Goal: Task Accomplishment & Management: Manage account settings

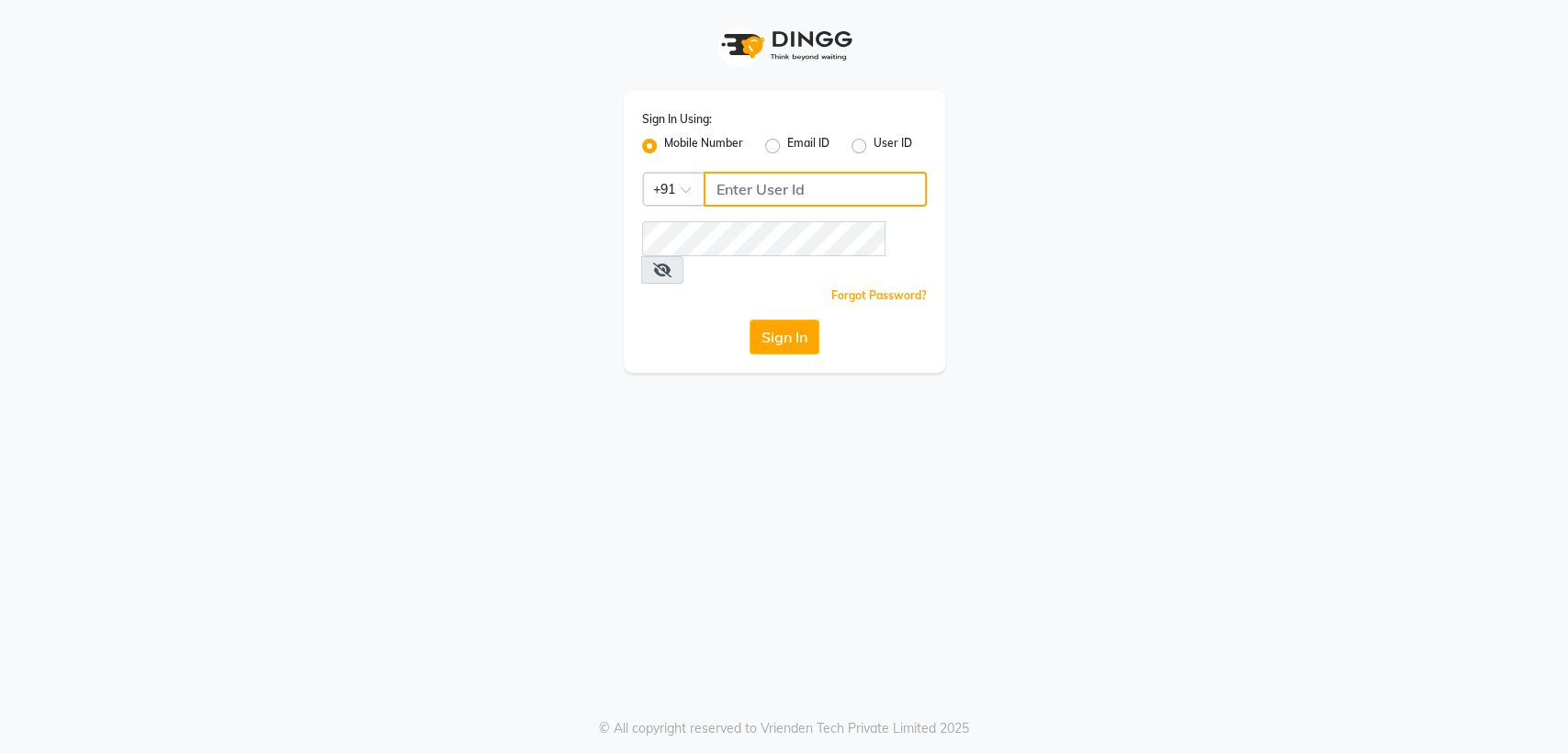
click at [779, 198] on input "Username" at bounding box center [816, 189] width 223 height 35
type input "8894060737"
click at [759, 320] on button "Sign In" at bounding box center [784, 337] width 70 height 35
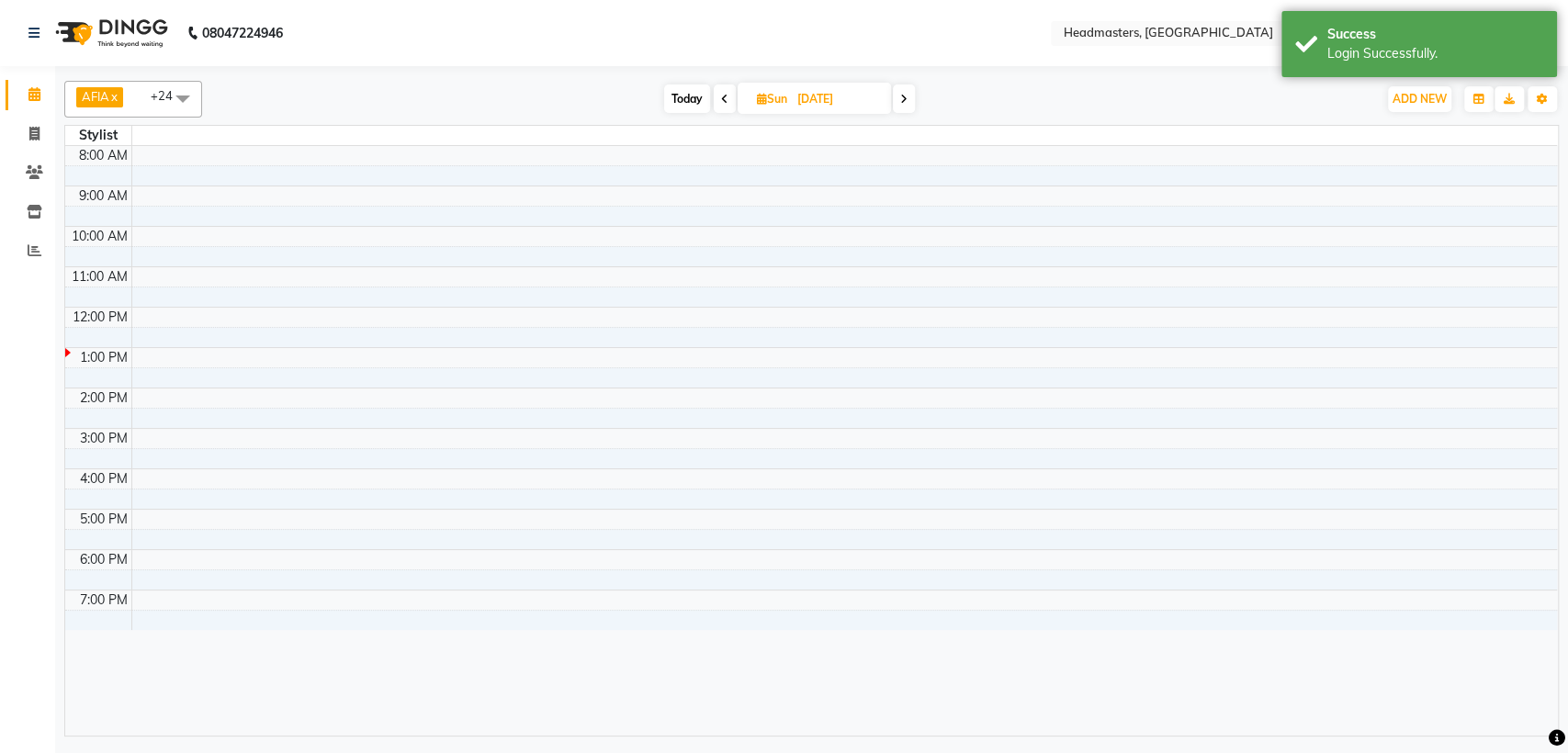
select select "en"
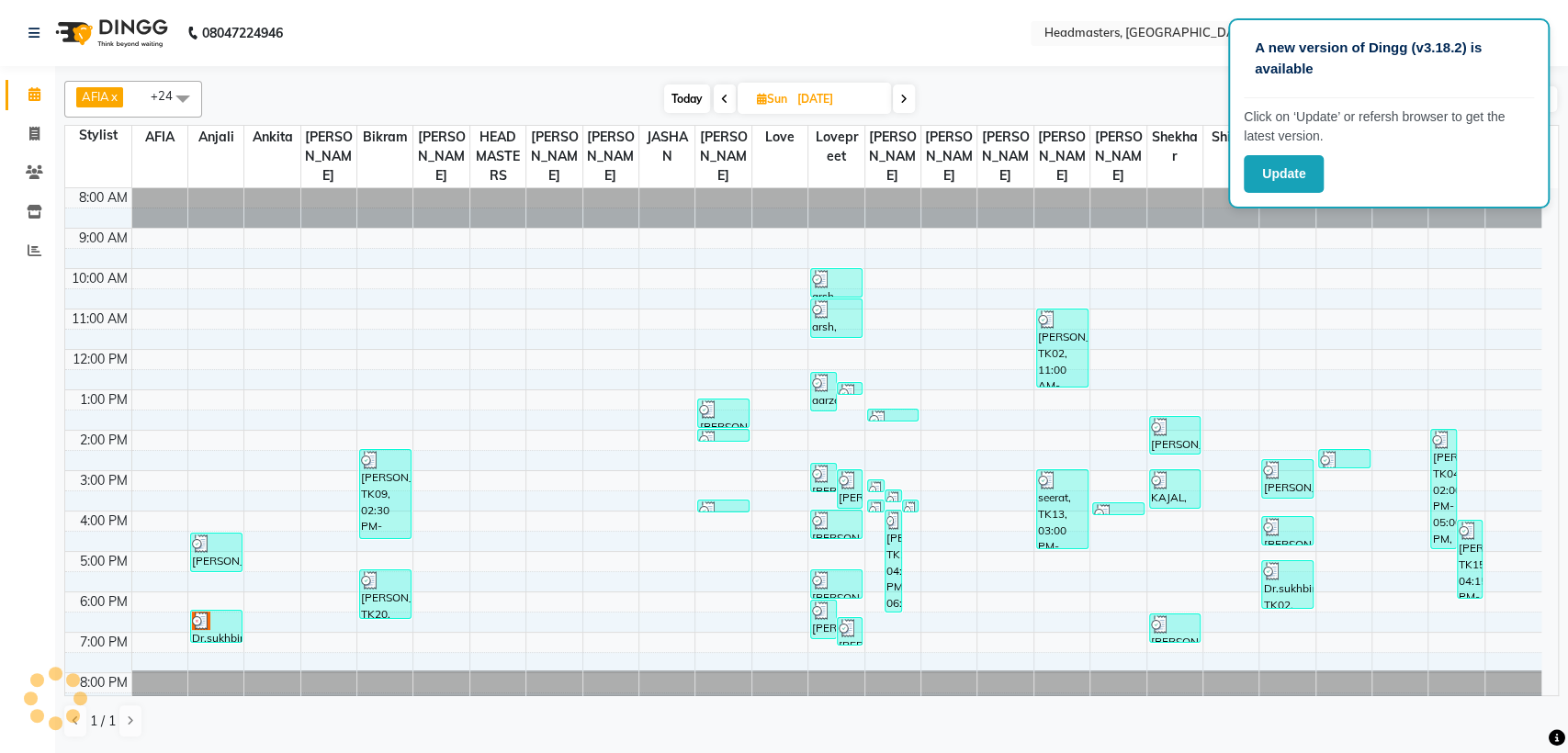
scroll to position [14, 0]
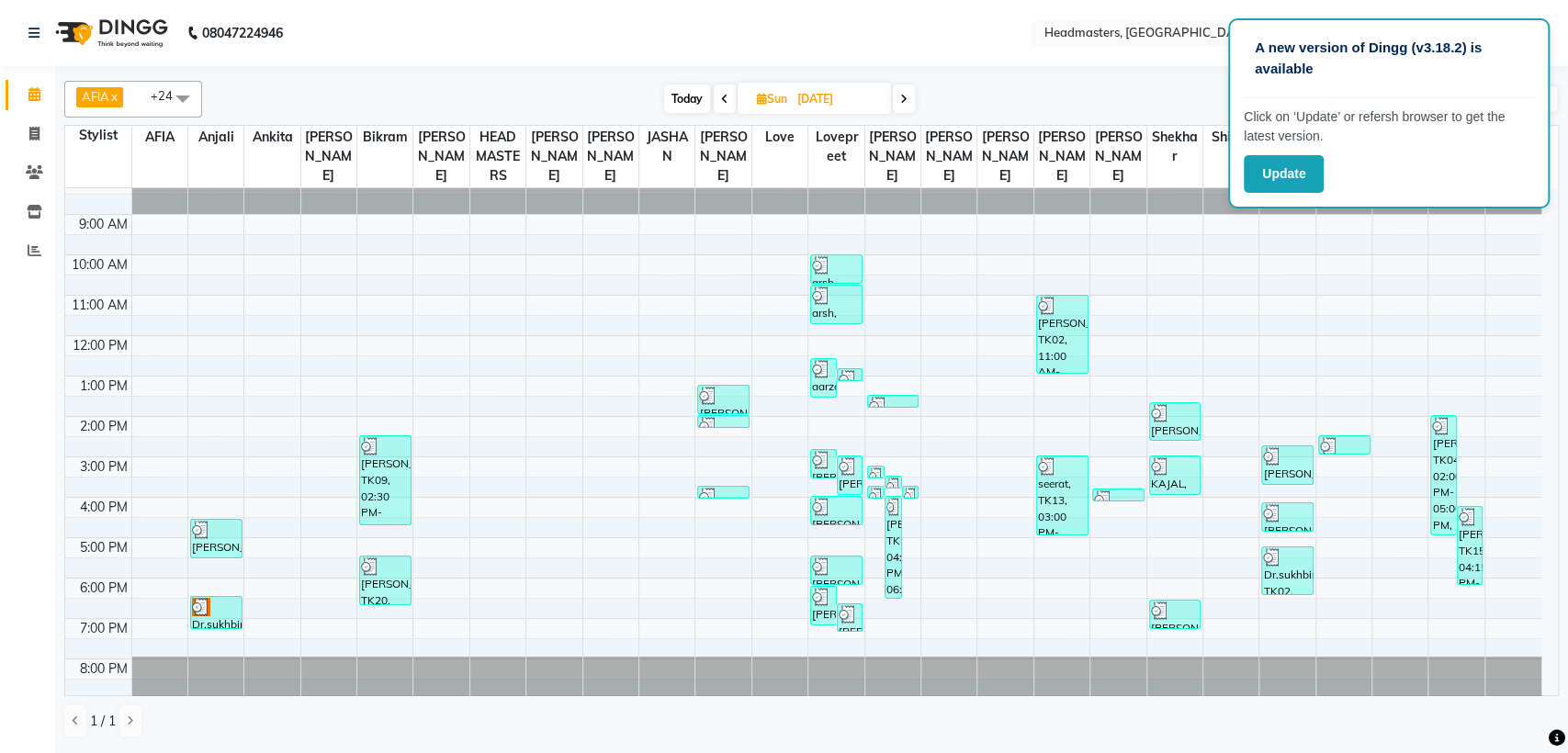
click at [904, 98] on icon at bounding box center [904, 99] width 8 height 11
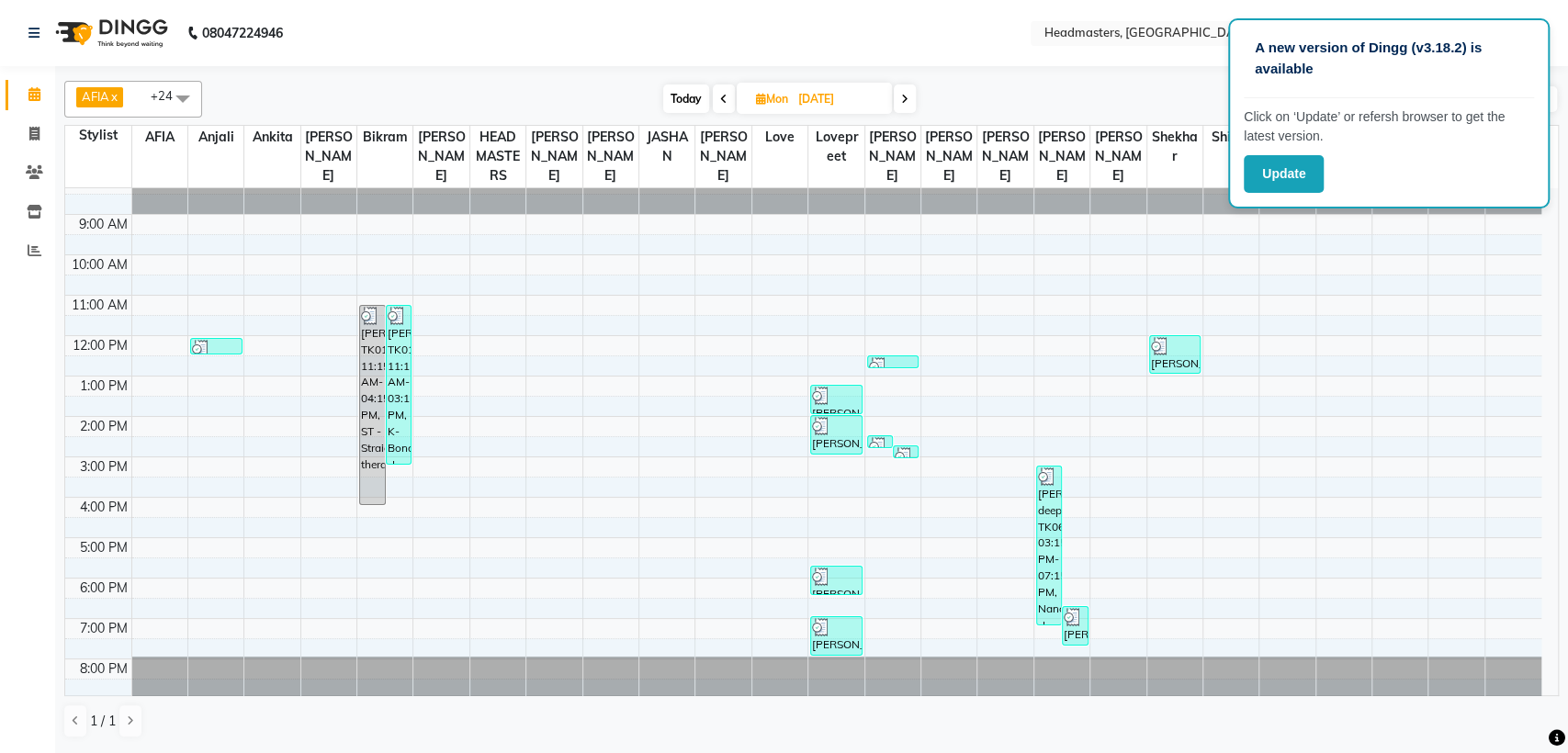
click at [904, 98] on icon at bounding box center [905, 99] width 8 height 11
type input "16-09-2025"
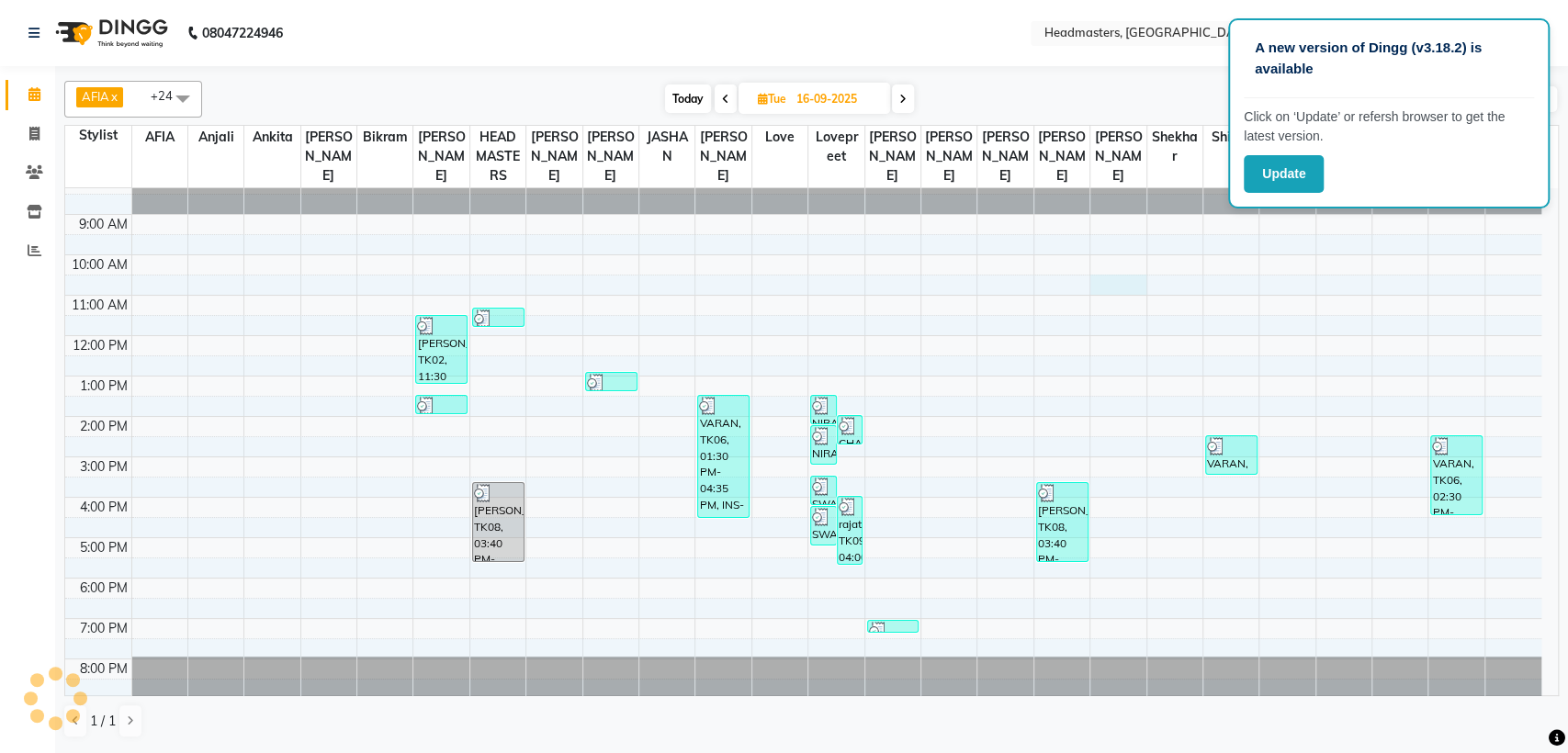
click at [1104, 276] on div "8:00 AM 9:00 AM 10:00 AM 11:00 AM 12:00 PM 1:00 PM 2:00 PM 3:00 PM 4:00 PM 5:00…" at bounding box center [803, 436] width 1476 height 524
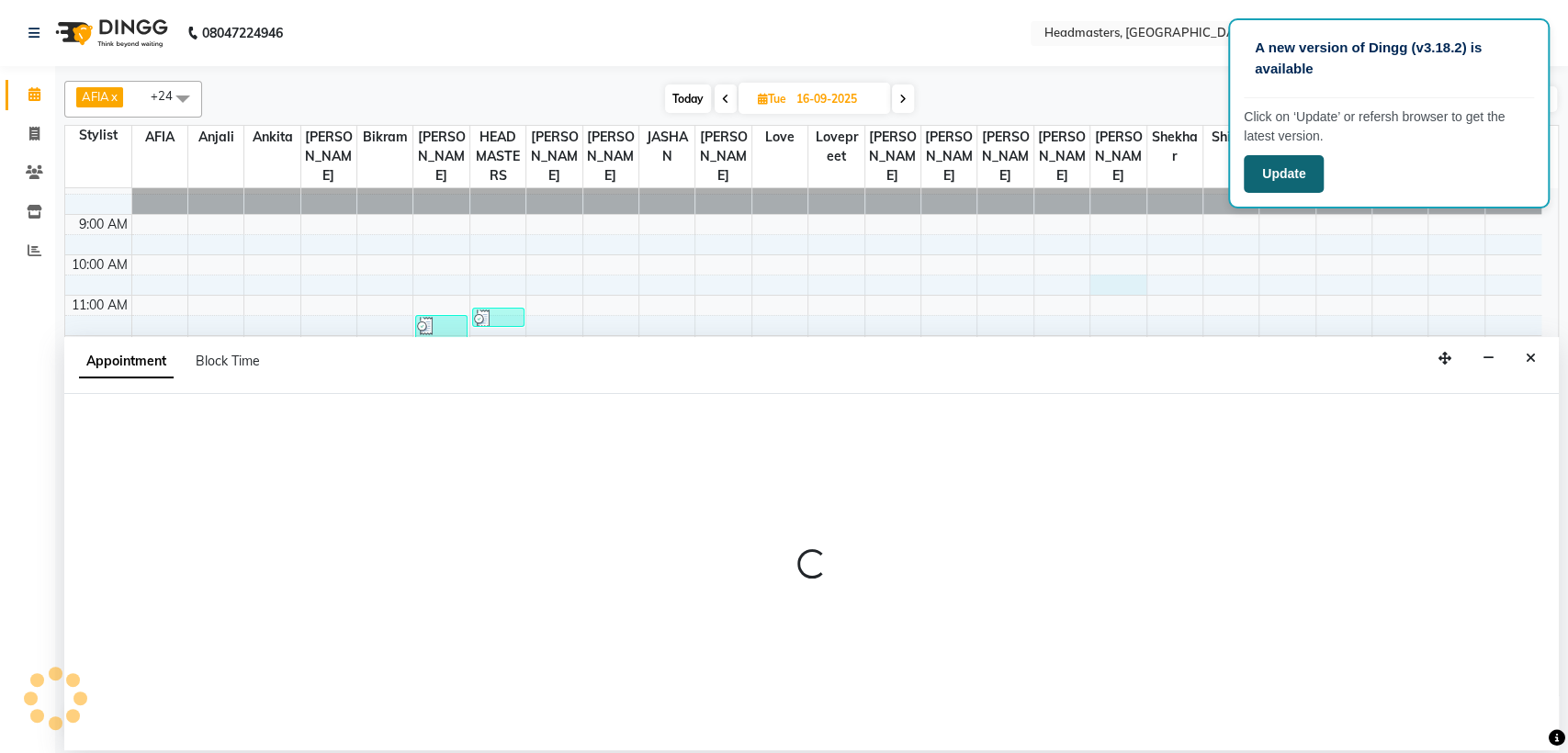
click at [1314, 171] on button "Update" at bounding box center [1284, 173] width 80 height 38
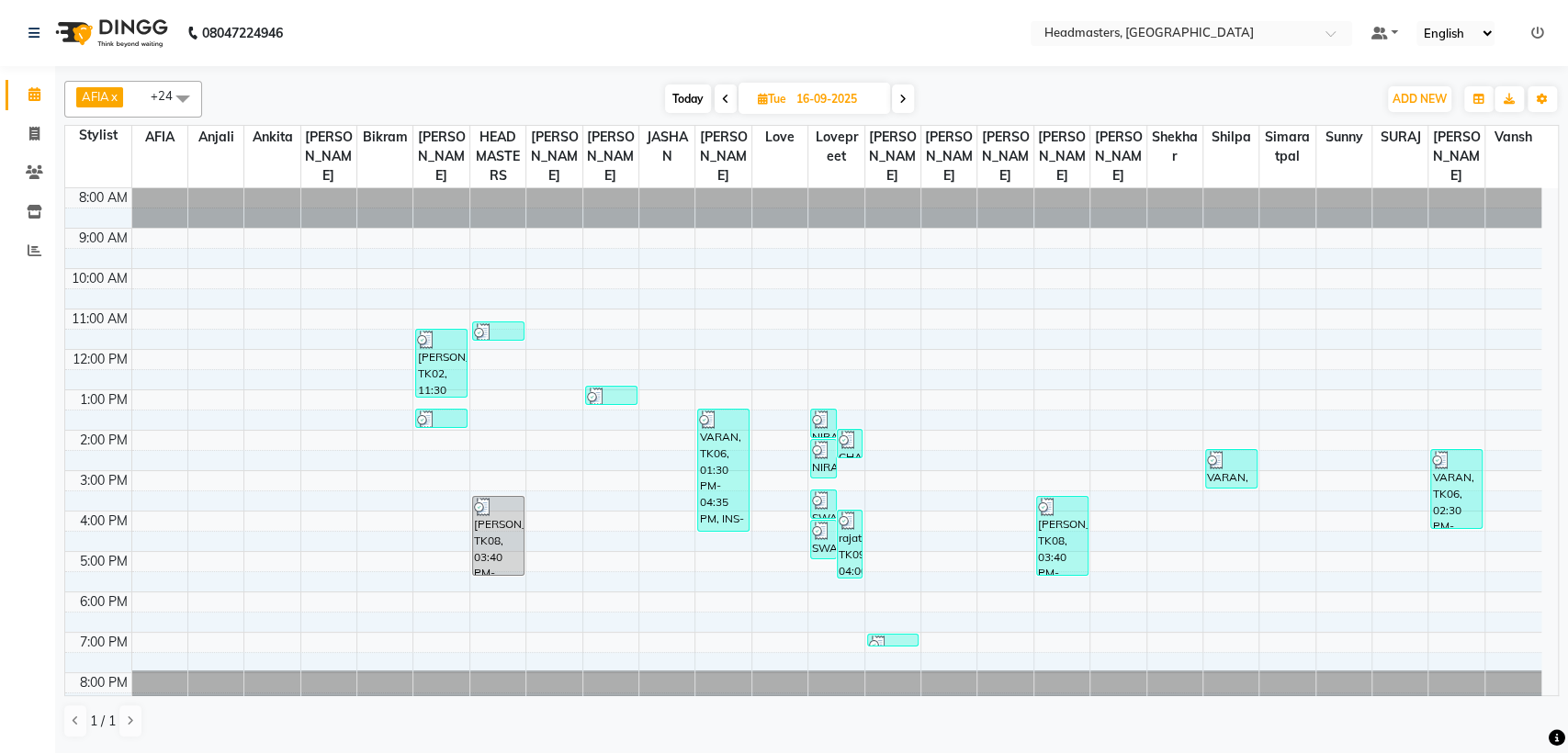
click at [903, 108] on span at bounding box center [903, 98] width 22 height 28
type input "17-09-2025"
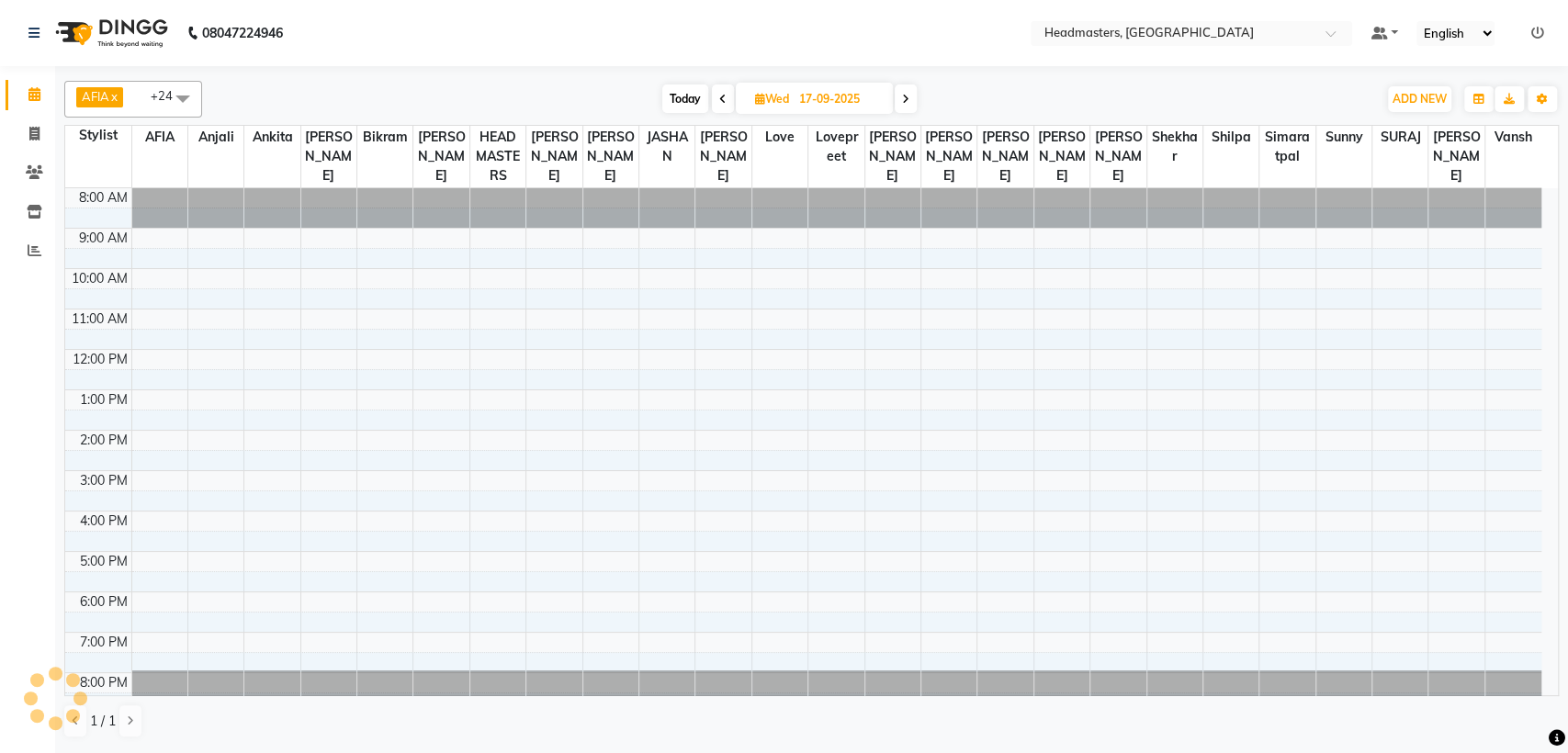
scroll to position [14, 0]
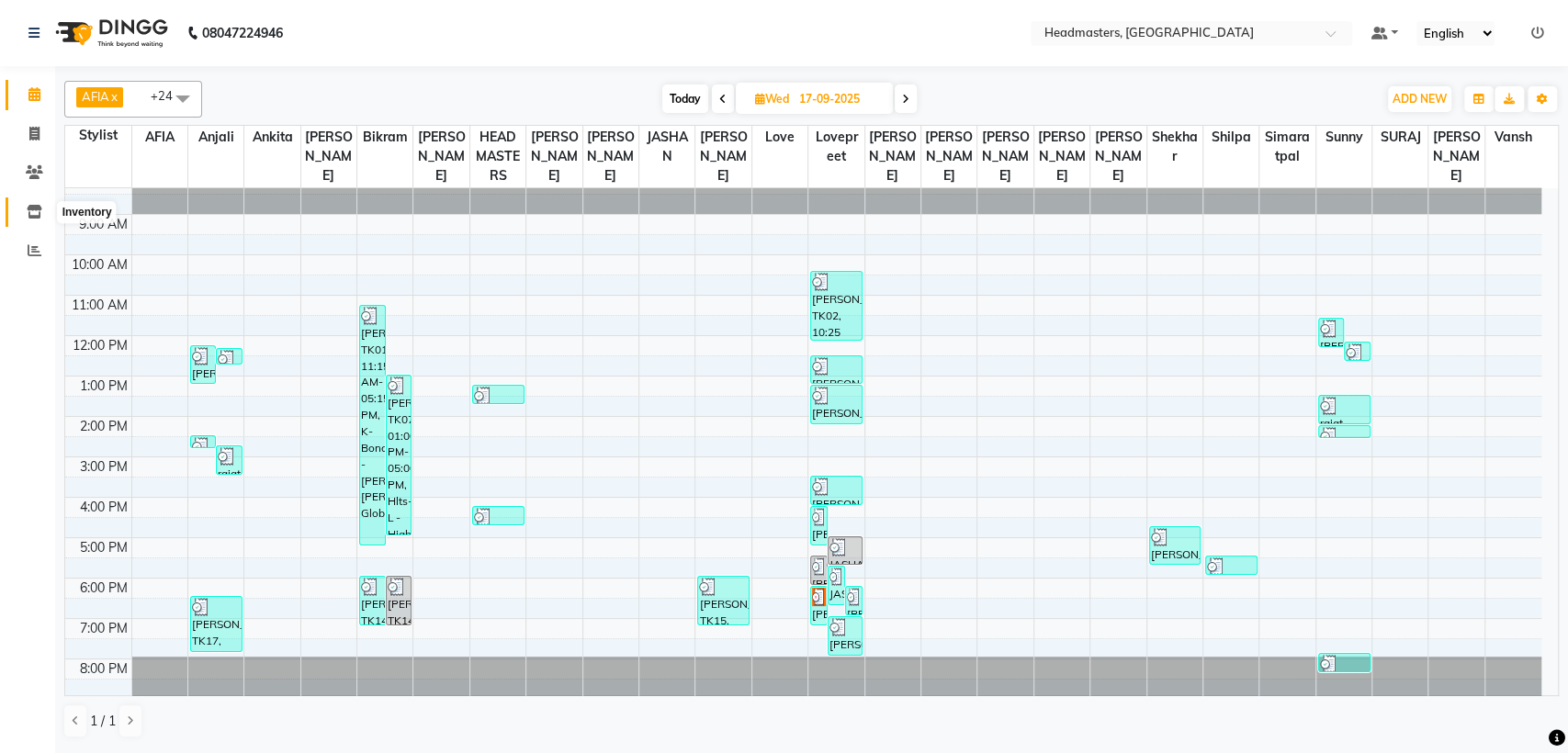
click at [24, 210] on span at bounding box center [34, 212] width 32 height 21
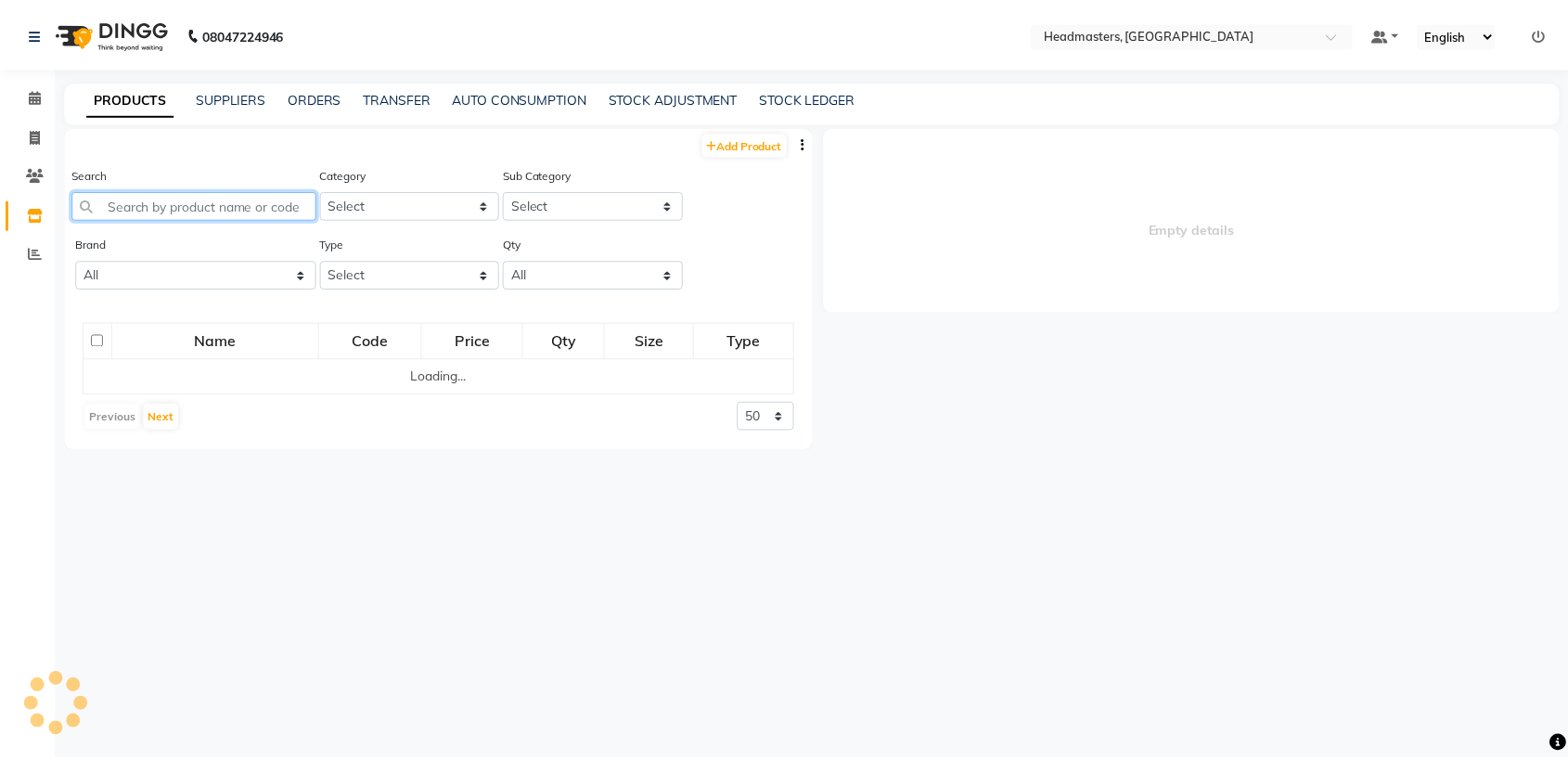
click at [205, 216] on input "text" at bounding box center [196, 204] width 247 height 28
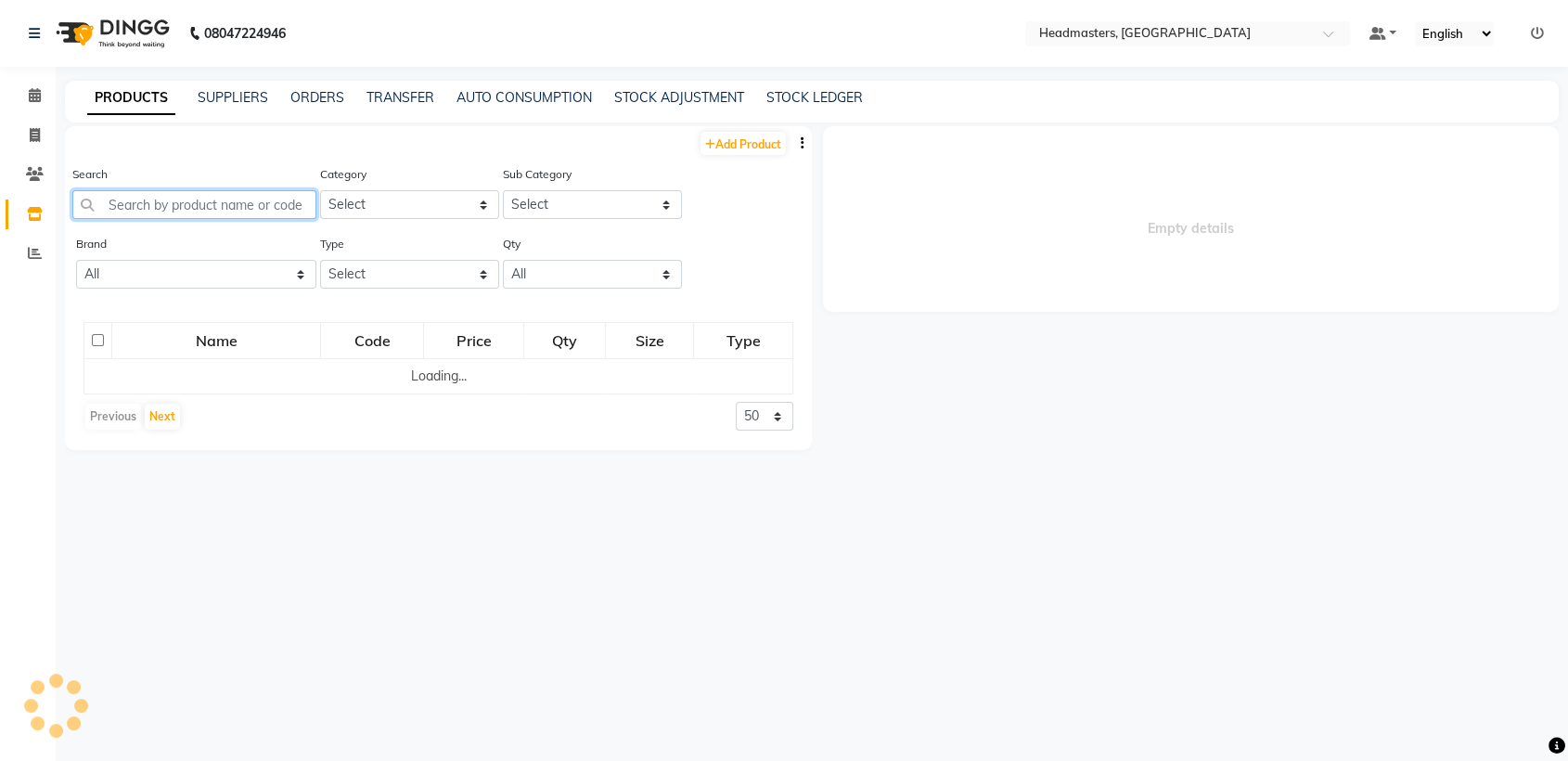
select select
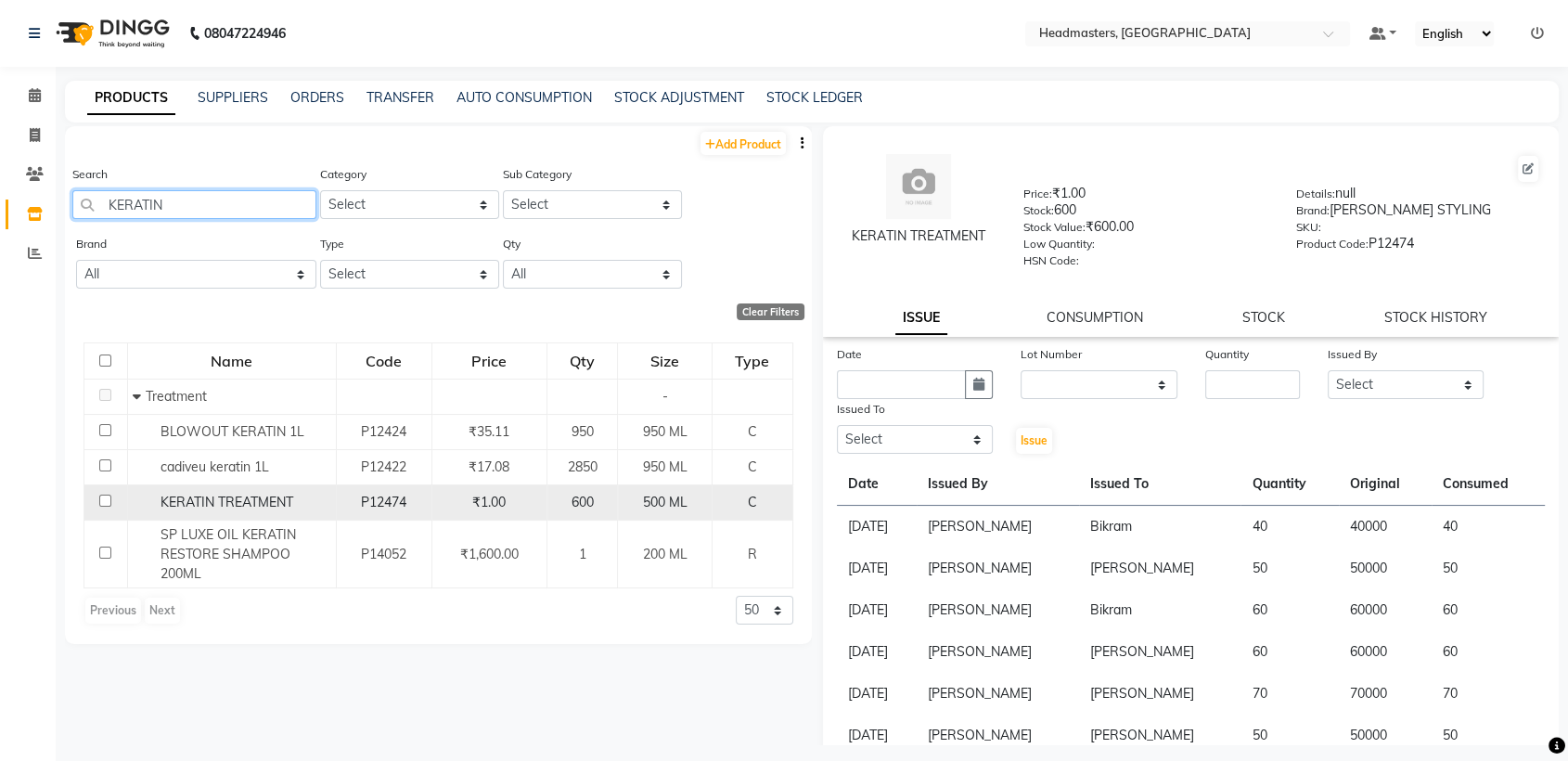
type input "KERATIN"
click at [273, 494] on span "KERATIN TREATMENT" at bounding box center [226, 501] width 132 height 17
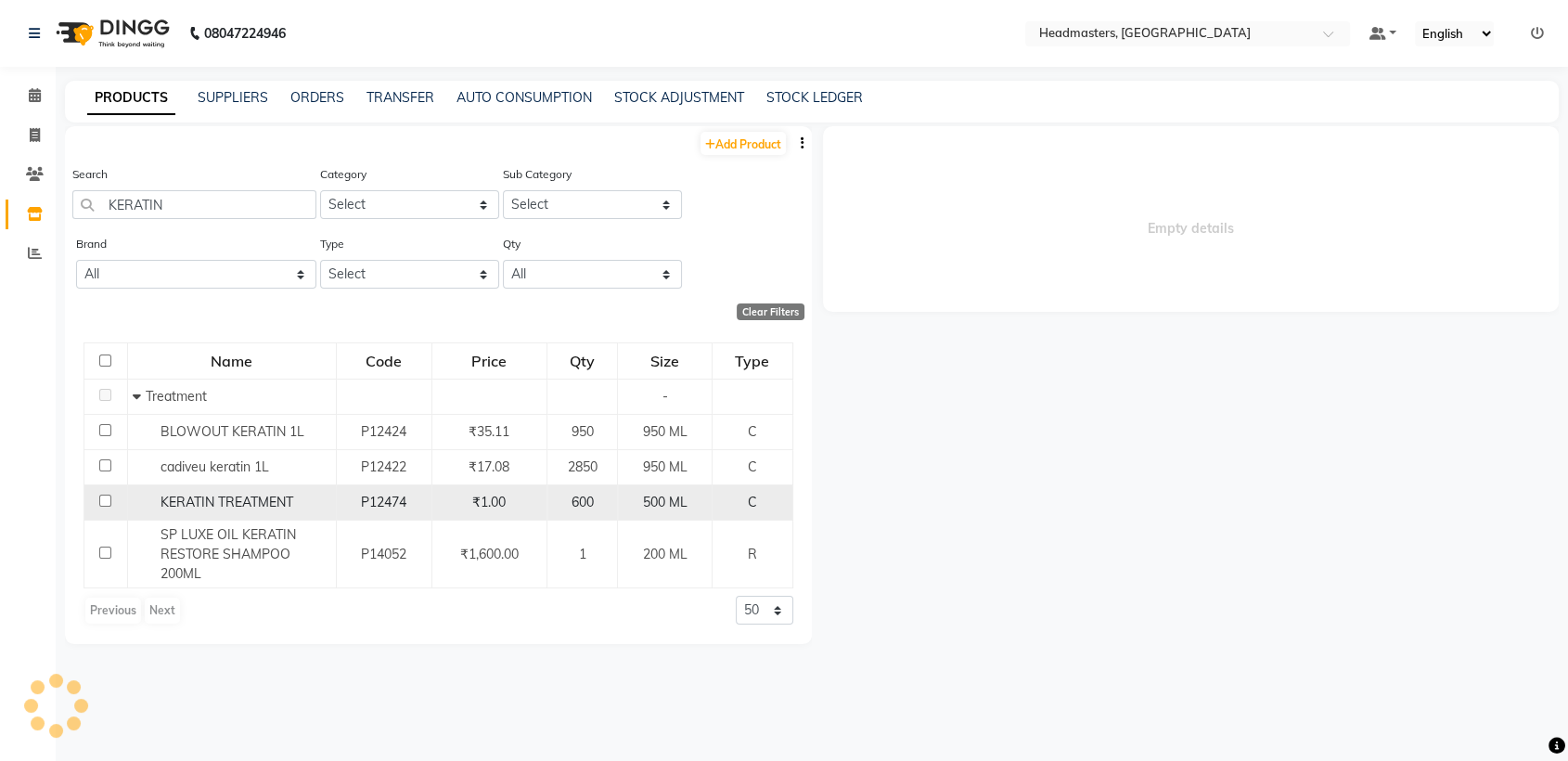
select select
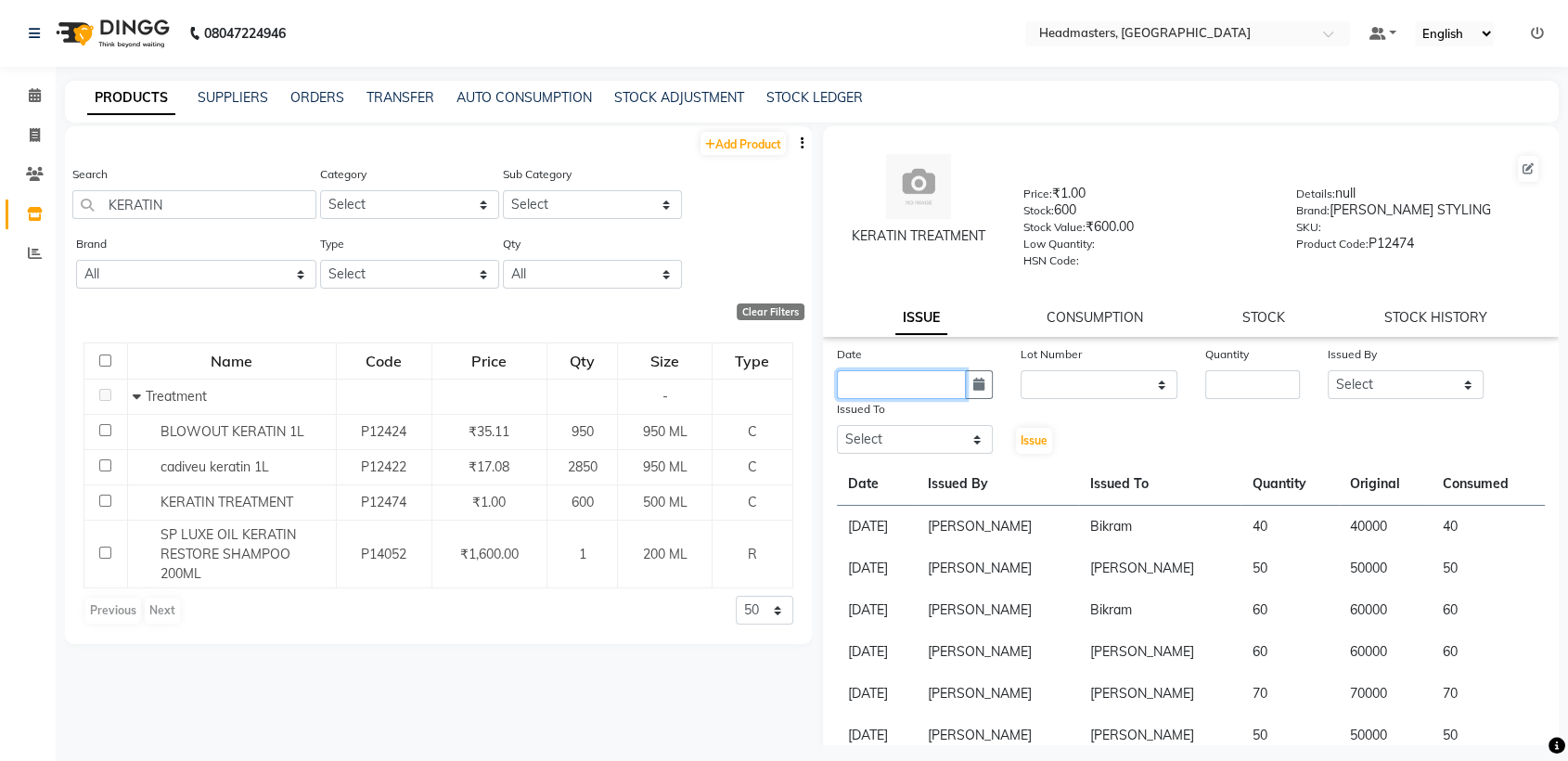
click at [905, 390] on input "text" at bounding box center [902, 384] width 129 height 28
select select "10"
select select "2025"
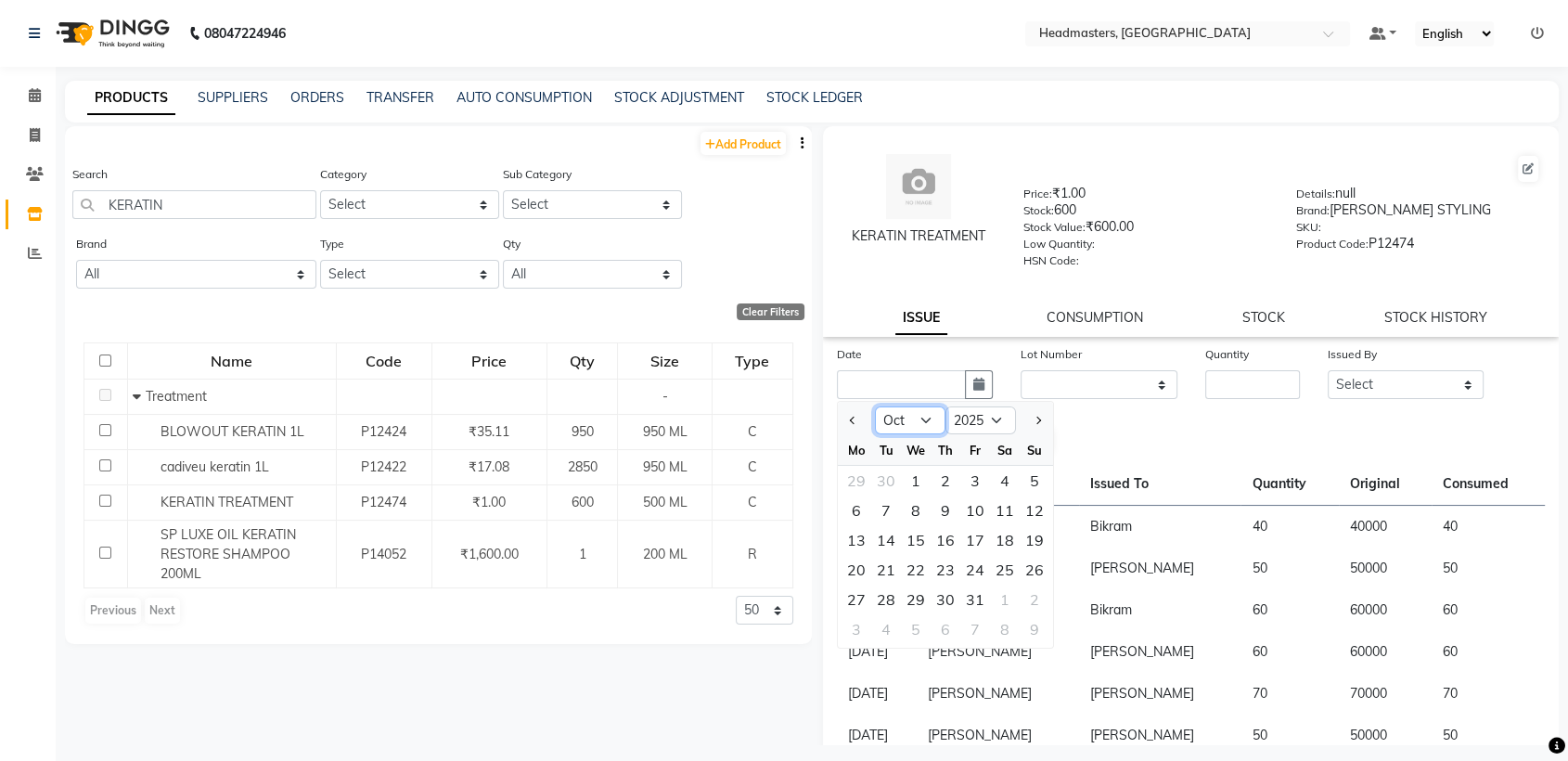
click at [898, 412] on select "Jan Feb Mar Apr May Jun [DATE] Aug Sep Oct Nov Dec" at bounding box center [910, 420] width 71 height 27
select select "9"
click at [875, 406] on select "Jan Feb Mar Apr May Jun [DATE] Aug Sep Oct Nov Dec" at bounding box center [910, 420] width 71 height 27
click at [916, 542] on div "17" at bounding box center [916, 540] width 29 height 29
type input "17-09-2025"
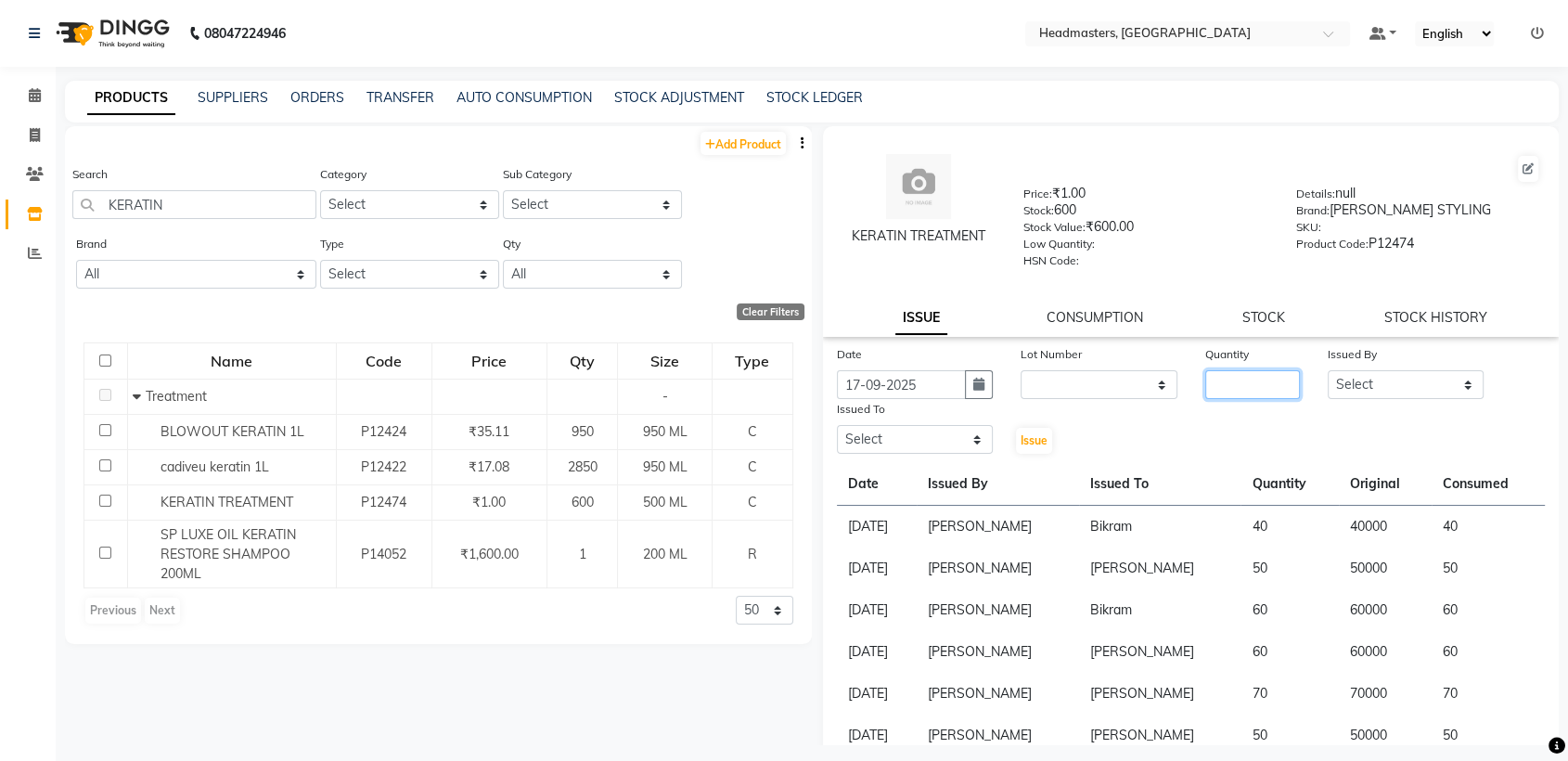
click at [1246, 388] on input "number" at bounding box center [1253, 384] width 95 height 28
type input "50"
click at [1386, 373] on select "Select AFIA Anjali [PERSON_NAME] [PERSON_NAME] [PERSON_NAME] HEAD [PERSON_NAME]…" at bounding box center [1405, 384] width 156 height 28
select select "60658"
click at [1328, 370] on select "Select AFIA Anjali [PERSON_NAME] [PERSON_NAME] [PERSON_NAME] HEAD [PERSON_NAME]…" at bounding box center [1405, 384] width 156 height 28
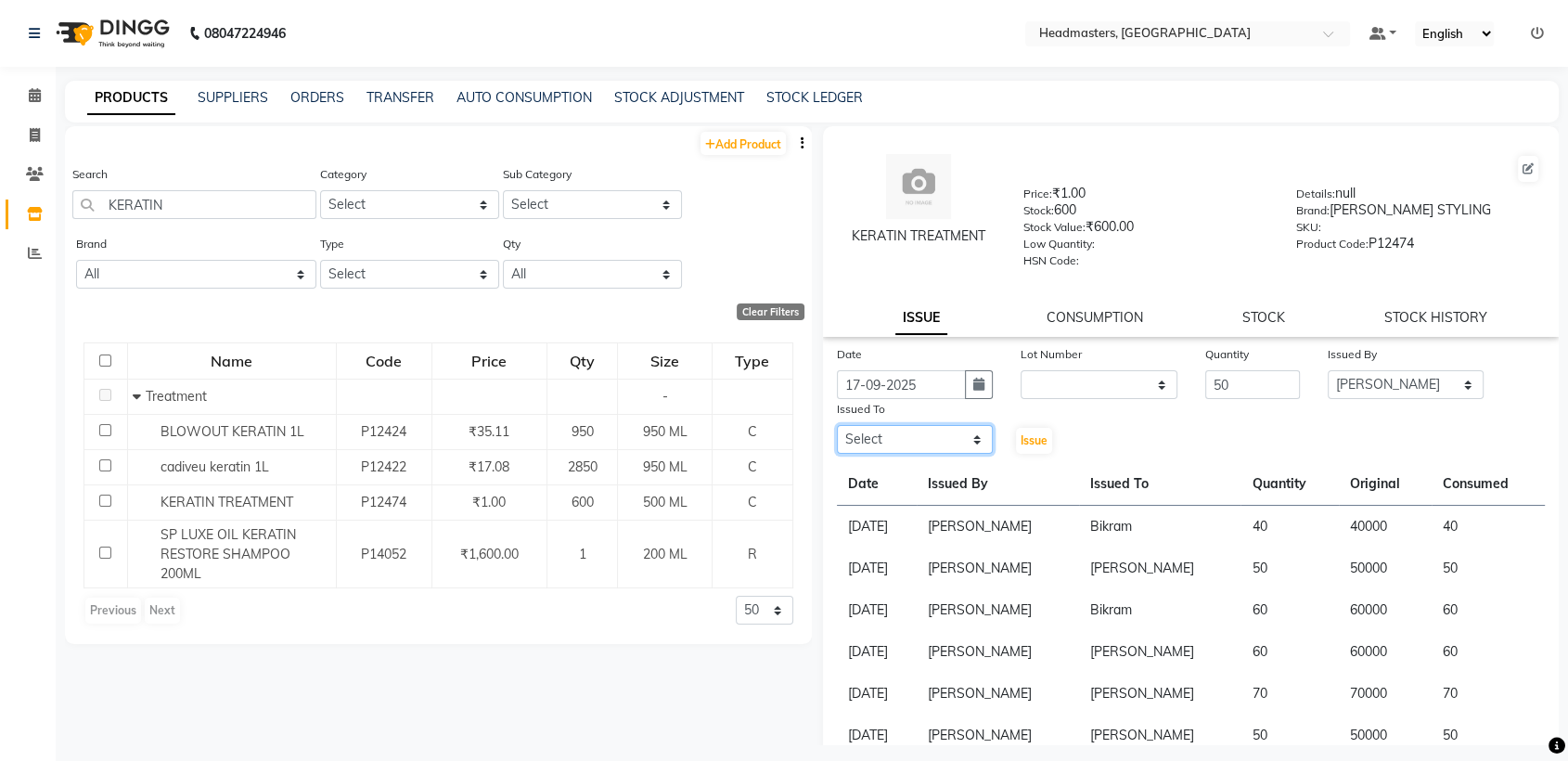
click at [911, 445] on select "Select AFIA Anjali [PERSON_NAME] [PERSON_NAME] [PERSON_NAME] HEAD [PERSON_NAME]…" at bounding box center [915, 439] width 156 height 28
select select "60661"
click at [837, 425] on select "Select AFIA Anjali [PERSON_NAME] [PERSON_NAME] [PERSON_NAME] HEAD [PERSON_NAME]…" at bounding box center [915, 439] width 156 height 28
click at [1042, 438] on button "Issue" at bounding box center [1033, 441] width 36 height 26
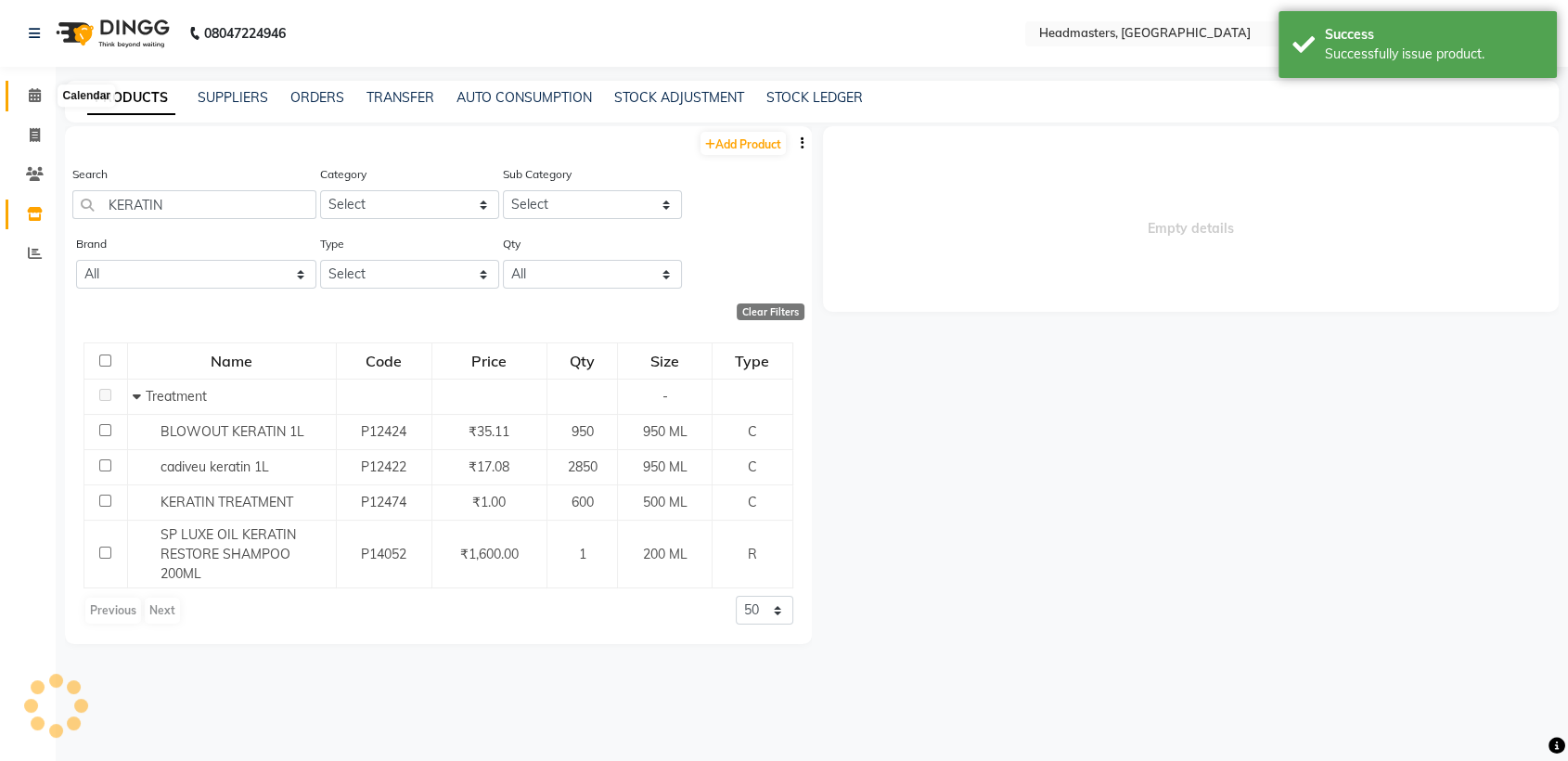
click at [38, 100] on icon at bounding box center [34, 95] width 12 height 14
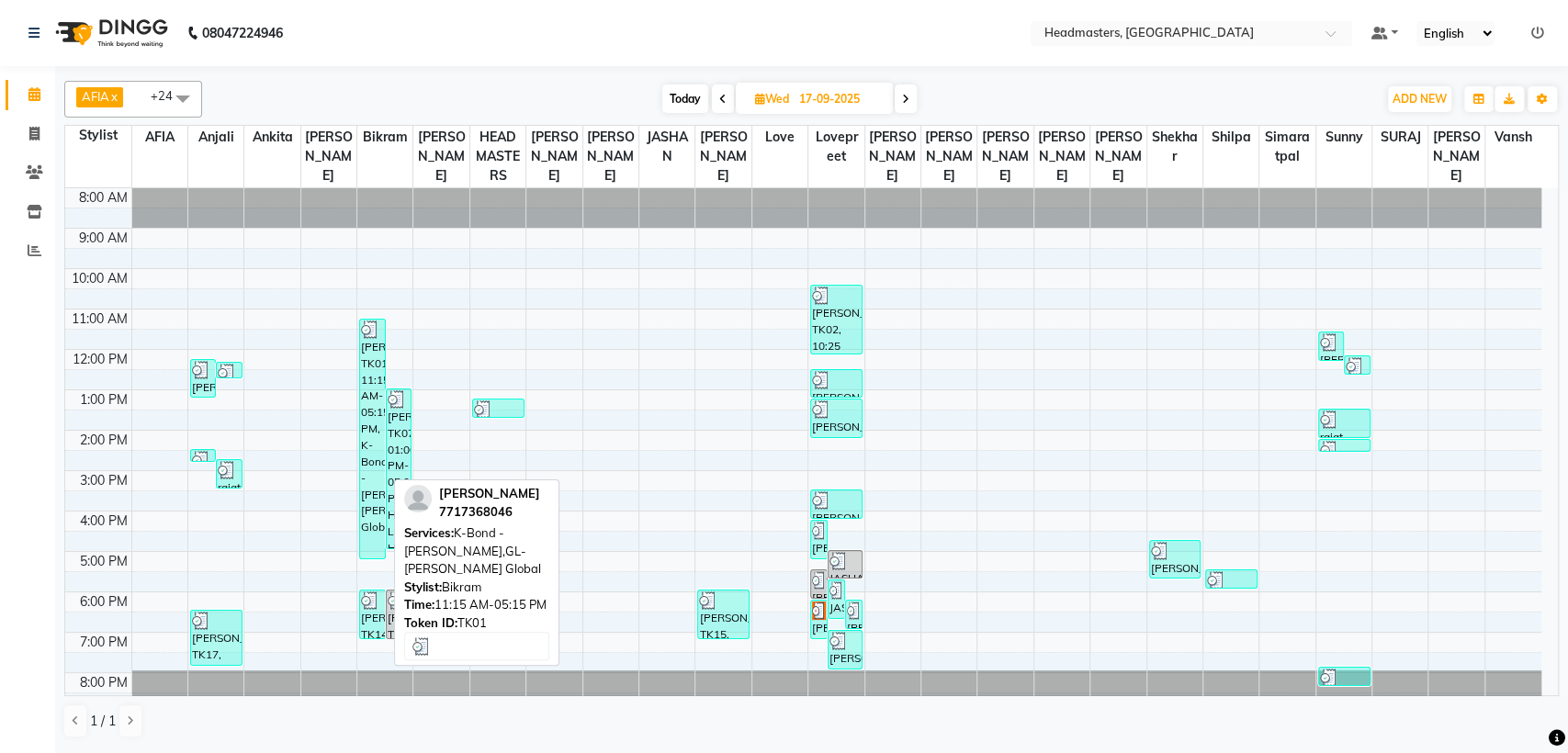
click at [368, 416] on div "[PERSON_NAME], TK01, 11:15 AM-05:15 PM, K-Bond -[PERSON_NAME],GL-[PERSON_NAME] …" at bounding box center [371, 439] width 24 height 238
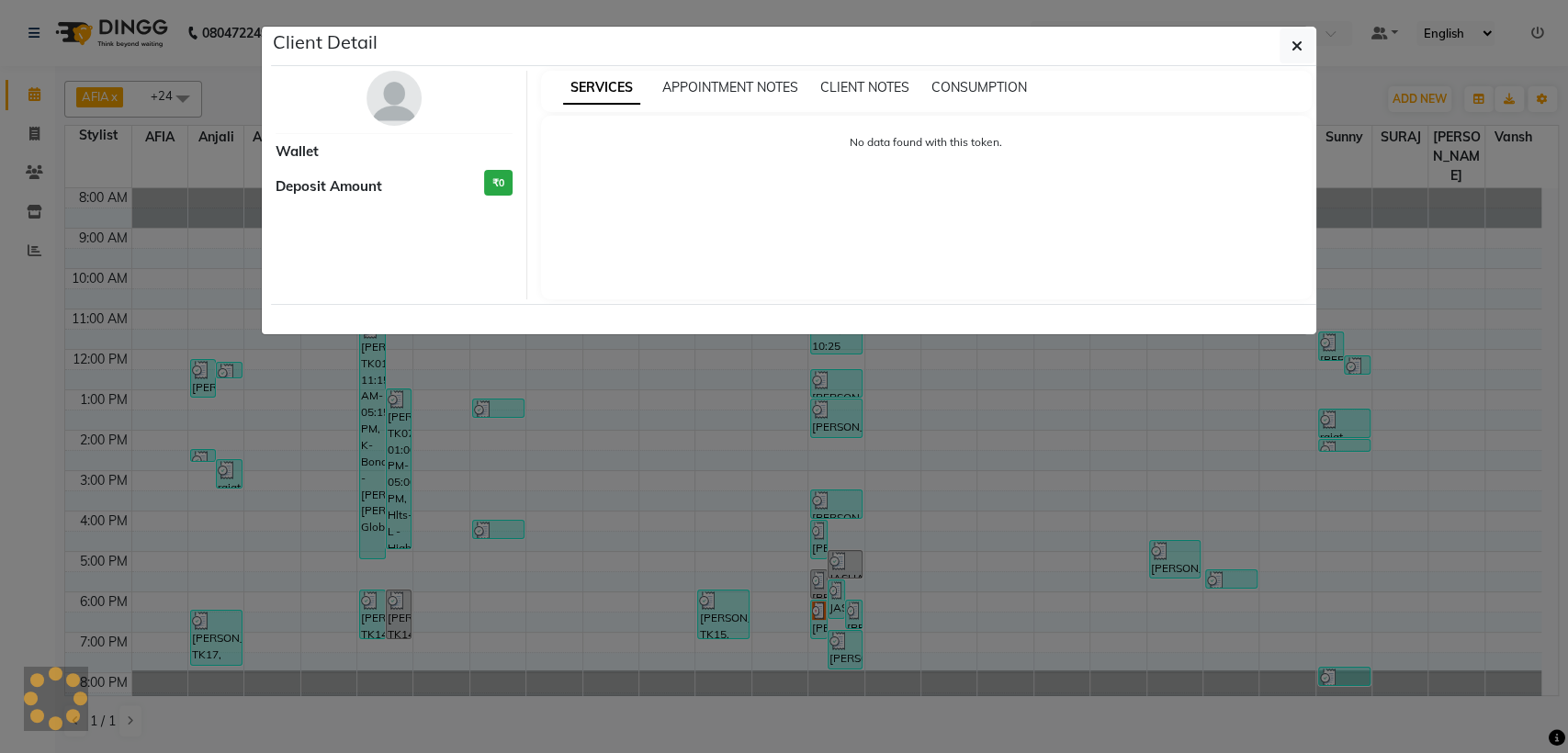
select select "3"
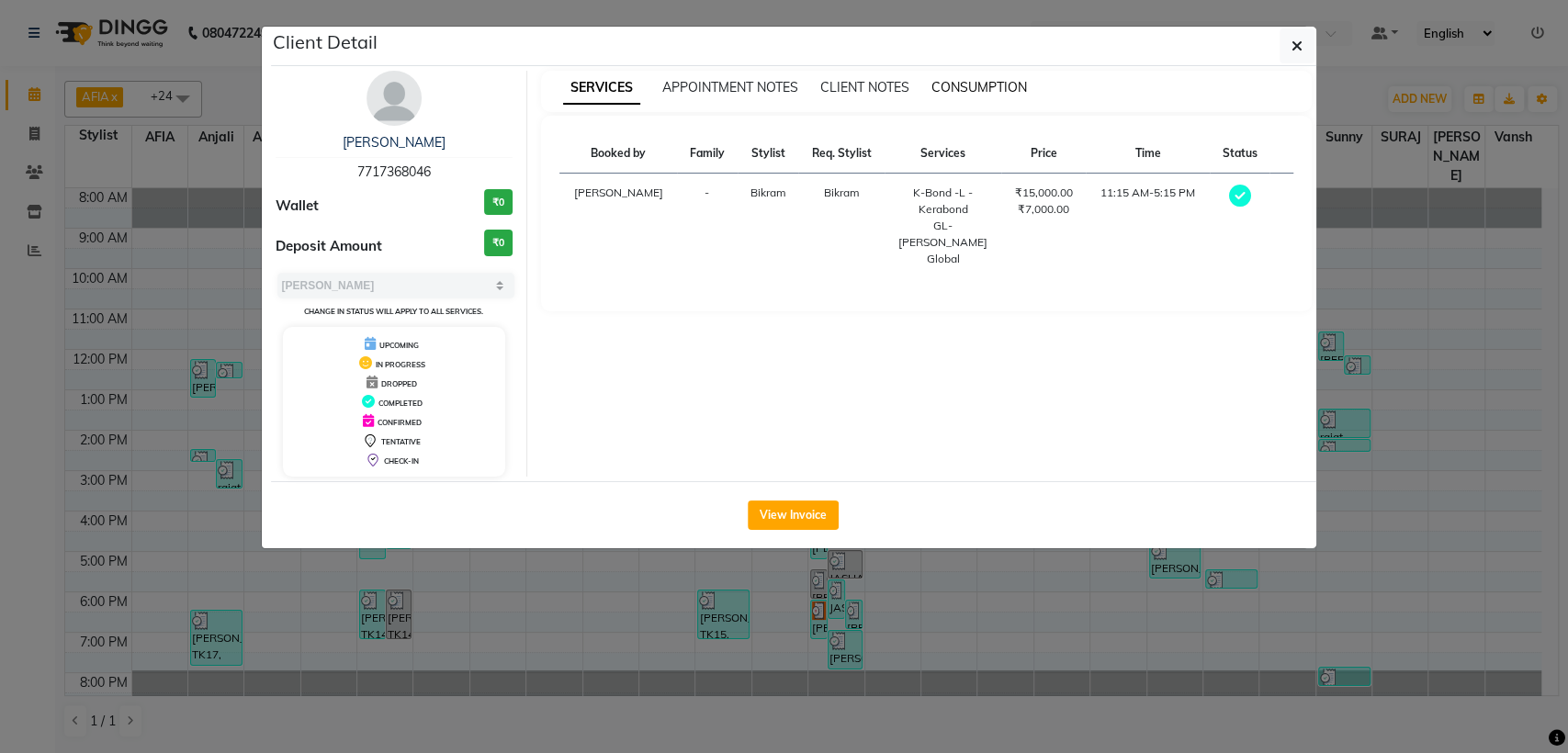
click at [975, 90] on span "CONSUMPTION" at bounding box center [979, 86] width 96 height 16
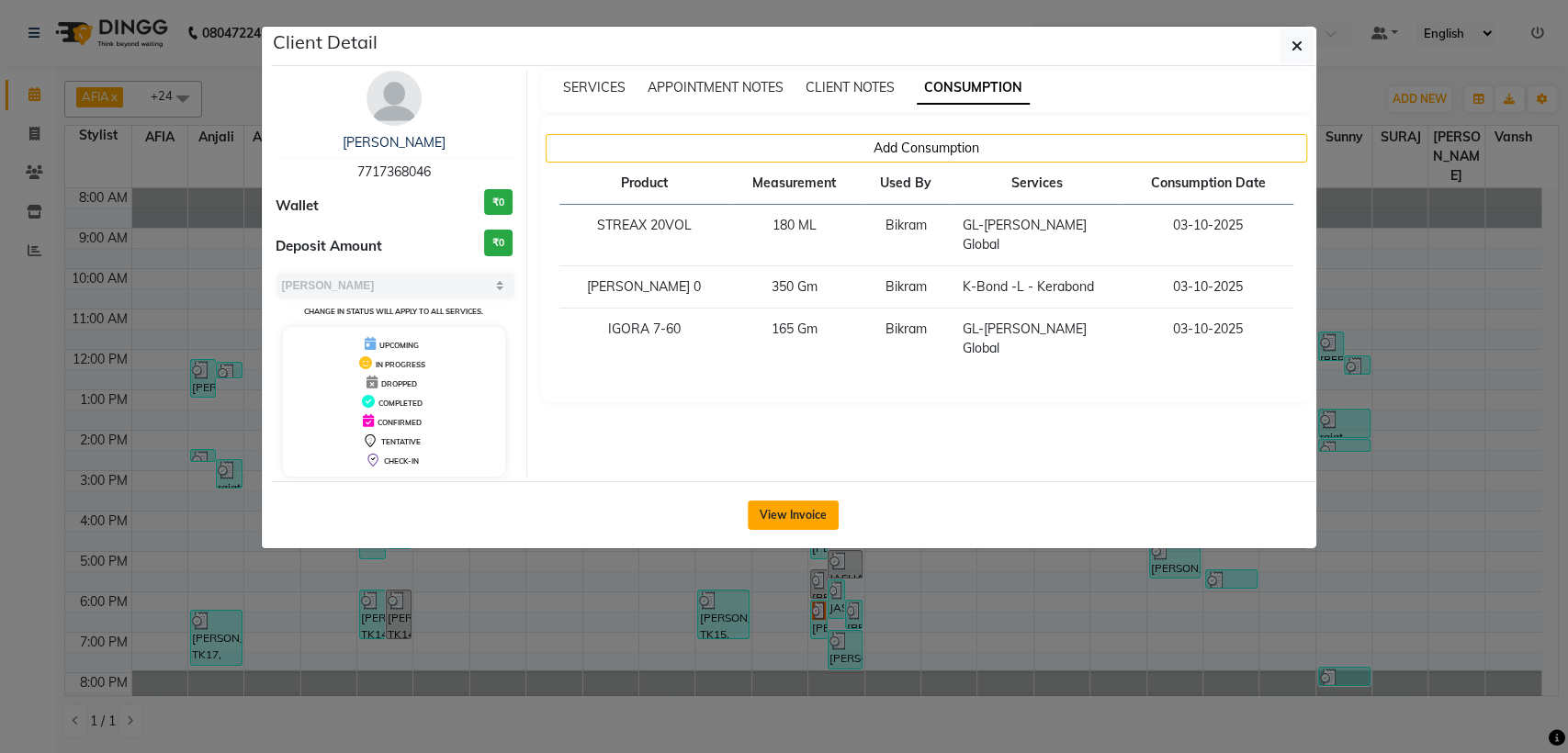
click at [801, 501] on button "View Invoice" at bounding box center [793, 515] width 91 height 29
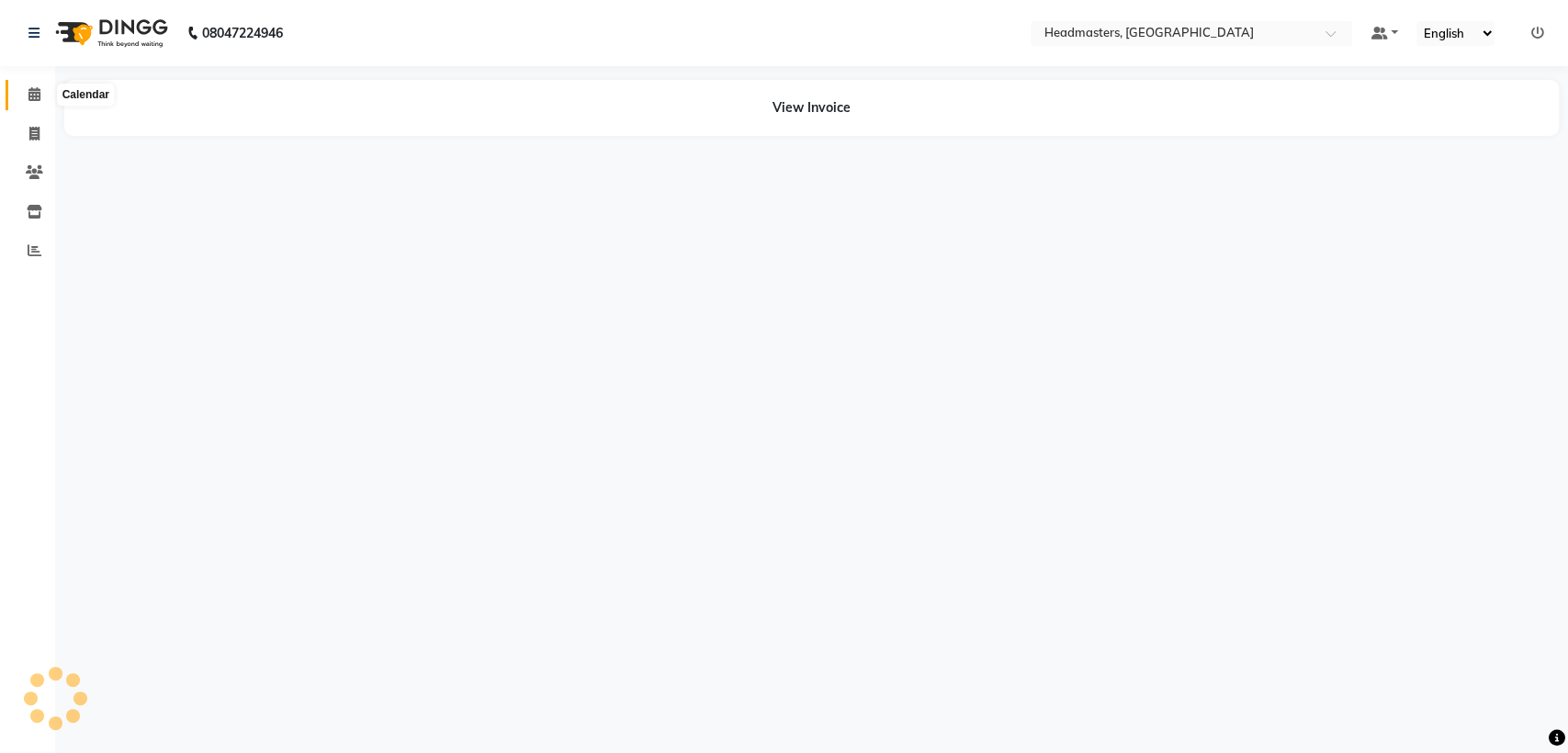
click at [26, 90] on span at bounding box center [34, 95] width 32 height 21
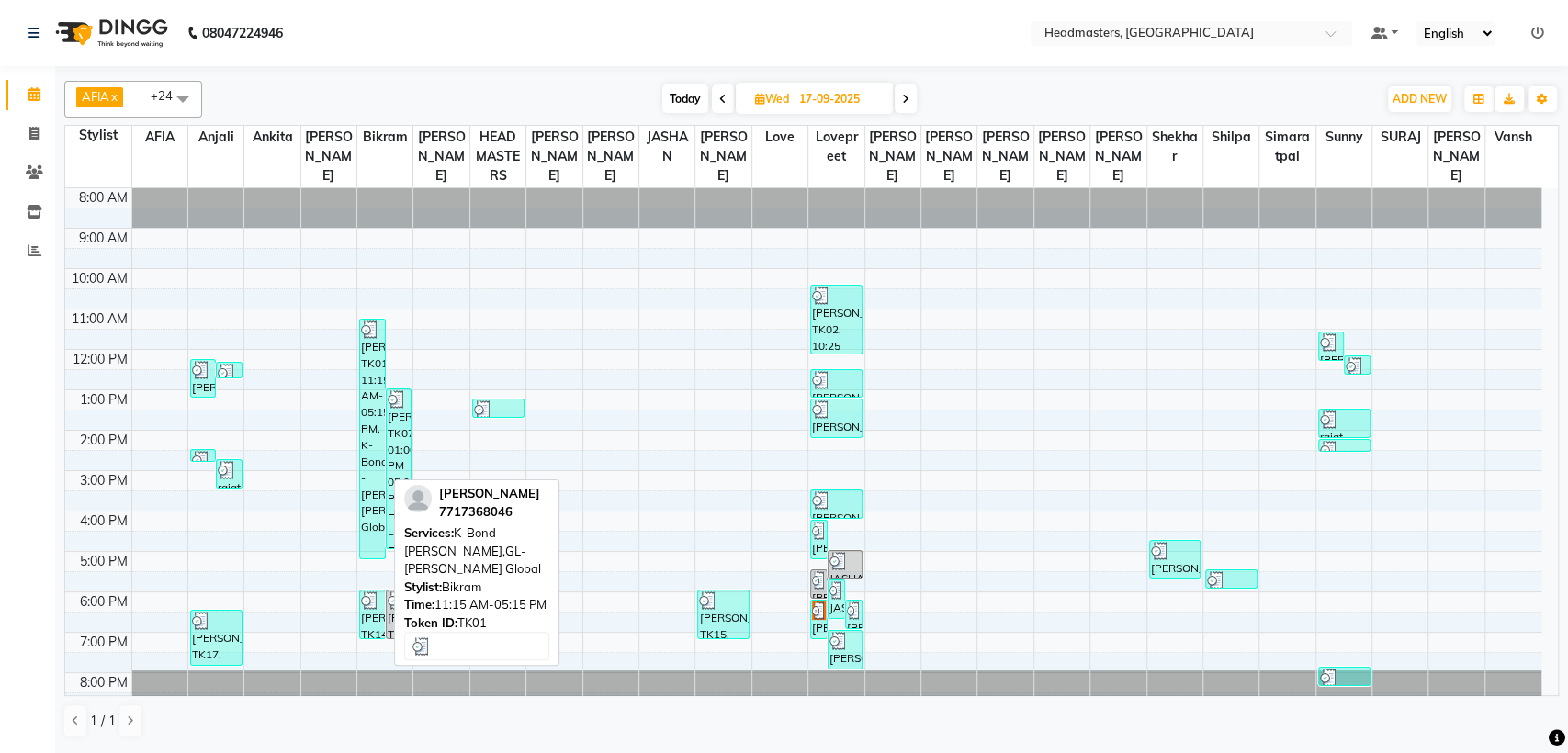
click at [373, 377] on div "[PERSON_NAME], TK01, 11:15 AM-05:15 PM, K-Bond -[PERSON_NAME],GL-[PERSON_NAME] …" at bounding box center [371, 439] width 24 height 238
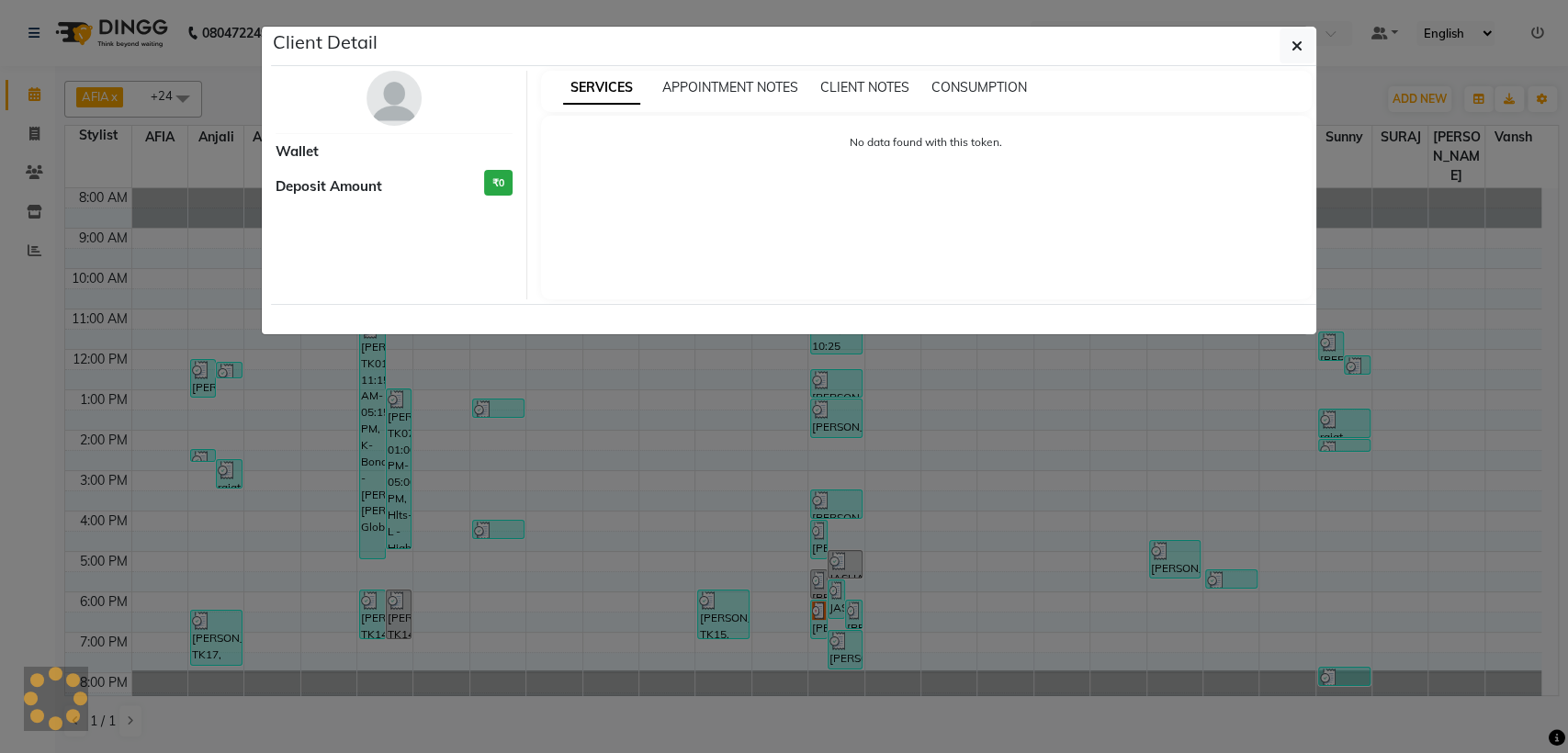
select select "3"
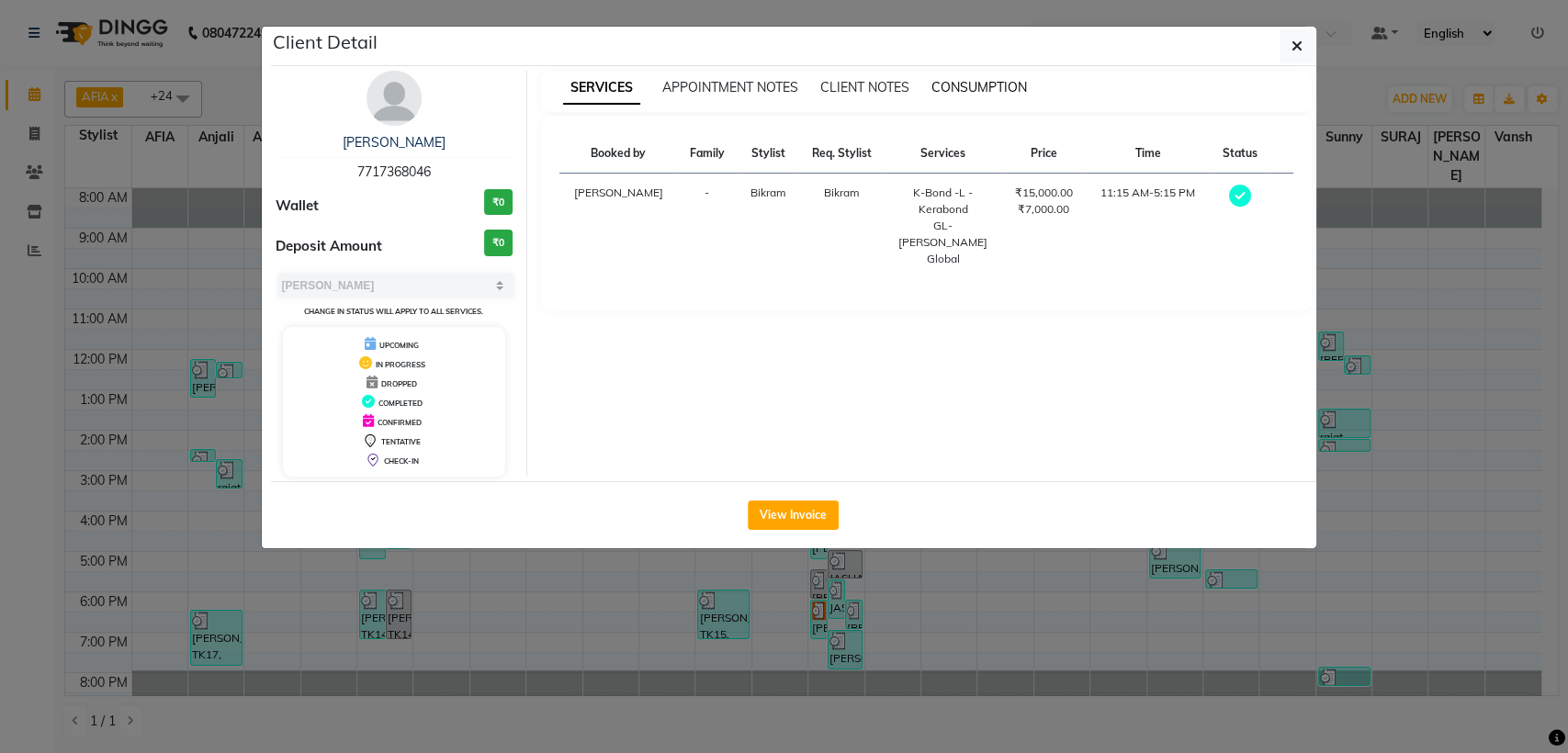
click at [1001, 83] on span "CONSUMPTION" at bounding box center [979, 86] width 96 height 16
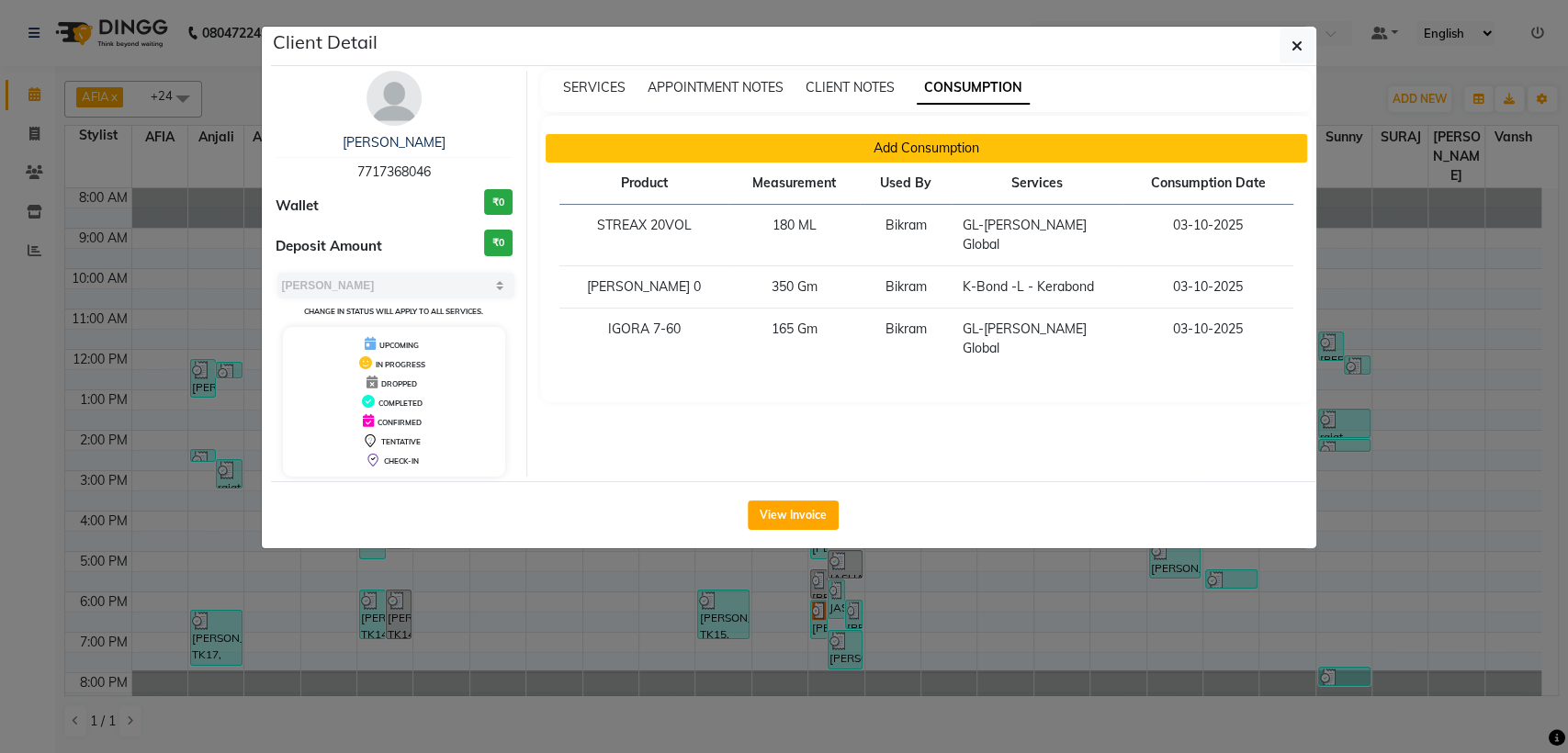
click at [859, 143] on button "Add Consumption" at bounding box center [926, 147] width 761 height 28
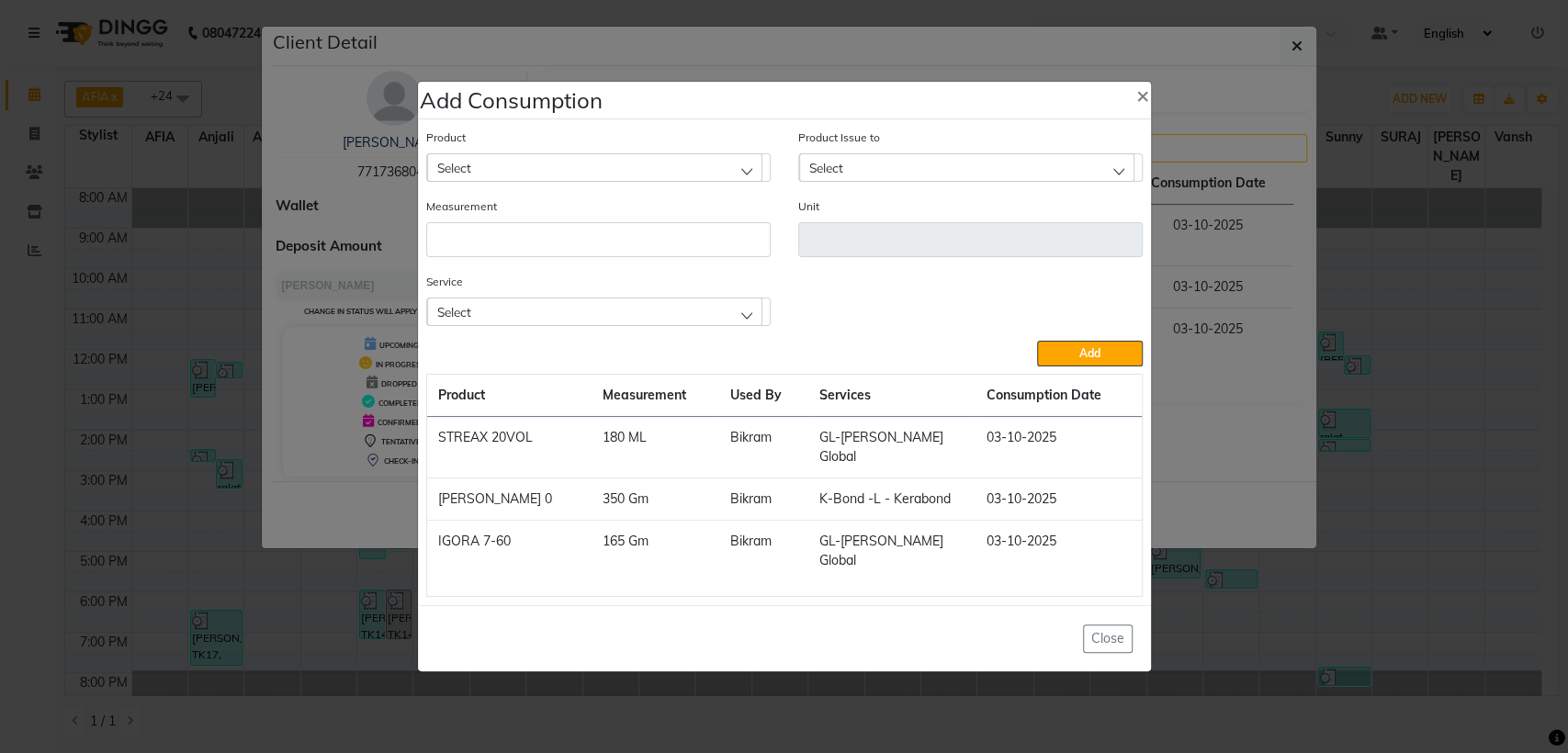
click at [698, 175] on div "Select" at bounding box center [595, 167] width 336 height 27
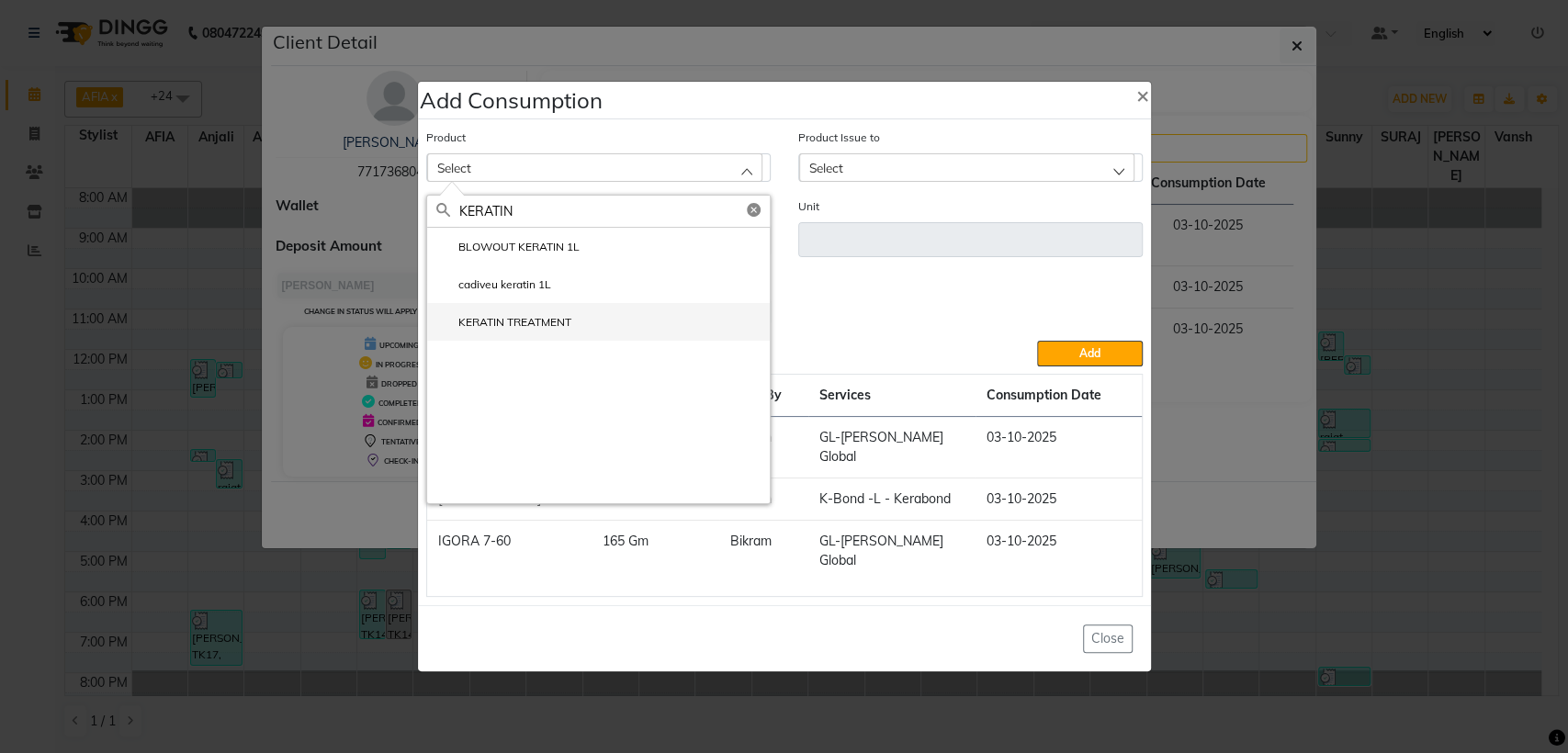
type input "KERATIN"
click at [552, 330] on label "KERATIN TREATMENT" at bounding box center [503, 322] width 135 height 16
type input "ML"
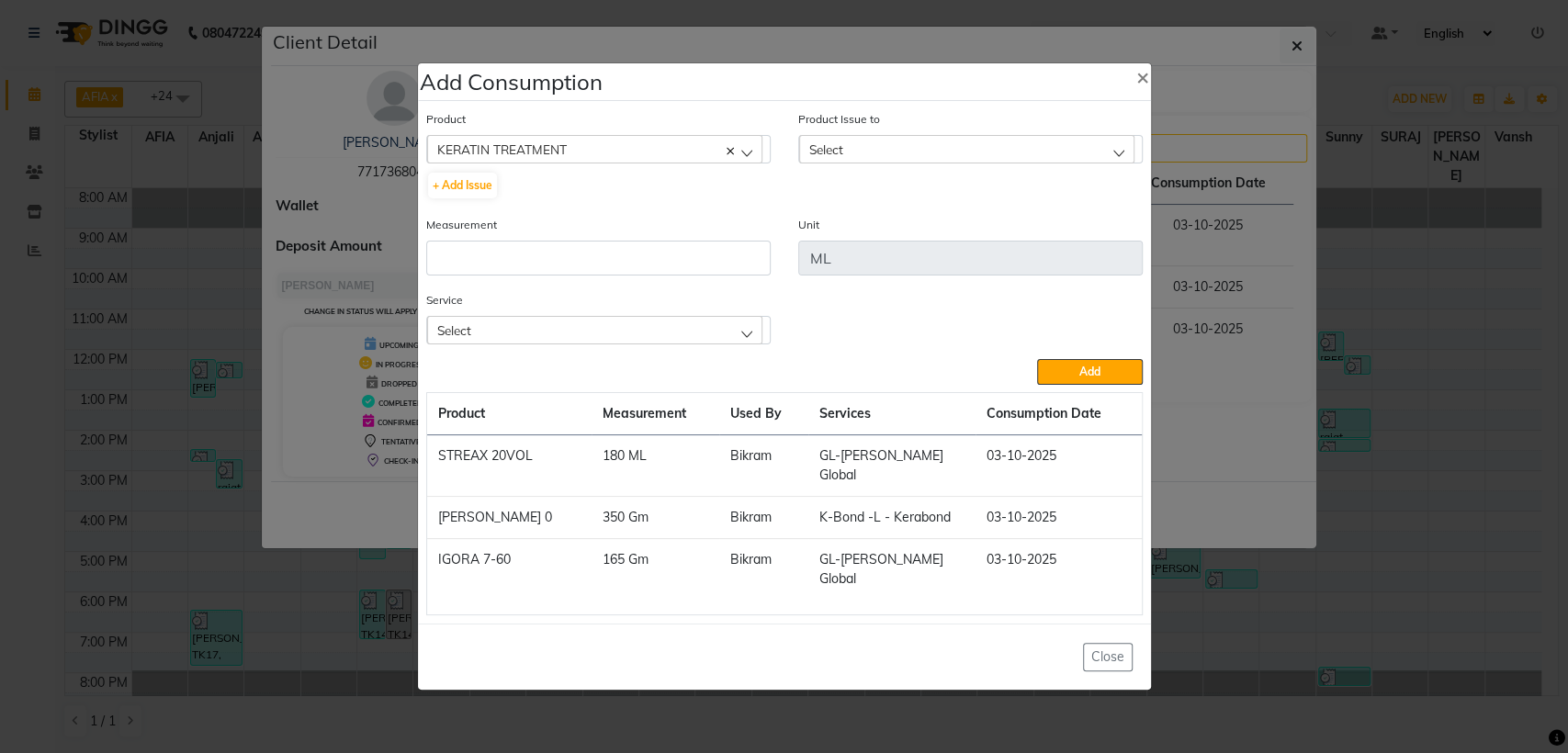
click at [829, 157] on span "Select" at bounding box center [826, 149] width 34 height 16
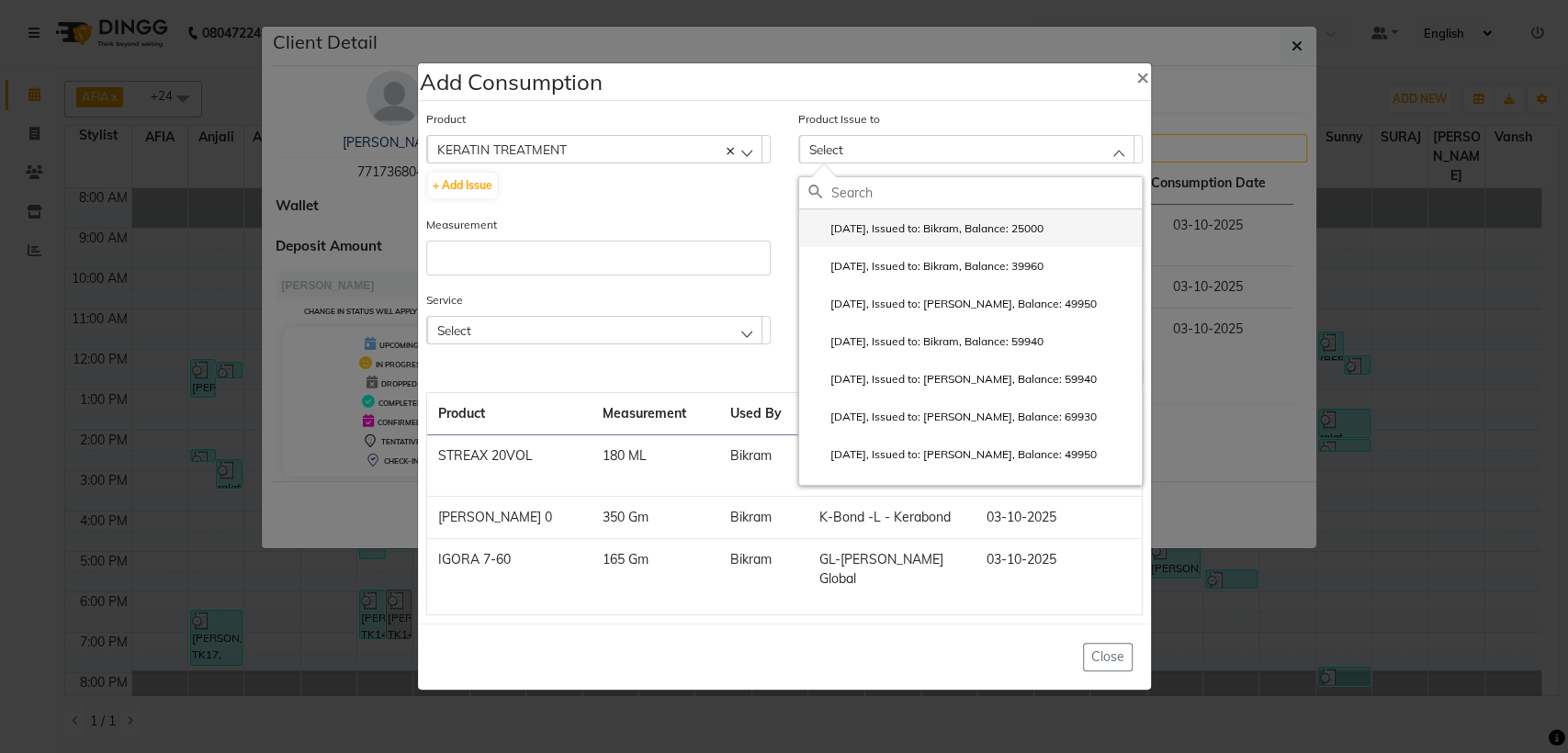
click at [853, 236] on label "[DATE], Issued to: Bikram, Balance: 25000" at bounding box center [926, 228] width 236 height 16
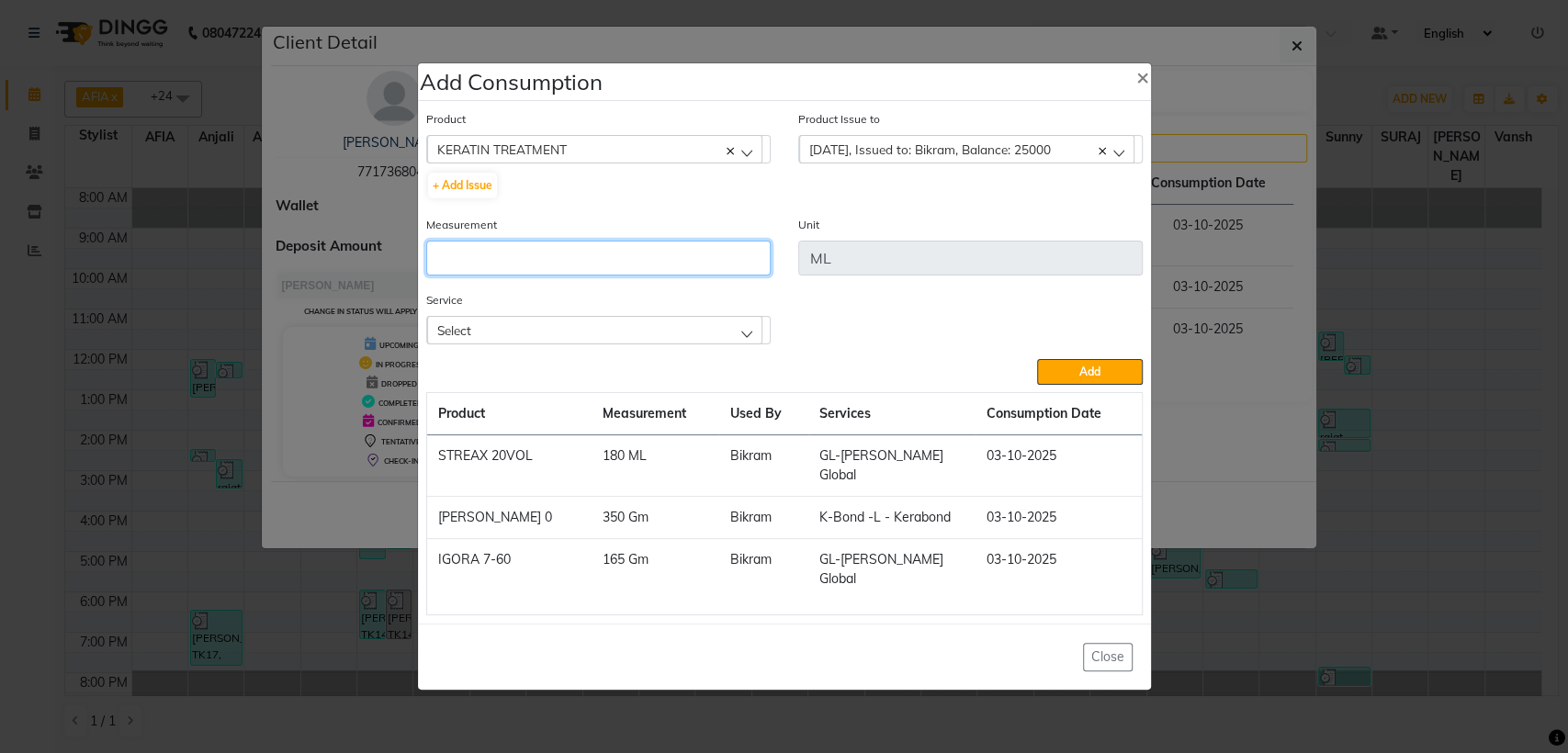
click at [723, 275] on input "number" at bounding box center [598, 258] width 344 height 35
type input "50"
click at [724, 343] on div "Select" at bounding box center [595, 329] width 336 height 27
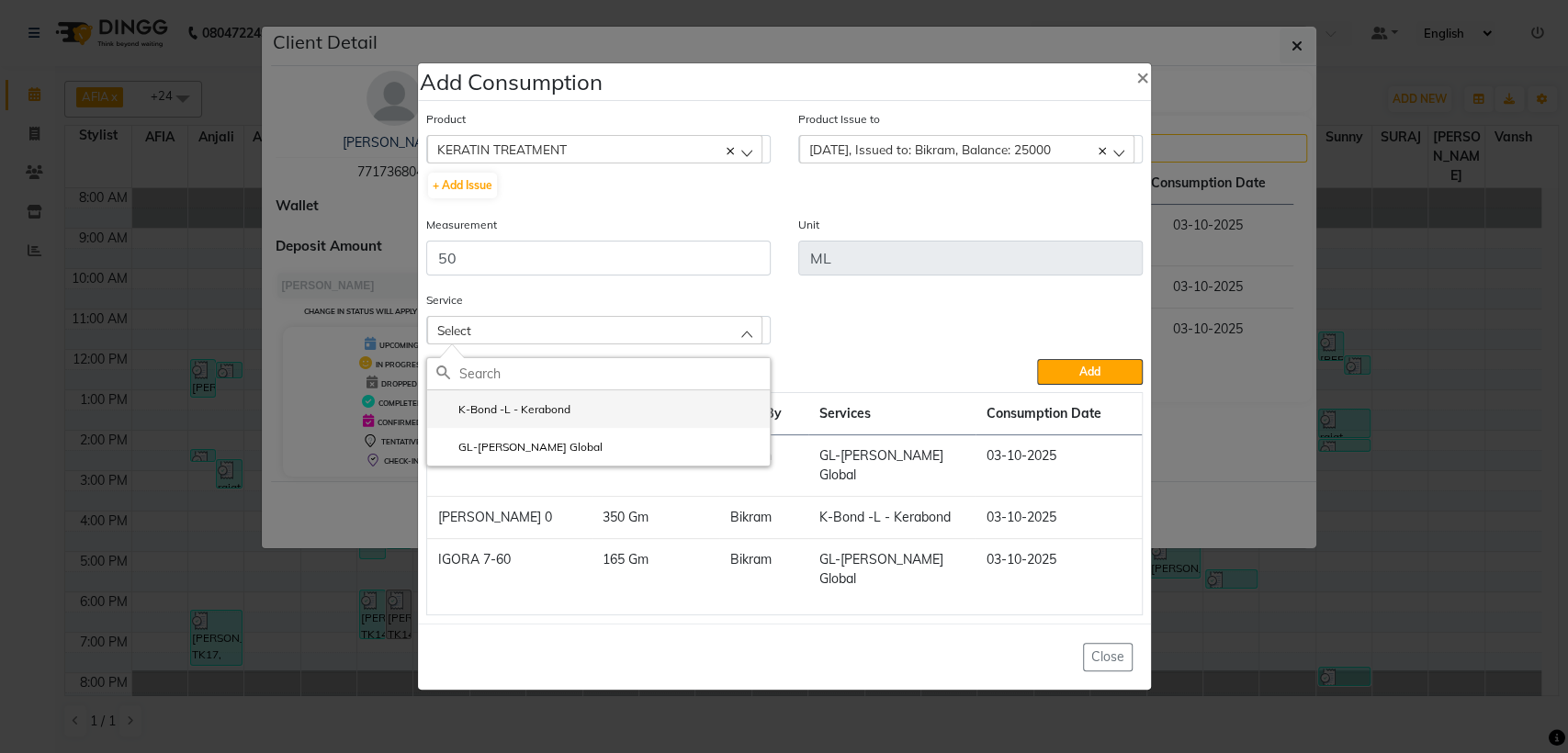
click at [637, 427] on li "K-Bond -L - Kerabond" at bounding box center [598, 409] width 342 height 38
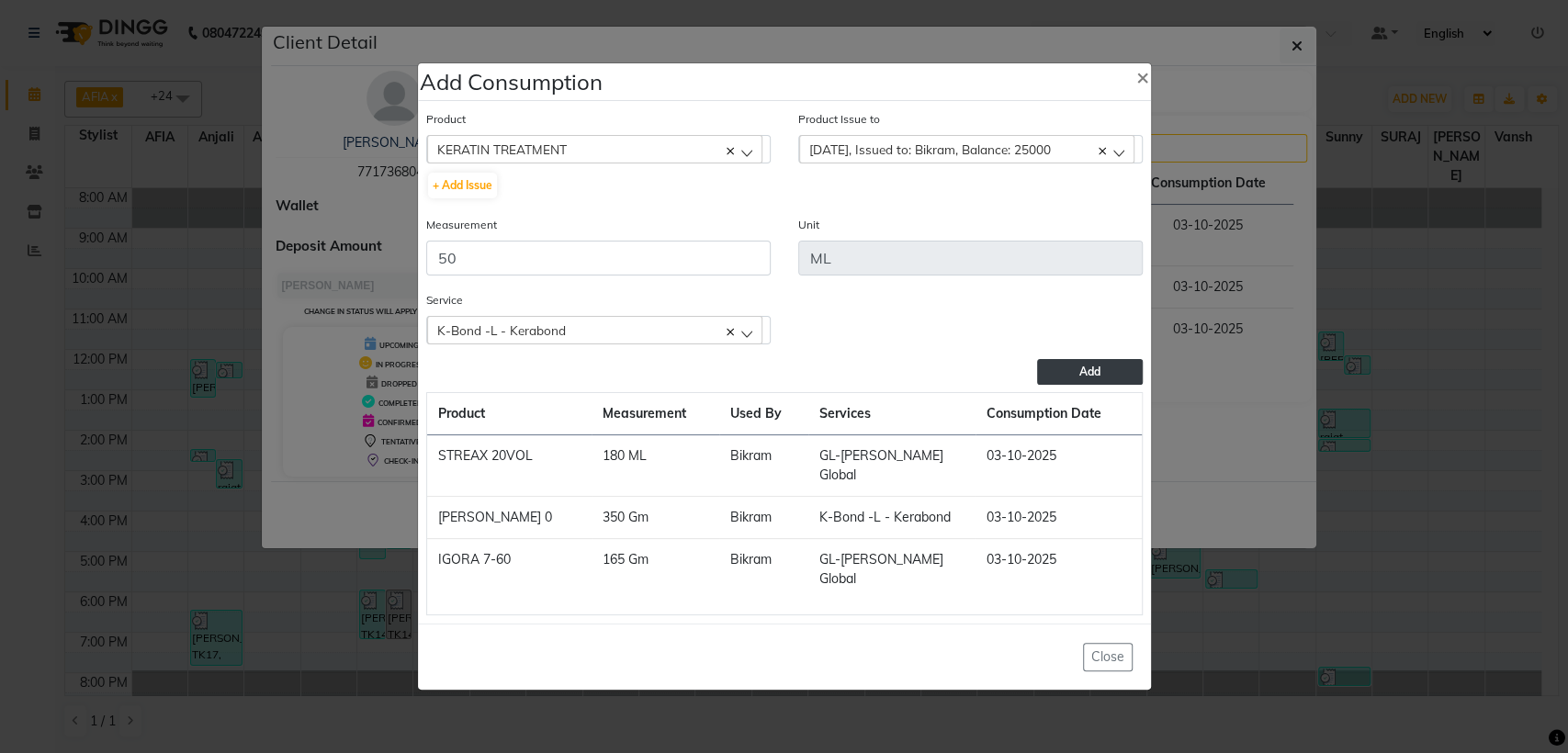
click at [1095, 378] on span "Add" at bounding box center [1090, 371] width 21 height 14
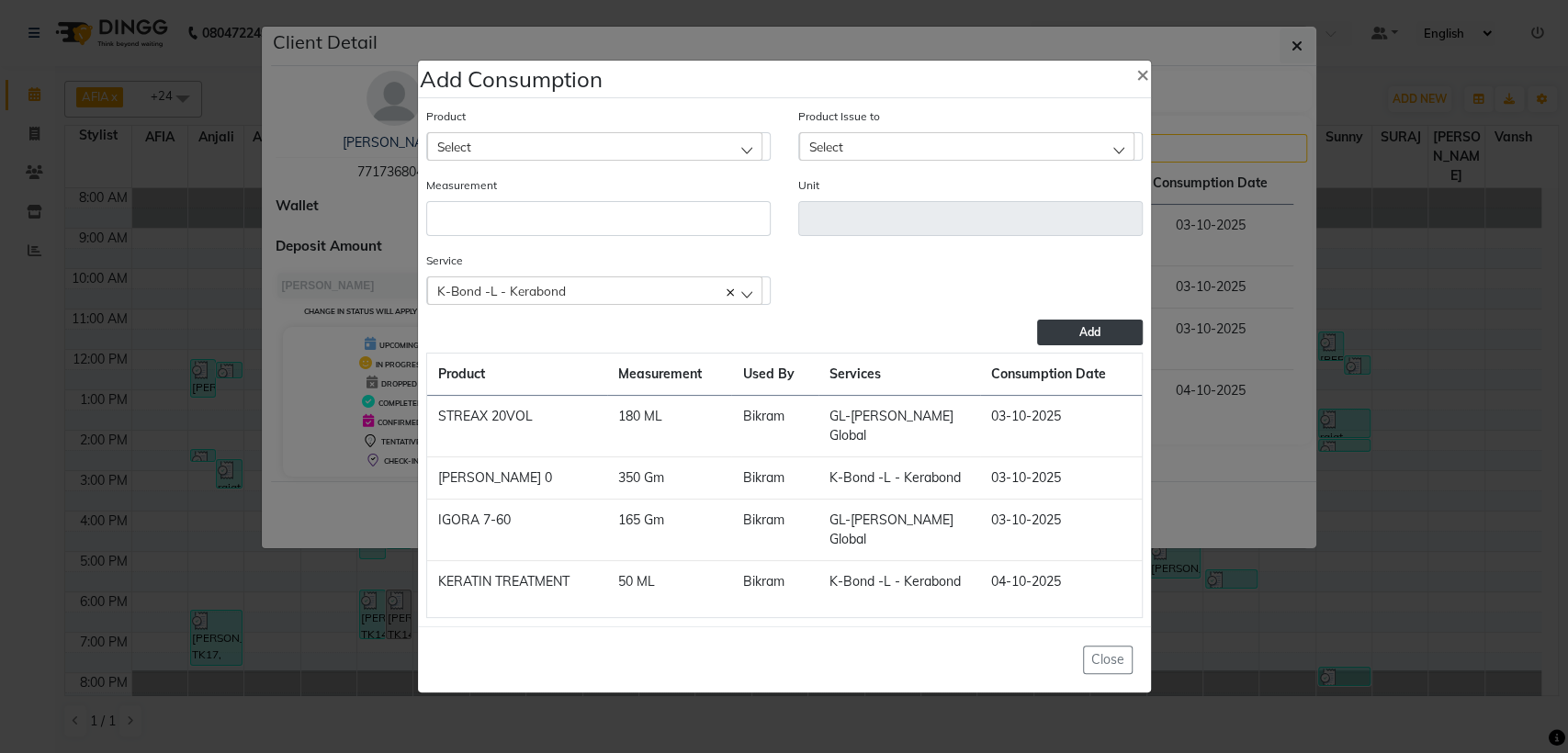
click at [1231, 369] on ngb-modal-window "Add Consumption × Product Select 10 AMINO ACID Product Issue to Select [DATE], …" at bounding box center [784, 376] width 1568 height 753
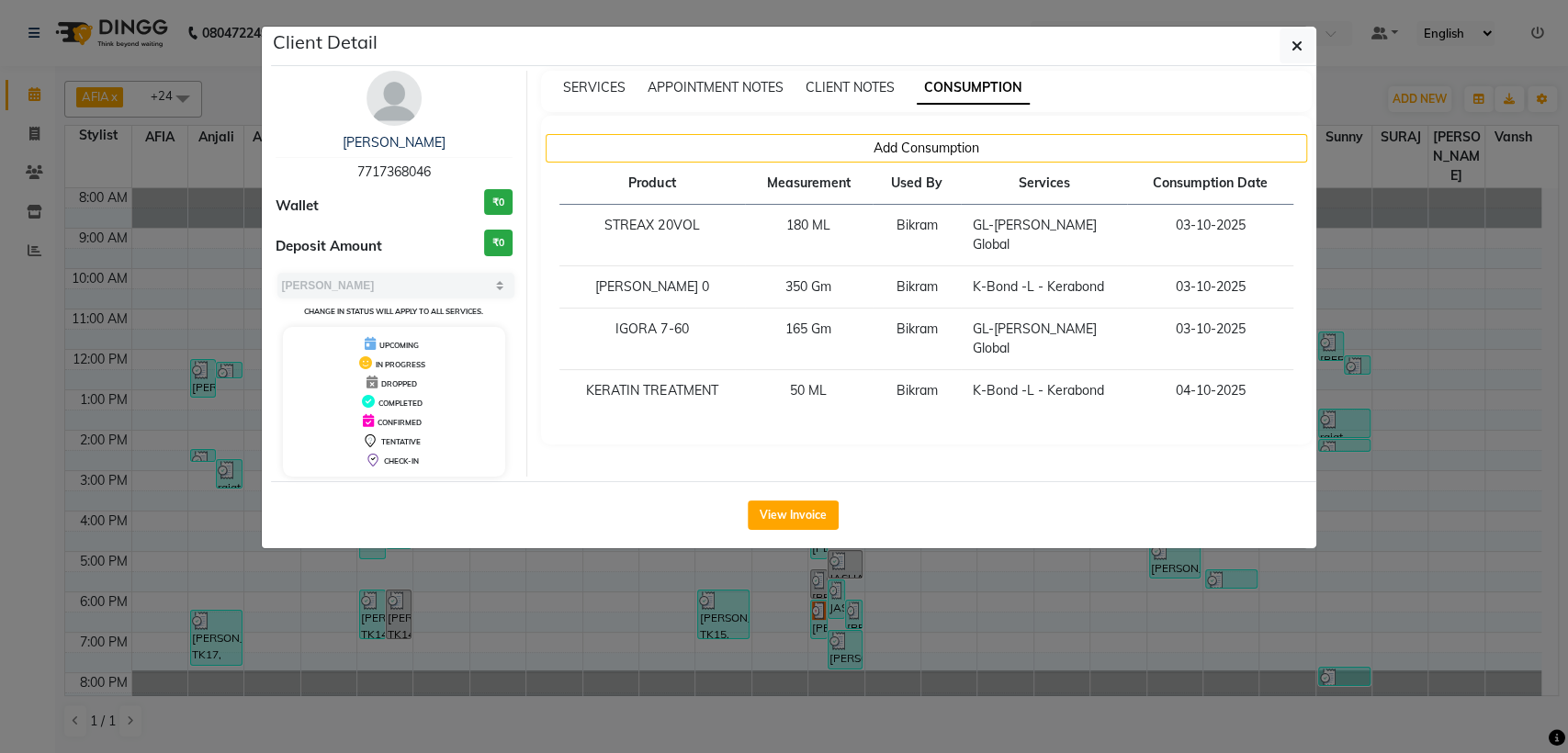
click at [1409, 335] on ngb-modal-window "Client Detail [PERSON_NAME] 7717368046 Wallet ₹0 Deposit Amount ₹0 Select MARK …" at bounding box center [784, 376] width 1568 height 753
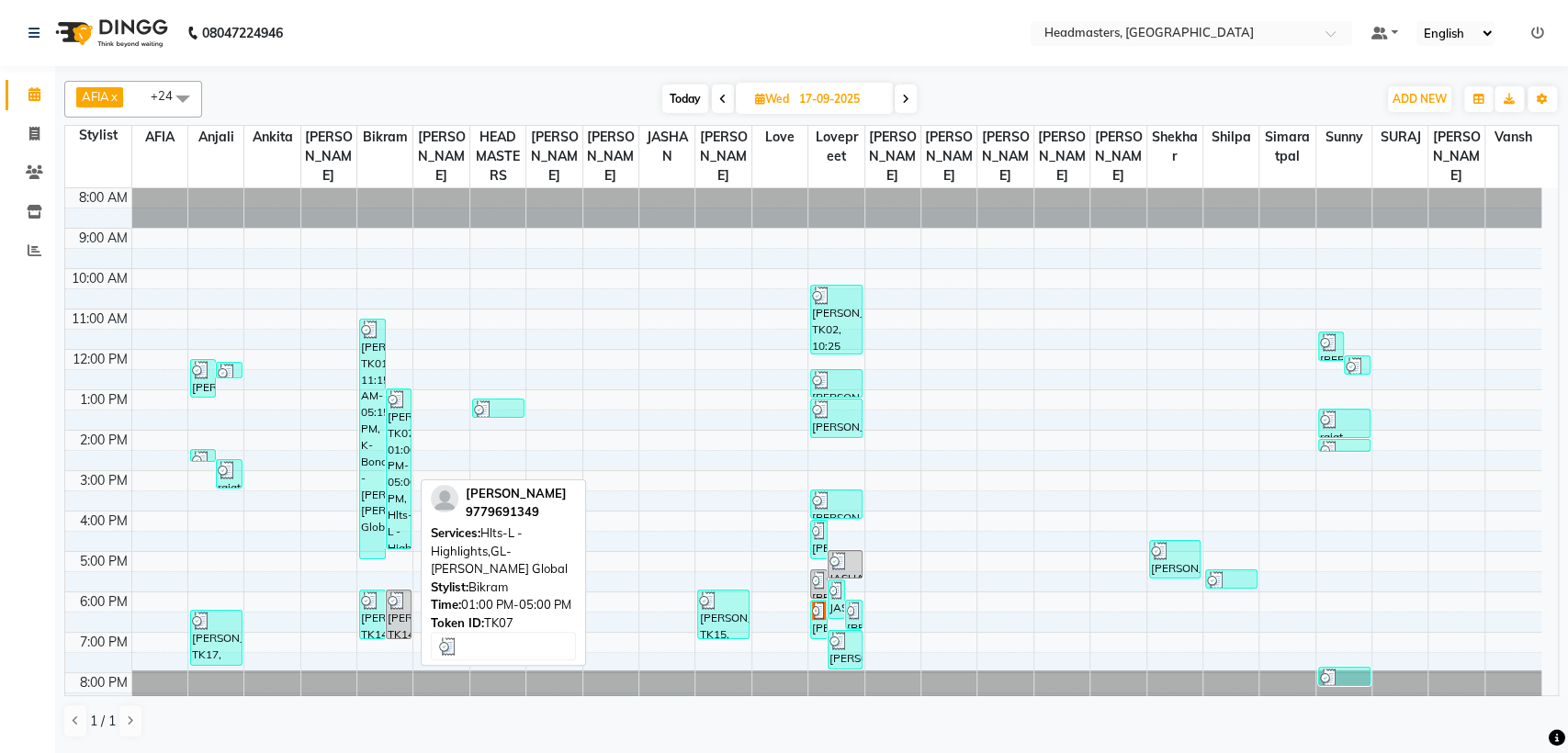
click at [387, 472] on div "[PERSON_NAME], TK07, 01:00 PM-05:00 PM, Hlts-L - Highlights,GL-[PERSON_NAME] Gl…" at bounding box center [399, 469] width 24 height 159
select select "3"
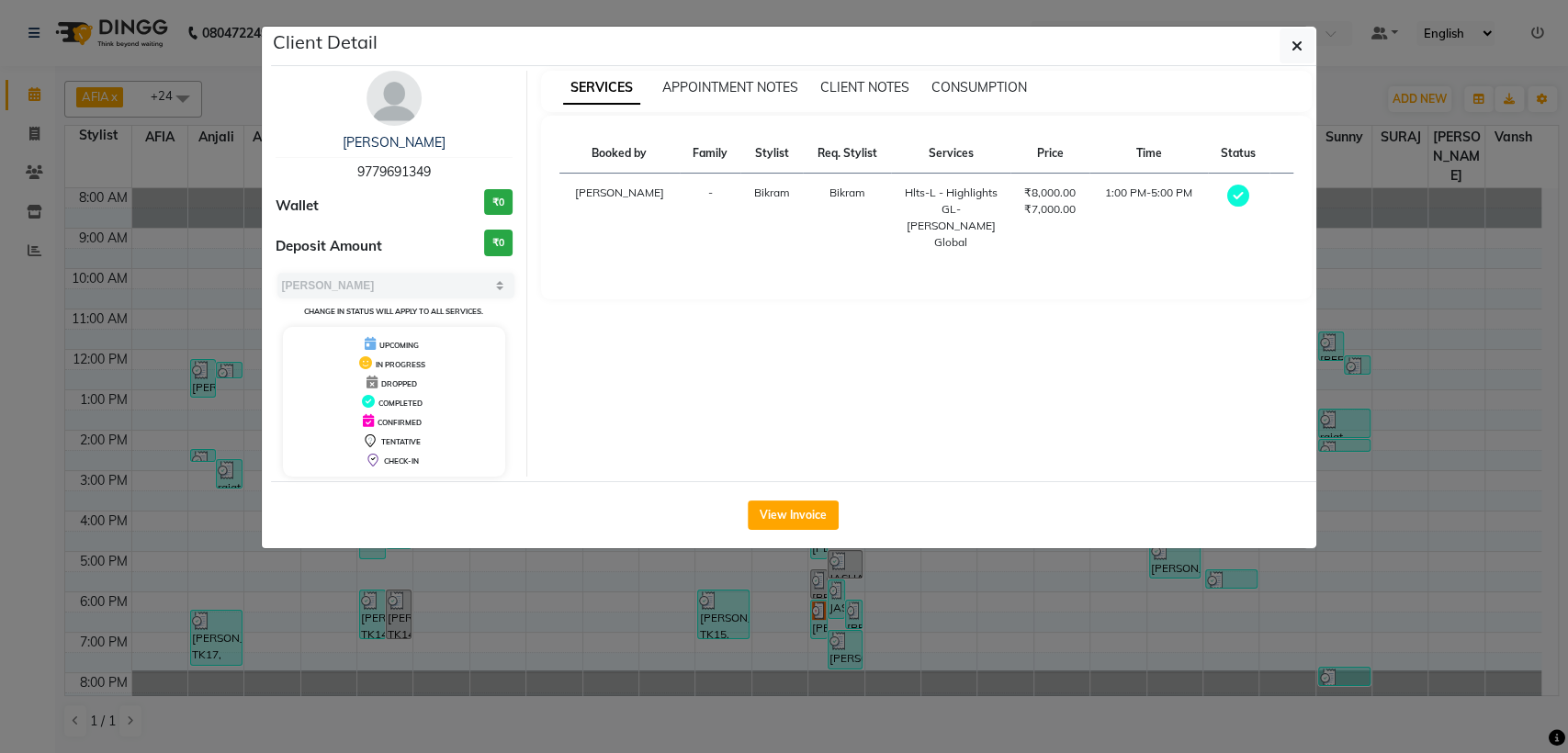
click at [34, 194] on ngb-modal-window "Client Detail [PERSON_NAME] 9779691349 Wallet ₹0 Deposit Amount ₹0 Select MARK …" at bounding box center [784, 376] width 1568 height 753
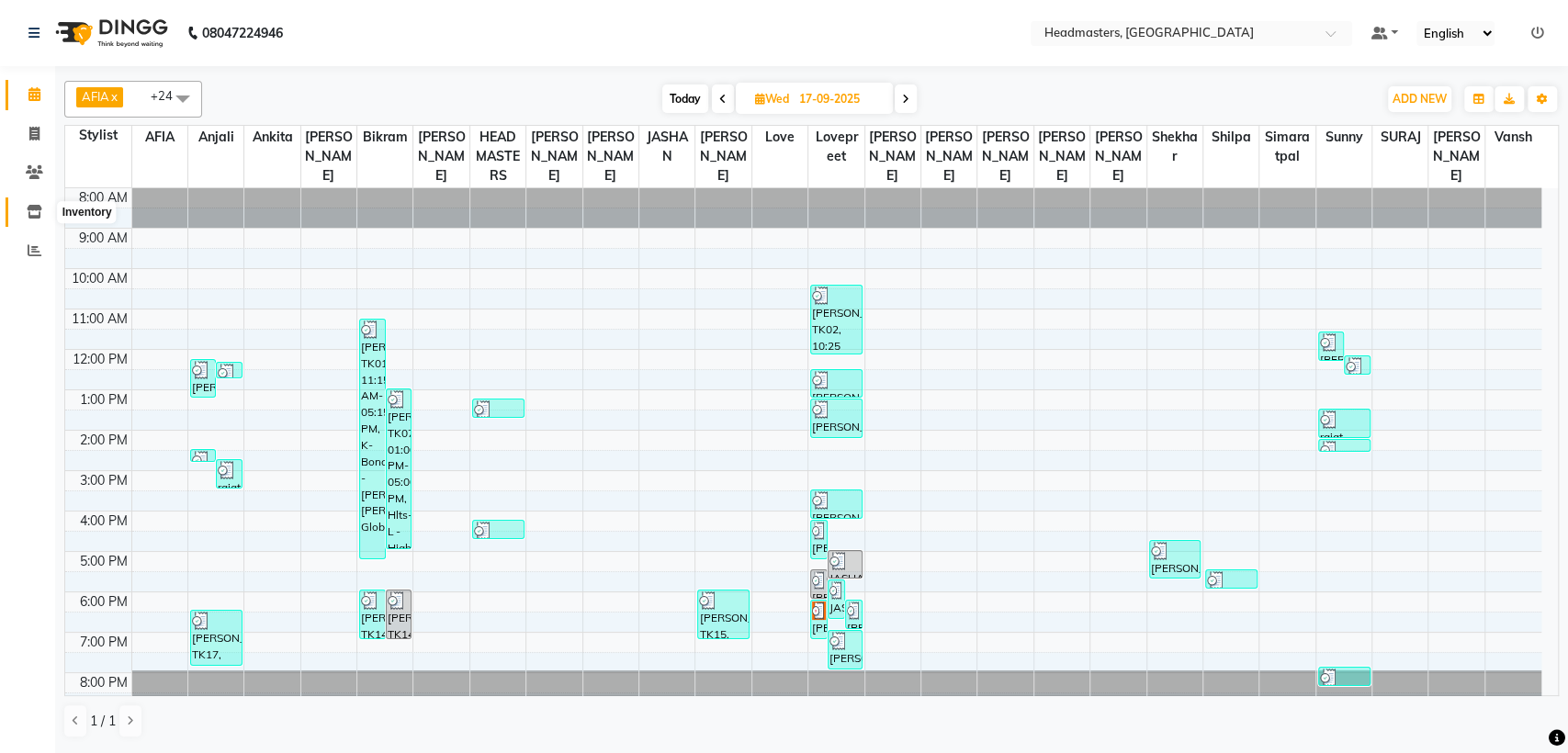
click at [29, 218] on icon at bounding box center [34, 211] width 16 height 14
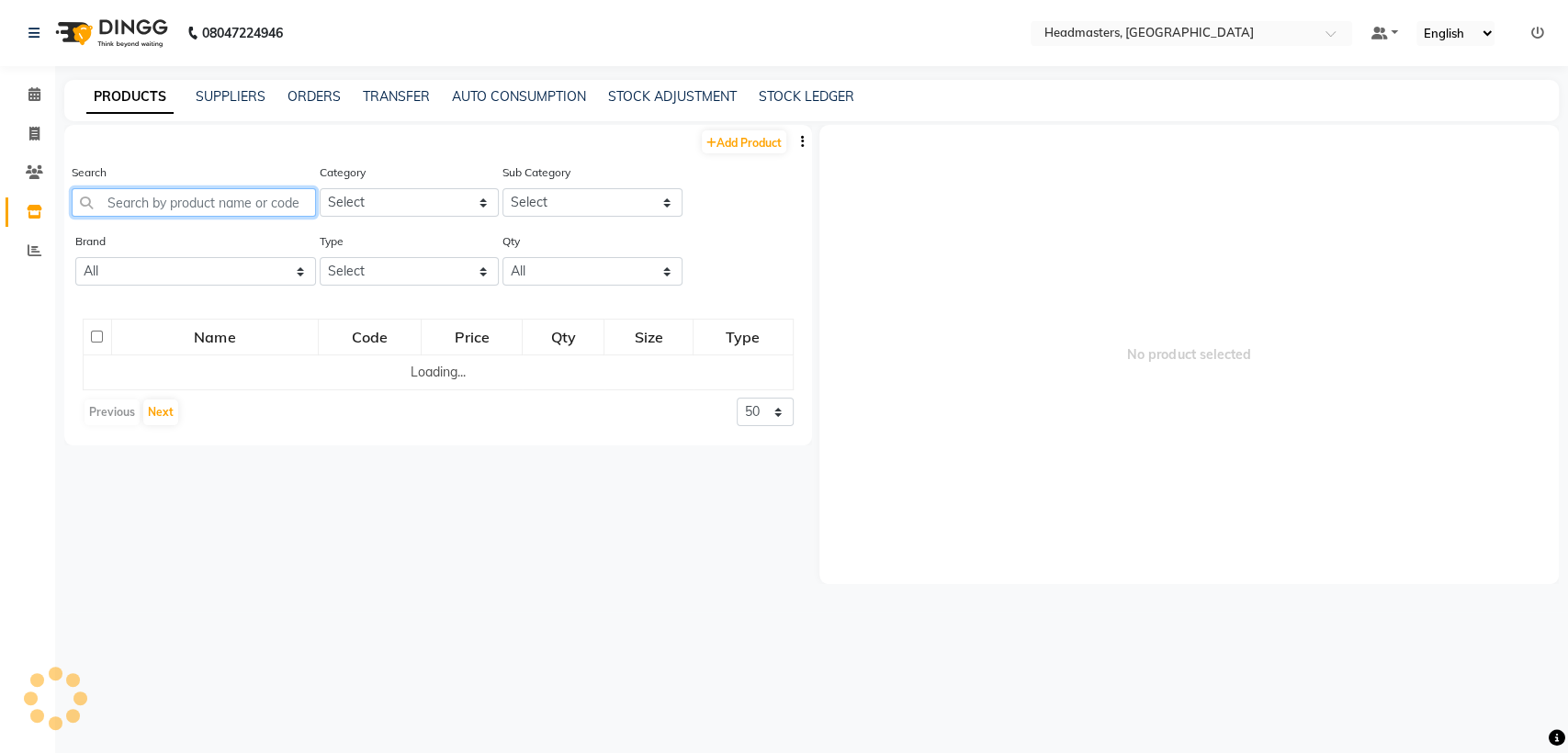
click at [131, 206] on input "text" at bounding box center [194, 202] width 244 height 28
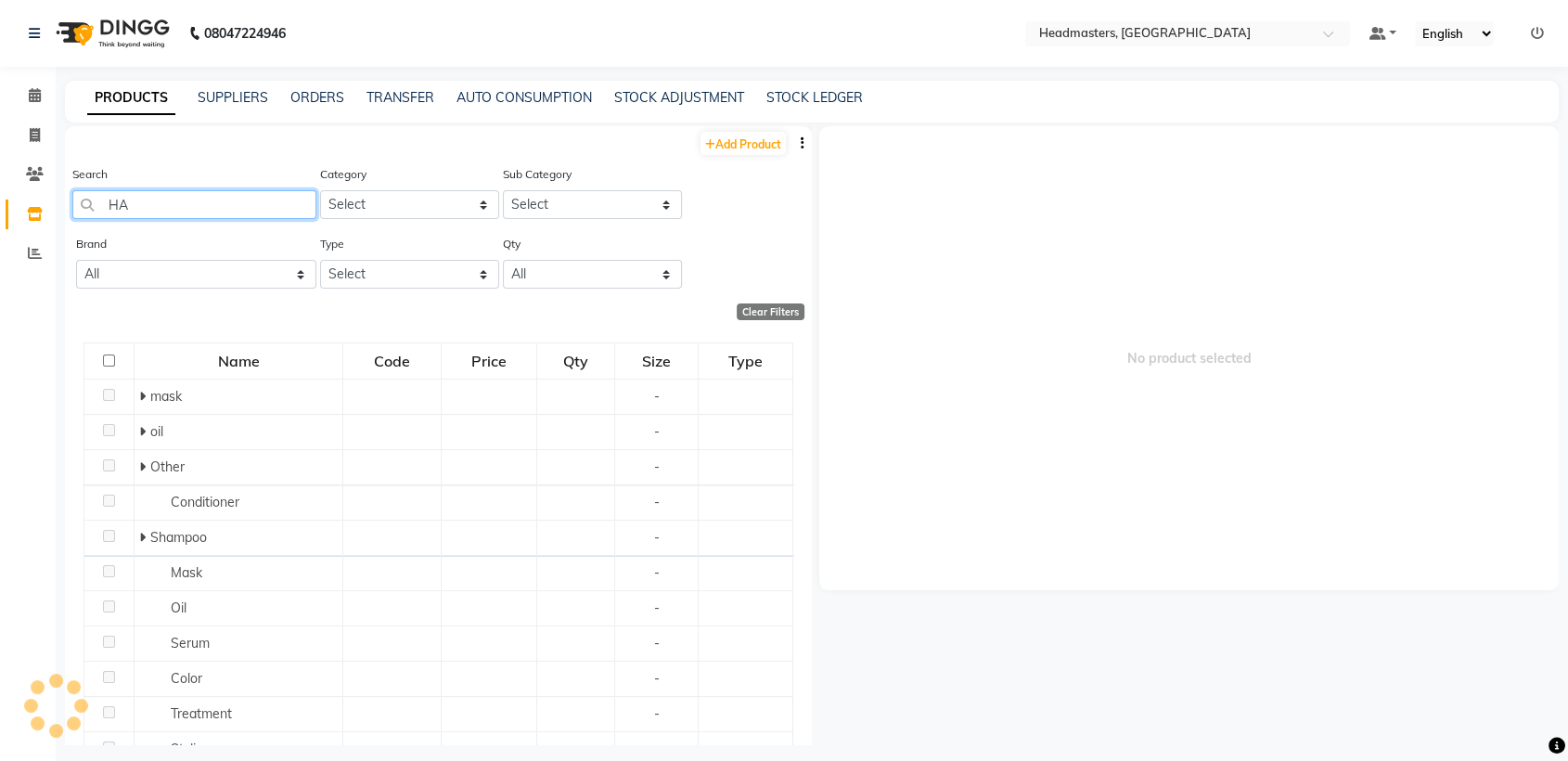
type input "H"
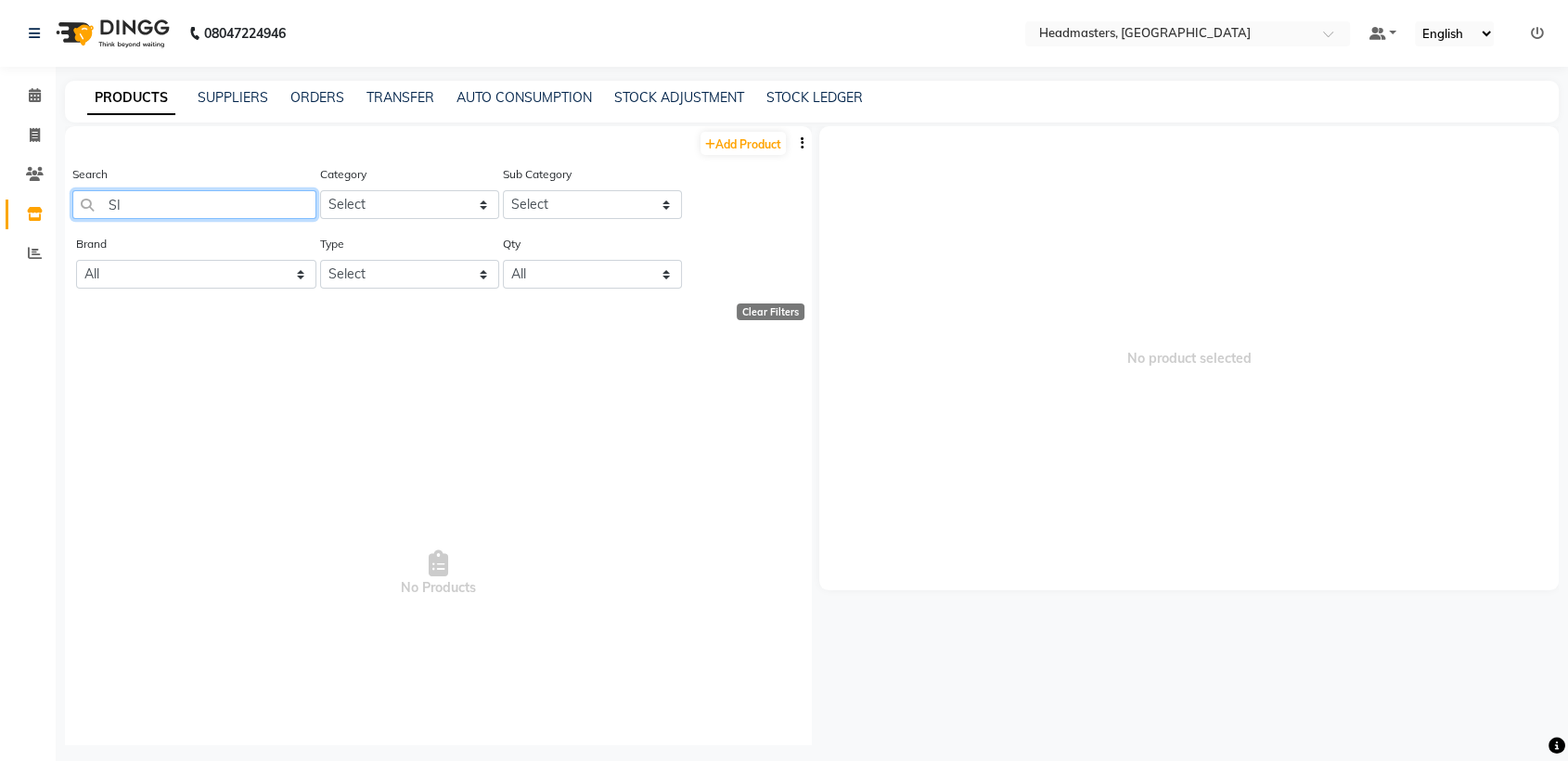
type input "S"
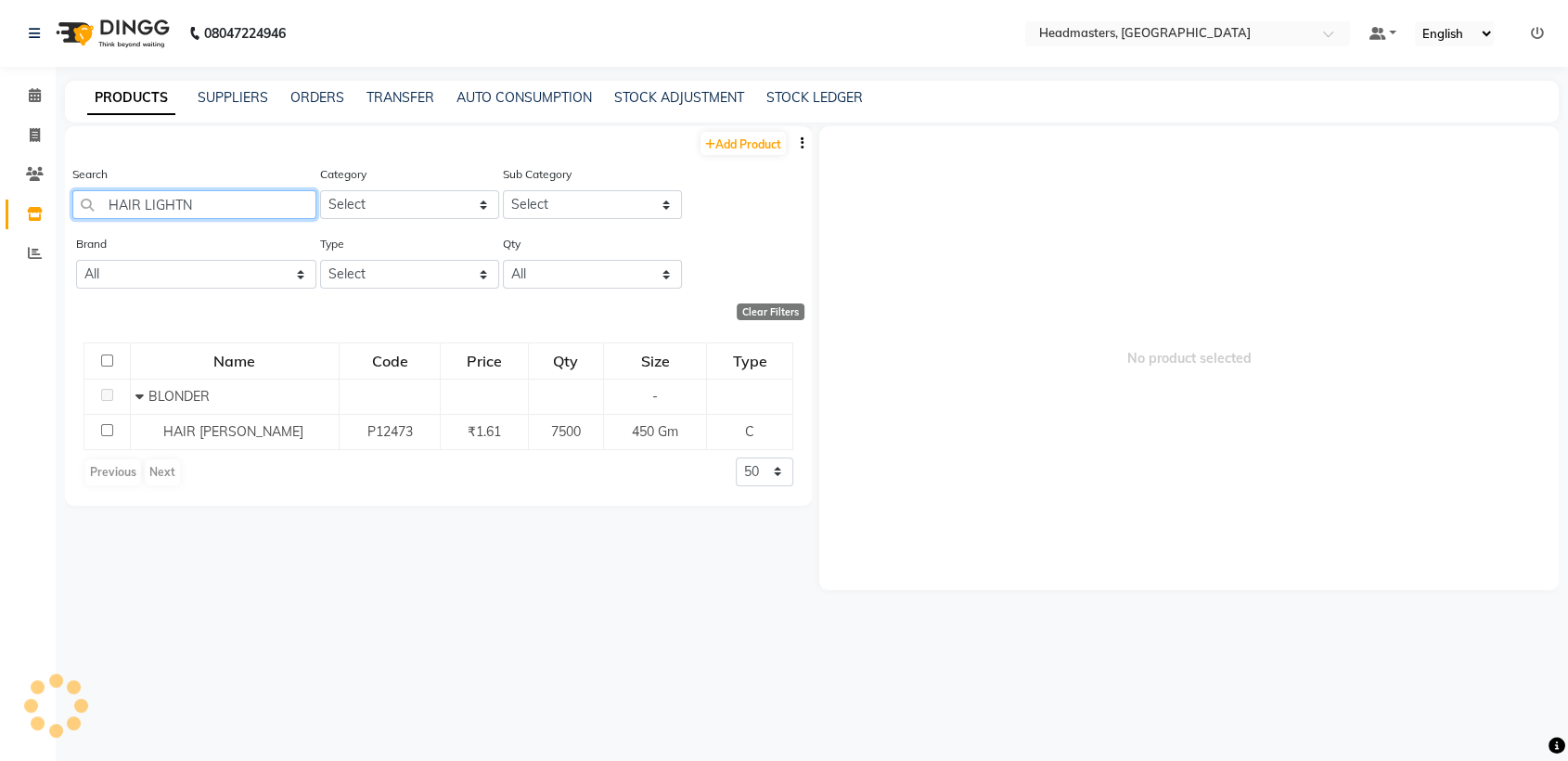
type input "HAIR LIGHTN"
click at [170, 431] on span "HAIR [PERSON_NAME]" at bounding box center [233, 431] width 140 height 17
select select
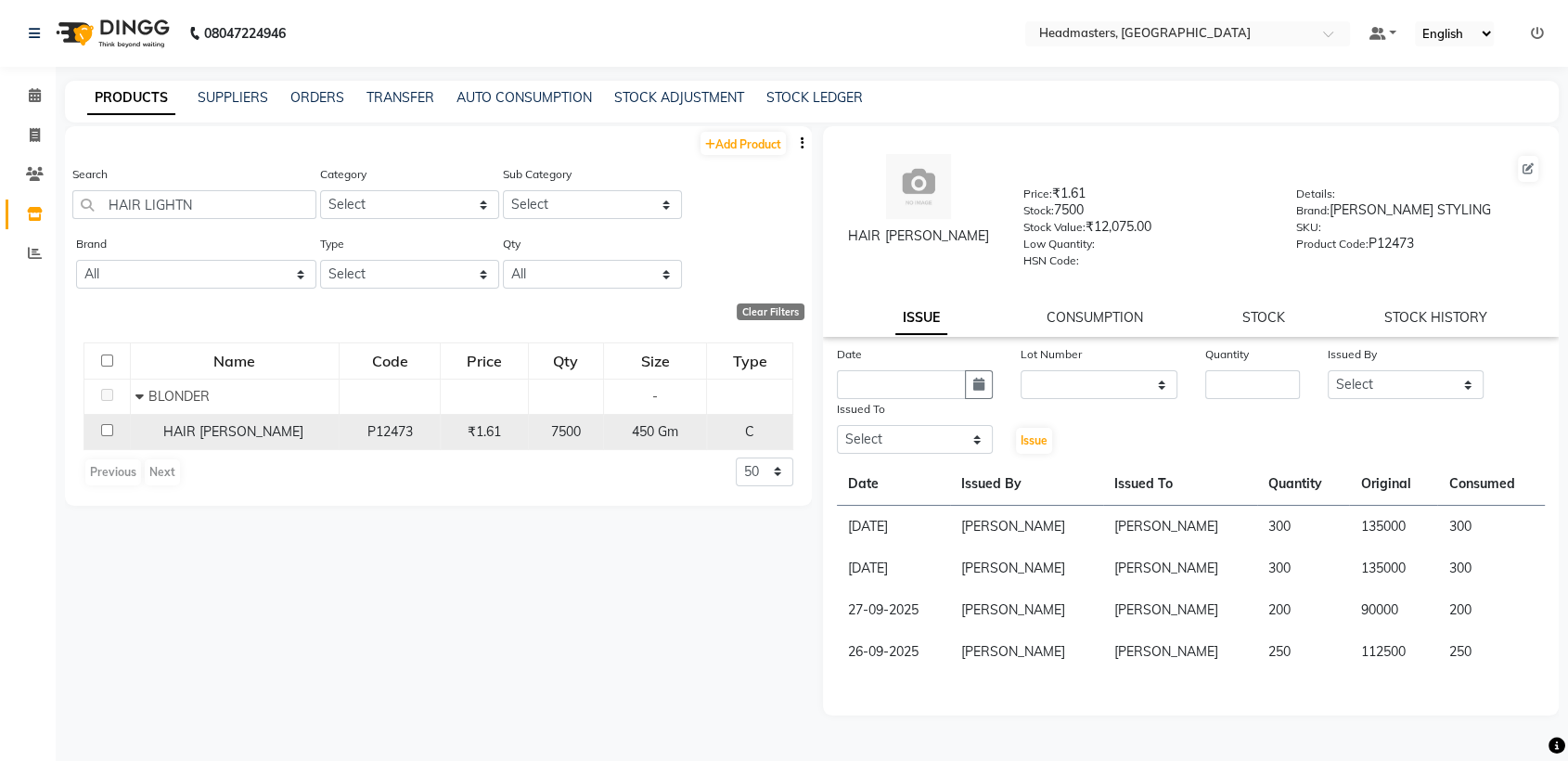
click at [705, 425] on td "450 Gm" at bounding box center [654, 432] width 103 height 35
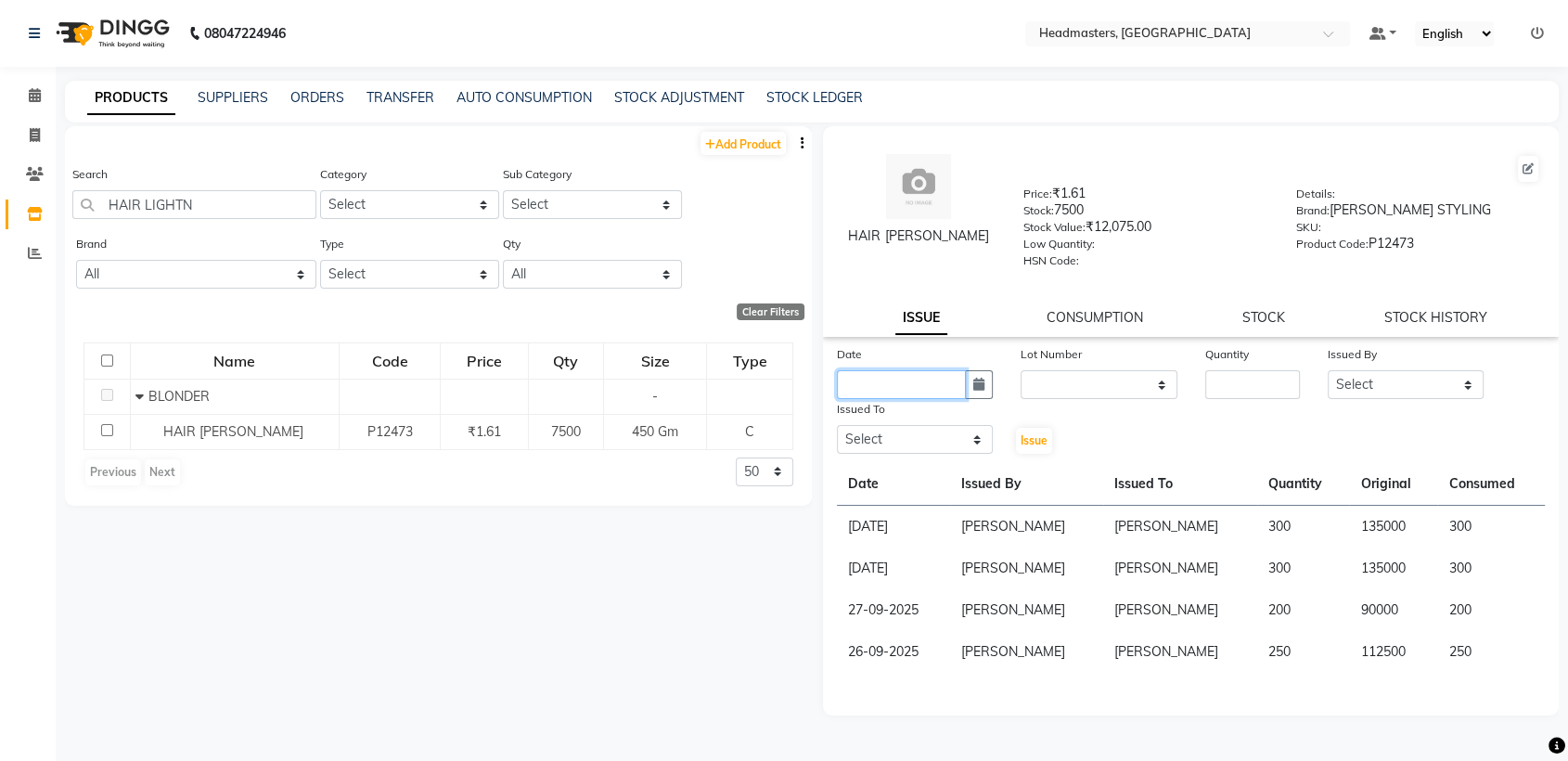
click at [899, 380] on input "text" at bounding box center [902, 384] width 129 height 28
select select "10"
select select "2025"
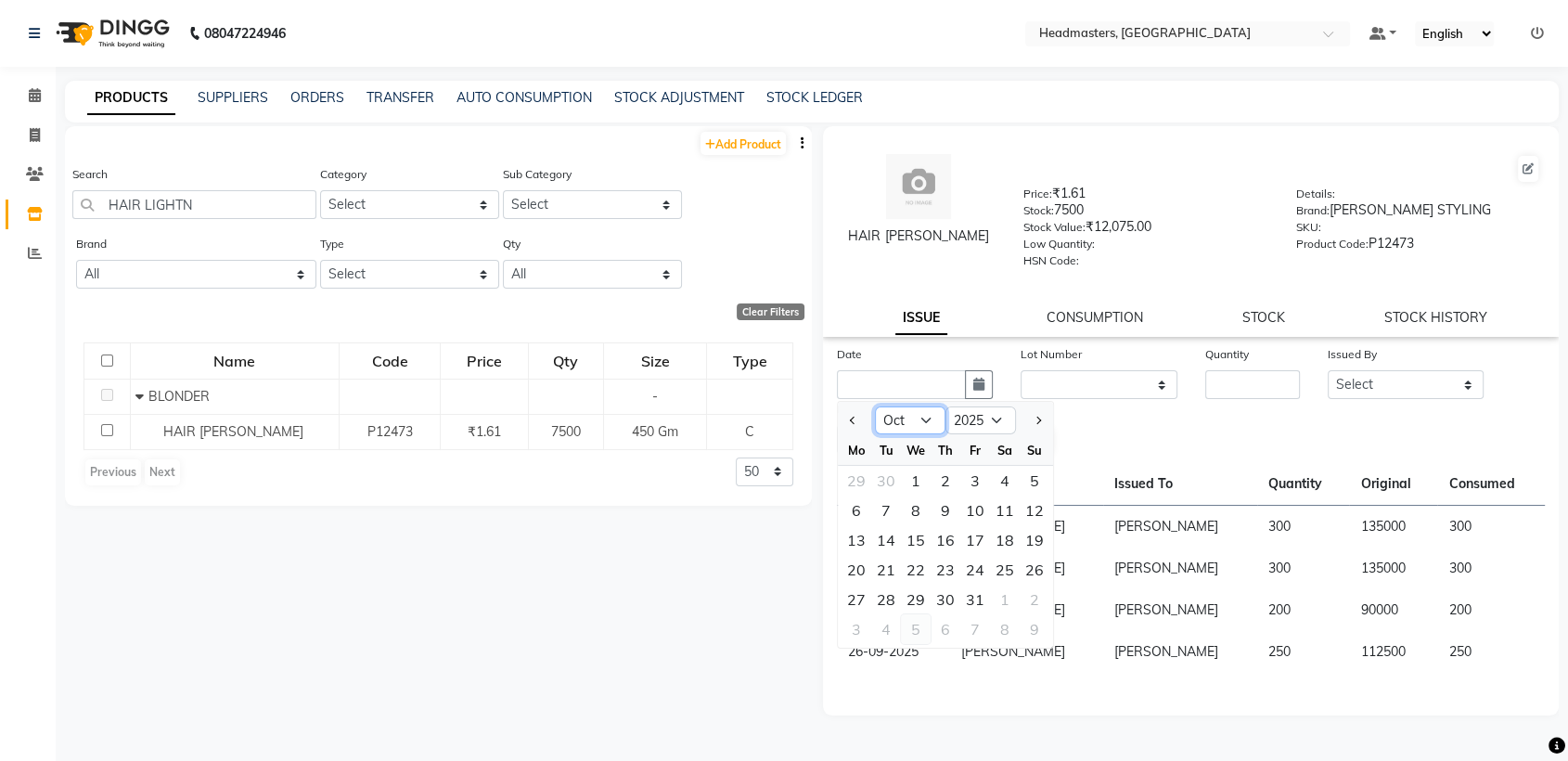
drag, startPoint x: 913, startPoint y: 429, endPoint x: 903, endPoint y: 637, distance: 208.2
click at [903, 637] on ngb-datepicker "Jan Feb Mar Apr May Jun [DATE] Aug Sep Oct Nov [DATE] 2016 2017 2018 2019 2020 …" at bounding box center [946, 524] width 217 height 248
select select "9"
click at [875, 406] on select "Jan Feb Mar Apr May Jun [DATE] Aug Sep Oct Nov Dec" at bounding box center [910, 420] width 71 height 27
click at [907, 538] on div "17" at bounding box center [916, 540] width 29 height 29
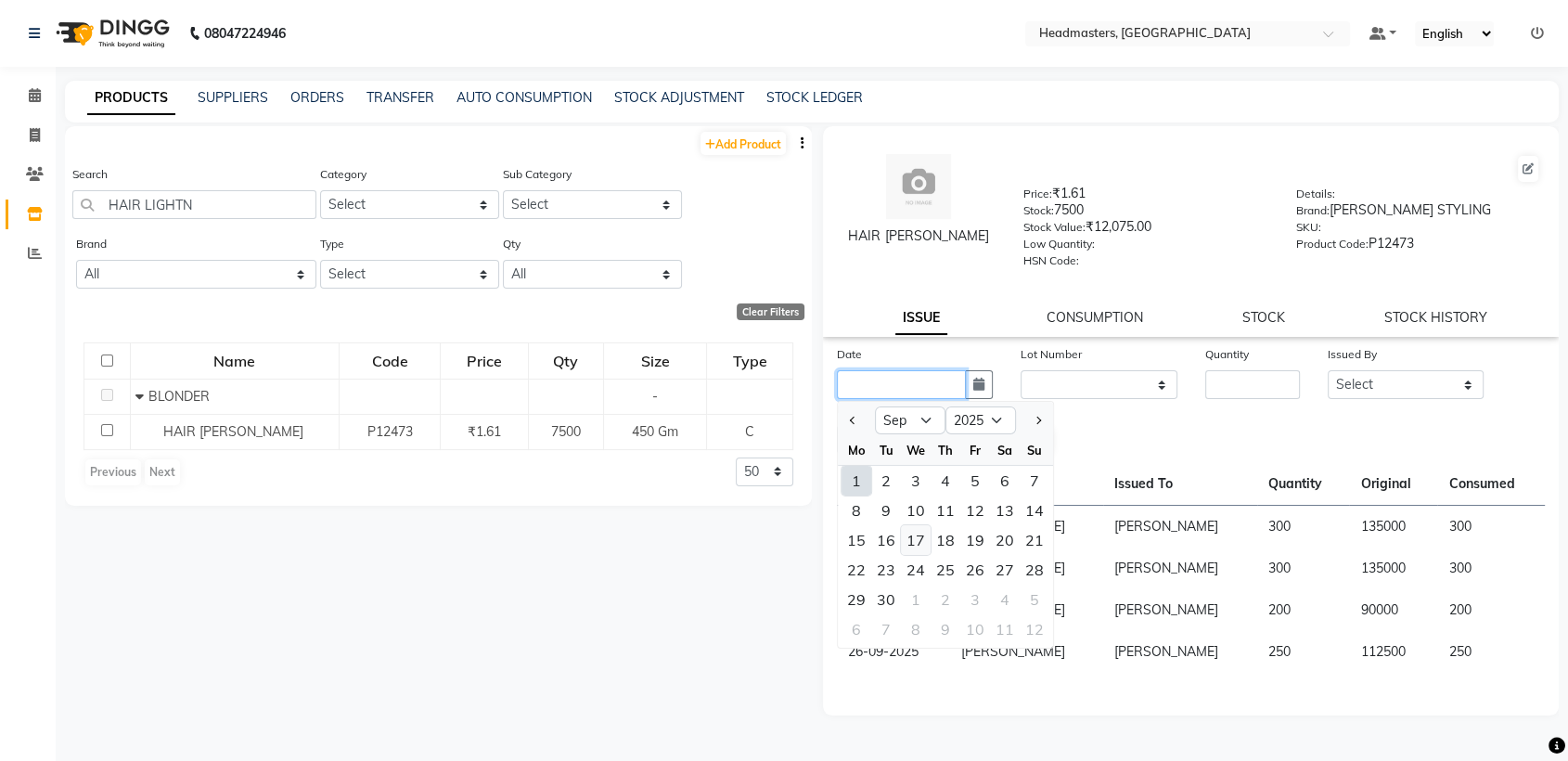
type input "17-09-2025"
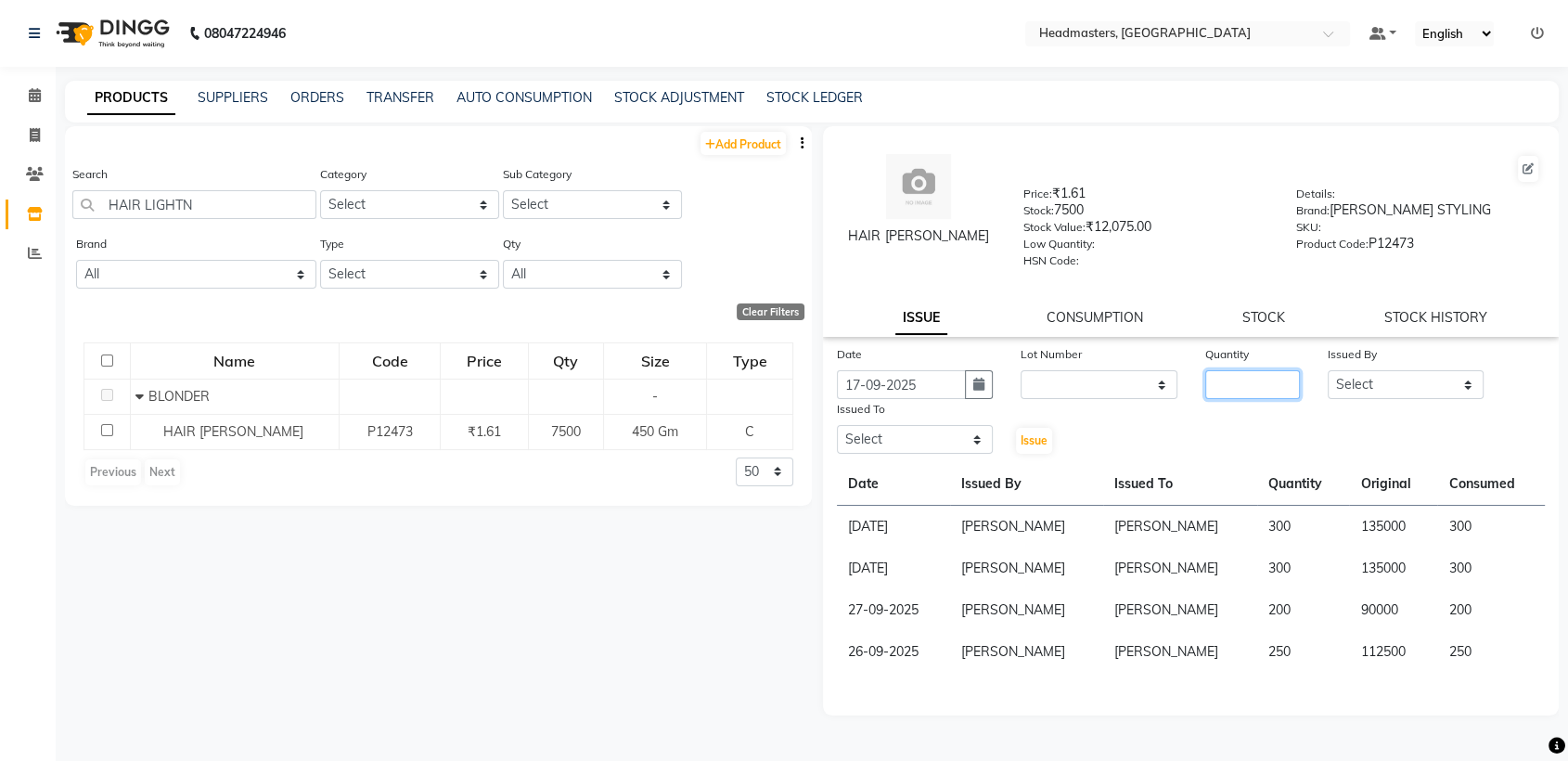
click at [1227, 373] on input "number" at bounding box center [1253, 384] width 95 height 28
type input "200"
click at [1337, 375] on select "Select AFIA Anjali [PERSON_NAME] [PERSON_NAME] [PERSON_NAME] HEAD [PERSON_NAME]…" at bounding box center [1405, 384] width 156 height 28
select select "60658"
click at [1328, 370] on select "Select AFIA Anjali [PERSON_NAME] [PERSON_NAME] [PERSON_NAME] HEAD [PERSON_NAME]…" at bounding box center [1405, 384] width 156 height 28
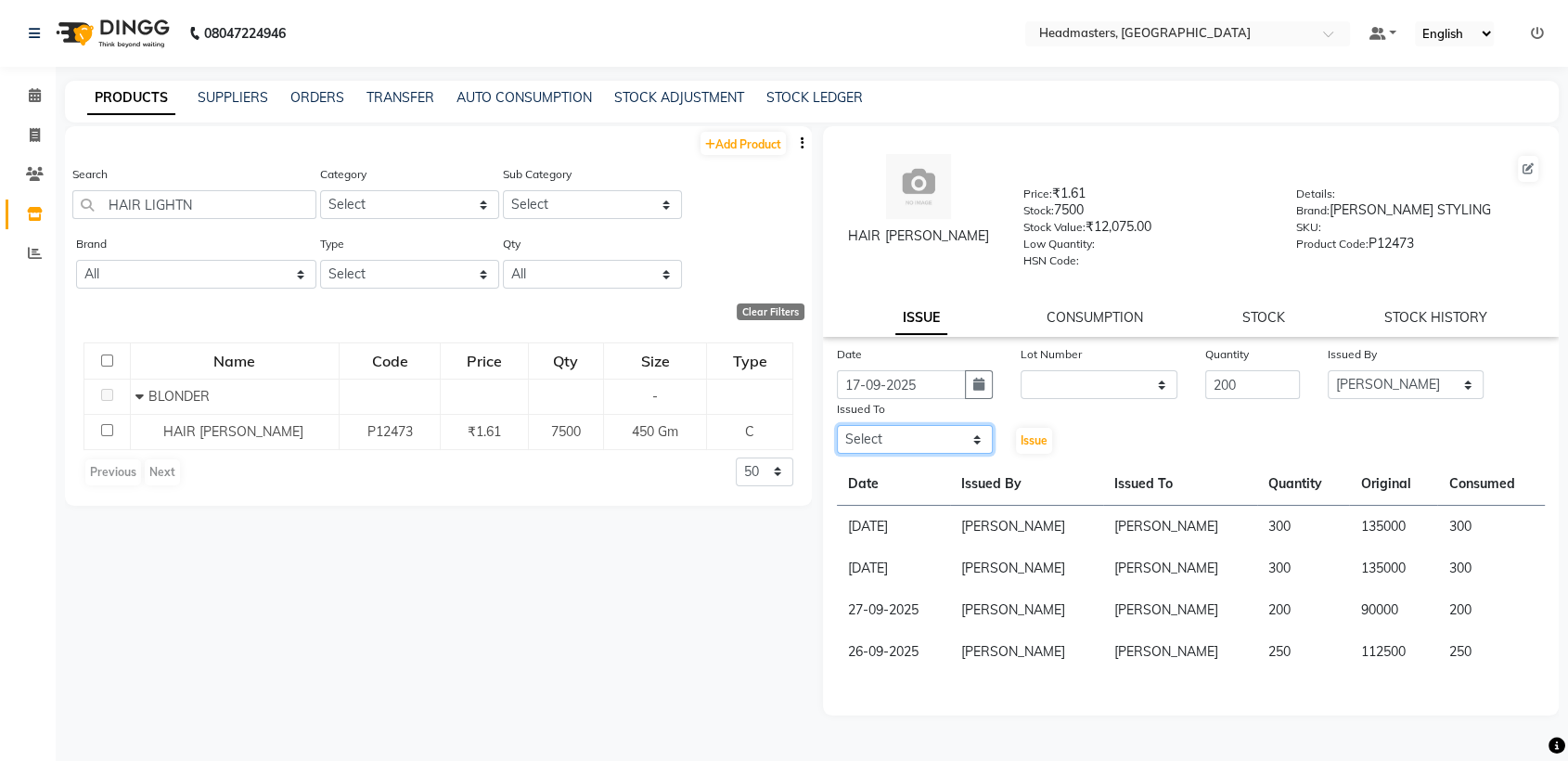
click at [935, 438] on select "Select AFIA Anjali [PERSON_NAME] [PERSON_NAME] [PERSON_NAME] HEAD [PERSON_NAME]…" at bounding box center [915, 439] width 156 height 28
select select "60661"
click at [1050, 437] on button "Issue" at bounding box center [1033, 441] width 36 height 26
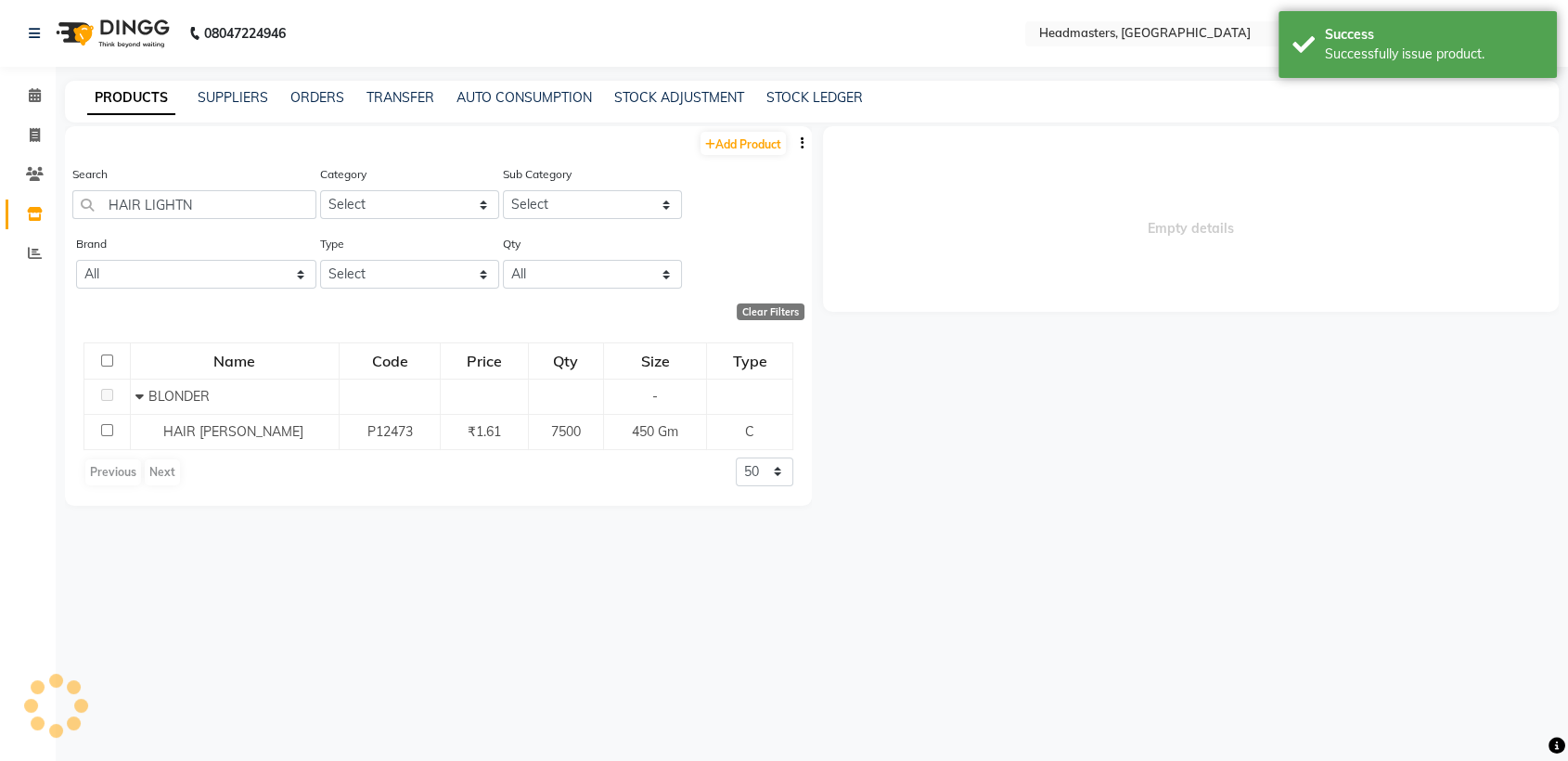
select select
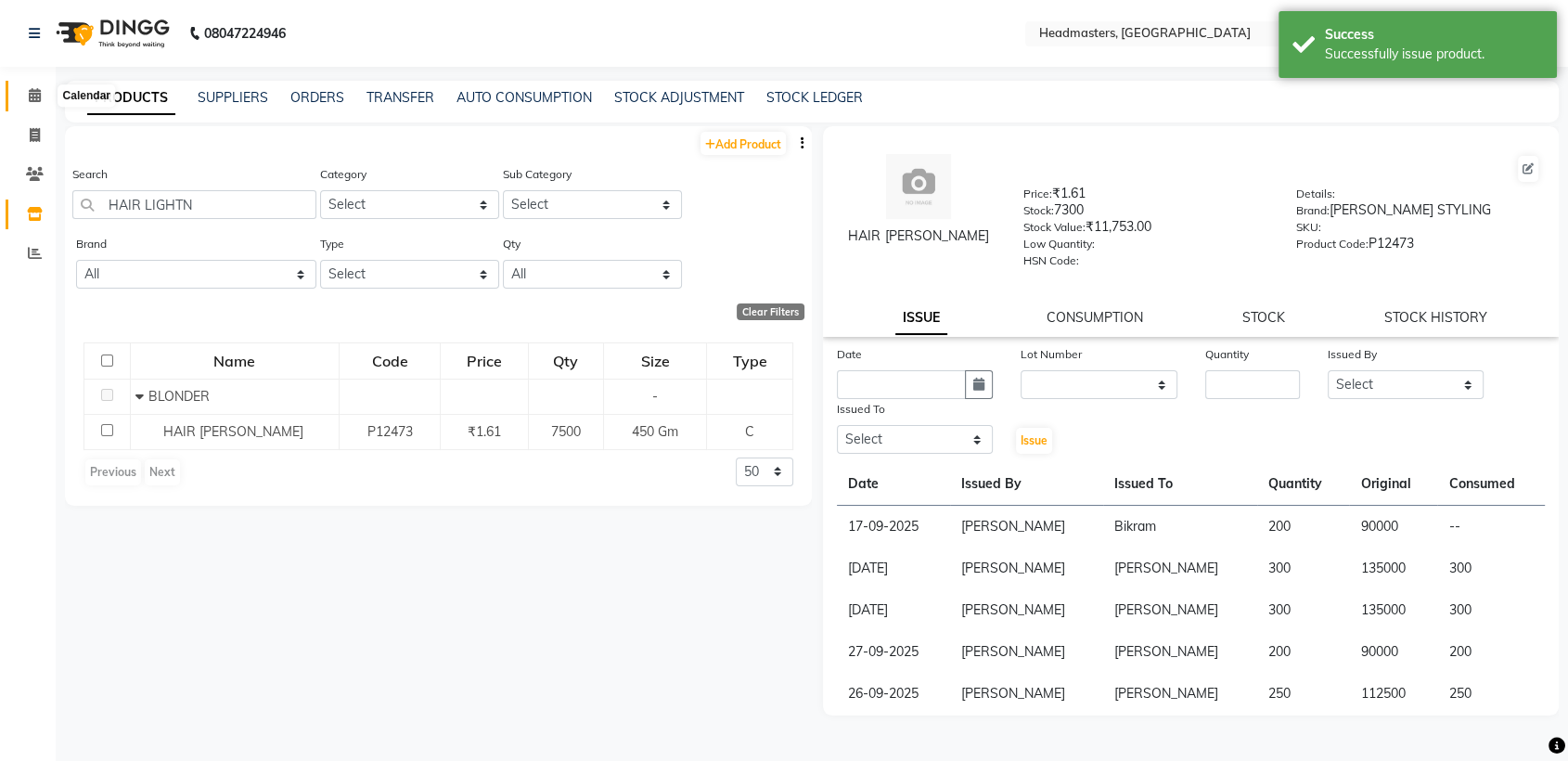
click at [31, 96] on icon at bounding box center [34, 95] width 12 height 14
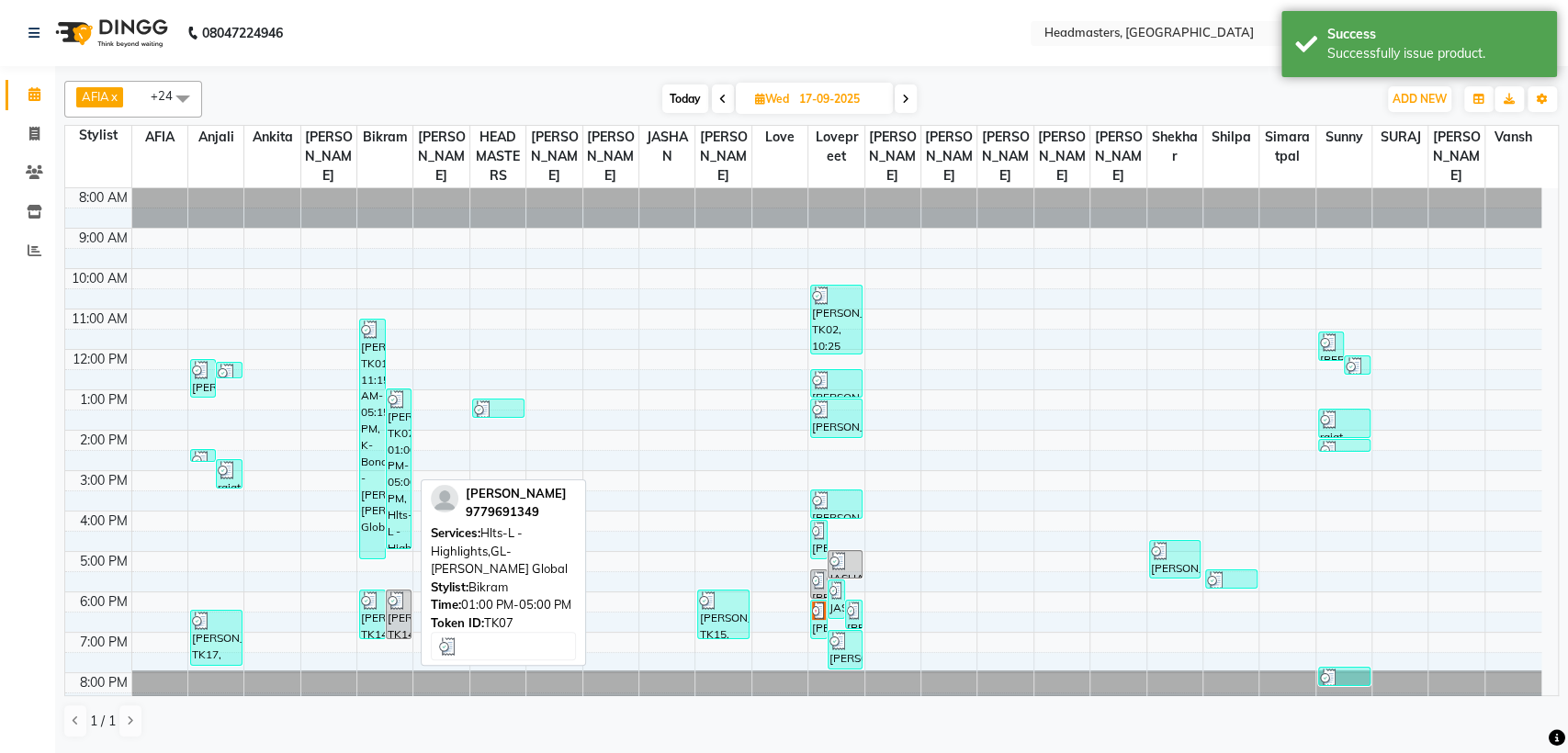
click at [403, 423] on div "[PERSON_NAME], TK07, 01:00 PM-05:00 PM, Hlts-L - Highlights,GL-[PERSON_NAME] Gl…" at bounding box center [399, 469] width 24 height 159
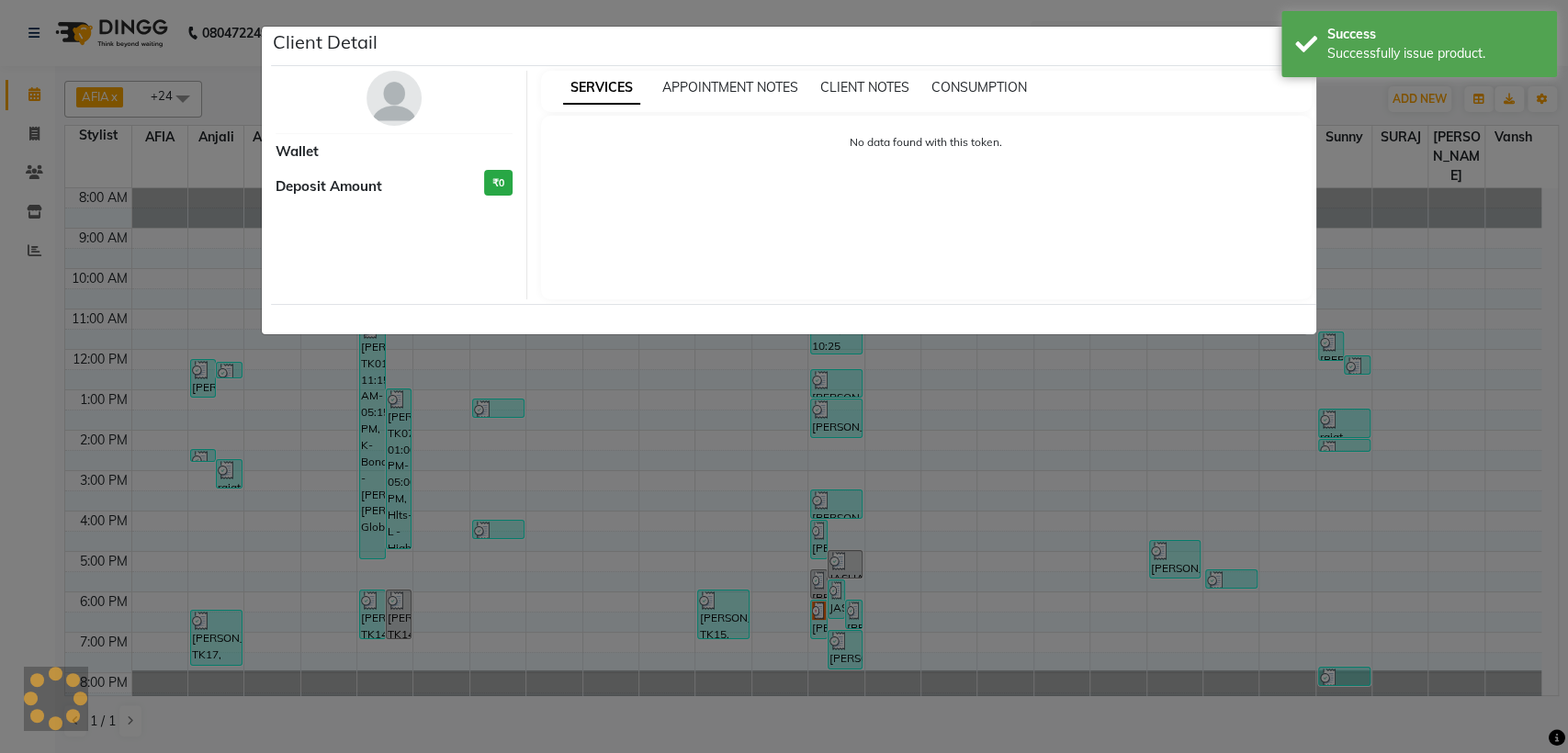
select select "3"
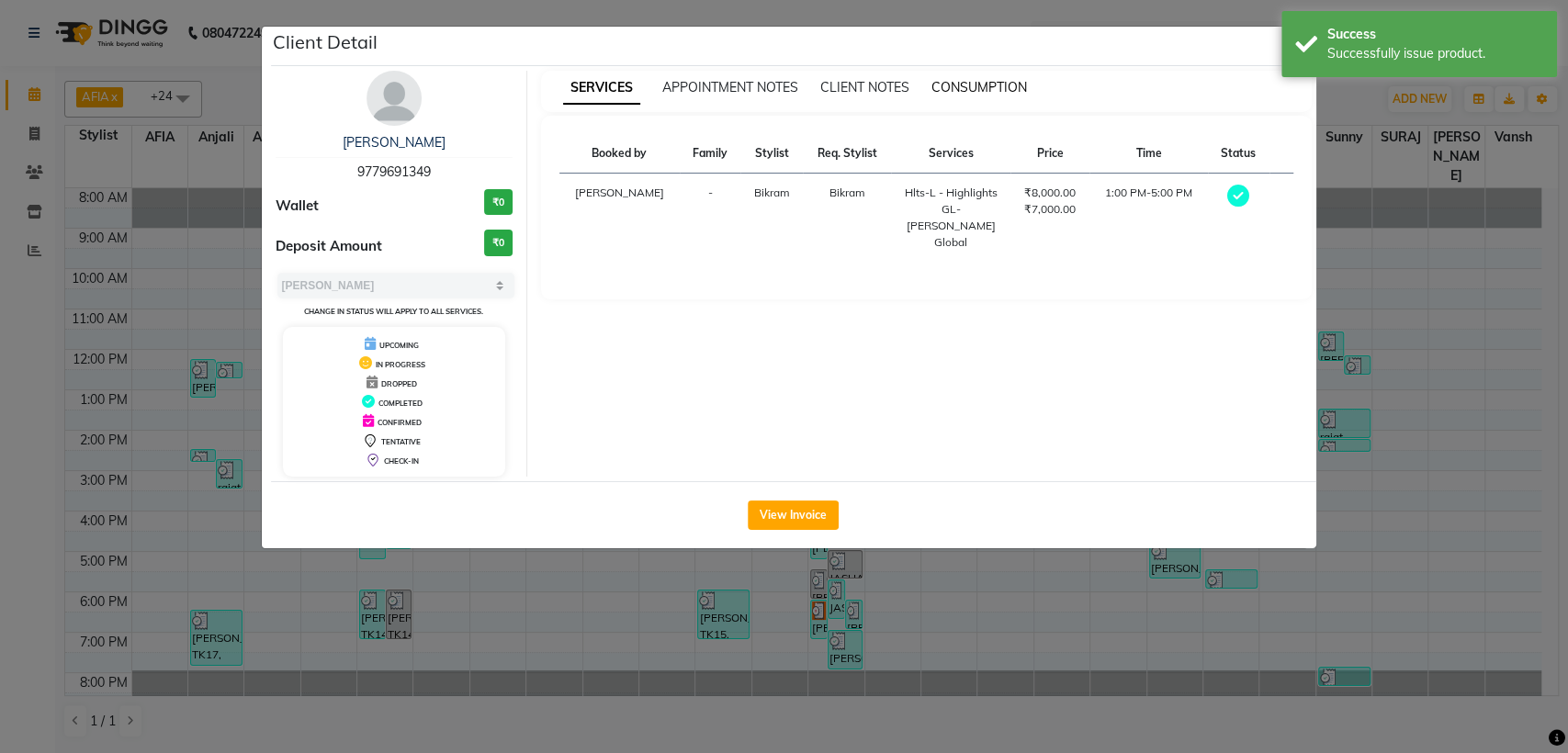
click at [982, 84] on span "CONSUMPTION" at bounding box center [979, 86] width 96 height 16
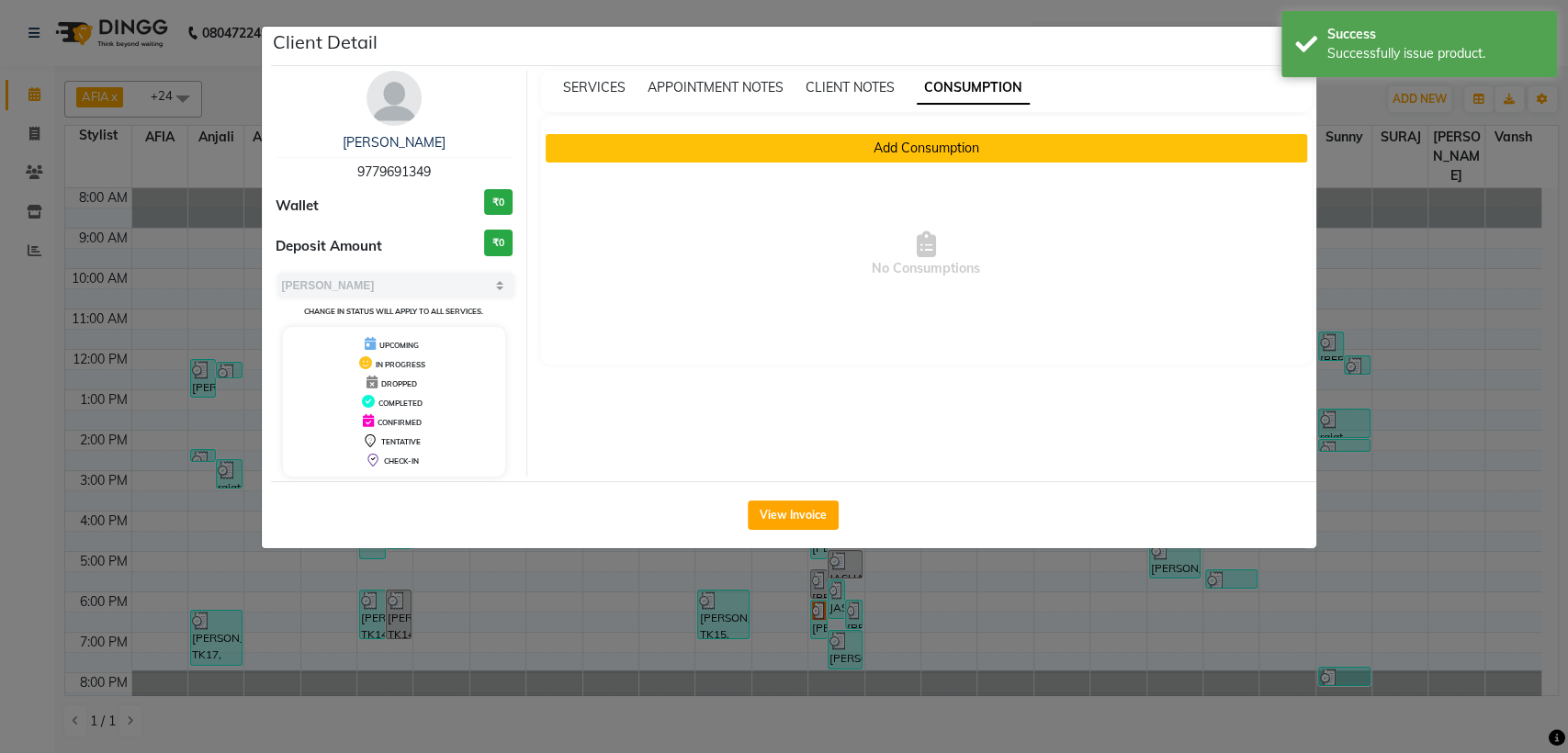
click at [869, 145] on button "Add Consumption" at bounding box center [926, 147] width 761 height 28
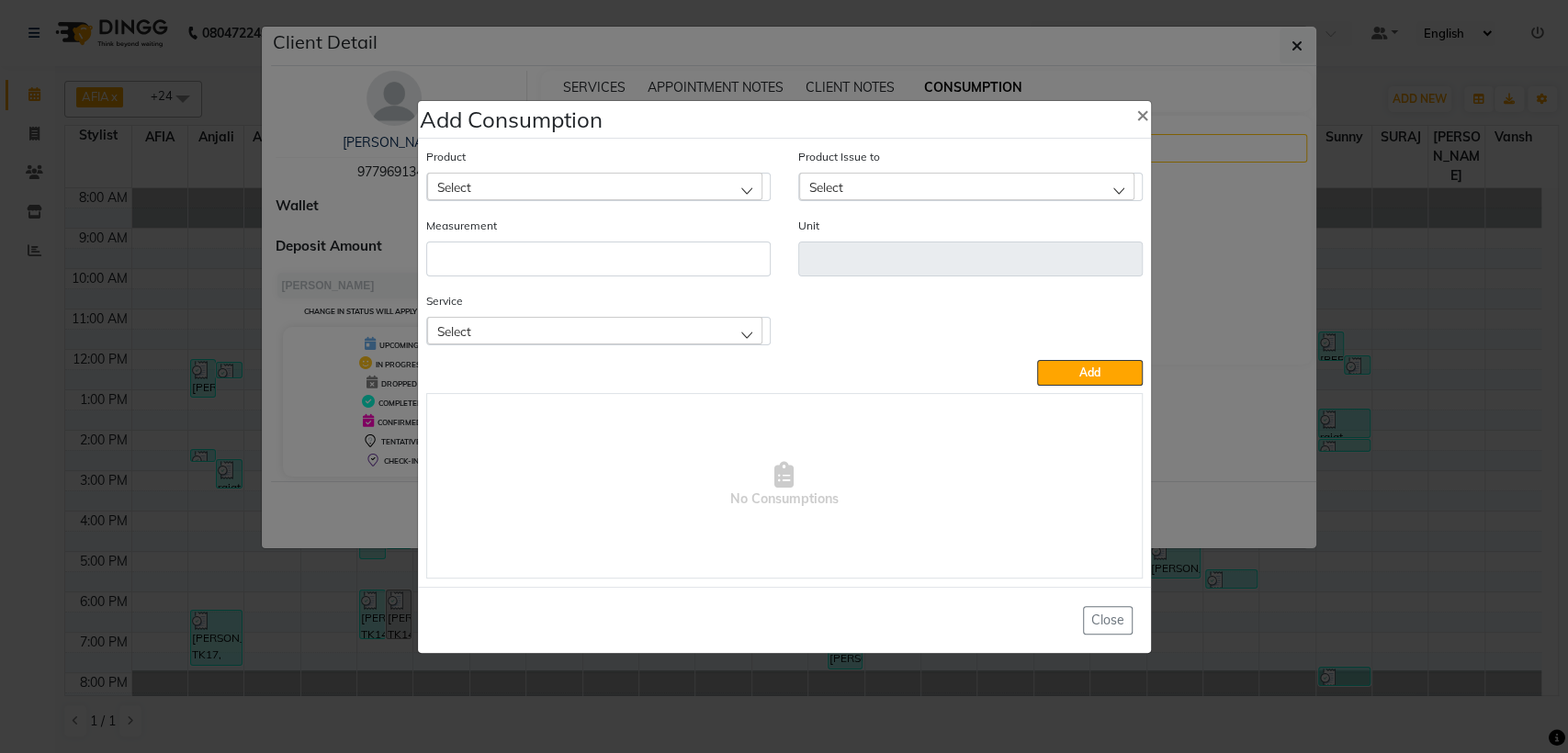
click at [749, 191] on div "Select" at bounding box center [595, 186] width 336 height 27
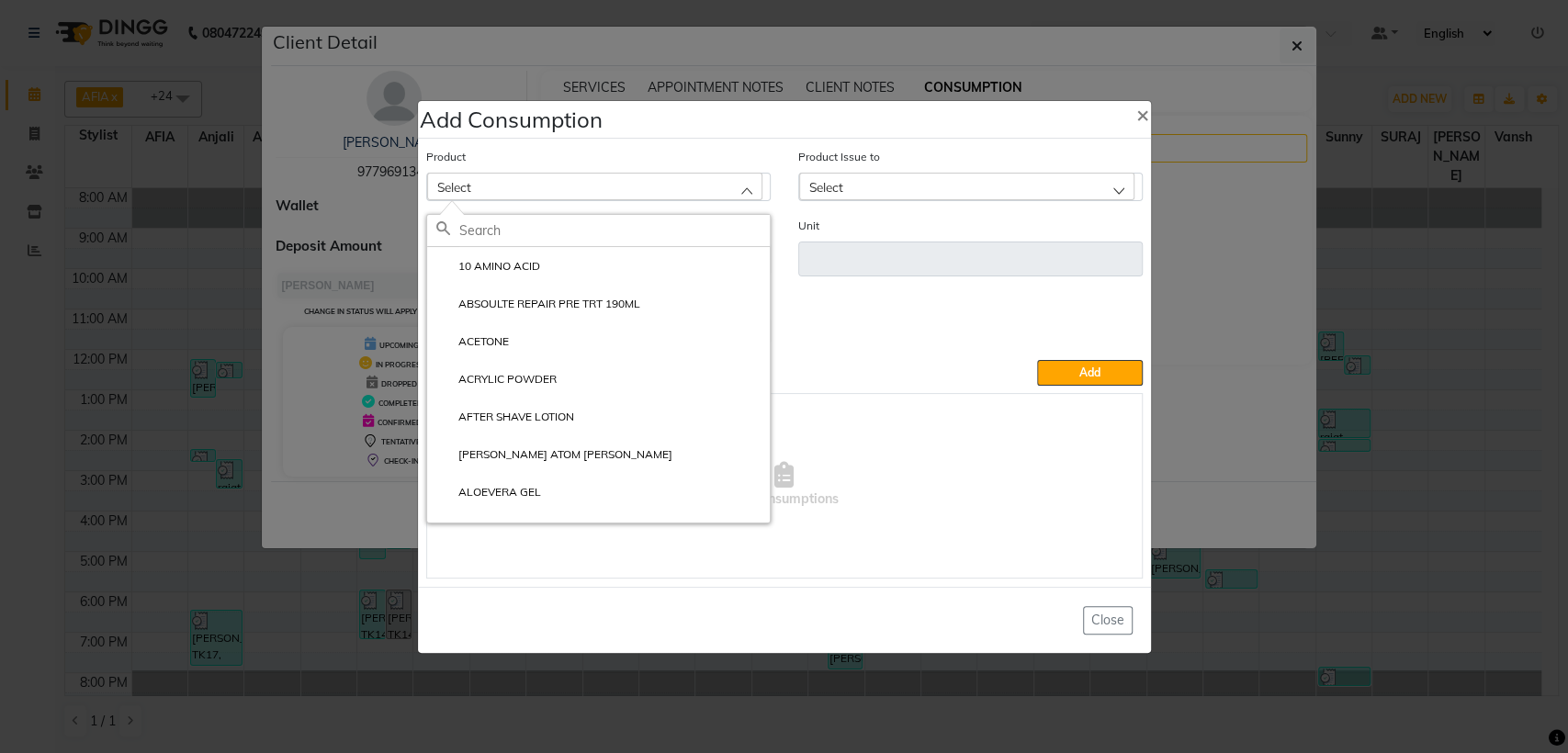
type input "B"
type input "J"
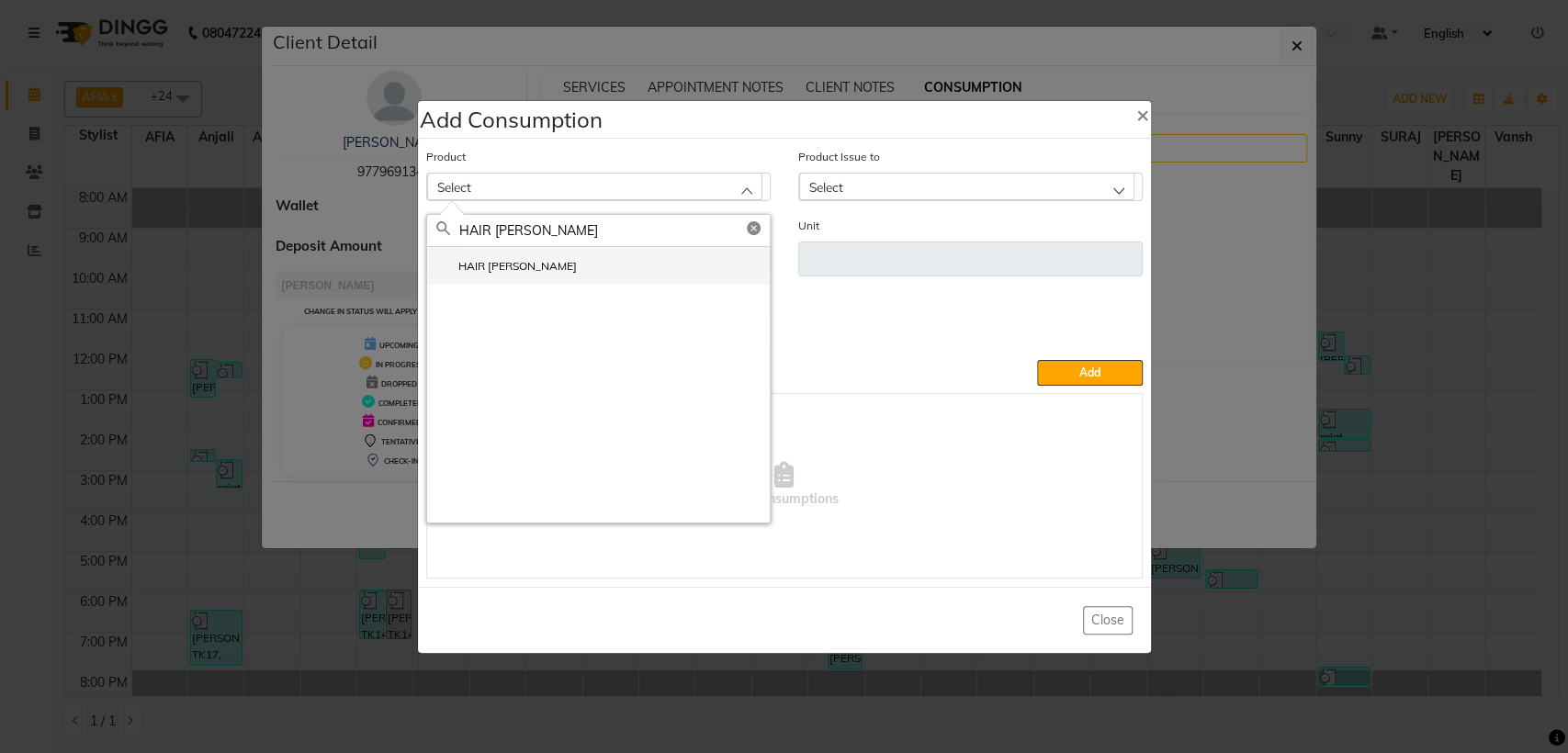
type input "HAIR [PERSON_NAME]"
click at [564, 259] on li "HAIR [PERSON_NAME]" at bounding box center [598, 266] width 342 height 38
type input "Gm"
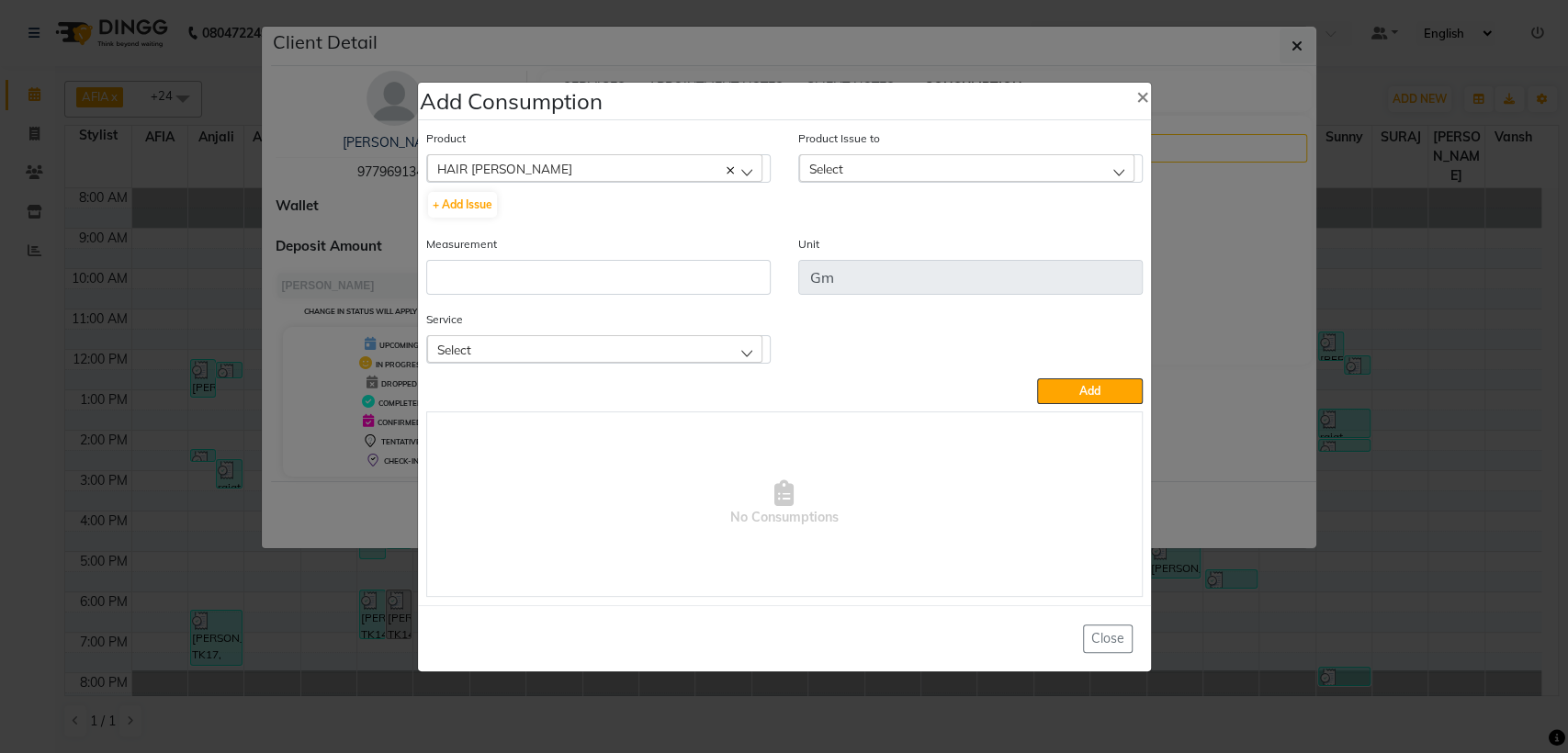
click at [821, 181] on div "Select" at bounding box center [967, 168] width 336 height 27
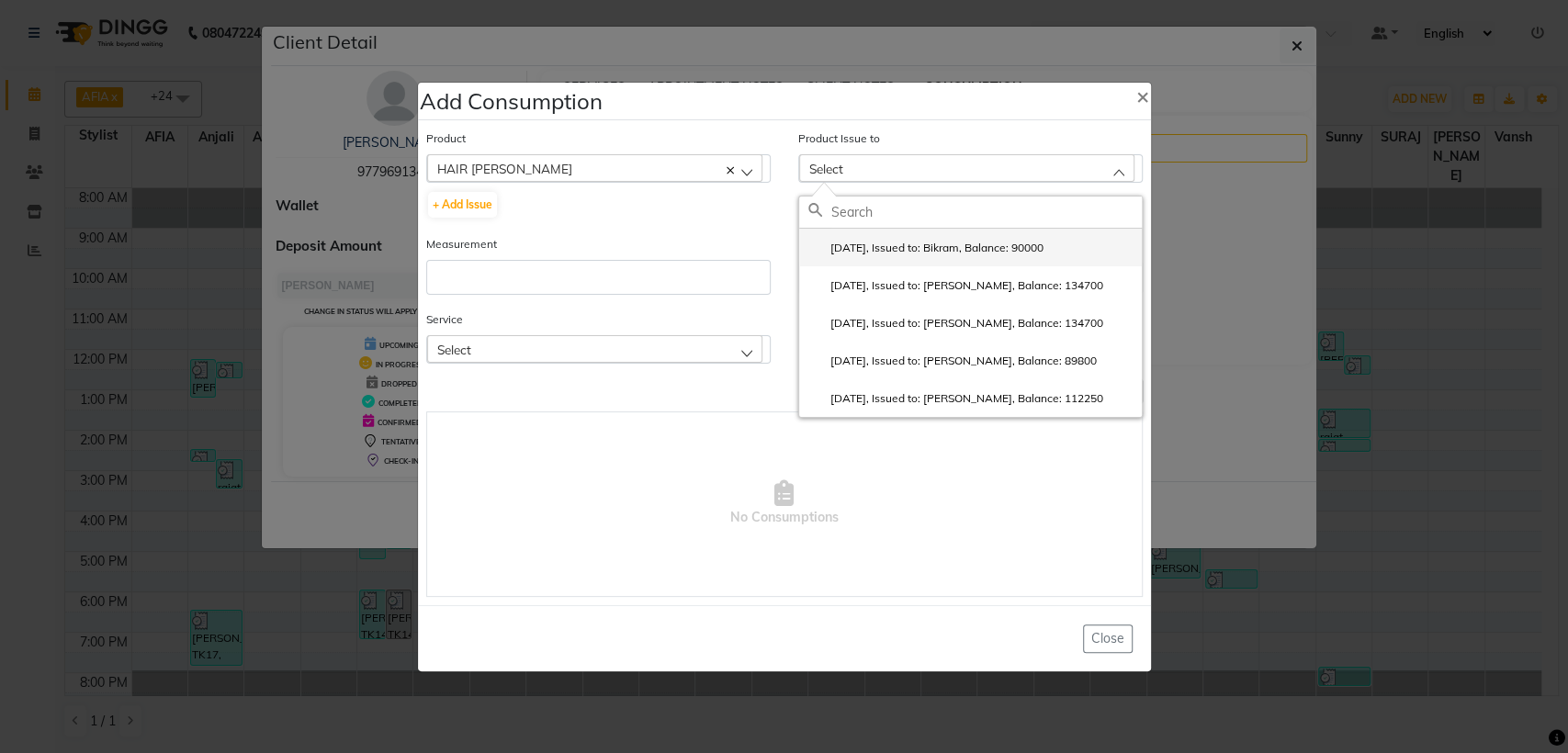
click at [842, 245] on label "[DATE], Issued to: Bikram, Balance: 90000" at bounding box center [926, 247] width 236 height 16
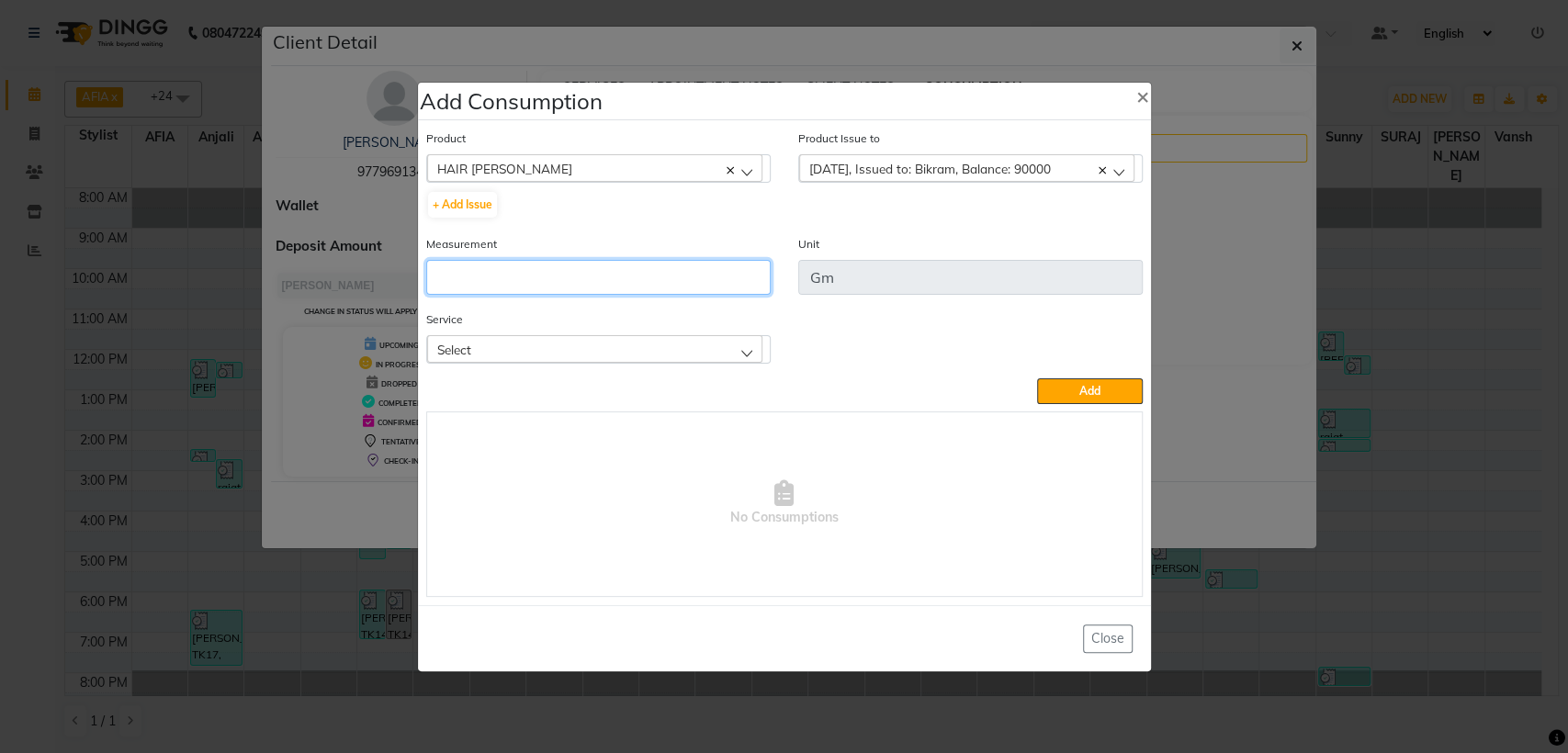
click at [675, 289] on input "number" at bounding box center [598, 277] width 344 height 35
type input "200"
click at [742, 357] on div "Select" at bounding box center [595, 349] width 336 height 27
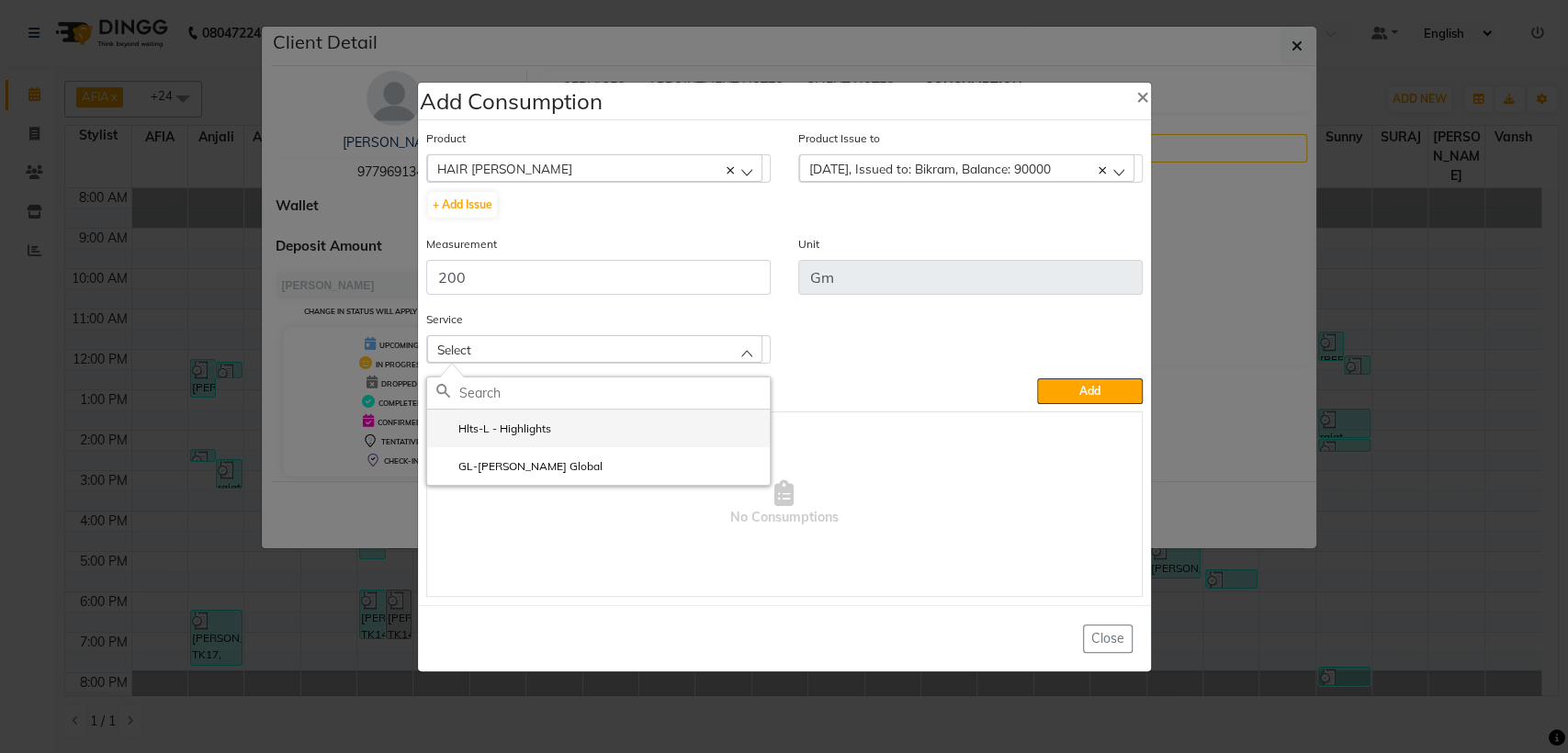
click at [629, 429] on li "Hlts-L - Highlights" at bounding box center [598, 428] width 342 height 38
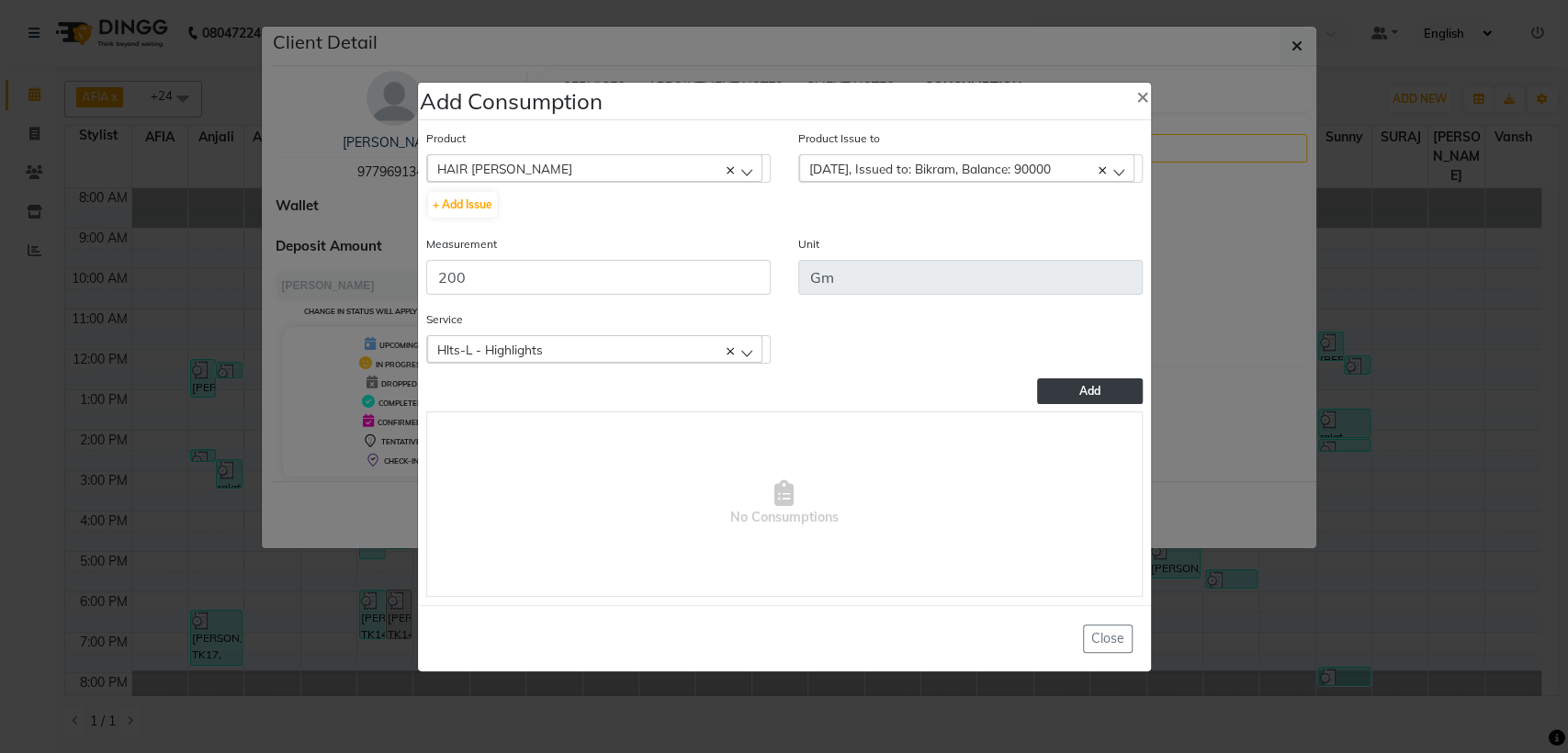
click at [1064, 392] on button "Add" at bounding box center [1090, 391] width 105 height 26
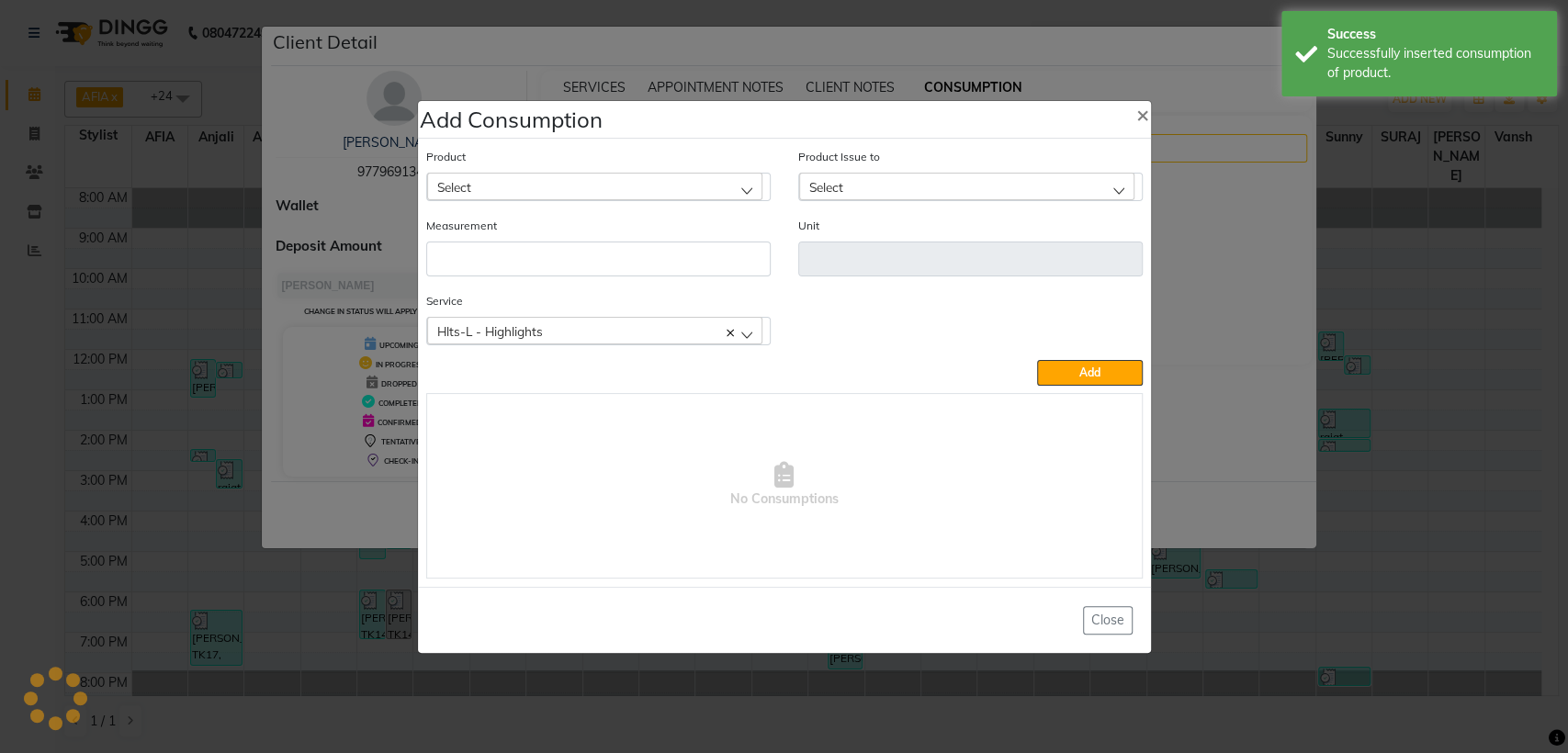
click at [1346, 342] on ngb-modal-window "Add Consumption × Product Select 10 AMINO ACID Product Issue to Select [DATE], …" at bounding box center [784, 376] width 1568 height 753
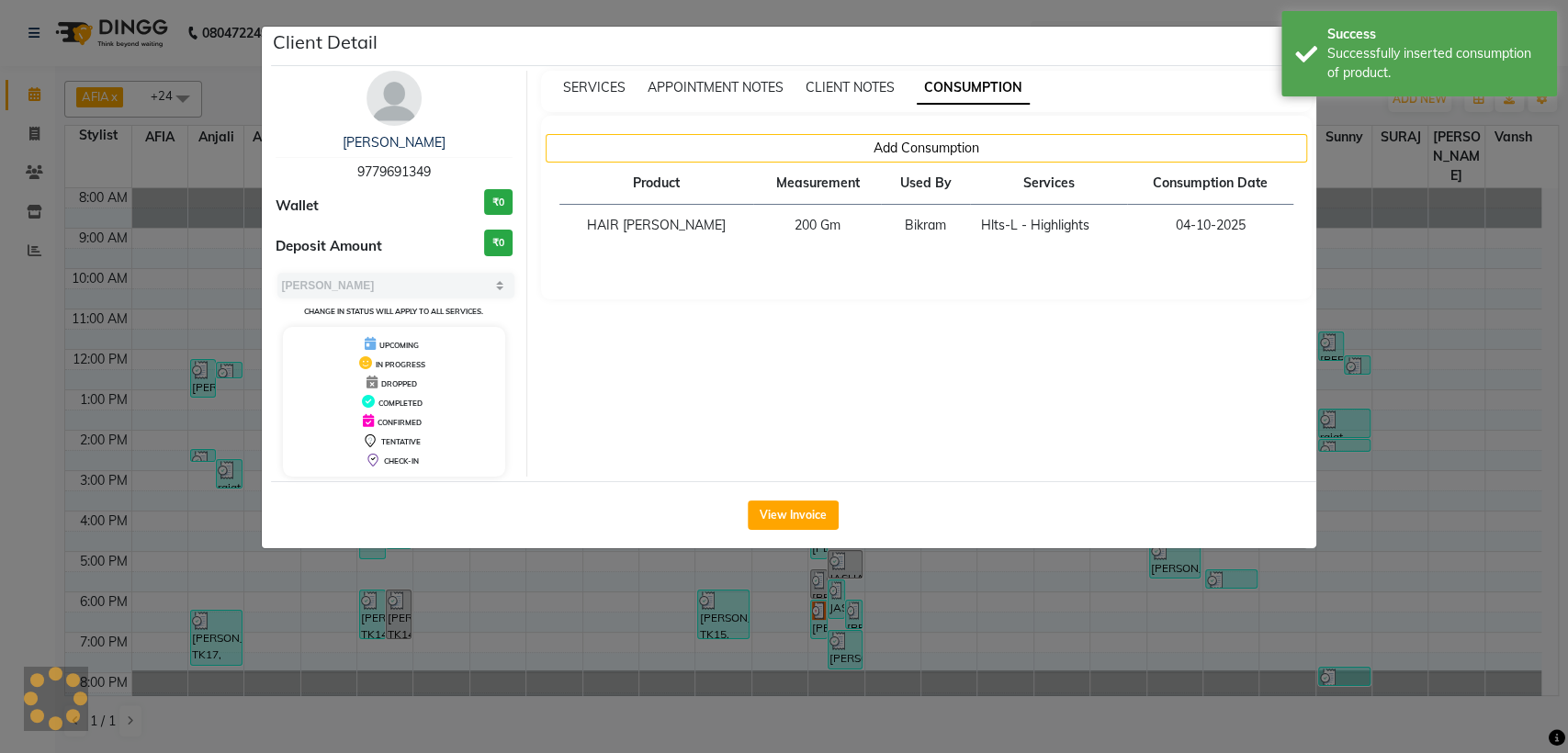
click at [1346, 342] on ngb-modal-window "Client Detail [PERSON_NAME] 9779691349 Wallet ₹0 Deposit Amount ₹0 Select MARK …" at bounding box center [784, 376] width 1568 height 753
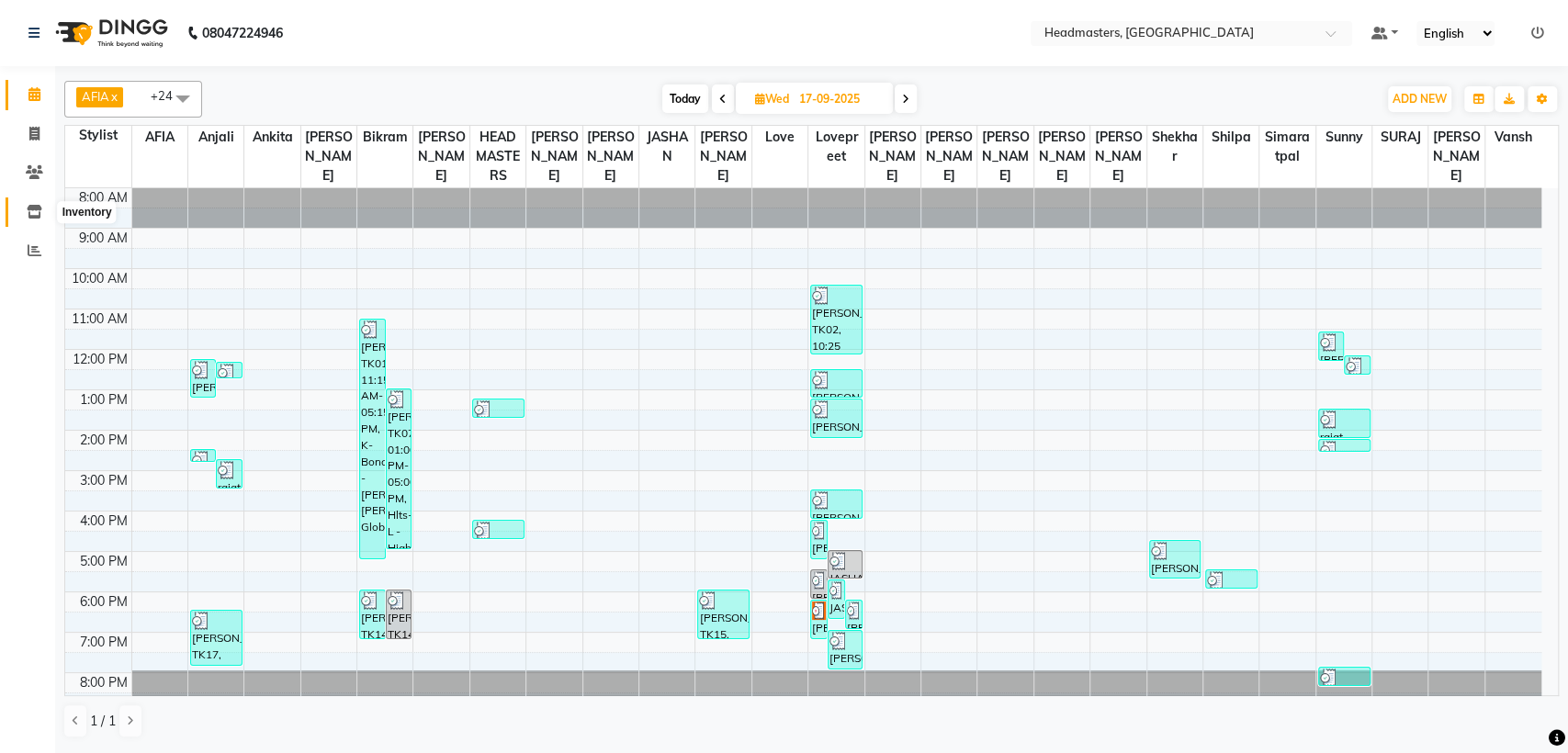
click at [42, 209] on icon at bounding box center [34, 211] width 16 height 14
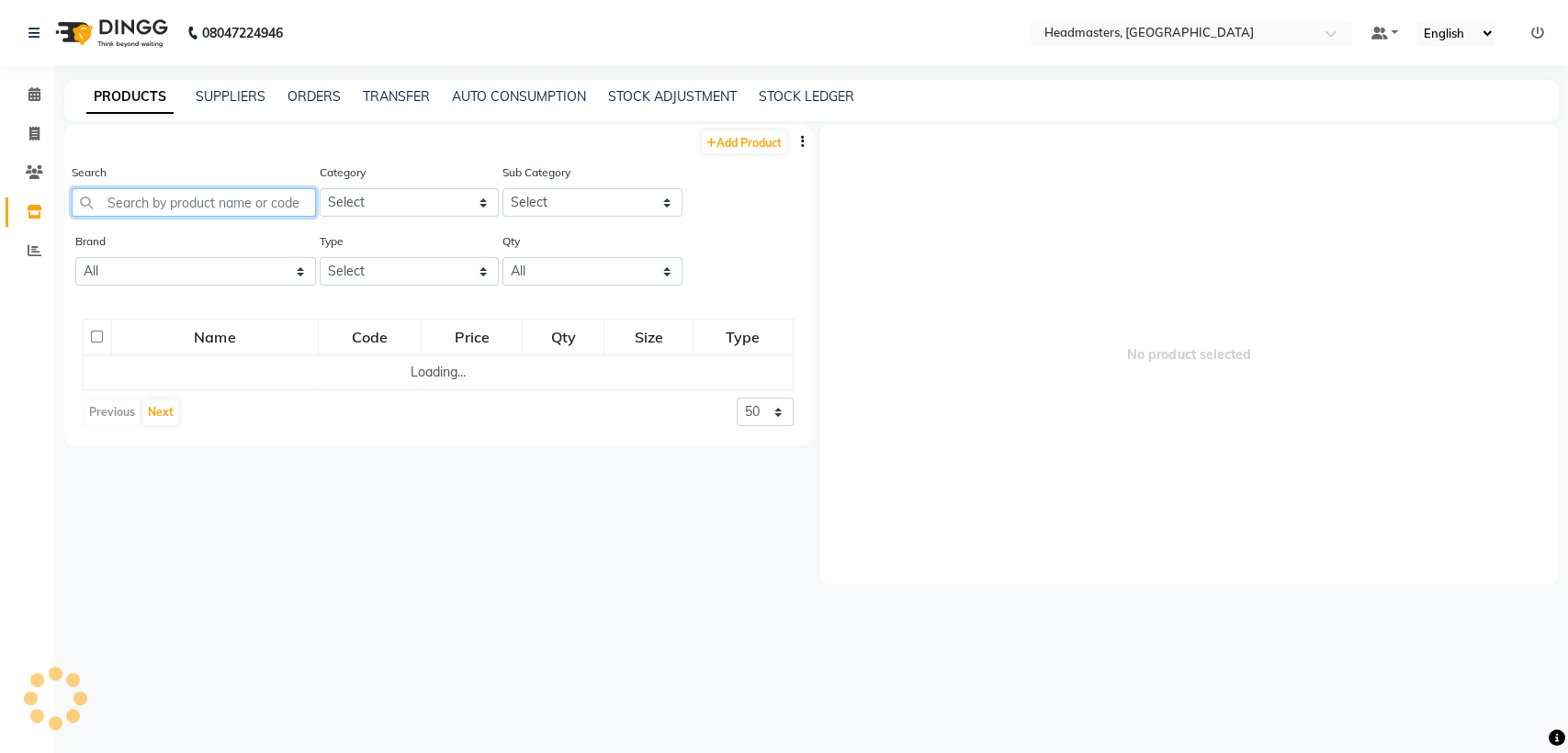
click at [169, 201] on input "text" at bounding box center [194, 202] width 244 height 28
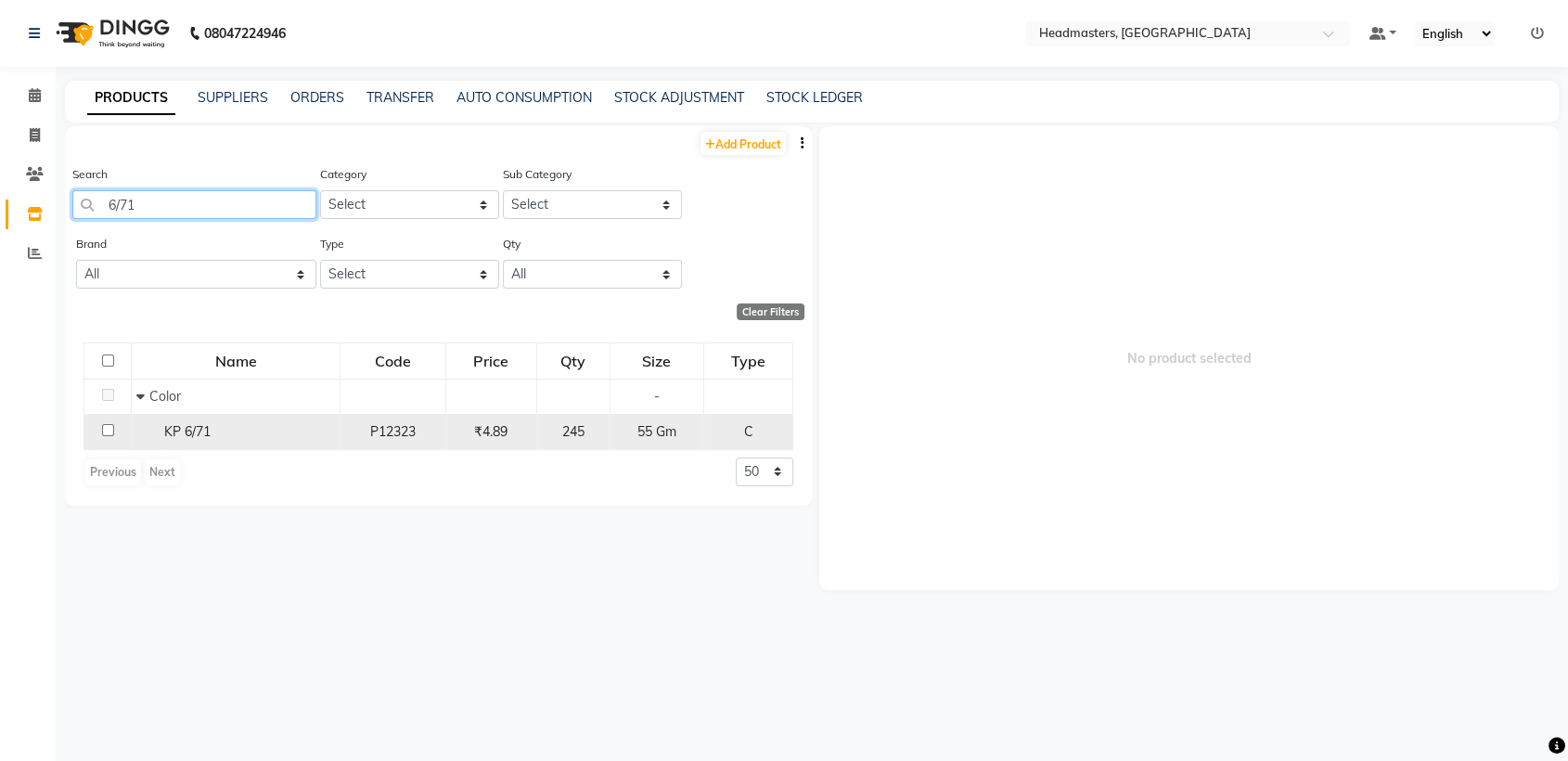
type input "6/71"
click at [181, 423] on span "KP 6/71" at bounding box center [187, 431] width 46 height 17
select select
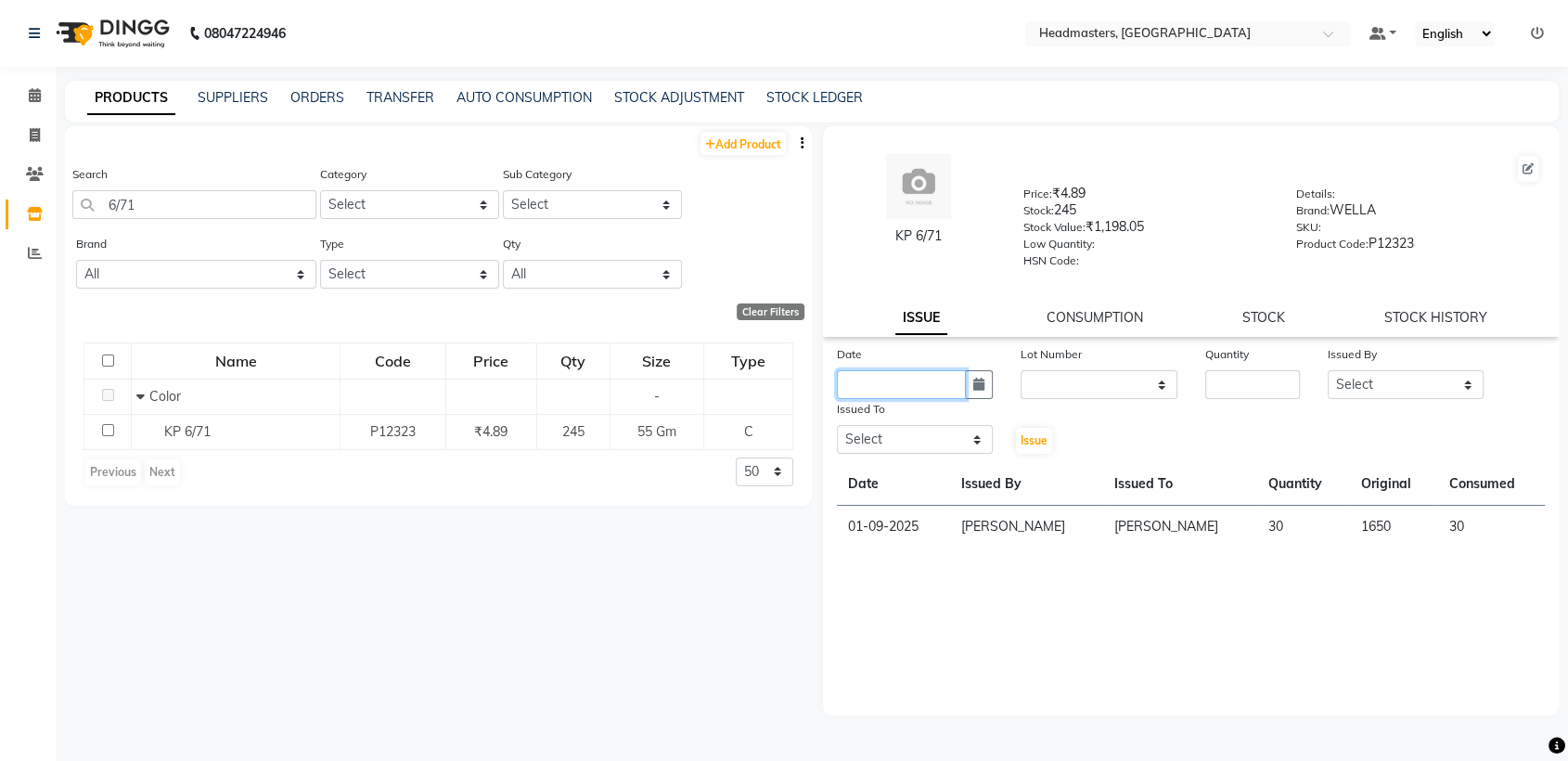
click at [907, 388] on input "text" at bounding box center [902, 384] width 129 height 28
select select "10"
select select "2025"
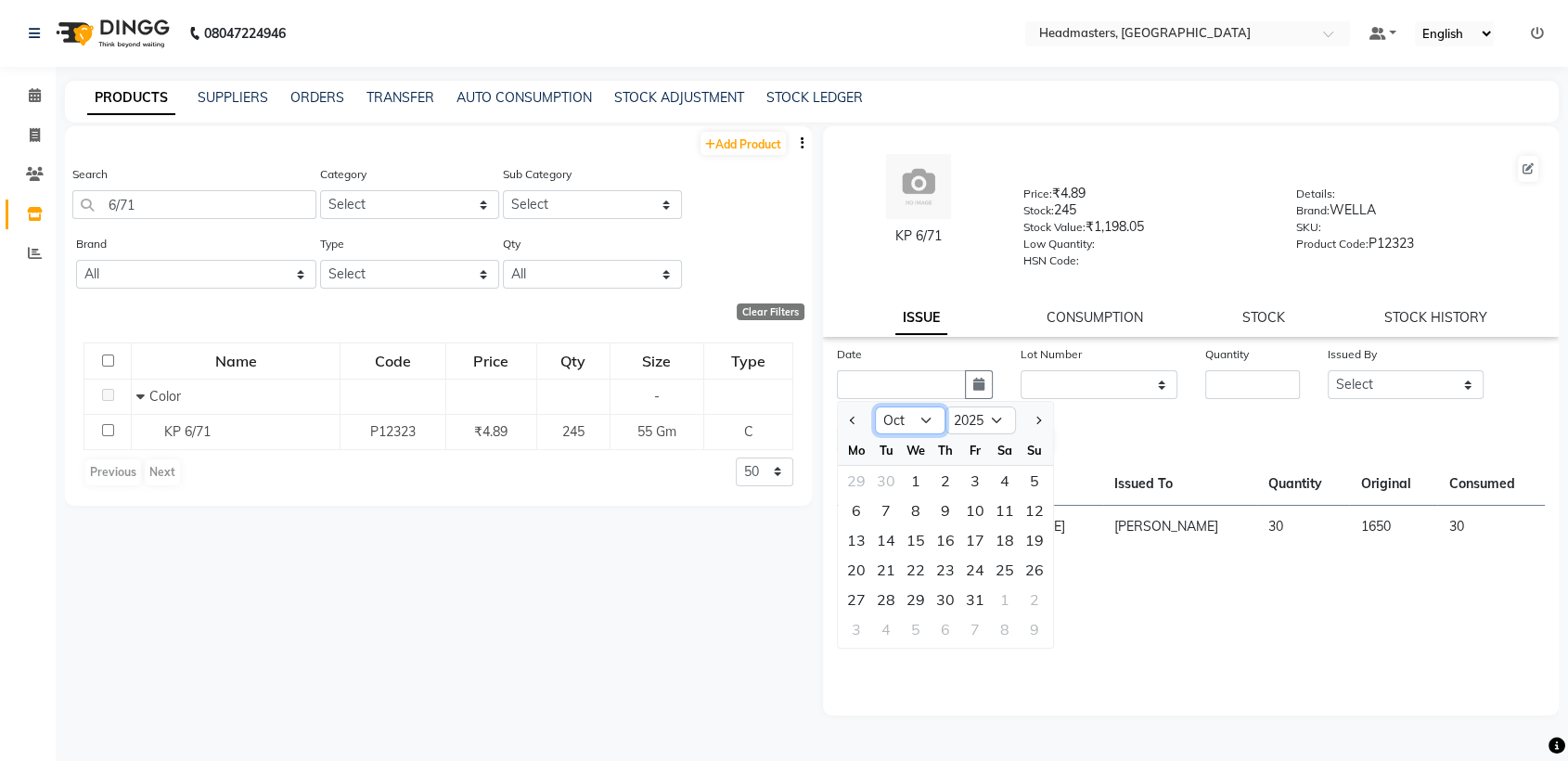
click at [931, 426] on select "Jan Feb Mar Apr May Jun [DATE] Aug Sep Oct Nov Dec" at bounding box center [910, 420] width 71 height 27
select select "9"
click at [875, 406] on select "Jan Feb Mar Apr May Jun [DATE] Aug Sep Oct Nov Dec" at bounding box center [910, 420] width 71 height 27
click at [912, 541] on div "17" at bounding box center [916, 540] width 29 height 29
type input "17-09-2025"
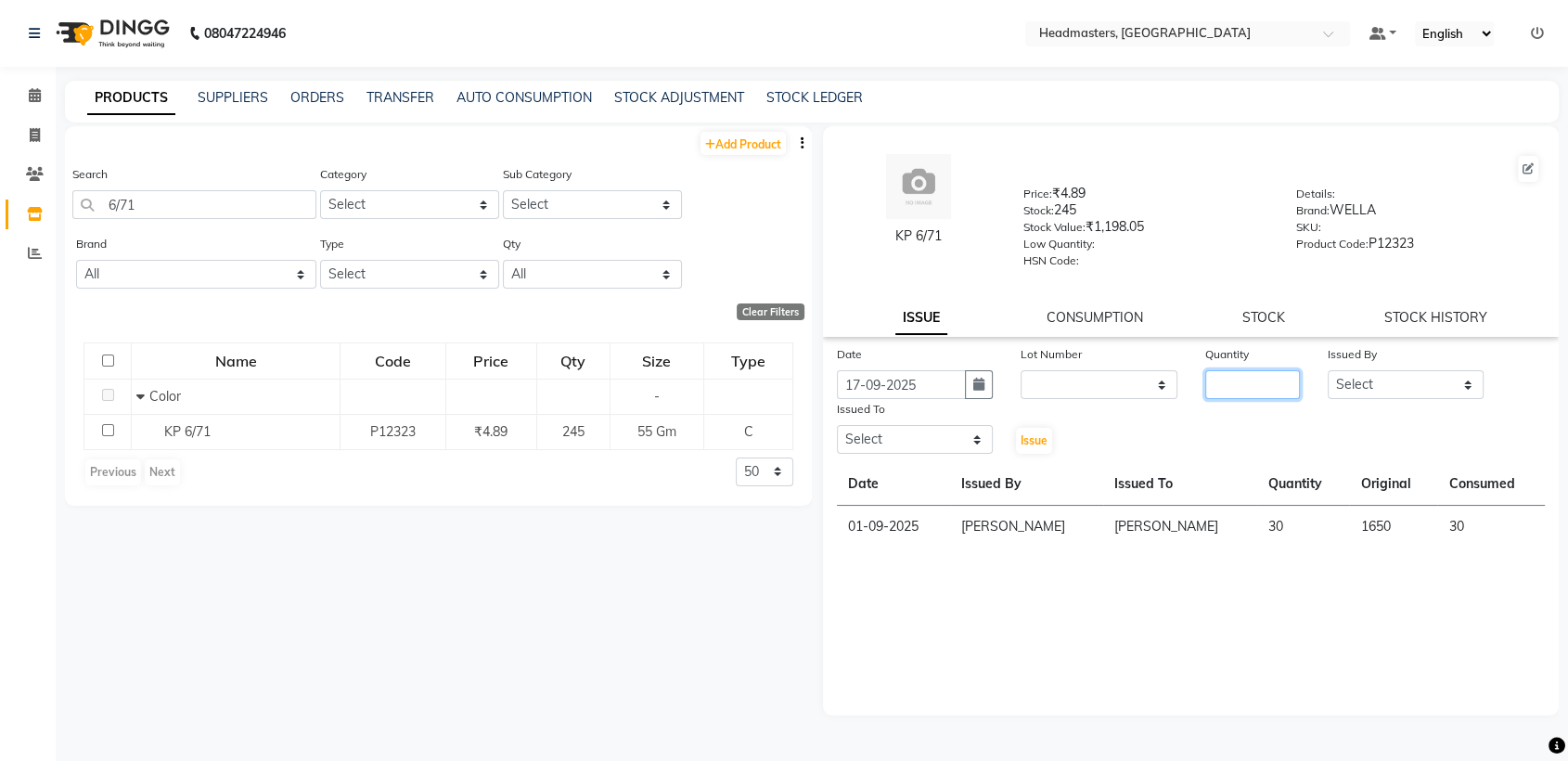
click at [1221, 386] on input "number" at bounding box center [1253, 384] width 95 height 28
type input "110"
click at [1350, 374] on select "Select AFIA Anjali [PERSON_NAME] [PERSON_NAME] [PERSON_NAME] HEAD [PERSON_NAME]…" at bounding box center [1405, 384] width 156 height 28
select select "60658"
click at [1328, 370] on select "Select AFIA Anjali [PERSON_NAME] [PERSON_NAME] [PERSON_NAME] HEAD [PERSON_NAME]…" at bounding box center [1405, 384] width 156 height 28
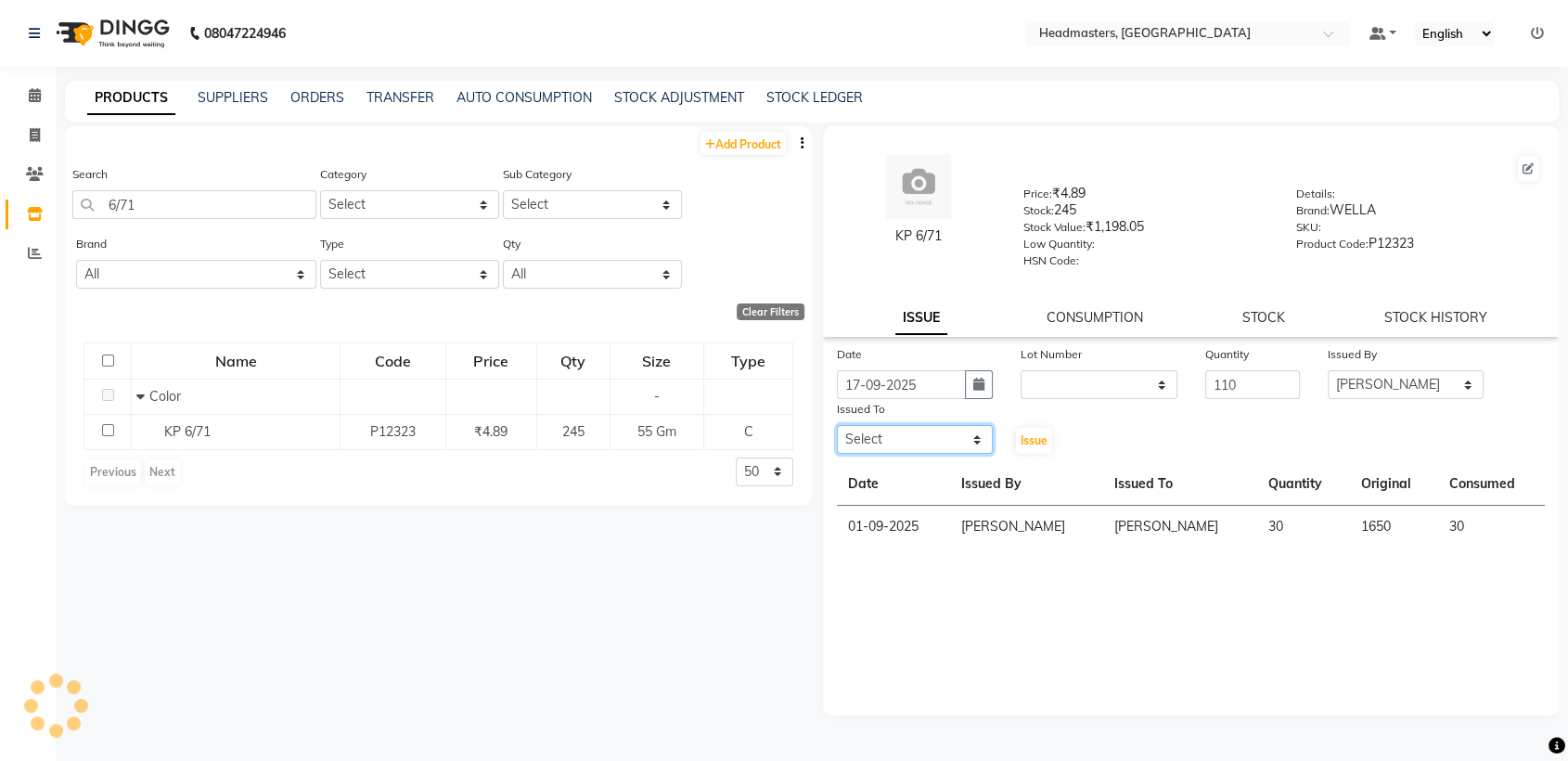
click at [892, 441] on select "Select AFIA Anjali [PERSON_NAME] [PERSON_NAME] [PERSON_NAME] HEAD [PERSON_NAME]…" at bounding box center [915, 439] width 156 height 28
select select "60661"
click at [837, 425] on select "Select AFIA Anjali [PERSON_NAME] [PERSON_NAME] [PERSON_NAME] HEAD [PERSON_NAME]…" at bounding box center [915, 439] width 156 height 28
click at [1039, 440] on span "Issue" at bounding box center [1033, 440] width 26 height 14
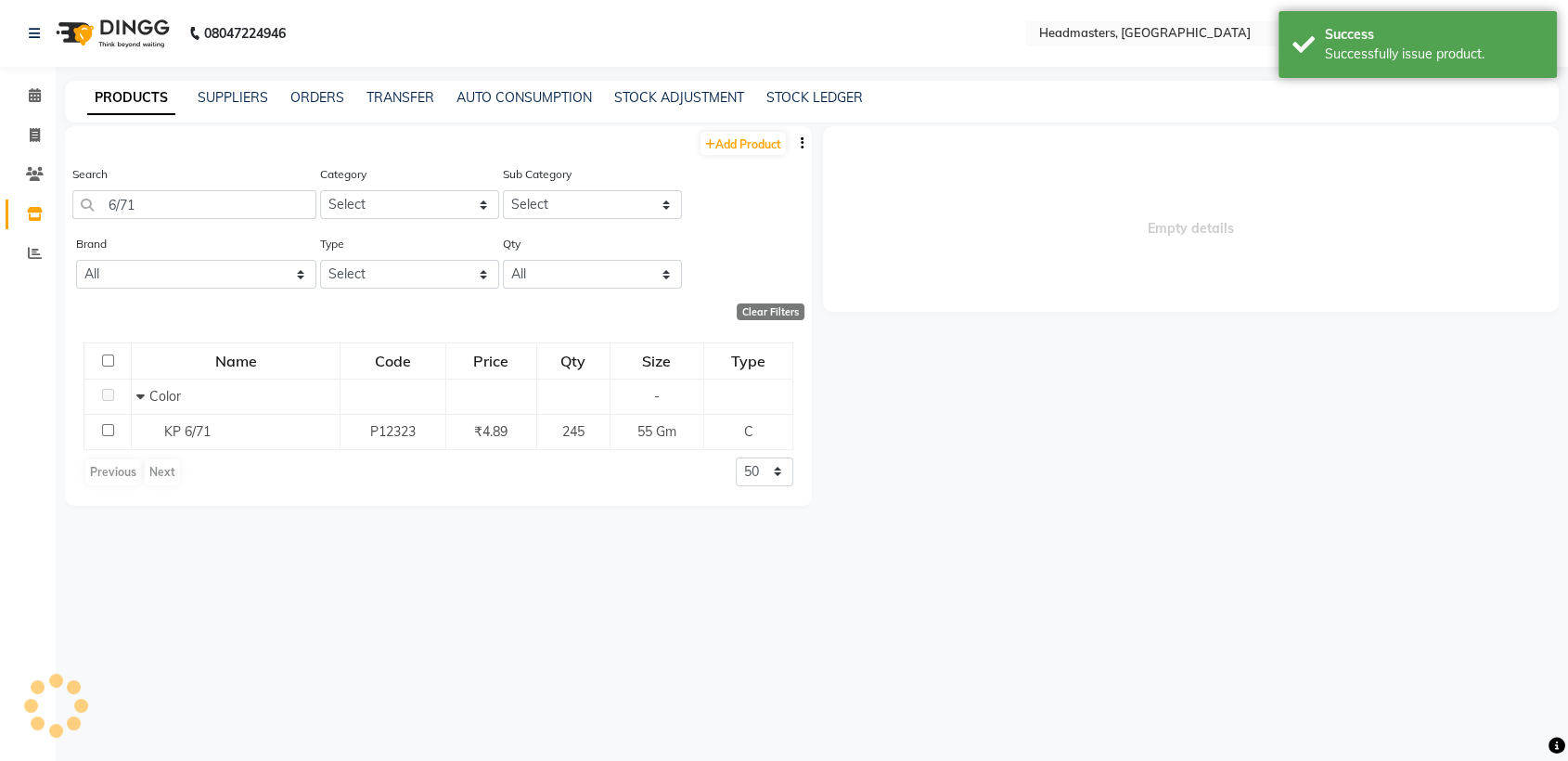
select select
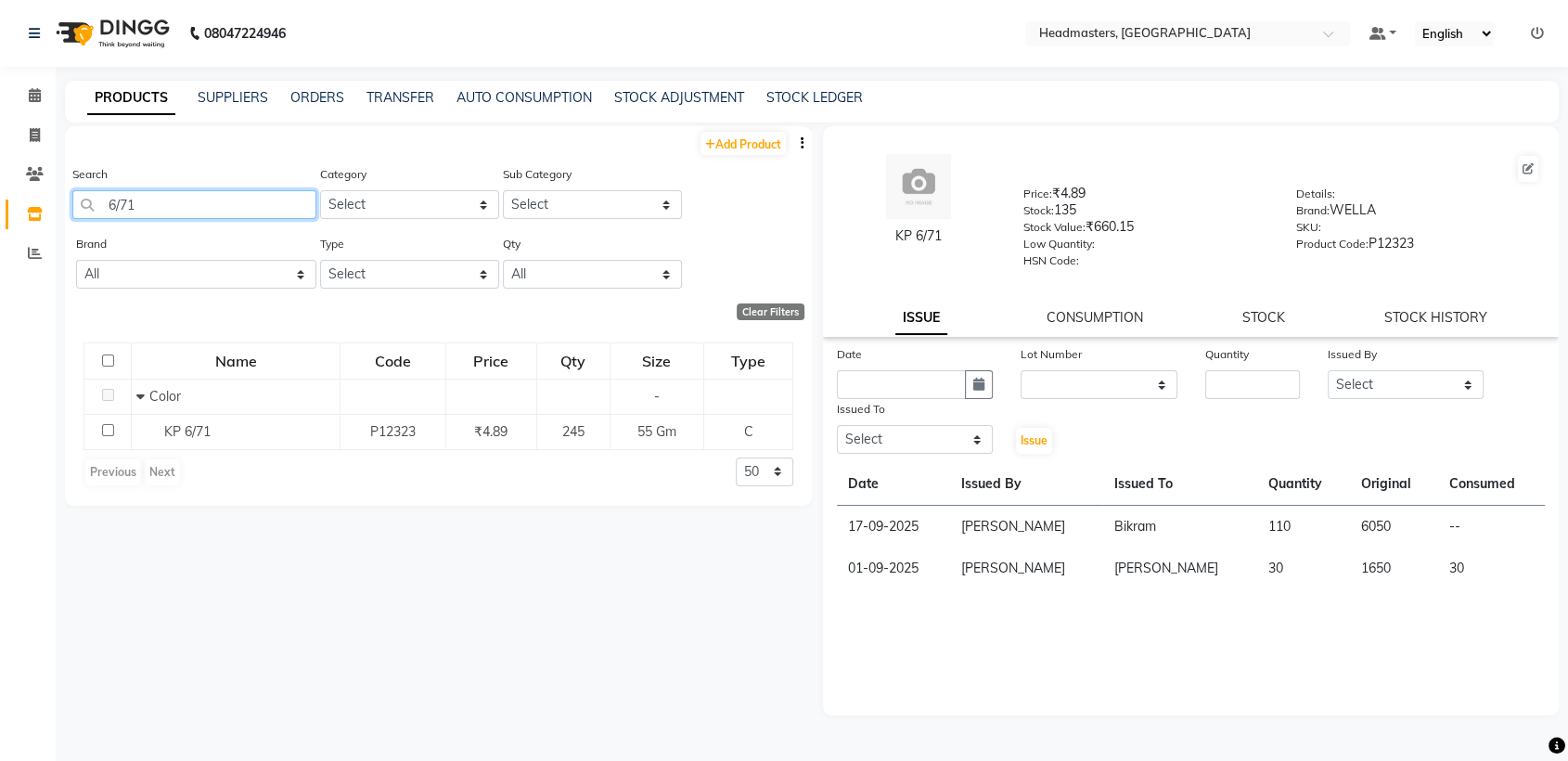
click at [167, 214] on input "6/71" at bounding box center [194, 204] width 244 height 28
type input "6"
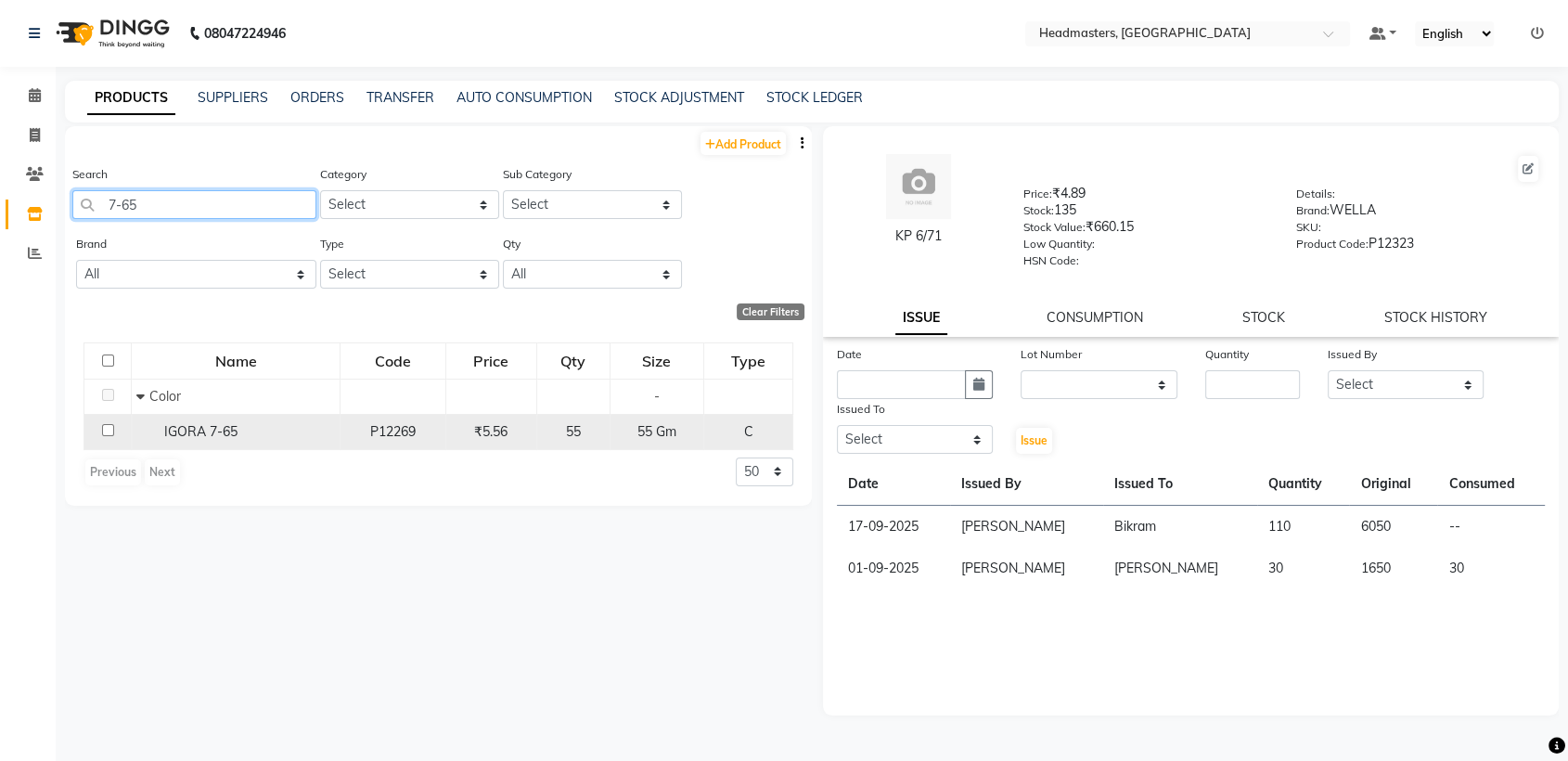
type input "7-65"
click at [175, 422] on div "IGORA 7-65" at bounding box center [235, 432] width 199 height 20
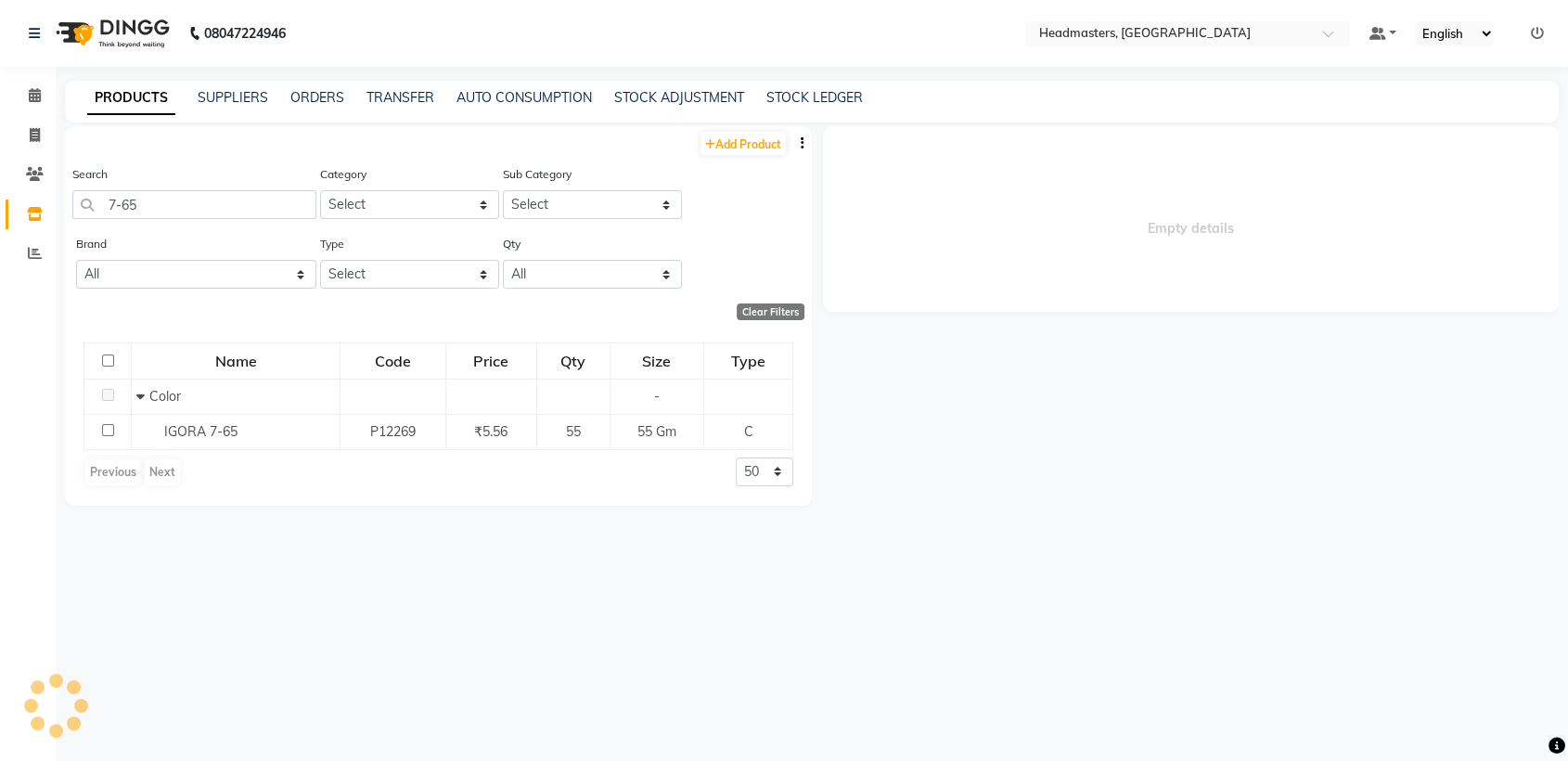
select select
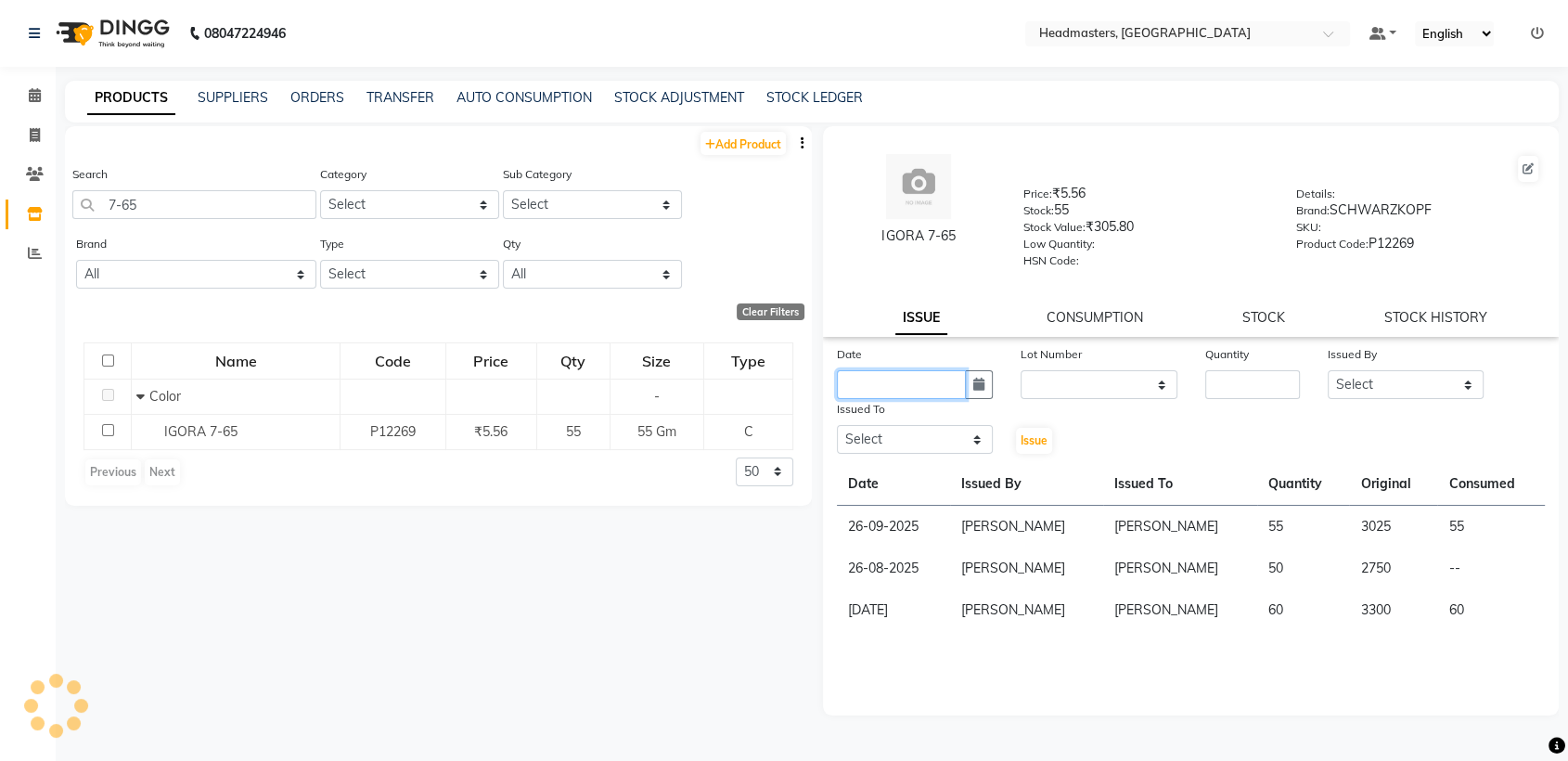
click at [888, 396] on input "text" at bounding box center [902, 384] width 129 height 28
select select "10"
select select "2025"
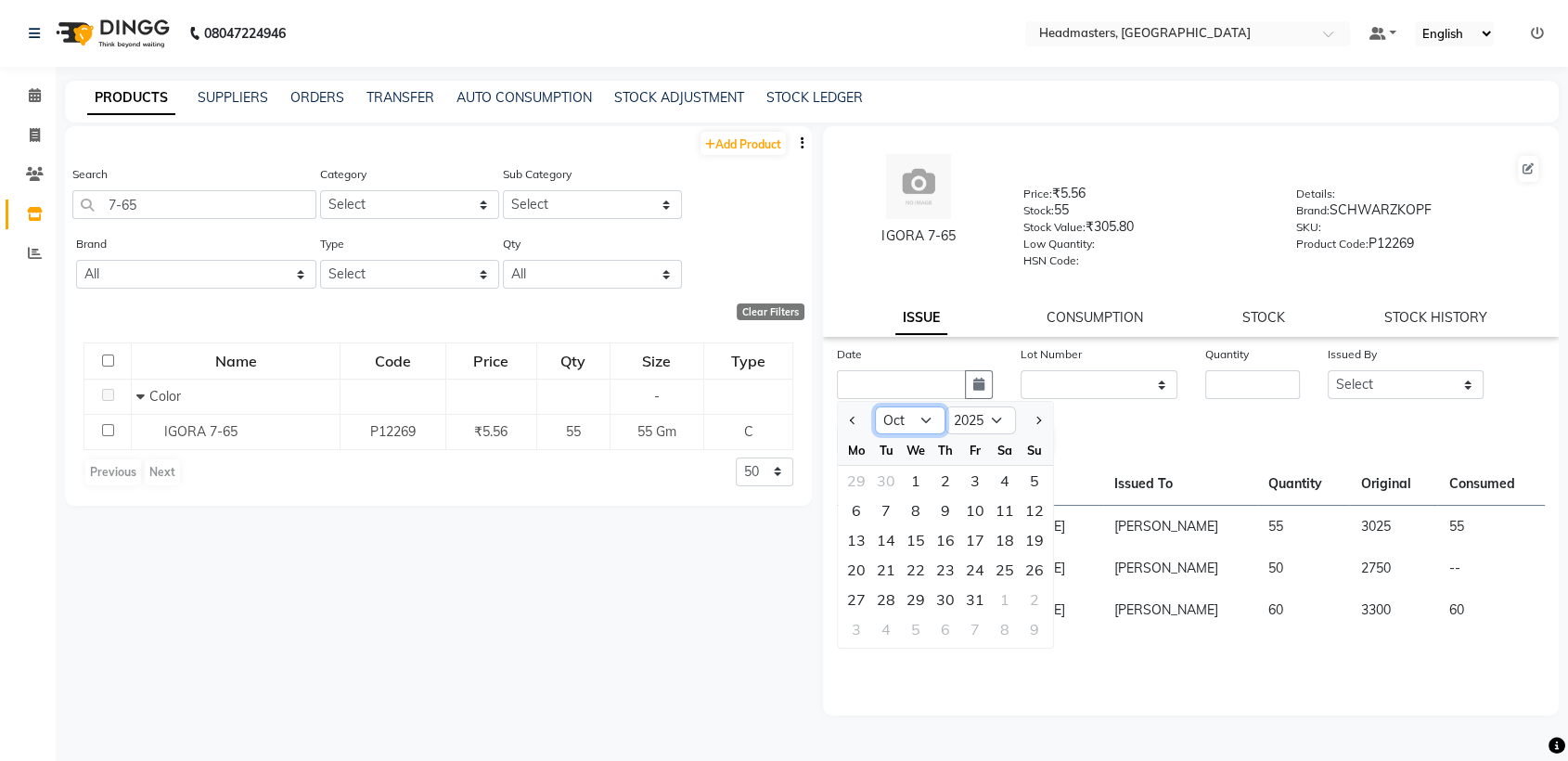
click at [892, 424] on select "Jan Feb Mar Apr May Jun [DATE] Aug Sep Oct Nov Dec" at bounding box center [910, 420] width 71 height 27
select select "9"
click at [875, 406] on select "Jan Feb Mar Apr May Jun [DATE] Aug Sep Oct Nov Dec" at bounding box center [910, 420] width 71 height 27
click at [913, 537] on div "17" at bounding box center [916, 540] width 29 height 29
type input "17-09-2025"
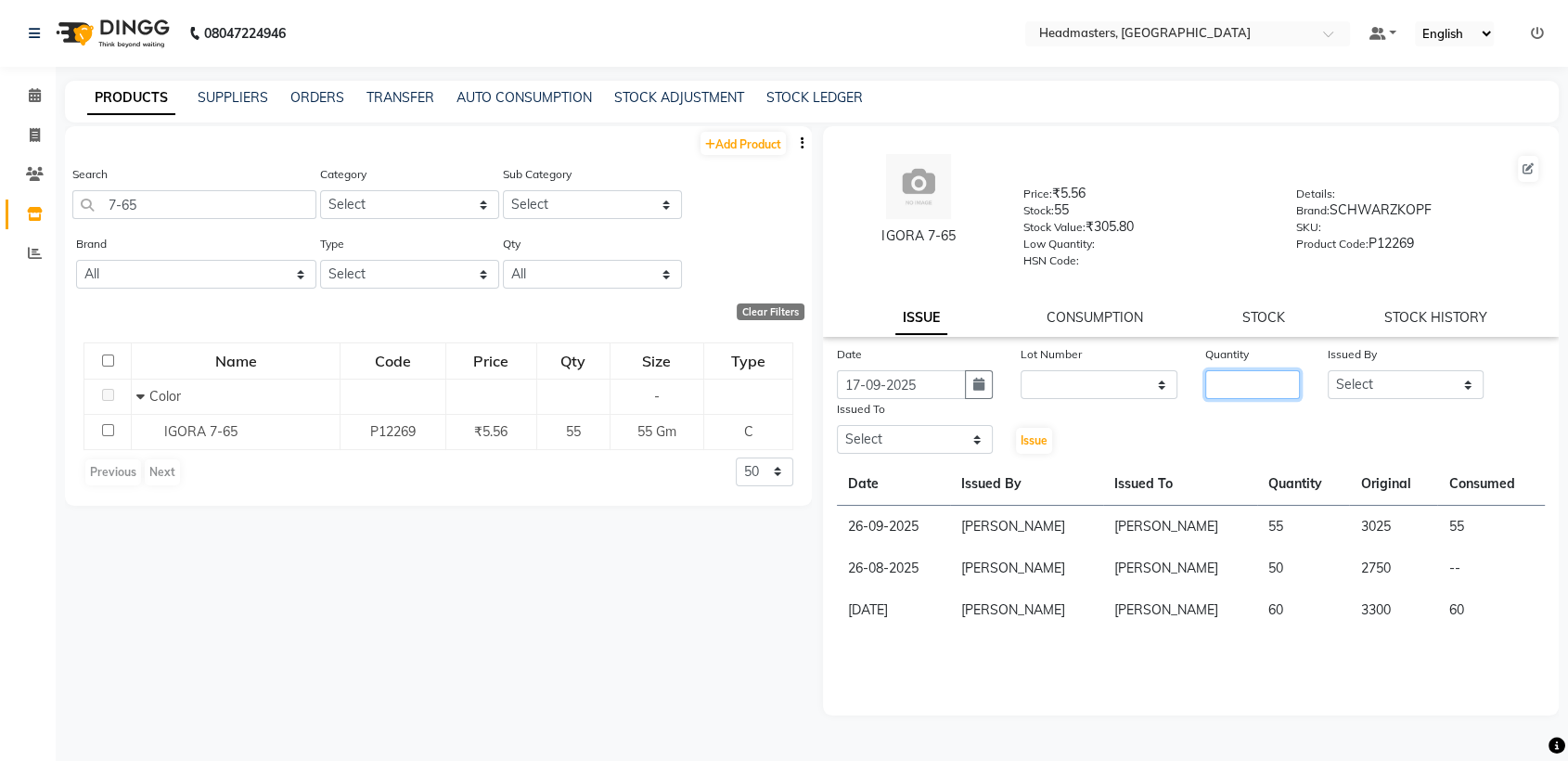
click at [1232, 379] on input "number" at bounding box center [1253, 384] width 95 height 28
type input "55"
click at [1358, 380] on select "Select AFIA Anjali [PERSON_NAME] [PERSON_NAME] [PERSON_NAME] HEAD [PERSON_NAME]…" at bounding box center [1405, 384] width 156 height 28
select select "60658"
click at [1328, 370] on select "Select AFIA Anjali [PERSON_NAME] [PERSON_NAME] [PERSON_NAME] HEAD [PERSON_NAME]…" at bounding box center [1405, 384] width 156 height 28
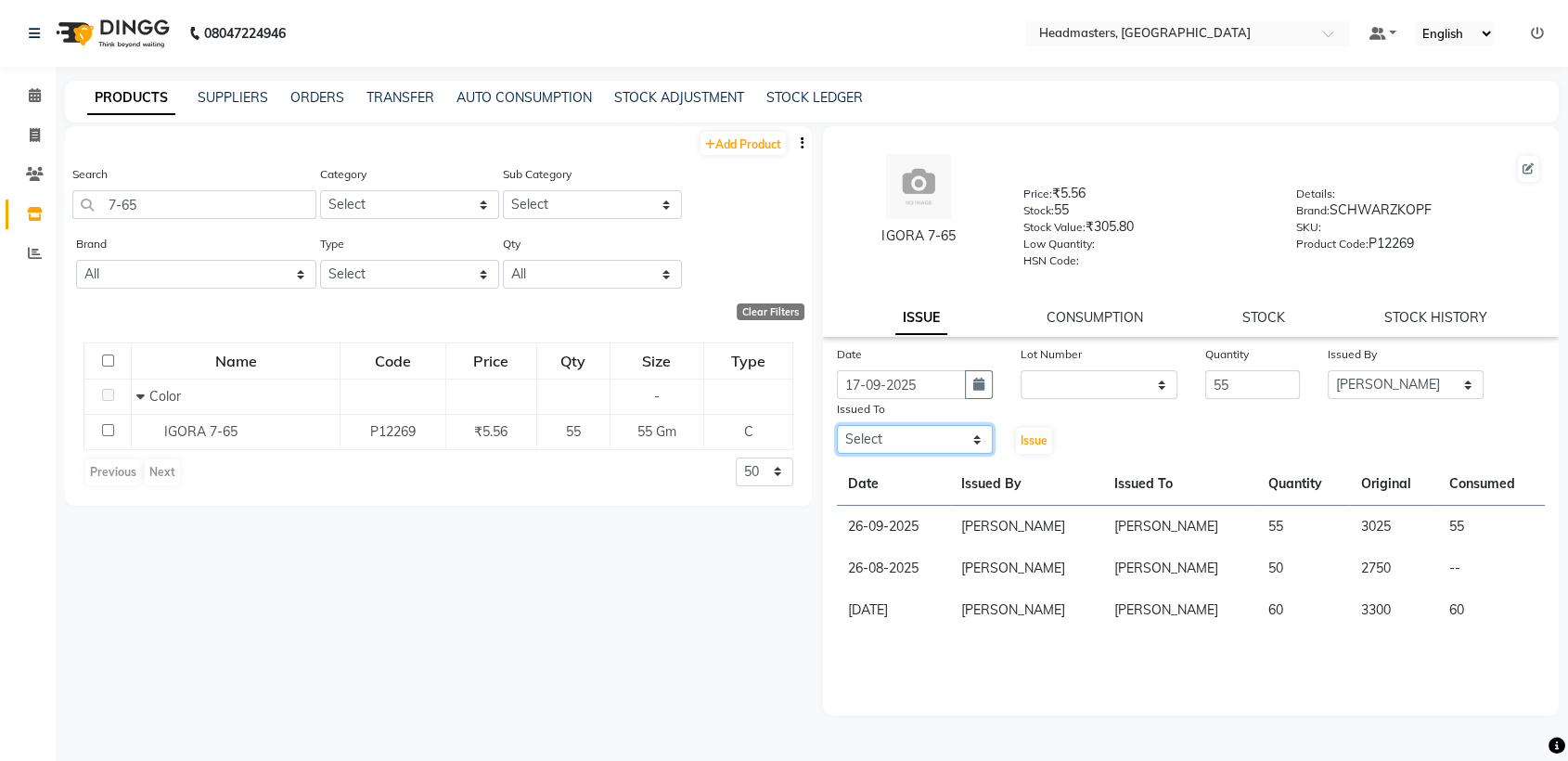
click at [941, 434] on select "Select AFIA Anjali [PERSON_NAME] [PERSON_NAME] [PERSON_NAME] HEAD [PERSON_NAME]…" at bounding box center [915, 439] width 156 height 28
select select "60661"
click at [837, 425] on select "Select AFIA Anjali [PERSON_NAME] [PERSON_NAME] [PERSON_NAME] HEAD [PERSON_NAME]…" at bounding box center [915, 439] width 156 height 28
click at [1039, 433] on span "Issue" at bounding box center [1033, 440] width 26 height 14
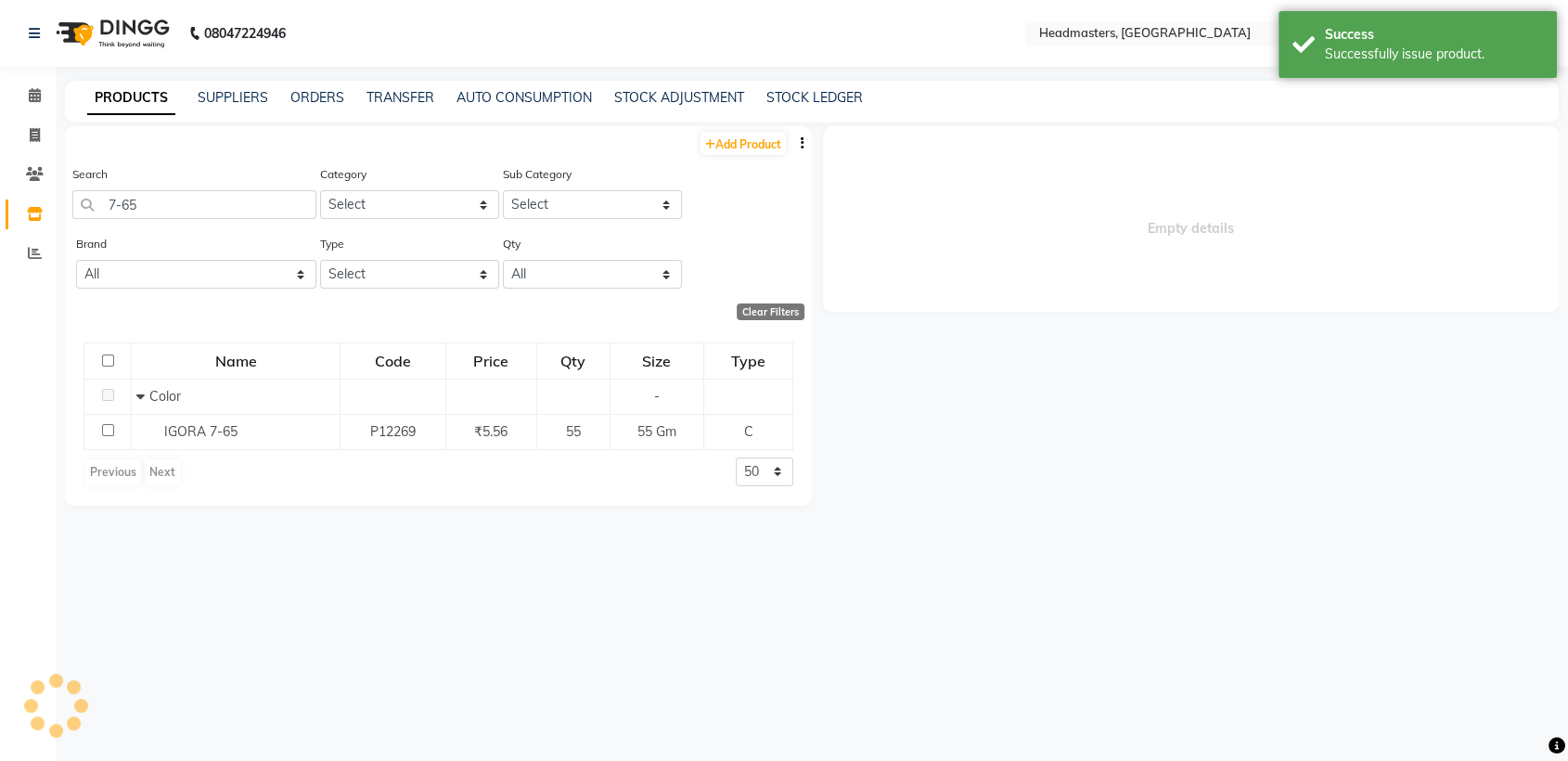
select select
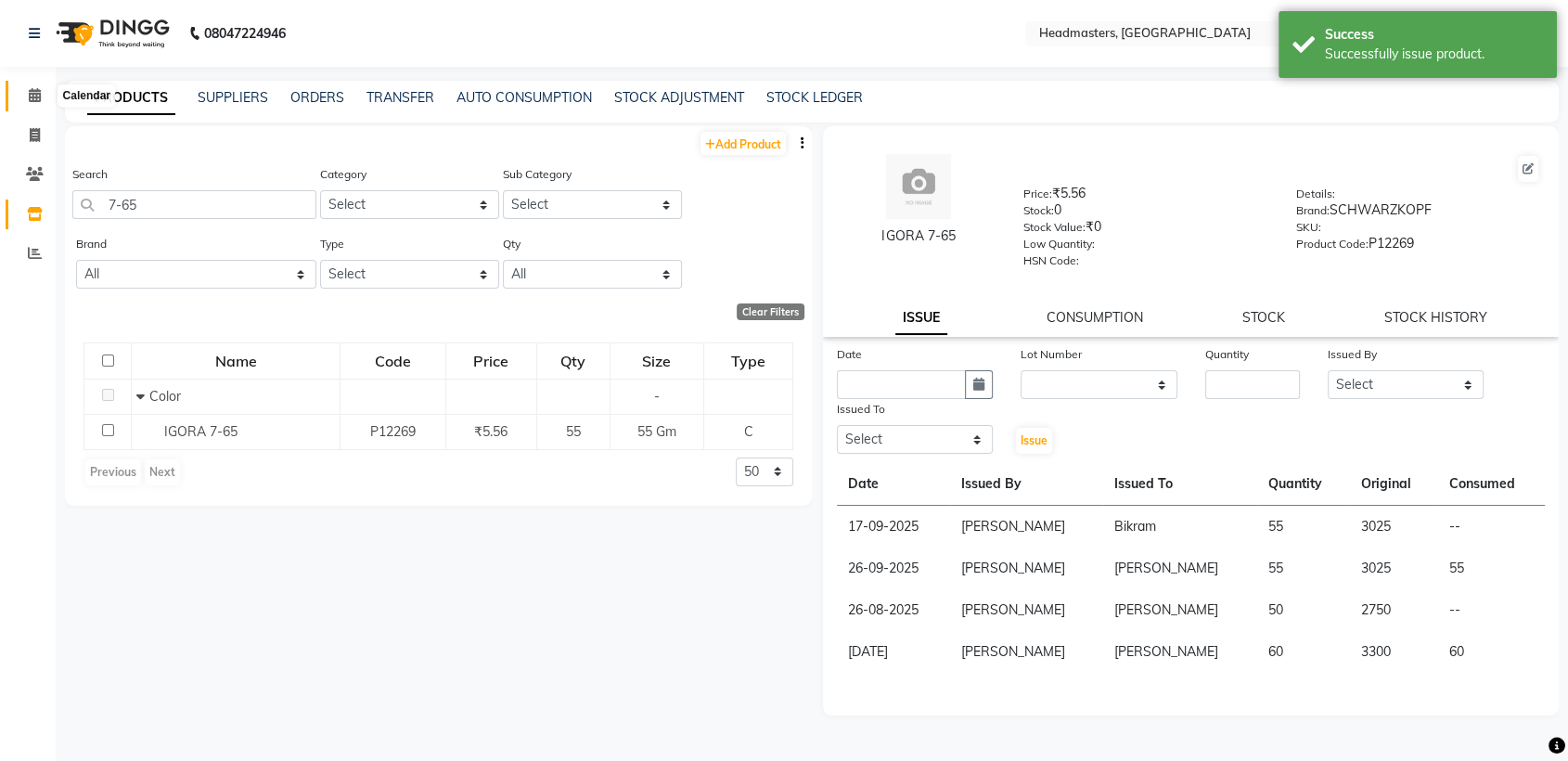
click at [39, 97] on icon at bounding box center [34, 95] width 12 height 14
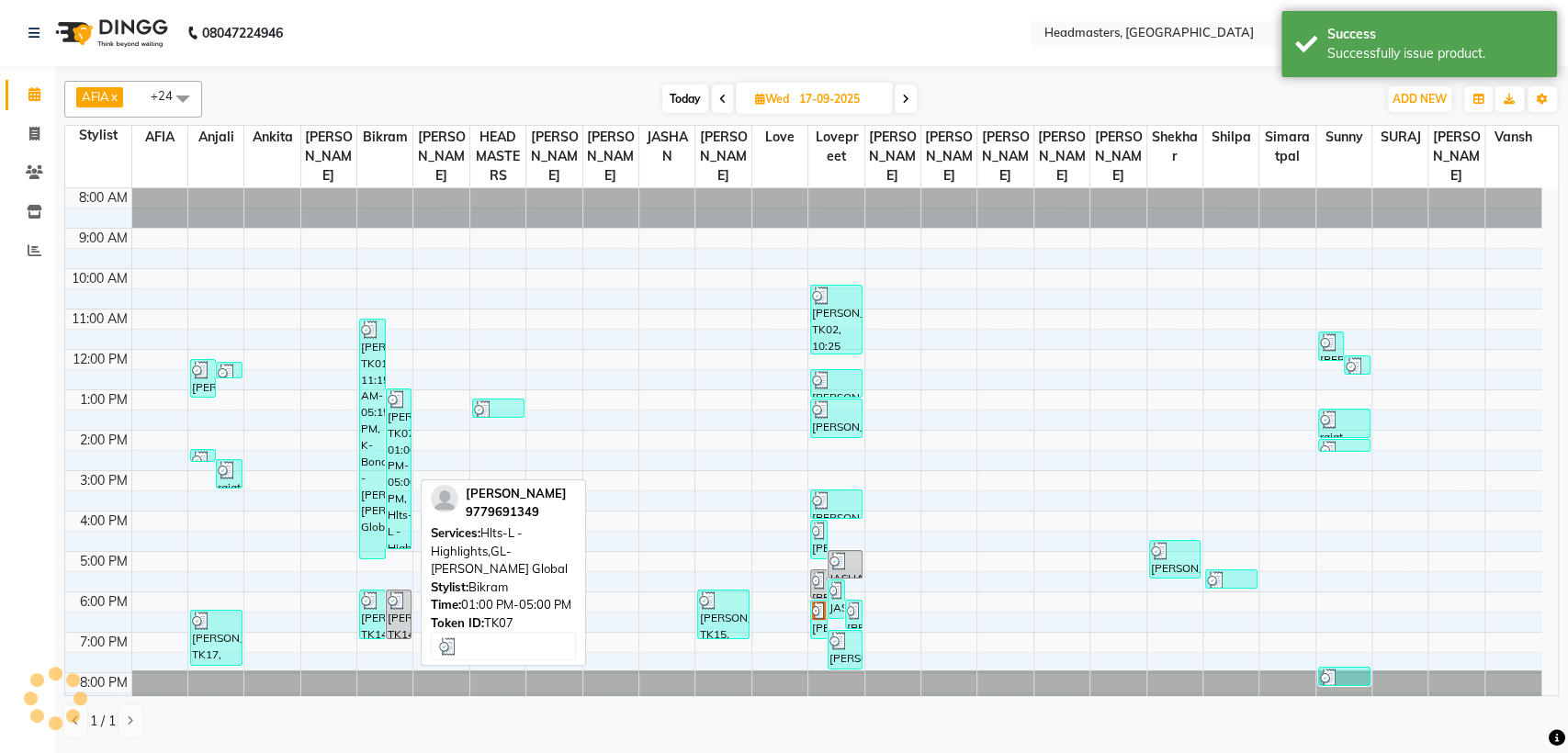
click at [393, 443] on div "[PERSON_NAME], TK07, 01:00 PM-05:00 PM, Hlts-L - Highlights,GL-[PERSON_NAME] Gl…" at bounding box center [399, 469] width 24 height 159
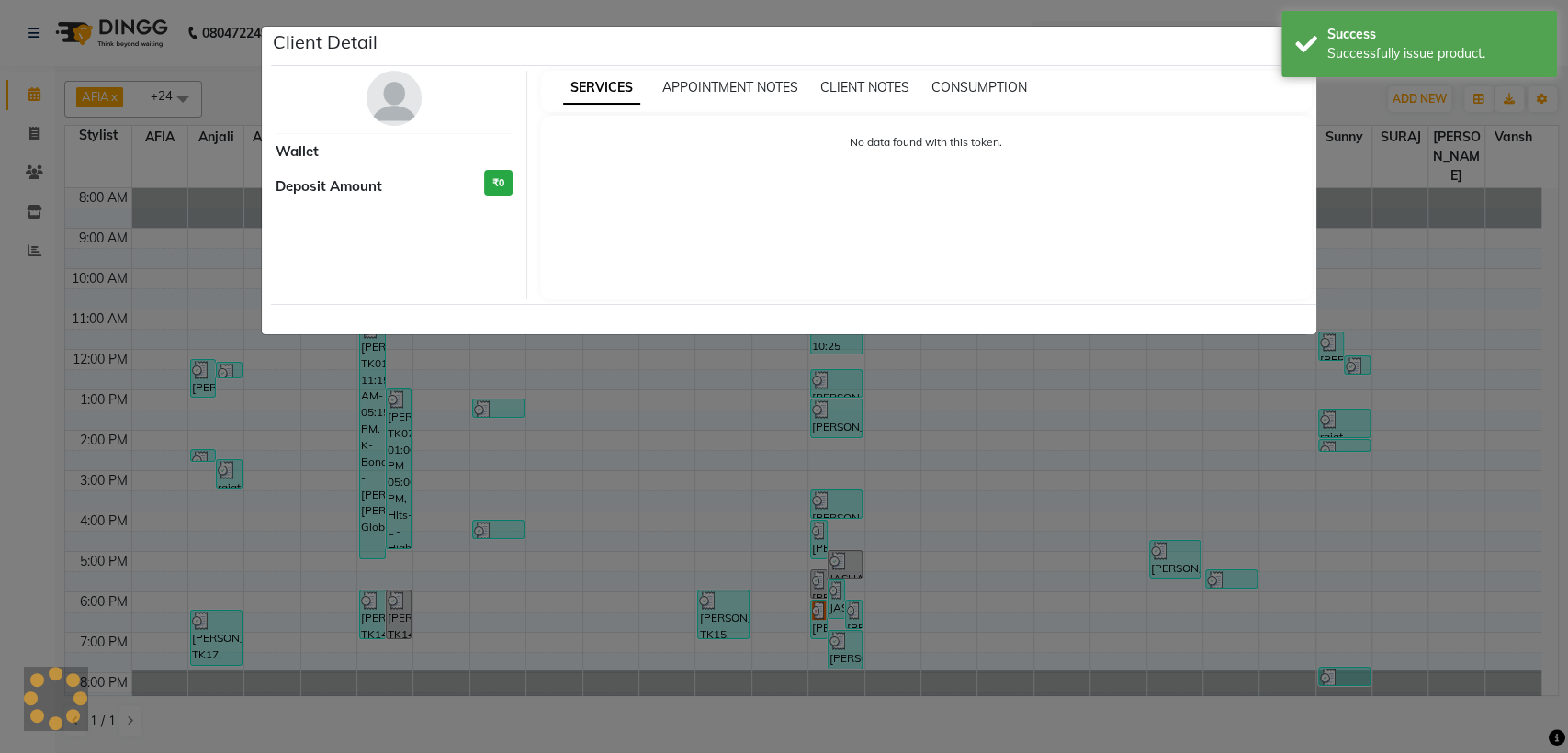
select select "3"
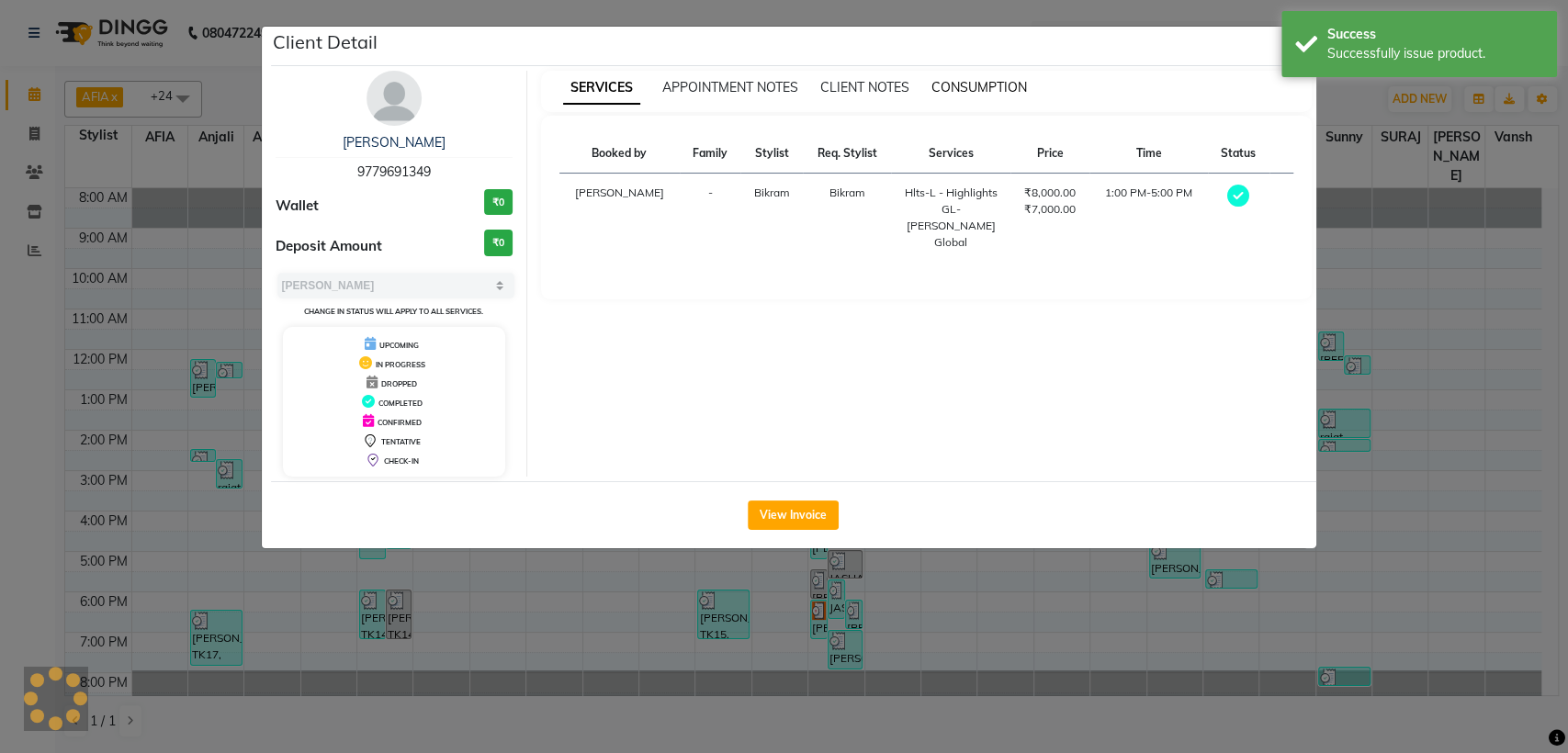
click at [975, 85] on span "CONSUMPTION" at bounding box center [979, 86] width 96 height 16
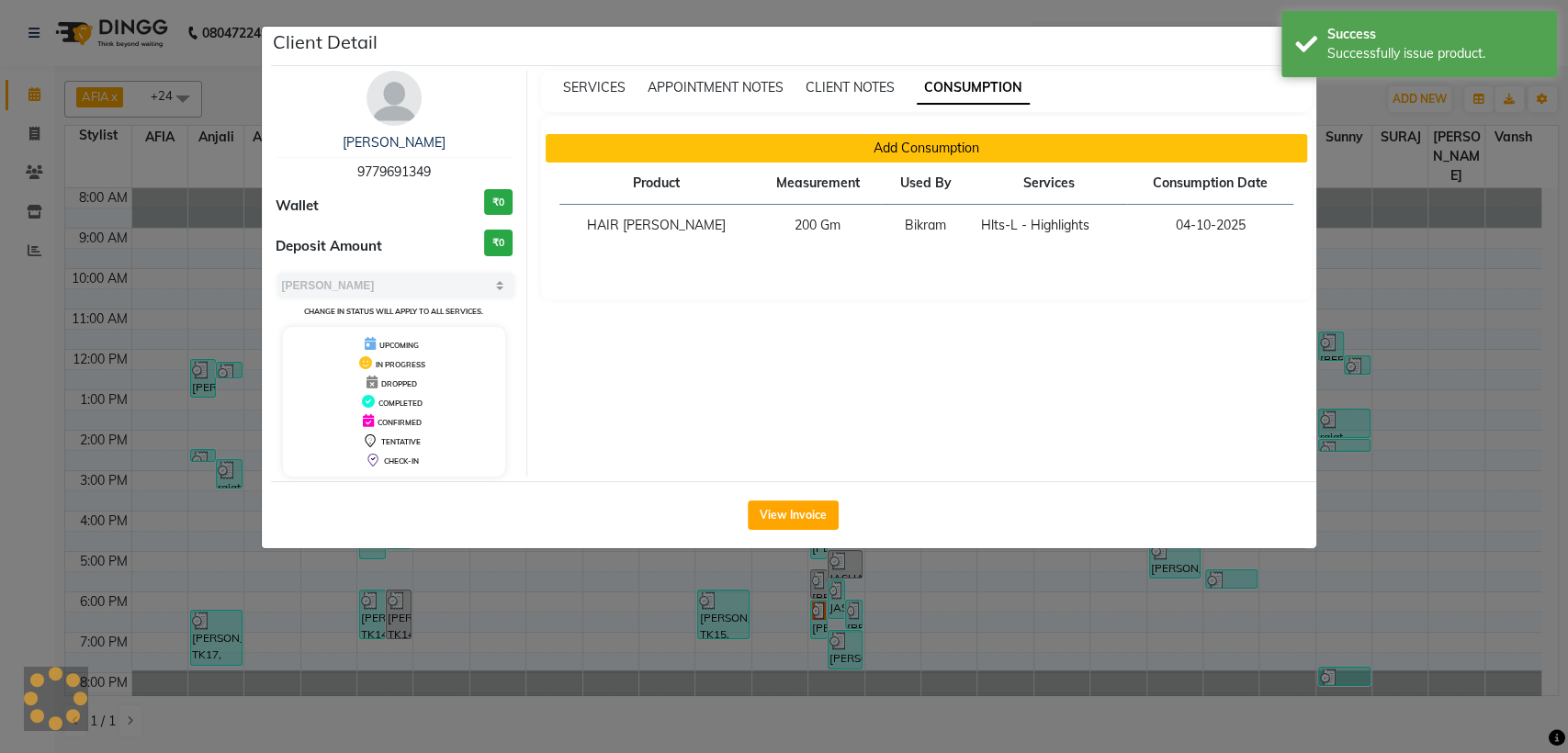
click at [848, 142] on button "Add Consumption" at bounding box center [926, 147] width 761 height 28
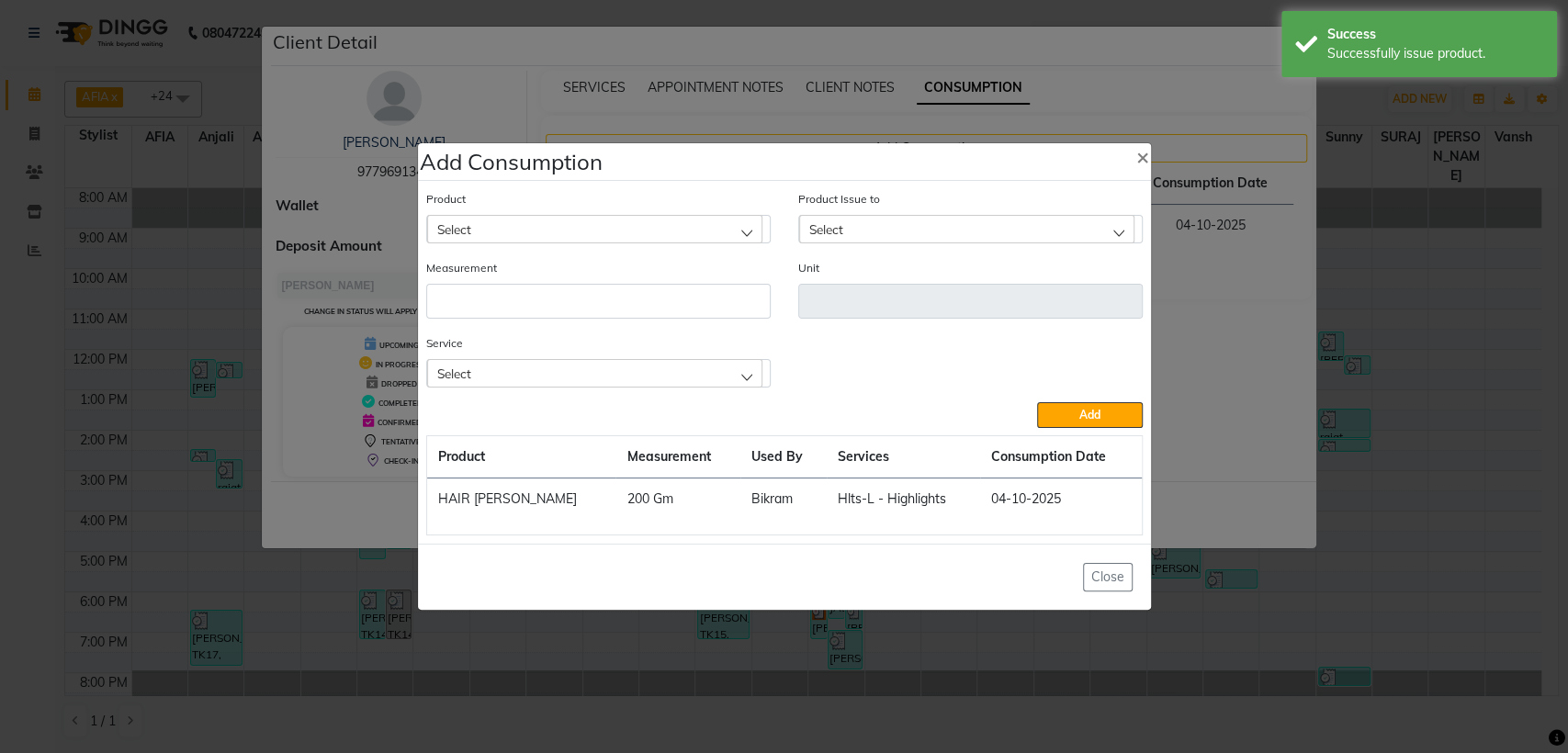
click at [577, 223] on div "Select" at bounding box center [595, 229] width 336 height 27
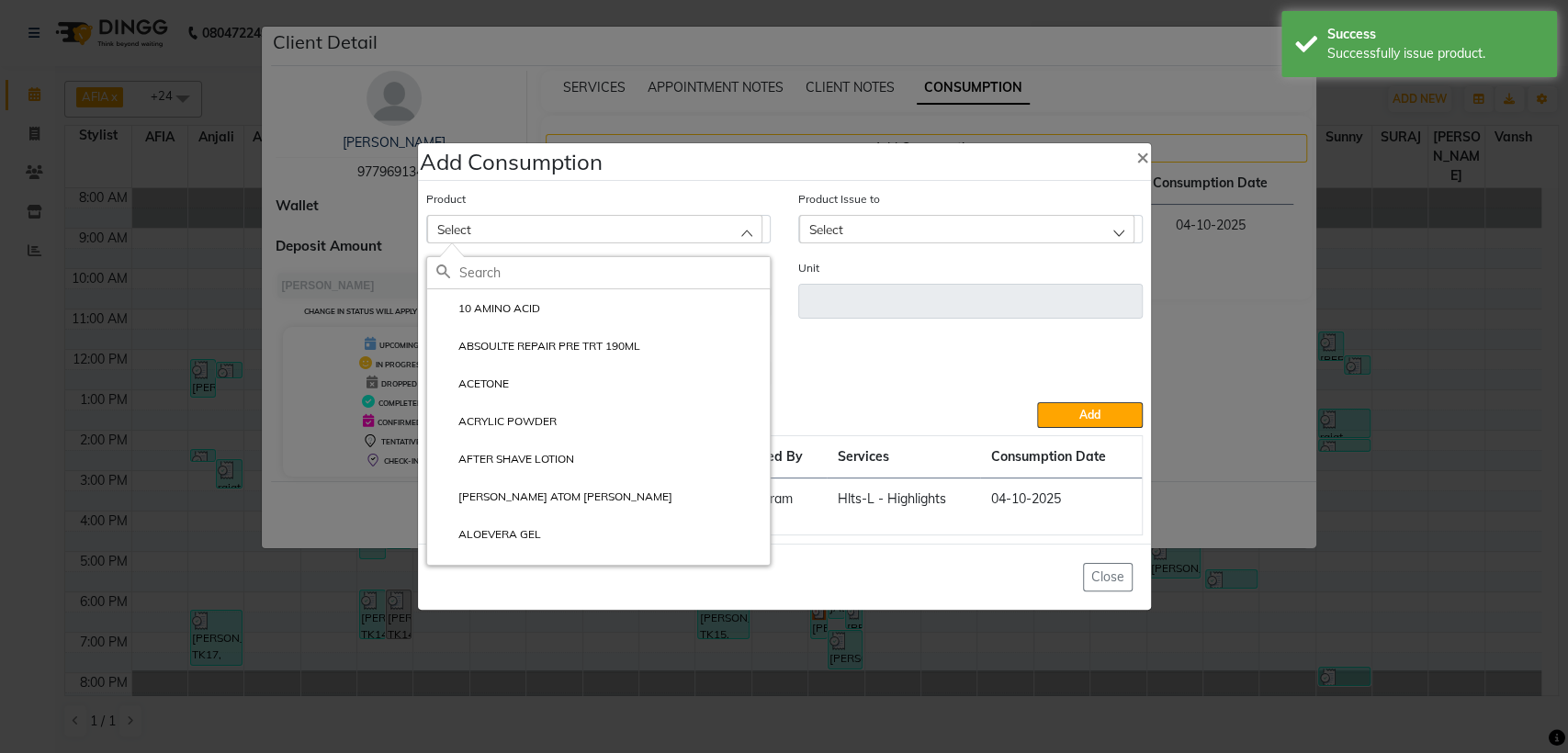
click at [577, 223] on div "Select" at bounding box center [595, 229] width 336 height 27
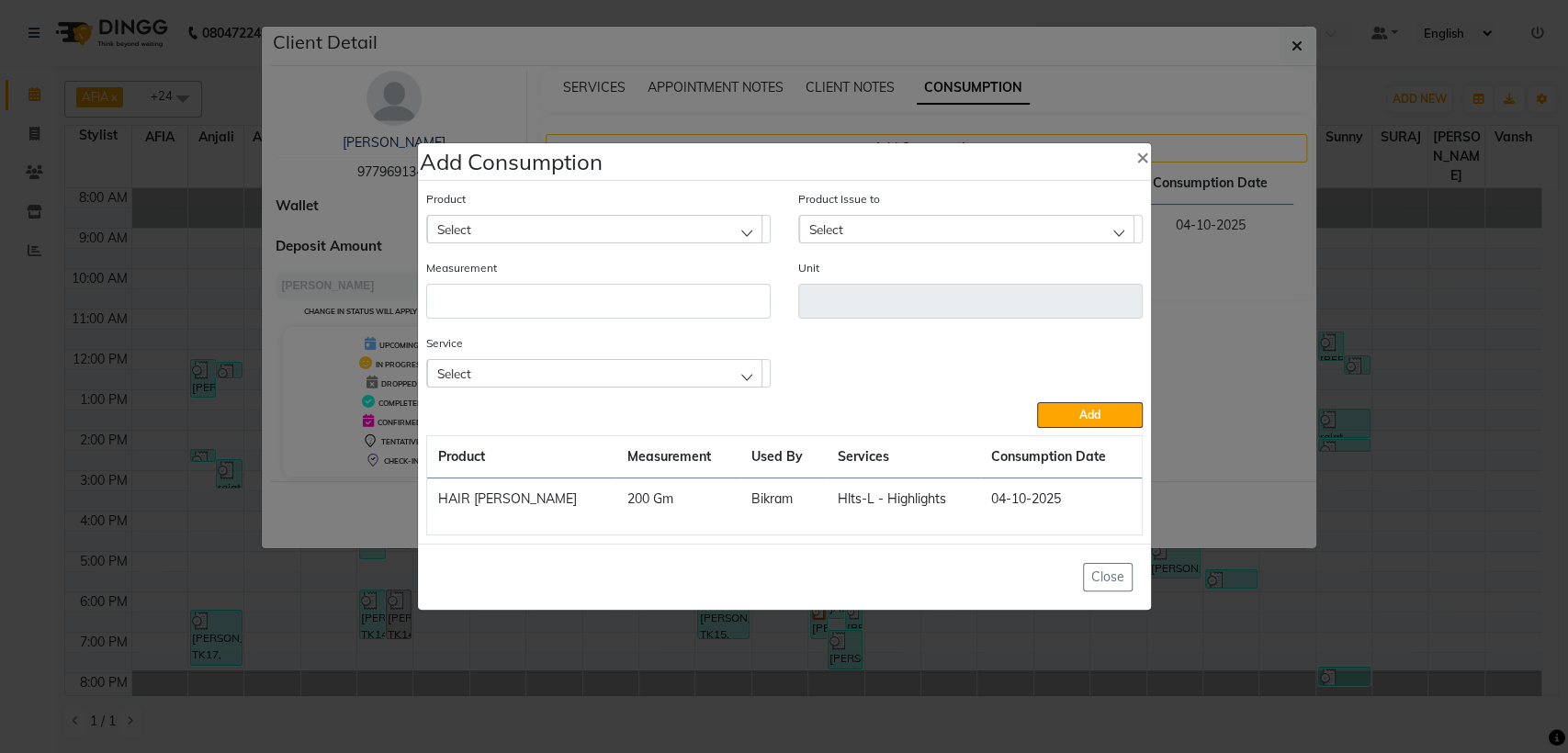
click at [577, 223] on div "Select" at bounding box center [595, 229] width 336 height 27
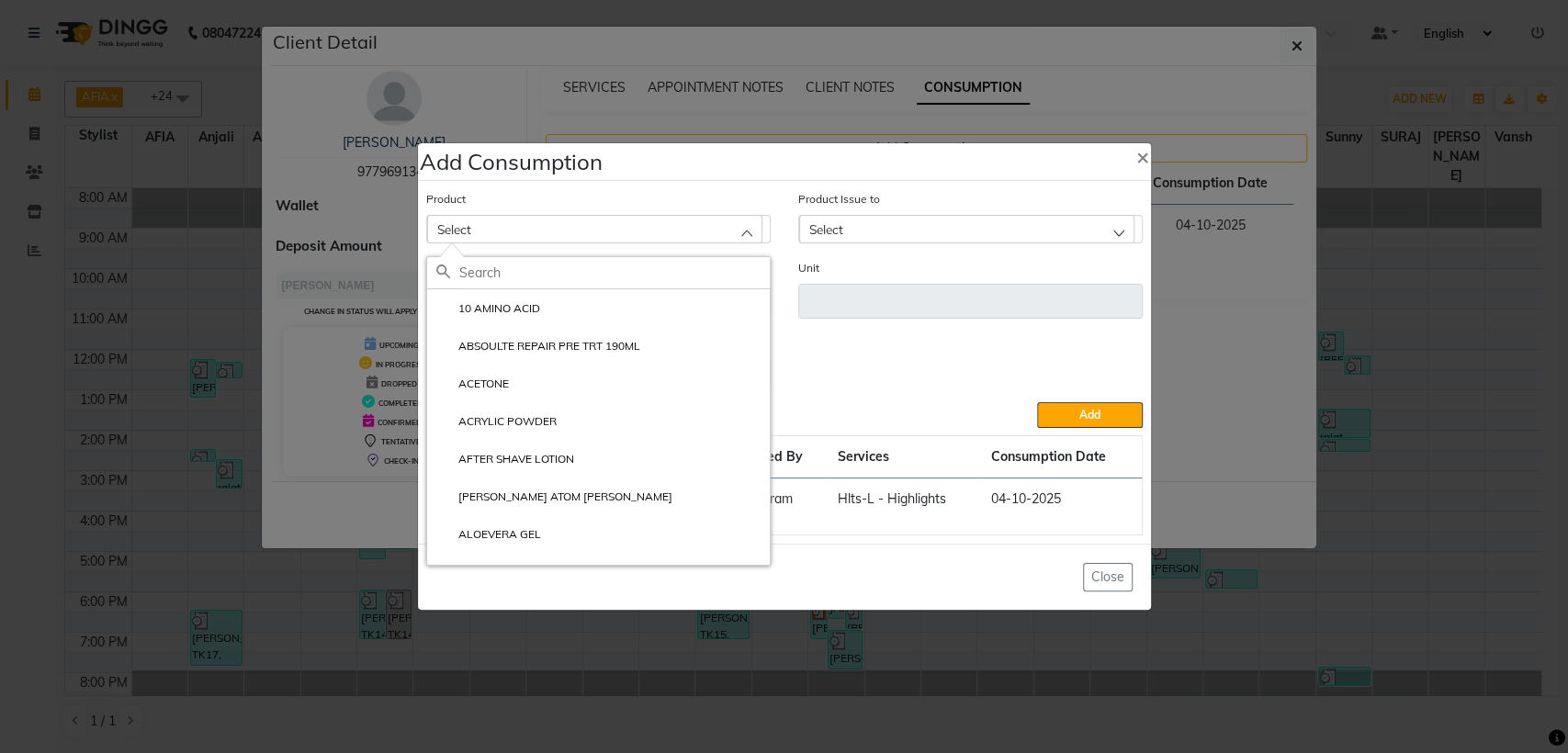
click at [577, 223] on div "Select" at bounding box center [595, 229] width 336 height 27
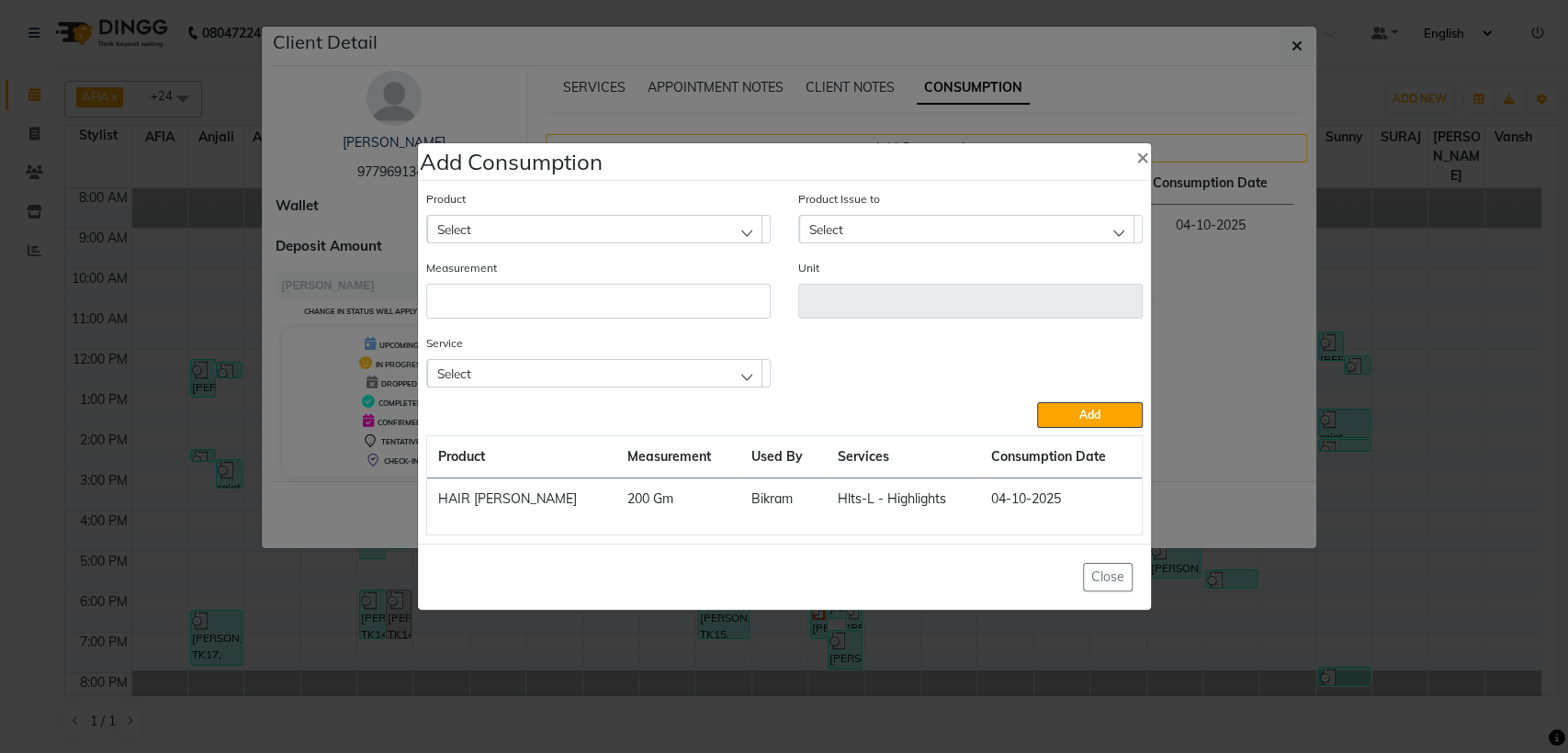
click at [577, 223] on div "Select" at bounding box center [595, 229] width 336 height 27
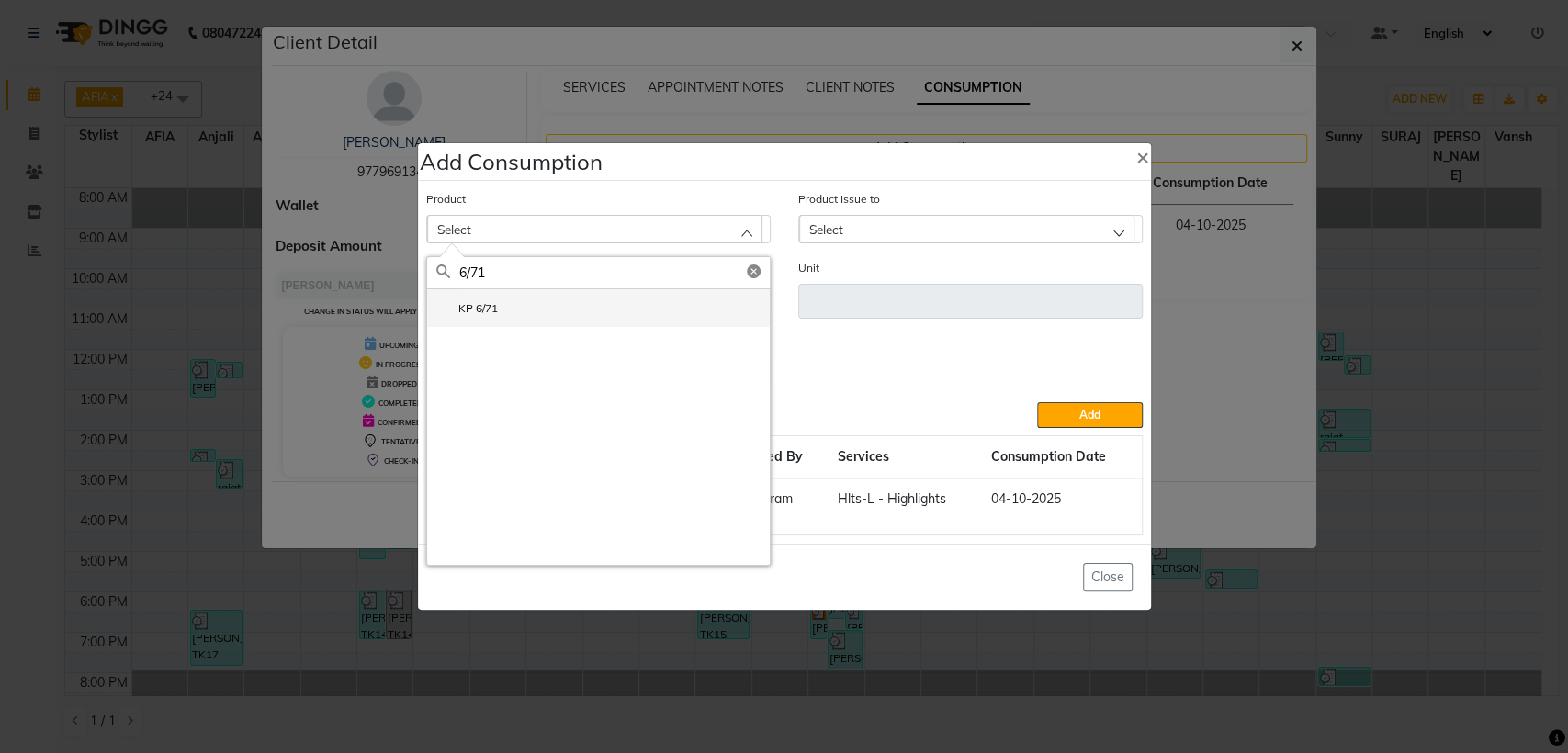
type input "6/71"
click at [548, 303] on li "KP 6/71" at bounding box center [598, 307] width 342 height 38
type input "Gm"
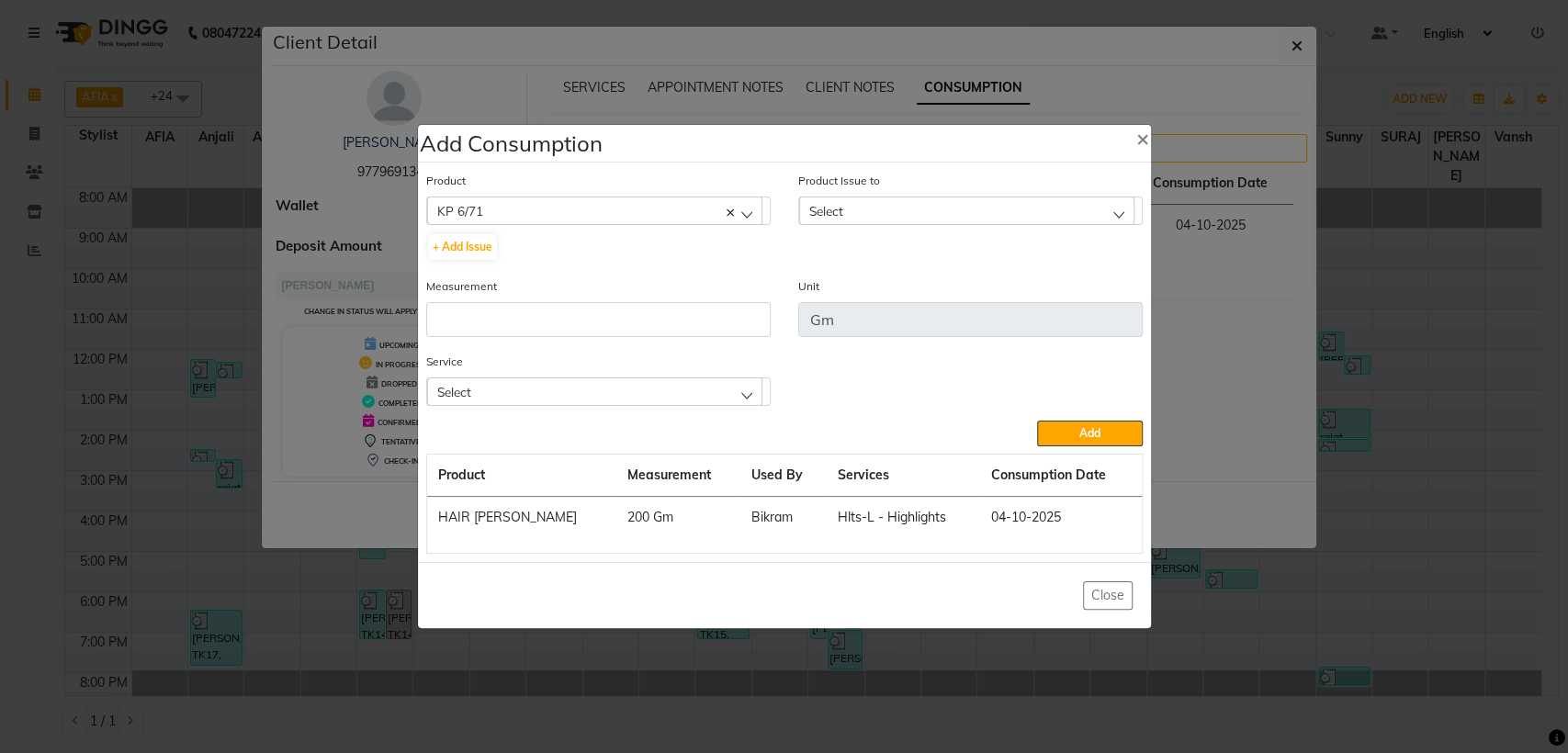
click at [823, 207] on span "Select" at bounding box center [826, 210] width 34 height 16
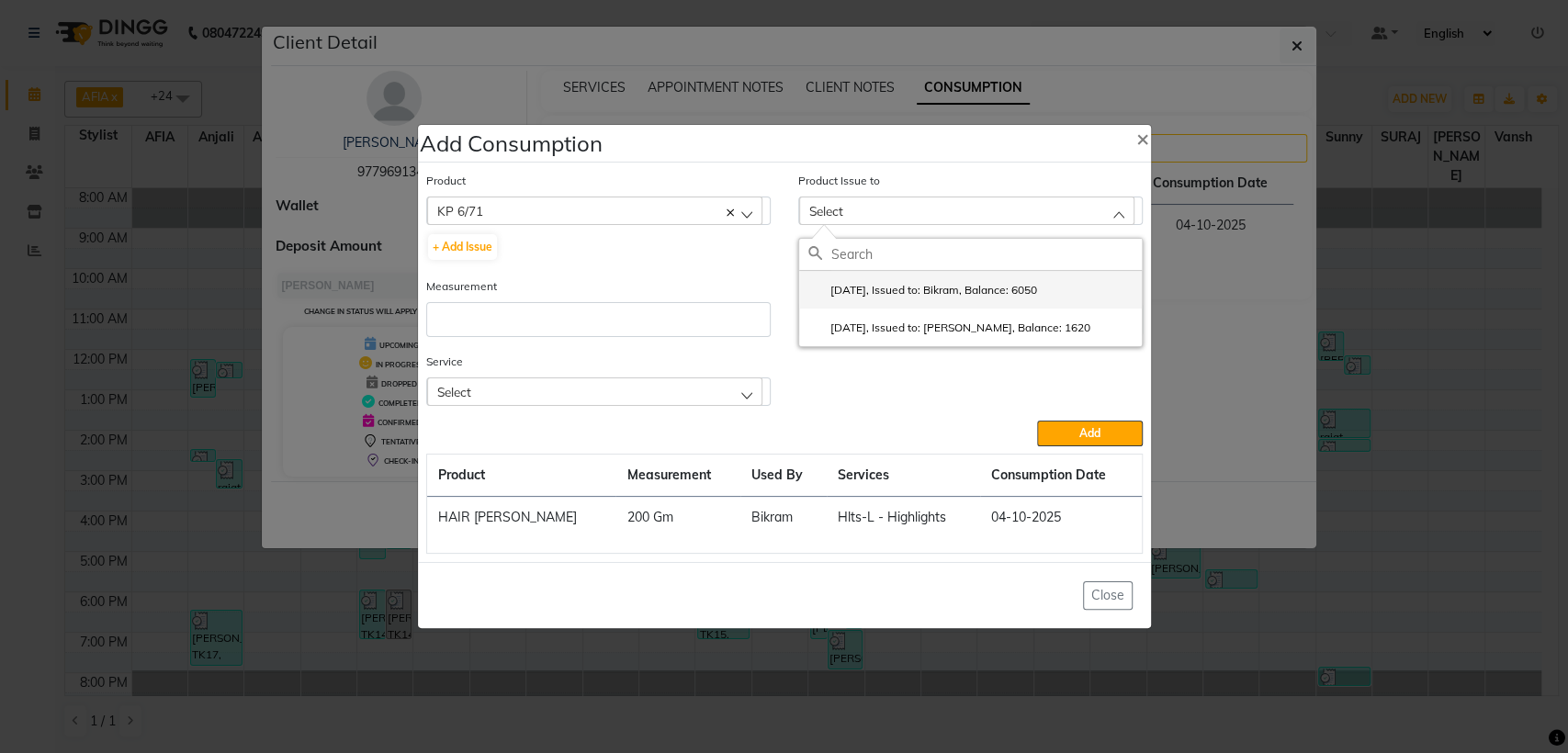
click at [848, 289] on label "[DATE], Issued to: Bikram, Balance: 6050" at bounding box center [923, 290] width 229 height 16
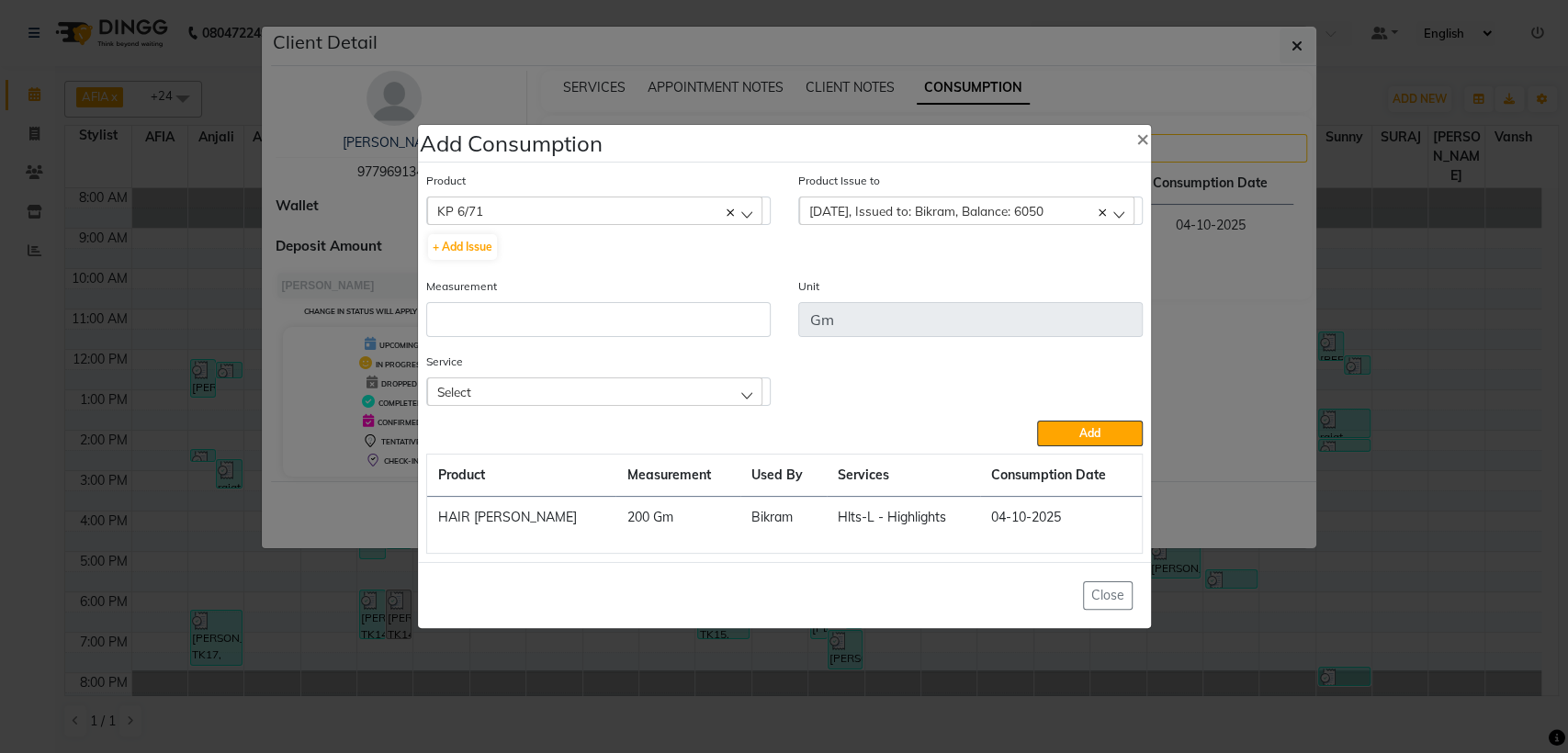
click at [713, 340] on div "Measurement" at bounding box center [598, 314] width 372 height 76
click at [717, 329] on input "number" at bounding box center [598, 320] width 344 height 35
type input "110"
click at [718, 390] on div "Select" at bounding box center [595, 391] width 336 height 27
click at [605, 467] on li "Hlts-L - Highlights" at bounding box center [598, 470] width 342 height 38
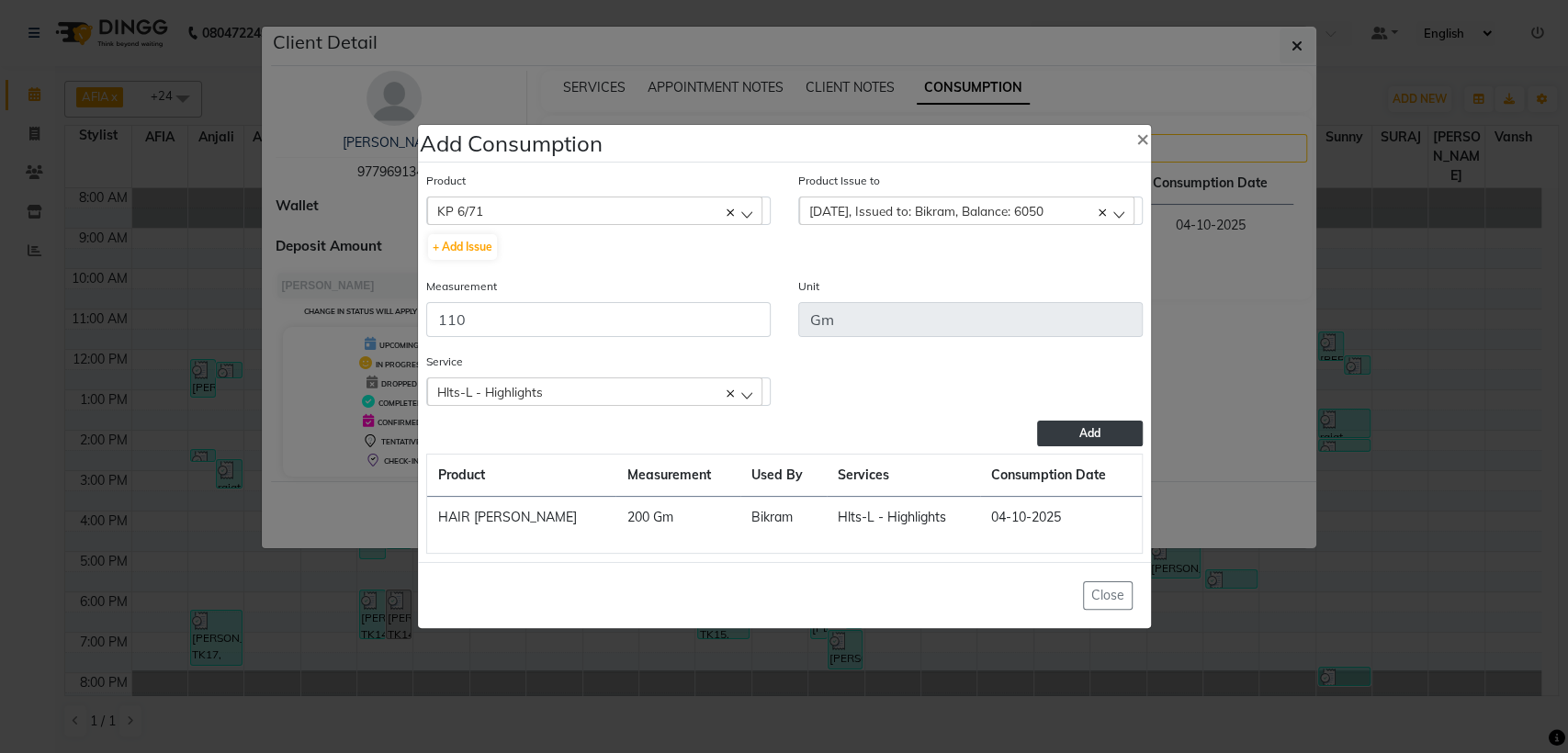
click at [1052, 430] on button "Add" at bounding box center [1090, 433] width 105 height 26
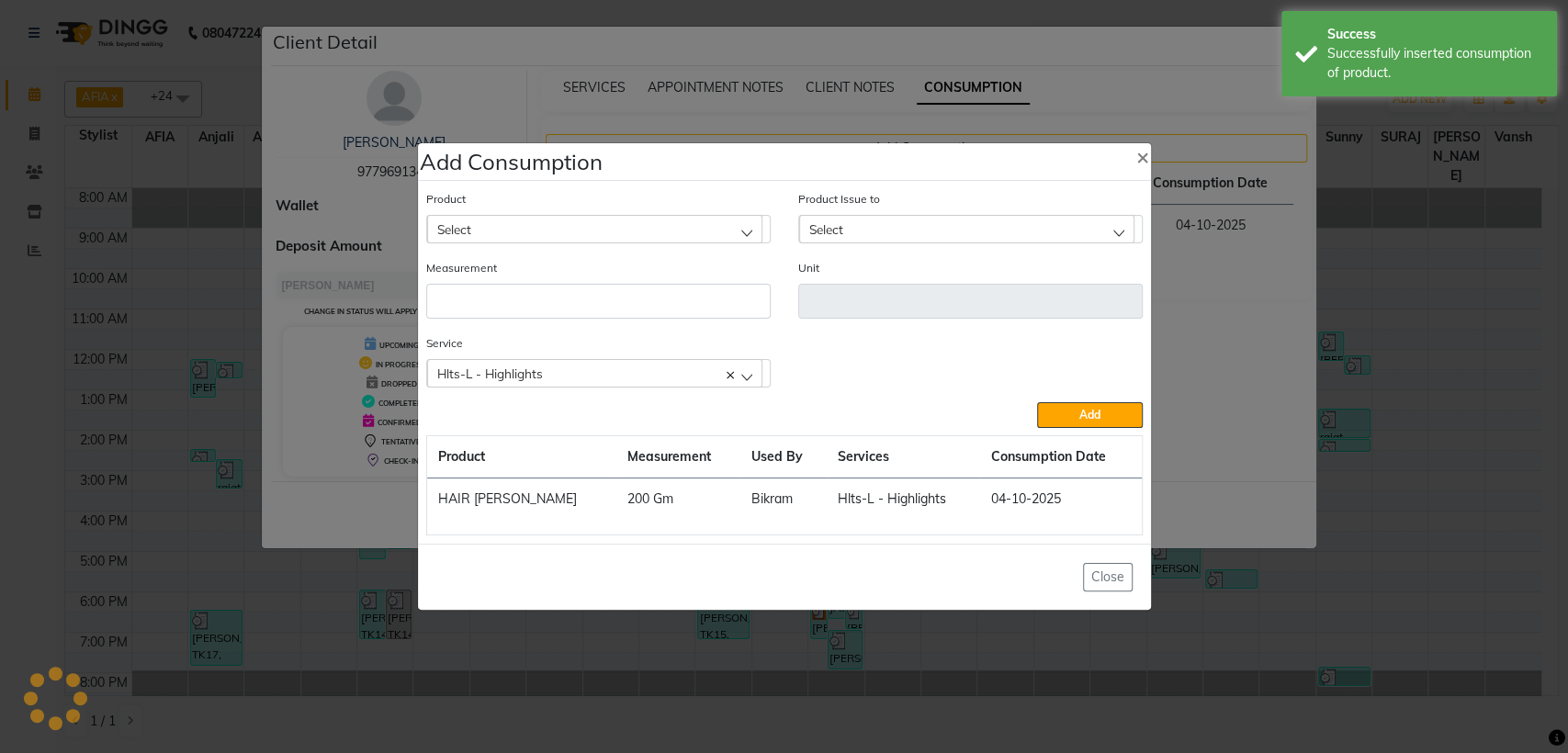
click at [613, 221] on div "Select" at bounding box center [595, 229] width 336 height 27
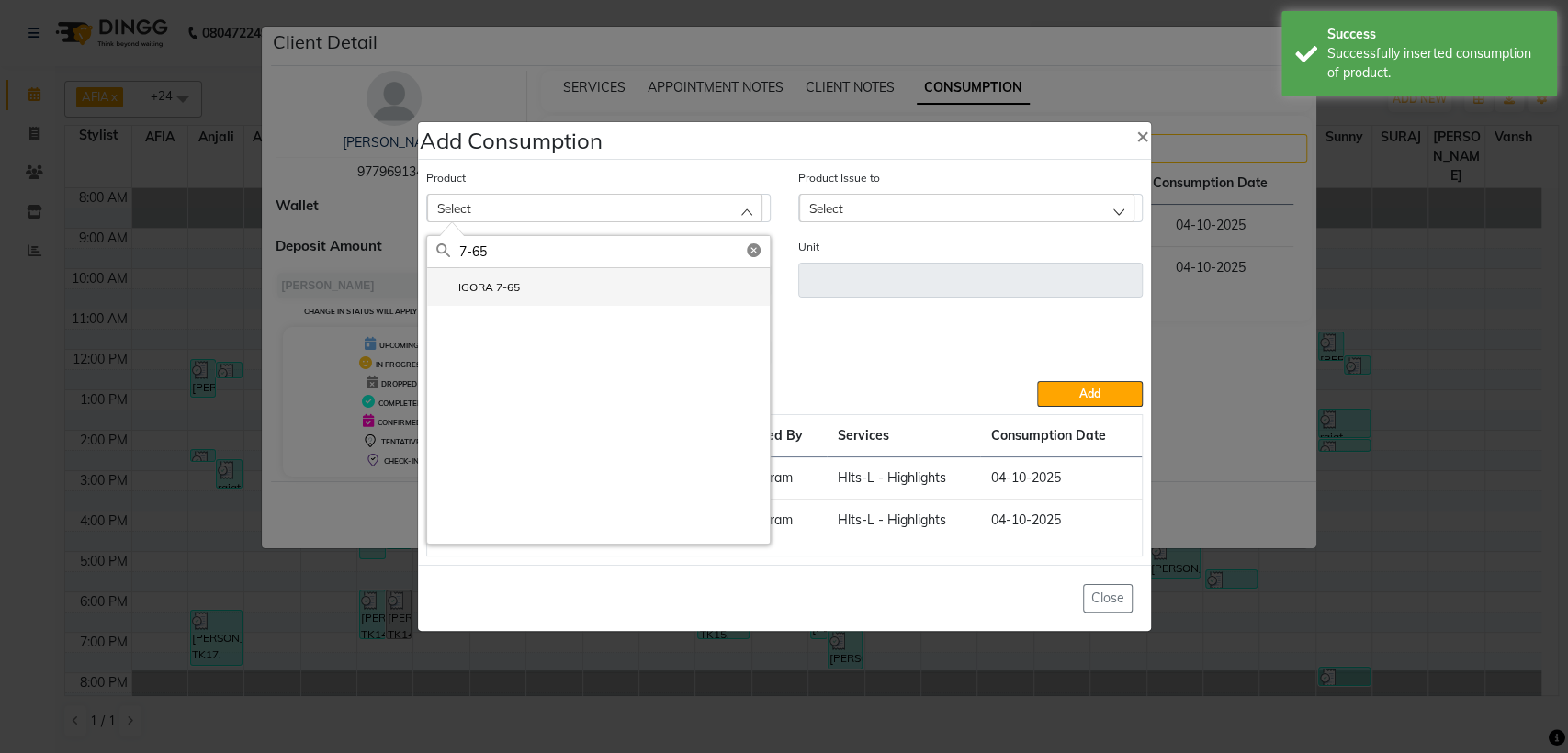
type input "7-65"
click at [563, 270] on li "IGORA 7-65" at bounding box center [598, 287] width 342 height 38
type input "Gm"
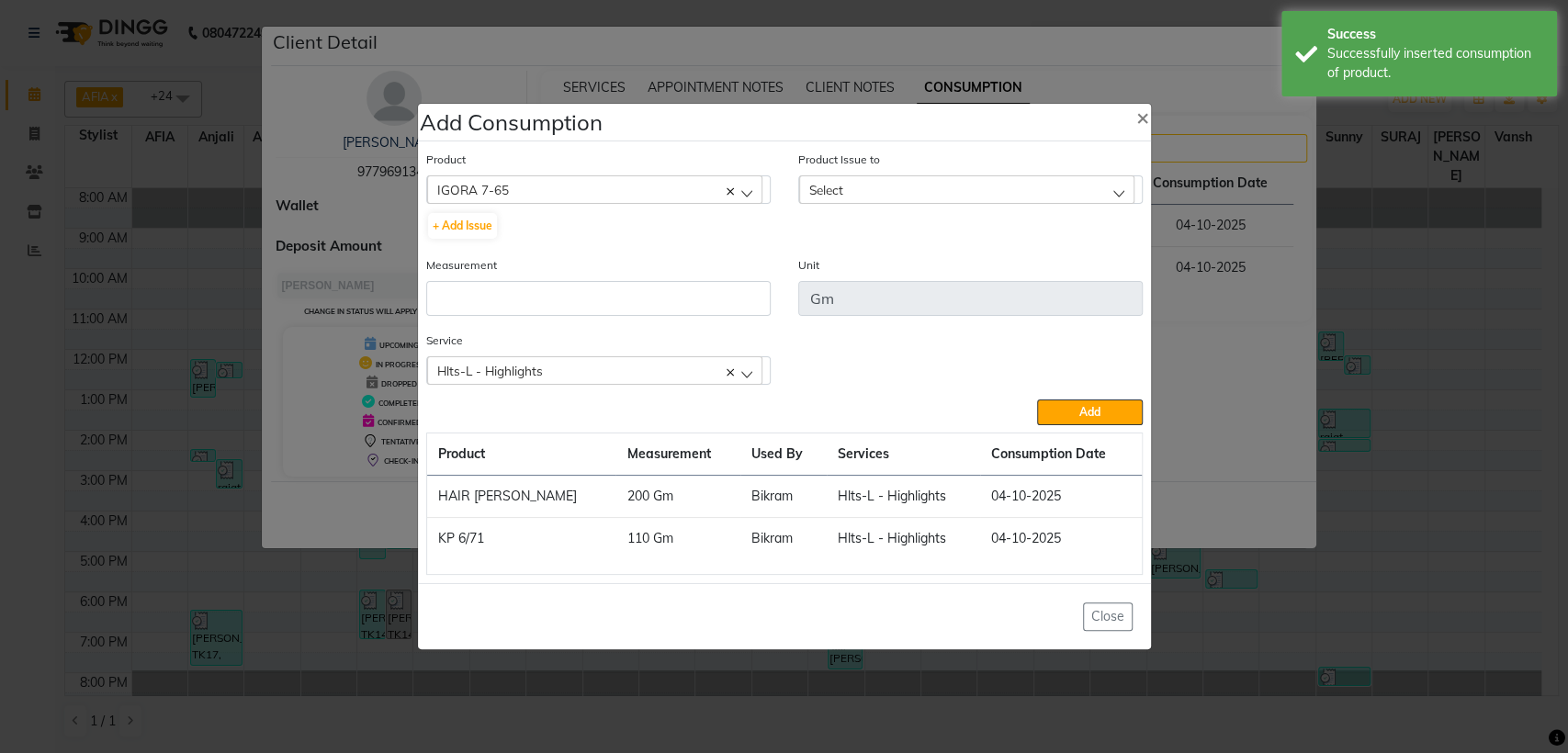
click at [913, 187] on div "Select" at bounding box center [967, 189] width 336 height 27
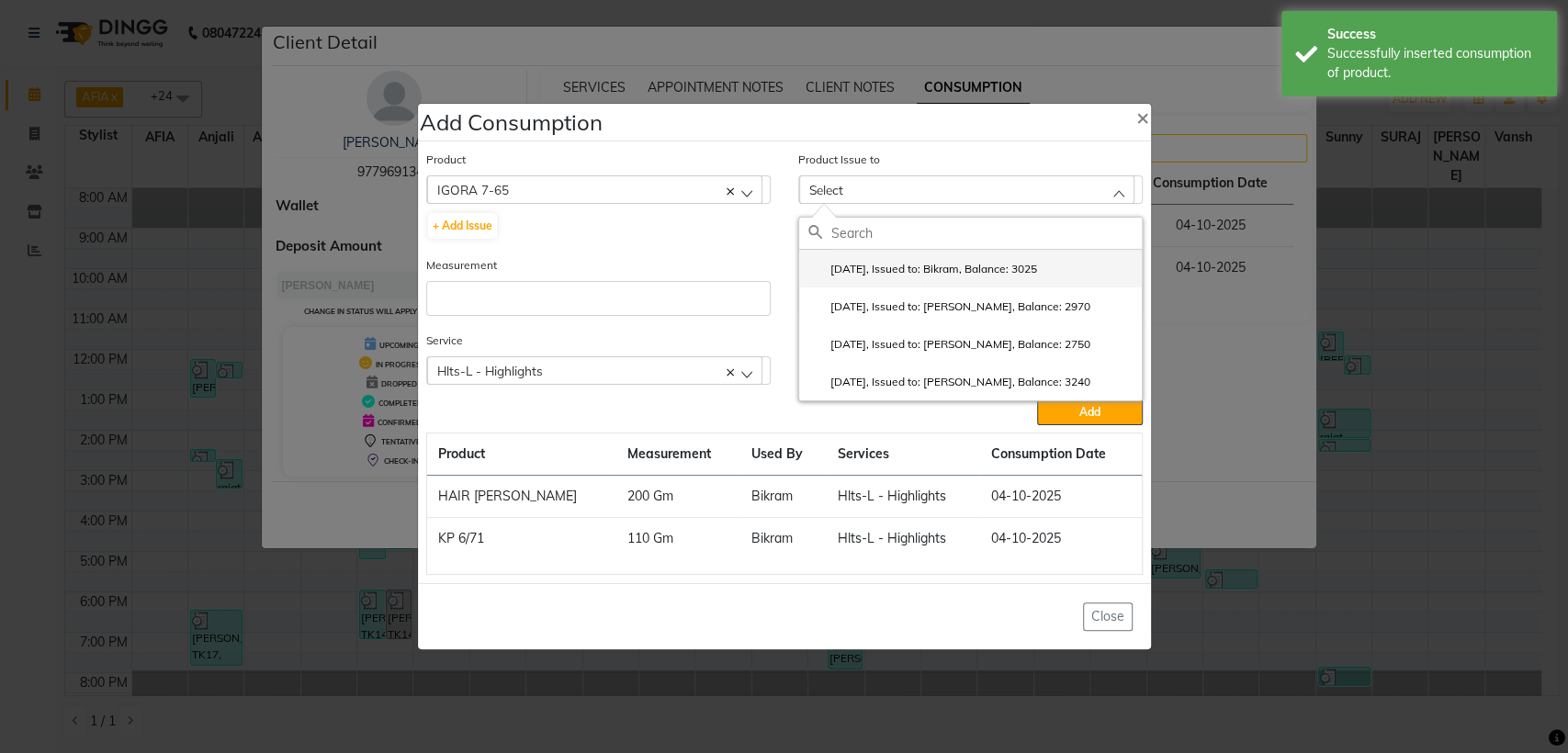
click at [925, 263] on label "[DATE], Issued to: Bikram, Balance: 3025" at bounding box center [923, 268] width 229 height 16
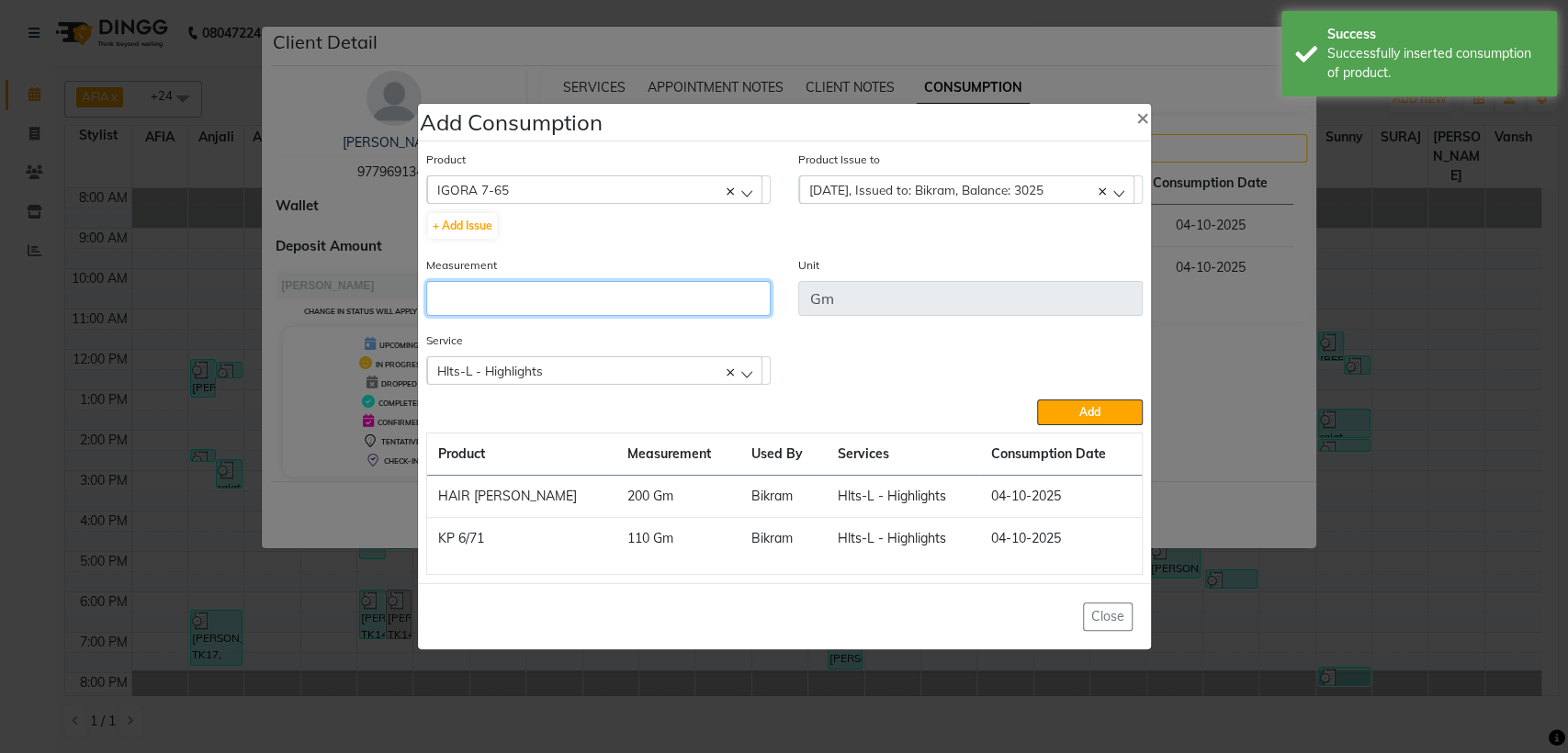
click at [750, 305] on input "number" at bounding box center [598, 298] width 344 height 35
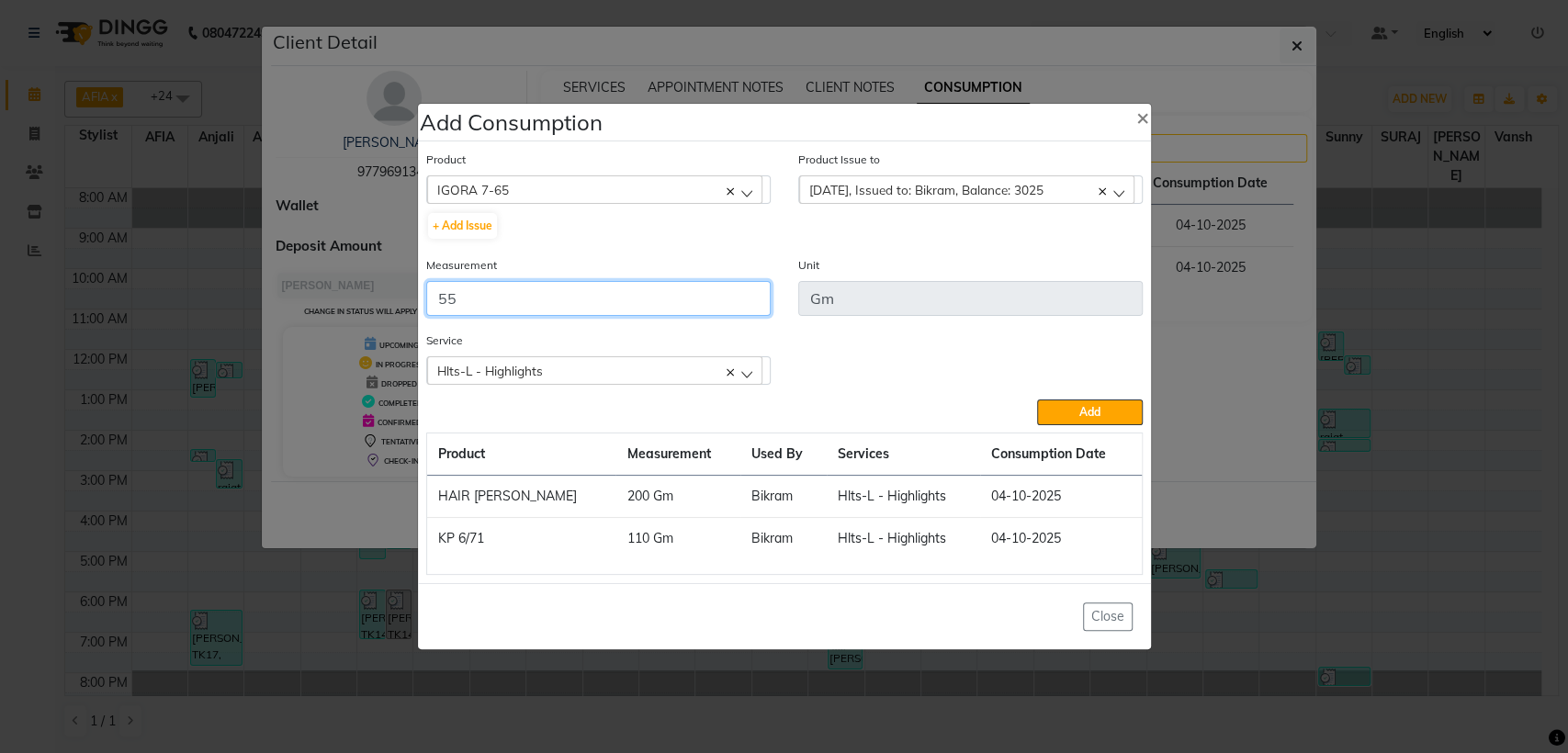
type input "55"
click at [655, 361] on div "Hlts-L - Highlights" at bounding box center [595, 370] width 336 height 27
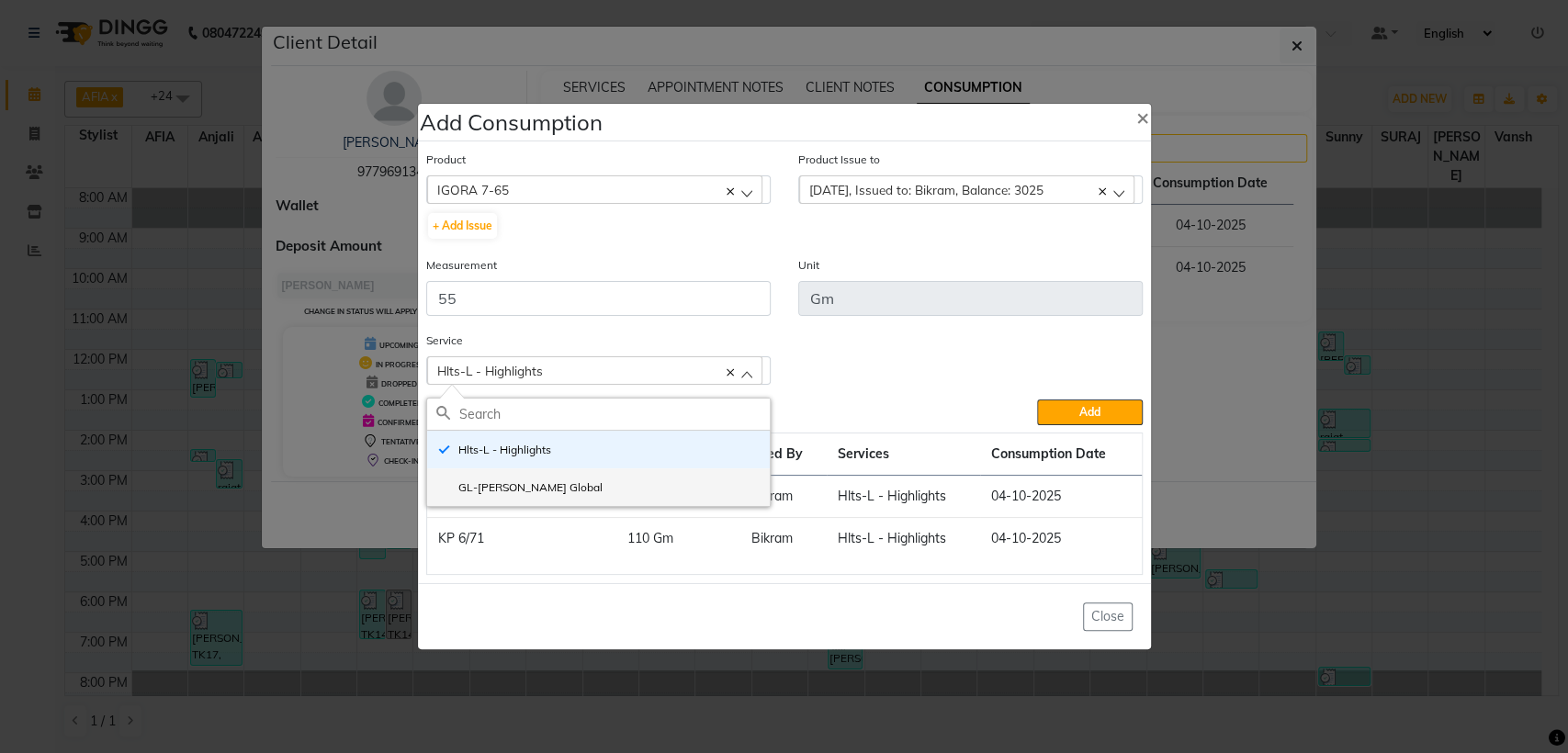
click at [565, 496] on li "GL-[PERSON_NAME] Global" at bounding box center [598, 486] width 342 height 38
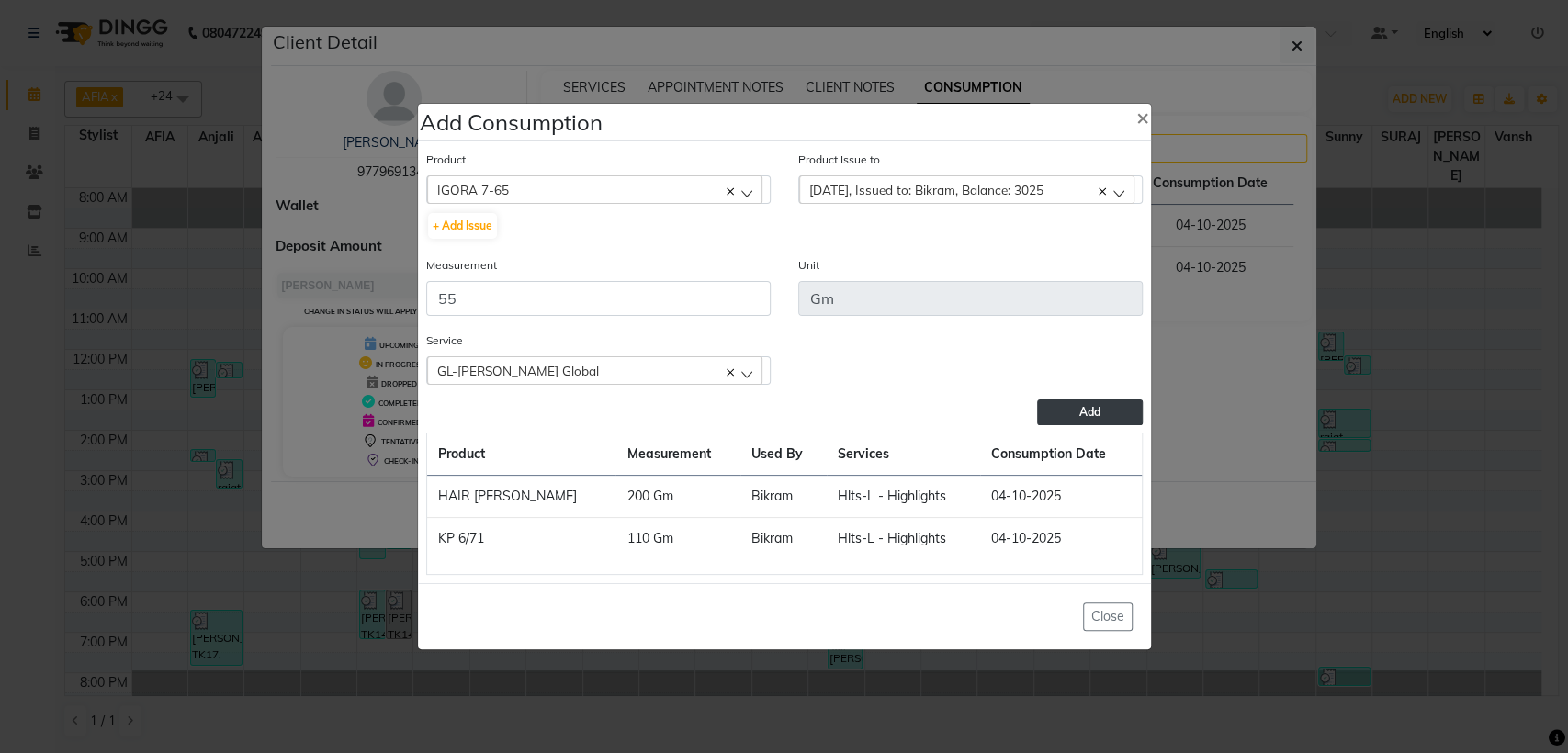
click at [1061, 421] on button "Add" at bounding box center [1090, 412] width 105 height 26
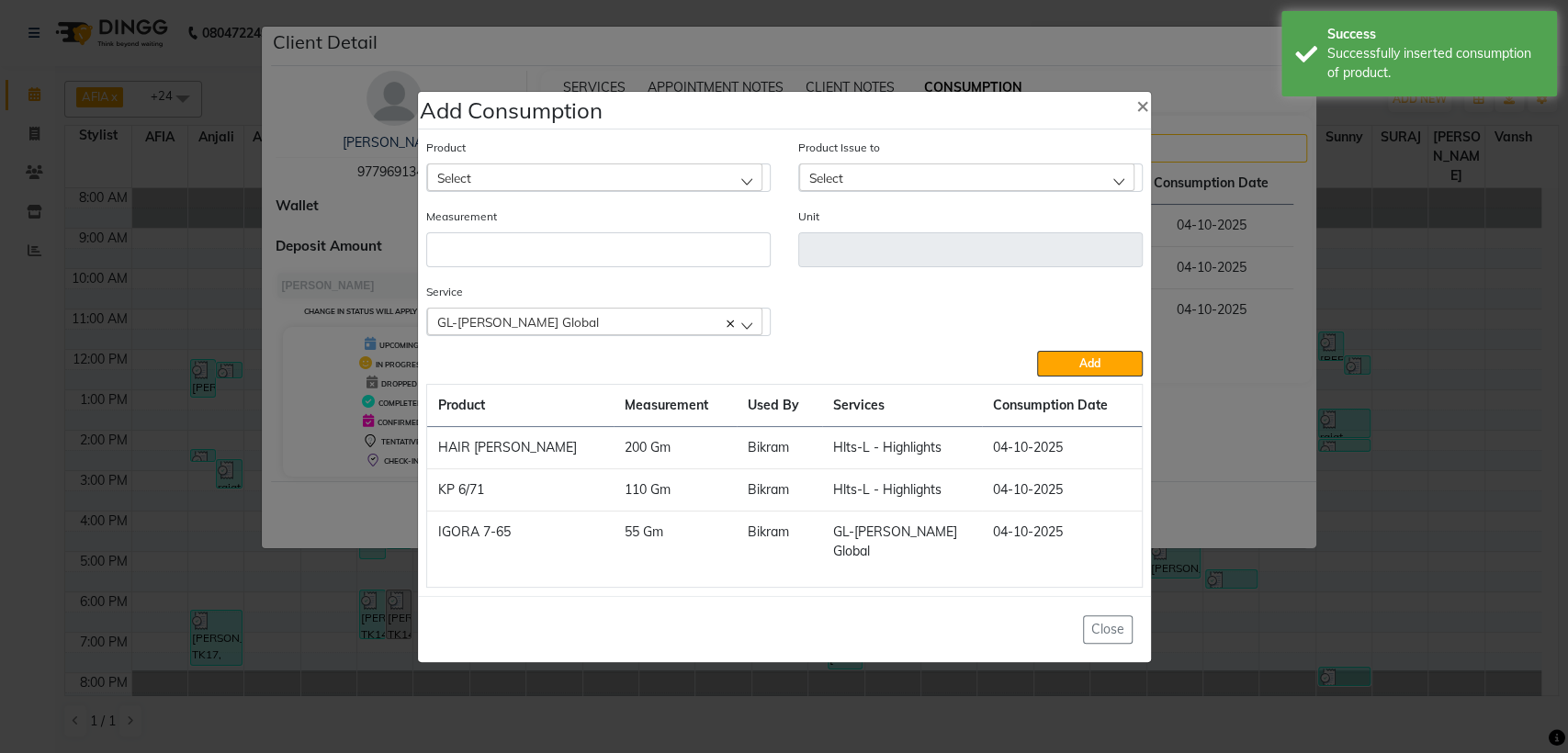
click at [15, 211] on ngb-modal-window "Add Consumption × Product Select 10 AMINO ACID Product Issue to Select [DATE], …" at bounding box center [784, 376] width 1568 height 753
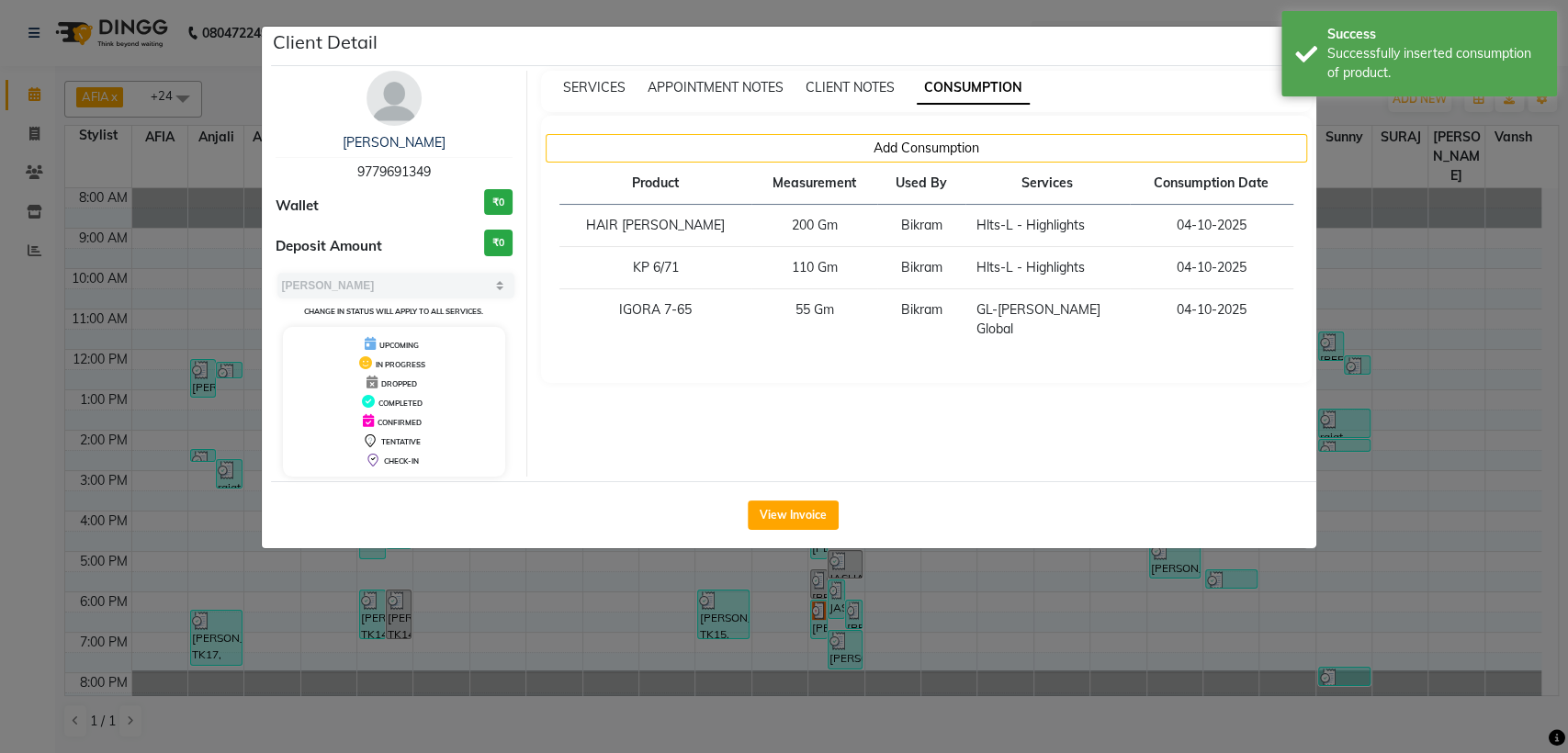
click at [28, 212] on ngb-modal-window "Client Detail [PERSON_NAME] 9779691349 Wallet ₹0 Deposit Amount ₹0 Select MARK …" at bounding box center [784, 376] width 1568 height 753
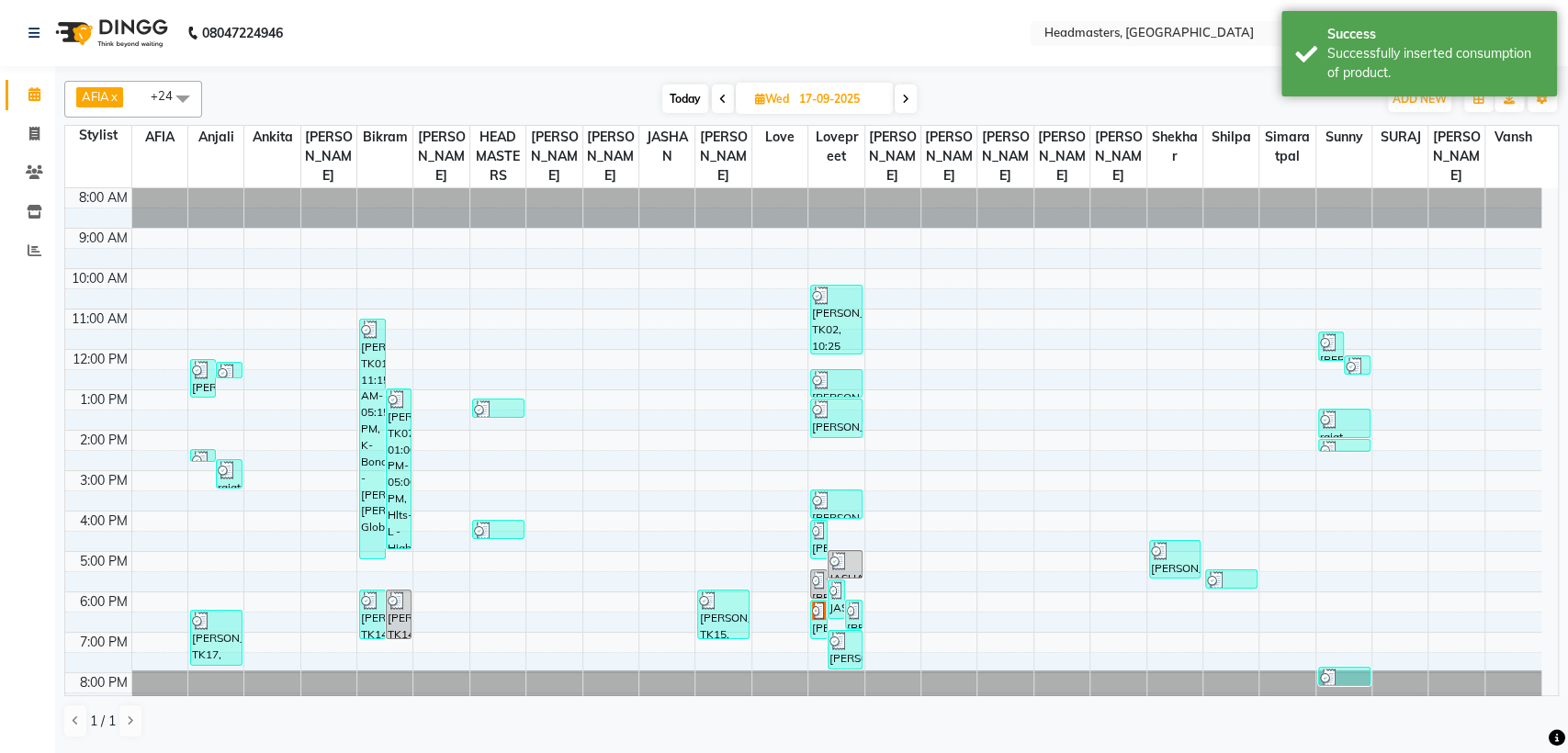
click at [40, 227] on li "Inventory" at bounding box center [27, 212] width 55 height 40
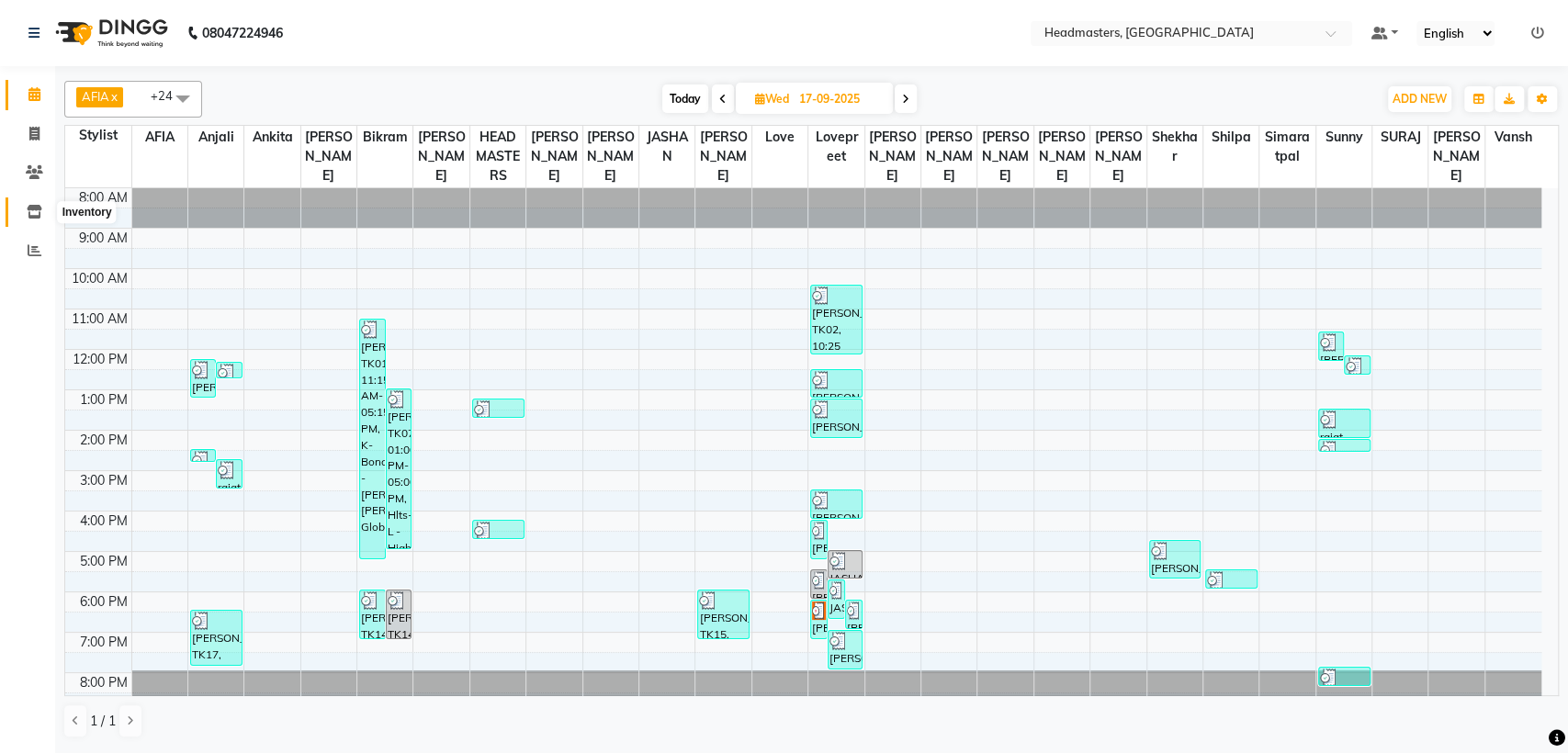
click at [30, 216] on icon at bounding box center [34, 211] width 16 height 14
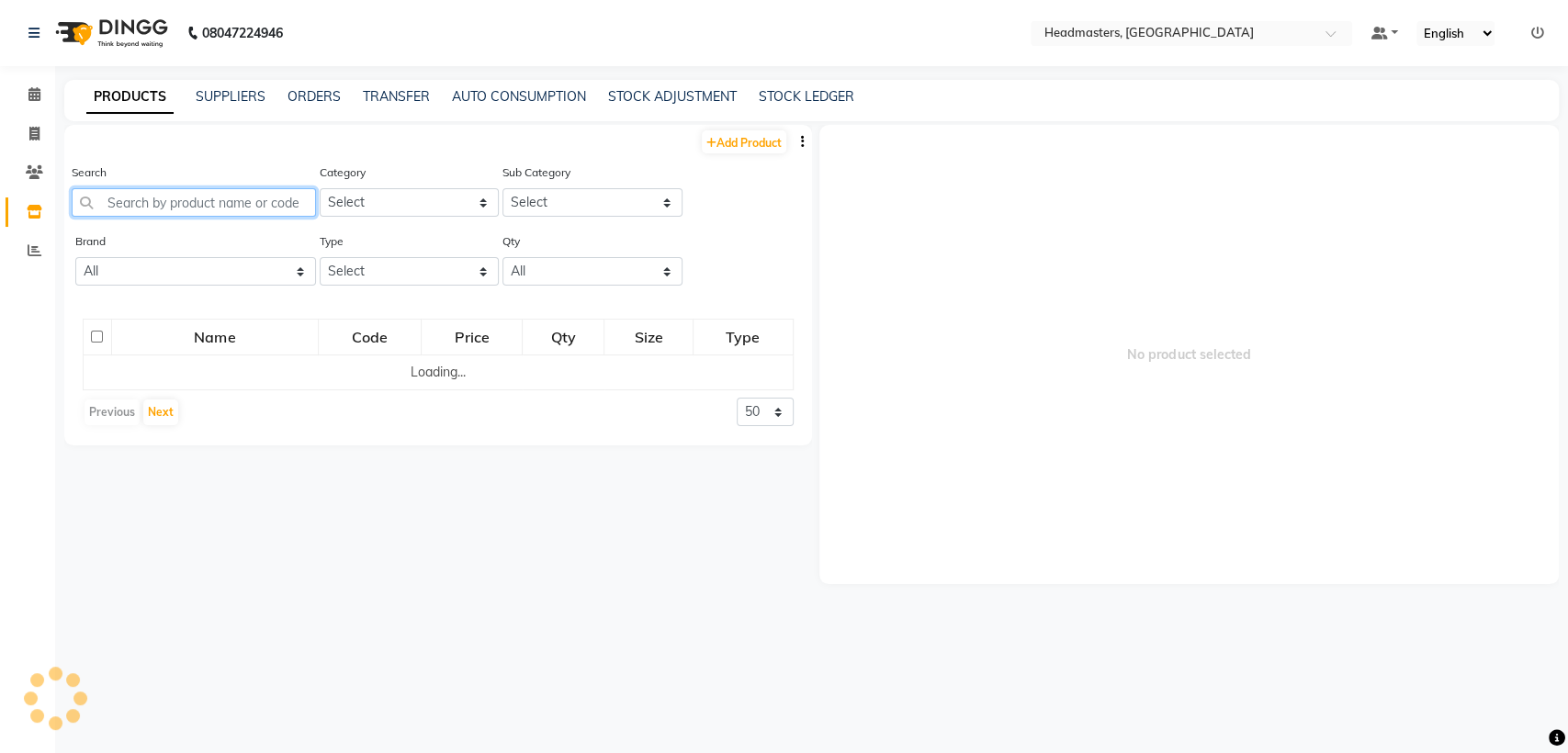
click at [176, 197] on input "text" at bounding box center [194, 202] width 244 height 28
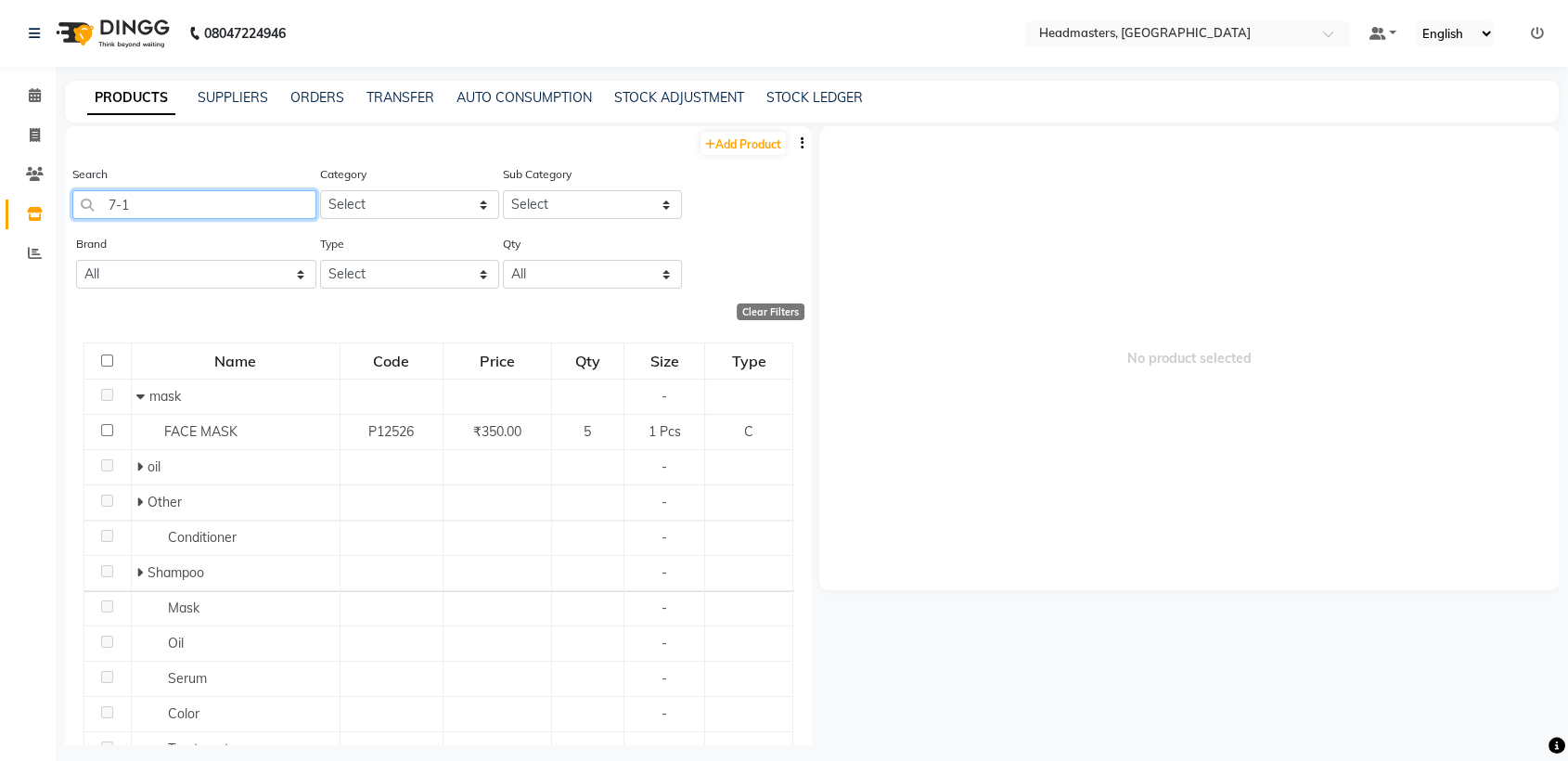
type input "7-1"
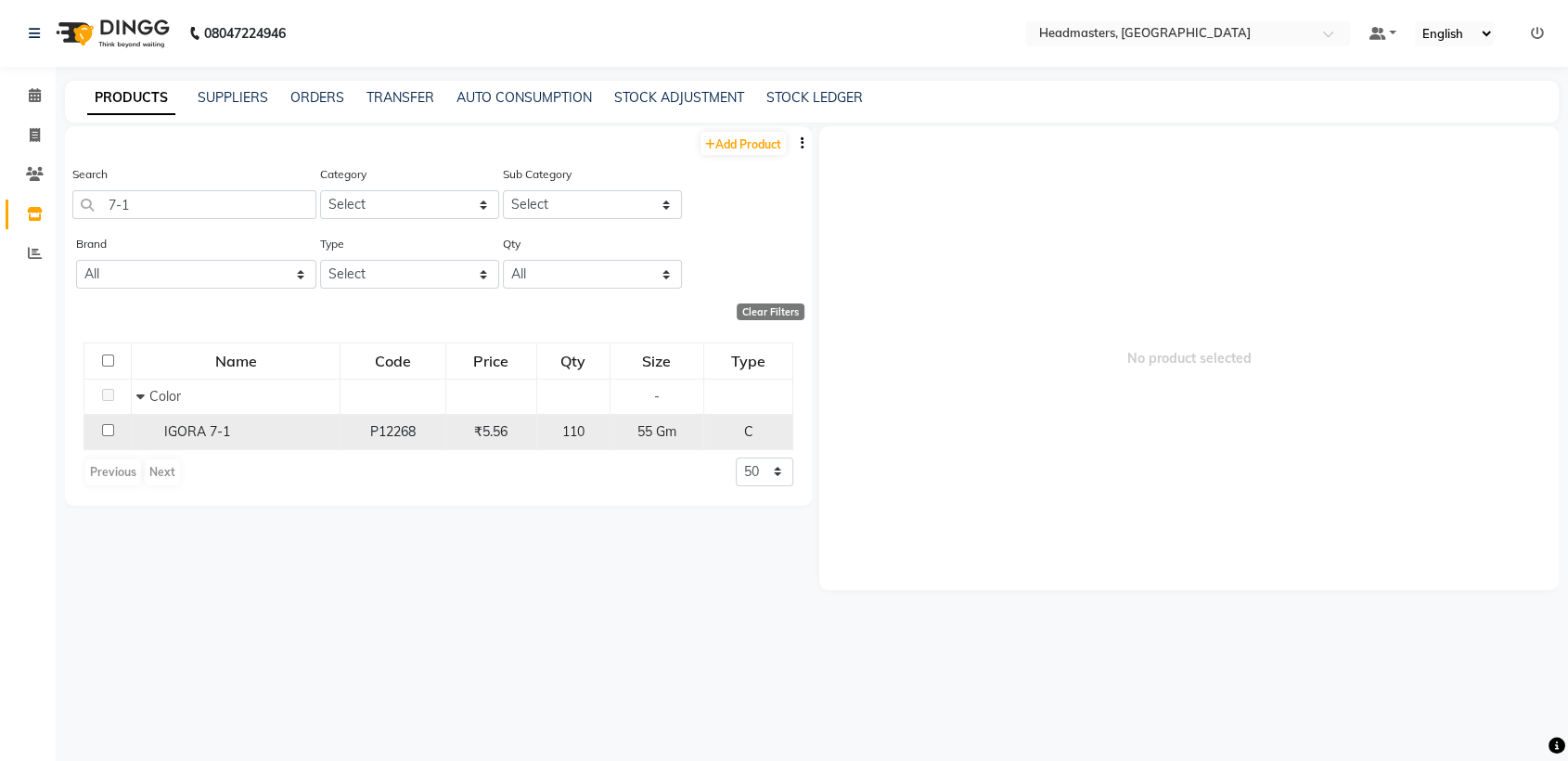
click at [267, 426] on div "IGORA 7-1" at bounding box center [235, 432] width 199 height 20
select select
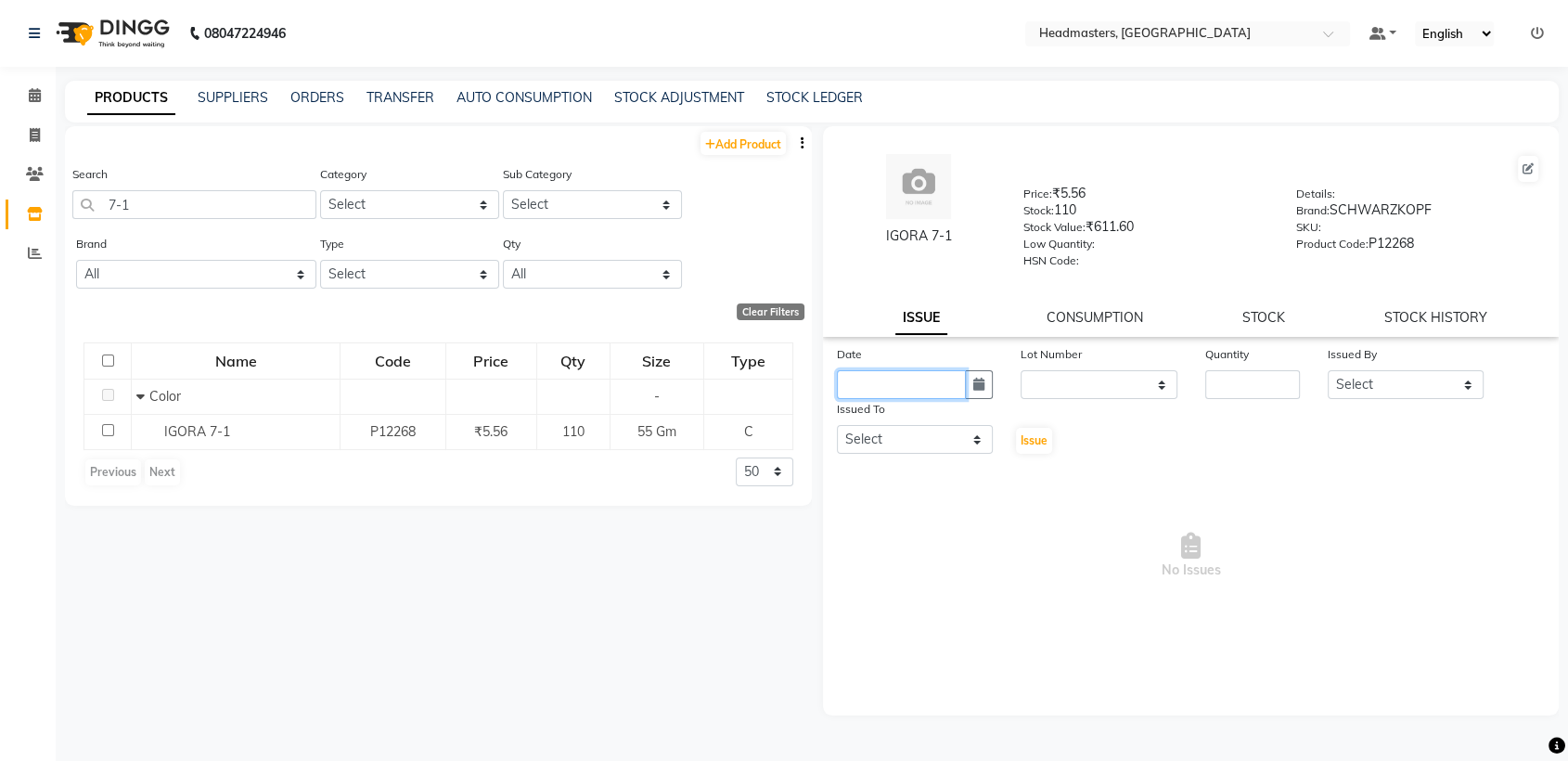
click at [874, 372] on input "text" at bounding box center [902, 384] width 129 height 28
select select "10"
select select "2025"
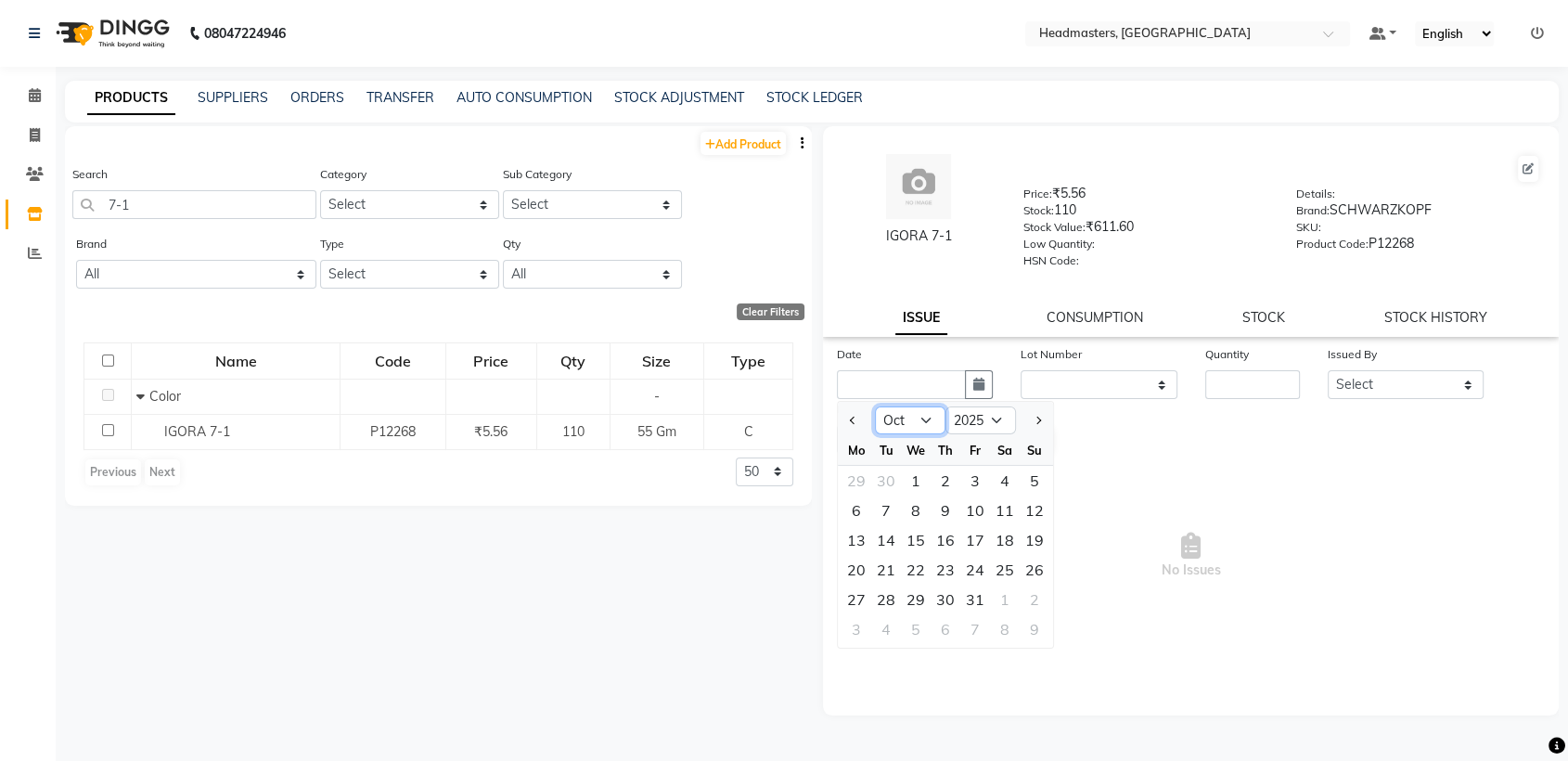
click at [931, 422] on select "Jan Feb Mar Apr May Jun [DATE] Aug Sep Oct Nov Dec" at bounding box center [910, 420] width 71 height 27
select select "9"
click at [875, 406] on select "Jan Feb Mar Apr May Jun [DATE] Aug Sep Oct Nov Dec" at bounding box center [910, 420] width 71 height 27
click at [911, 540] on div "17" at bounding box center [916, 540] width 29 height 29
type input "17-09-2025"
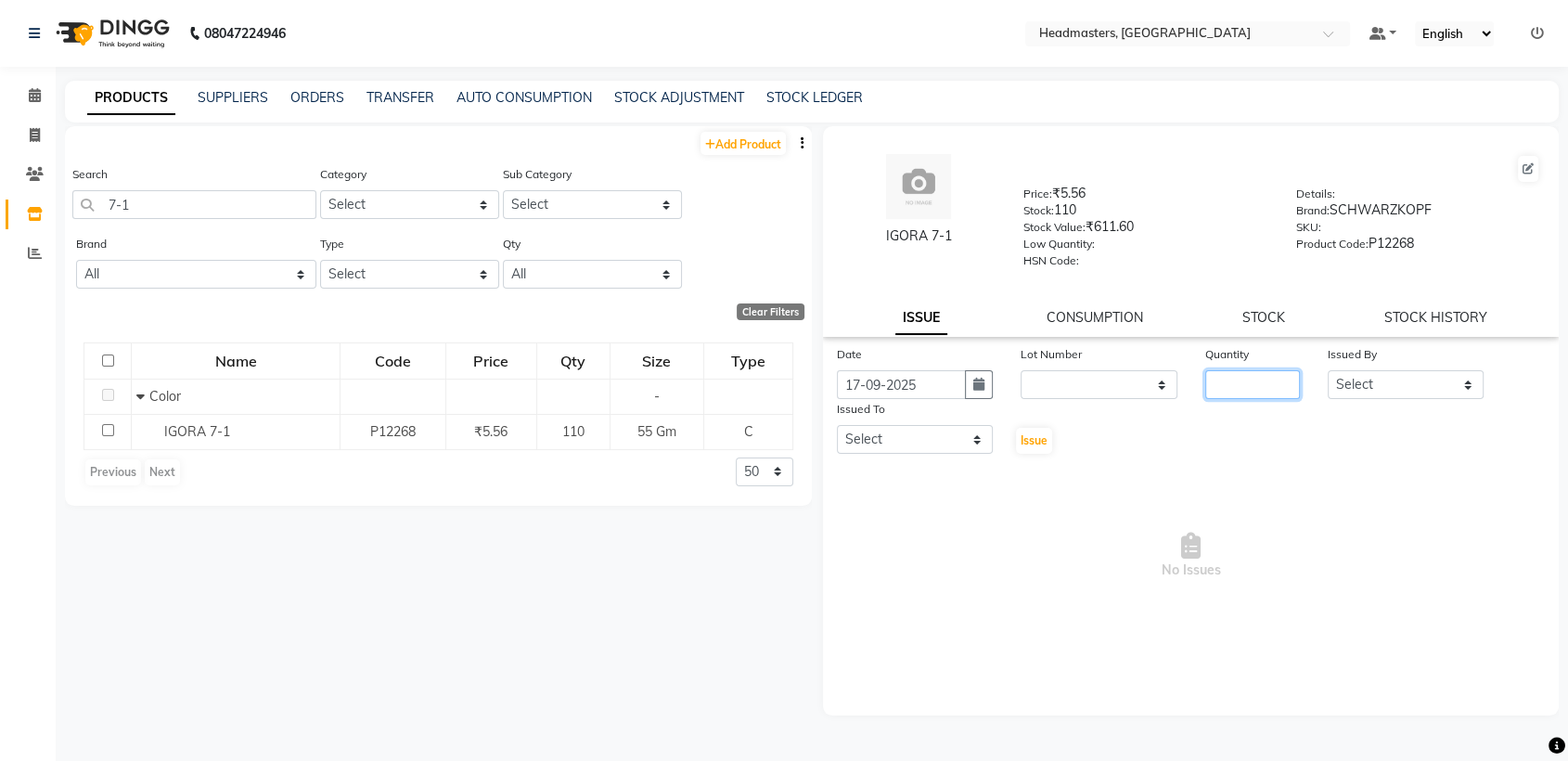
click at [1261, 388] on input "number" at bounding box center [1253, 384] width 95 height 28
type input "5"
click at [1367, 380] on select "Select AFIA Anjali [PERSON_NAME] [PERSON_NAME] [PERSON_NAME] HEAD [PERSON_NAME]…" at bounding box center [1405, 384] width 156 height 28
select select "60658"
click at [1328, 370] on select "Select AFIA Anjali [PERSON_NAME] [PERSON_NAME] [PERSON_NAME] HEAD [PERSON_NAME]…" at bounding box center [1405, 384] width 156 height 28
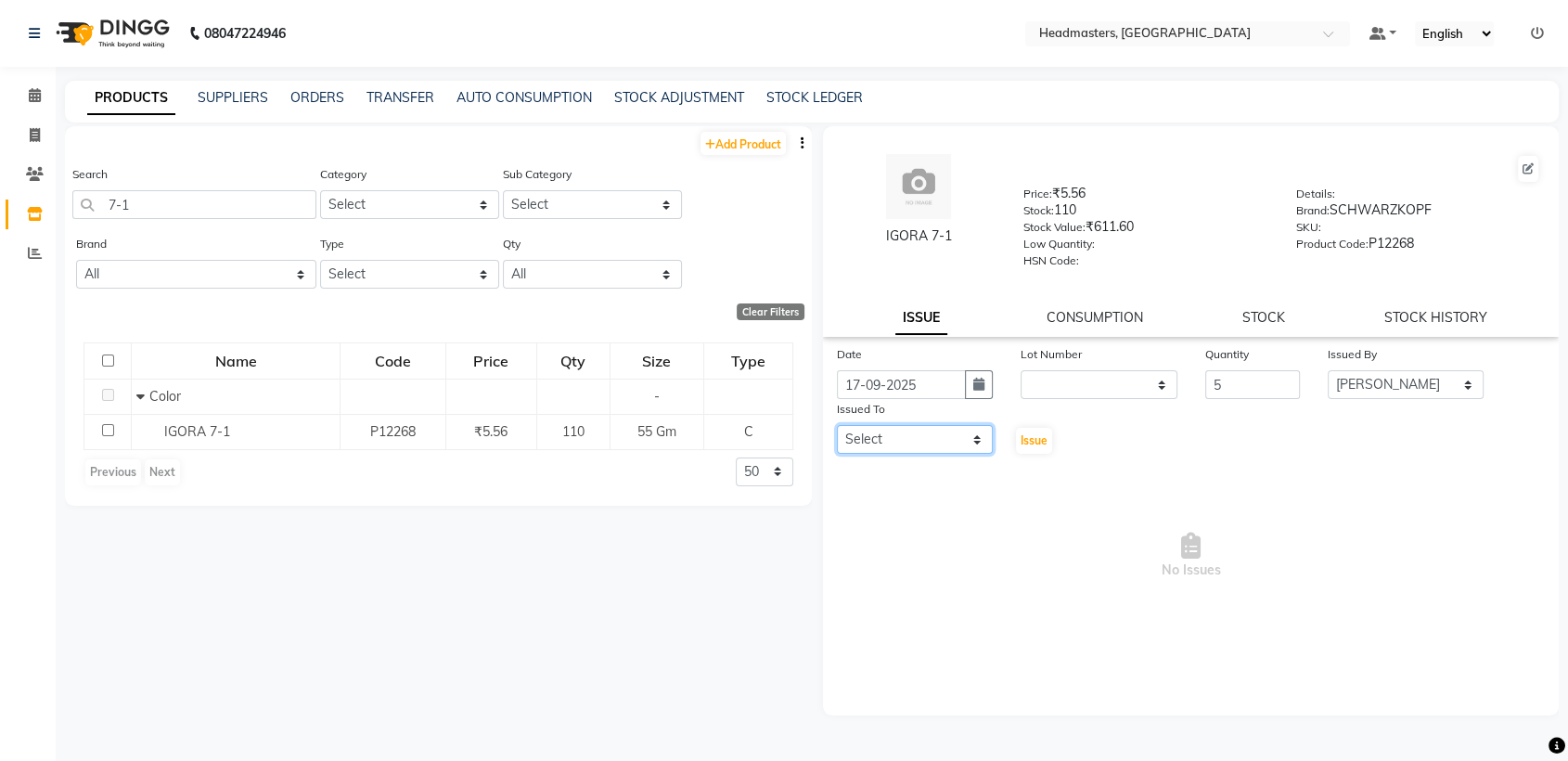
click at [931, 428] on select "Select AFIA Anjali [PERSON_NAME] [PERSON_NAME] [PERSON_NAME] HEAD [PERSON_NAME]…" at bounding box center [915, 439] width 156 height 28
select select "60661"
click at [1051, 436] on div "Issue" at bounding box center [1037, 427] width 62 height 57
click at [1051, 436] on button "Issue" at bounding box center [1033, 441] width 36 height 26
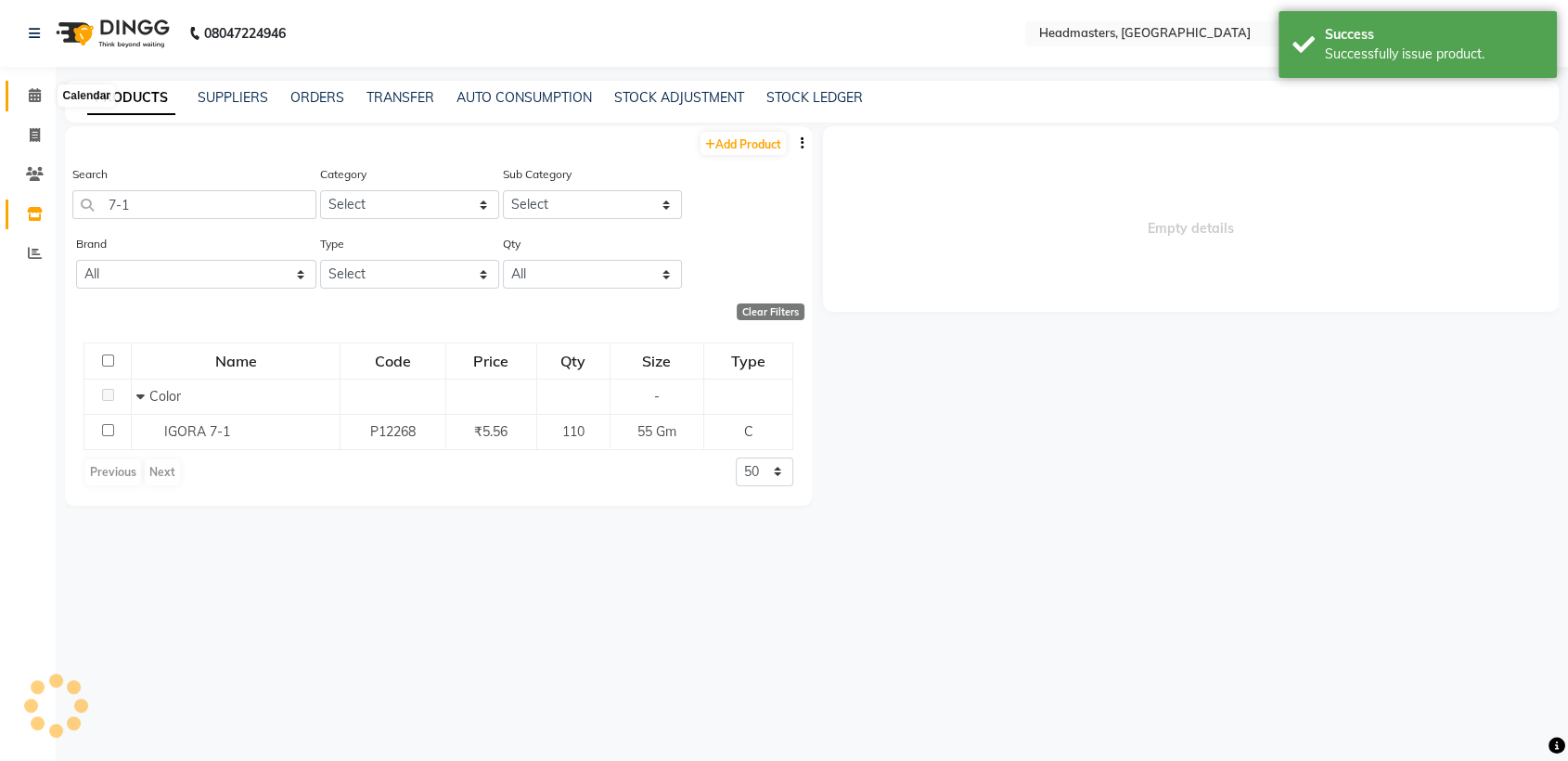
click at [36, 101] on icon at bounding box center [34, 95] width 12 height 14
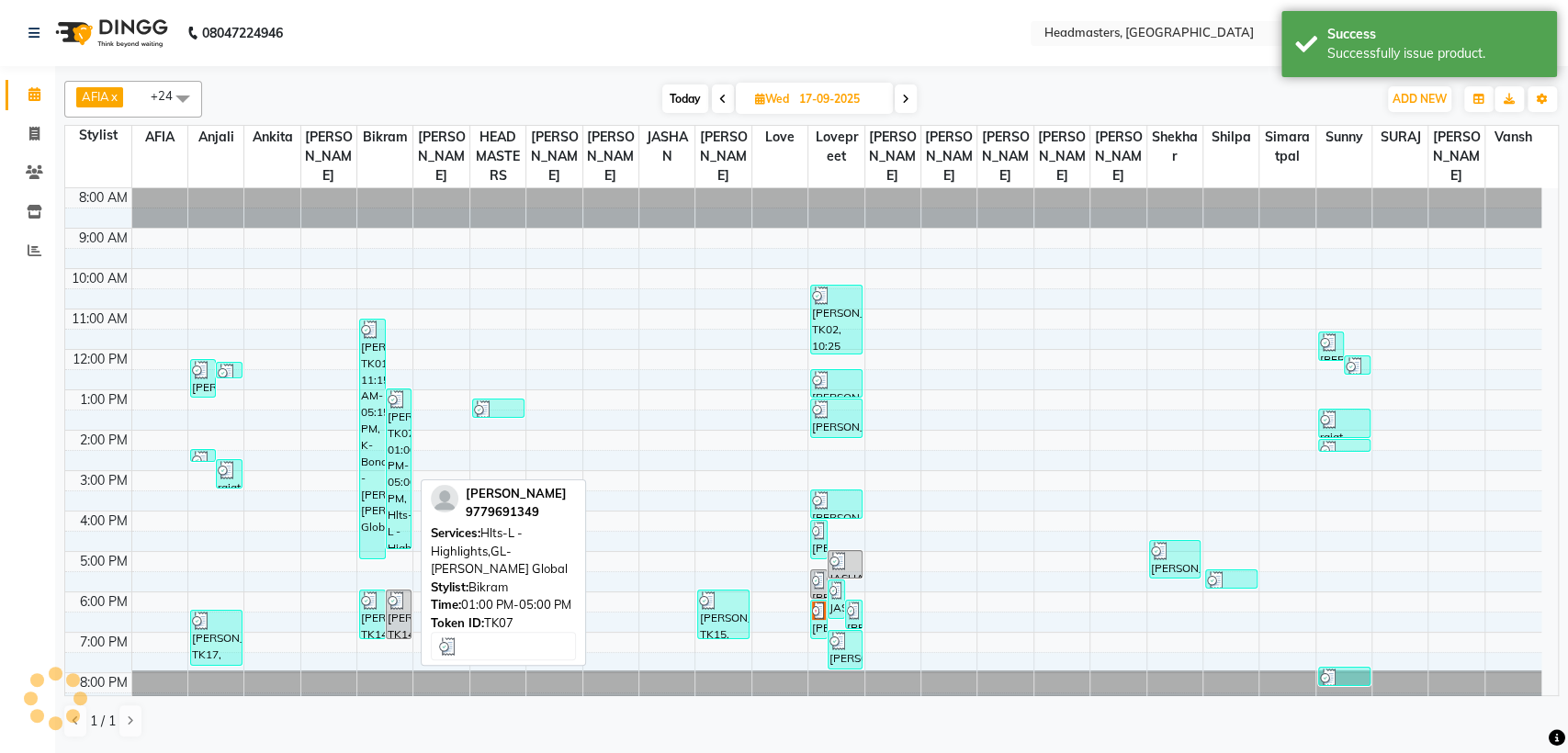
click at [391, 422] on div "[PERSON_NAME], TK07, 01:00 PM-05:00 PM, Hlts-L - Highlights,GL-[PERSON_NAME] Gl…" at bounding box center [399, 469] width 24 height 159
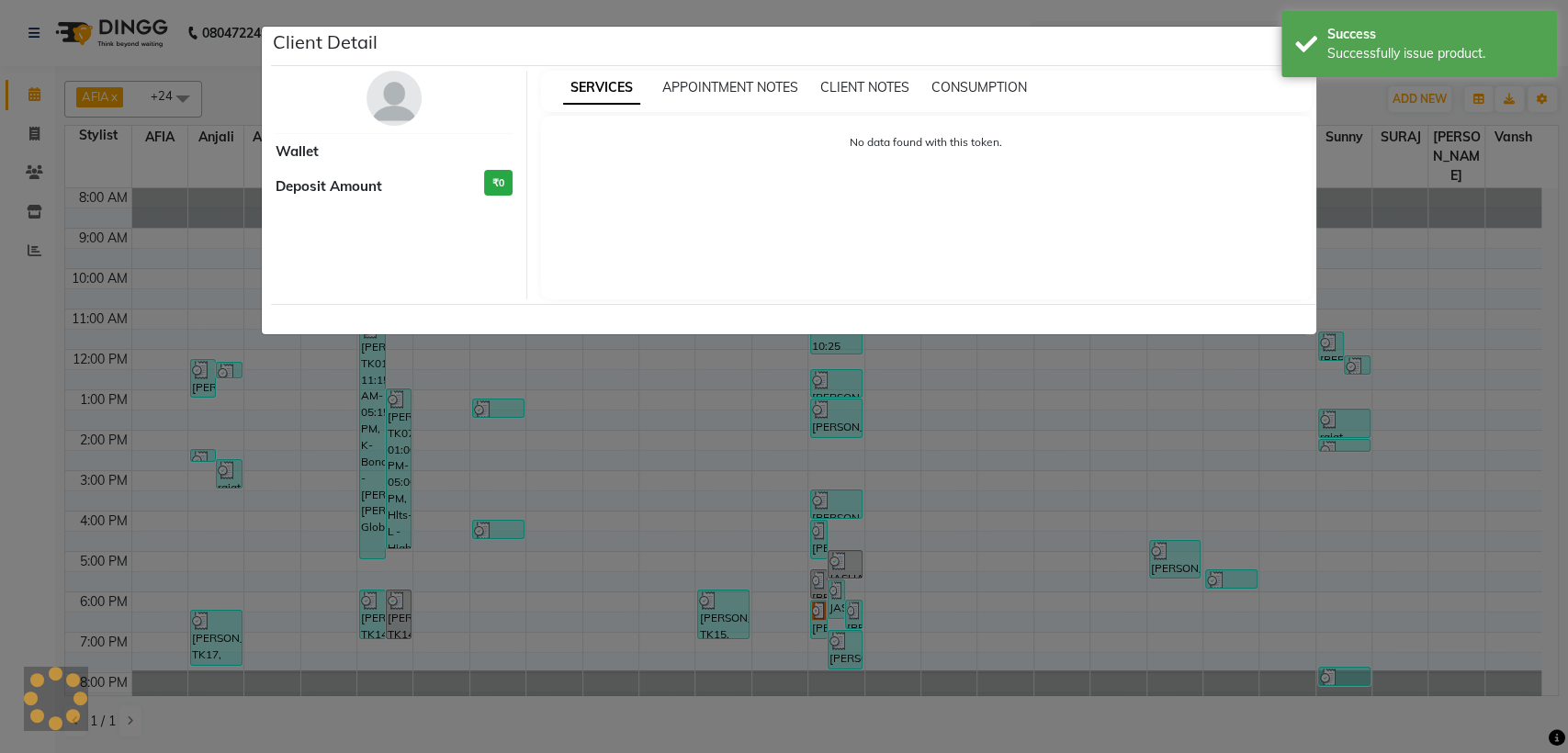
select select "3"
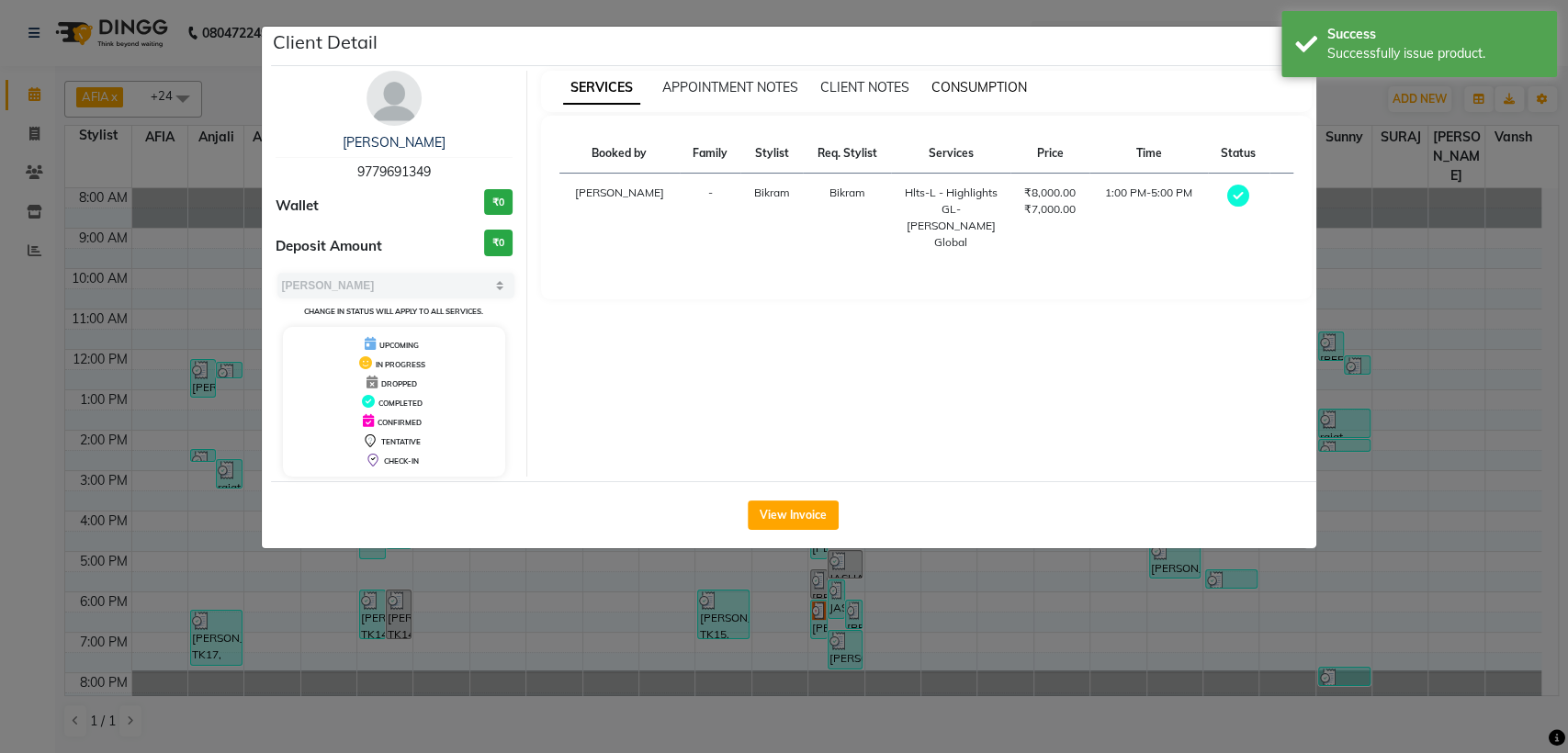
click at [982, 87] on span "CONSUMPTION" at bounding box center [979, 86] width 96 height 16
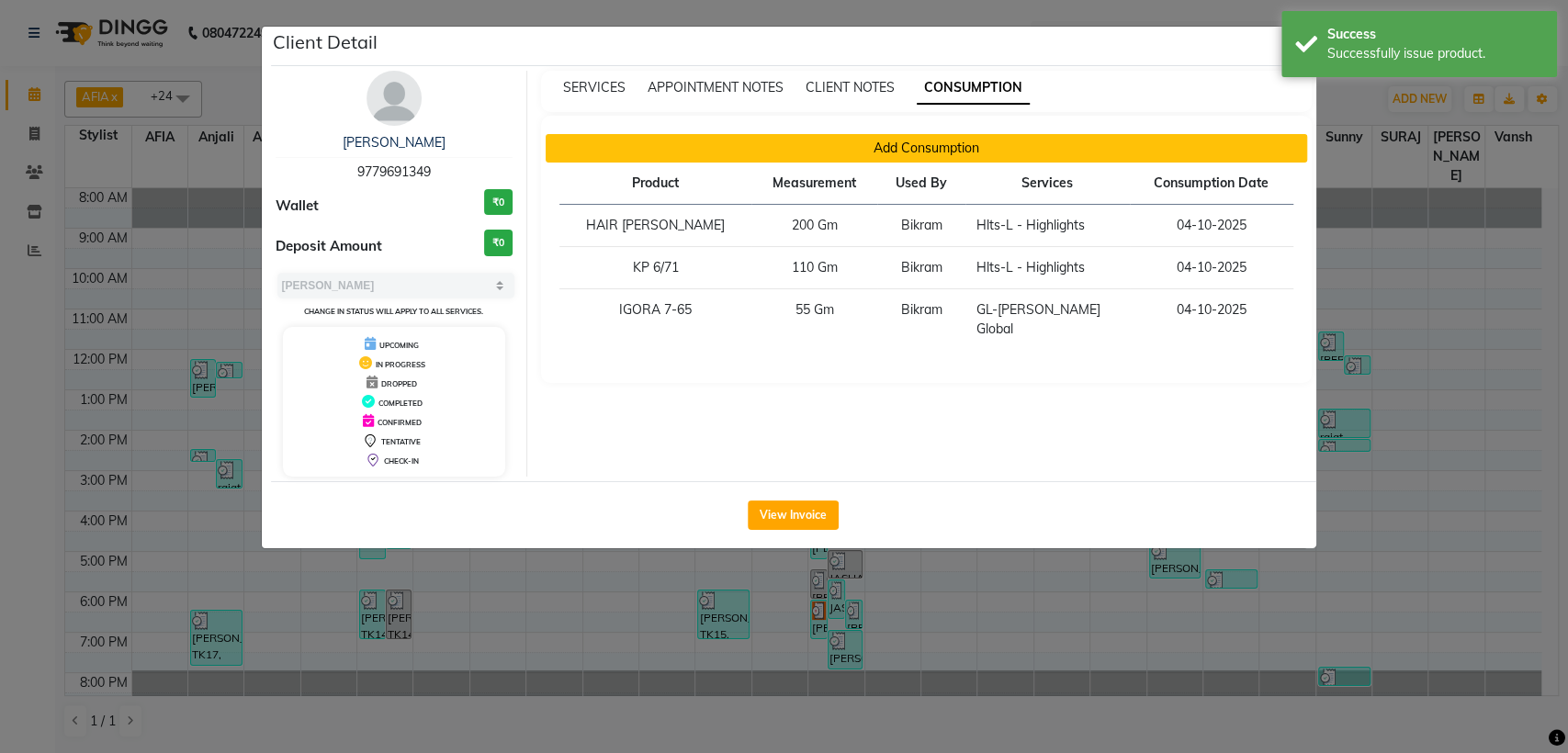
click at [832, 140] on button "Add Consumption" at bounding box center [926, 147] width 761 height 28
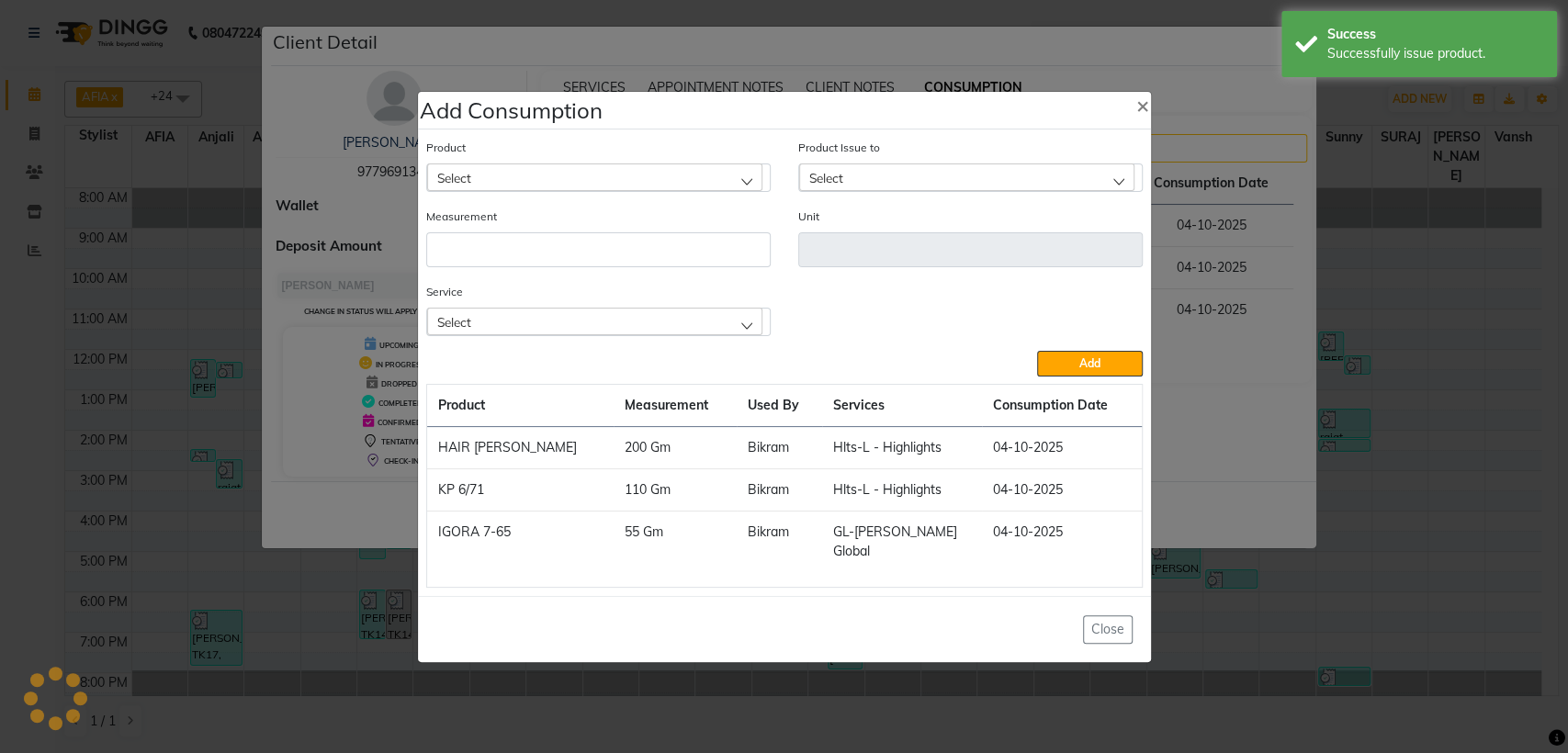
click at [602, 189] on div "Select" at bounding box center [595, 177] width 336 height 27
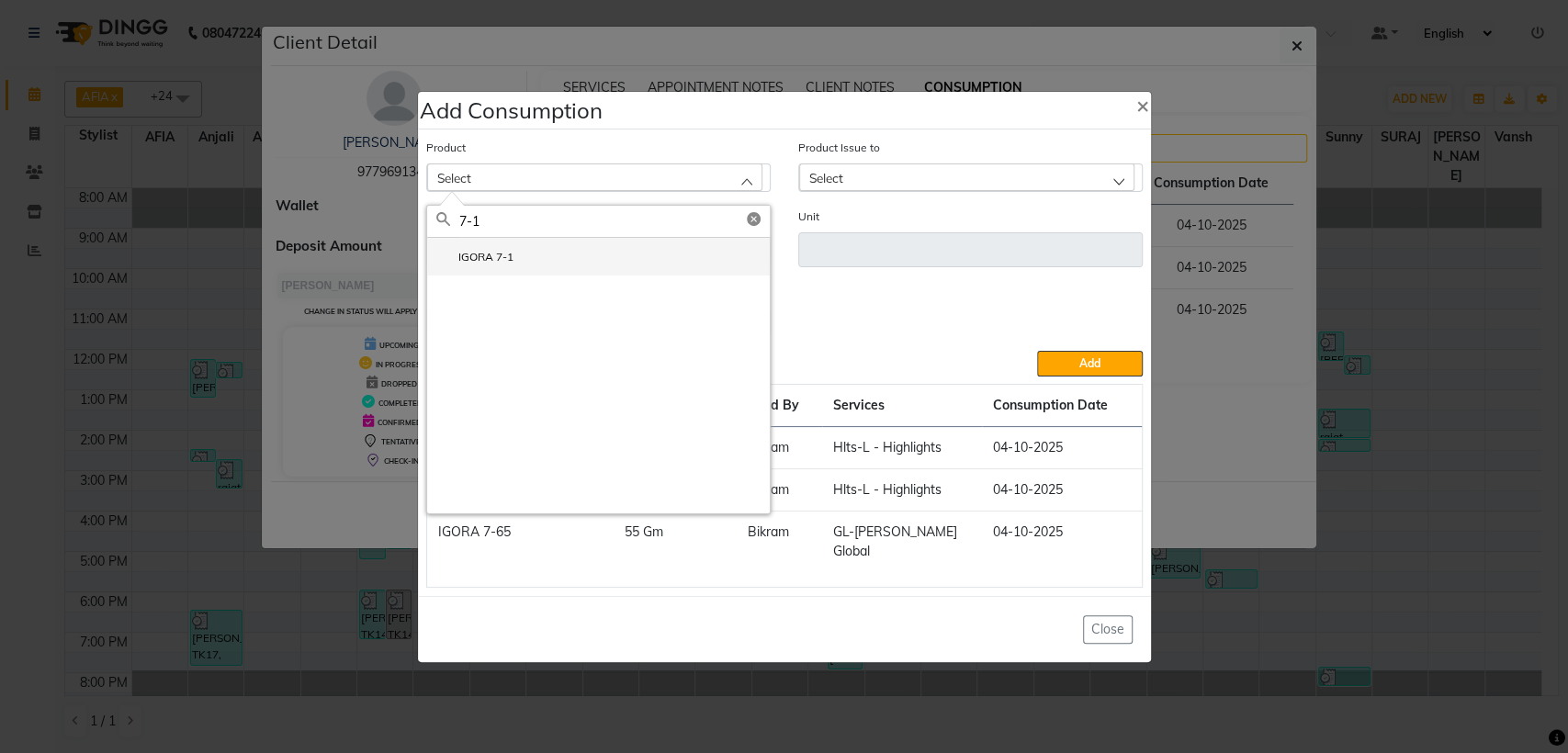
type input "7-1"
click at [560, 271] on li "IGORA 7-1" at bounding box center [598, 256] width 342 height 38
type input "Gm"
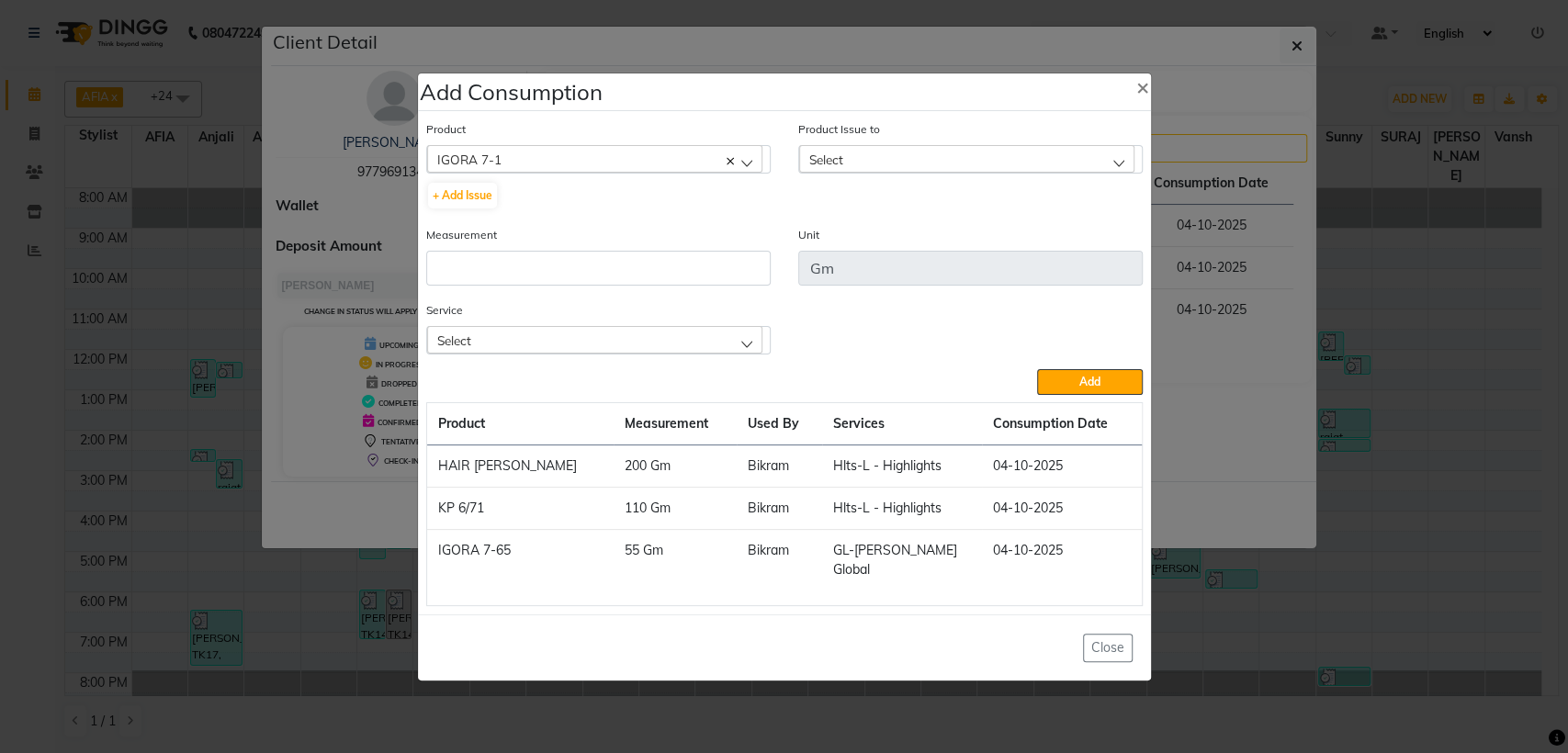
click at [840, 167] on span "Select" at bounding box center [826, 159] width 34 height 16
click at [841, 233] on li "[DATE], Issued to: Bikram, Balance: 275" at bounding box center [970, 237] width 342 height 38
click at [707, 285] on input "number" at bounding box center [598, 268] width 344 height 35
type input "55"
click at [731, 348] on div "Select" at bounding box center [595, 339] width 336 height 27
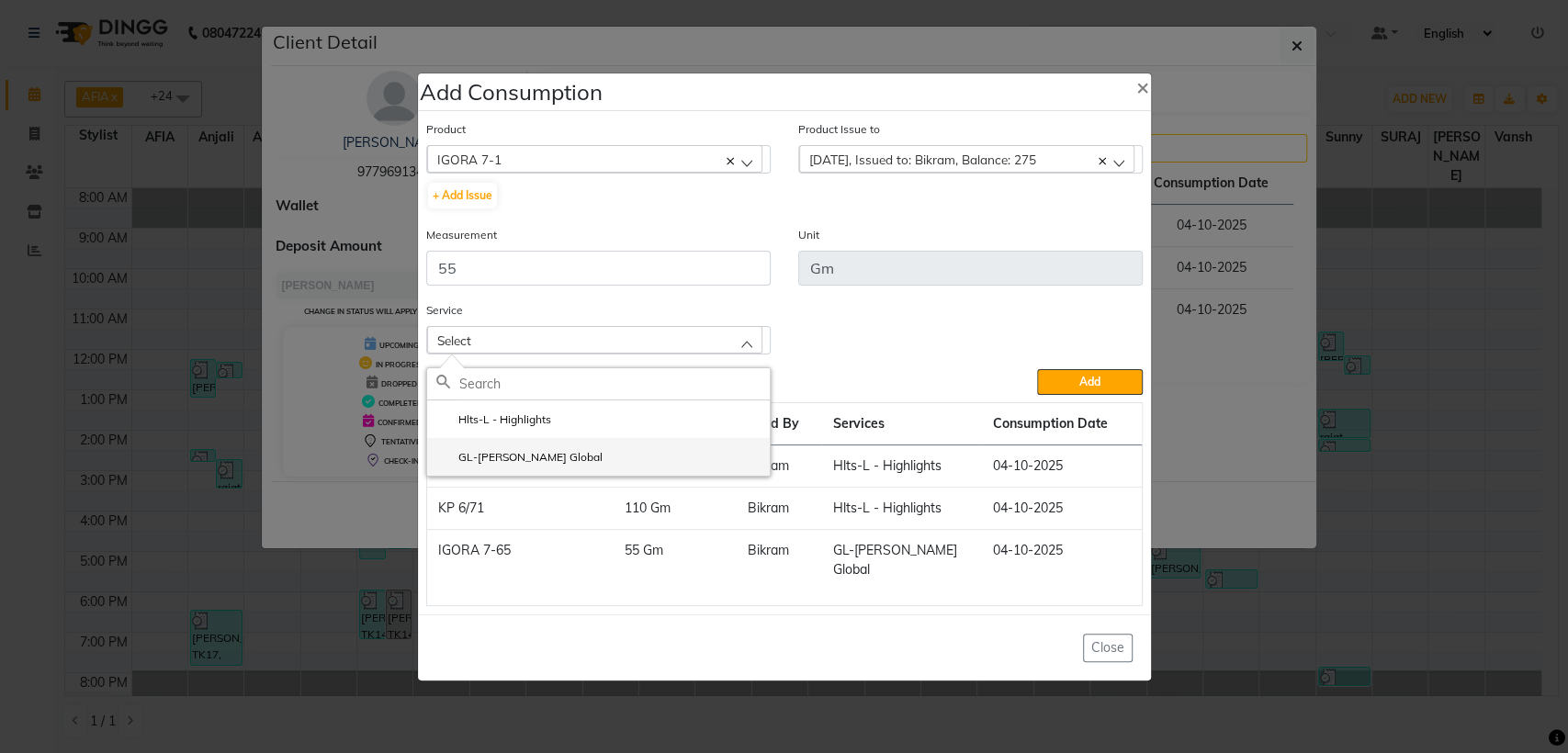
click at [598, 468] on li "GL-[PERSON_NAME] Global" at bounding box center [598, 456] width 342 height 38
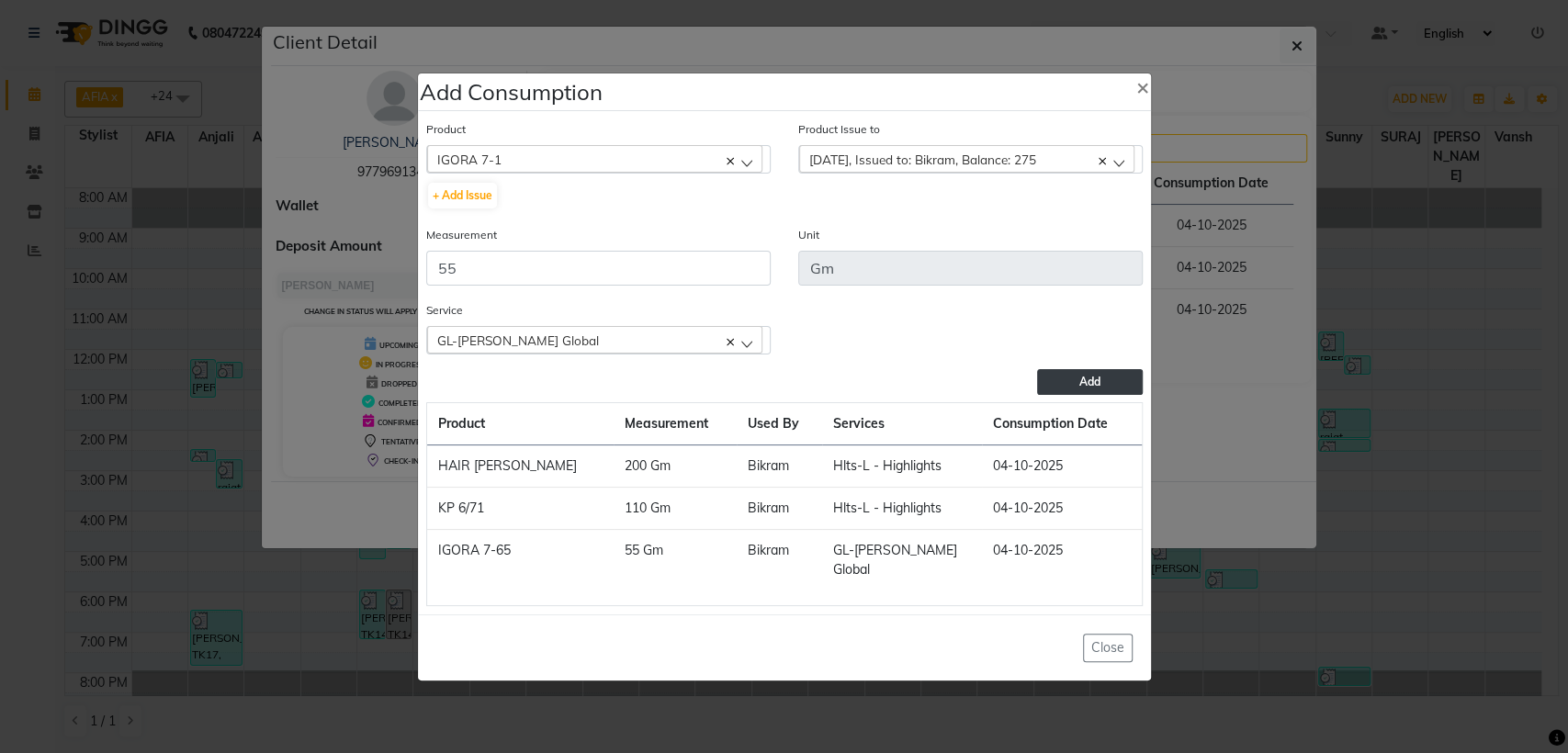
click at [1100, 388] on span "Add" at bounding box center [1090, 382] width 21 height 14
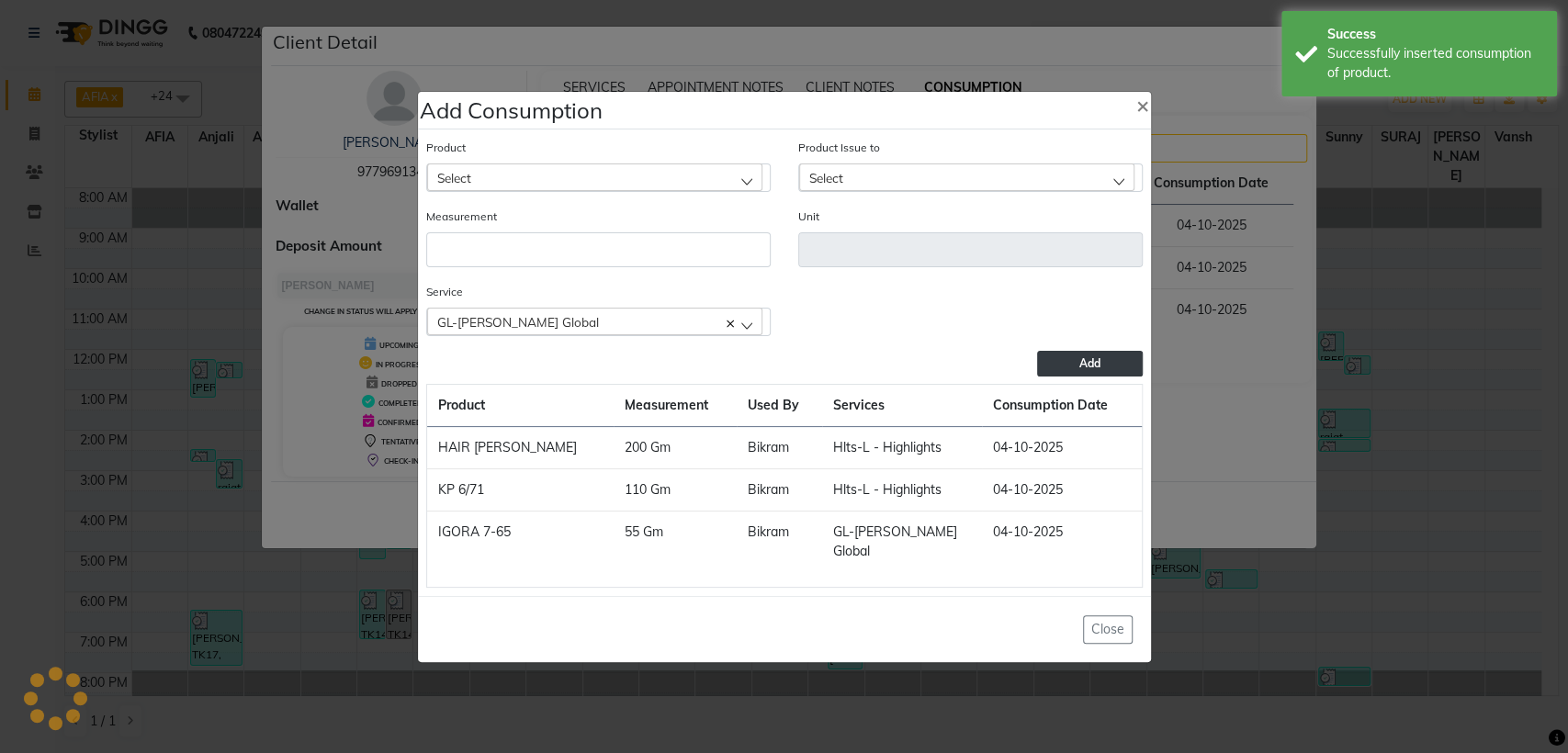
click at [1304, 426] on ngb-modal-window "Add Consumption × Product Select 10 AMINO ACID Product Issue to Select [DATE], …" at bounding box center [784, 376] width 1568 height 753
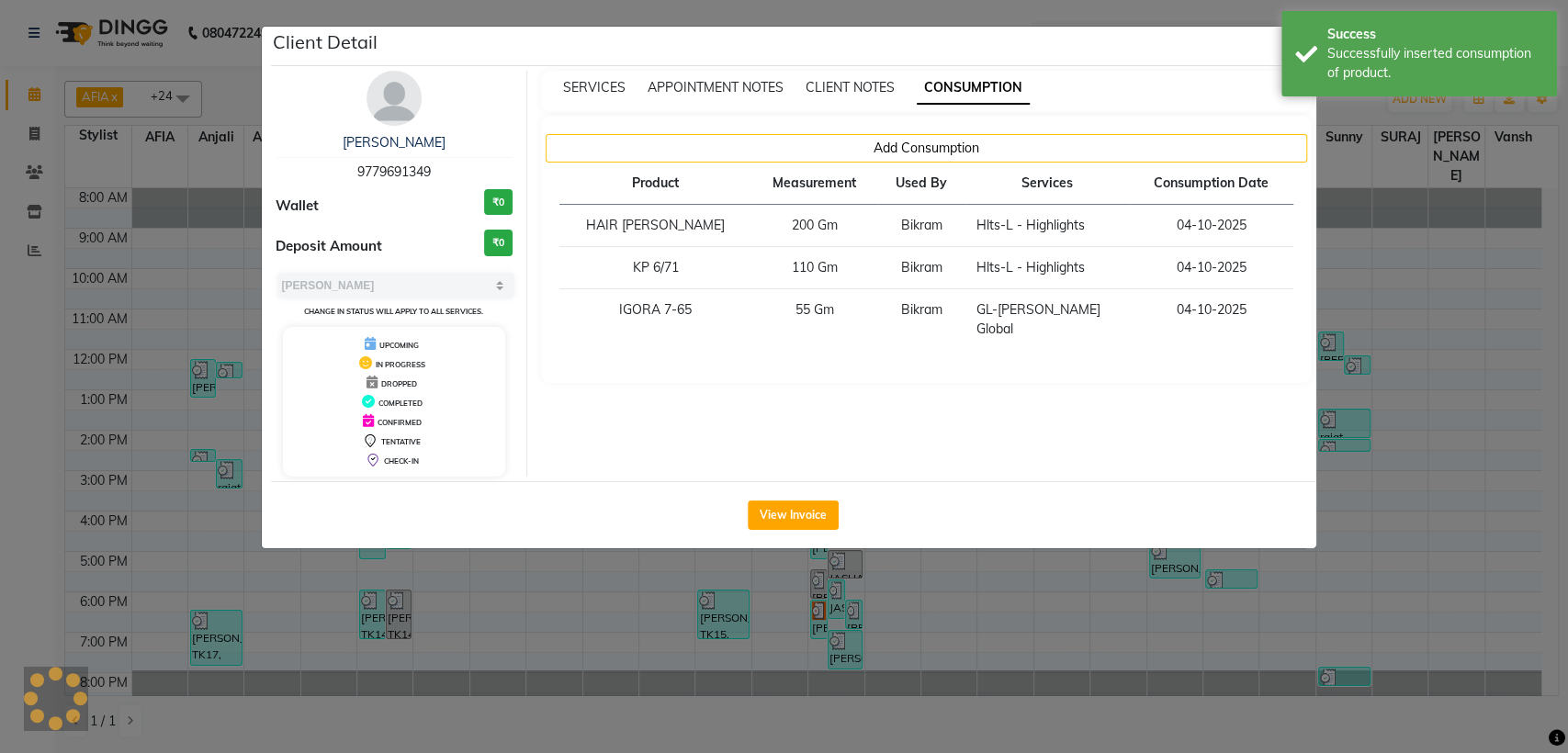
click at [1422, 386] on ngb-modal-window "Client Detail [PERSON_NAME] 9779691349 Wallet ₹0 Deposit Amount ₹0 Select MARK …" at bounding box center [784, 376] width 1568 height 753
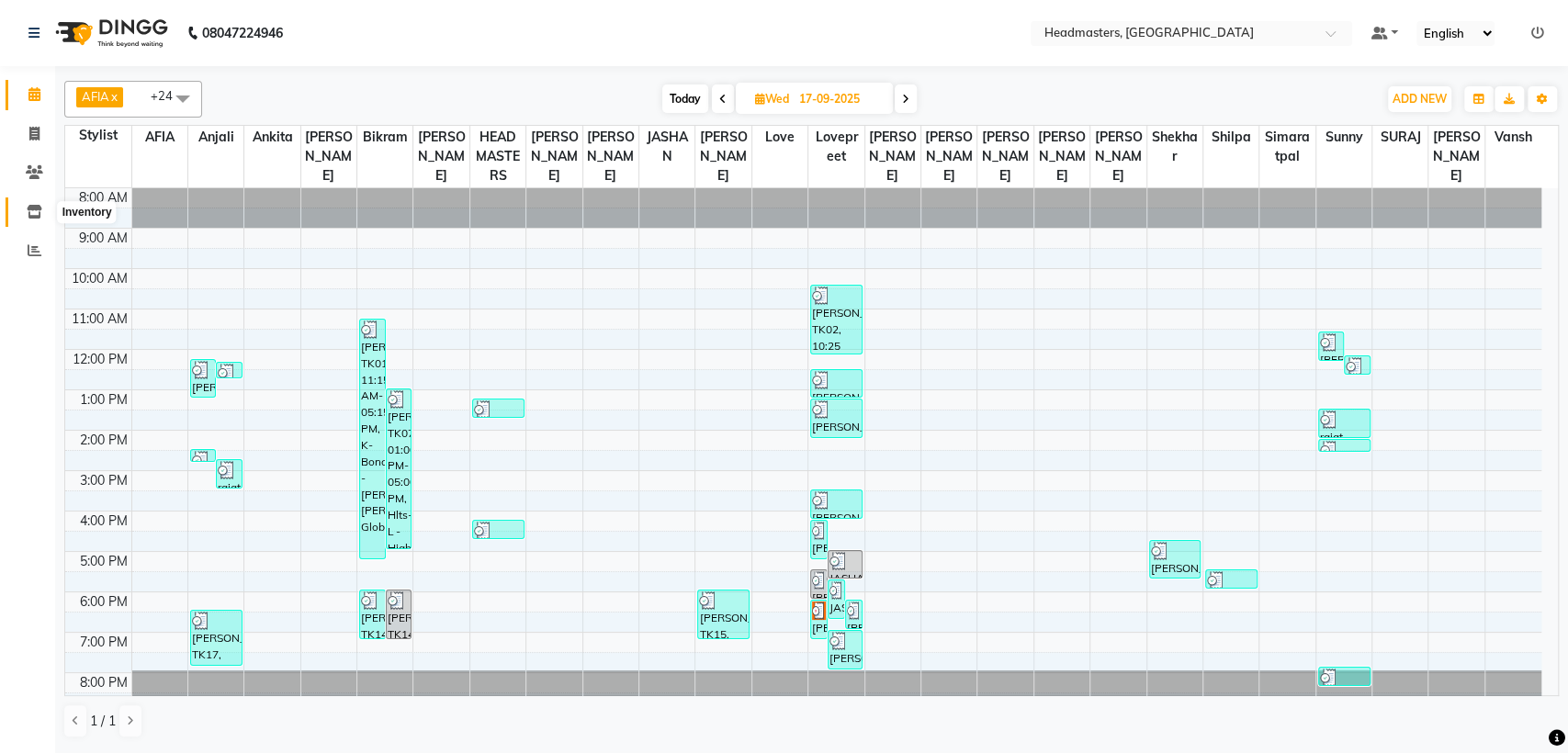
click at [31, 209] on icon at bounding box center [34, 211] width 16 height 14
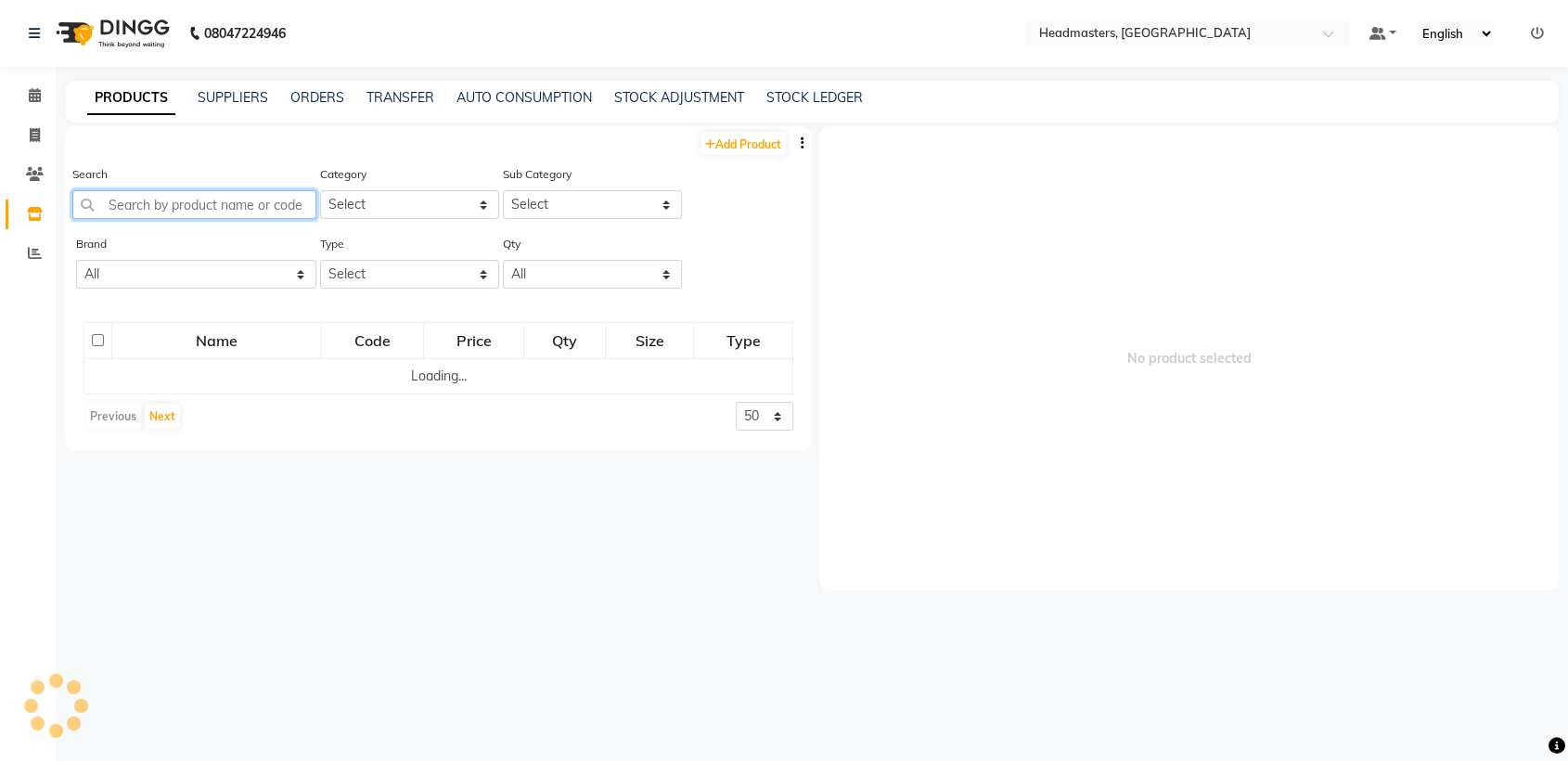
click at [206, 204] on input "text" at bounding box center [194, 204] width 244 height 28
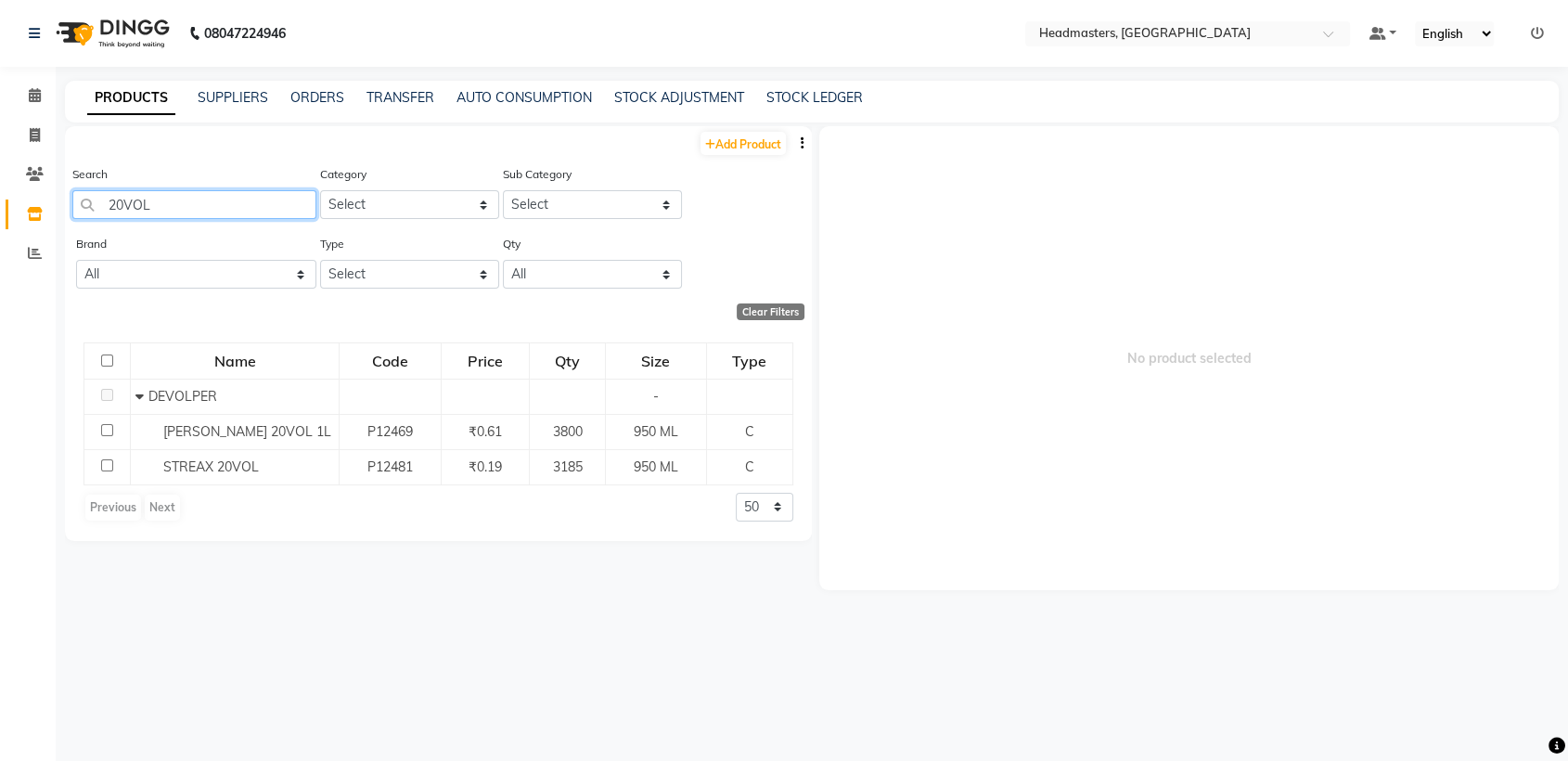
type input "20VOL"
click at [235, 419] on td "[PERSON_NAME] 20VOL 1L" at bounding box center [235, 432] width 209 height 35
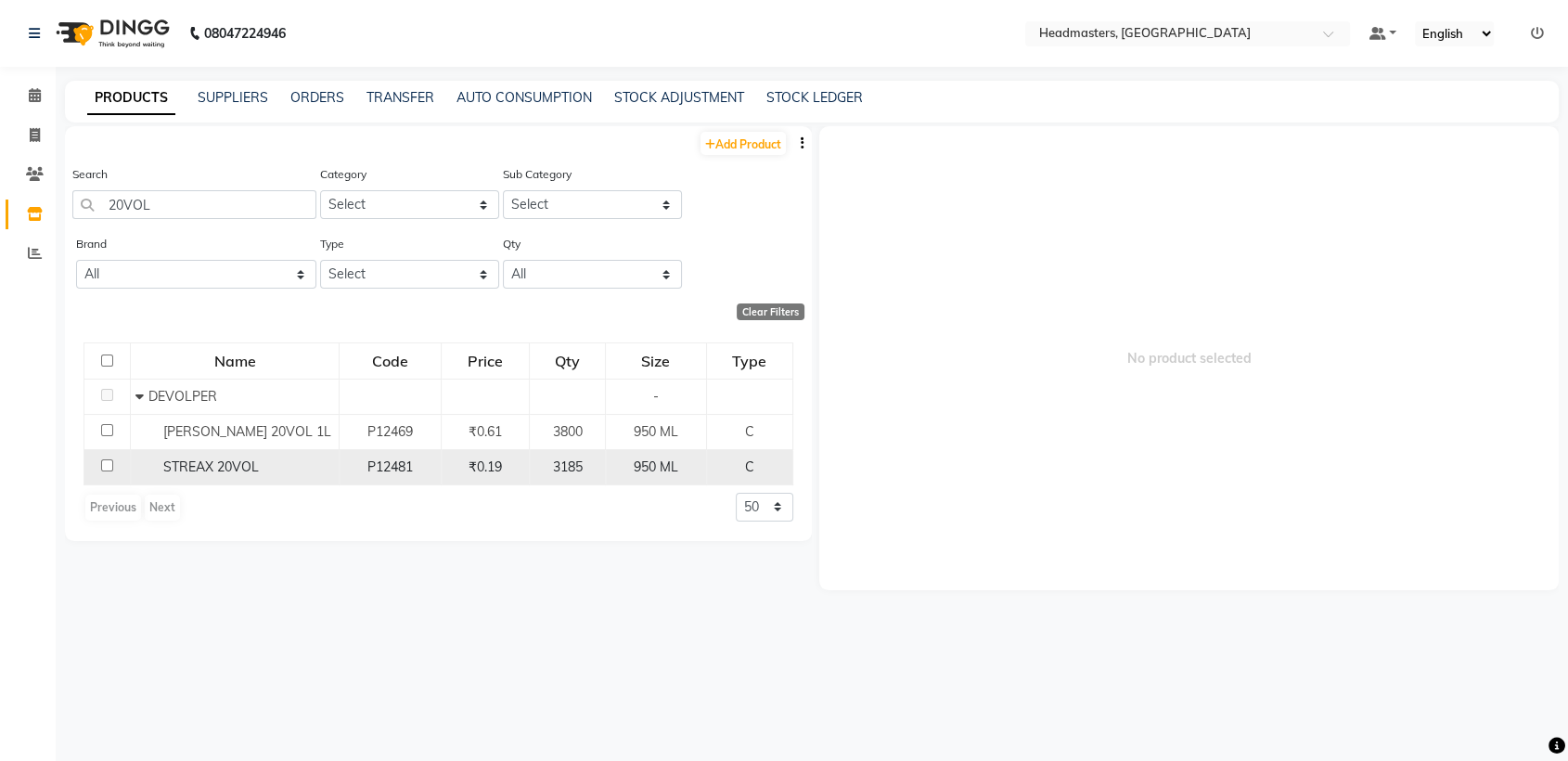
click at [241, 450] on td "STREAX 20VOL" at bounding box center [235, 467] width 209 height 35
click at [283, 461] on div "STREAX 20VOL" at bounding box center [234, 467] width 199 height 20
select select
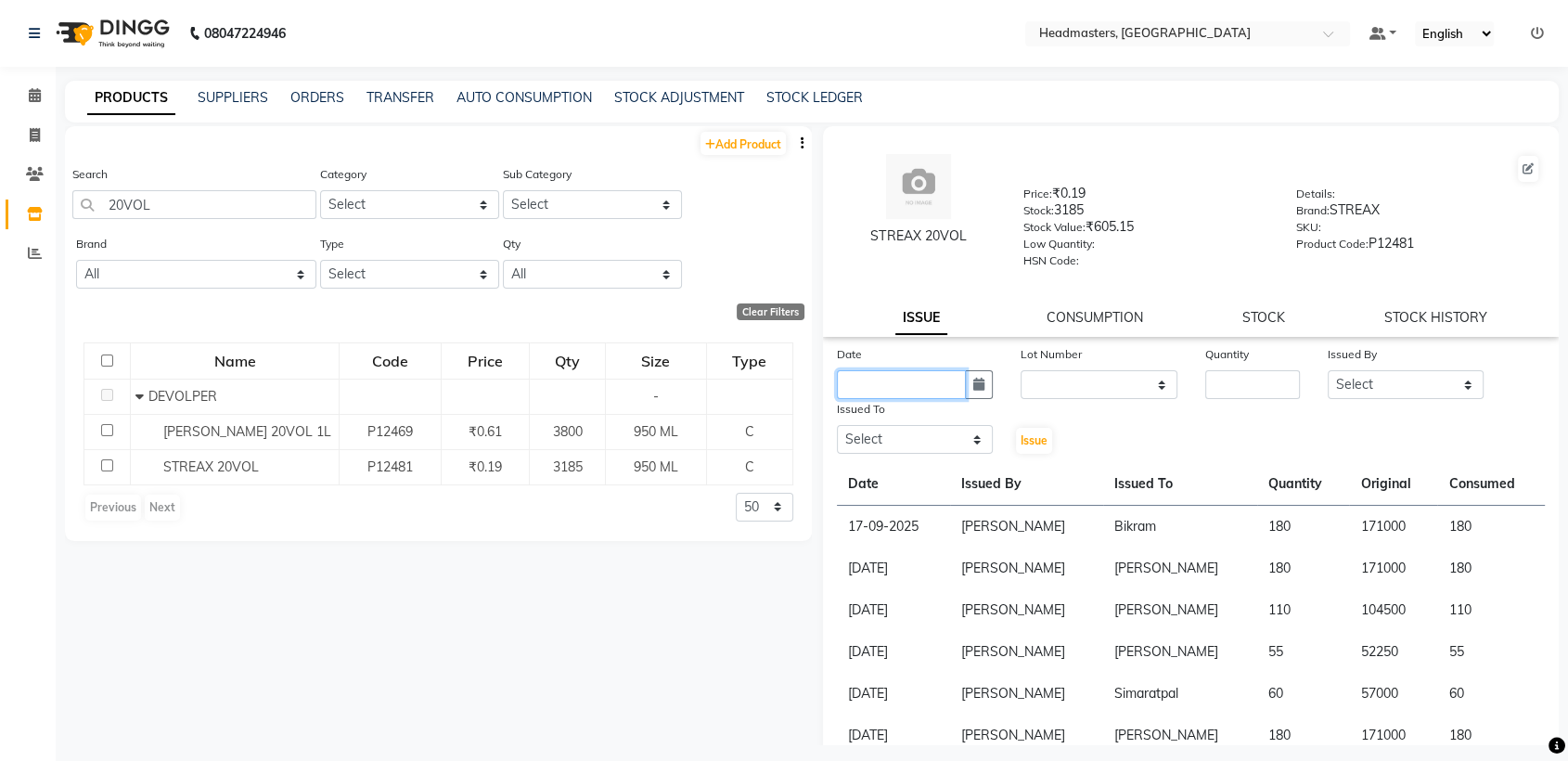
click at [892, 380] on input "text" at bounding box center [902, 384] width 129 height 28
select select "10"
select select "2025"
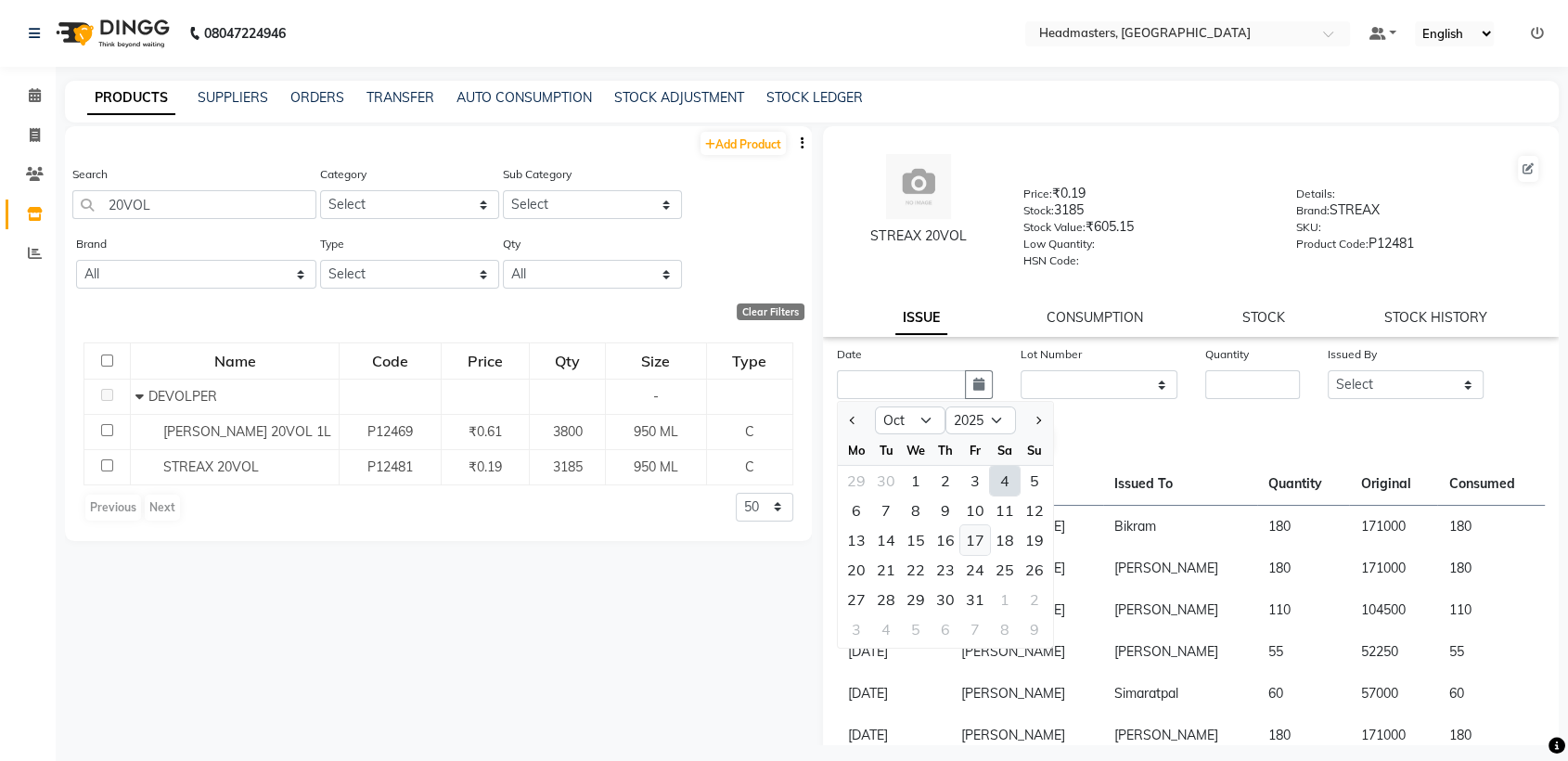
click at [973, 539] on div "17" at bounding box center [975, 540] width 29 height 29
type input "[DATE]"
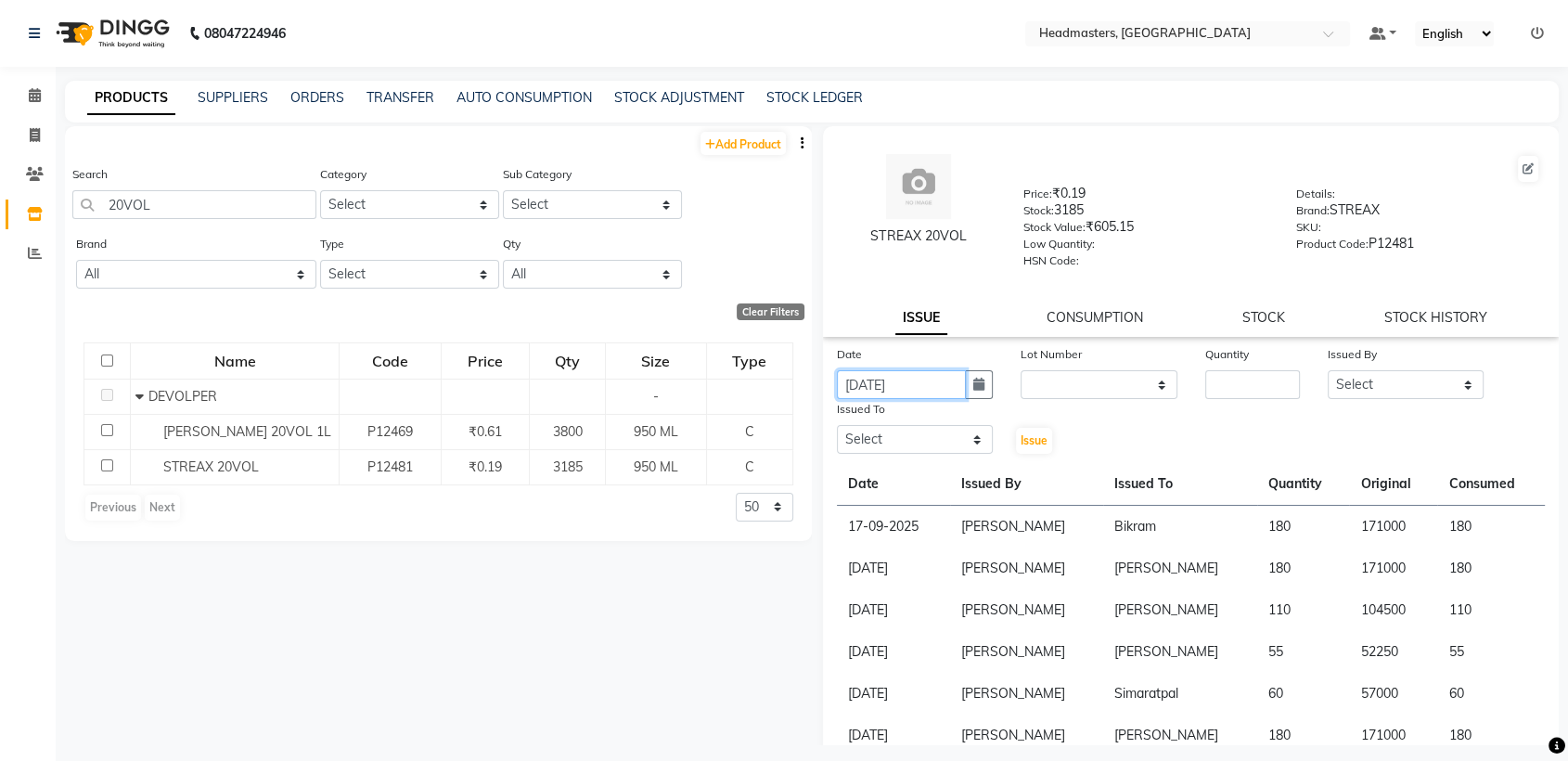
click at [883, 380] on input "[DATE]" at bounding box center [902, 384] width 129 height 28
select select "10"
select select "2025"
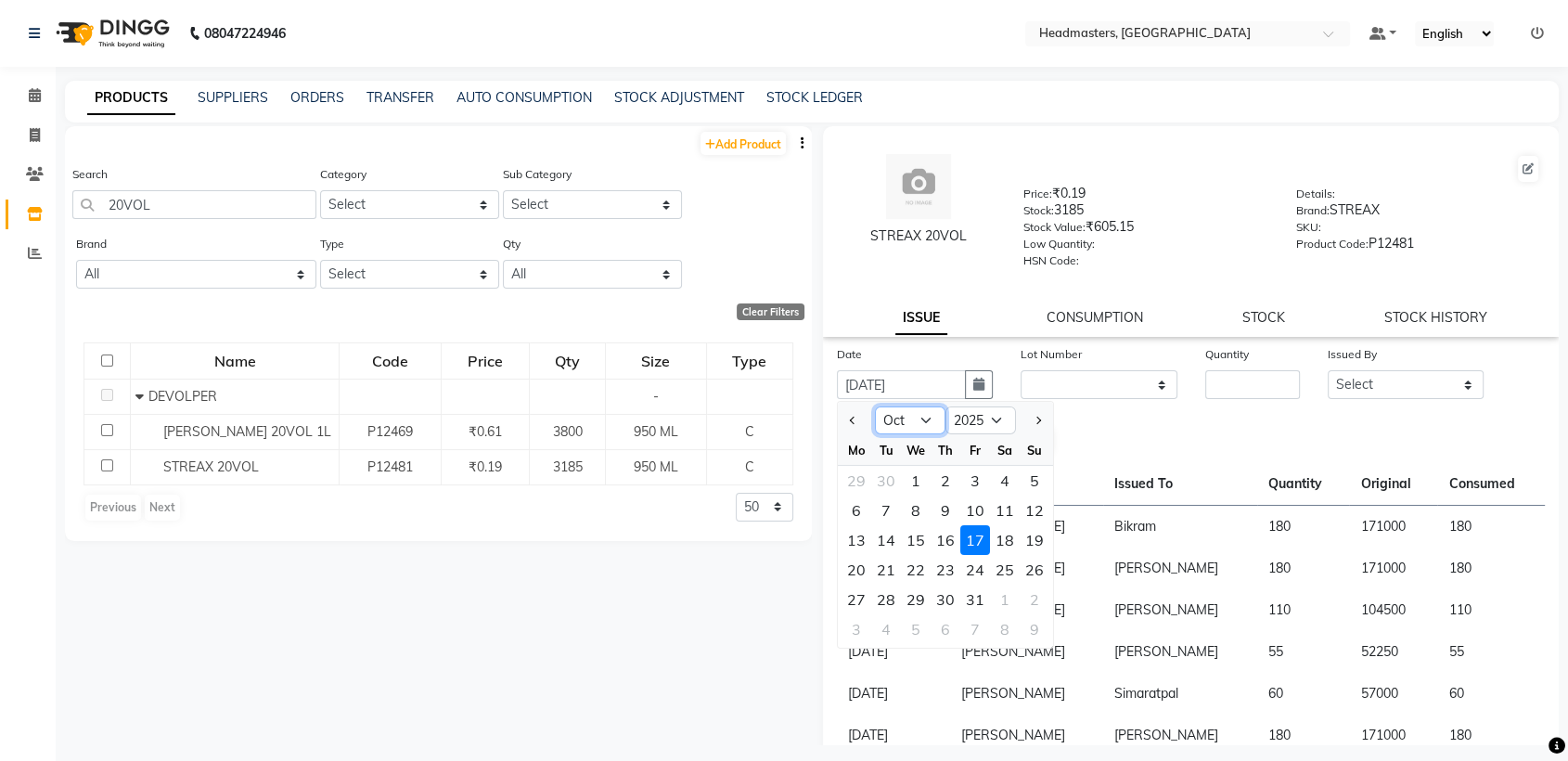
click at [917, 431] on select "Jan Feb Mar Apr May Jun [DATE] Aug Sep Oct Nov Dec" at bounding box center [910, 420] width 71 height 27
select select "9"
click at [875, 406] on select "Jan Feb Mar Apr May Jun [DATE] Aug Sep Oct Nov Dec" at bounding box center [910, 420] width 71 height 27
click at [917, 542] on div "17" at bounding box center [916, 540] width 29 height 29
type input "17-09-2025"
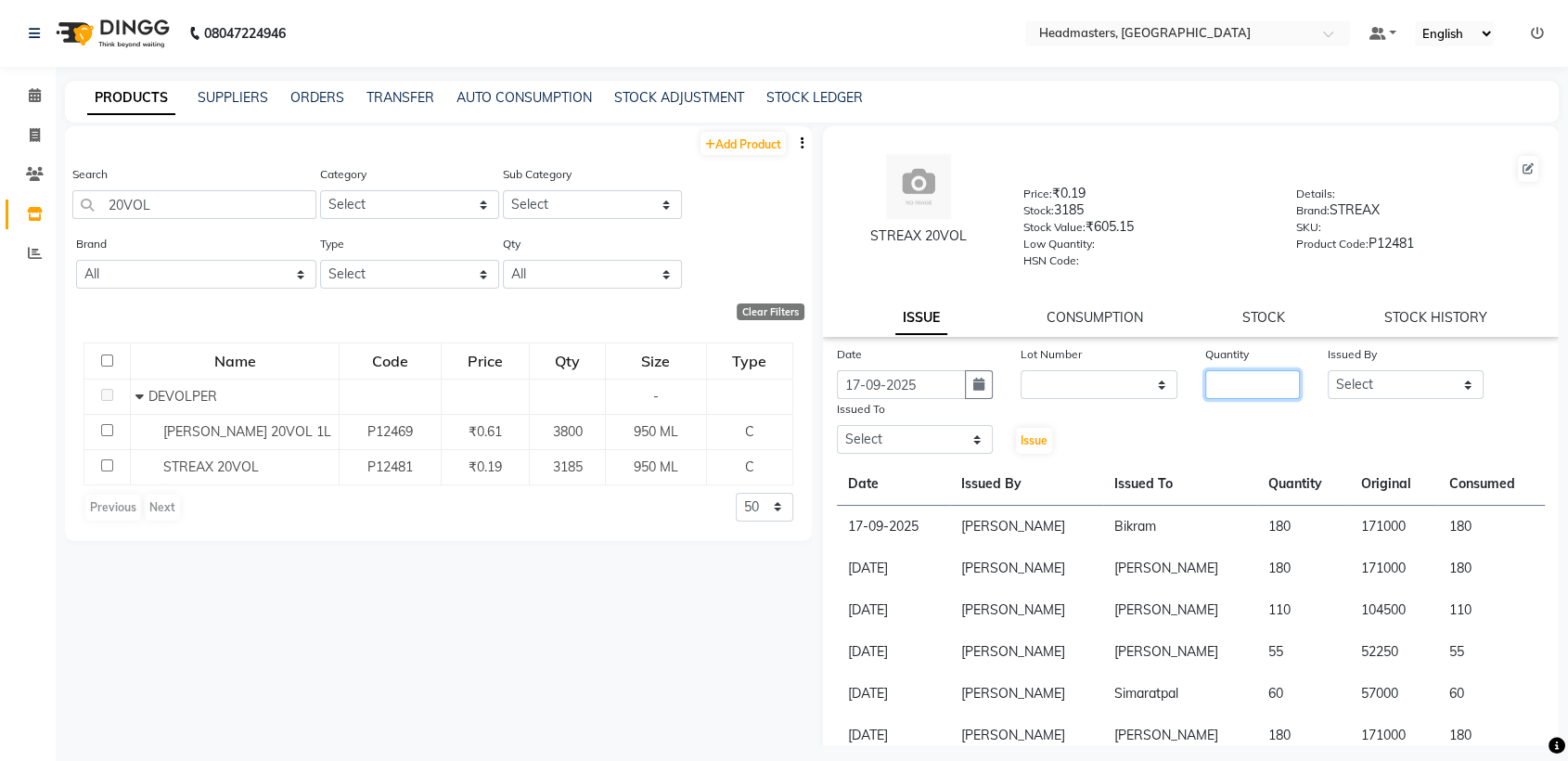
click at [1218, 372] on input "number" at bounding box center [1253, 384] width 95 height 28
type input "150"
click at [1374, 396] on select "Select AFIA Anjali [PERSON_NAME] [PERSON_NAME] [PERSON_NAME] HEAD [PERSON_NAME]…" at bounding box center [1405, 384] width 156 height 28
select select "60658"
click at [1328, 370] on select "Select AFIA Anjali [PERSON_NAME] [PERSON_NAME] [PERSON_NAME] HEAD [PERSON_NAME]…" at bounding box center [1405, 384] width 156 height 28
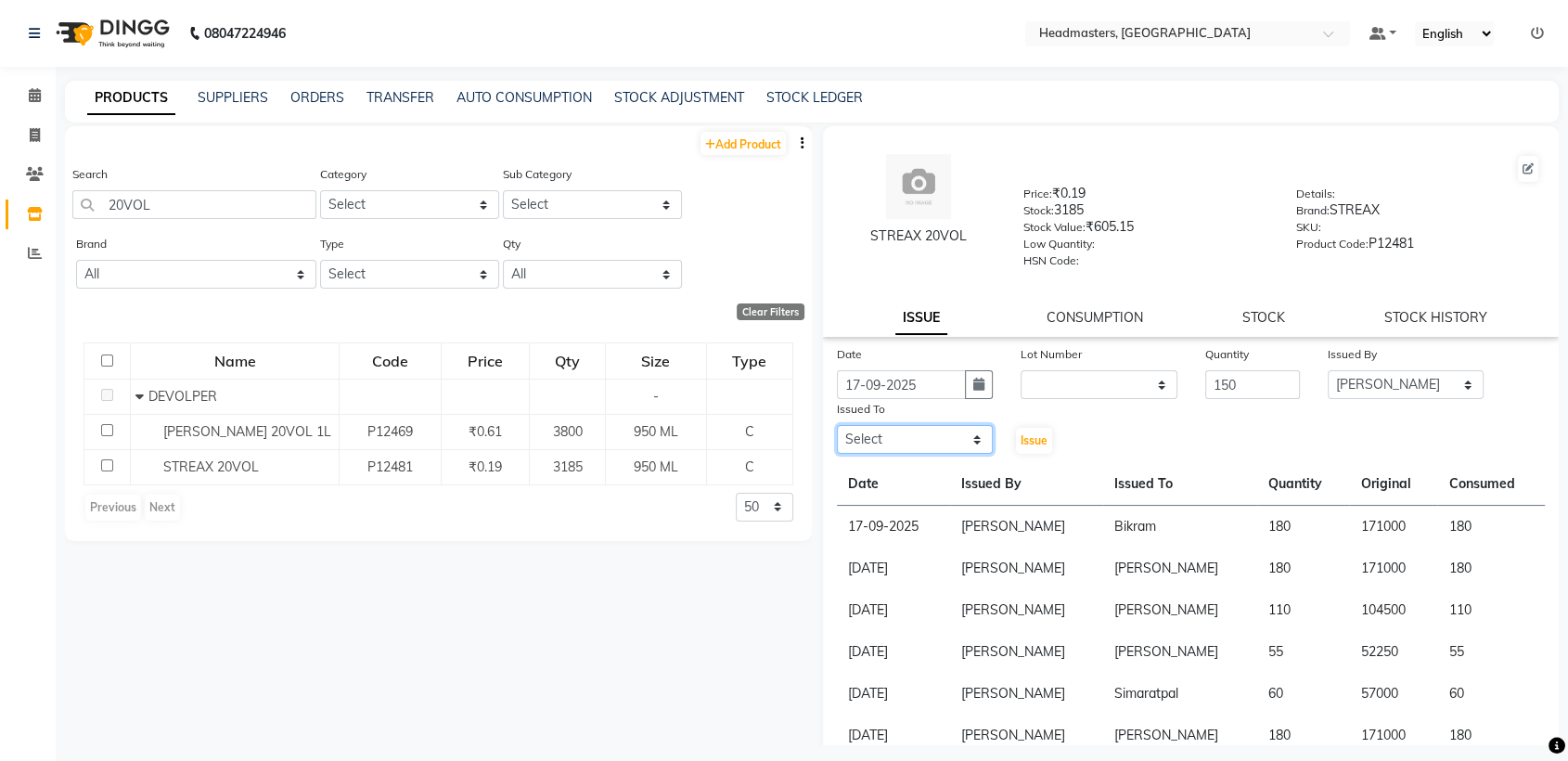
click at [955, 445] on select "Select AFIA Anjali [PERSON_NAME] [PERSON_NAME] [PERSON_NAME] HEAD [PERSON_NAME]…" at bounding box center [915, 439] width 156 height 28
select select "60661"
click at [837, 425] on select "Select AFIA Anjali [PERSON_NAME] [PERSON_NAME] [PERSON_NAME] HEAD [PERSON_NAME]…" at bounding box center [915, 439] width 156 height 28
click at [1021, 440] on span "Issue" at bounding box center [1033, 440] width 26 height 14
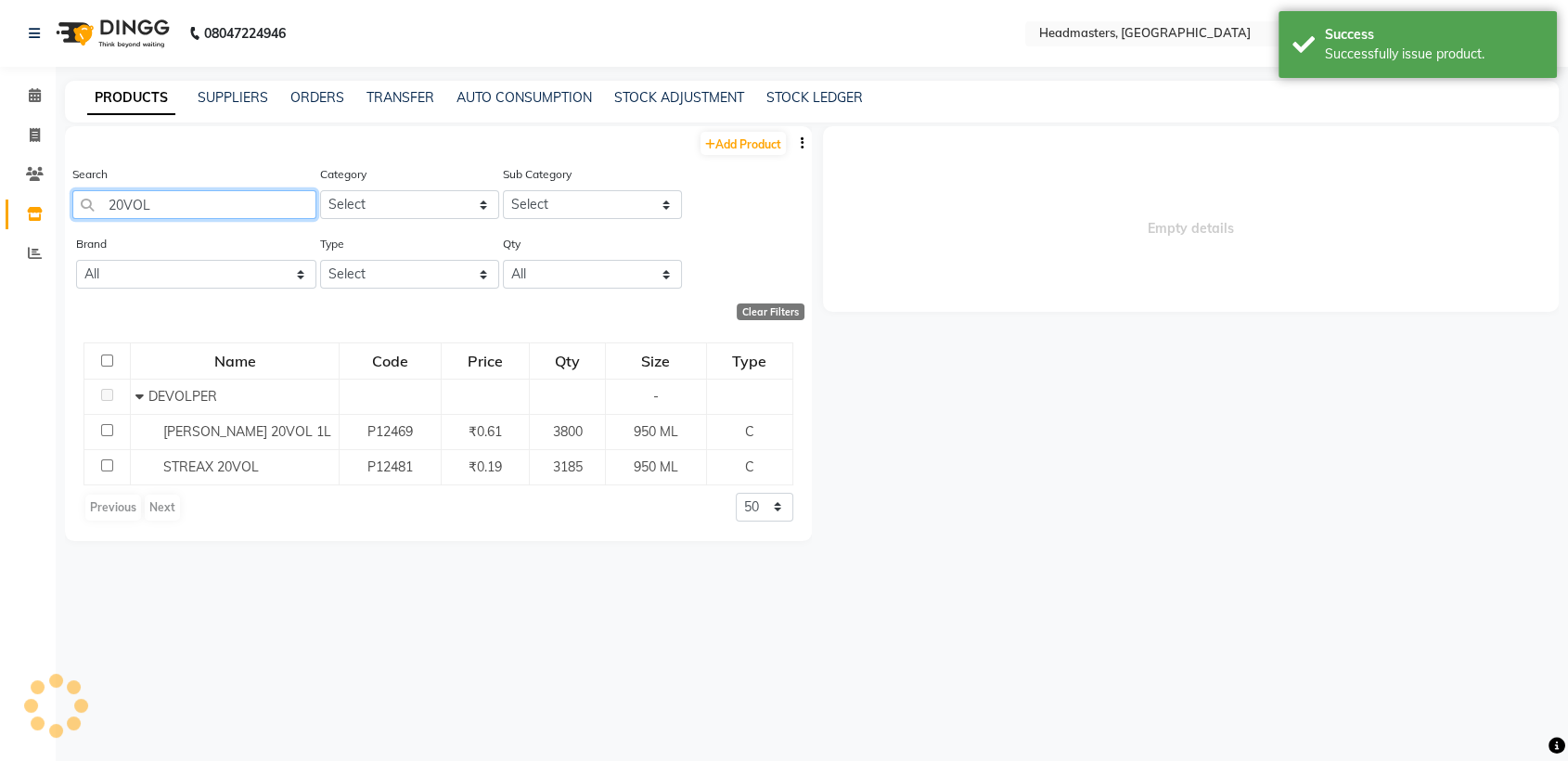
select select
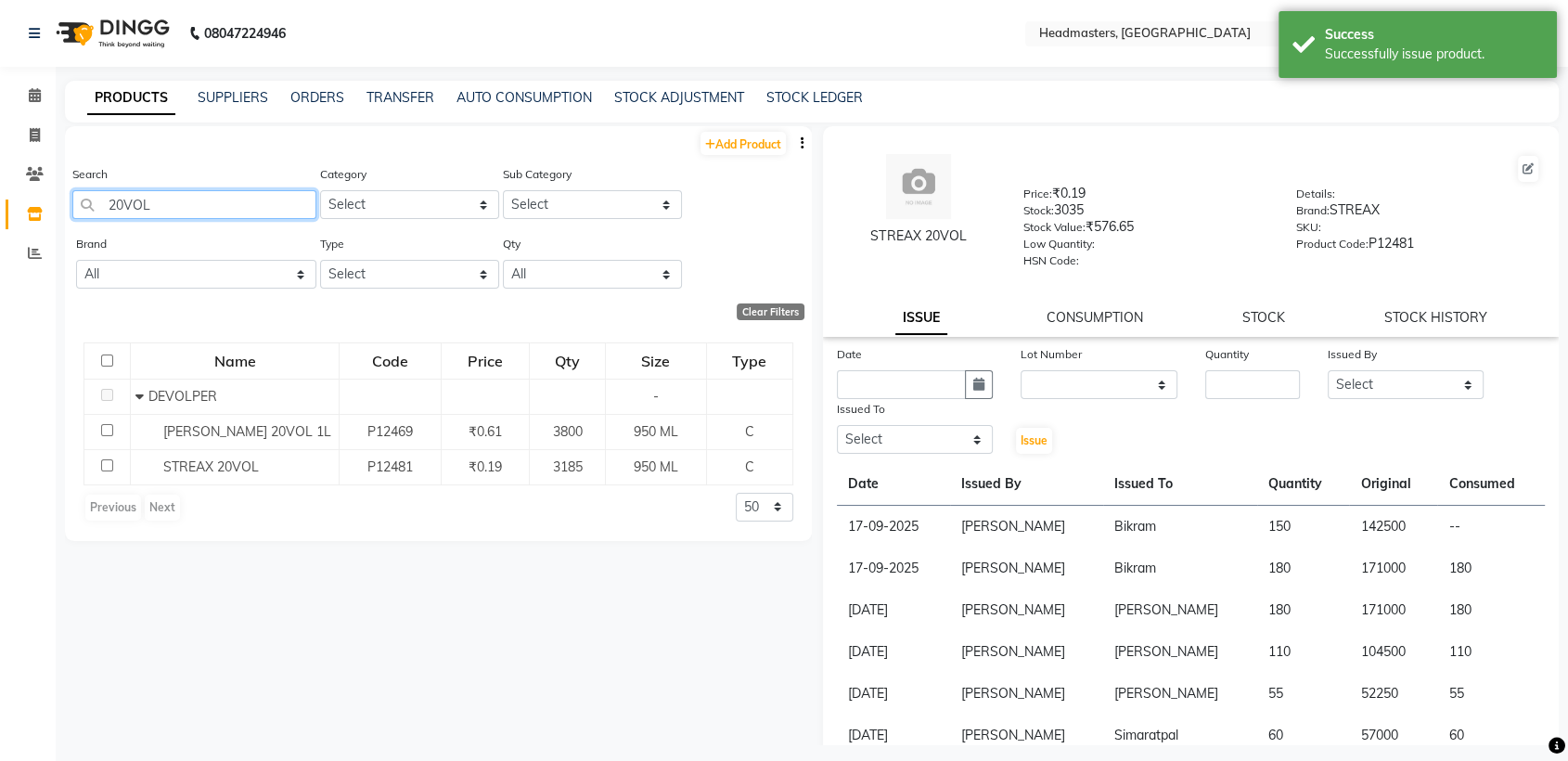
click at [253, 199] on input "20VOL" at bounding box center [194, 204] width 244 height 28
type input "2"
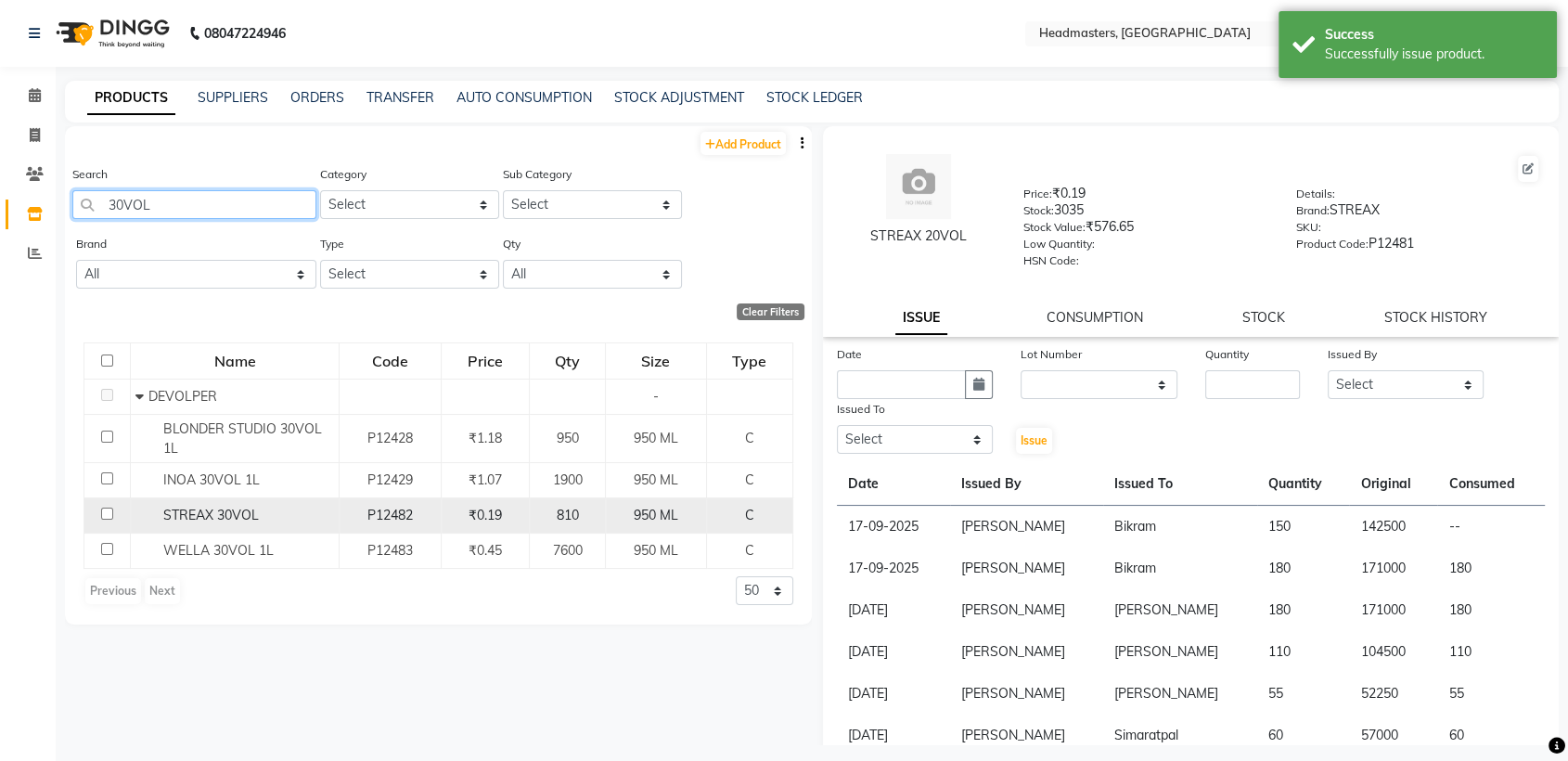
type input "30VOL"
click at [293, 499] on td "STREAX 30VOL" at bounding box center [235, 516] width 209 height 35
click at [313, 510] on div "STREAX 30VOL" at bounding box center [234, 515] width 199 height 20
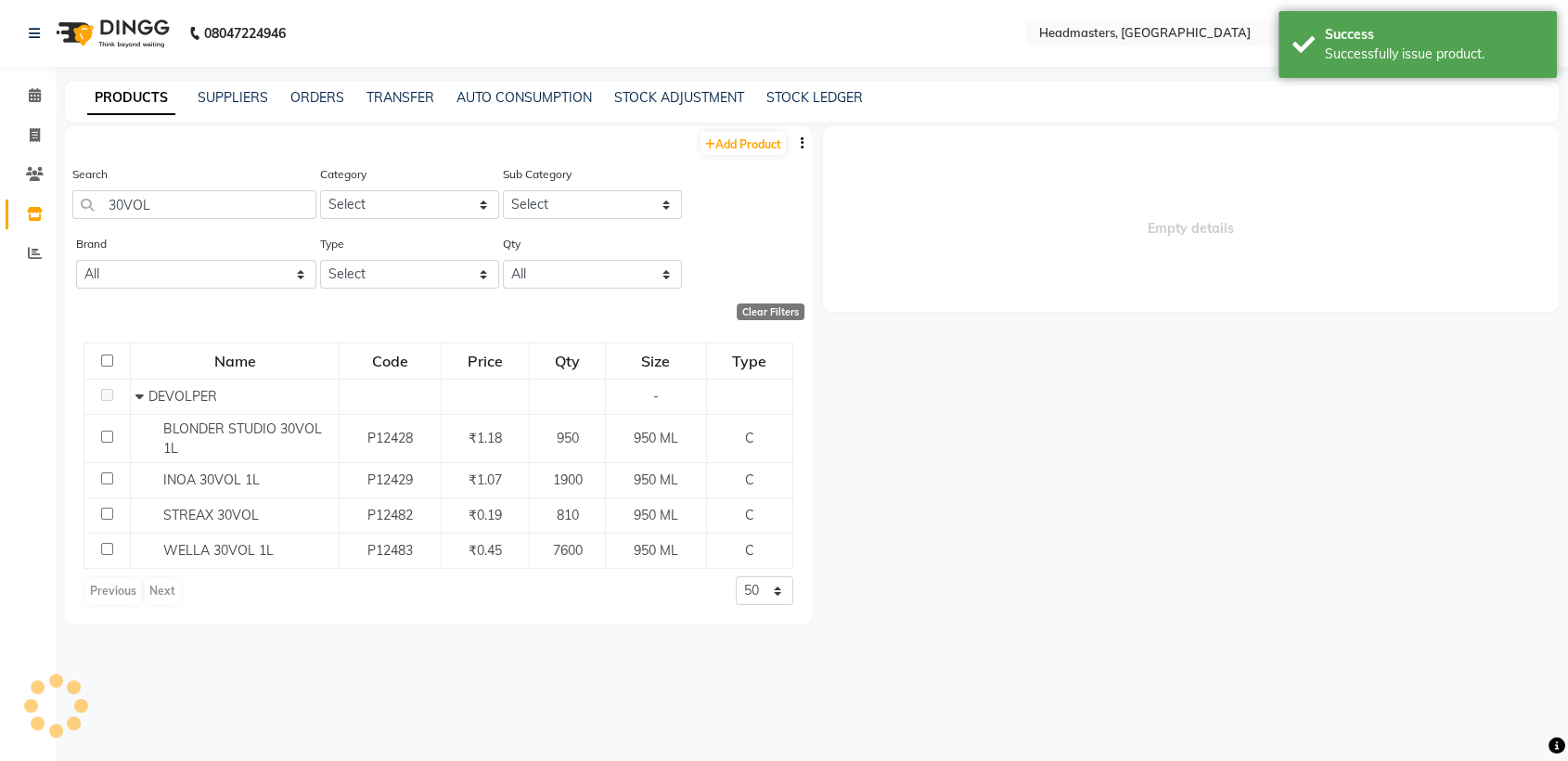
select select
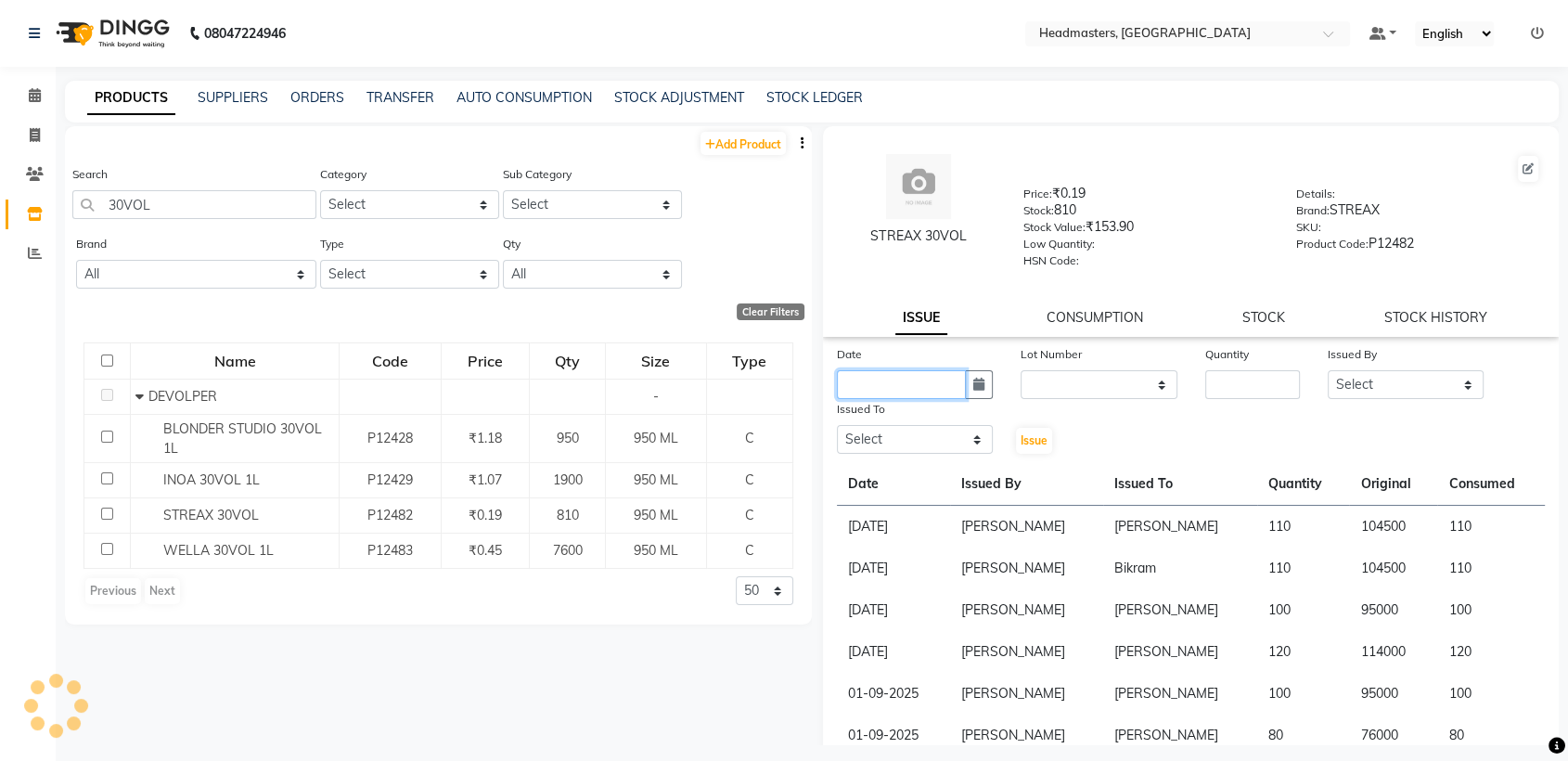
click at [919, 384] on input "text" at bounding box center [902, 384] width 129 height 28
select select "10"
select select "2025"
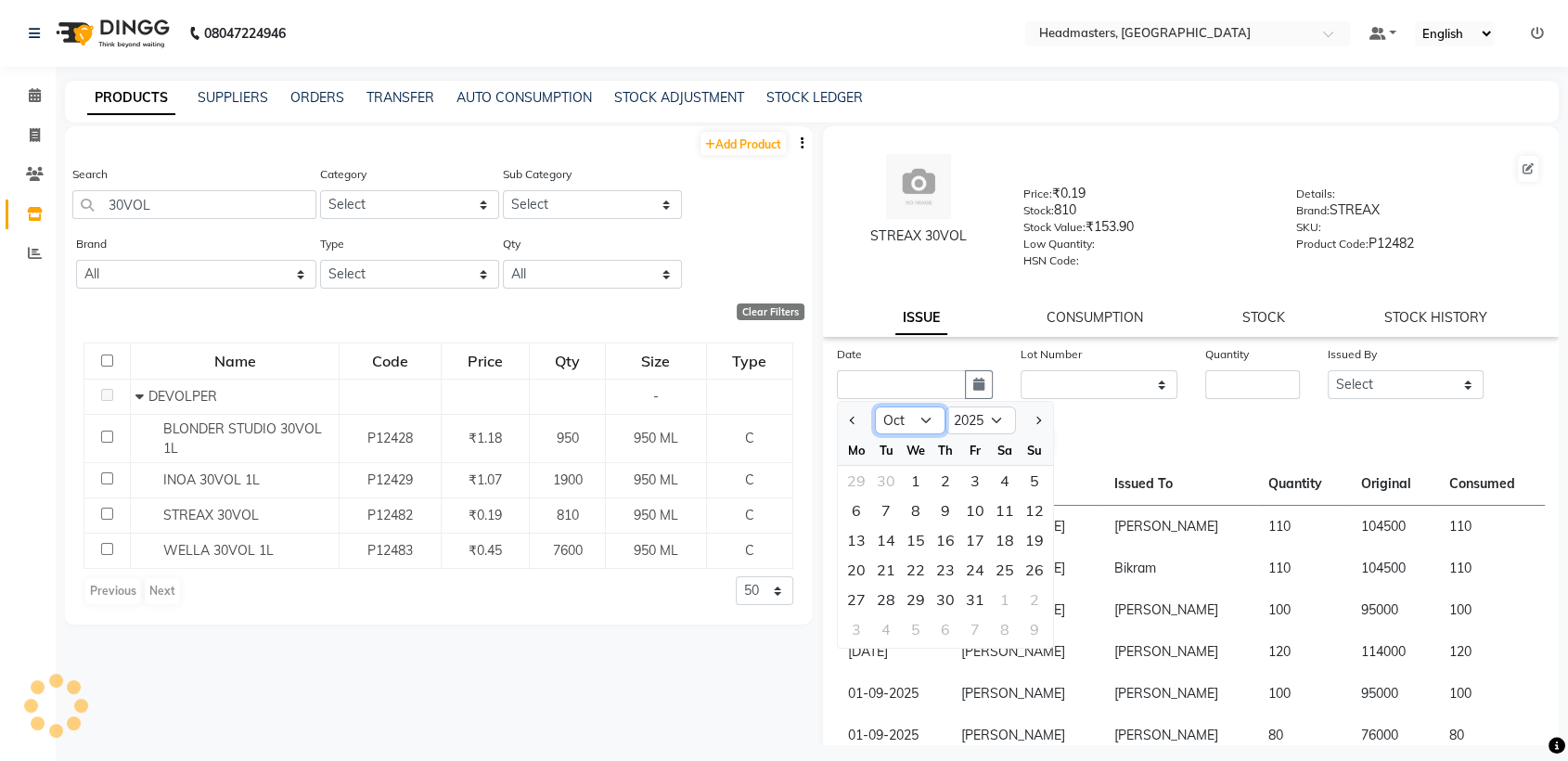
click at [929, 424] on select "Jan Feb Mar Apr May Jun [DATE] Aug Sep Oct Nov Dec" at bounding box center [910, 420] width 71 height 27
select select "9"
click at [875, 406] on select "Jan Feb Mar Apr May Jun [DATE] Aug Sep Oct Nov Dec" at bounding box center [910, 420] width 71 height 27
click at [919, 541] on div "17" at bounding box center [916, 540] width 29 height 29
type input "17-09-2025"
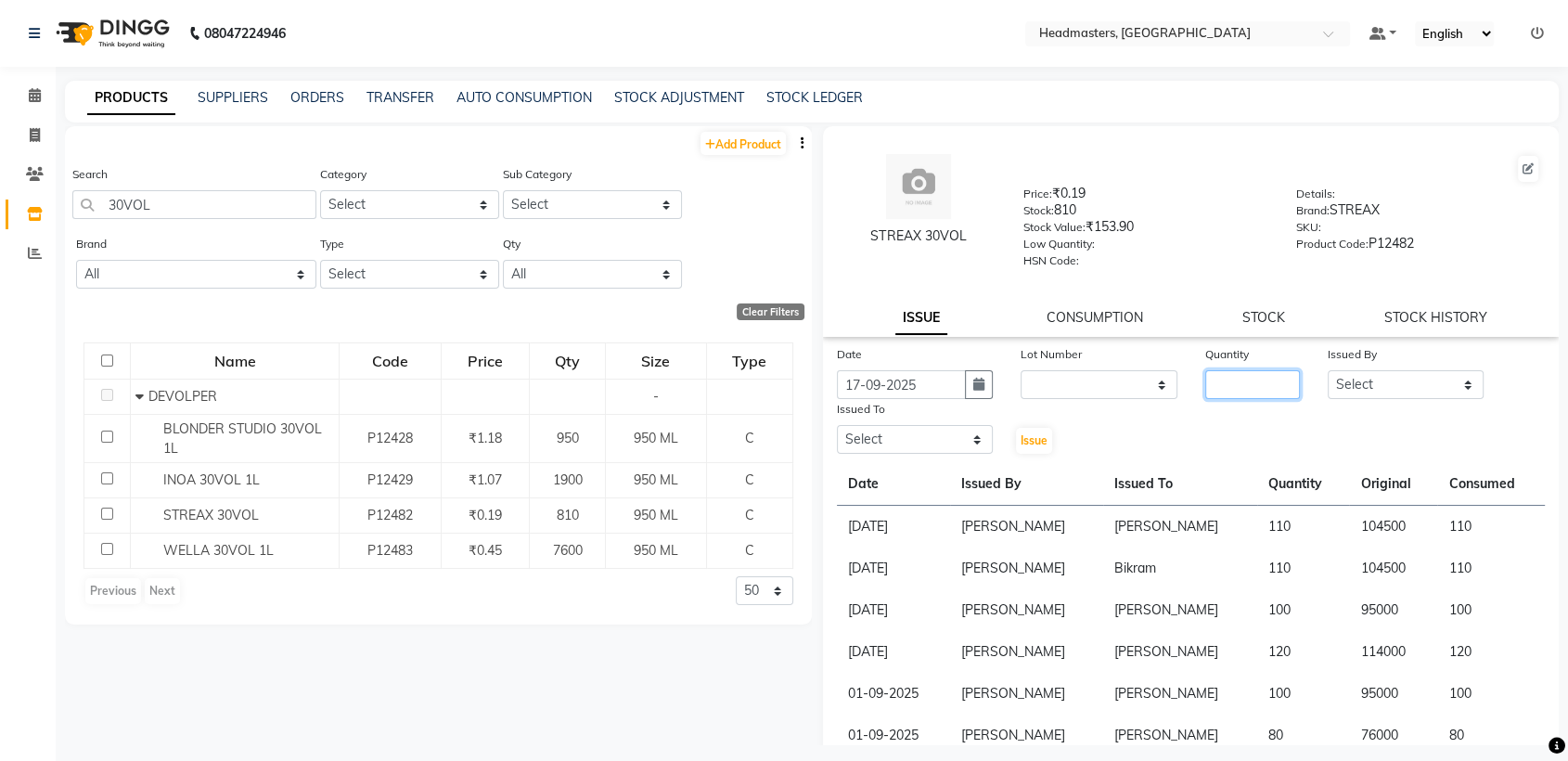
click at [1239, 382] on input "number" at bounding box center [1253, 384] width 95 height 28
type input "150"
click at [1357, 389] on select "Select AFIA Anjali [PERSON_NAME] [PERSON_NAME] [PERSON_NAME] HEAD [PERSON_NAME]…" at bounding box center [1405, 384] width 156 height 28
select select "60658"
click at [922, 425] on select "Select AFIA Anjali [PERSON_NAME] [PERSON_NAME] [PERSON_NAME] HEAD [PERSON_NAME]…" at bounding box center [915, 439] width 156 height 28
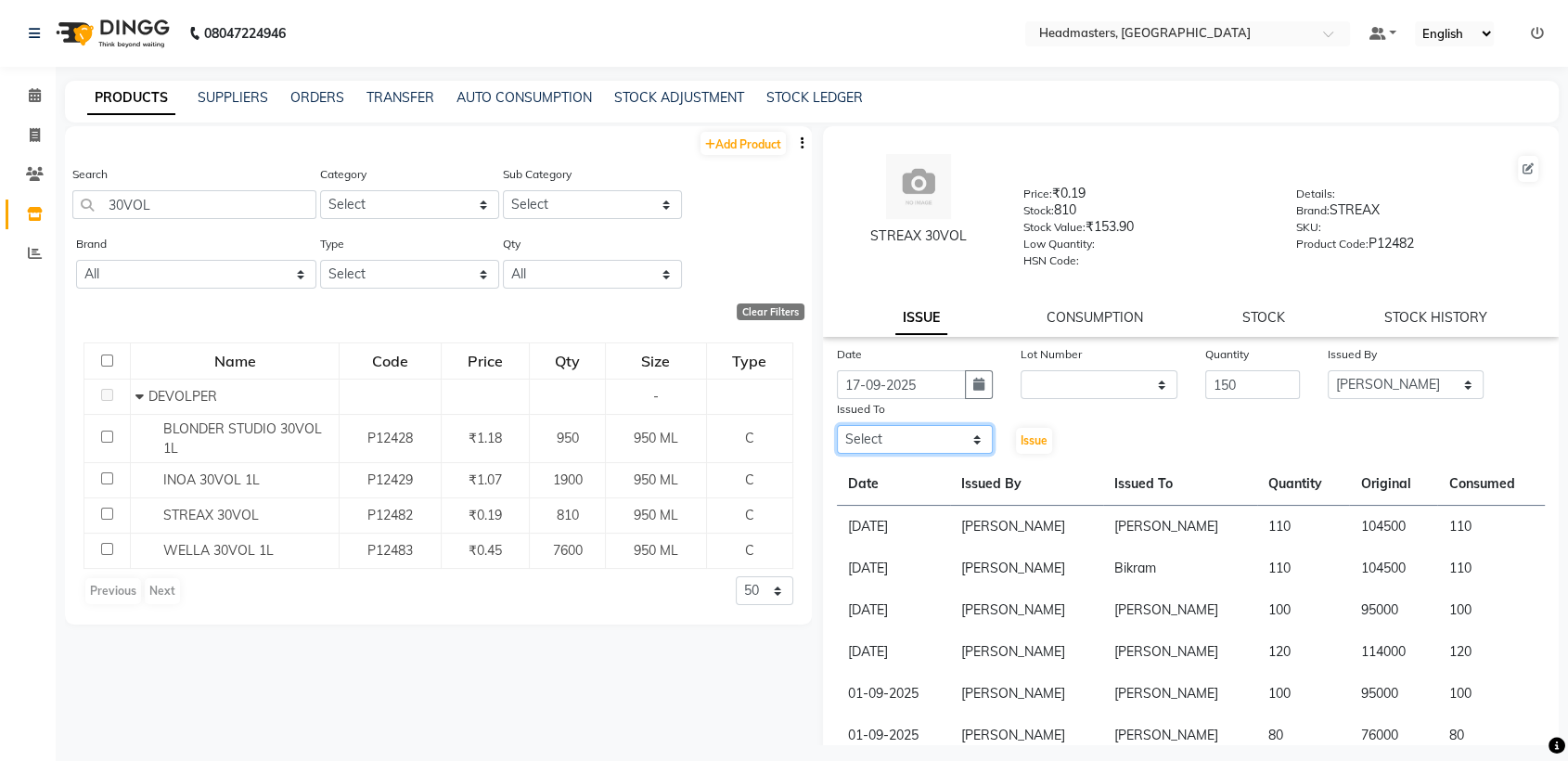
click at [921, 440] on select "Select AFIA Anjali [PERSON_NAME] [PERSON_NAME] [PERSON_NAME] HEAD [PERSON_NAME]…" at bounding box center [915, 439] width 156 height 28
select select "60661"
click at [1022, 441] on span "Issue" at bounding box center [1033, 440] width 26 height 14
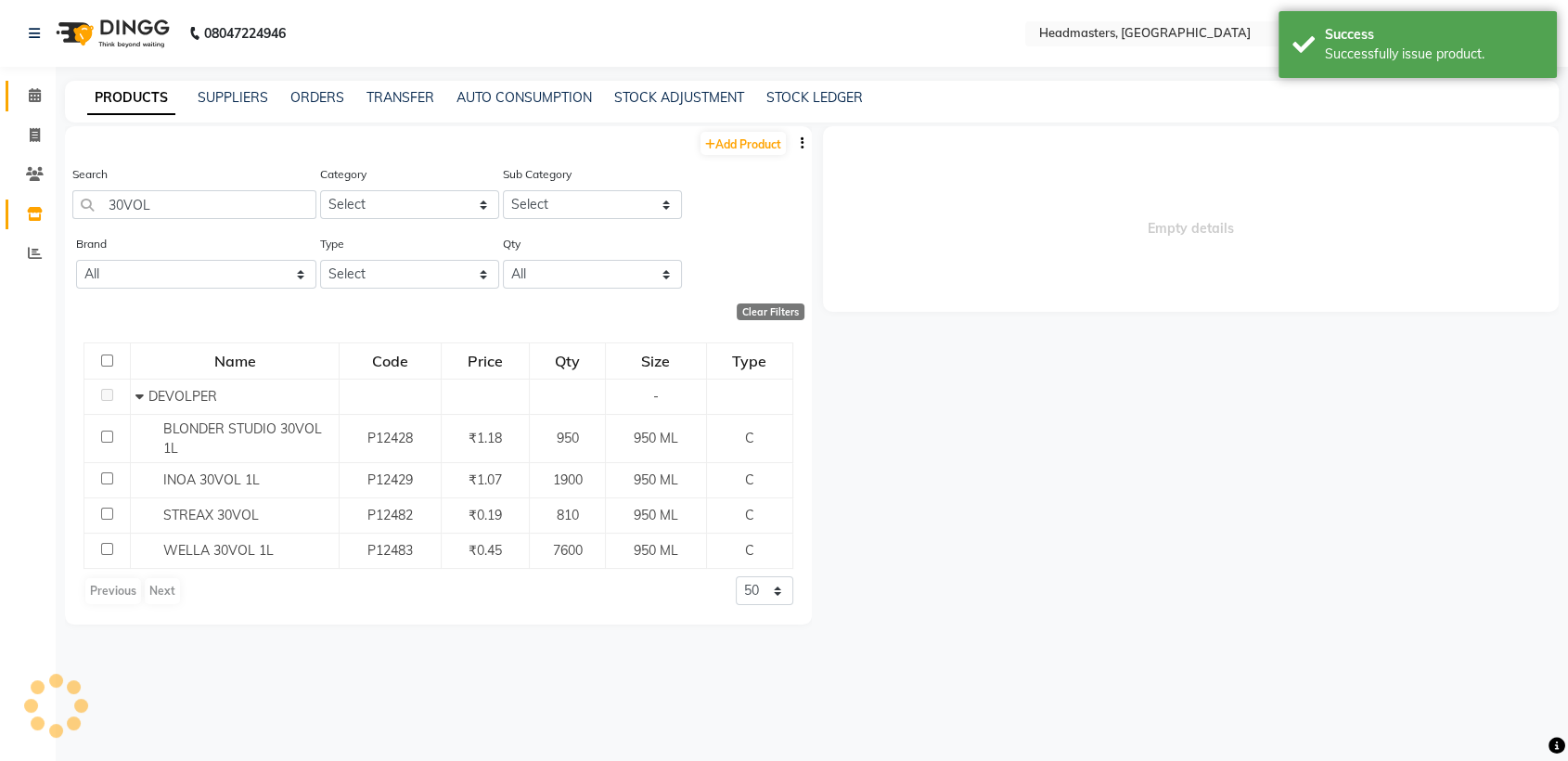
click at [36, 94] on icon at bounding box center [34, 95] width 12 height 14
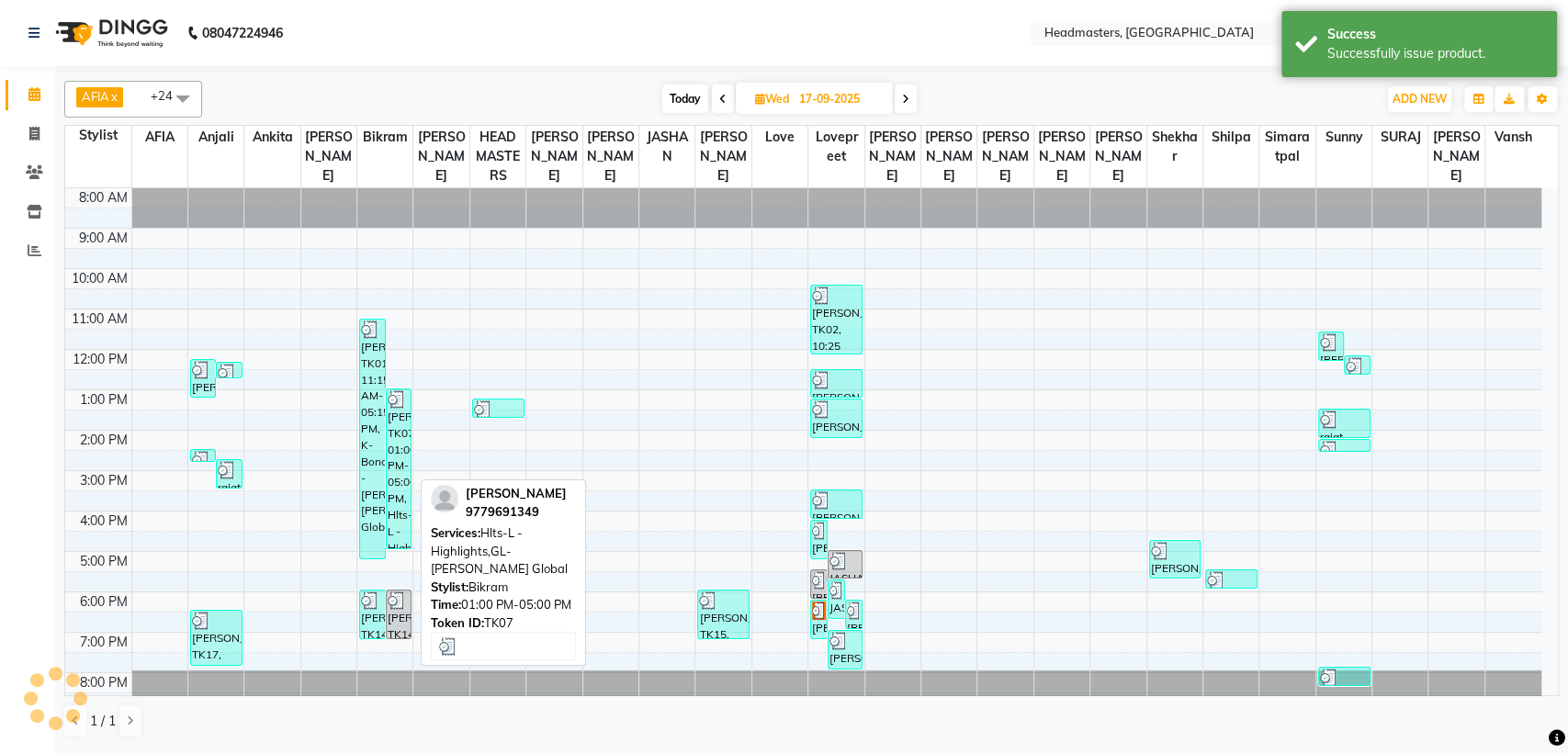
click at [404, 432] on div "[PERSON_NAME], TK07, 01:00 PM-05:00 PM, Hlts-L - Highlights,GL-[PERSON_NAME] Gl…" at bounding box center [399, 469] width 24 height 159
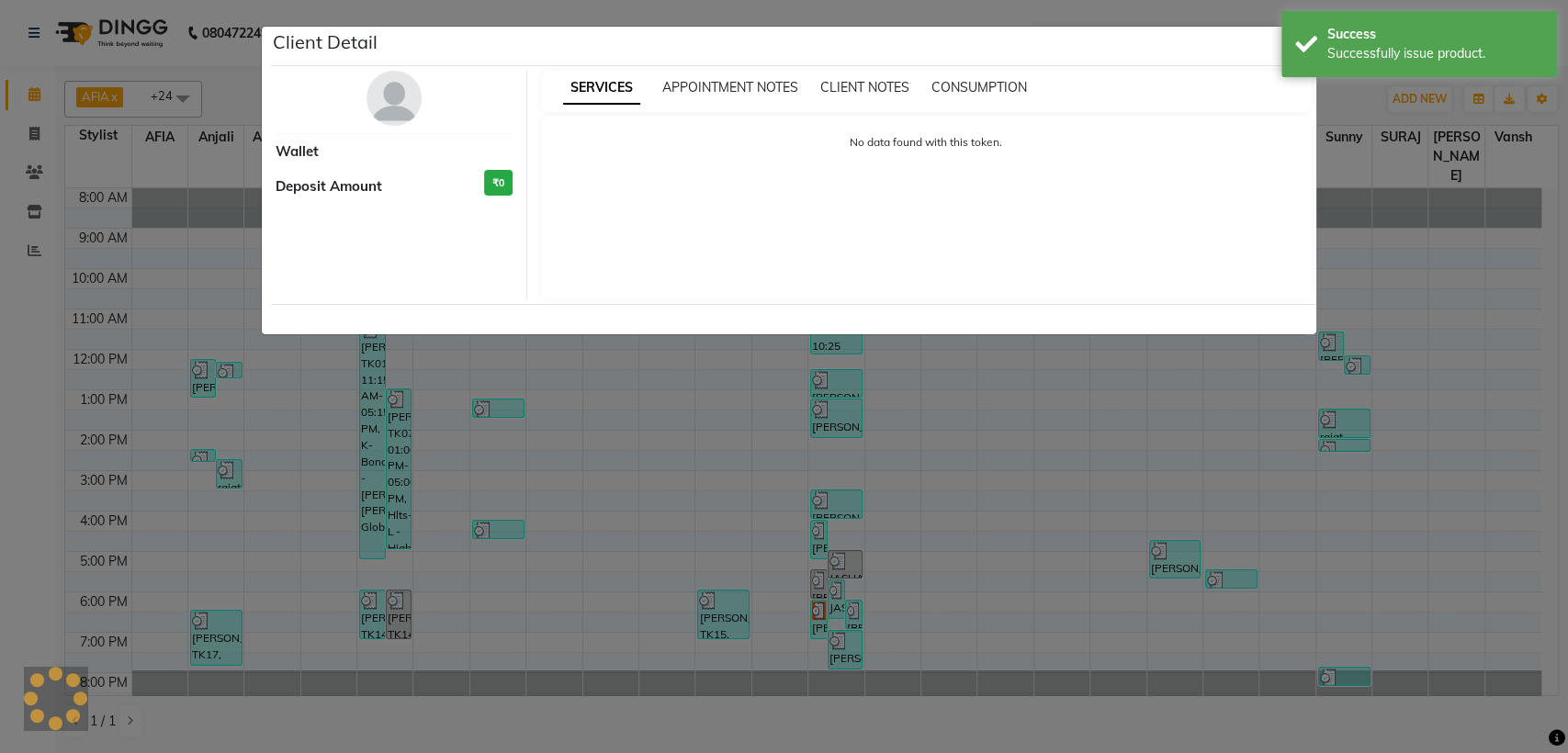
select select "3"
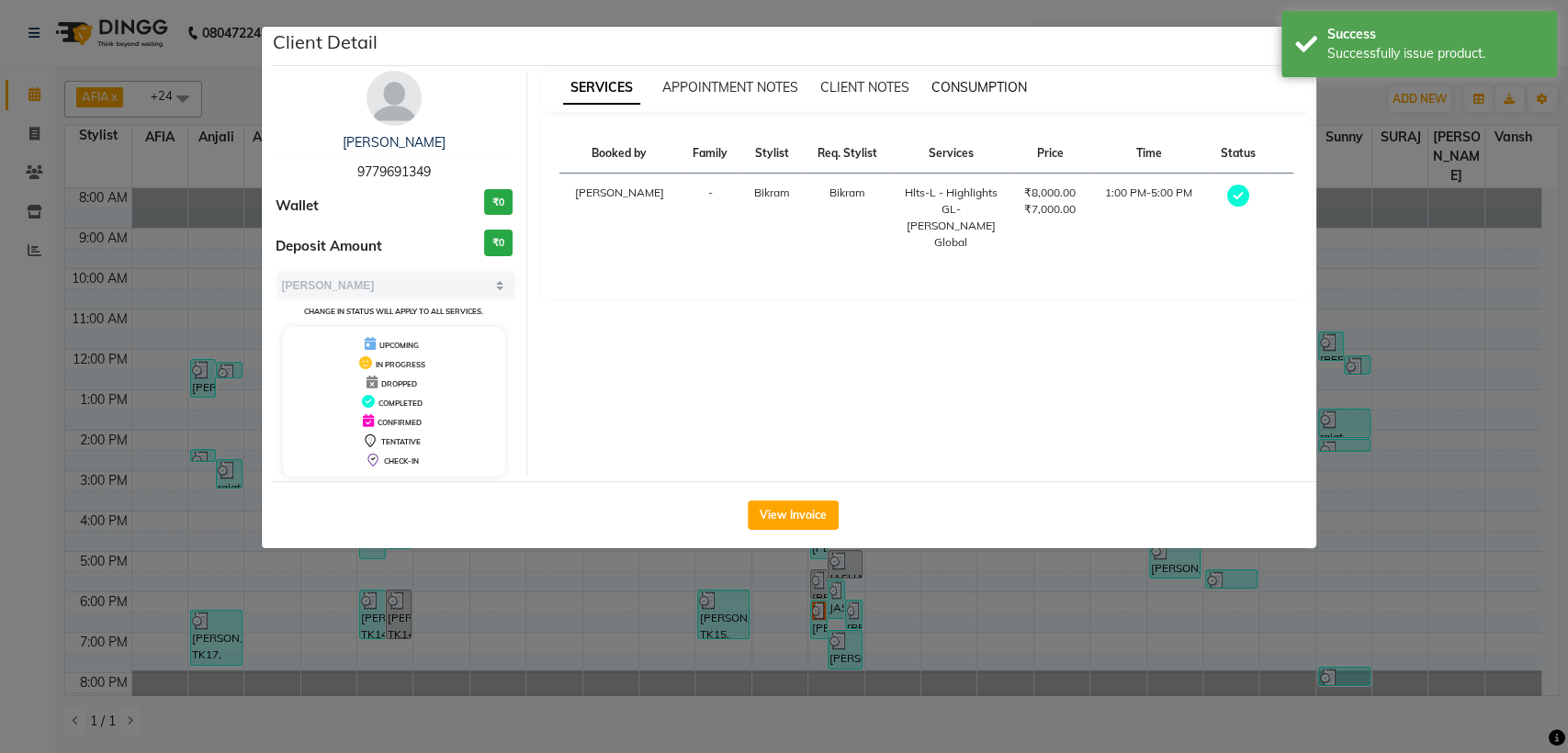
click at [974, 78] on span "CONSUMPTION" at bounding box center [979, 86] width 96 height 16
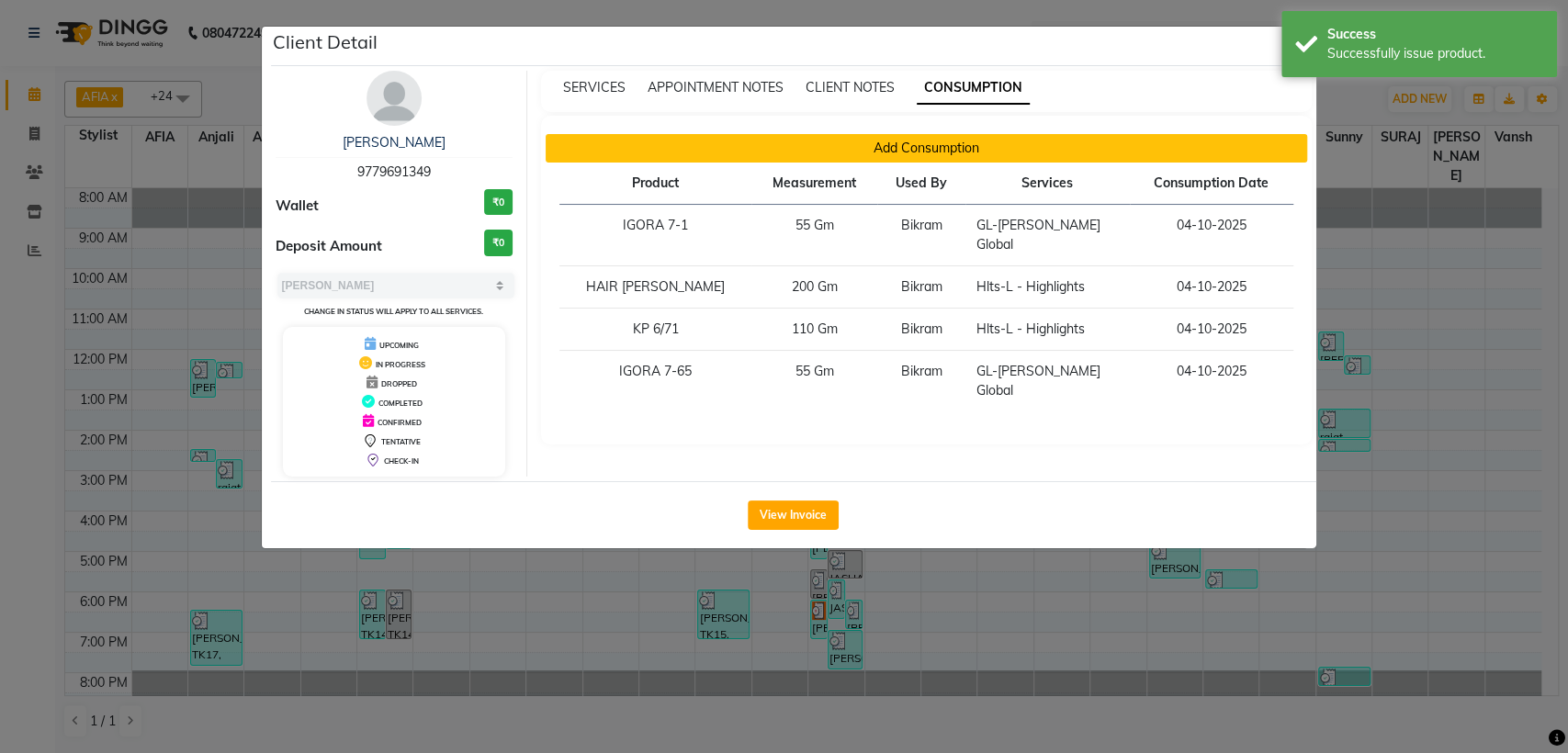
click at [710, 153] on button "Add Consumption" at bounding box center [926, 147] width 761 height 28
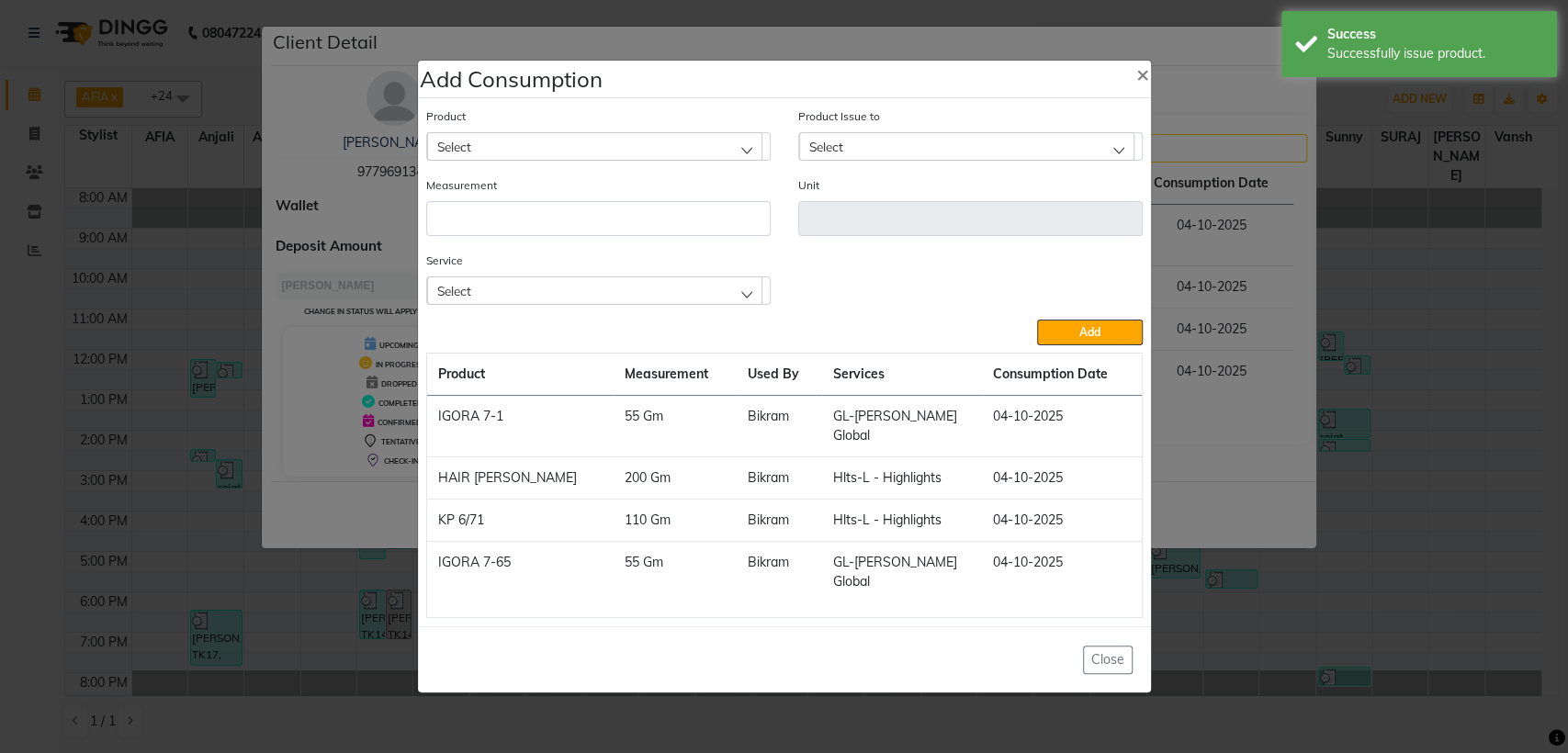
click at [572, 160] on div "Select" at bounding box center [595, 145] width 336 height 27
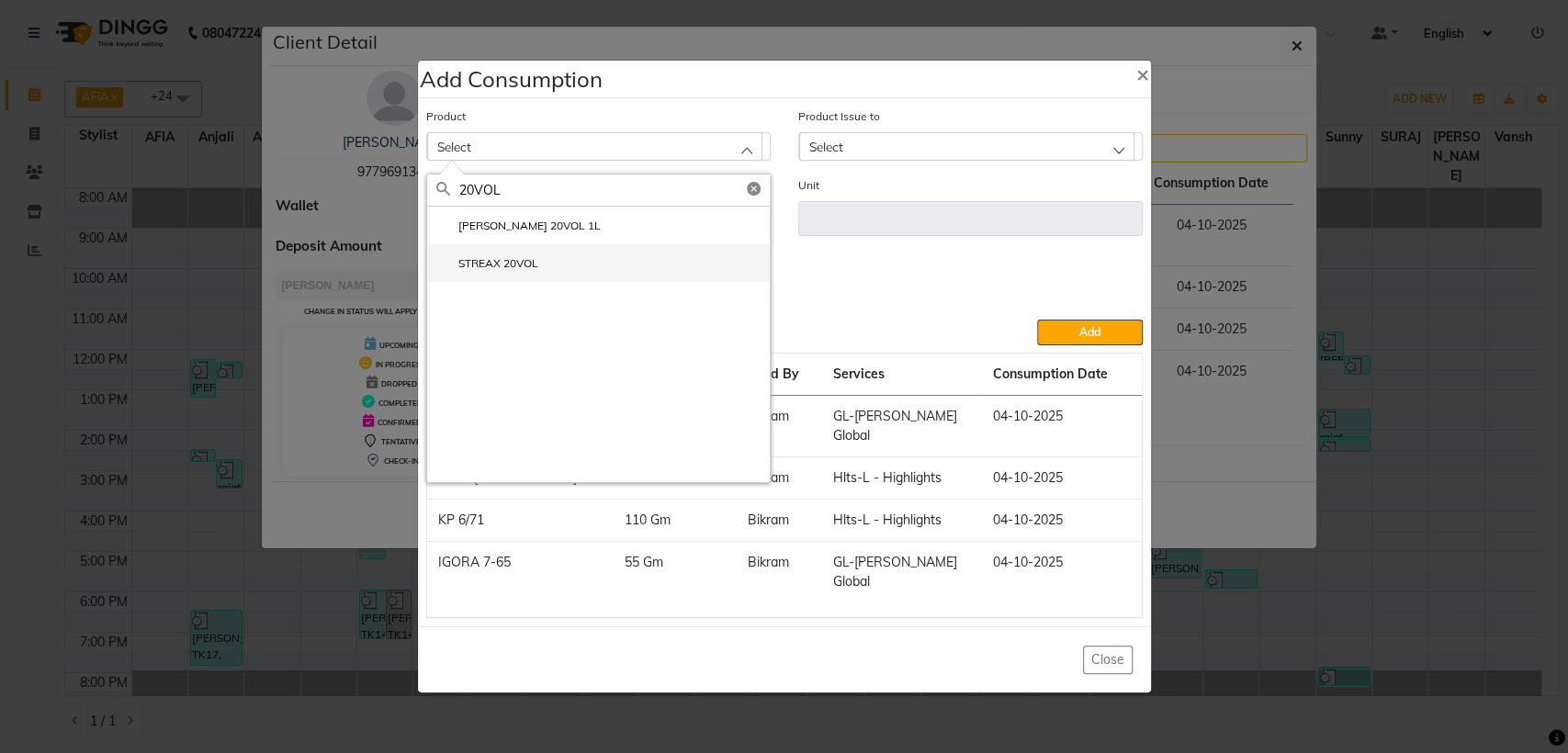
type input "20VOL"
click at [529, 273] on li "STREAX 20VOL" at bounding box center [598, 263] width 342 height 38
type input "ML"
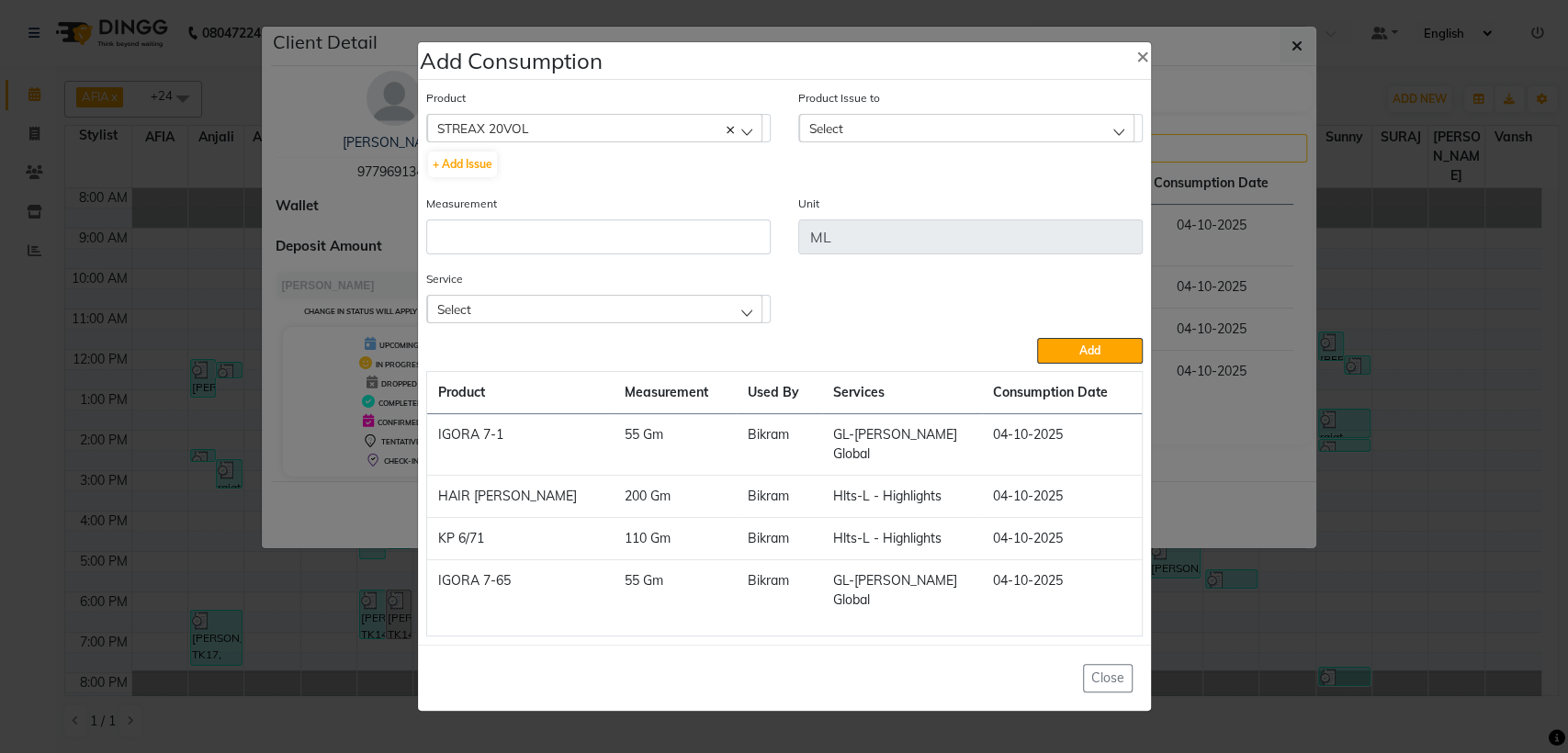
click at [902, 141] on div "Select" at bounding box center [967, 127] width 336 height 27
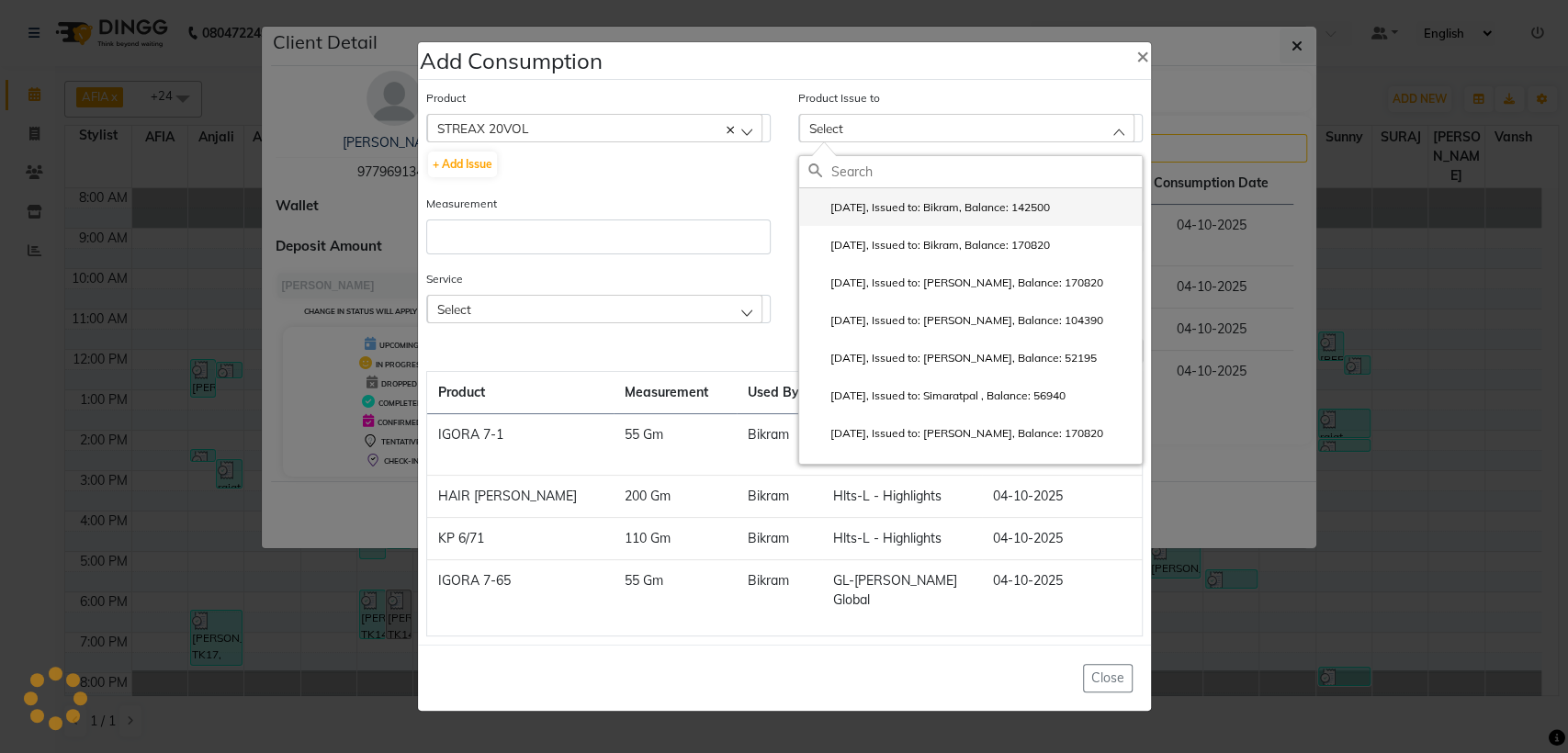
click at [891, 216] on label "[DATE], Issued to: Bikram, Balance: 142500" at bounding box center [929, 207] width 241 height 16
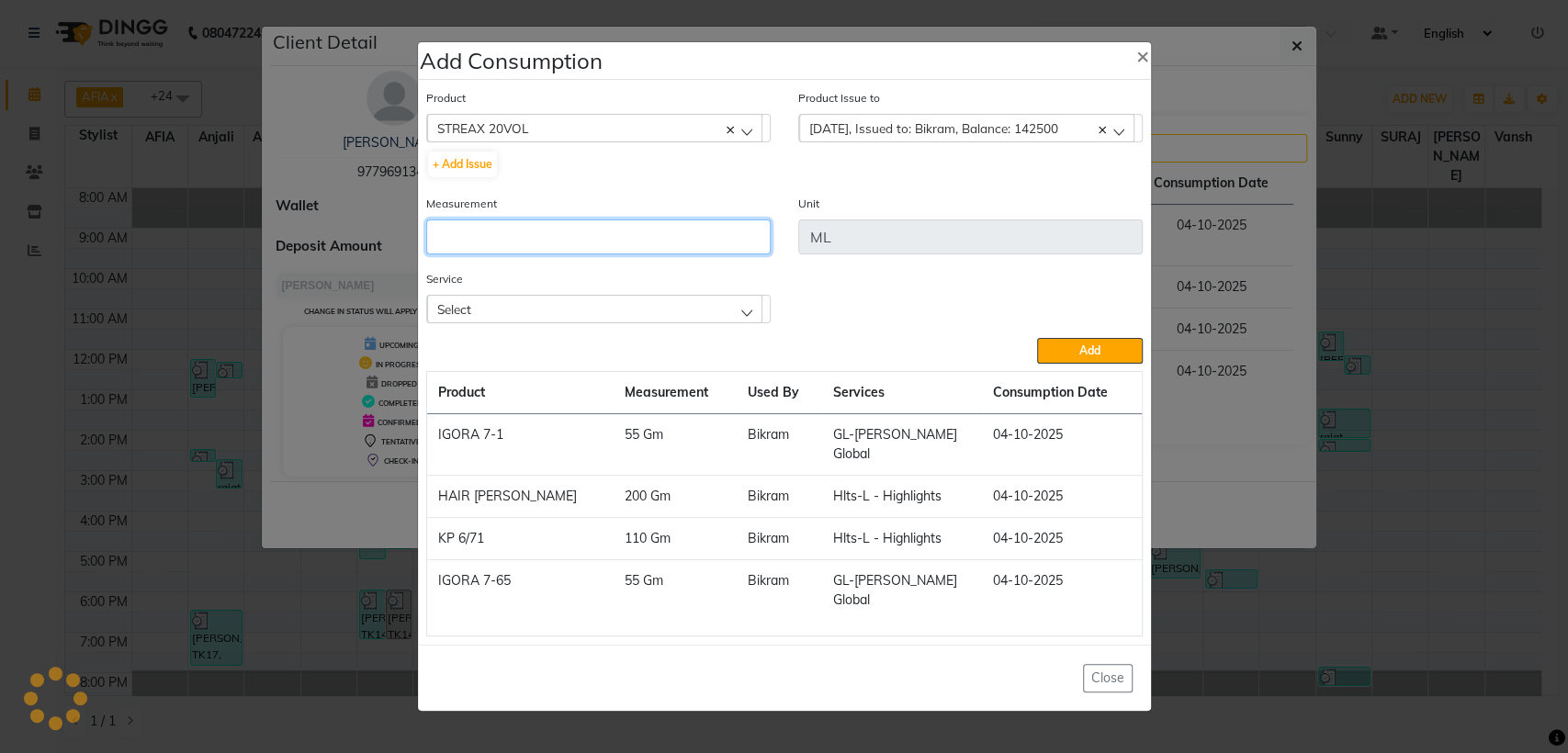
click at [718, 250] on input "number" at bounding box center [598, 236] width 344 height 35
type input "150"
click at [742, 323] on div "Select" at bounding box center [595, 308] width 336 height 27
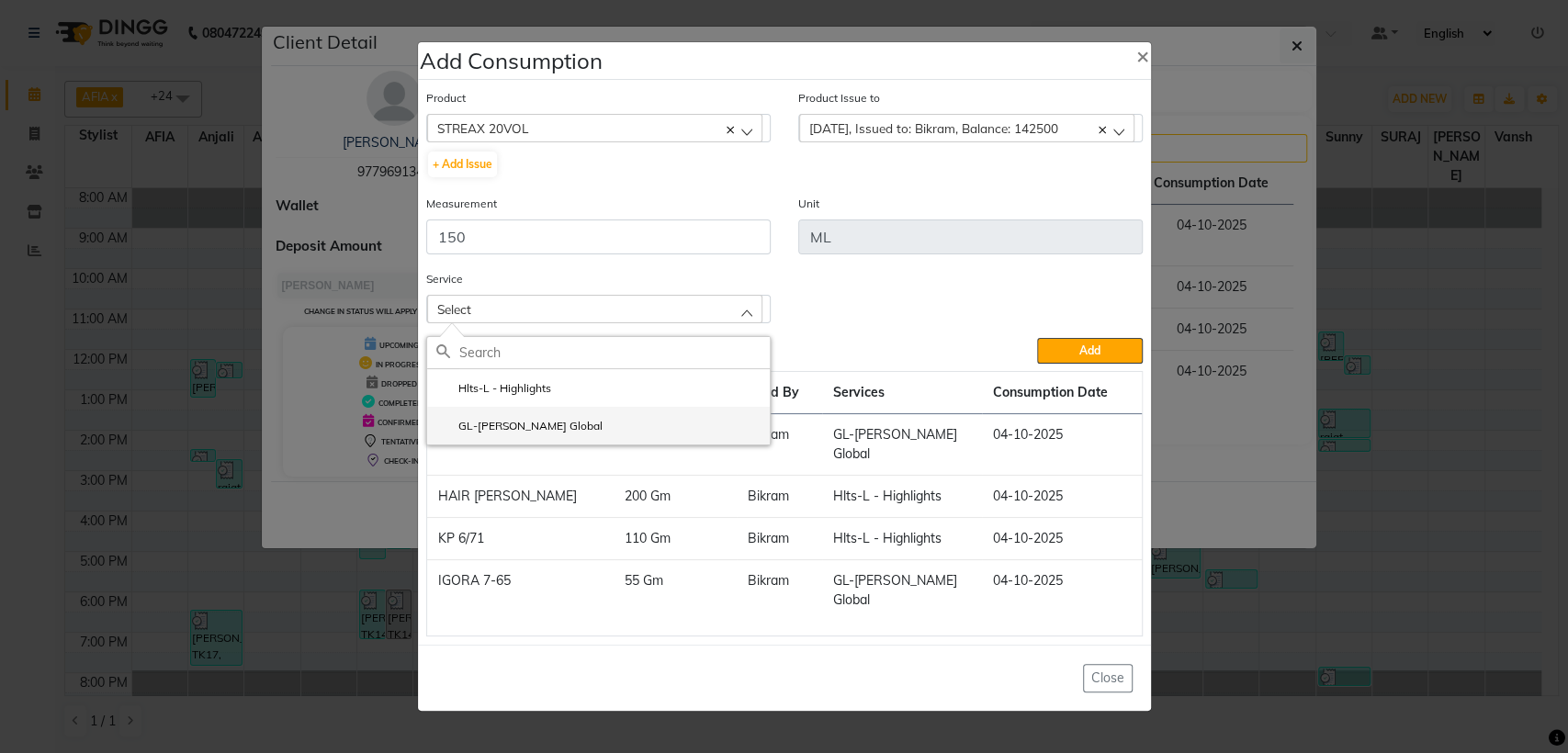
click at [573, 425] on li "GL-[PERSON_NAME] Global" at bounding box center [598, 425] width 342 height 38
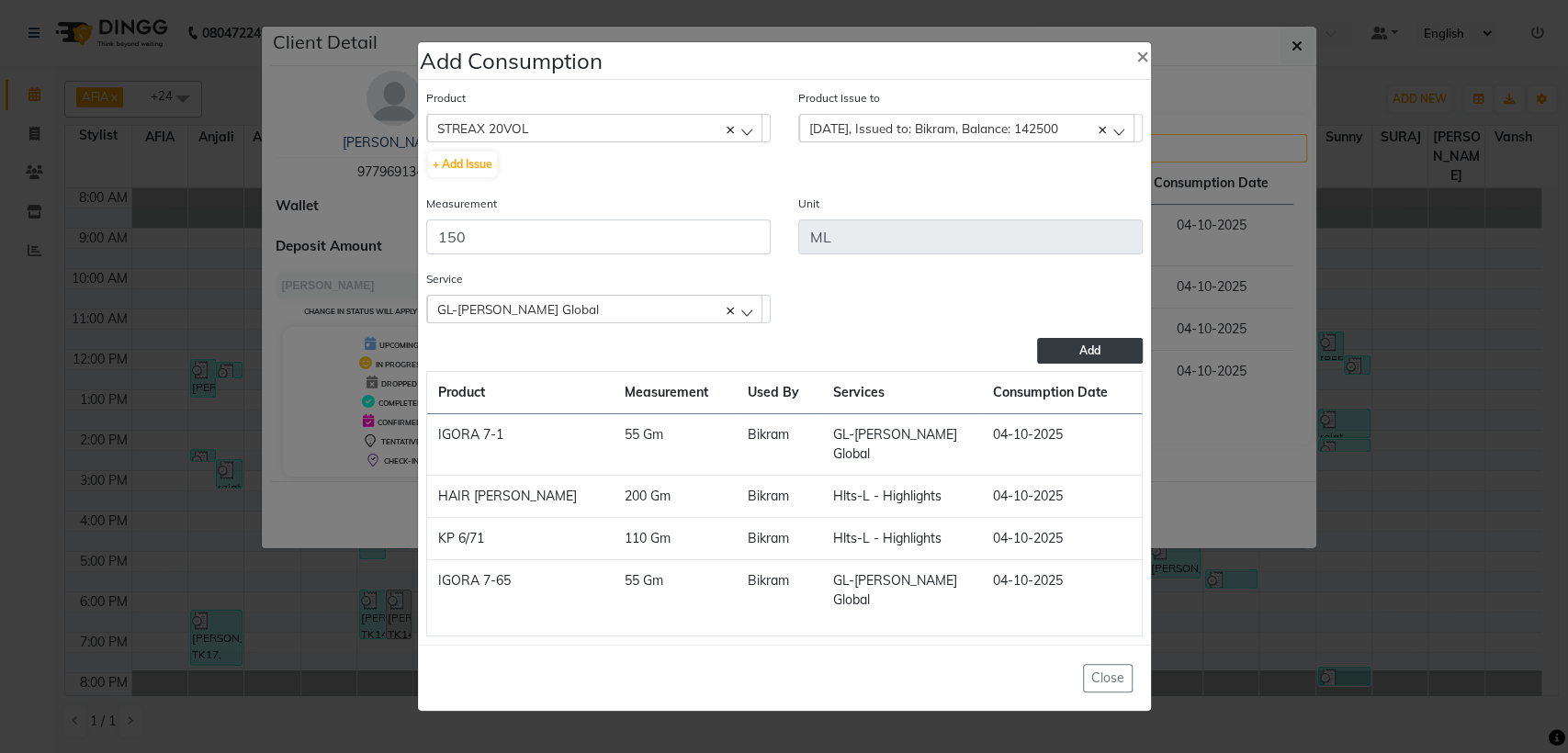
click at [1044, 363] on button "Add" at bounding box center [1090, 351] width 105 height 26
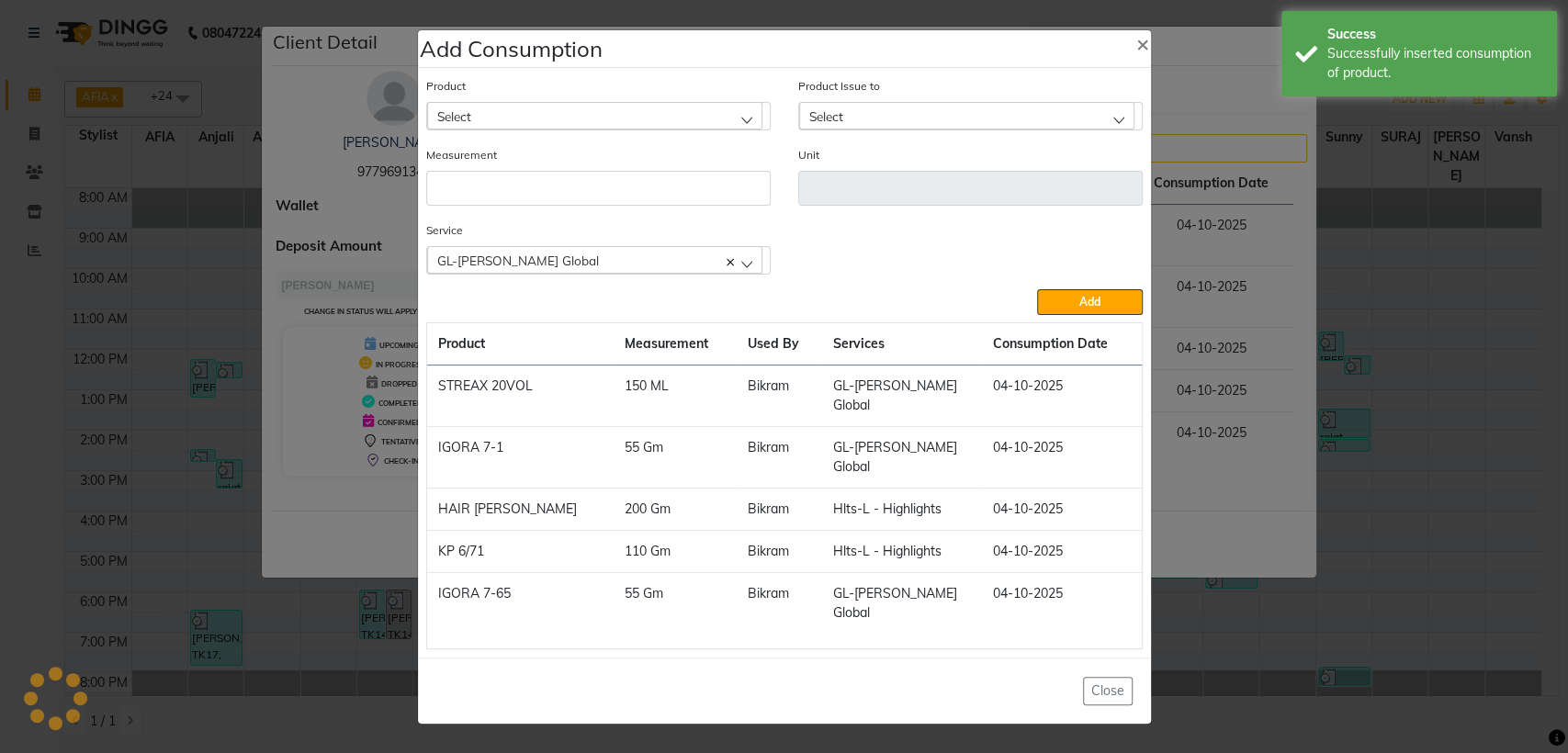
click at [716, 145] on div "Product Select 10 AMINO ACID" at bounding box center [598, 110] width 372 height 69
click at [719, 130] on div "Select" at bounding box center [595, 115] width 336 height 27
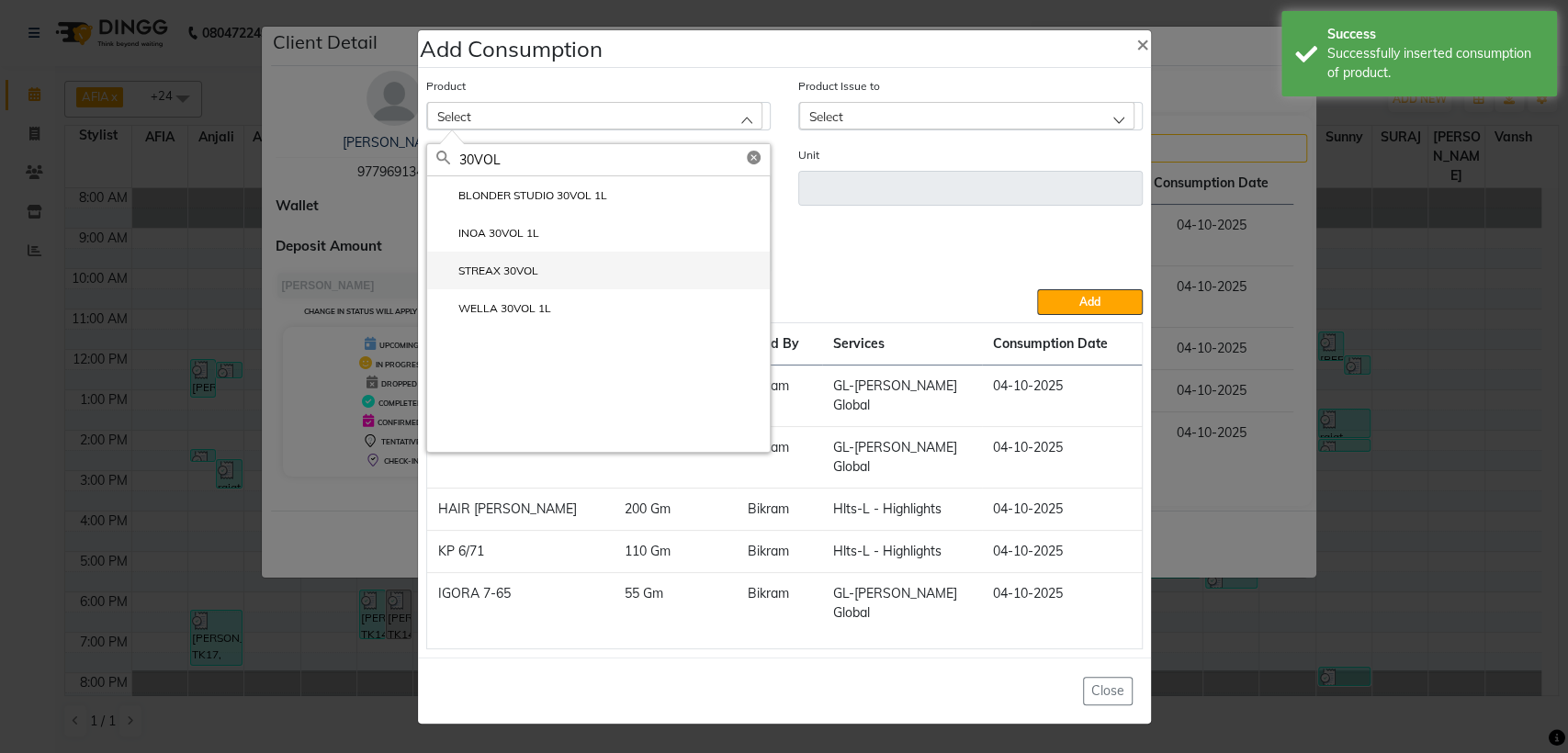
type input "30VOL"
click at [592, 289] on li "STREAX 30VOL" at bounding box center [598, 270] width 342 height 38
type input "ML"
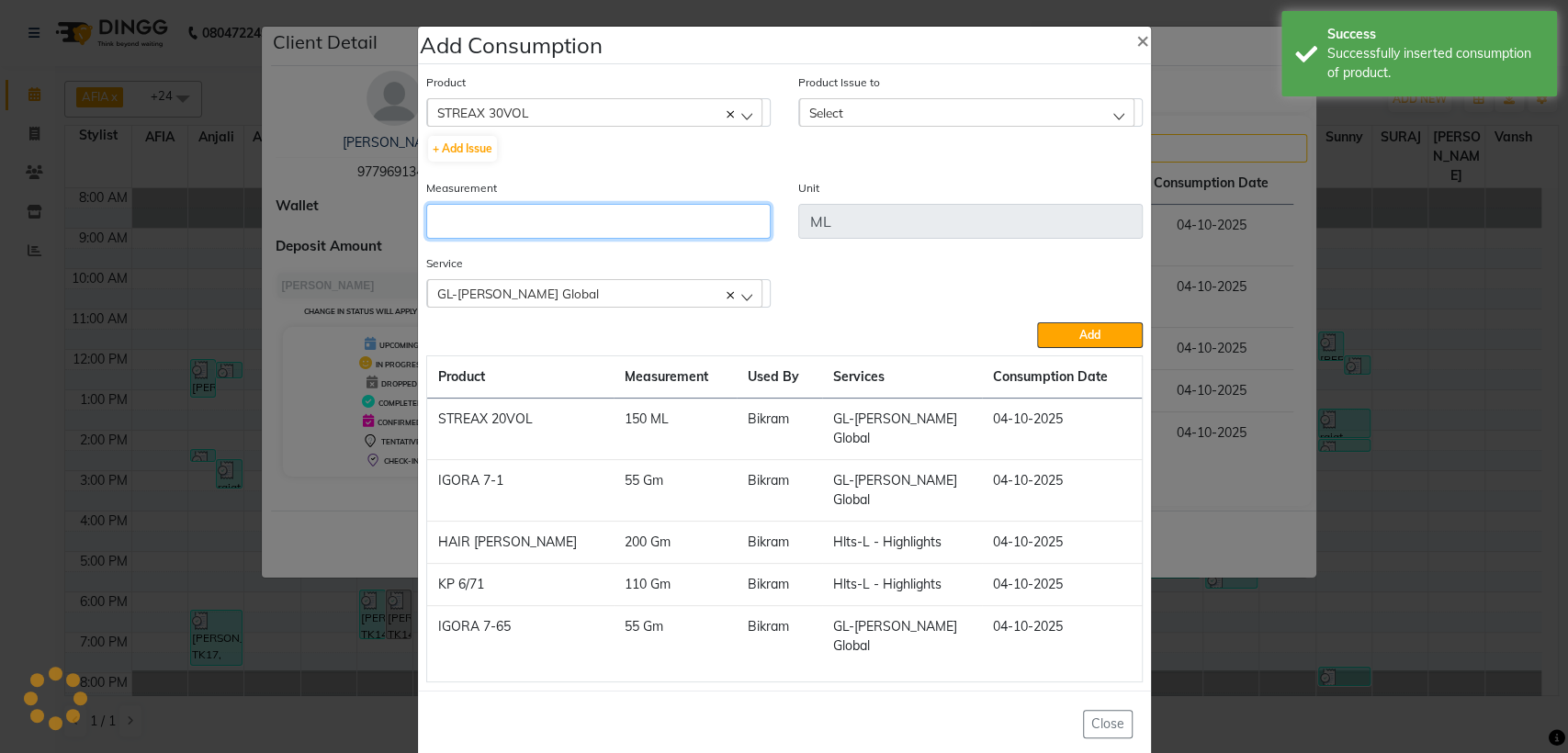
click at [540, 238] on input "number" at bounding box center [598, 221] width 344 height 35
type input "150"
click at [825, 120] on span "Select" at bounding box center [826, 112] width 34 height 16
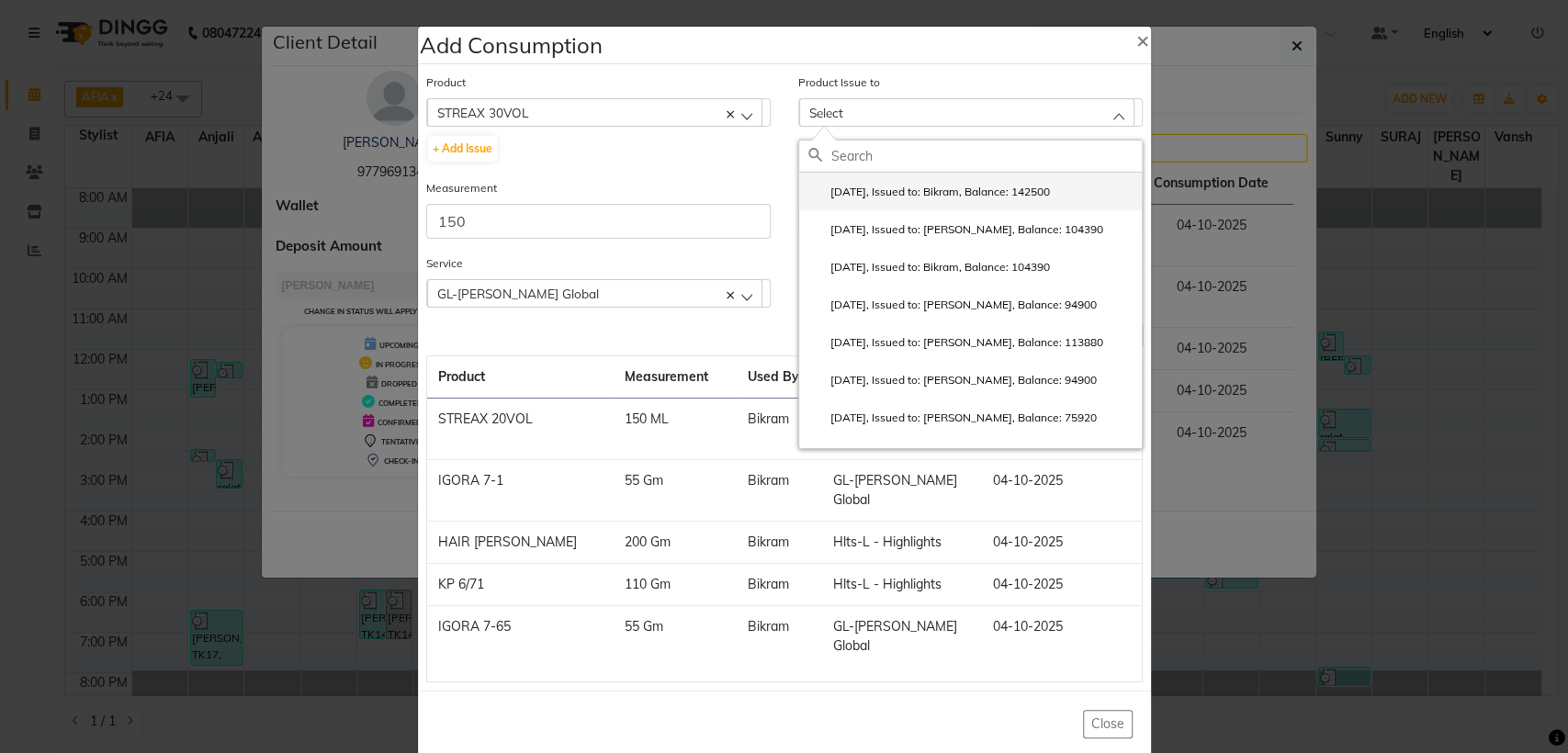
click at [850, 199] on label "[DATE], Issued to: Bikram, Balance: 142500" at bounding box center [929, 191] width 241 height 16
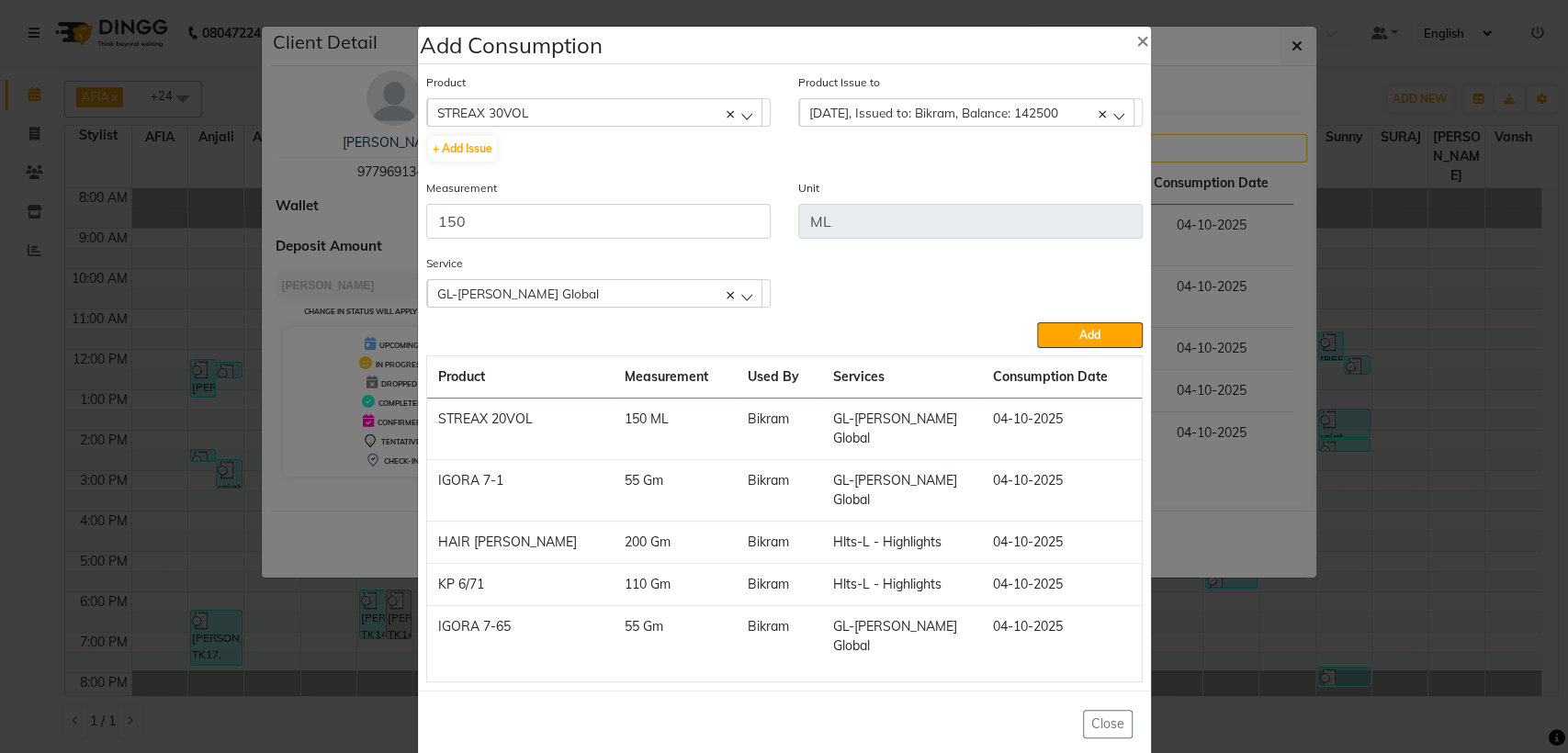
click at [623, 306] on div "GL-[PERSON_NAME] Global" at bounding box center [595, 293] width 336 height 27
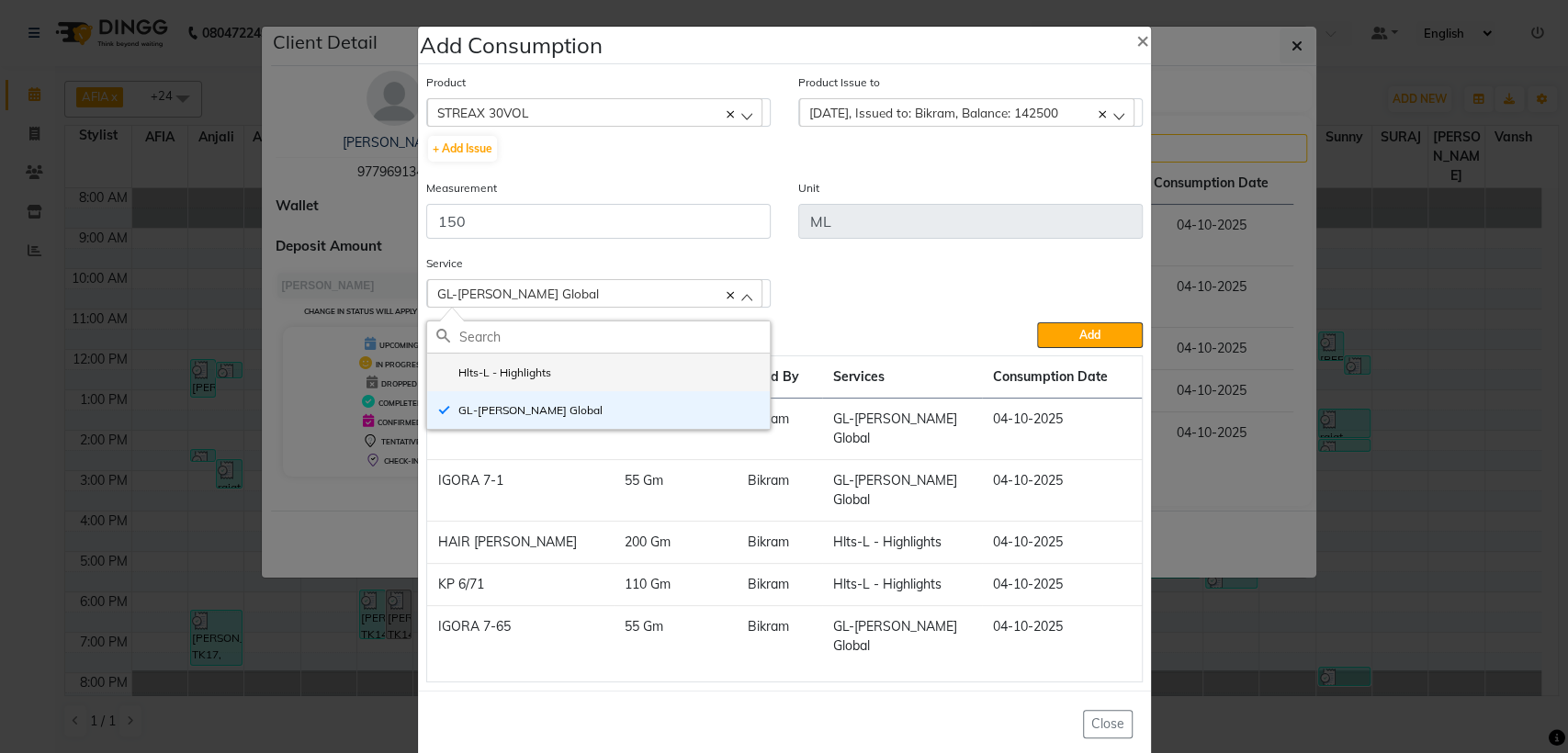
click at [577, 392] on li "Hlts-L - Highlights" at bounding box center [598, 372] width 342 height 38
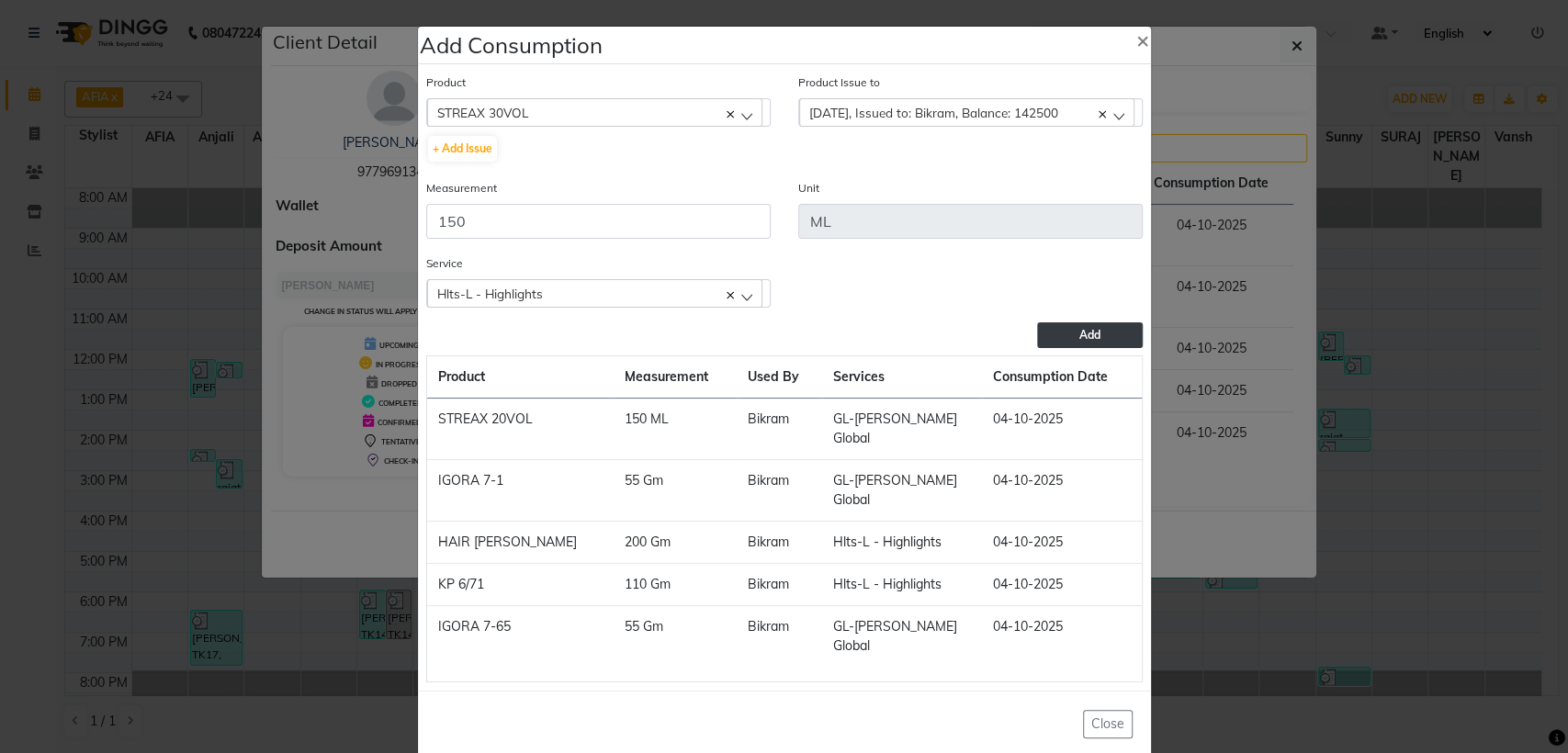
click at [1064, 348] on button "Add" at bounding box center [1090, 335] width 105 height 26
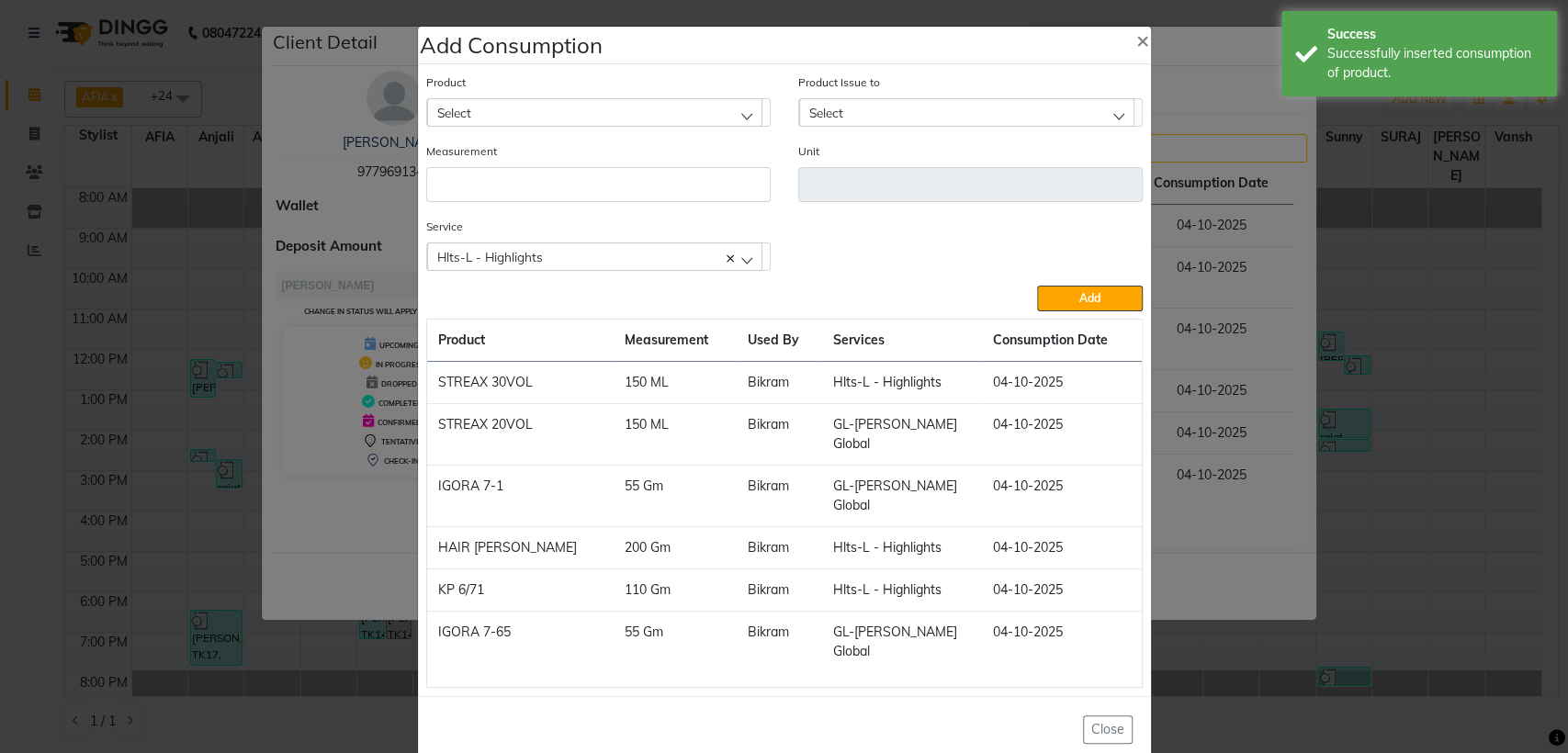
click at [1236, 519] on ngb-modal-window "Add Consumption × Product Select 10 AMINO ACID Product Issue to Select [DATE], …" at bounding box center [784, 376] width 1568 height 753
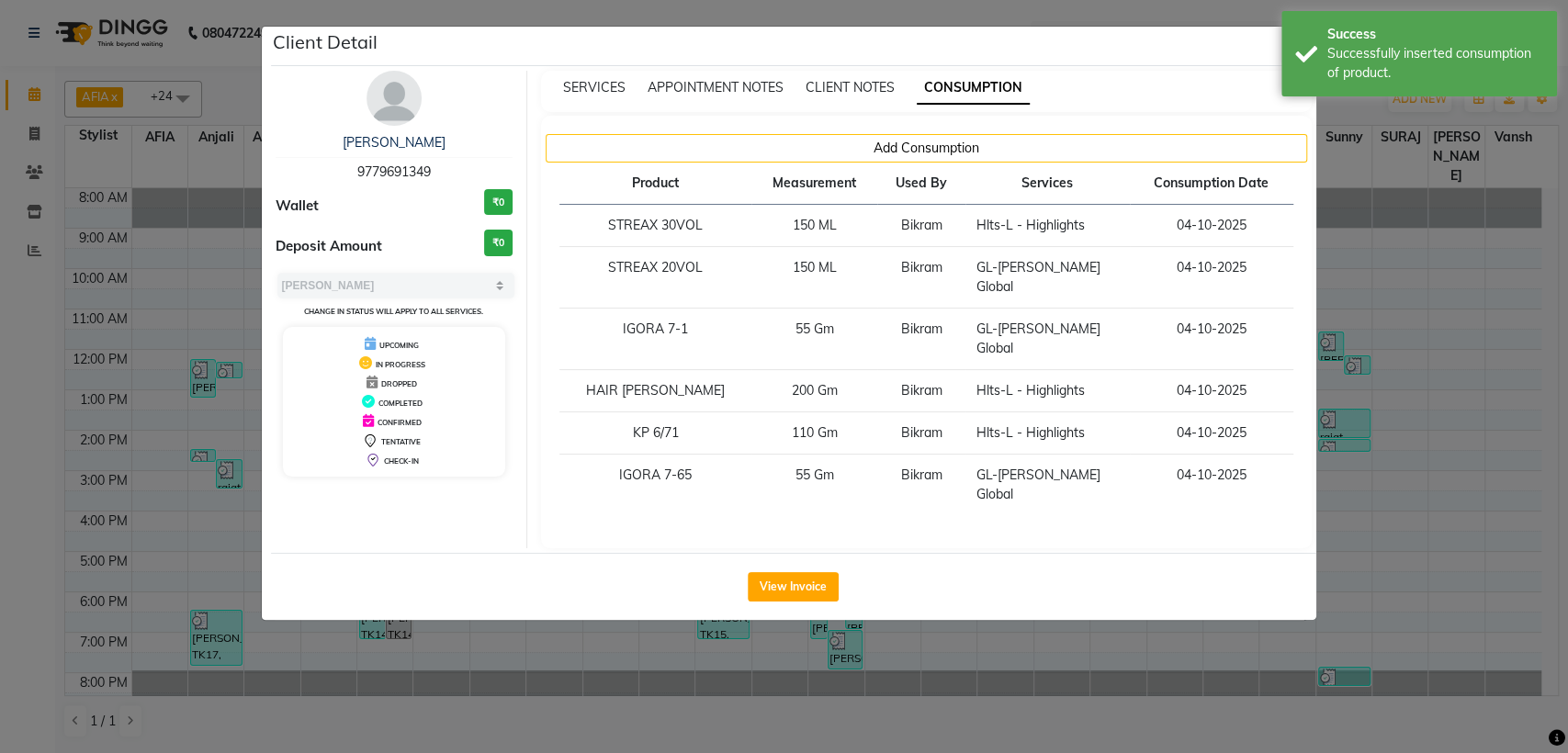
click at [1390, 468] on ngb-modal-window "Client Detail [PERSON_NAME] 9779691349 Wallet ₹0 Deposit Amount ₹0 Select MARK …" at bounding box center [784, 376] width 1568 height 753
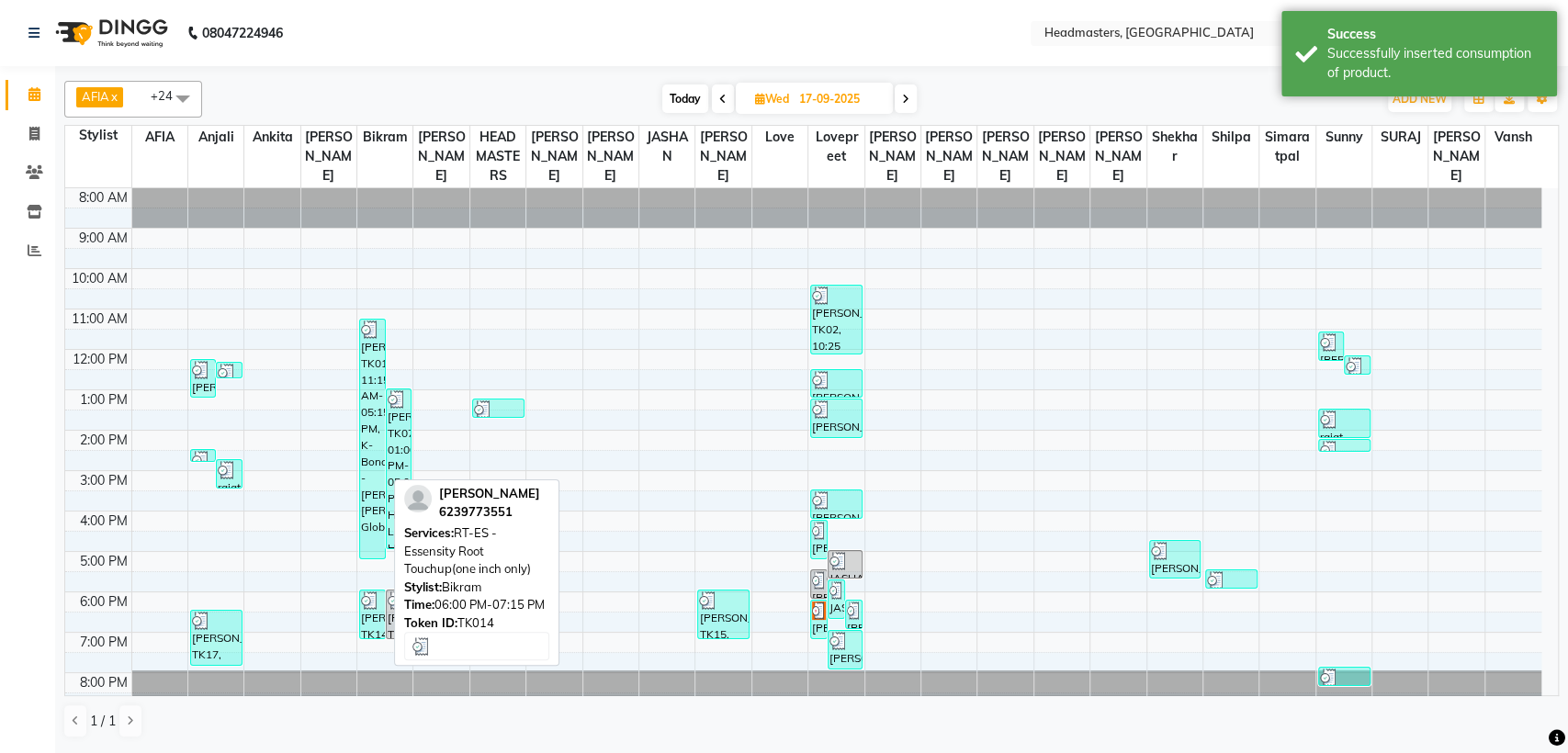
scroll to position [14, 0]
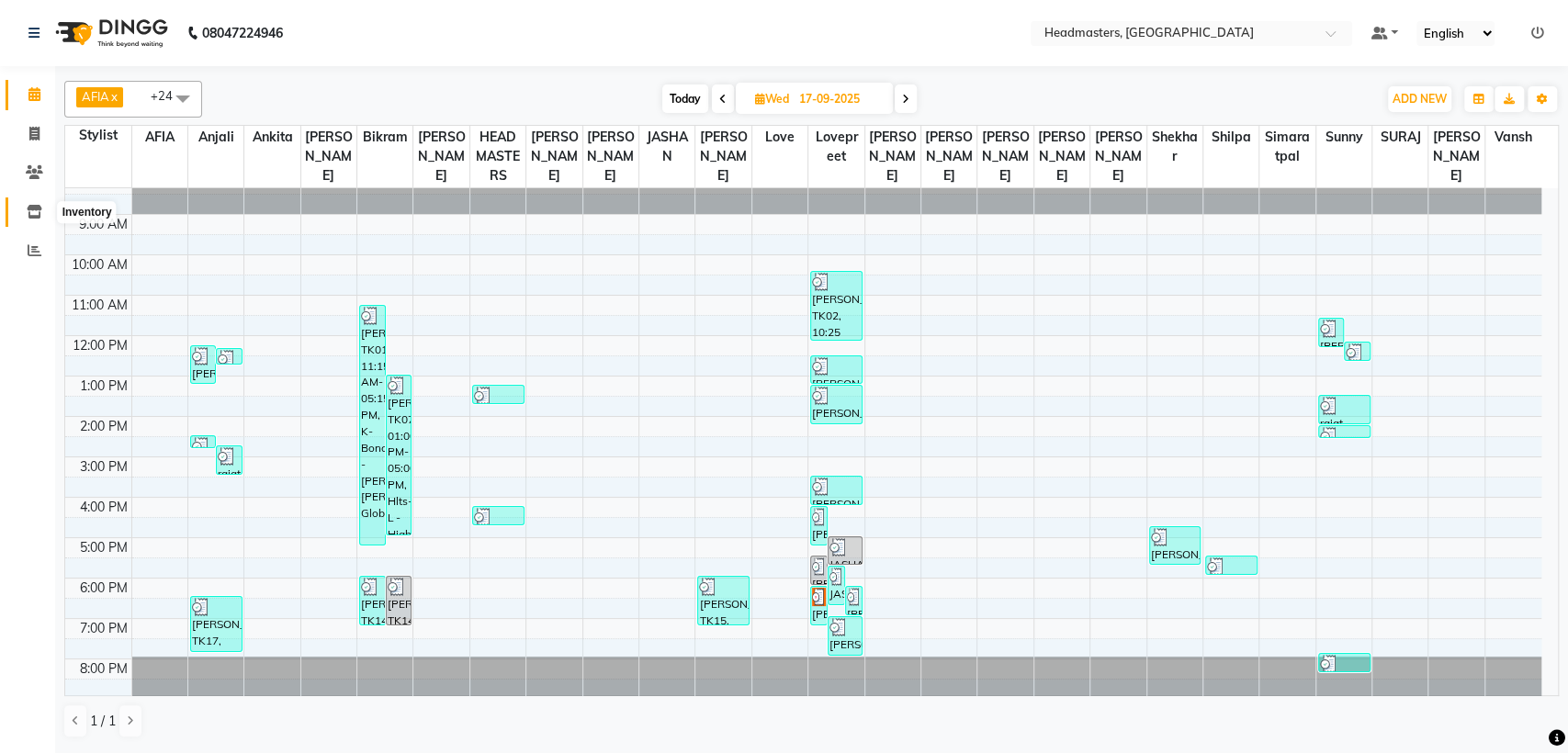
click at [38, 208] on icon at bounding box center [34, 211] width 16 height 14
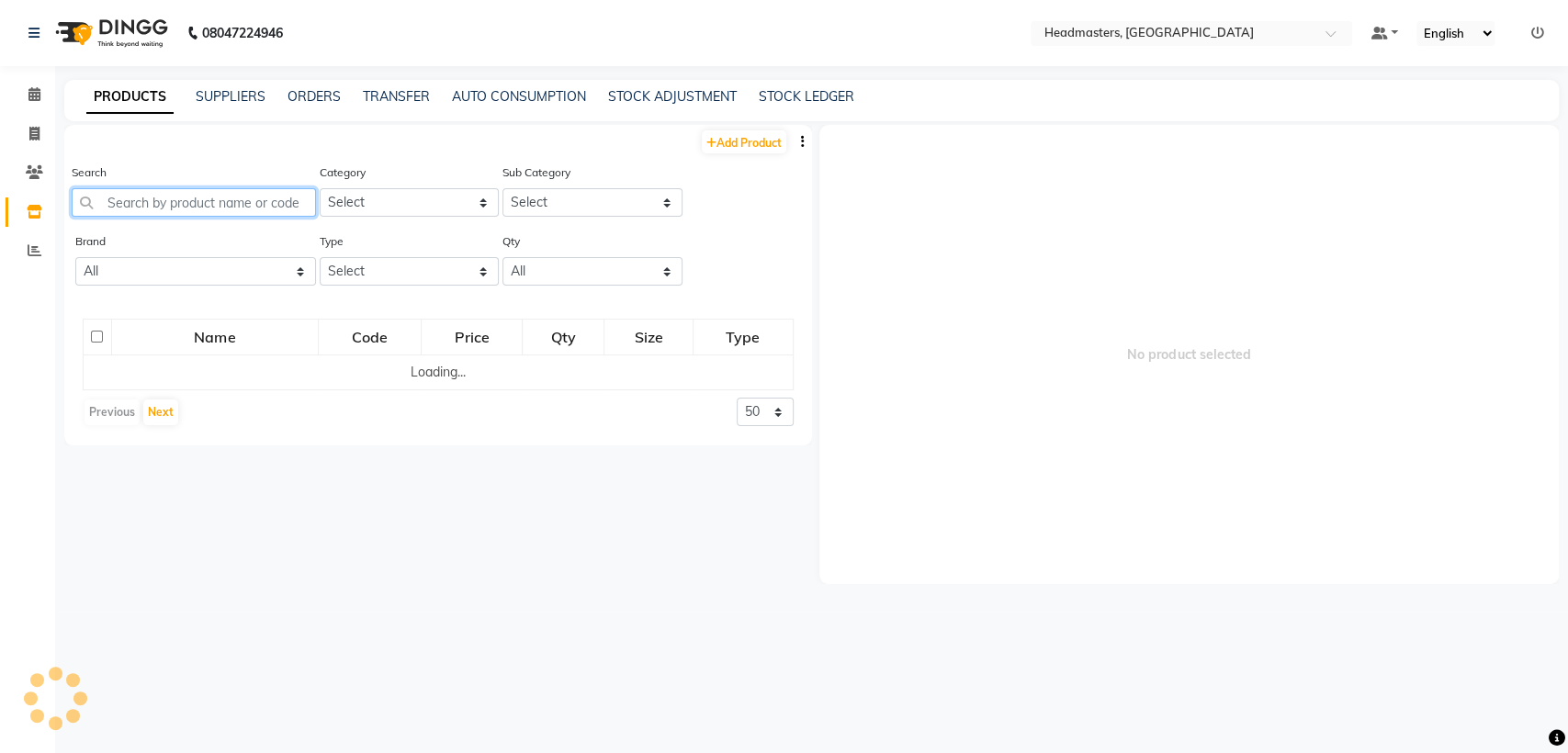
click at [171, 201] on input "text" at bounding box center [194, 202] width 244 height 28
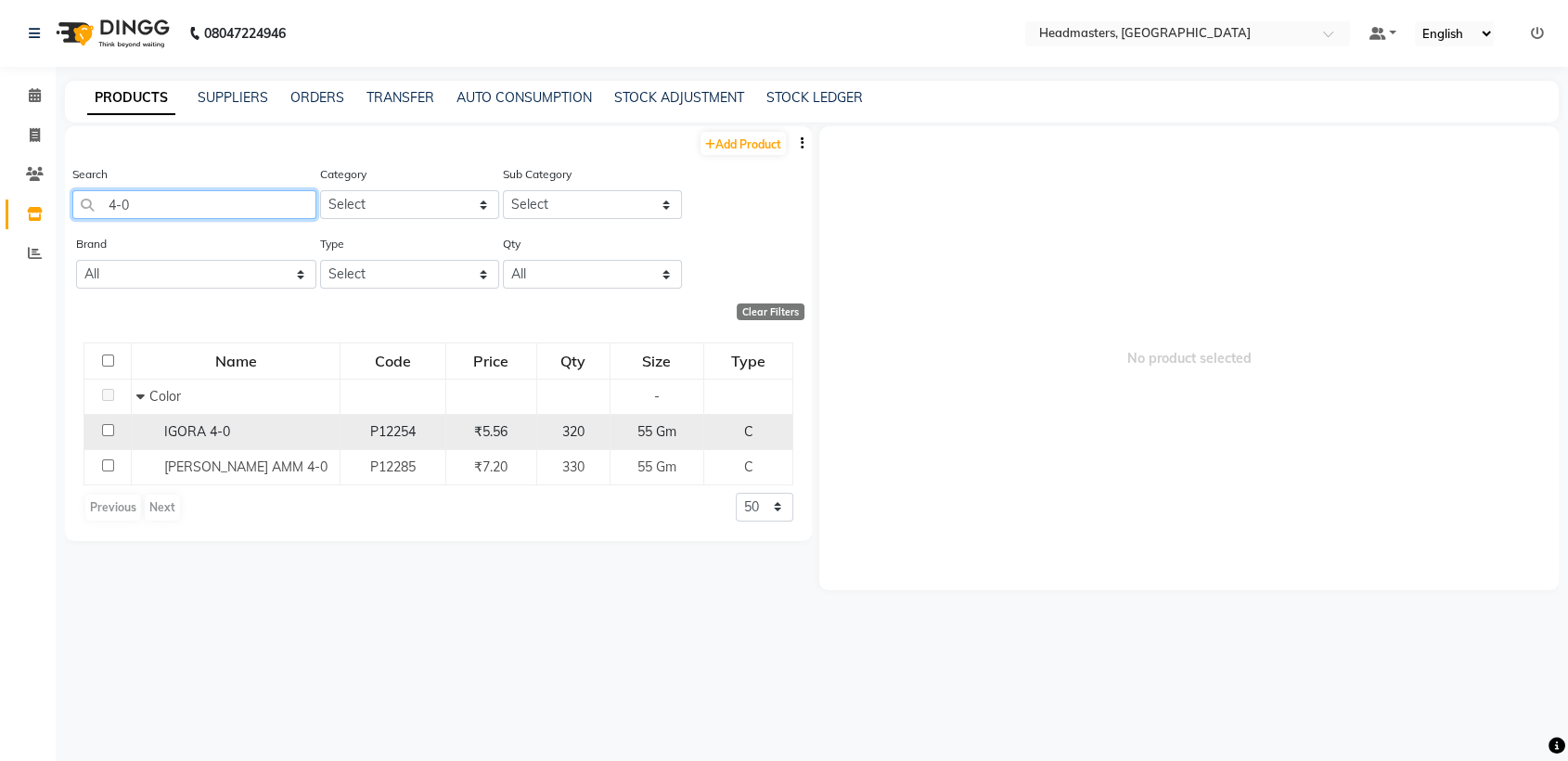
type input "4-0"
click at [511, 441] on td "₹5.56" at bounding box center [491, 432] width 91 height 35
click at [555, 436] on div "320" at bounding box center [573, 432] width 58 height 20
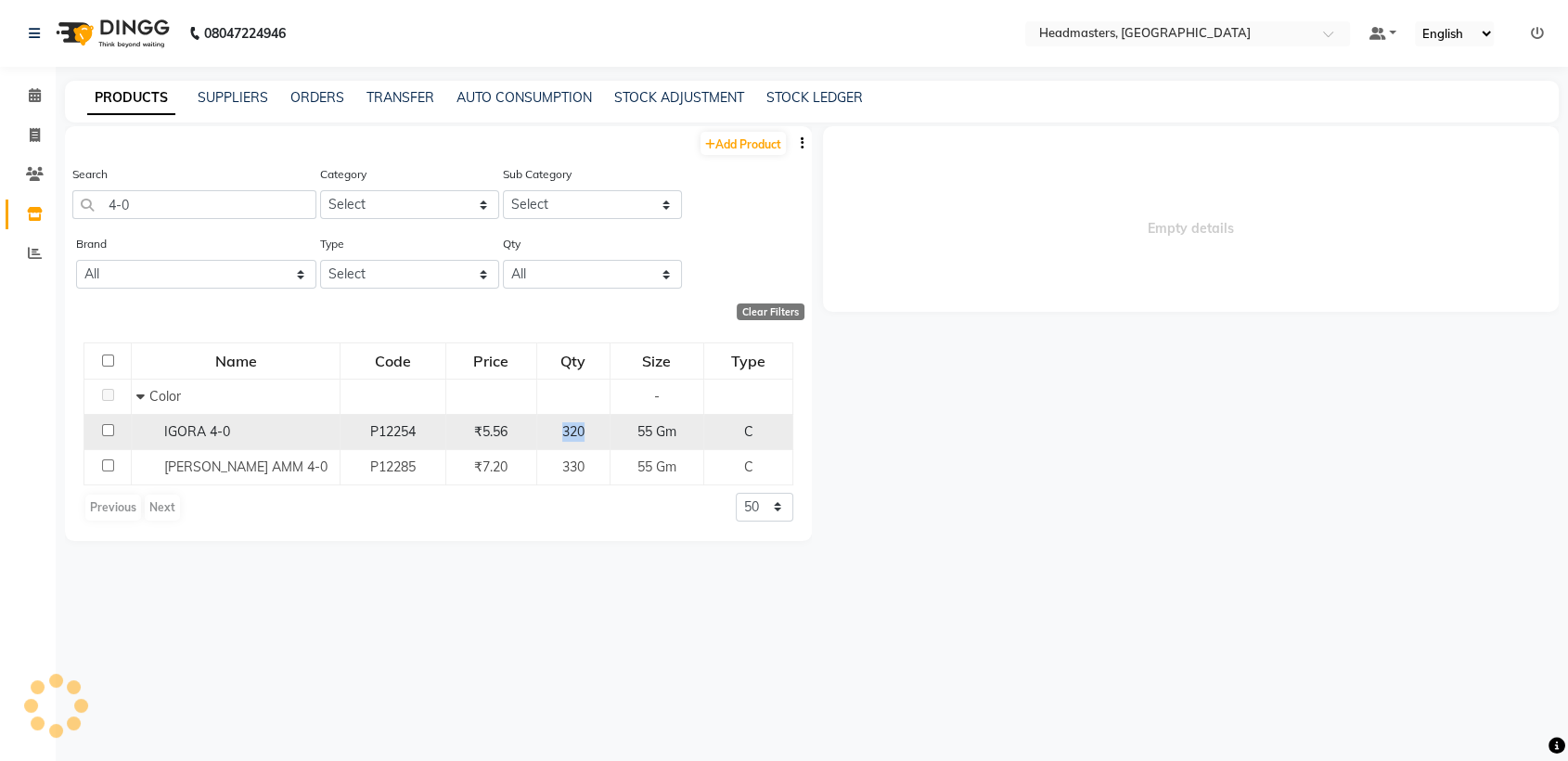
select select
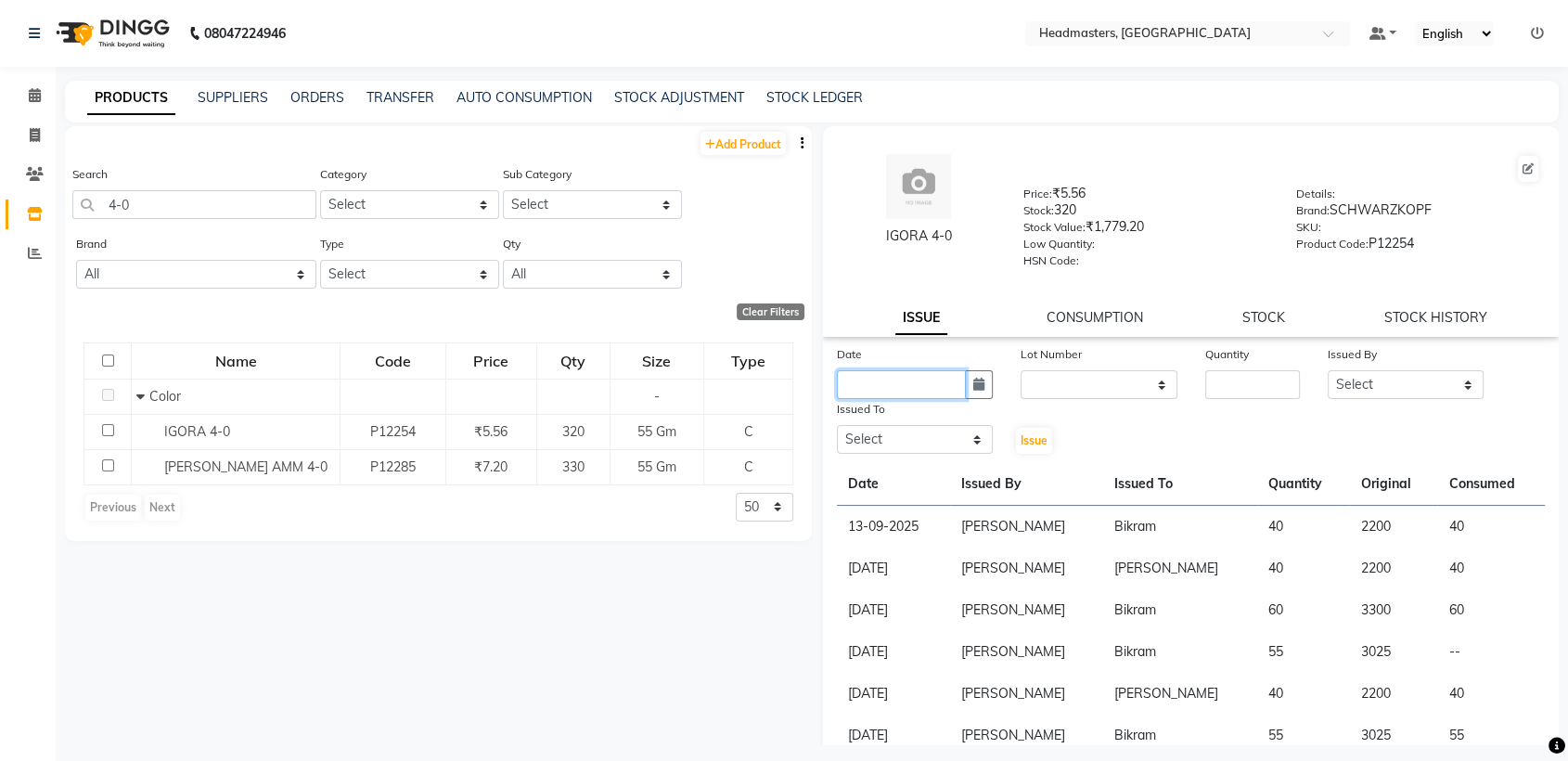
click at [941, 379] on input "text" at bounding box center [902, 384] width 129 height 28
select select "10"
select select "2025"
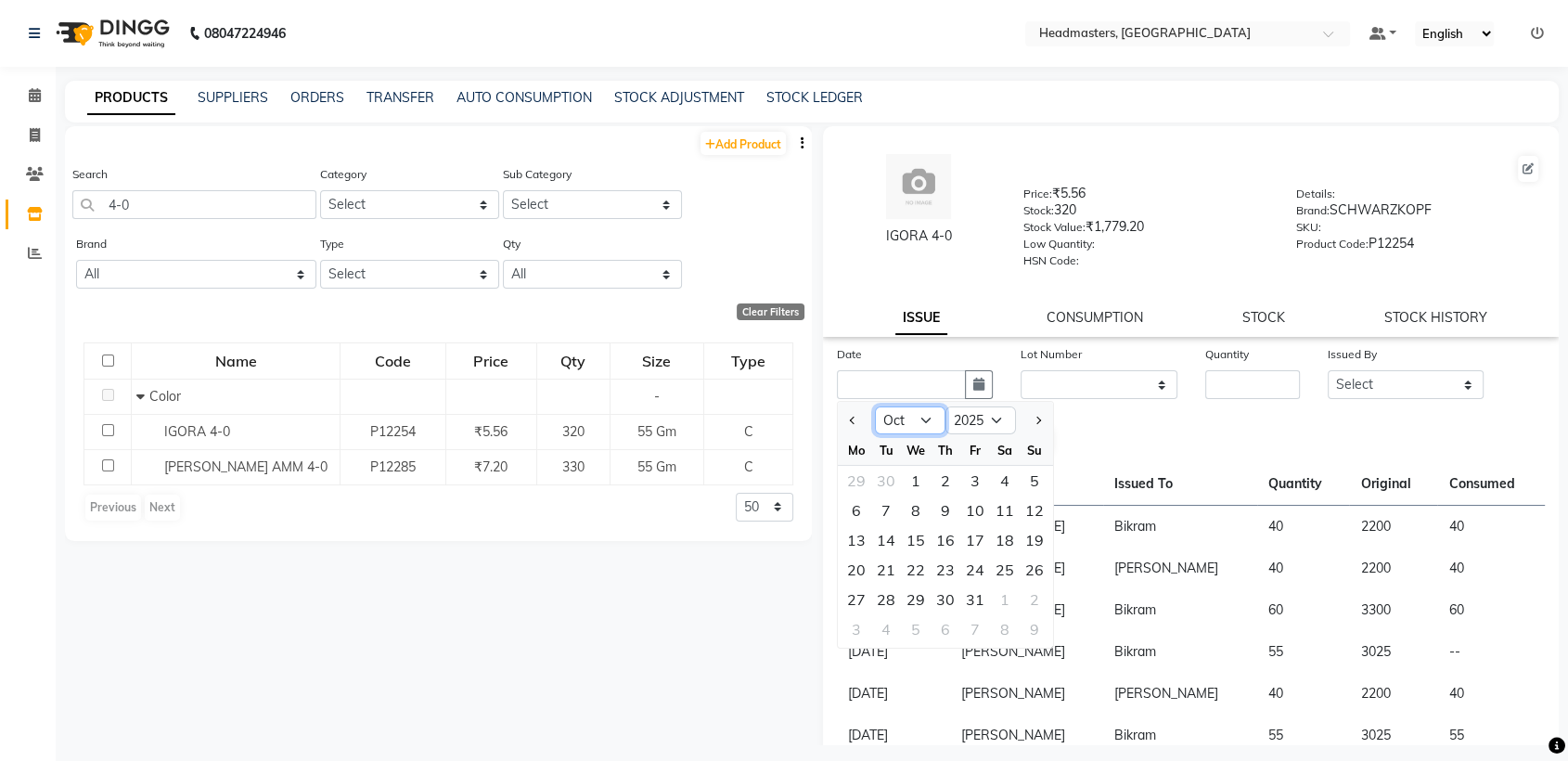
drag, startPoint x: 927, startPoint y: 426, endPoint x: 906, endPoint y: 650, distance: 225.0
click at [906, 650] on div "Date Jan Feb Mar Apr May Jun [DATE] Aug Sep Oct Nov [DATE] 2016 2017 2018 2019 …" at bounding box center [1190, 592] width 736 height 496
select select "9"
click at [875, 406] on select "Jan Feb Mar Apr May Jun [DATE] Aug Sep Oct Nov Dec" at bounding box center [910, 420] width 71 height 27
click at [920, 536] on div "17" at bounding box center [916, 540] width 29 height 29
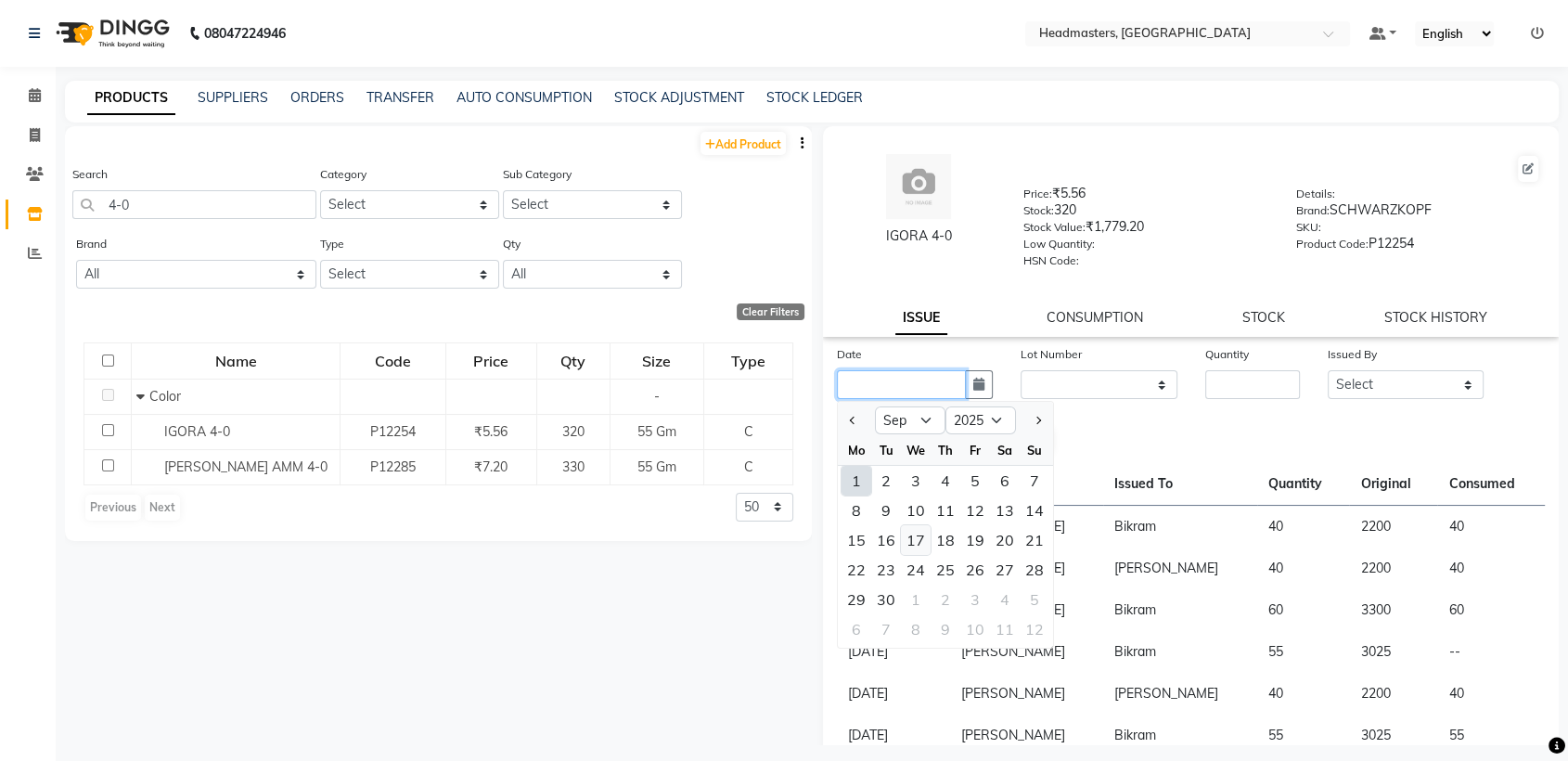
type input "17-09-2025"
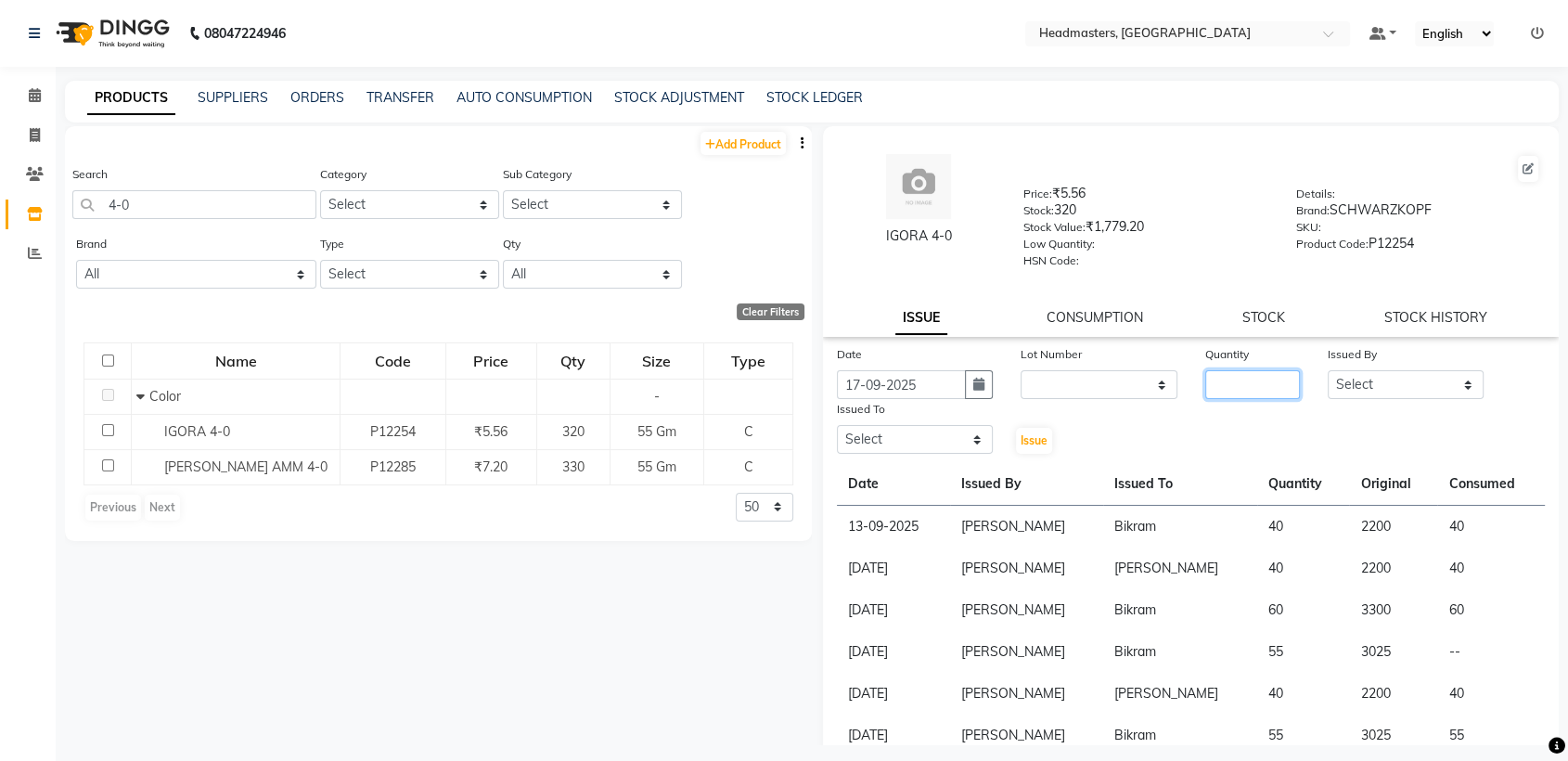
click at [1232, 372] on input "number" at bounding box center [1253, 384] width 95 height 28
type input "55"
click at [1399, 372] on select "Select AFIA Anjali [PERSON_NAME] [PERSON_NAME] [PERSON_NAME] HEAD [PERSON_NAME]…" at bounding box center [1405, 384] width 156 height 28
select select "60658"
click at [1328, 370] on select "Select AFIA Anjali [PERSON_NAME] [PERSON_NAME] [PERSON_NAME] HEAD [PERSON_NAME]…" at bounding box center [1405, 384] width 156 height 28
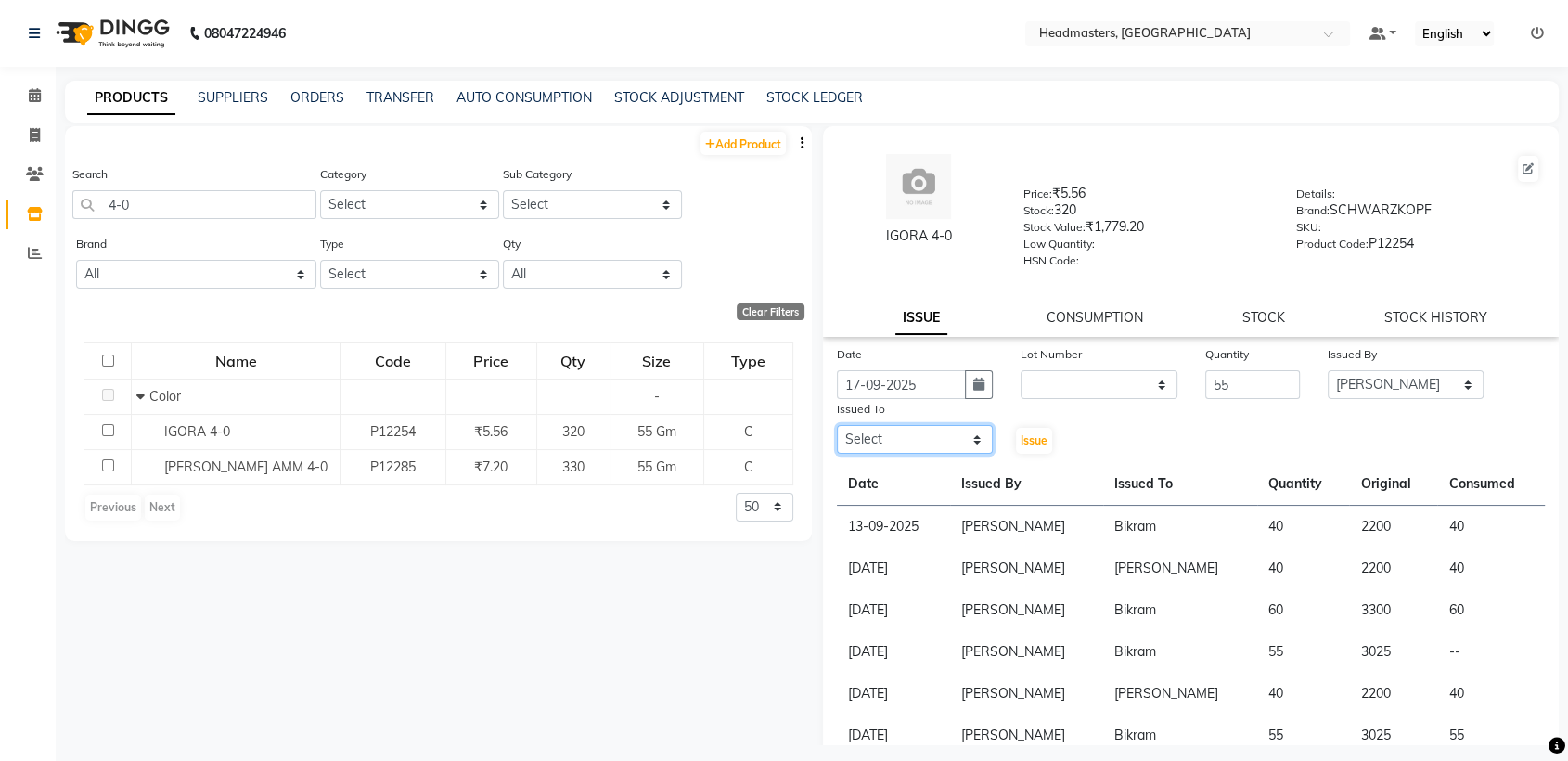
click at [943, 434] on select "Select AFIA Anjali [PERSON_NAME] [PERSON_NAME] [PERSON_NAME] HEAD [PERSON_NAME]…" at bounding box center [915, 439] width 156 height 28
select select "60661"
click at [837, 425] on select "Select AFIA Anjali [PERSON_NAME] [PERSON_NAME] [PERSON_NAME] HEAD [PERSON_NAME]…" at bounding box center [915, 439] width 156 height 28
click at [1023, 441] on span "Issue" at bounding box center [1033, 440] width 26 height 14
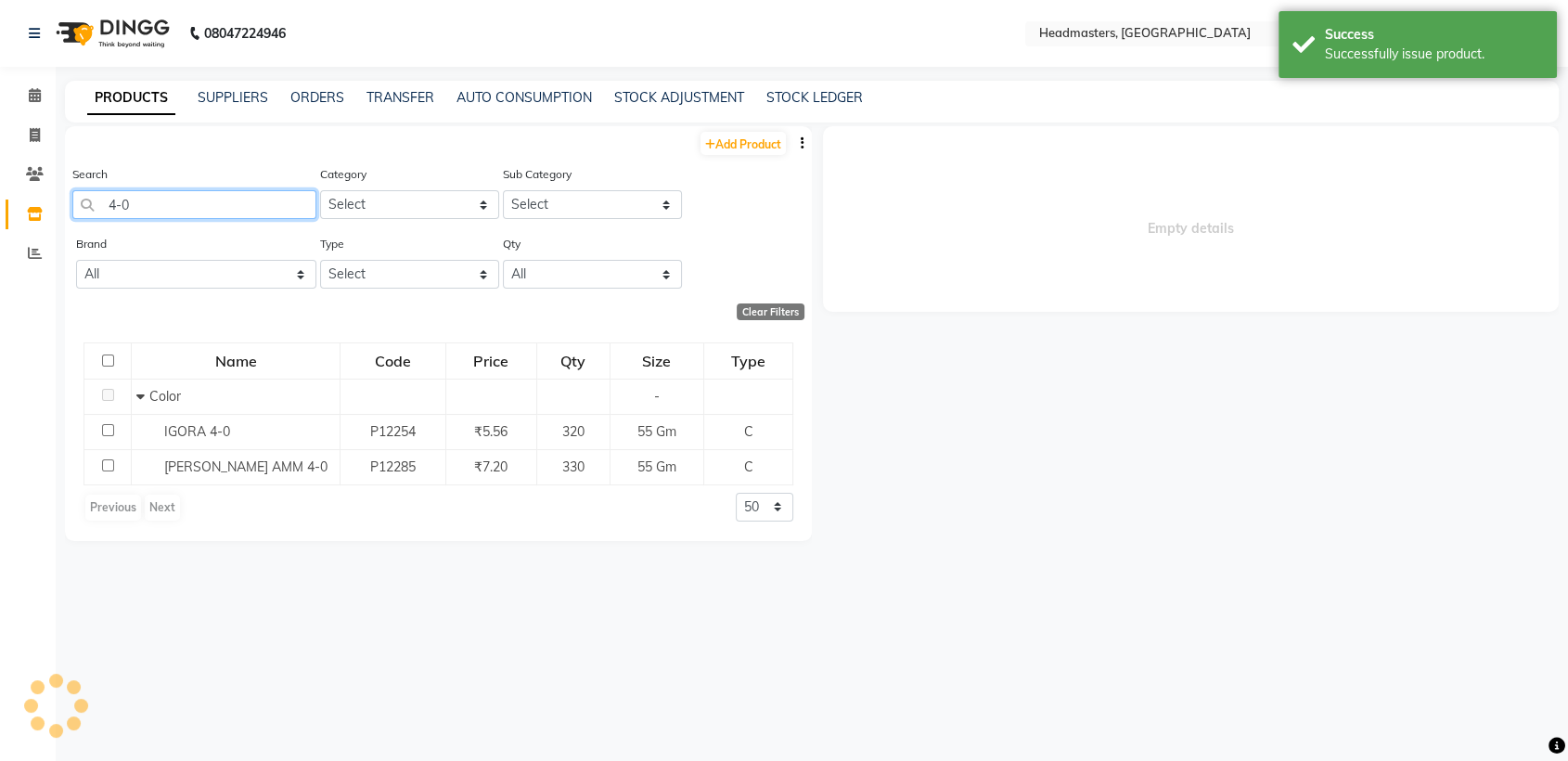
select select
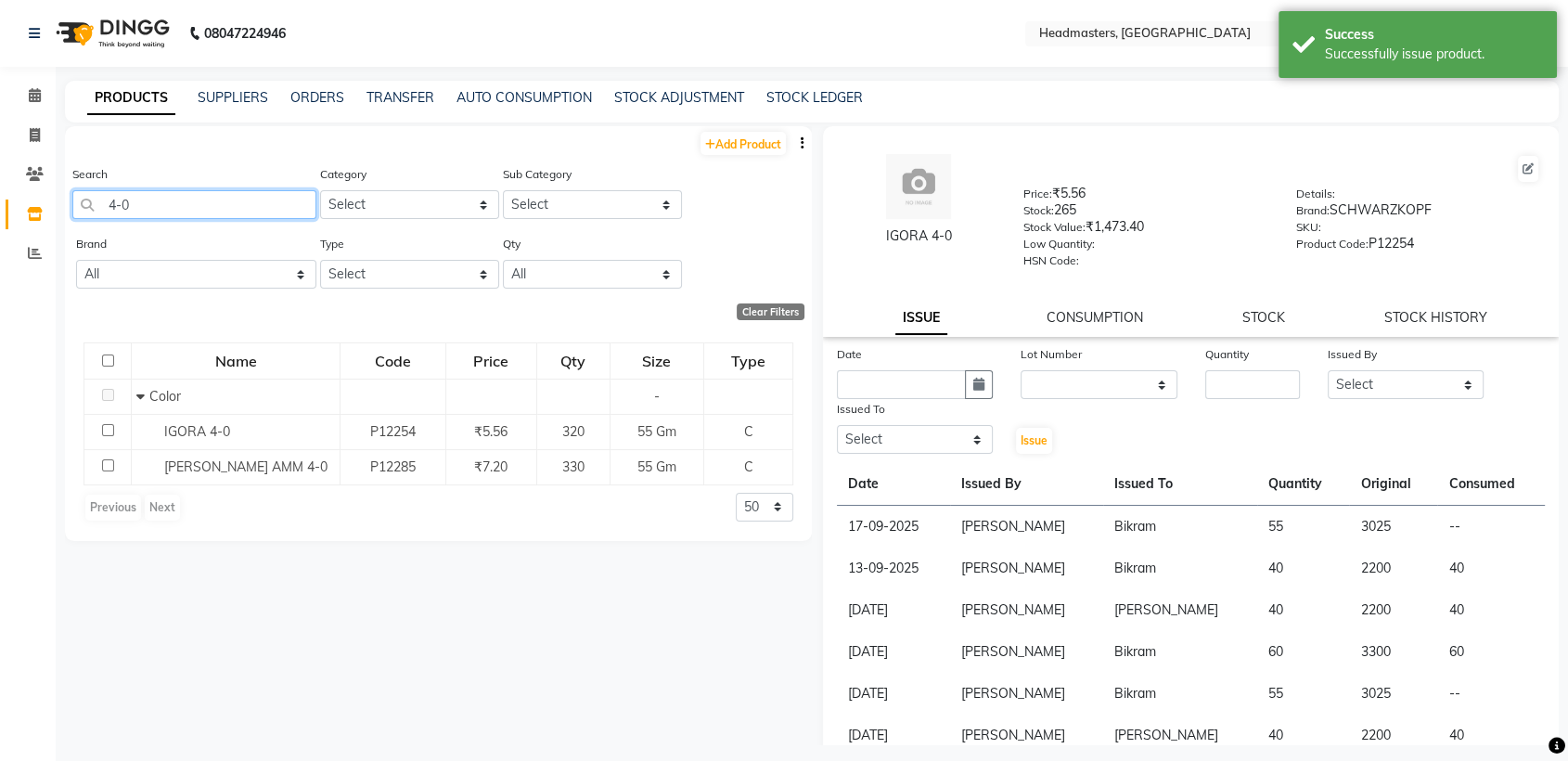
click at [235, 197] on input "4-0" at bounding box center [194, 204] width 244 height 28
type input "4"
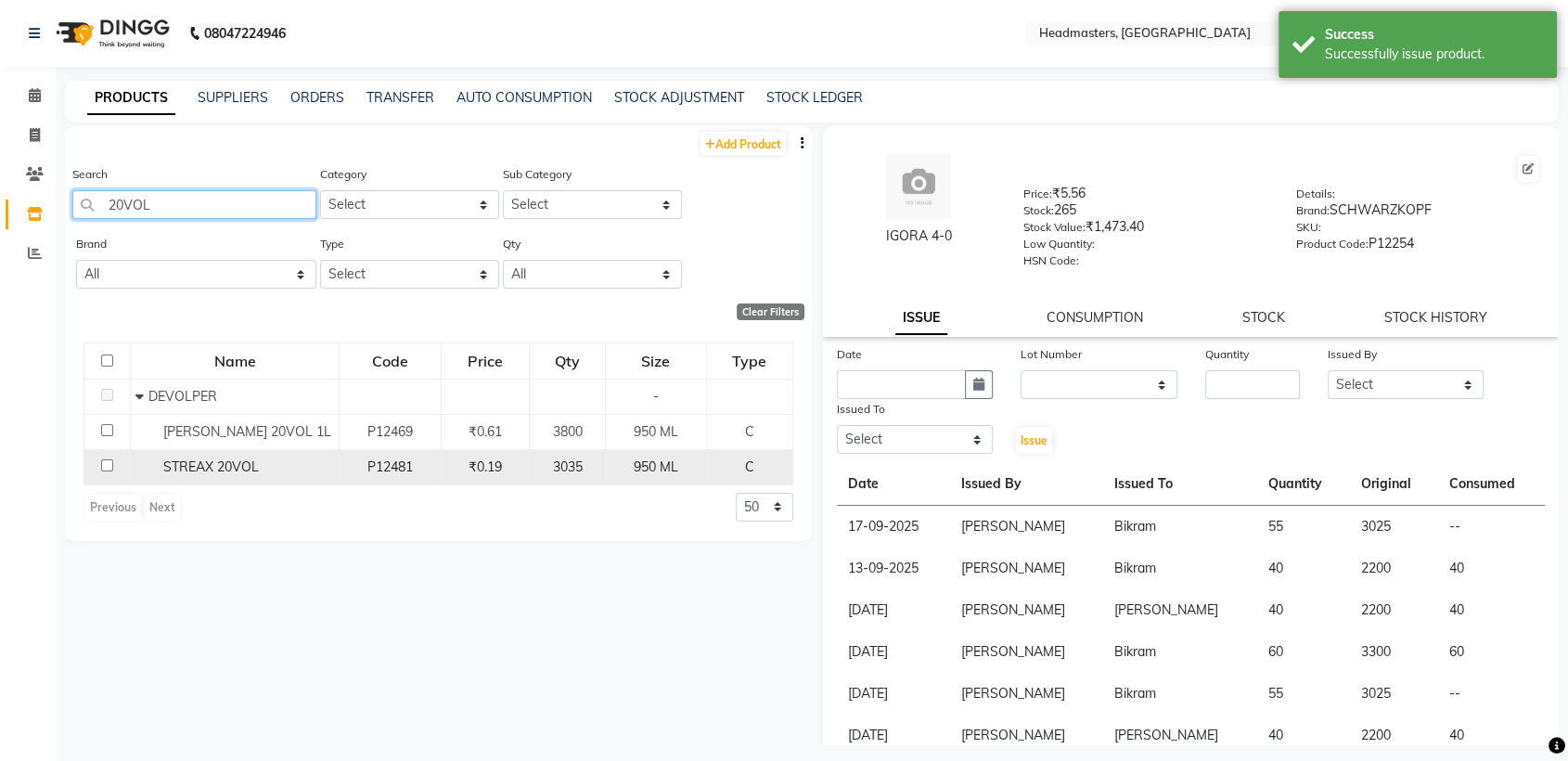
type input "20VOL"
click at [279, 458] on div "STREAX 20VOL" at bounding box center [234, 467] width 199 height 20
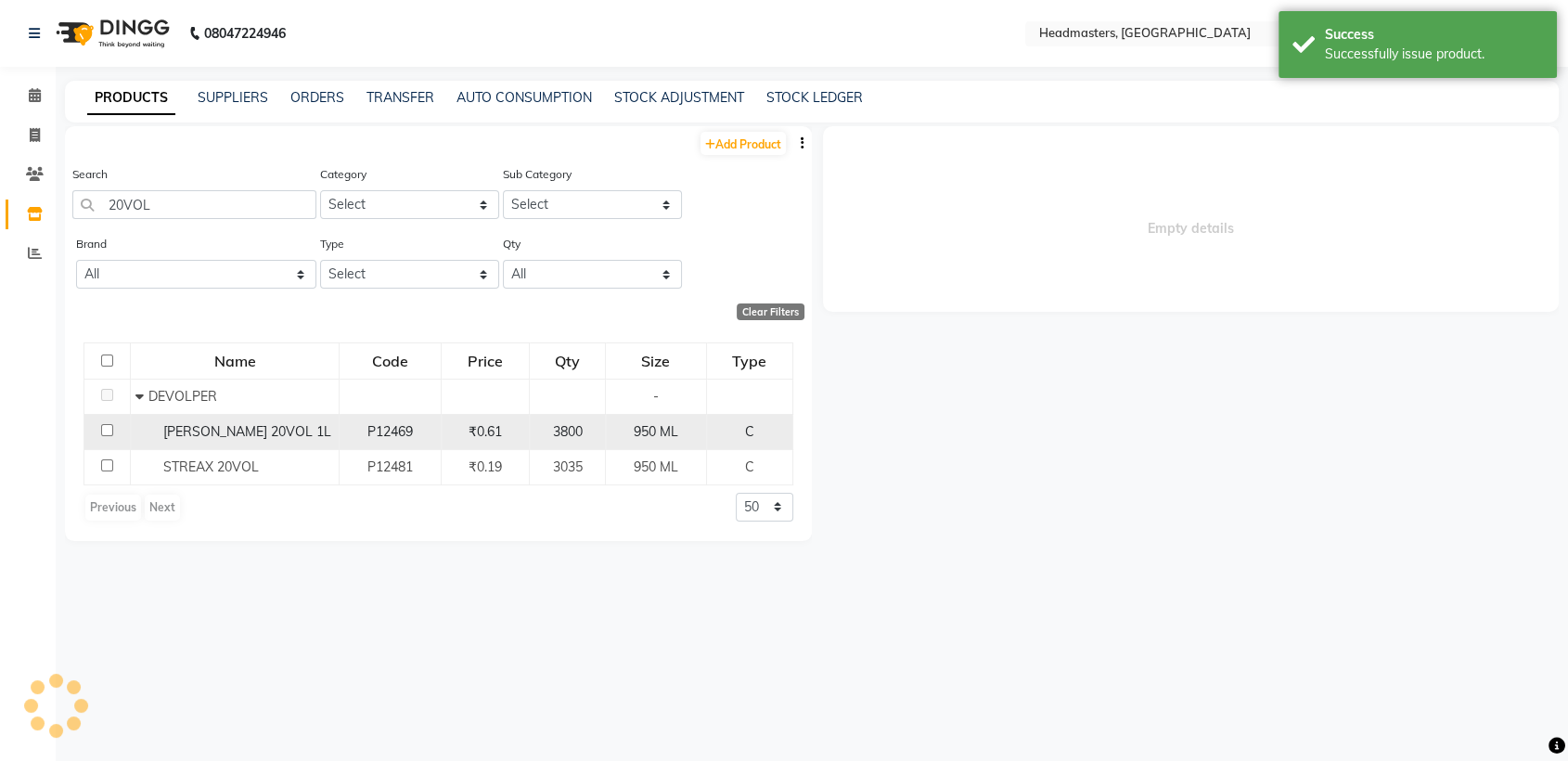
select select
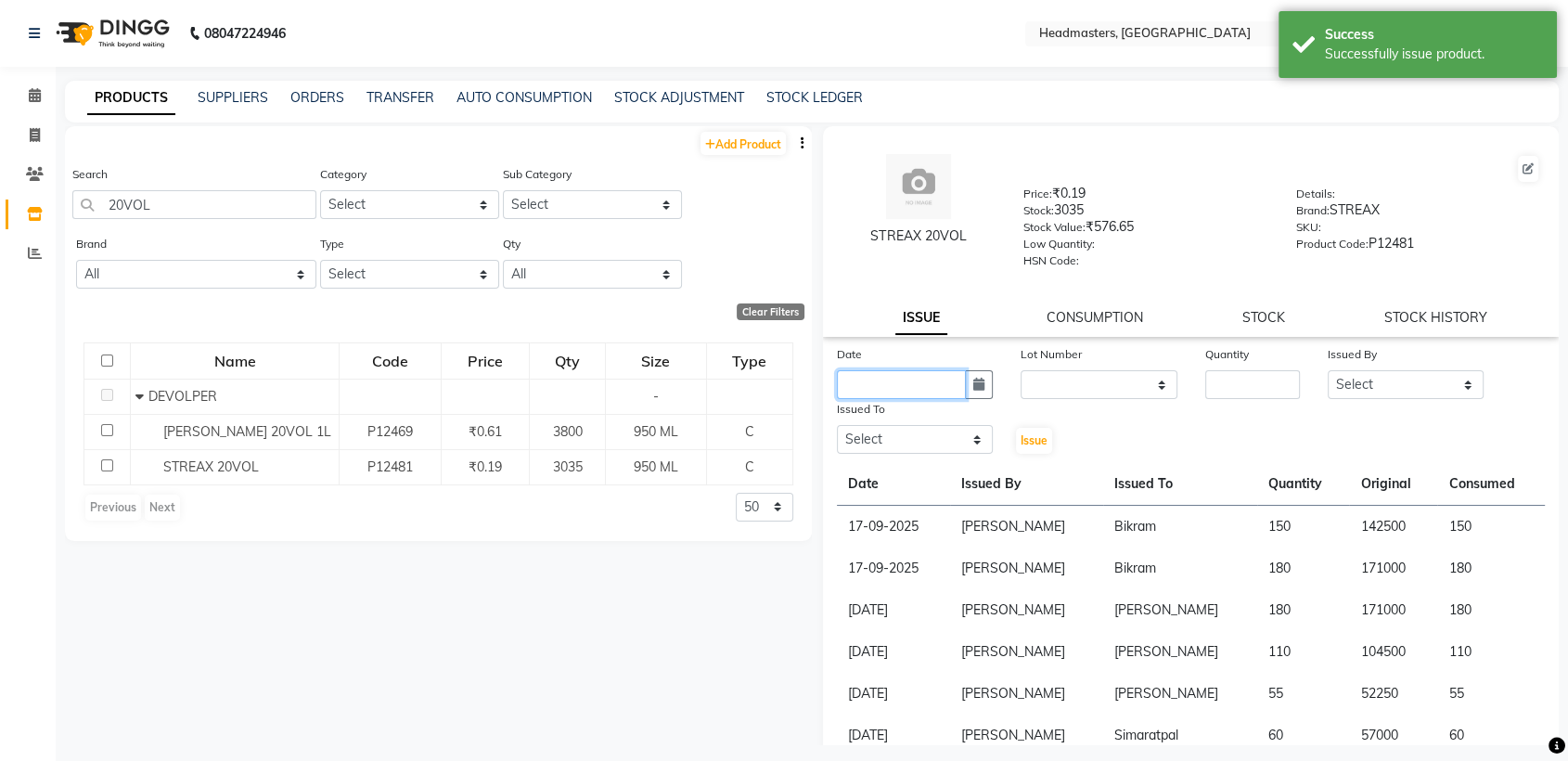
click at [876, 378] on input "text" at bounding box center [902, 384] width 129 height 28
select select "10"
select select "2025"
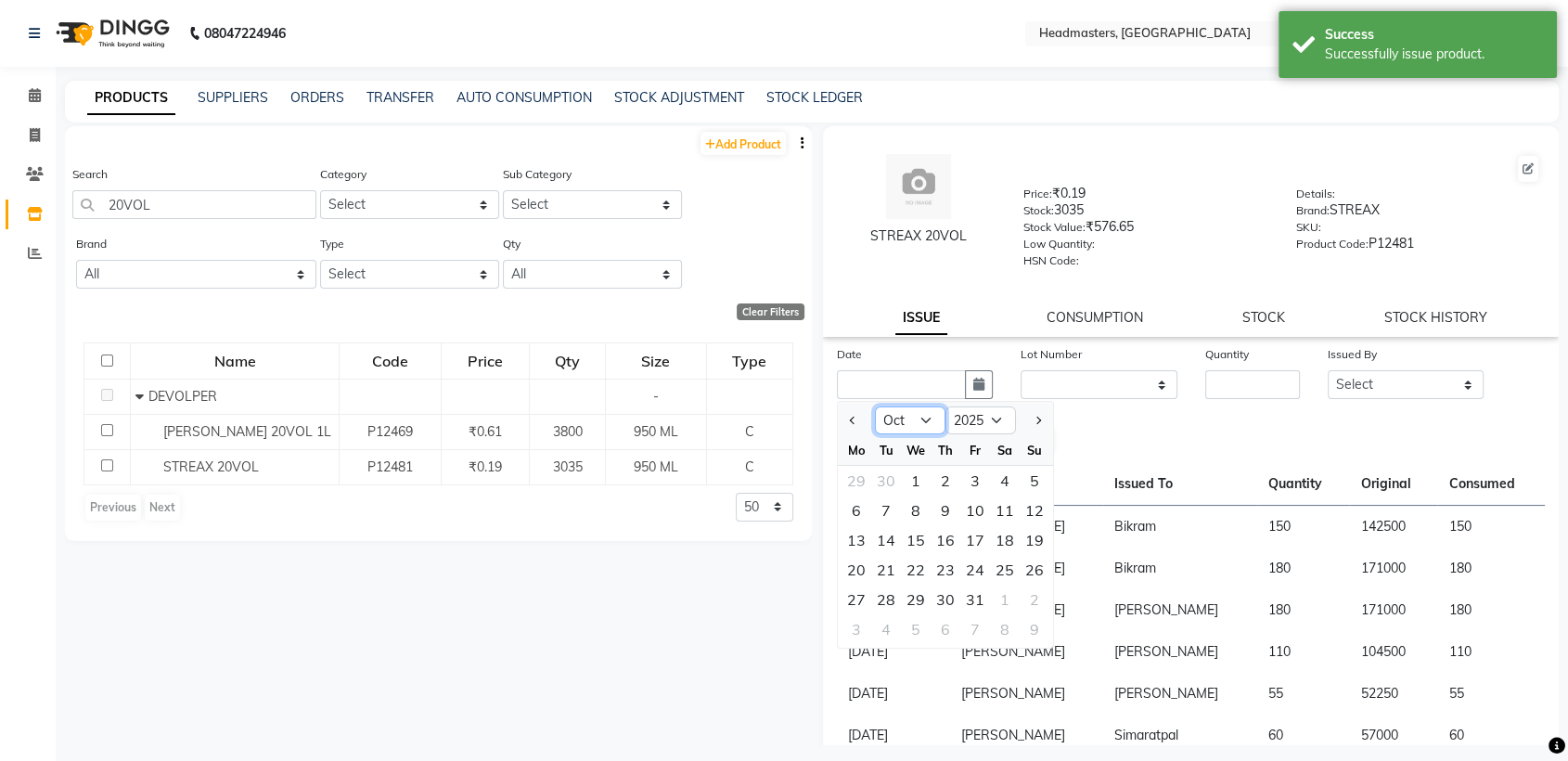
click at [919, 426] on select "Jan Feb Mar Apr May Jun [DATE] Aug Sep Oct Nov Dec" at bounding box center [910, 420] width 71 height 27
select select "9"
click at [875, 406] on select "Jan Feb Mar Apr May Jun [DATE] Aug Sep Oct Nov Dec" at bounding box center [910, 420] width 71 height 27
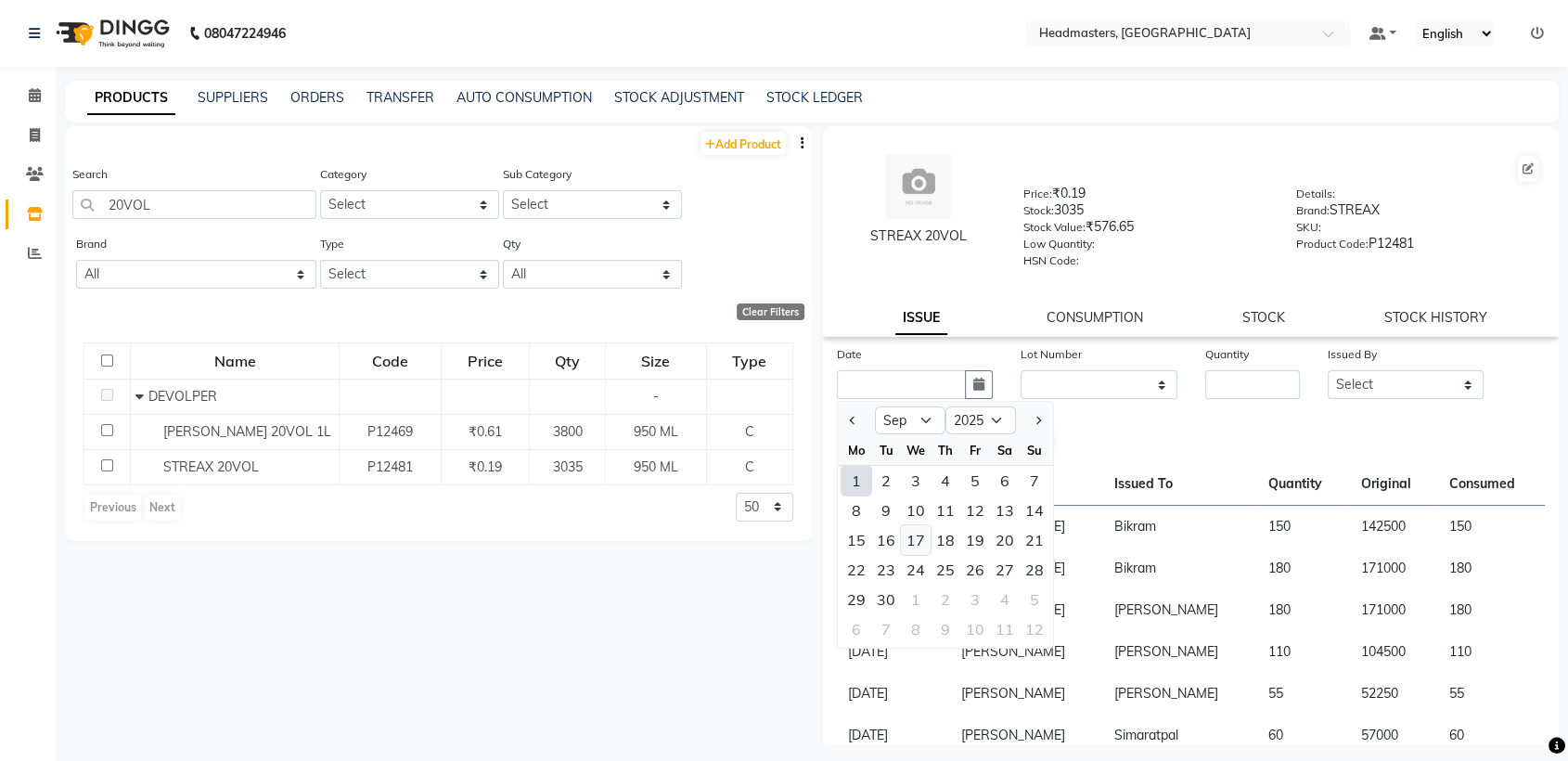
click at [927, 539] on div "17" at bounding box center [916, 540] width 29 height 29
type input "17-09-2025"
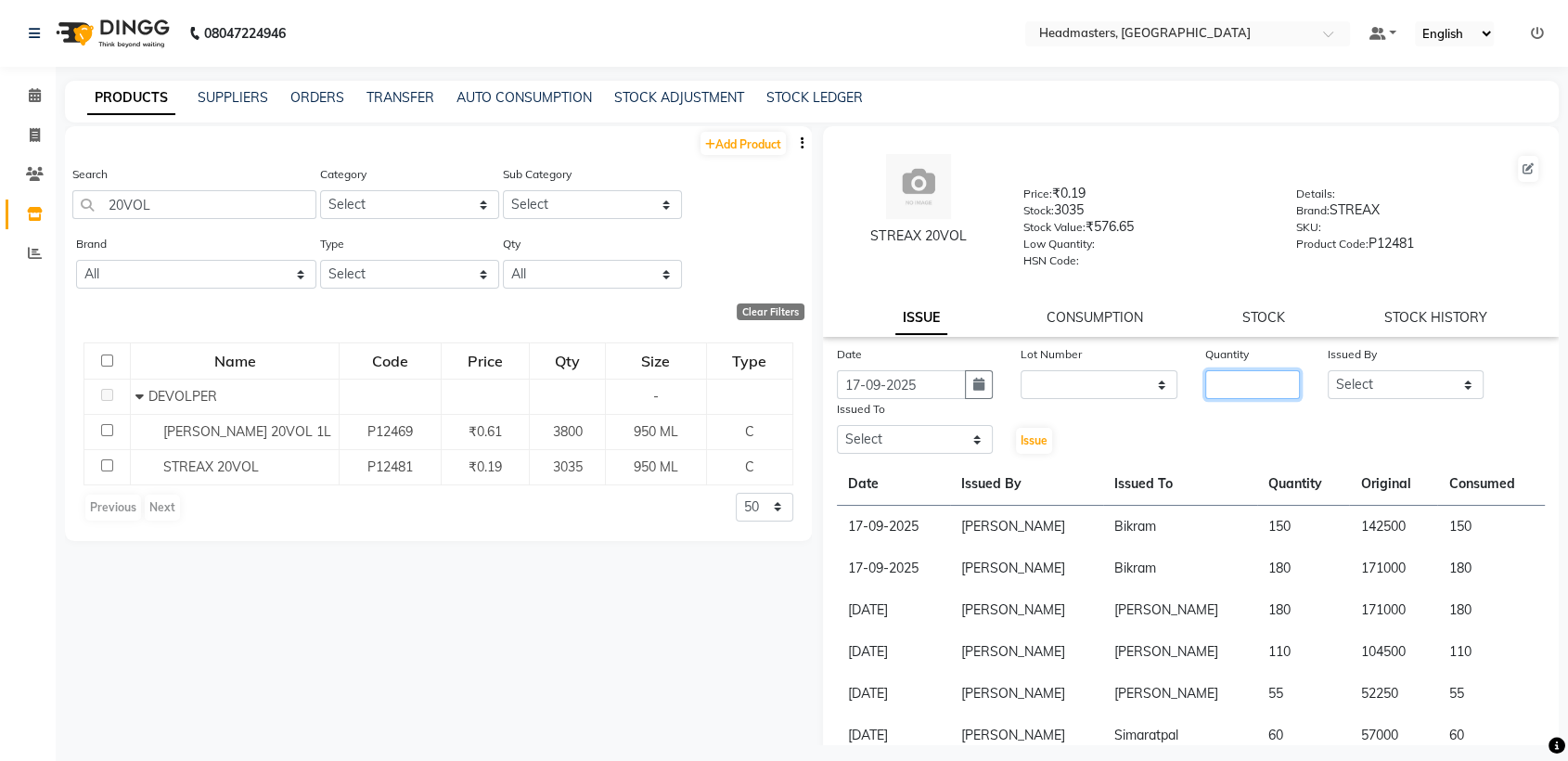
click at [1240, 382] on input "number" at bounding box center [1253, 384] width 95 height 28
type input "5"
type input "60"
click at [1350, 397] on div "Date [DATE] Lot Number None Quantity 60 Issued By Select AFIA Anjali [PERSON_NA…" at bounding box center [1190, 400] width 736 height 112
click at [1350, 387] on select "Select AFIA Anjali [PERSON_NAME] [PERSON_NAME] [PERSON_NAME] HEAD [PERSON_NAME]…" at bounding box center [1405, 384] width 156 height 28
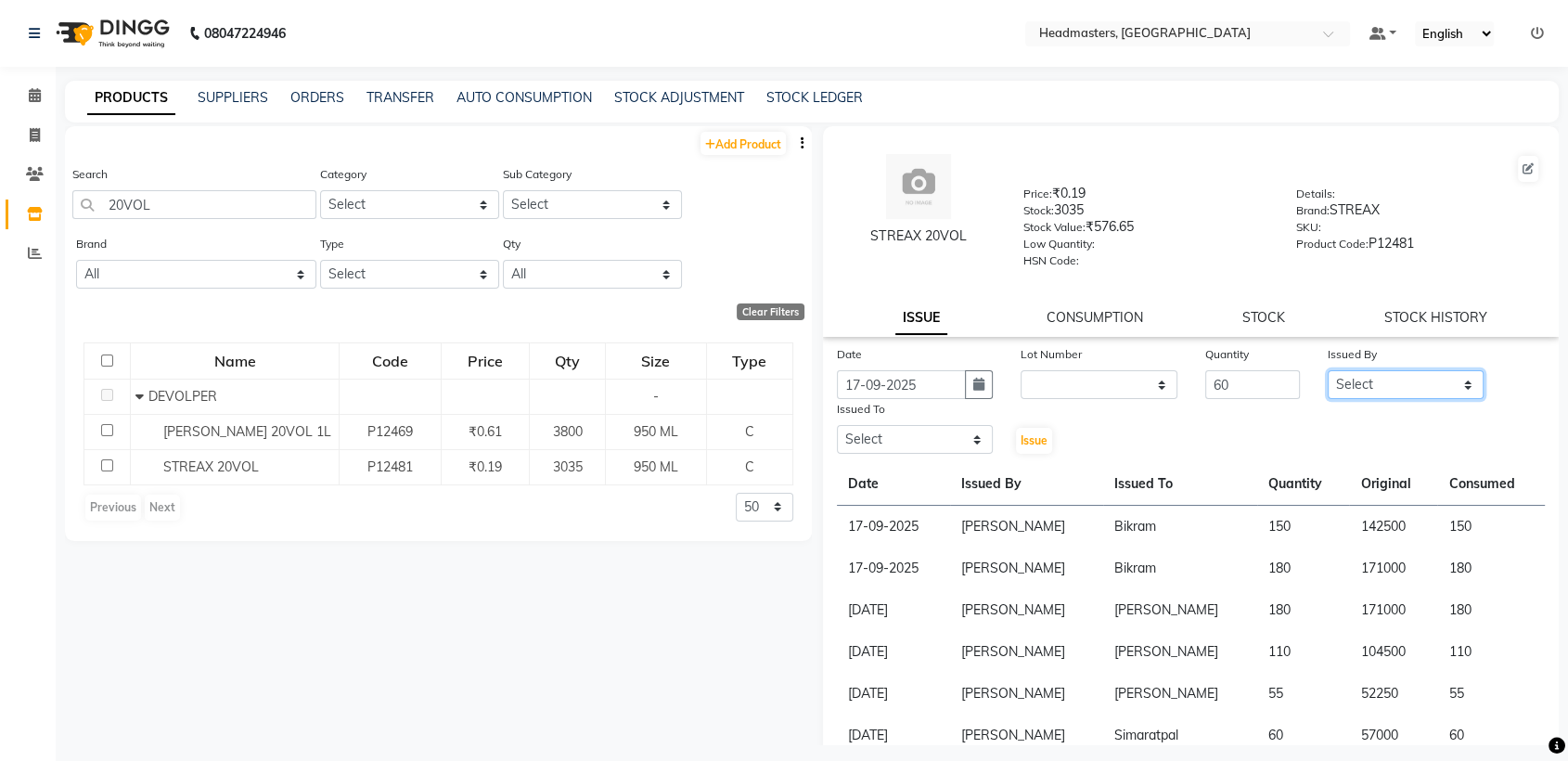
select select "60658"
click at [1328, 370] on select "Select AFIA Anjali [PERSON_NAME] [PERSON_NAME] [PERSON_NAME] HEAD [PERSON_NAME]…" at bounding box center [1405, 384] width 156 height 28
click at [864, 427] on select "Select AFIA Anjali [PERSON_NAME] [PERSON_NAME] [PERSON_NAME] HEAD [PERSON_NAME]…" at bounding box center [915, 439] width 156 height 28
select select "60661"
click at [837, 425] on select "Select AFIA Anjali [PERSON_NAME] [PERSON_NAME] [PERSON_NAME] HEAD [PERSON_NAME]…" at bounding box center [915, 439] width 156 height 28
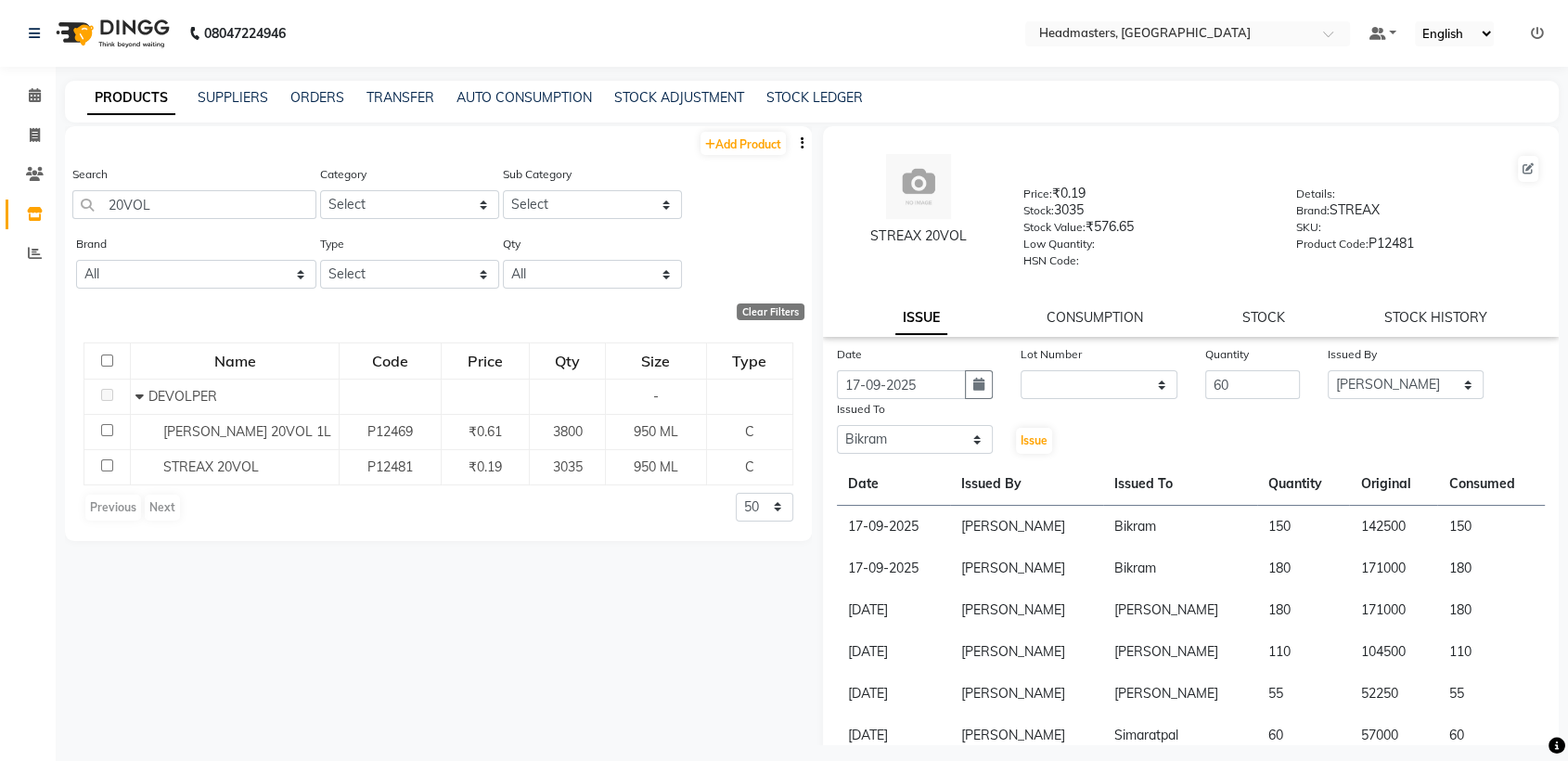
click at [1050, 441] on div "Issue" at bounding box center [1037, 427] width 62 height 57
click at [1033, 437] on span "Issue" at bounding box center [1033, 440] width 26 height 14
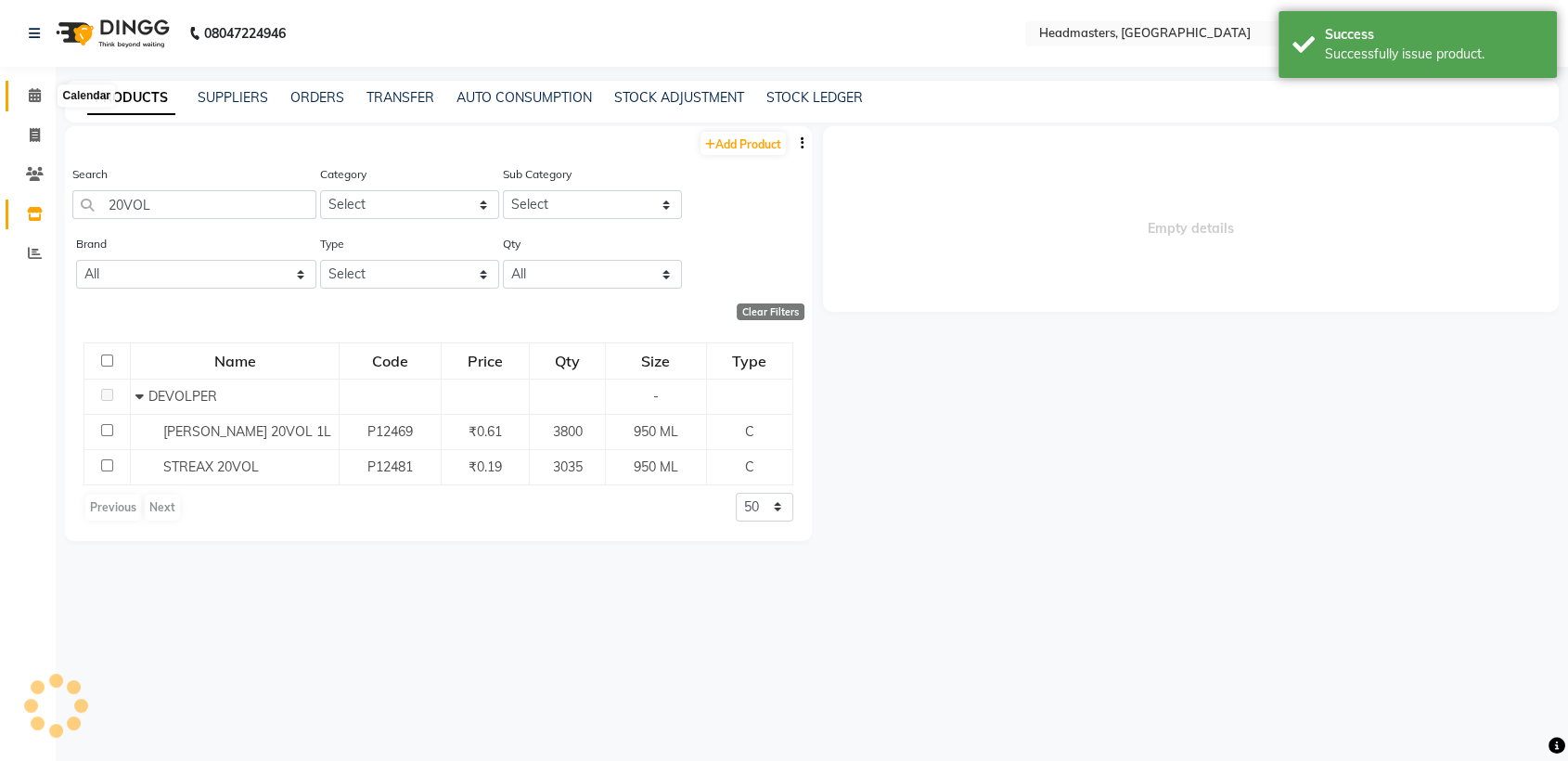
select select
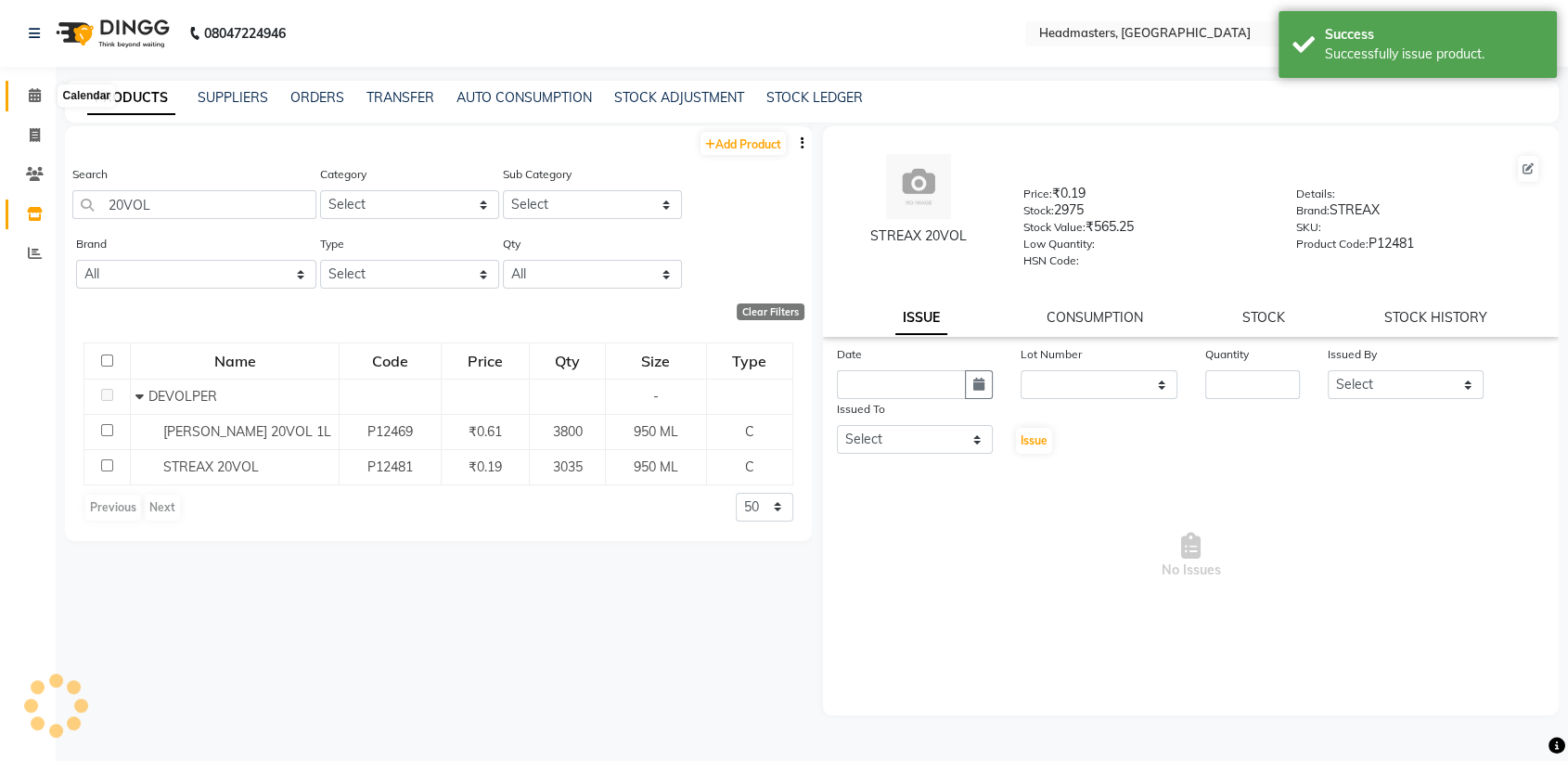
click at [31, 96] on icon at bounding box center [34, 95] width 12 height 14
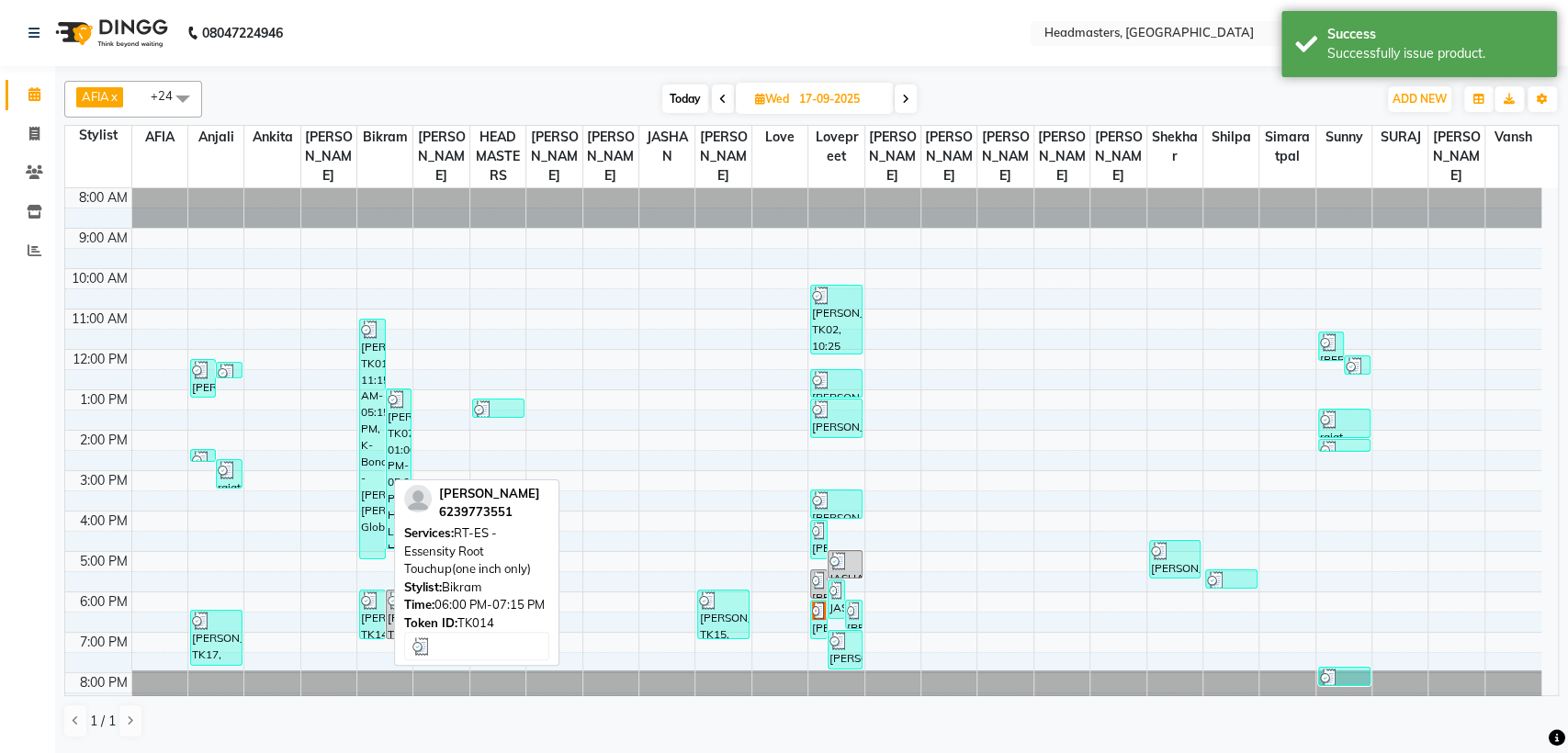
click at [368, 627] on div "[PERSON_NAME], TK14, 06:00 PM-07:15 PM, RT-ES - Essensity Root Touchup(one inch…" at bounding box center [371, 613] width 24 height 47
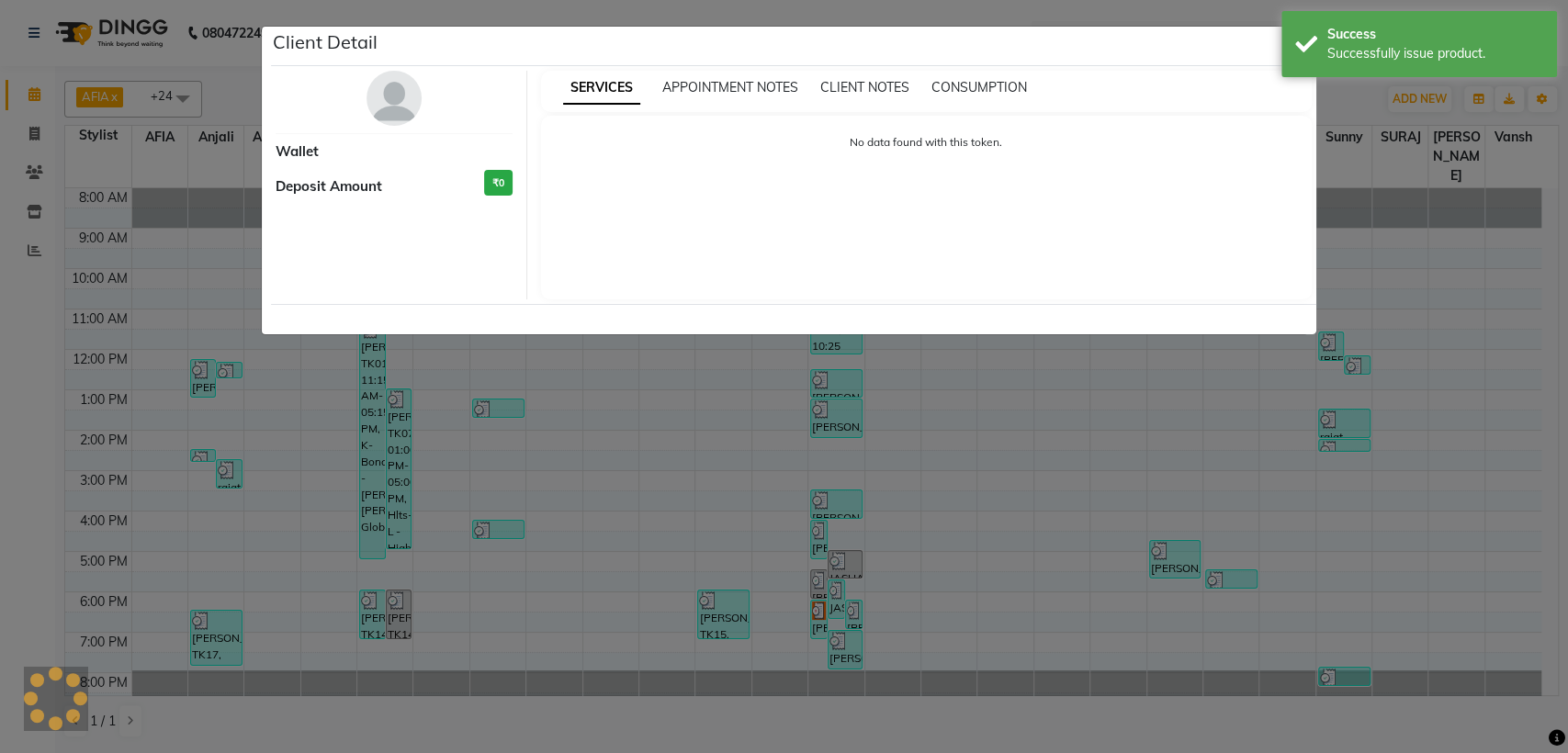
select select "3"
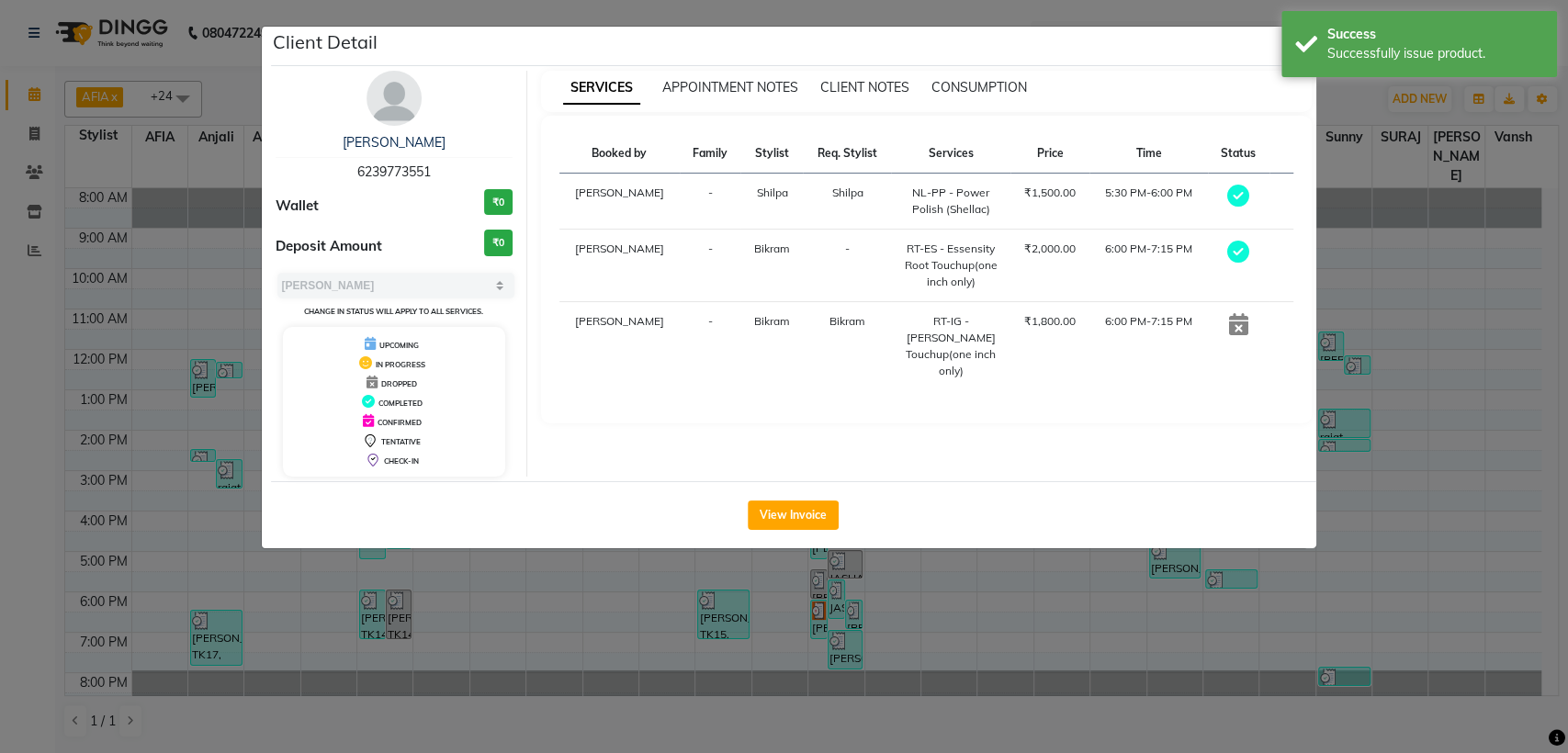
click at [976, 95] on div "CONSUMPTION" at bounding box center [979, 88] width 96 height 19
click at [976, 86] on span "CONSUMPTION" at bounding box center [979, 86] width 96 height 16
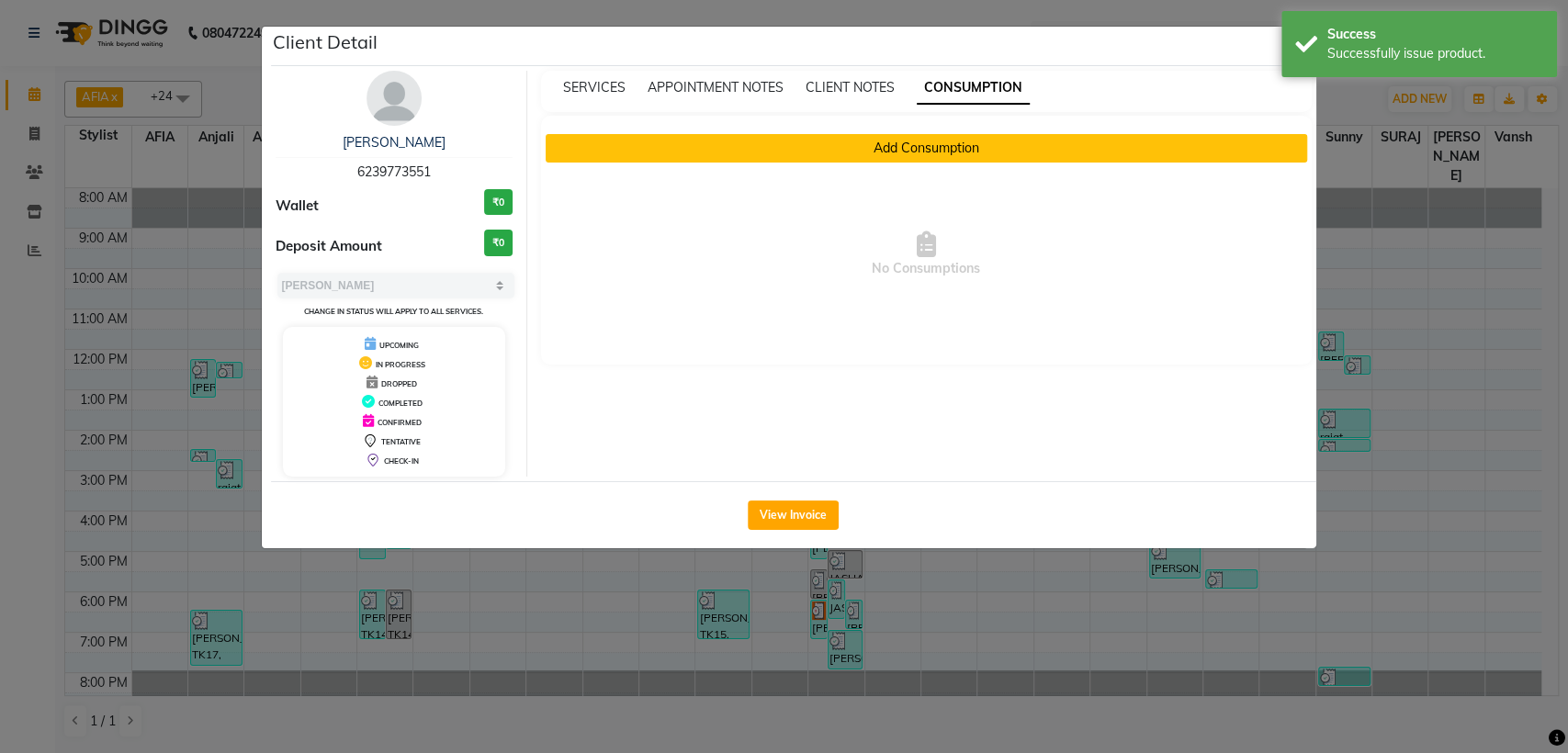
click at [897, 149] on button "Add Consumption" at bounding box center [926, 147] width 761 height 28
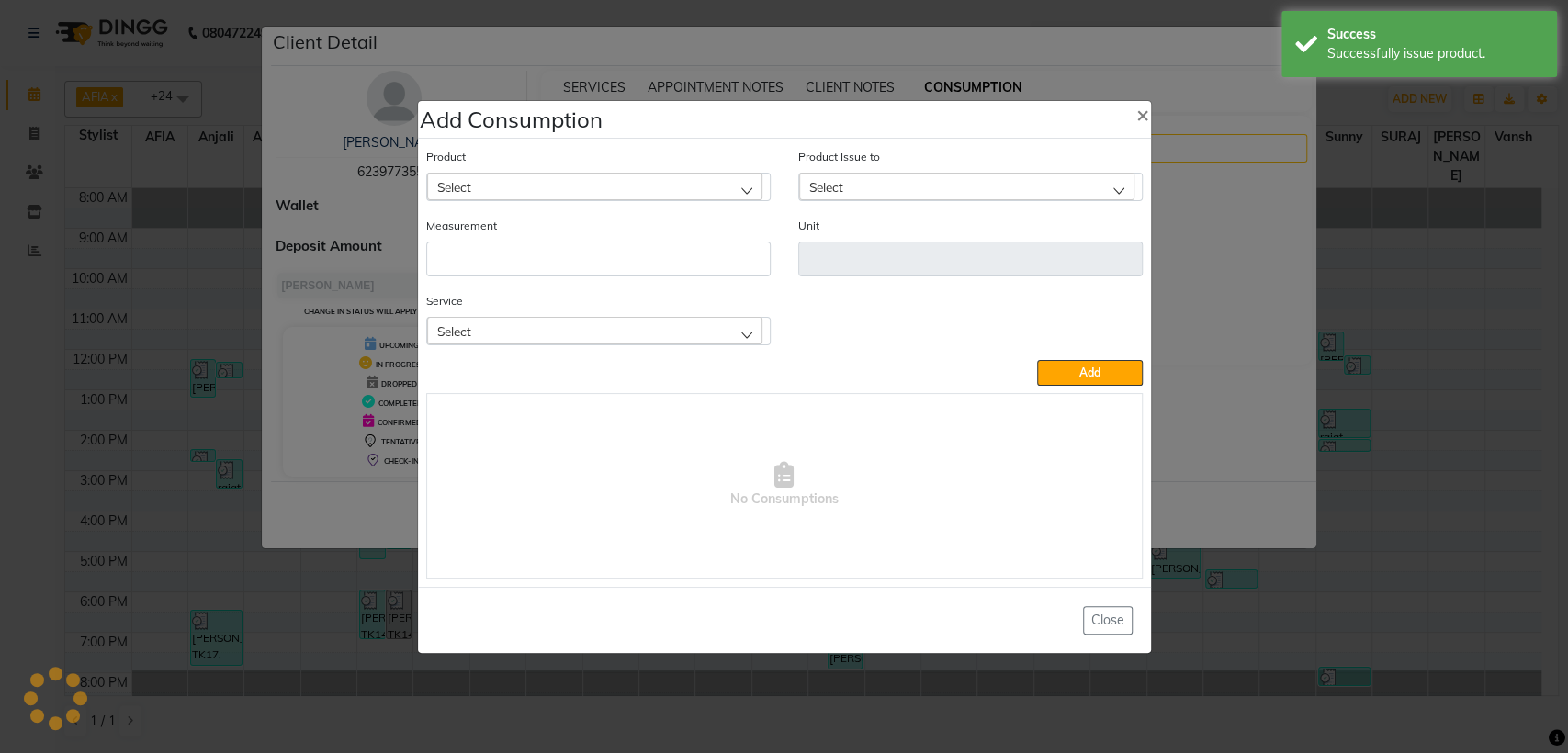
click at [723, 189] on div "Select" at bounding box center [595, 186] width 336 height 27
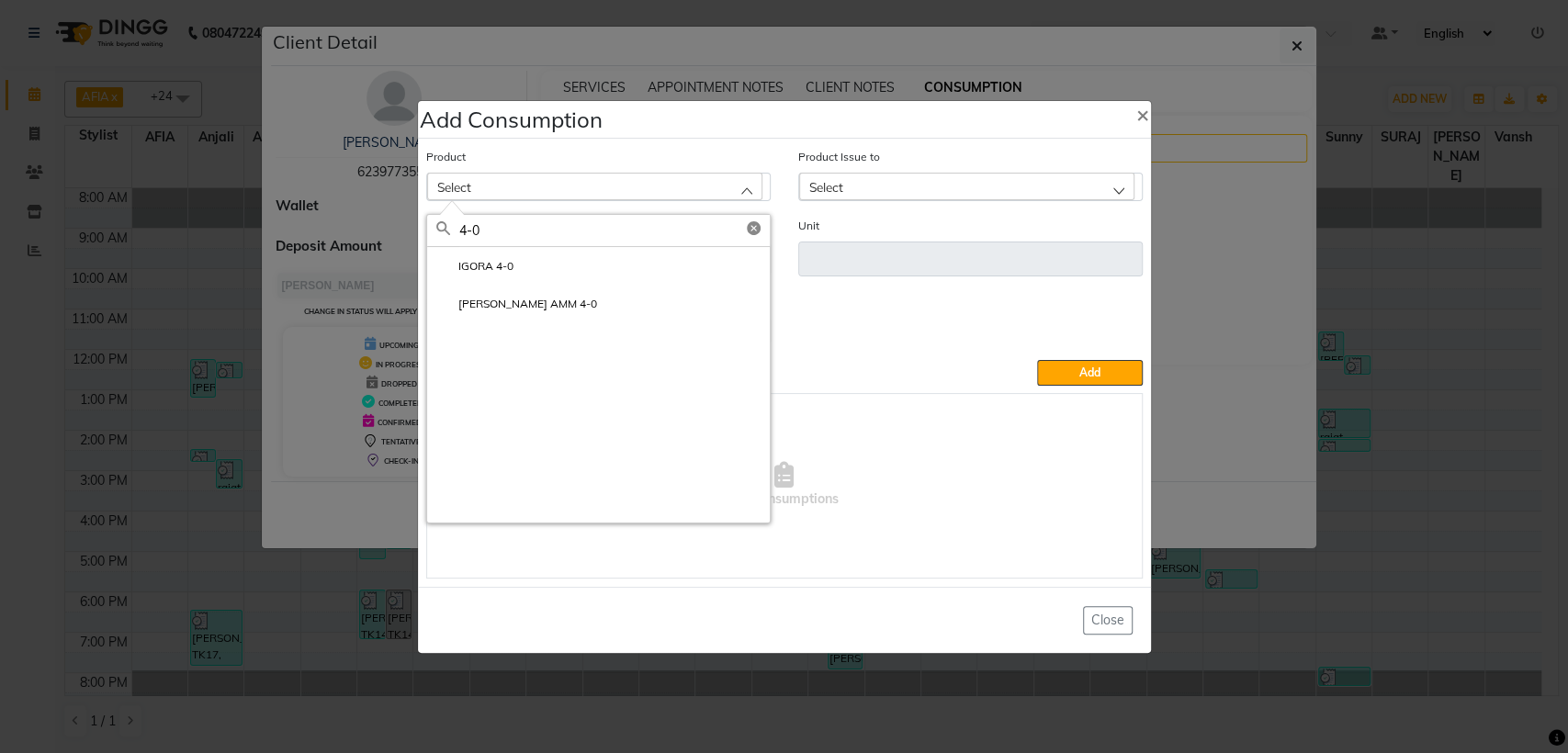
type input "4-0"
click at [580, 259] on li "IGORA 4-0" at bounding box center [598, 266] width 342 height 38
type input "Gm"
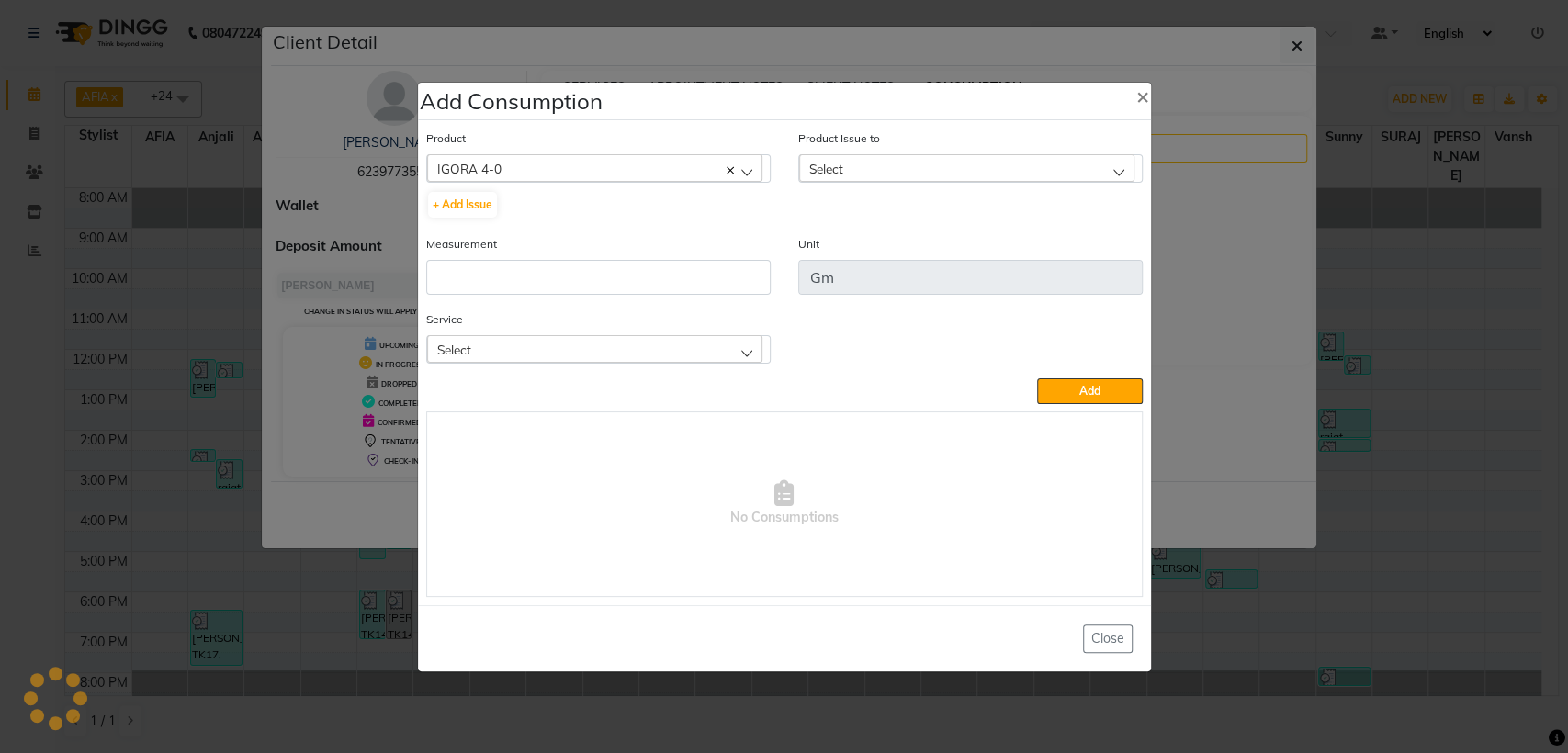
click at [870, 166] on div "Select" at bounding box center [967, 168] width 336 height 27
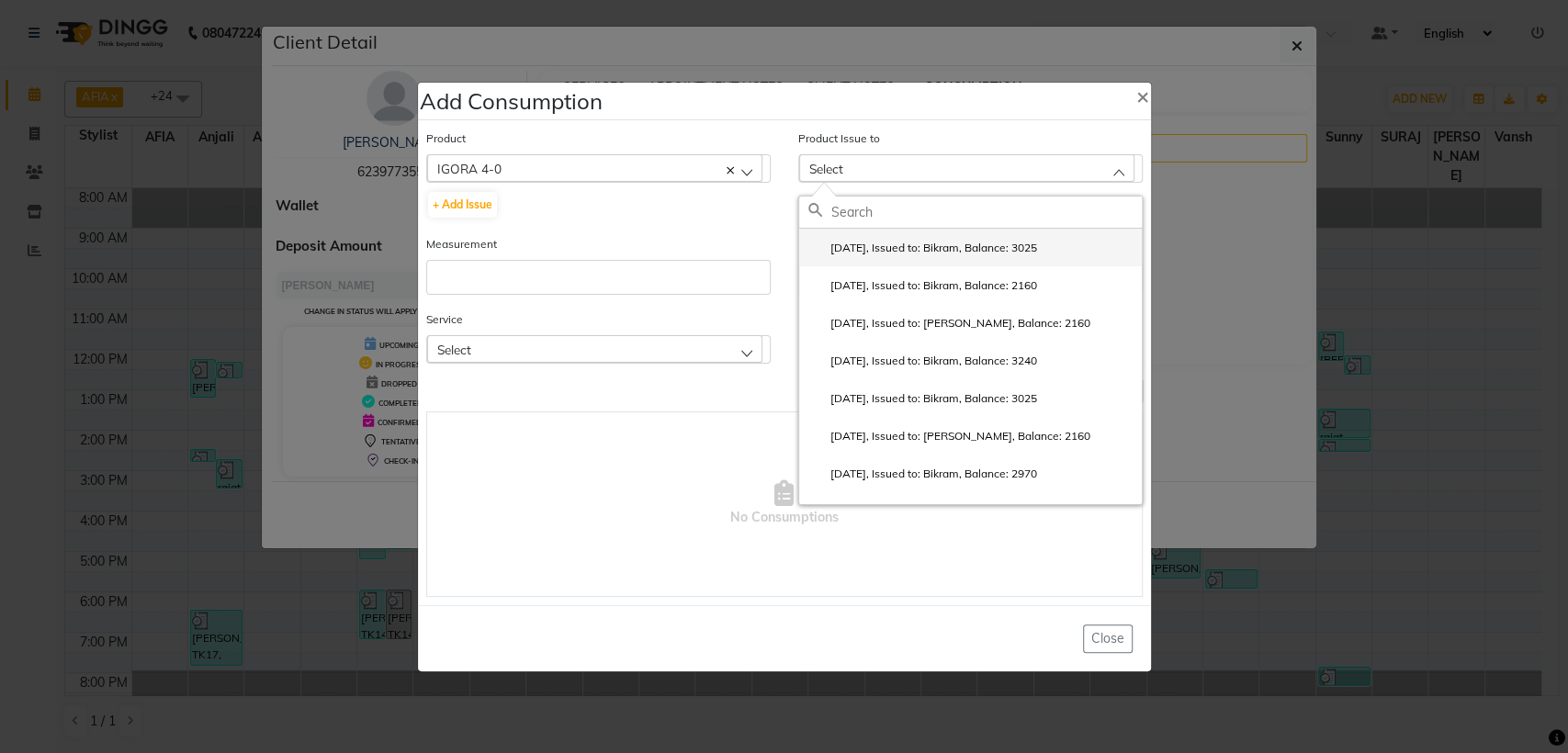
click at [855, 259] on li "[DATE], Issued to: Bikram, Balance: 3025" at bounding box center [970, 247] width 342 height 38
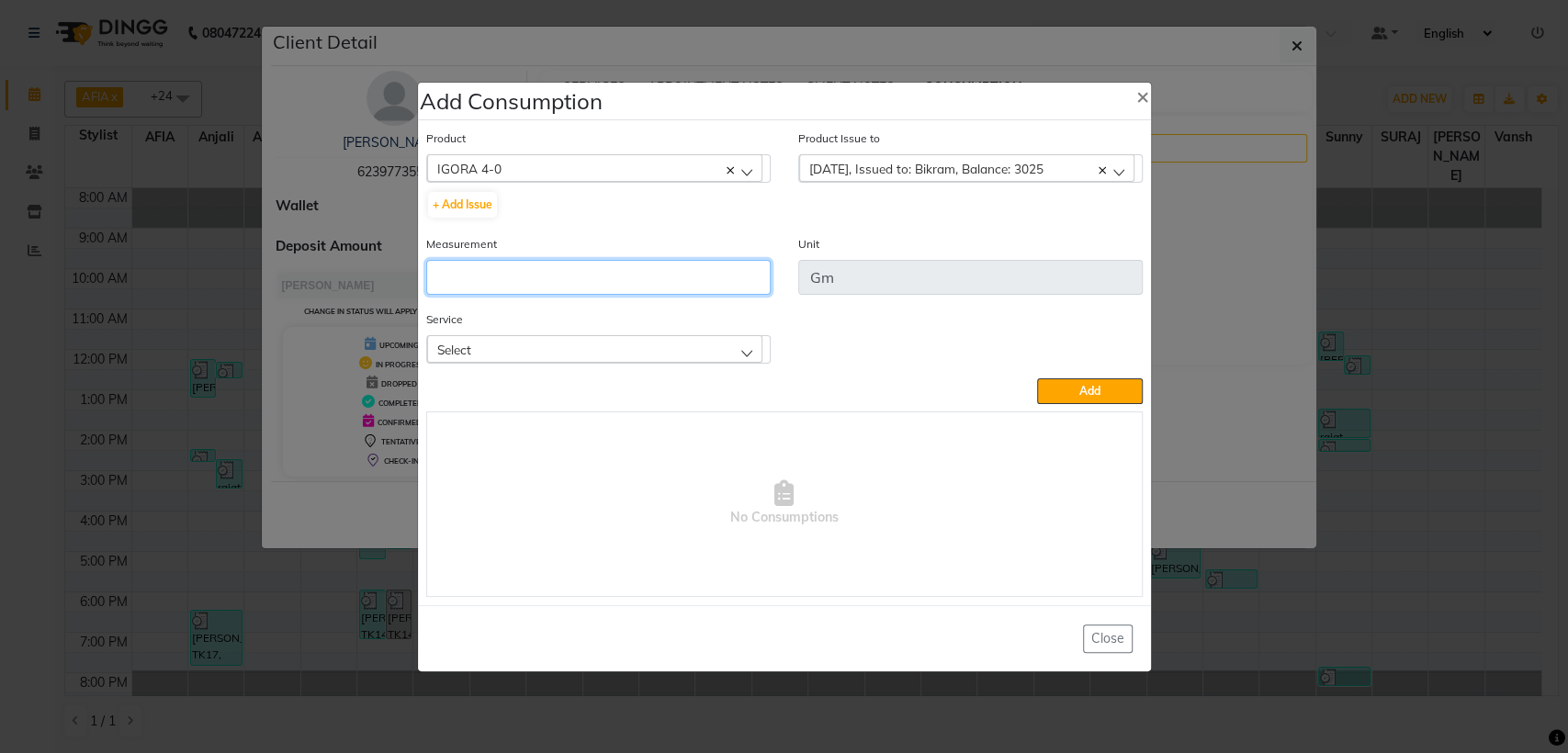
click at [677, 287] on input "number" at bounding box center [598, 277] width 344 height 35
type input "55"
click at [630, 355] on div "Select" at bounding box center [595, 349] width 336 height 27
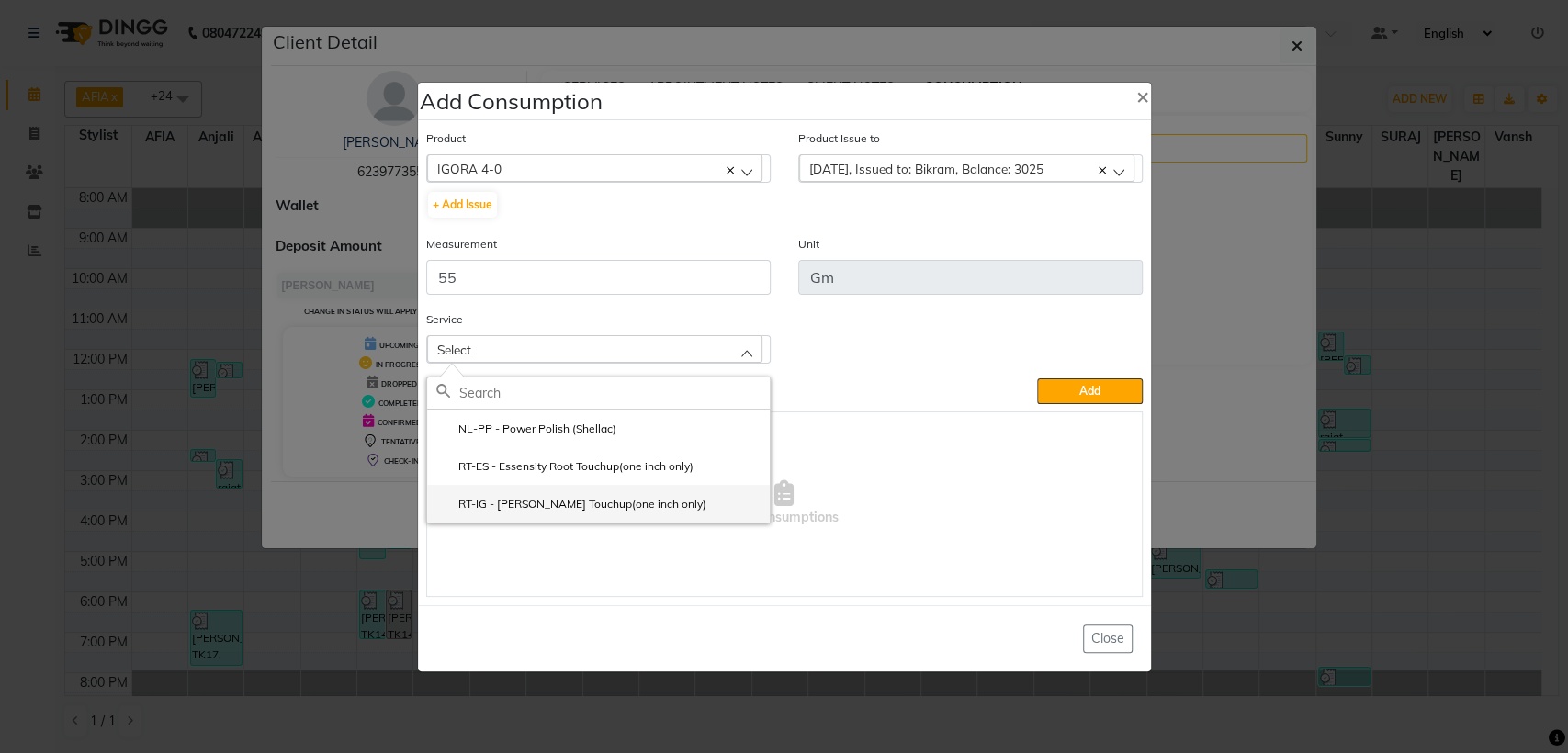
click at [592, 492] on li "RT-IG - [PERSON_NAME] Touchup(one inch only)" at bounding box center [598, 503] width 342 height 38
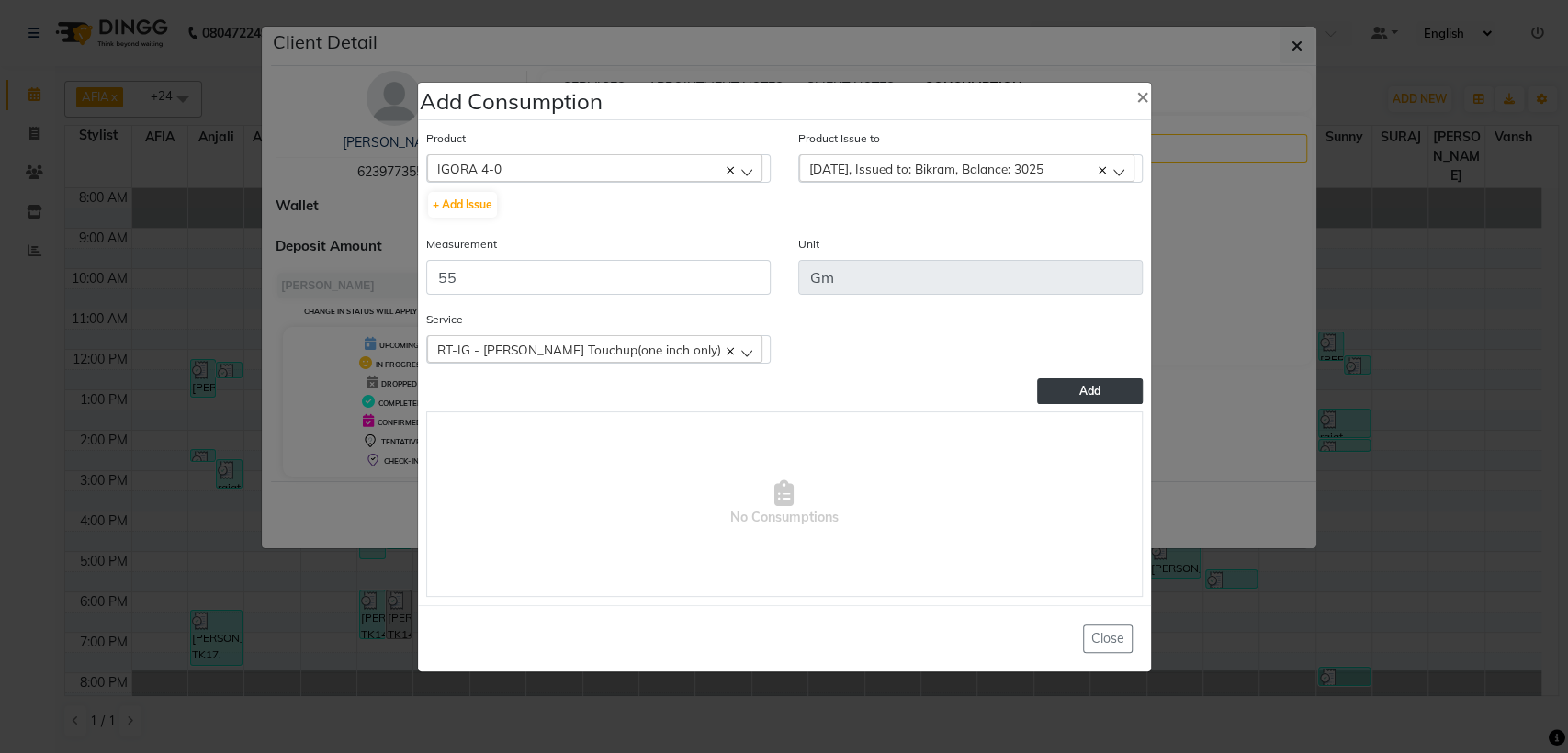
click at [1069, 391] on button "Add" at bounding box center [1090, 391] width 105 height 26
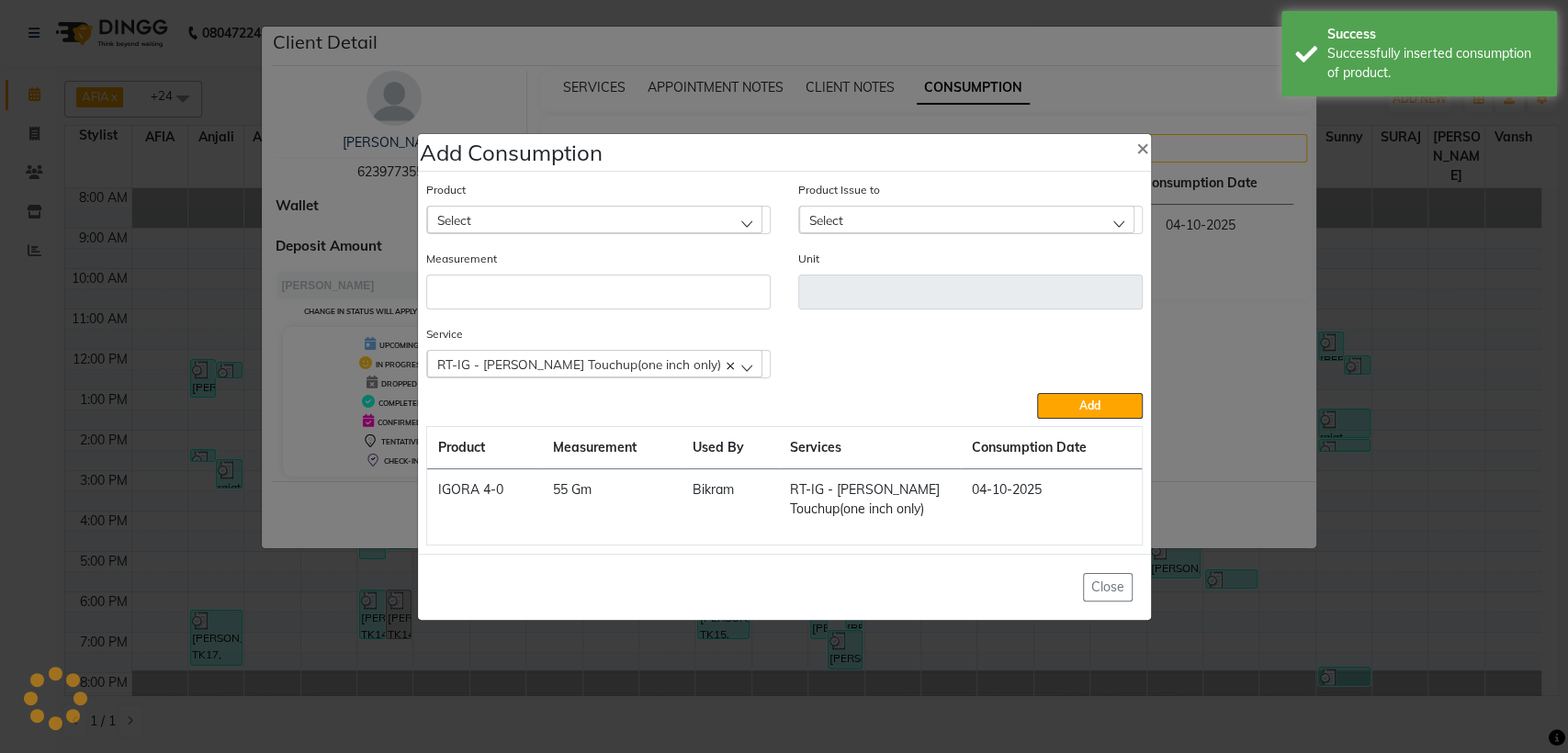
click at [630, 222] on div "Select" at bounding box center [595, 219] width 336 height 27
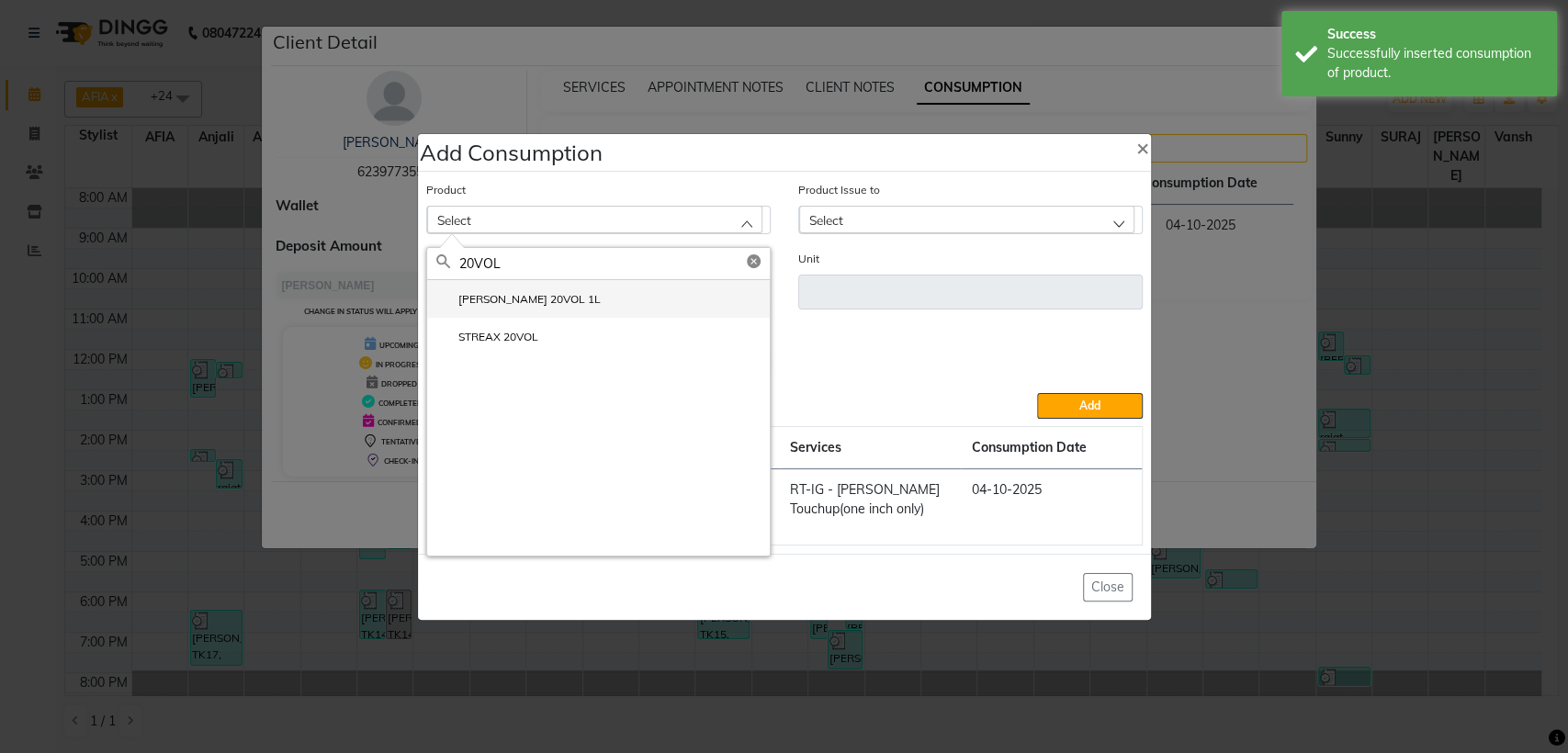
type input "20VOL"
click at [564, 292] on li "[PERSON_NAME] 20VOL 1L" at bounding box center [598, 298] width 342 height 38
type input "ML"
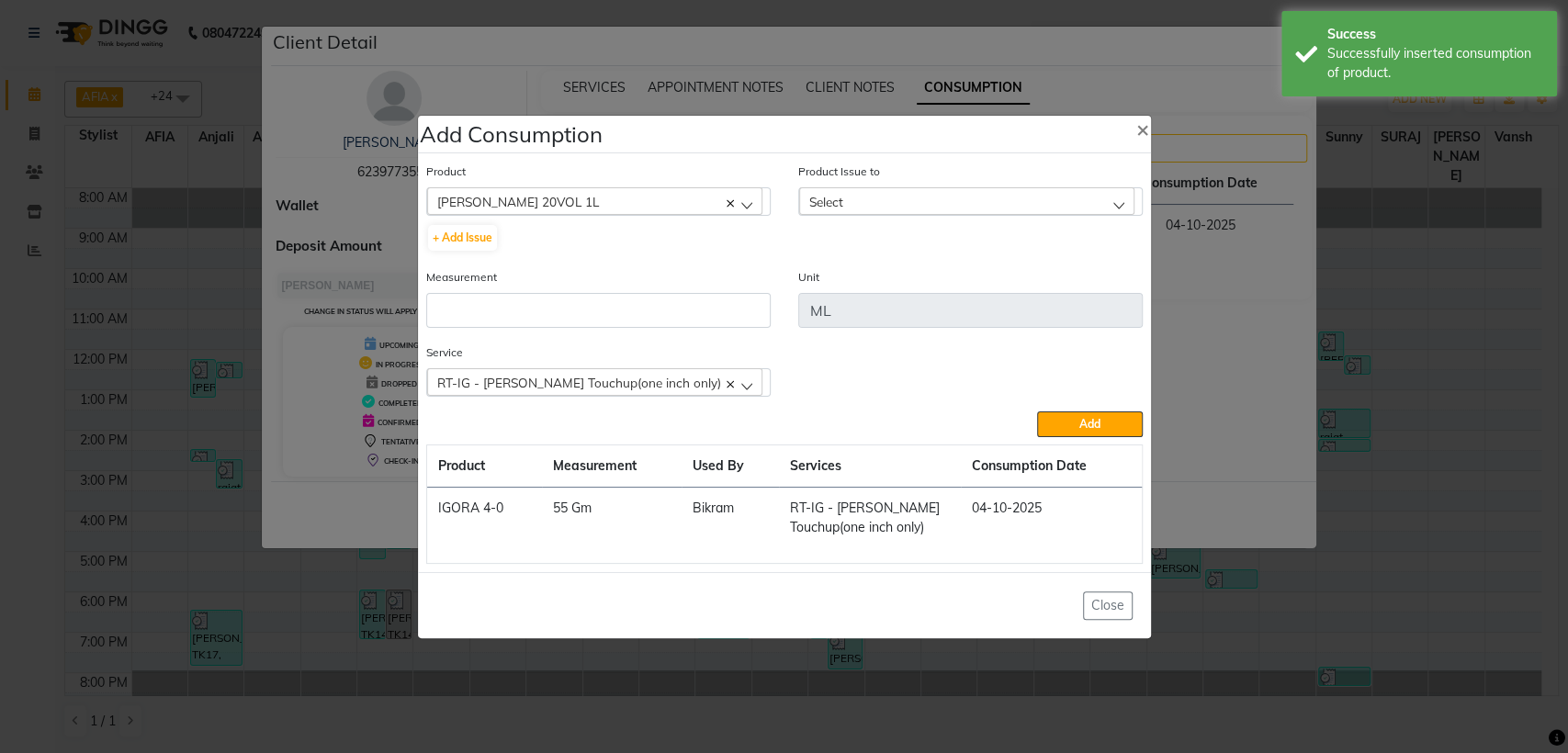
click at [550, 201] on div "[PERSON_NAME] 20VOL 1L" at bounding box center [595, 201] width 336 height 27
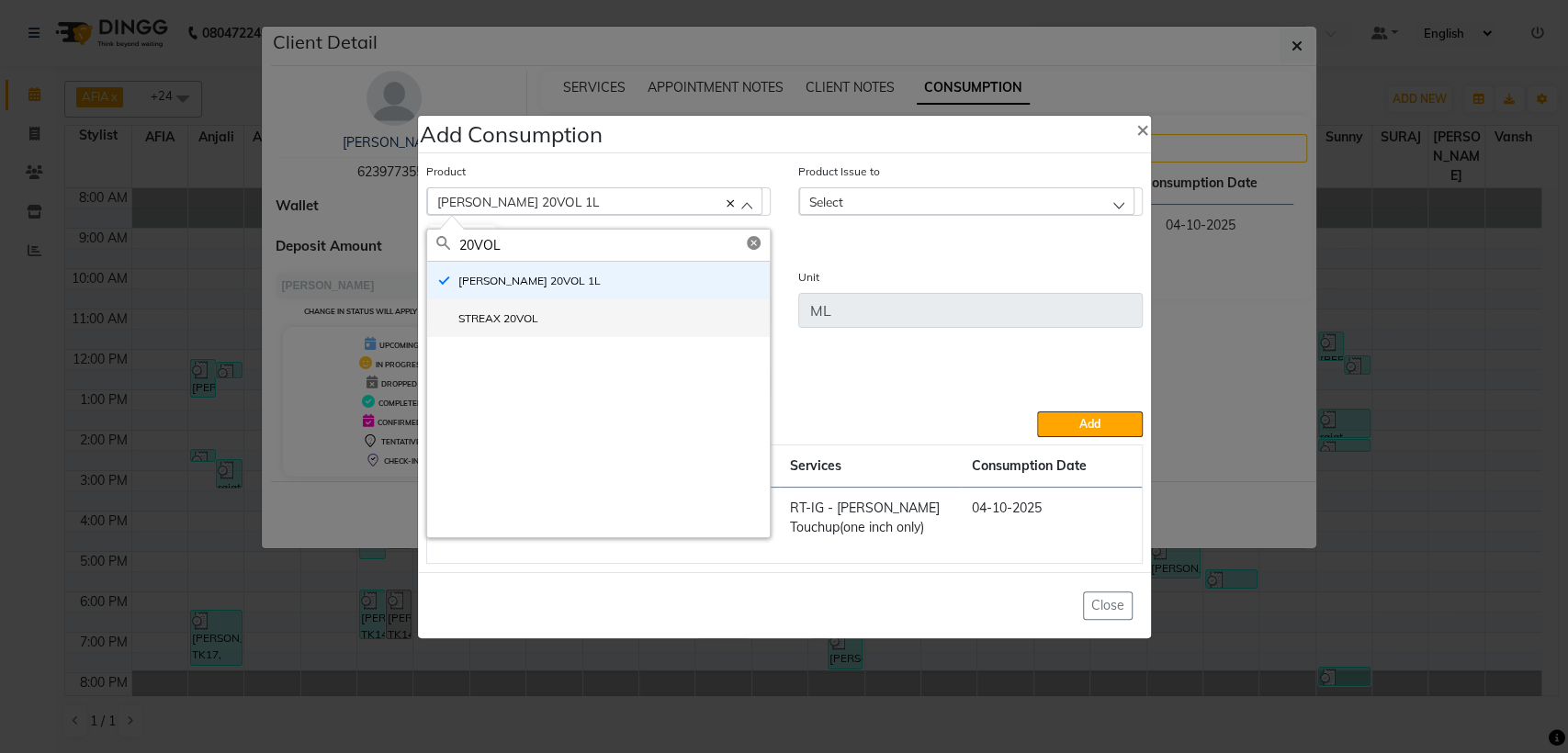
type input "20VOL"
click at [526, 309] on li "STREAX 20VOL" at bounding box center [598, 318] width 342 height 38
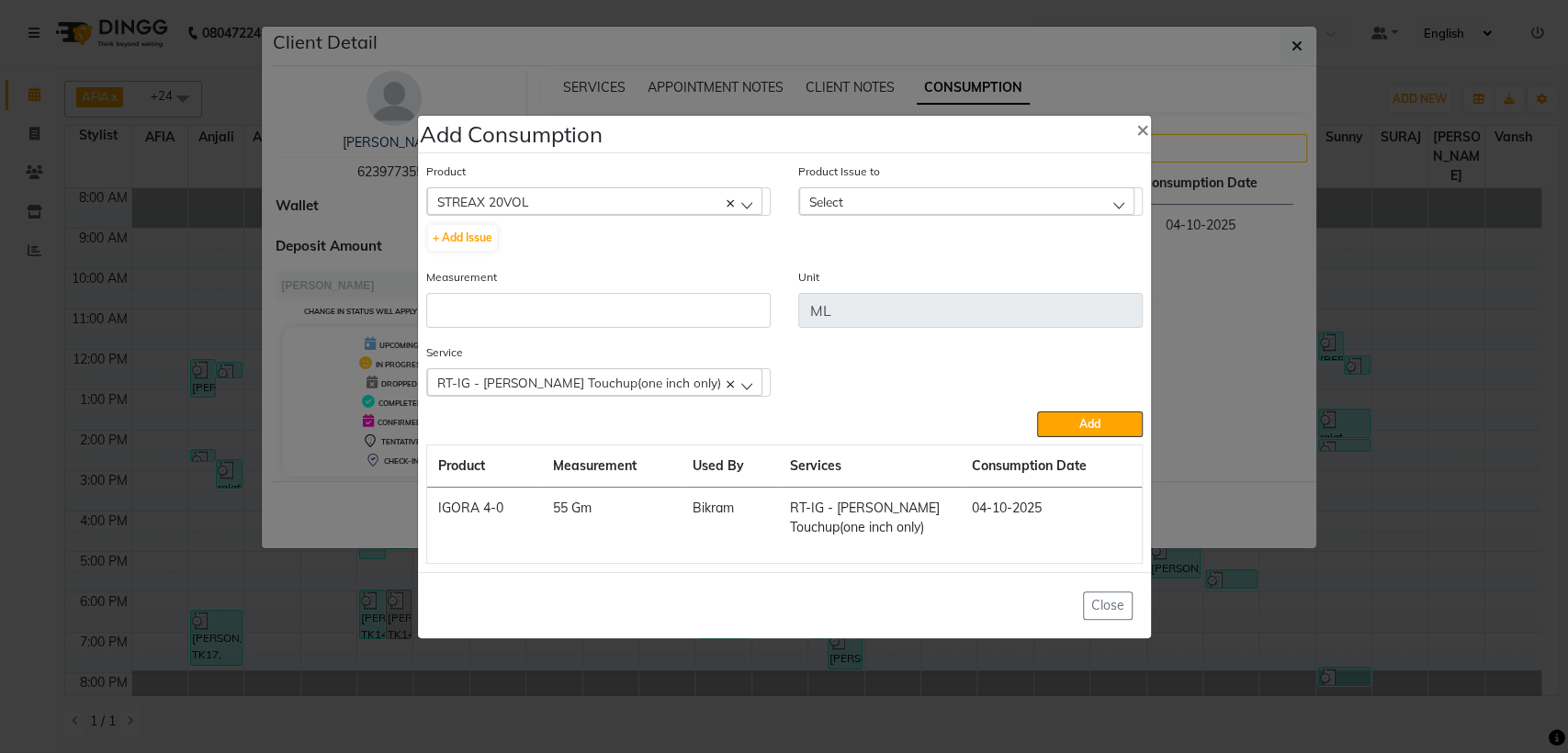
click at [842, 207] on span "Select" at bounding box center [826, 202] width 34 height 16
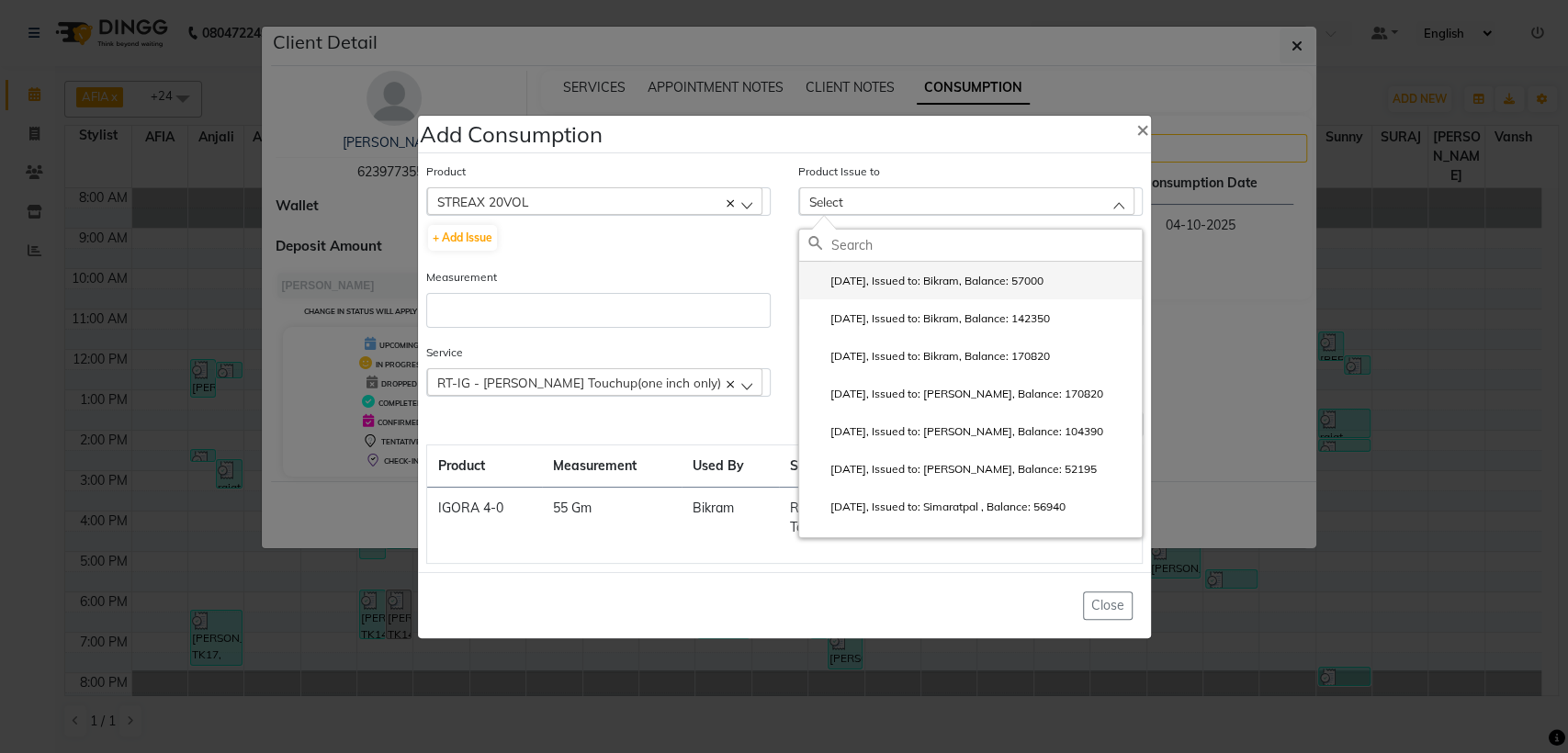
click at [851, 267] on li "[DATE], Issued to: Bikram, Balance: 57000" at bounding box center [970, 280] width 342 height 38
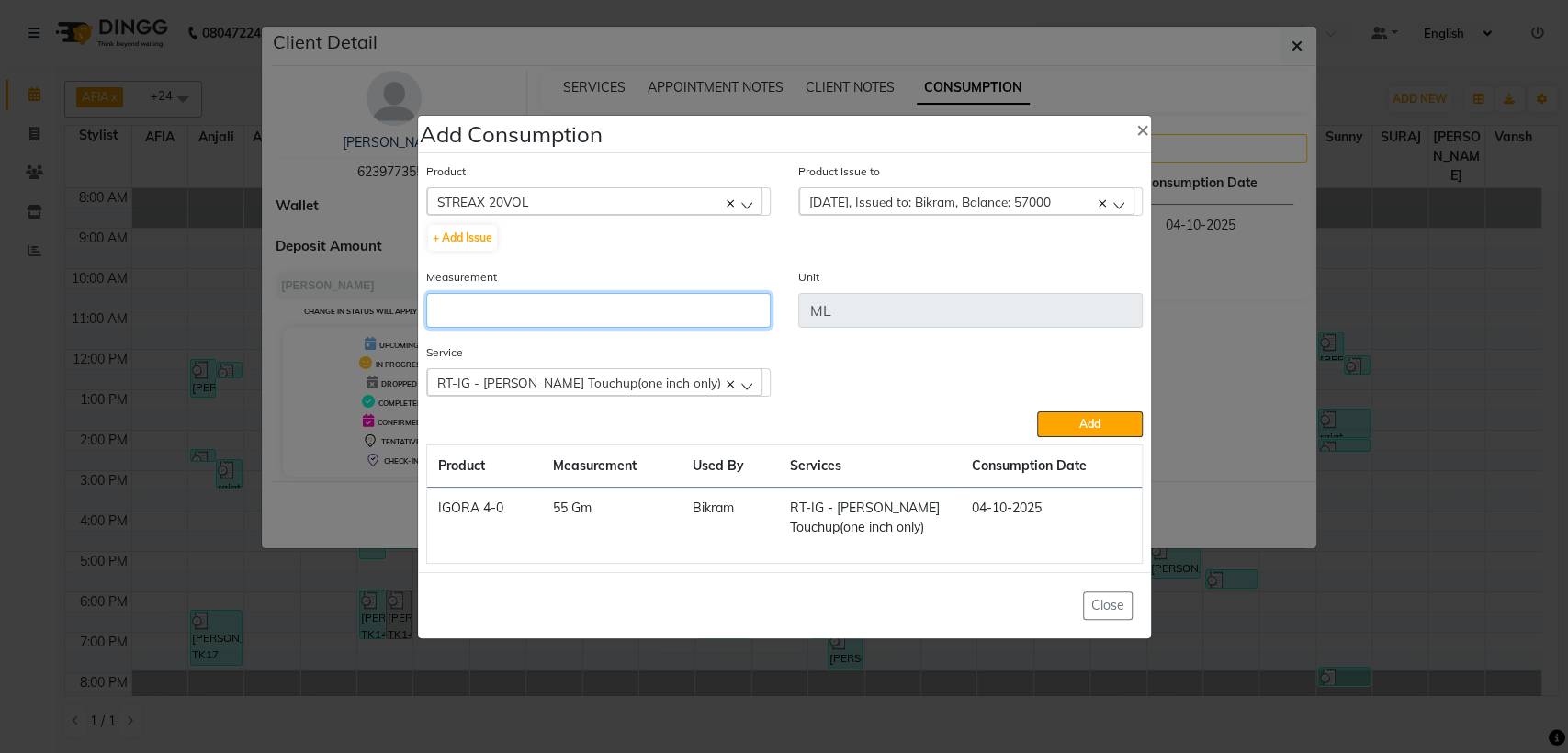
click at [650, 310] on input "number" at bounding box center [598, 310] width 344 height 35
type input "60"
click at [1119, 420] on button "Add" at bounding box center [1090, 424] width 105 height 26
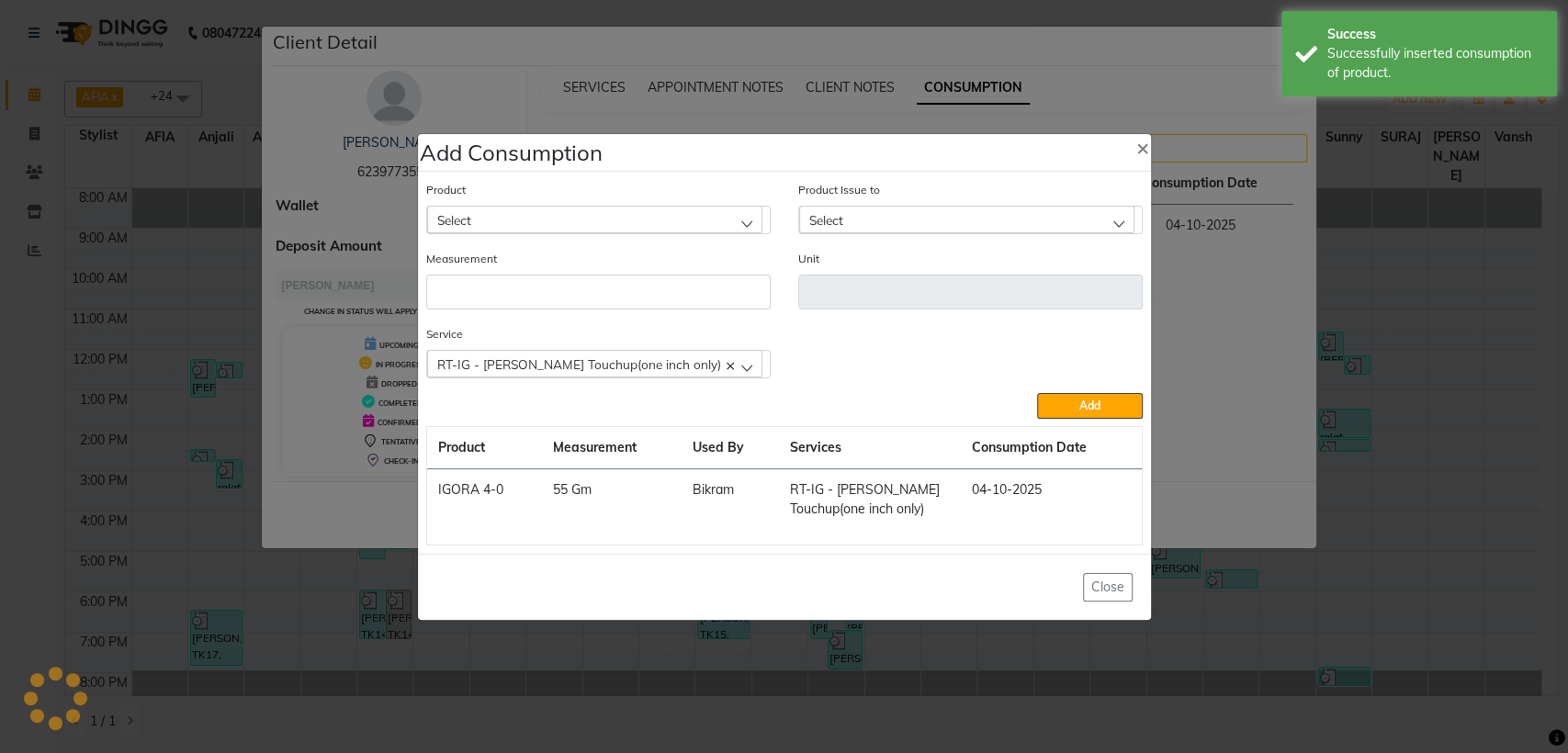
click at [1277, 401] on ngb-modal-window "Add Consumption × Product Select 10 AMINO ACID Product Issue to Select [DATE], …" at bounding box center [784, 376] width 1568 height 753
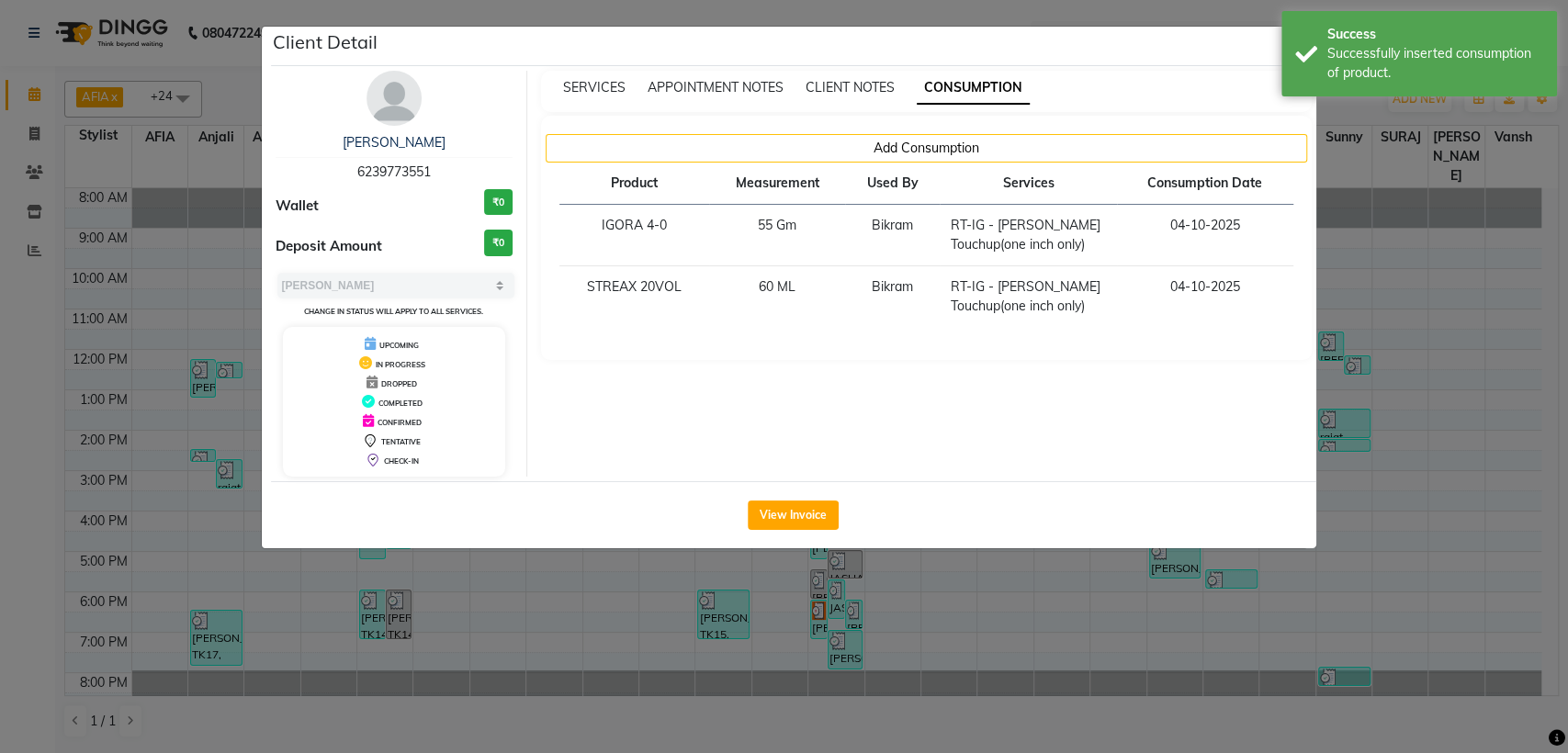
click at [1277, 401] on div "SERVICES APPOINTMENT NOTES CLIENT NOTES CONSUMPTION Add Consumption Product Mea…" at bounding box center [926, 273] width 798 height 406
click at [1384, 390] on ngb-modal-window "Client Detail [PERSON_NAME] 6239773551 Wallet ₹0 Deposit Amount ₹0 Select MARK …" at bounding box center [784, 376] width 1568 height 753
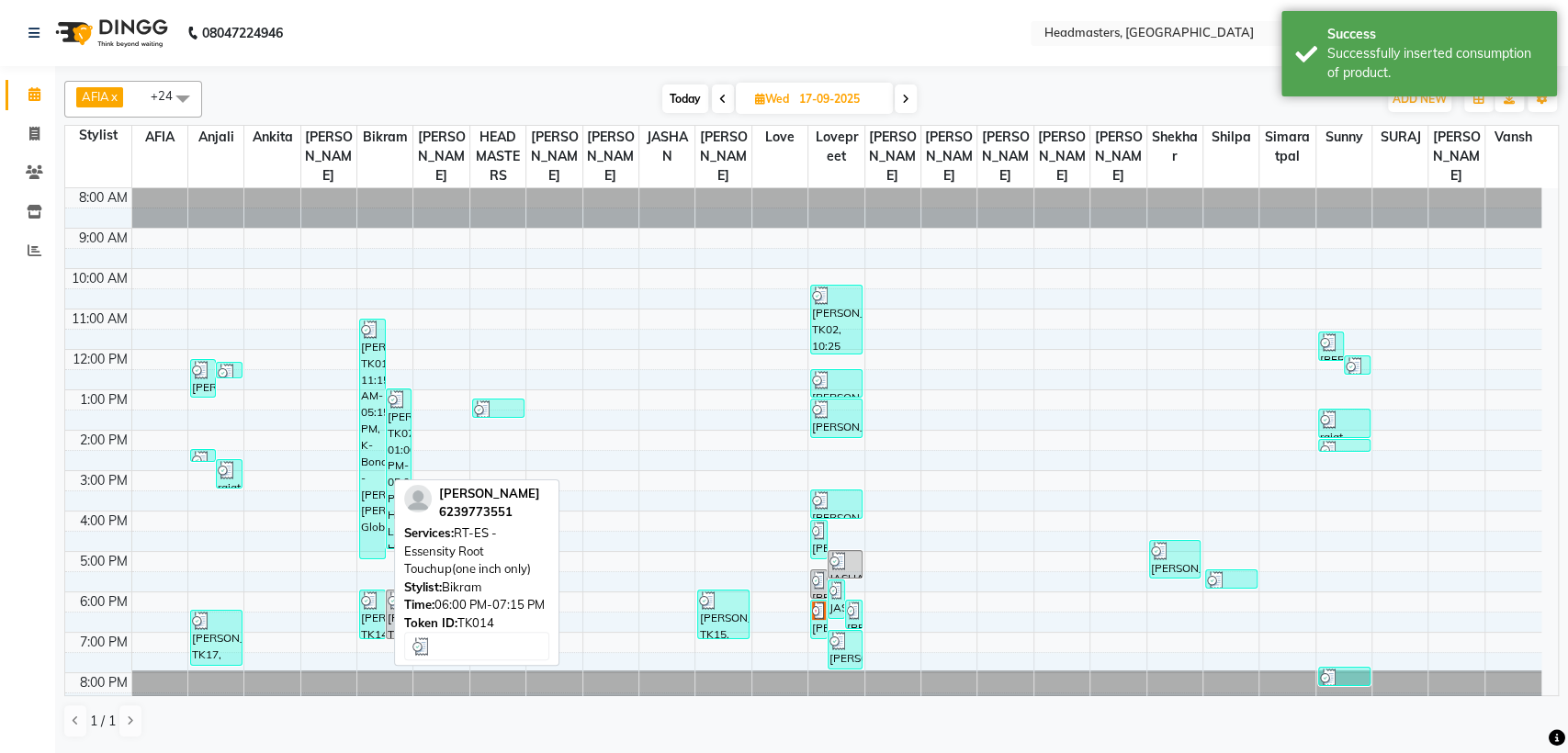
click at [363, 619] on div "[PERSON_NAME], TK14, 06:00 PM-07:15 PM, RT-ES - Essensity Root Touchup(one inch…" at bounding box center [371, 613] width 24 height 47
select select "3"
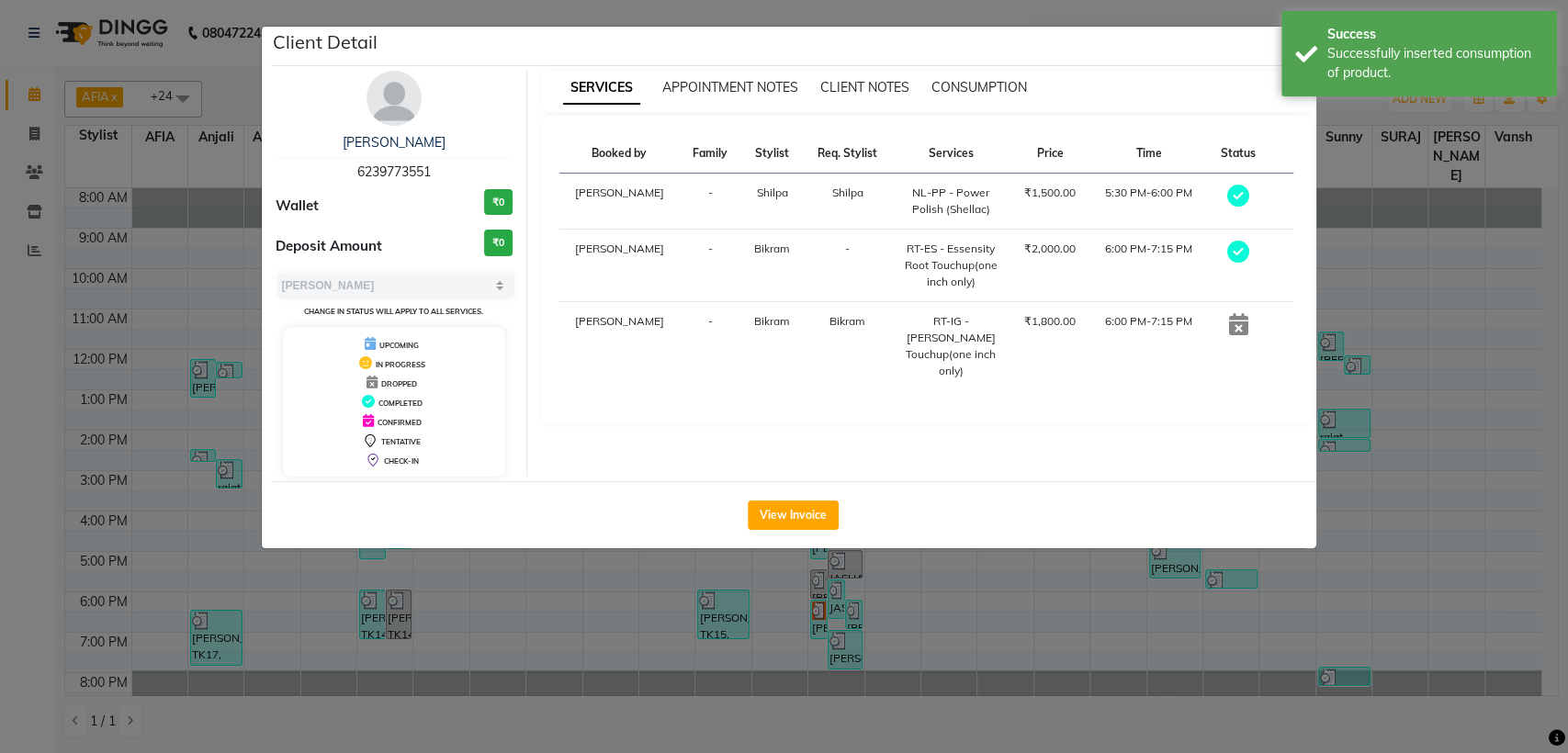
click at [1364, 310] on ngb-modal-window "Client Detail [PERSON_NAME] 6239773551 Wallet ₹0 Deposit Amount ₹0 Select MARK …" at bounding box center [784, 376] width 1568 height 753
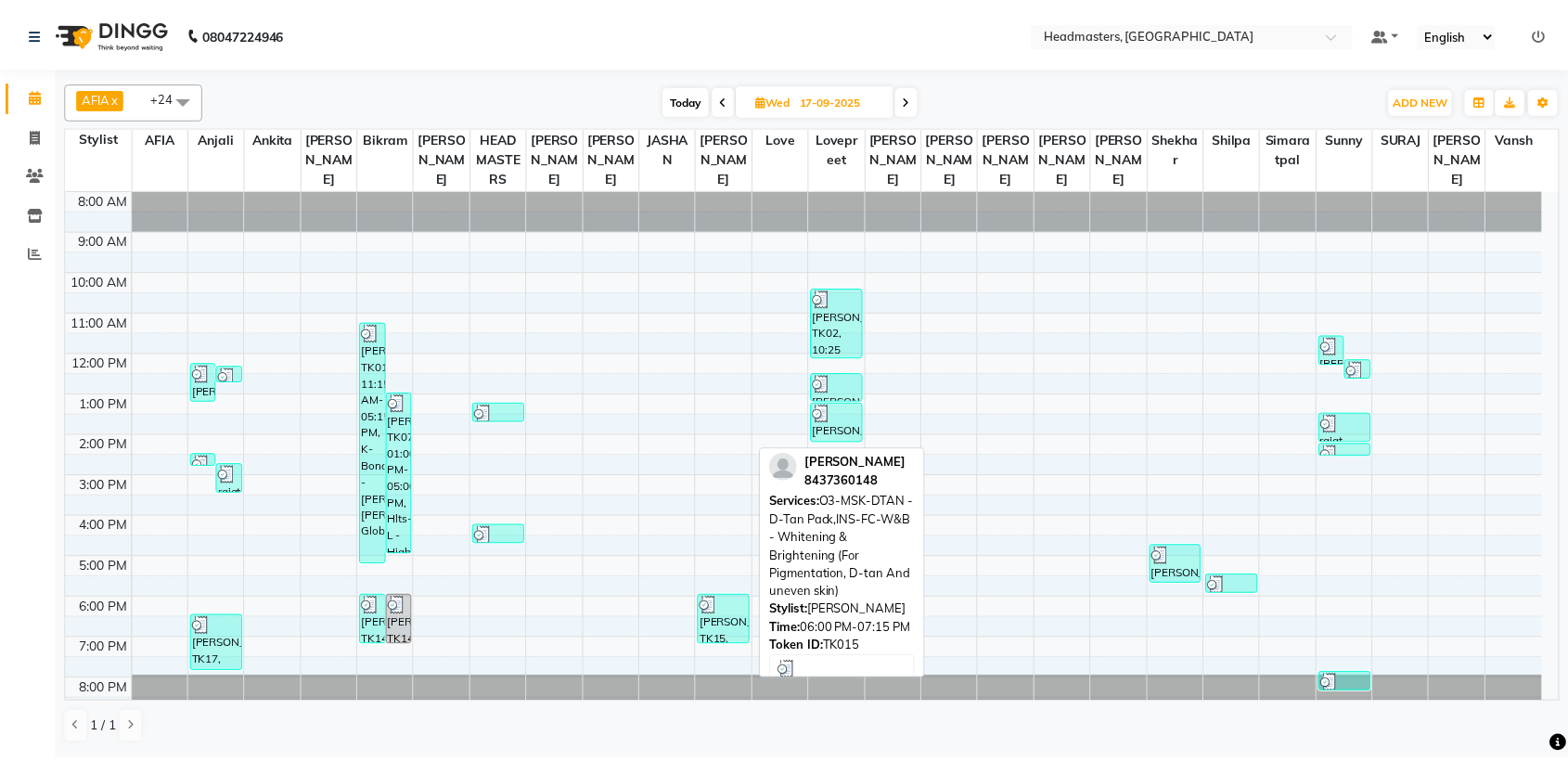
scroll to position [14, 0]
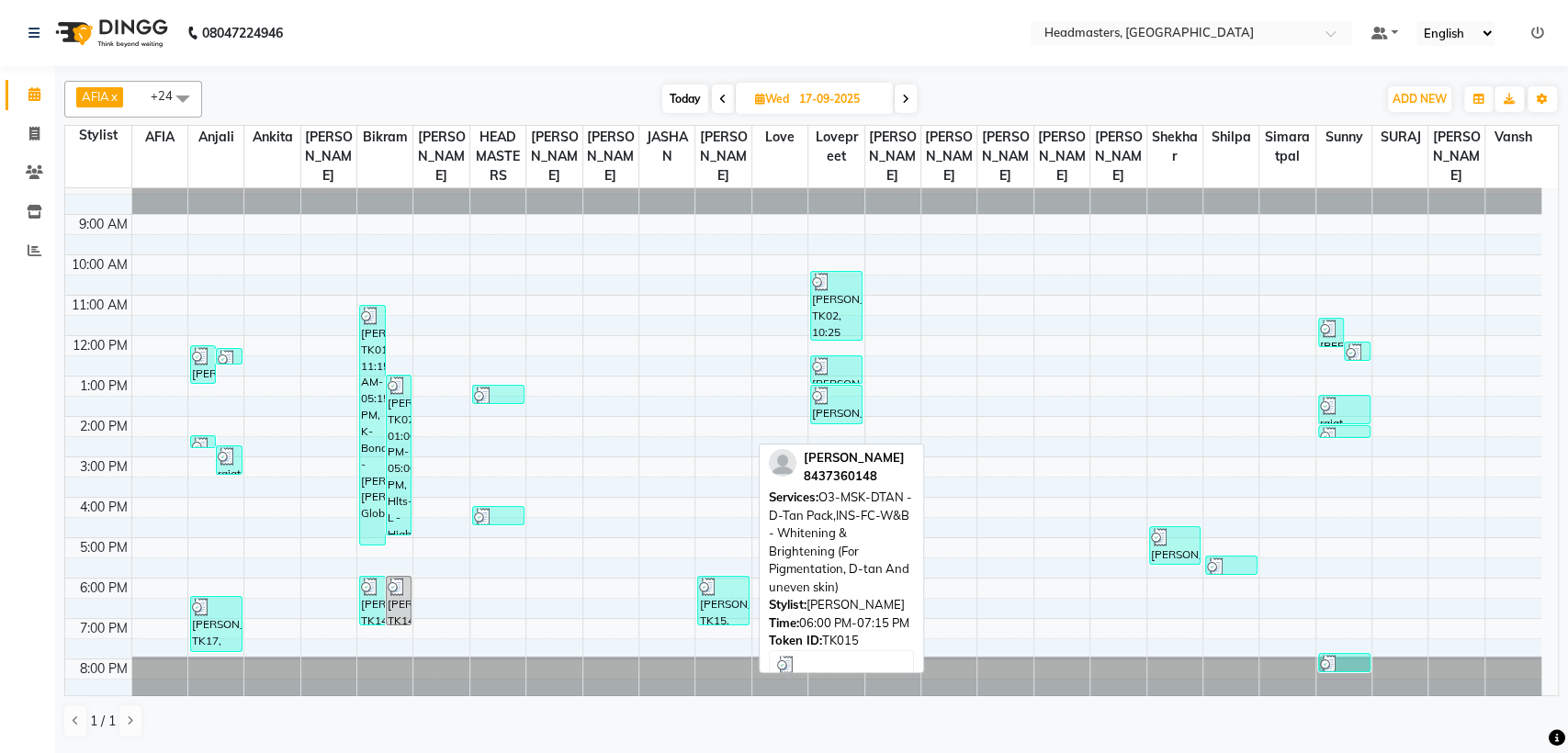
click at [720, 589] on div at bounding box center [723, 586] width 48 height 18
select select "3"
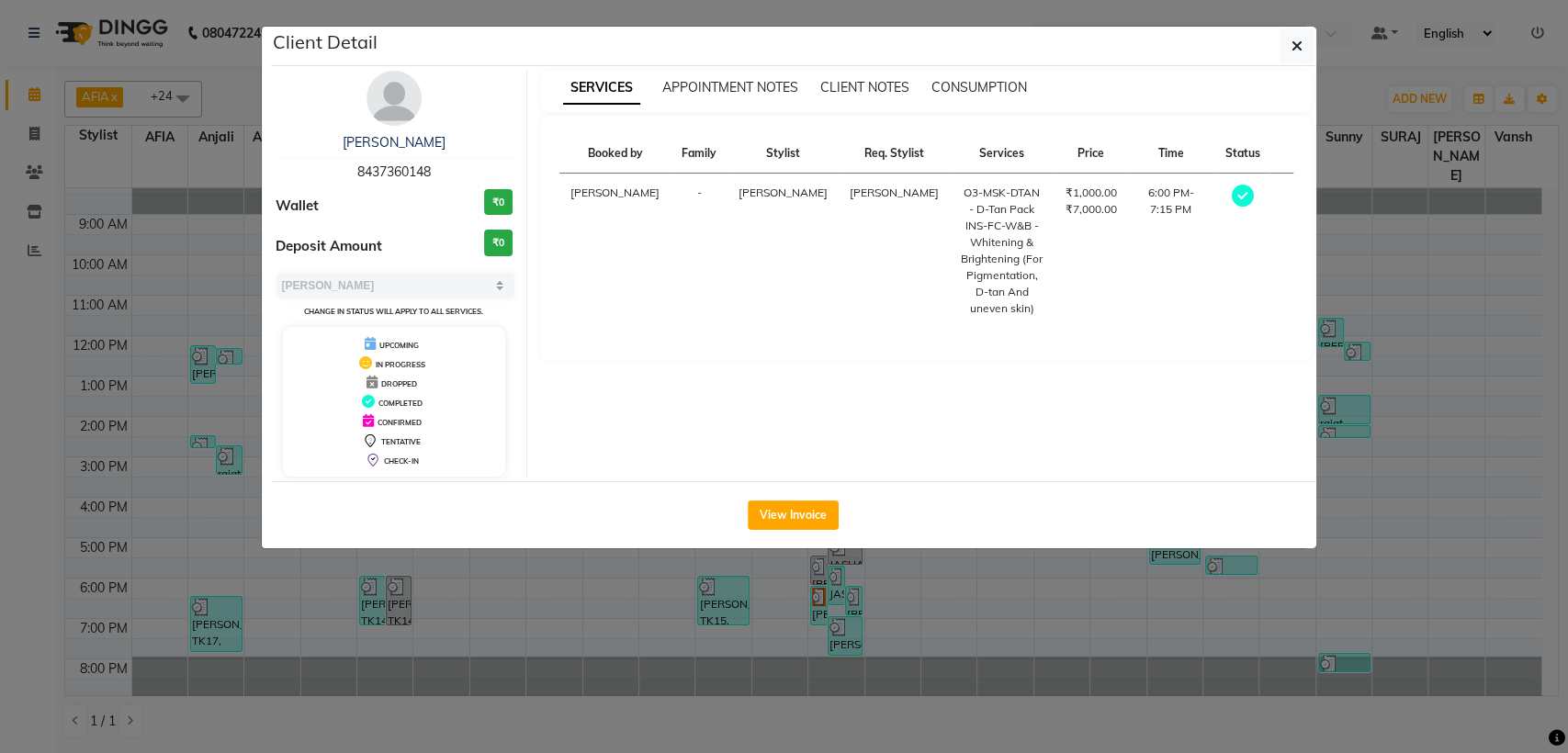
click at [1386, 308] on ngb-modal-window "Client Detail [PERSON_NAME] 8437360148 Wallet ₹0 Deposit Amount ₹0 Select MARK …" at bounding box center [784, 376] width 1568 height 753
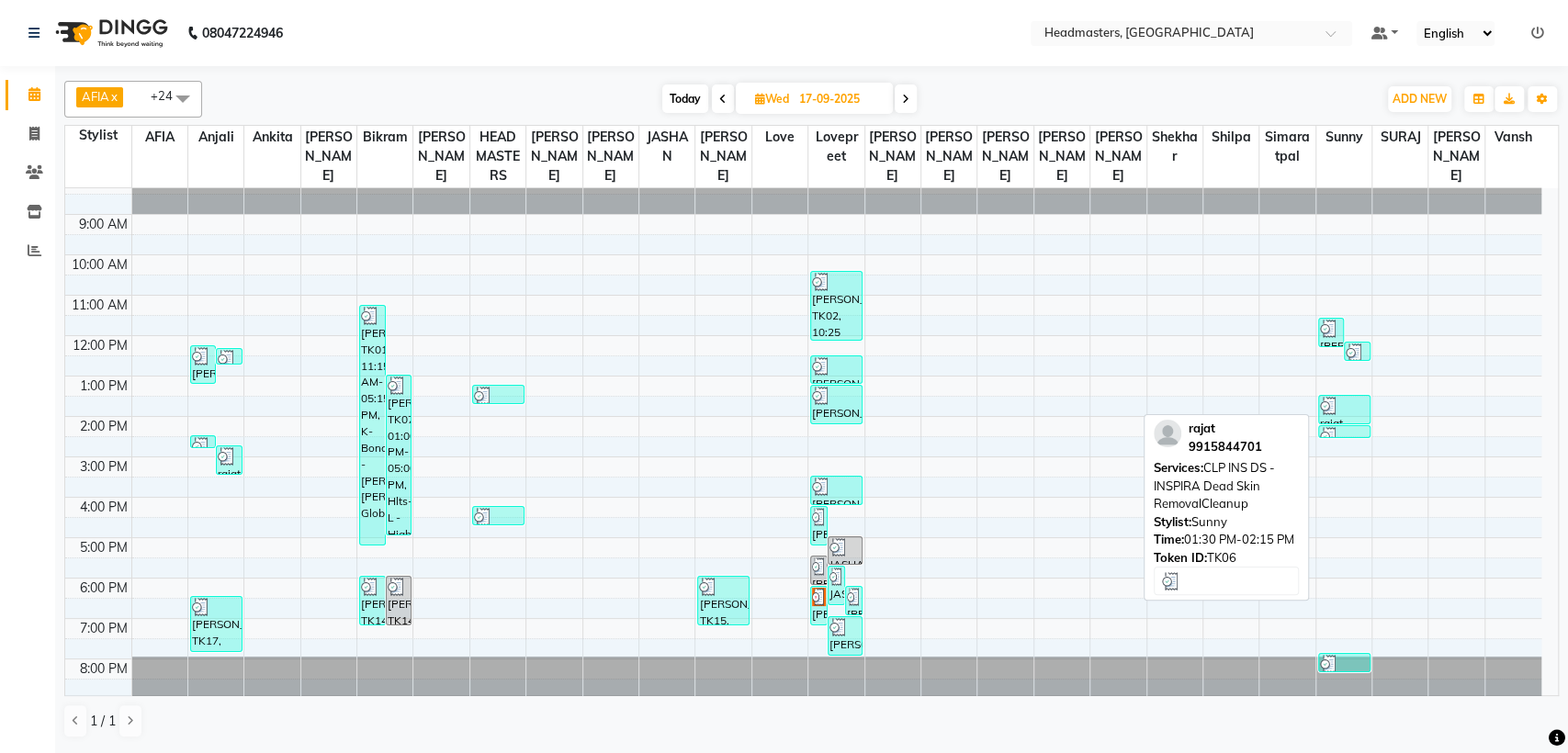
click at [1330, 413] on div "rajat, TK06, 01:30 PM-02:15 PM, CLP INS DS - INSPIRA Dead Skin RemovalCleanup" at bounding box center [1344, 409] width 50 height 27
select select "3"
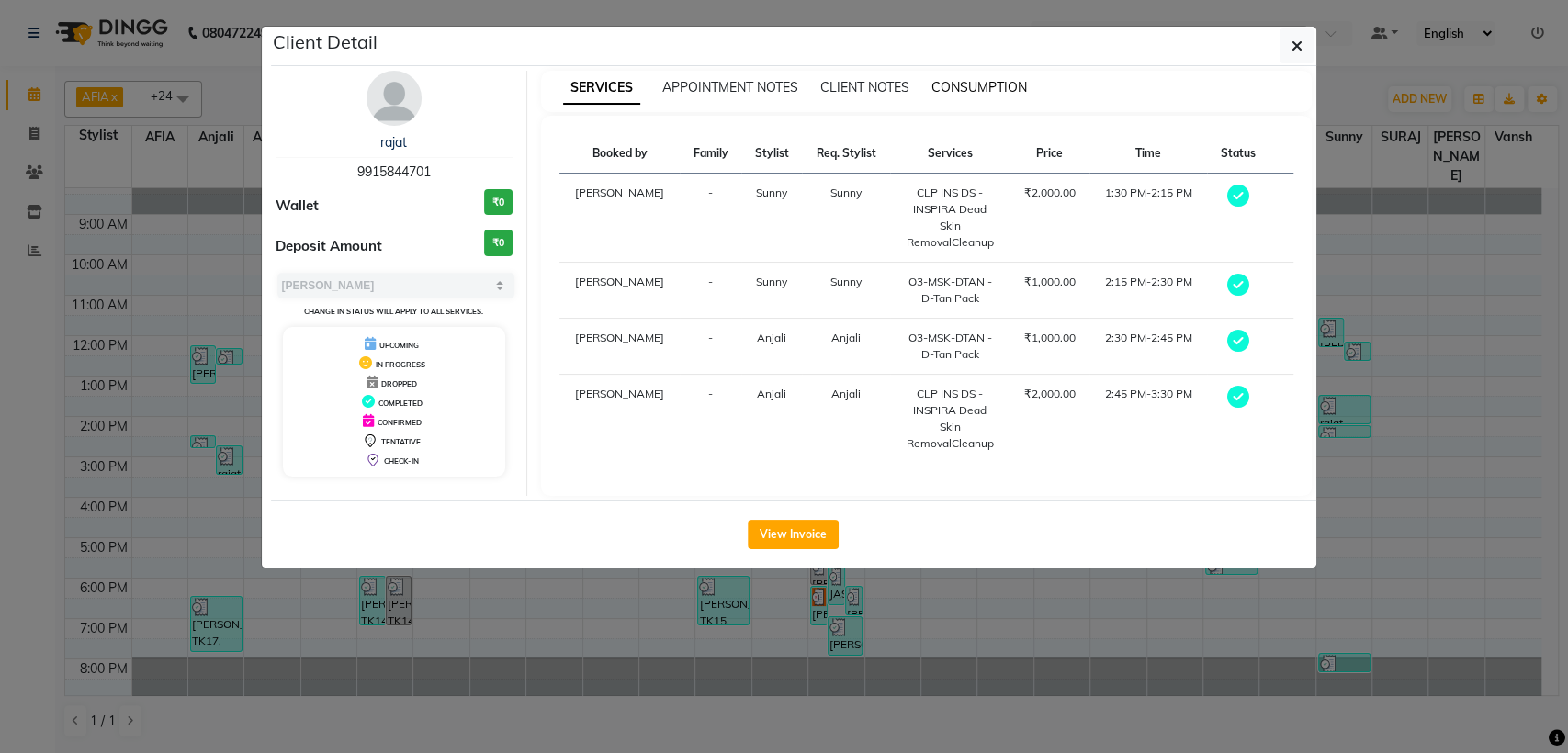
click at [968, 78] on span "CONSUMPTION" at bounding box center [979, 86] width 96 height 16
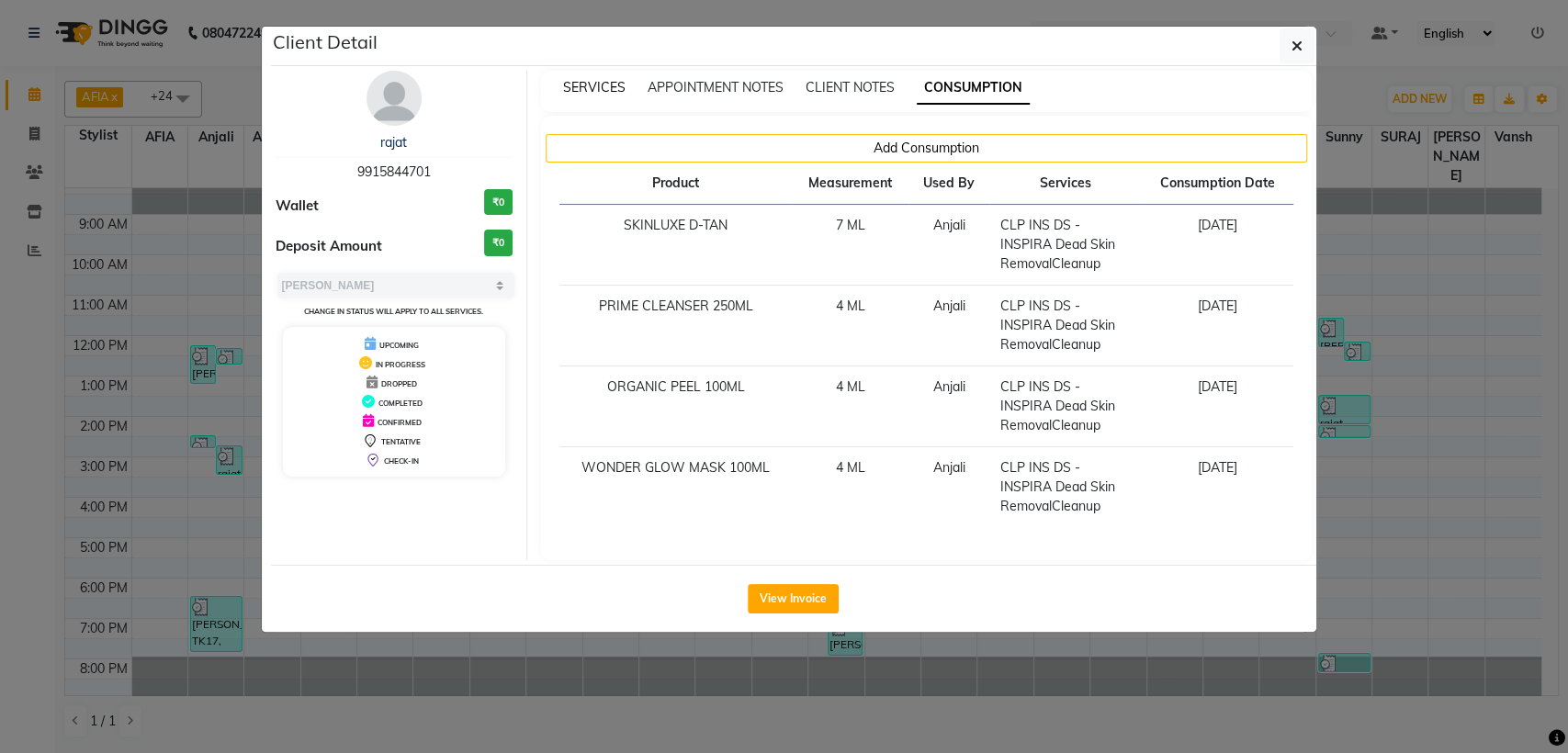
click at [612, 83] on span "SERVICES" at bounding box center [594, 86] width 62 height 16
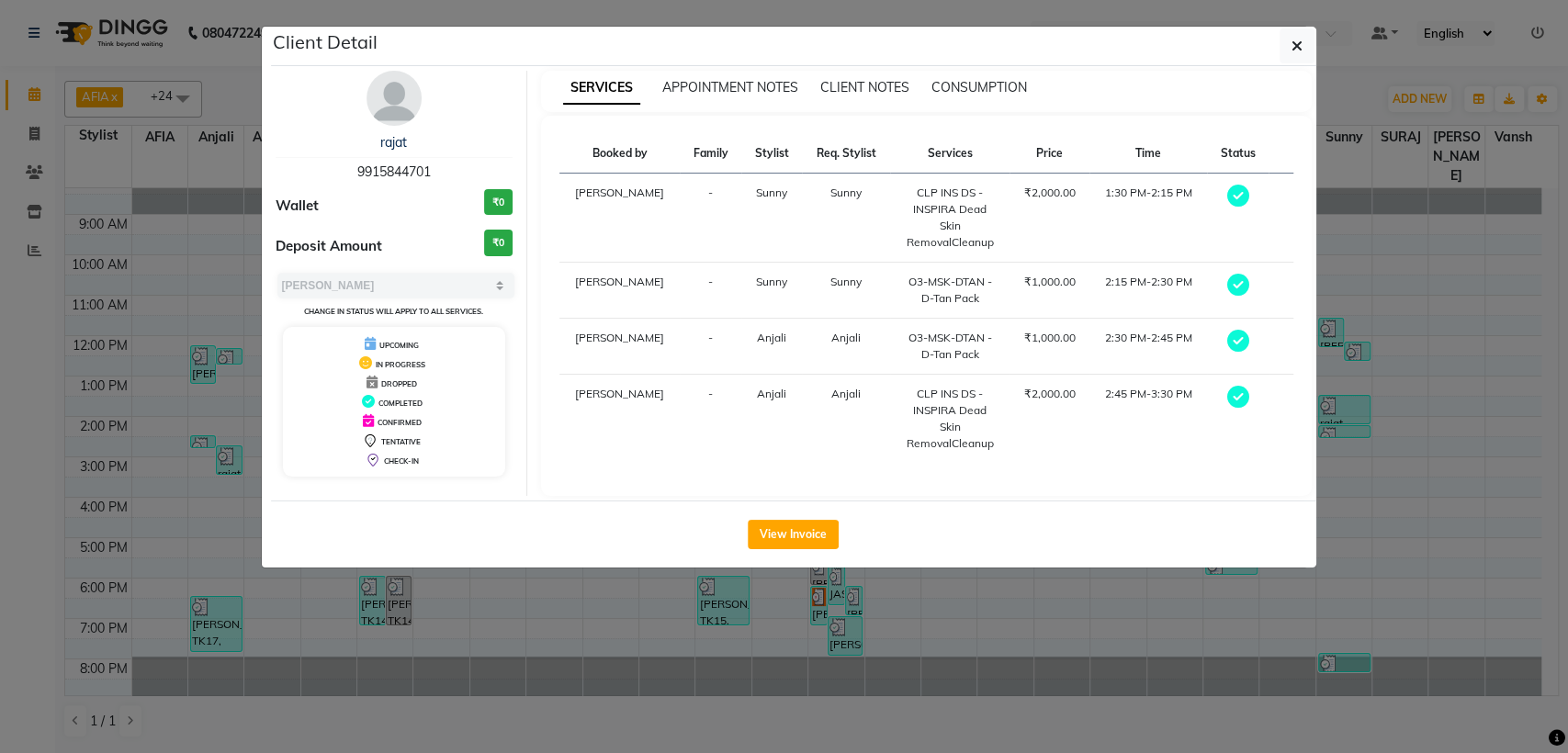
click at [441, 737] on ngb-modal-window "Client Detail rajat 9915844701 Wallet ₹0 Deposit Amount ₹0 Select MARK DONE UPC…" at bounding box center [784, 376] width 1568 height 753
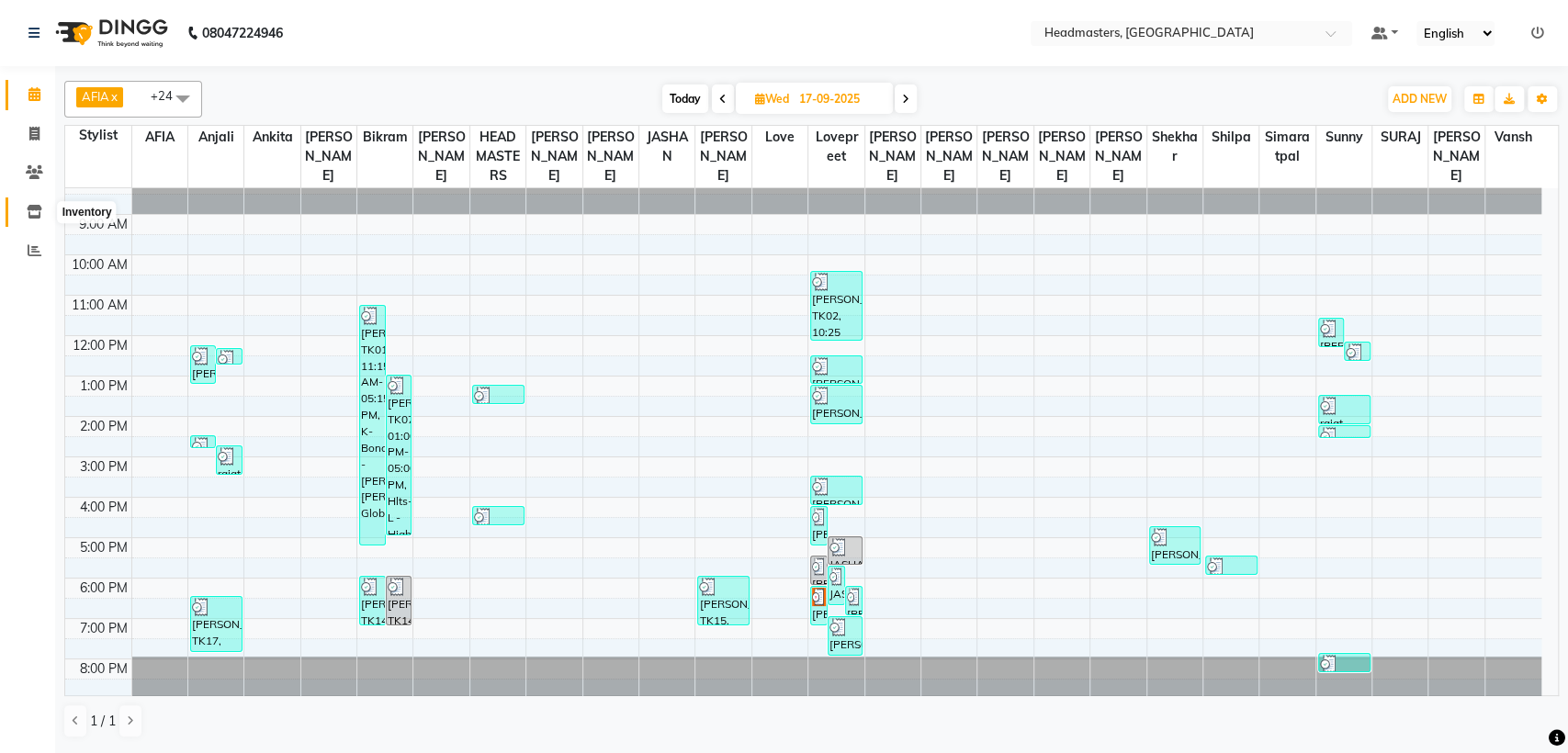
click at [27, 207] on icon at bounding box center [34, 211] width 16 height 14
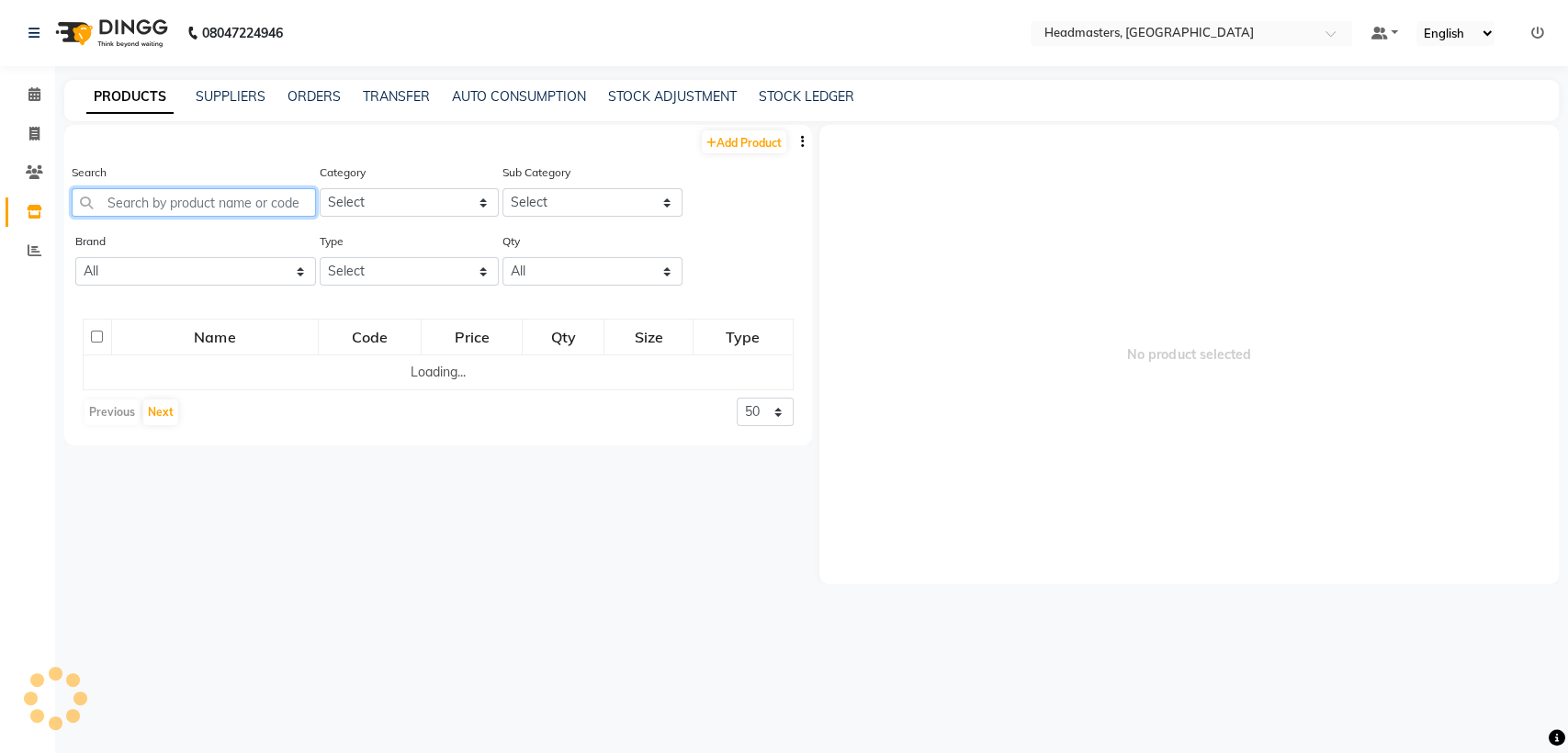
click at [179, 195] on input "text" at bounding box center [194, 202] width 244 height 28
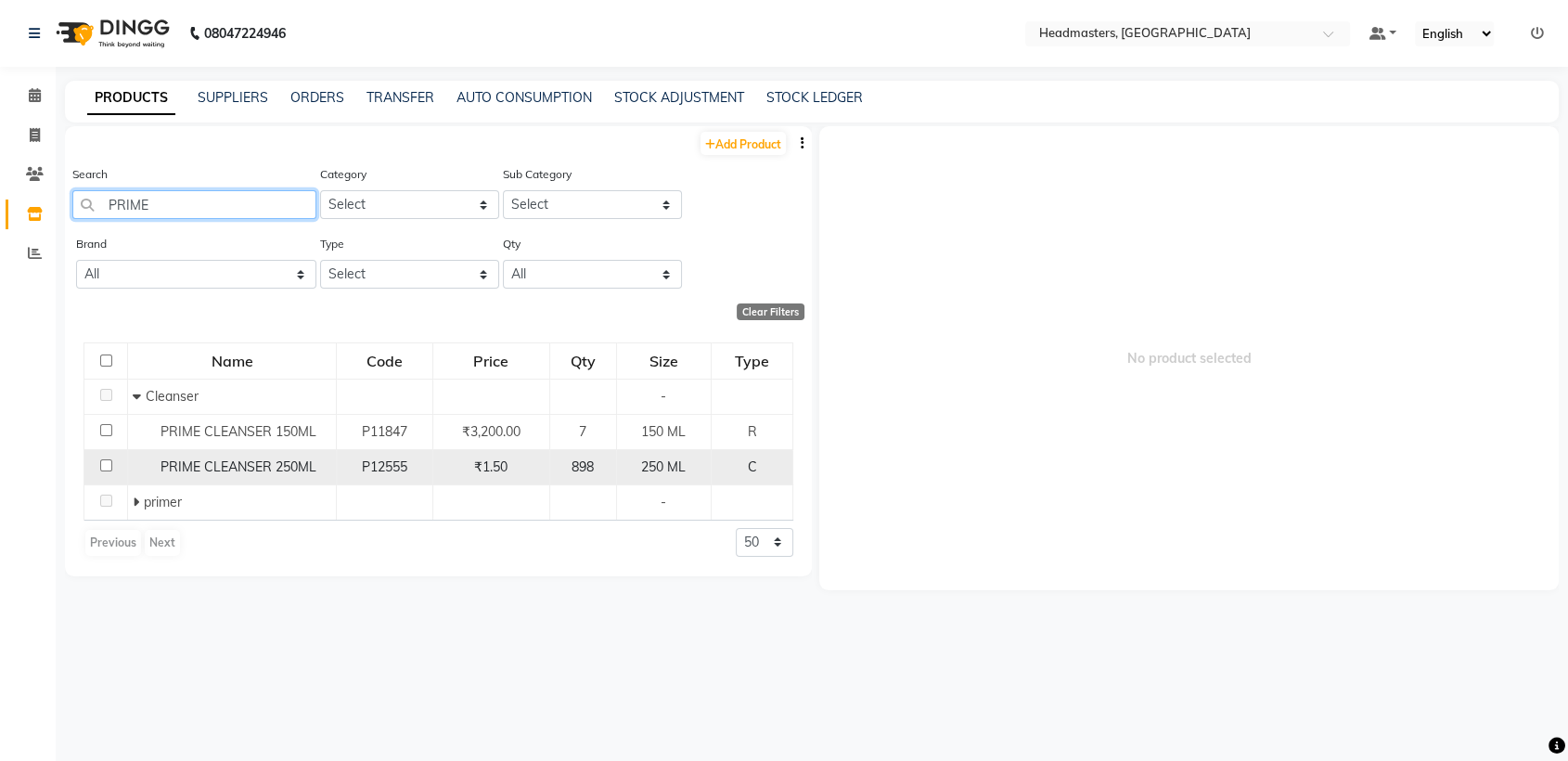
type input "PRIME"
click at [219, 460] on span "PRIME CLEANSER 250ML" at bounding box center [238, 466] width 156 height 17
select select
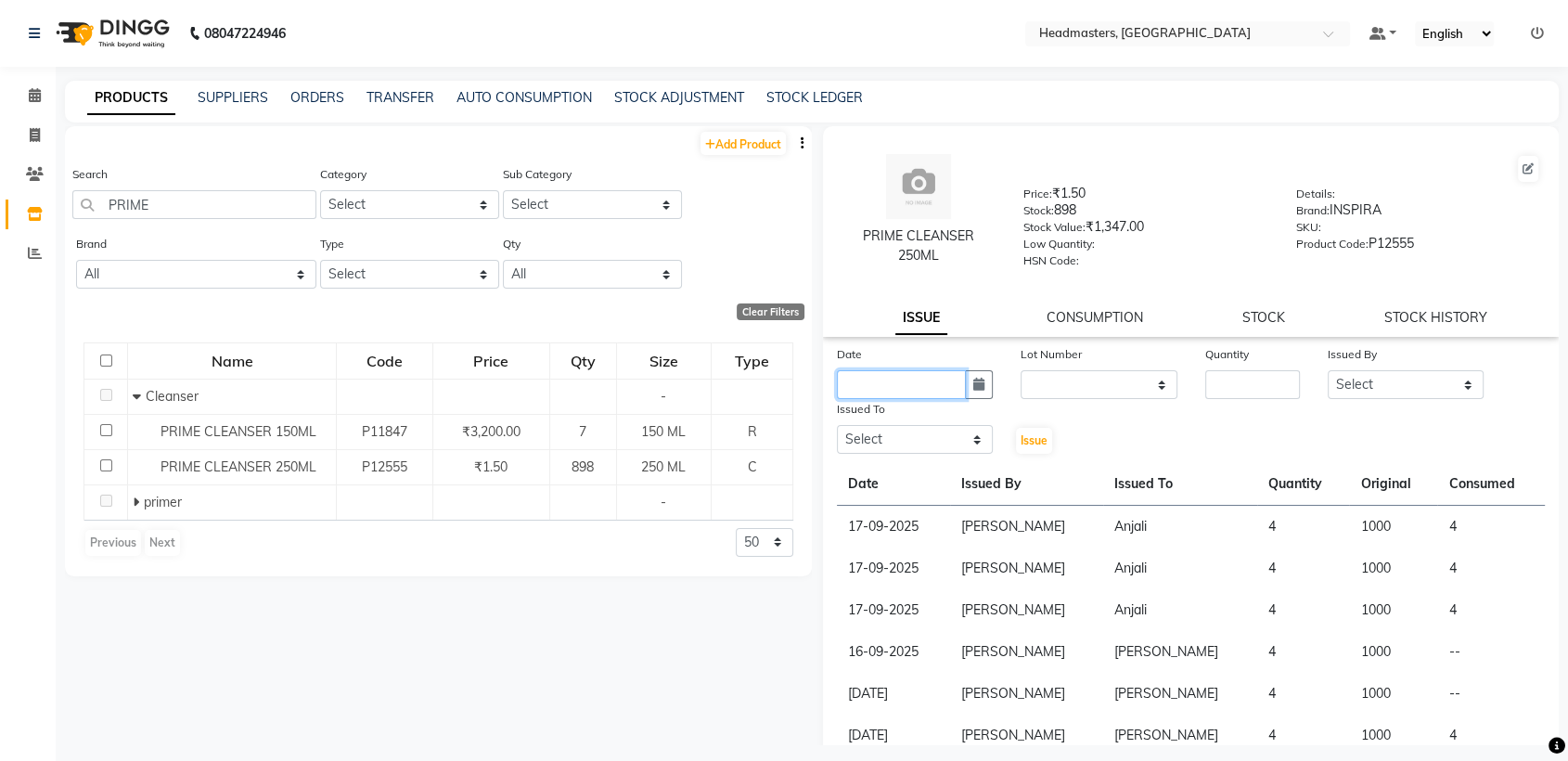
click at [891, 384] on input "text" at bounding box center [902, 384] width 129 height 28
select select "10"
select select "2025"
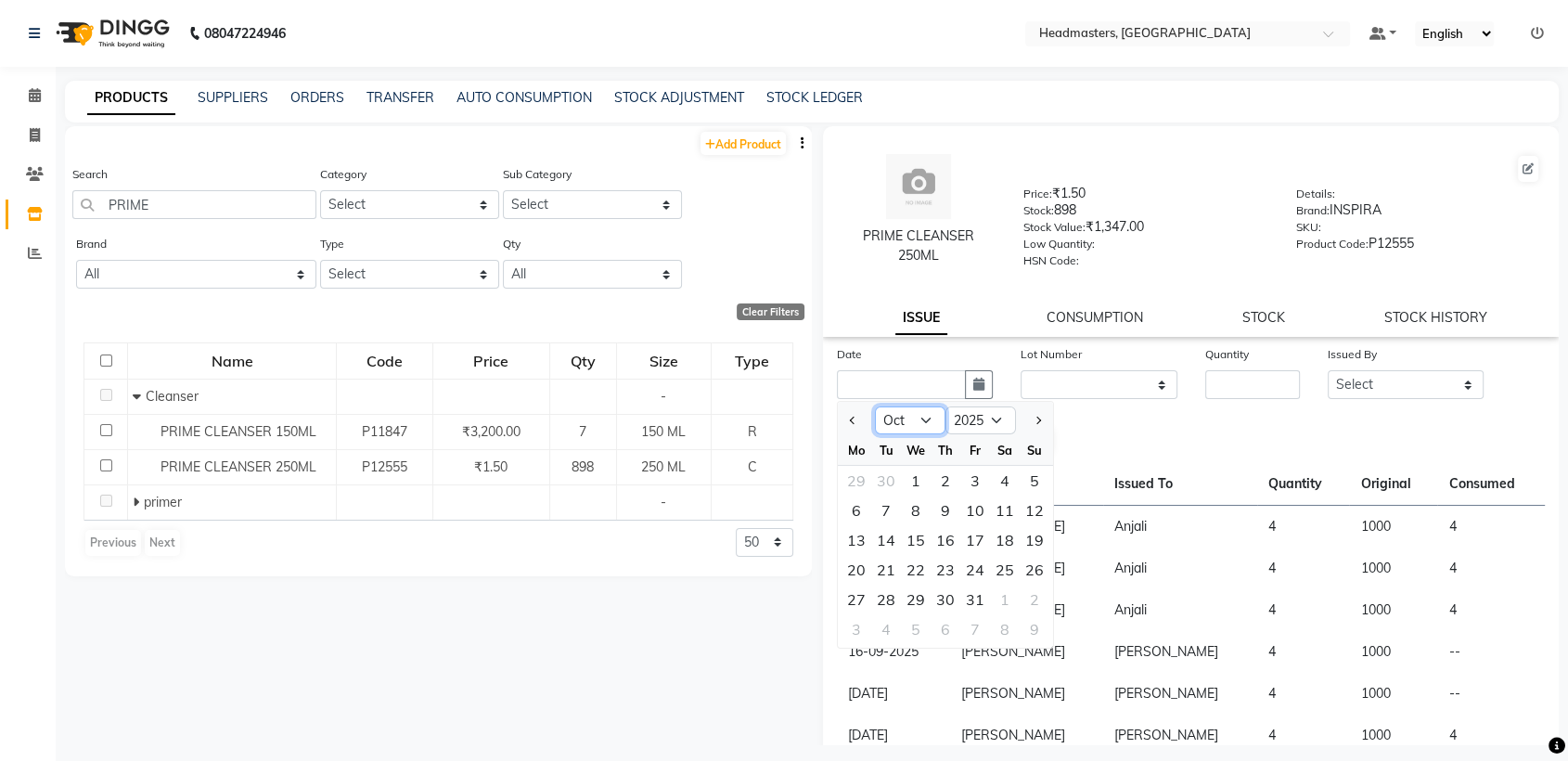
click at [919, 416] on select "Jan Feb Mar Apr May Jun [DATE] Aug Sep Oct Nov Dec" at bounding box center [910, 420] width 71 height 27
select select "9"
click at [875, 406] on select "Jan Feb Mar Apr May Jun [DATE] Aug Sep Oct Nov Dec" at bounding box center [910, 420] width 71 height 27
click at [927, 537] on div "17" at bounding box center [916, 540] width 29 height 29
type input "17-09-2025"
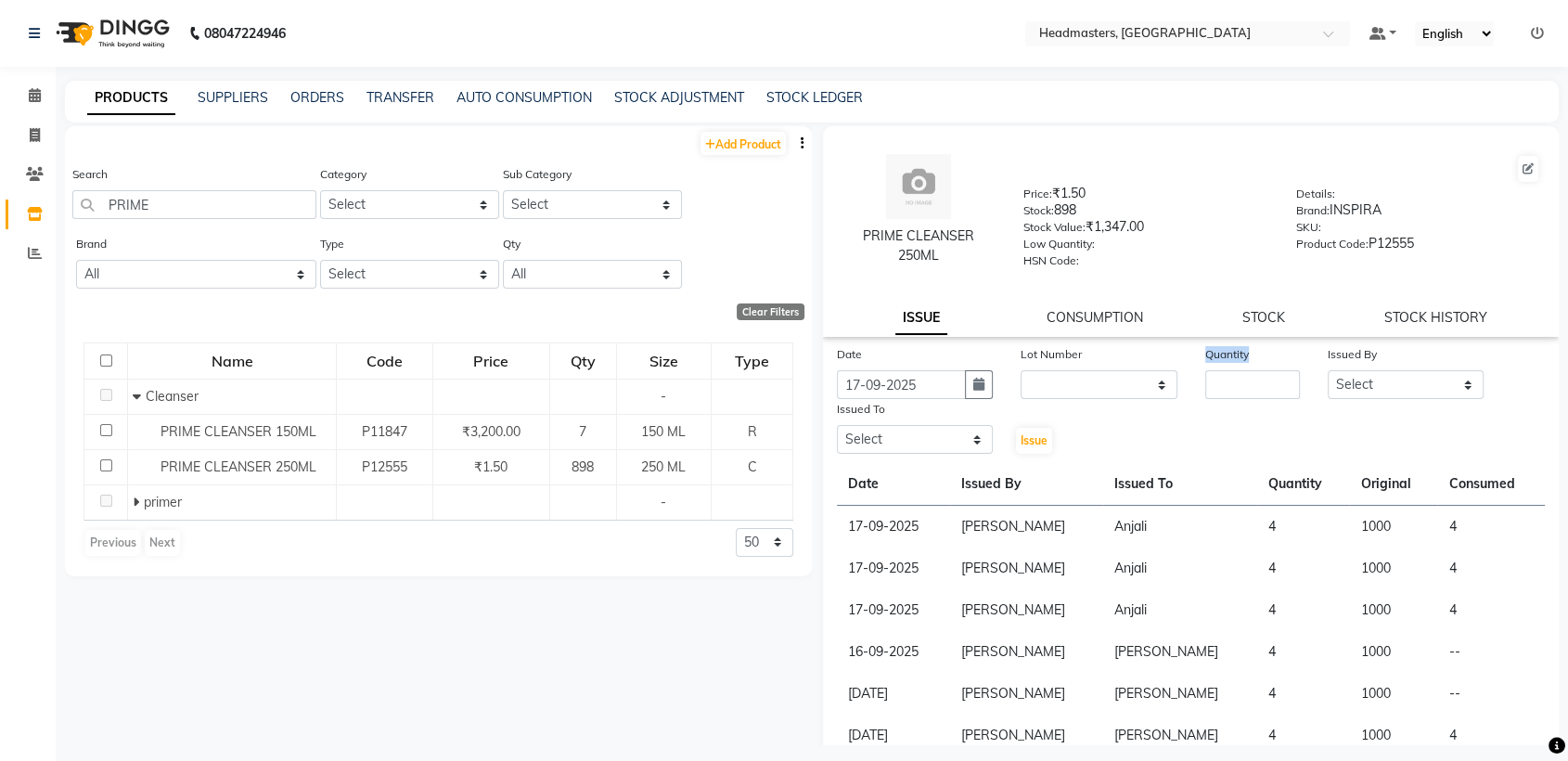
drag, startPoint x: 1246, startPoint y: 365, endPoint x: 1246, endPoint y: 379, distance: 14.0
click at [1246, 379] on div "Quantity" at bounding box center [1252, 371] width 122 height 55
click at [1246, 379] on input "number" at bounding box center [1253, 384] width 95 height 28
type input "3"
click at [1374, 373] on select "Select AFIA Anjali [PERSON_NAME] [PERSON_NAME] [PERSON_NAME] HEAD [PERSON_NAME]…" at bounding box center [1405, 384] width 156 height 28
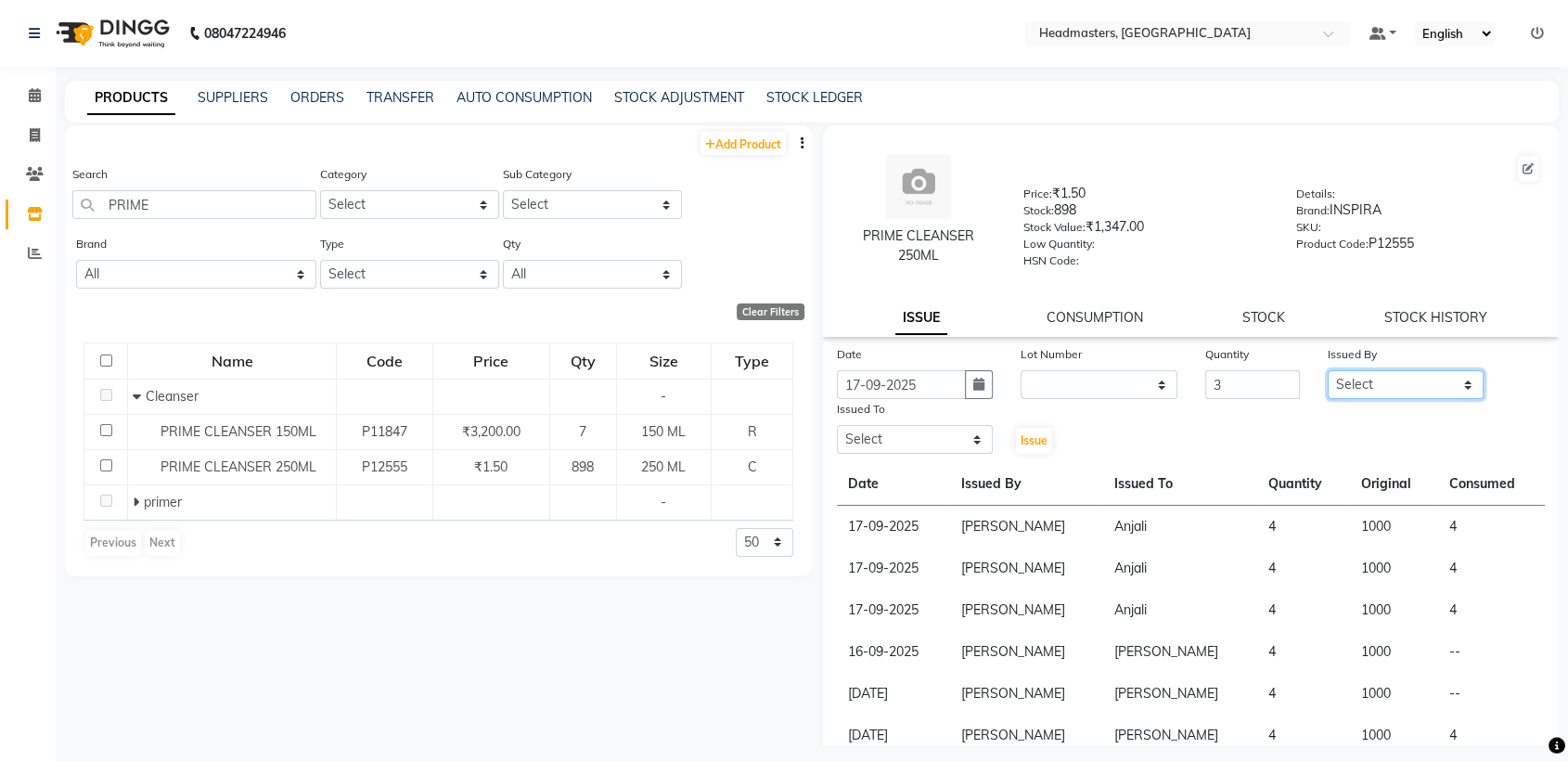
select select "60658"
click at [1328, 370] on select "Select AFIA Anjali [PERSON_NAME] [PERSON_NAME] [PERSON_NAME] HEAD [PERSON_NAME]…" at bounding box center [1405, 384] width 156 height 28
click at [865, 433] on select "Select AFIA Anjali [PERSON_NAME] [PERSON_NAME] [PERSON_NAME] HEAD [PERSON_NAME]…" at bounding box center [915, 439] width 156 height 28
select select "60668"
click at [1032, 433] on span "Issue" at bounding box center [1033, 440] width 26 height 14
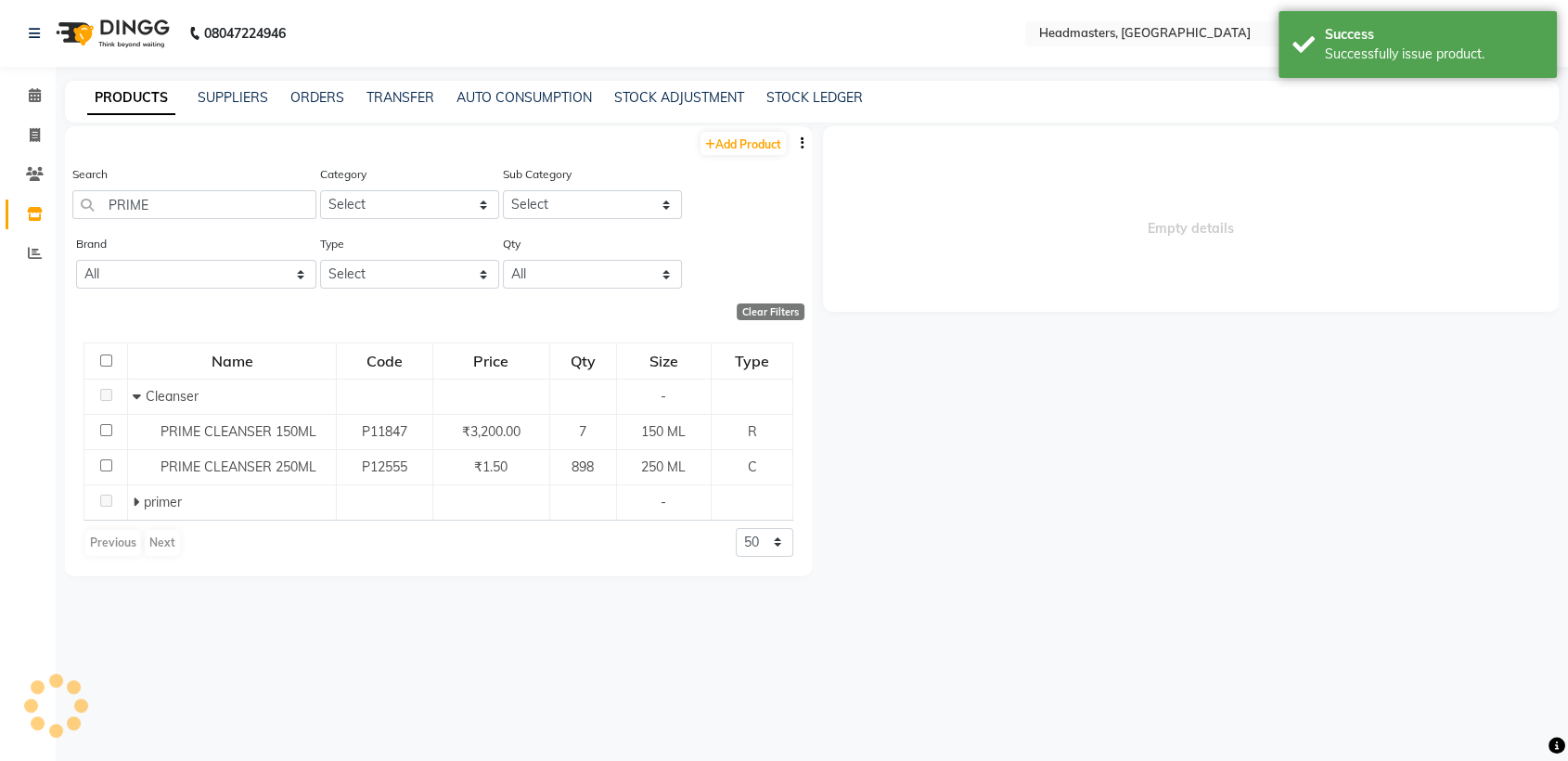
select select
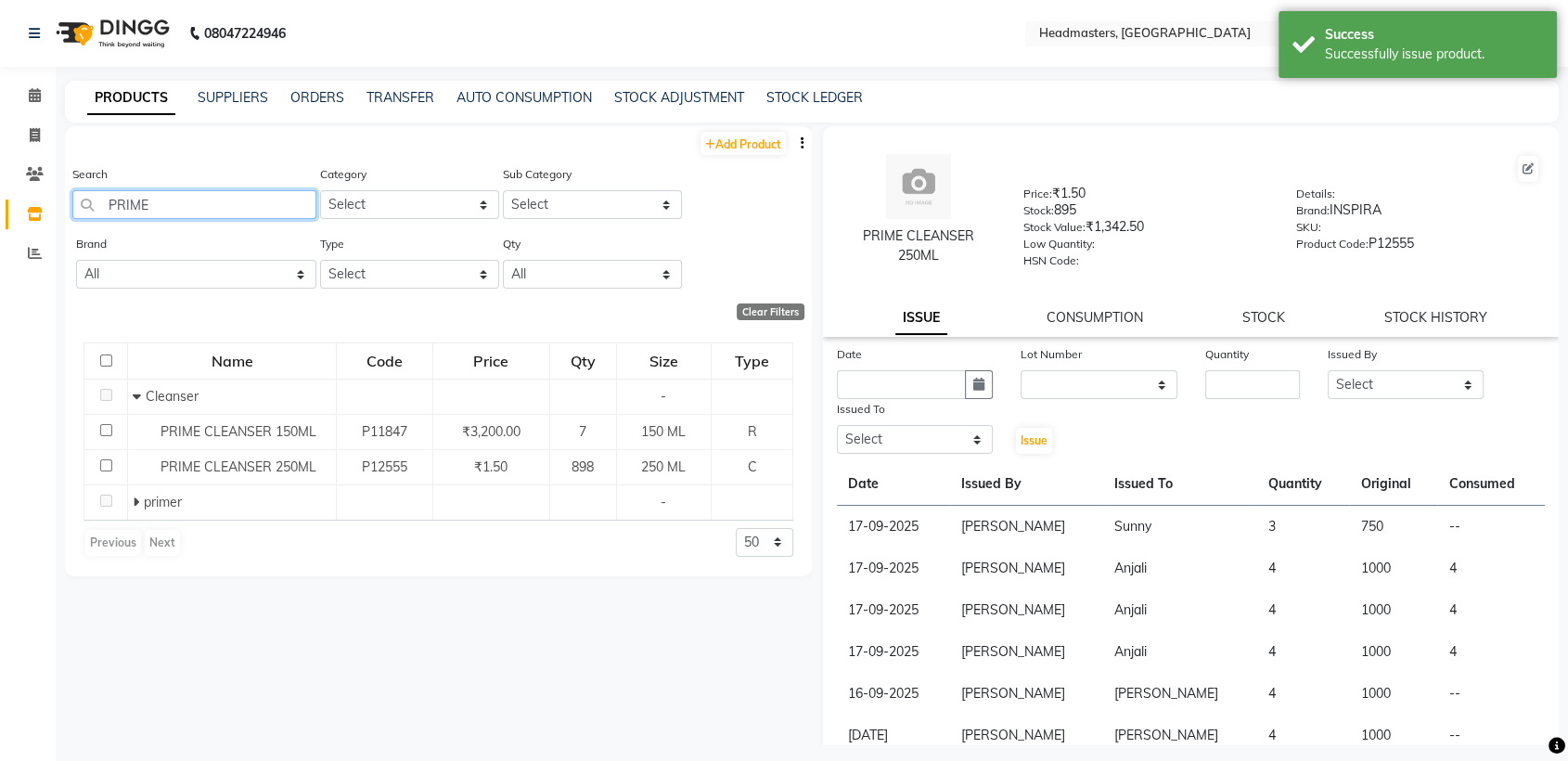
click at [241, 201] on input "PRIME" at bounding box center [194, 204] width 244 height 28
type input "P"
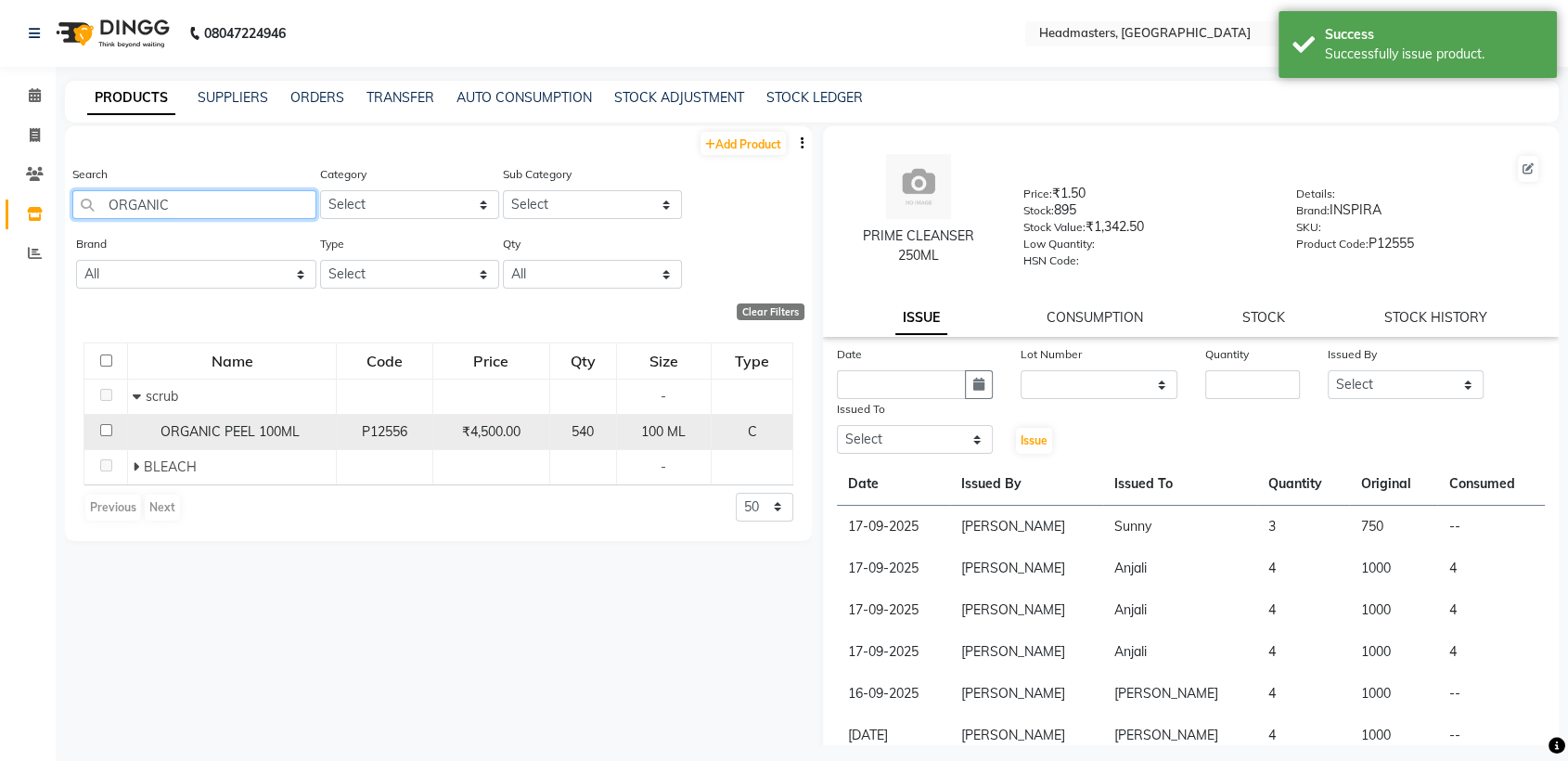
type input "ORGANIC"
click at [245, 429] on span "ORGANIC PEEL 100ML" at bounding box center [230, 431] width 139 height 17
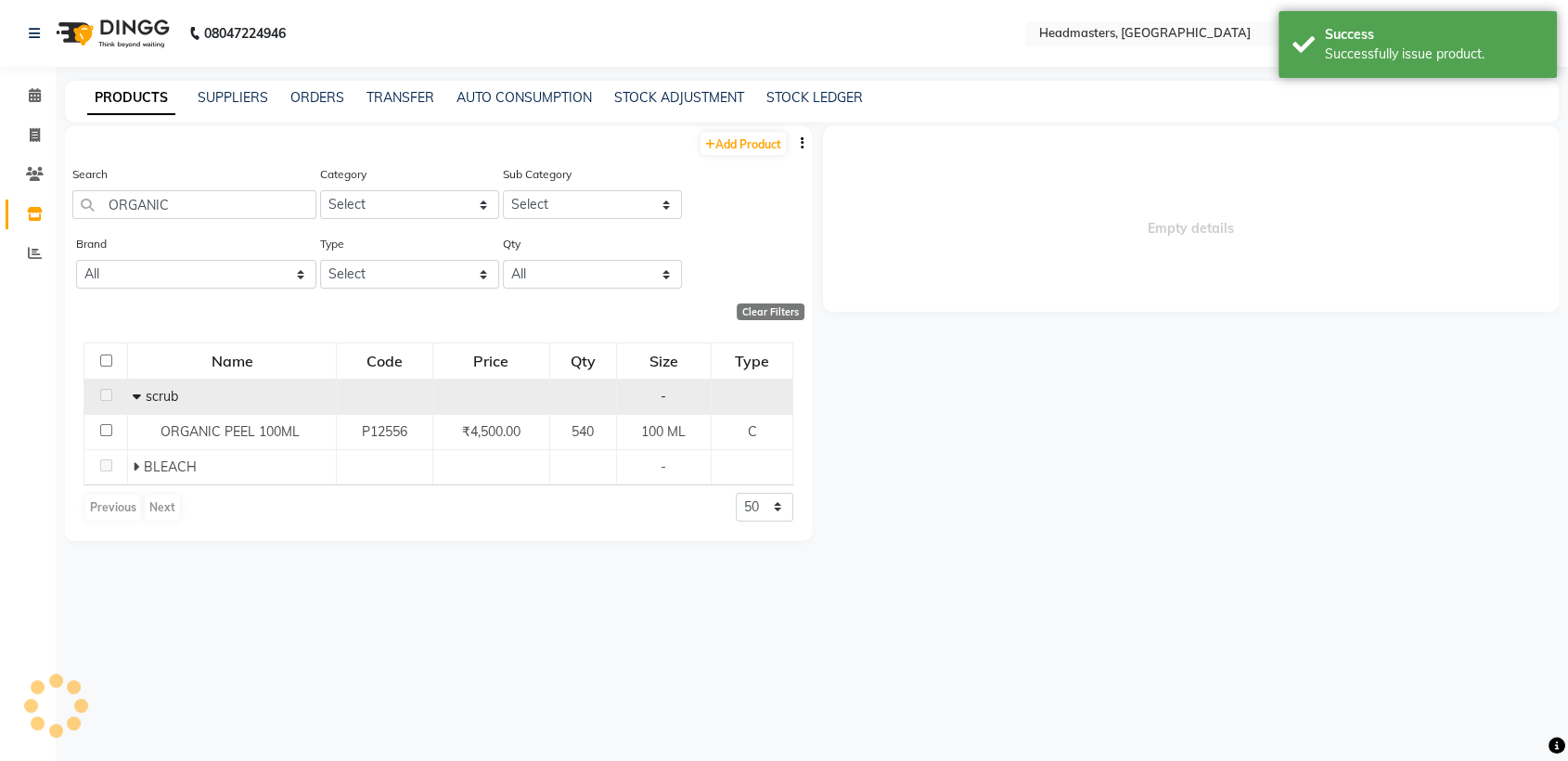
select select
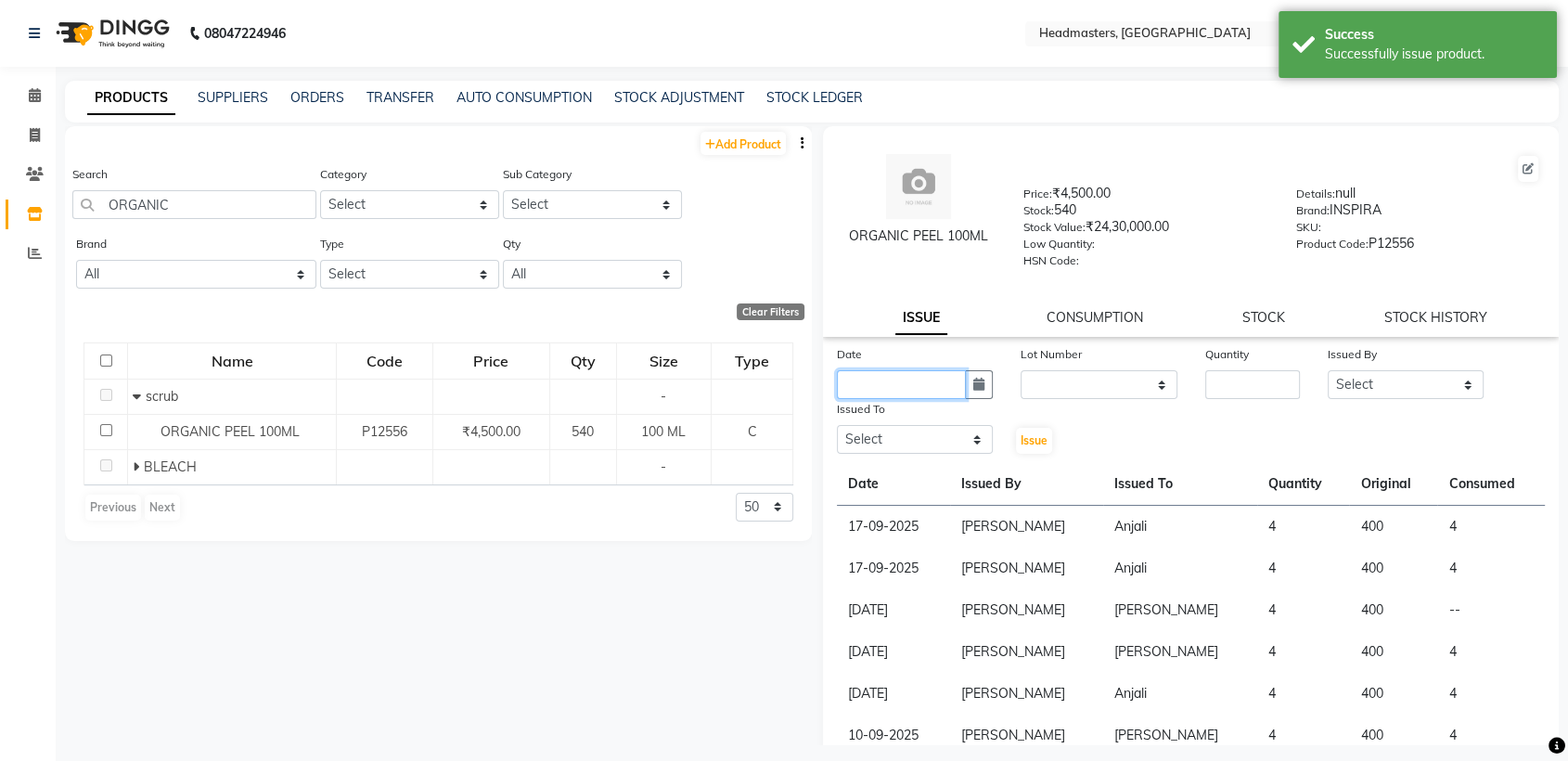
click at [886, 379] on input "text" at bounding box center [902, 384] width 129 height 28
select select "10"
select select "2025"
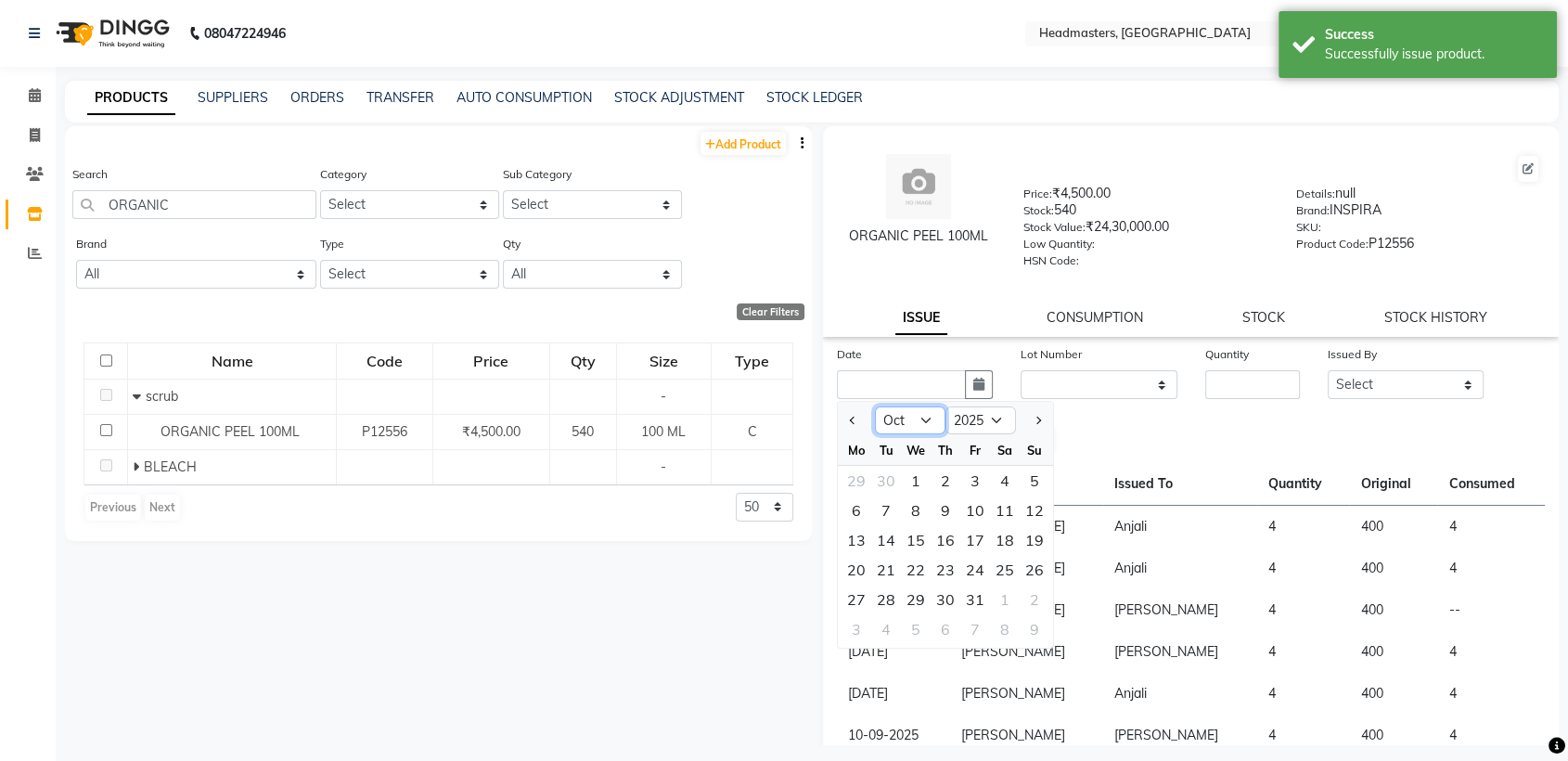
drag, startPoint x: 913, startPoint y: 414, endPoint x: 911, endPoint y: 645, distance: 231.0
click at [911, 645] on ngb-datepicker "Jan Feb Mar Apr May Jun [DATE] Aug Sep Oct Nov [DATE] 2016 2017 2018 2019 2020 …" at bounding box center [946, 524] width 217 height 248
select select "9"
click at [875, 406] on select "Jan Feb Mar Apr May Jun [DATE] Aug Sep Oct Nov Dec" at bounding box center [910, 420] width 71 height 27
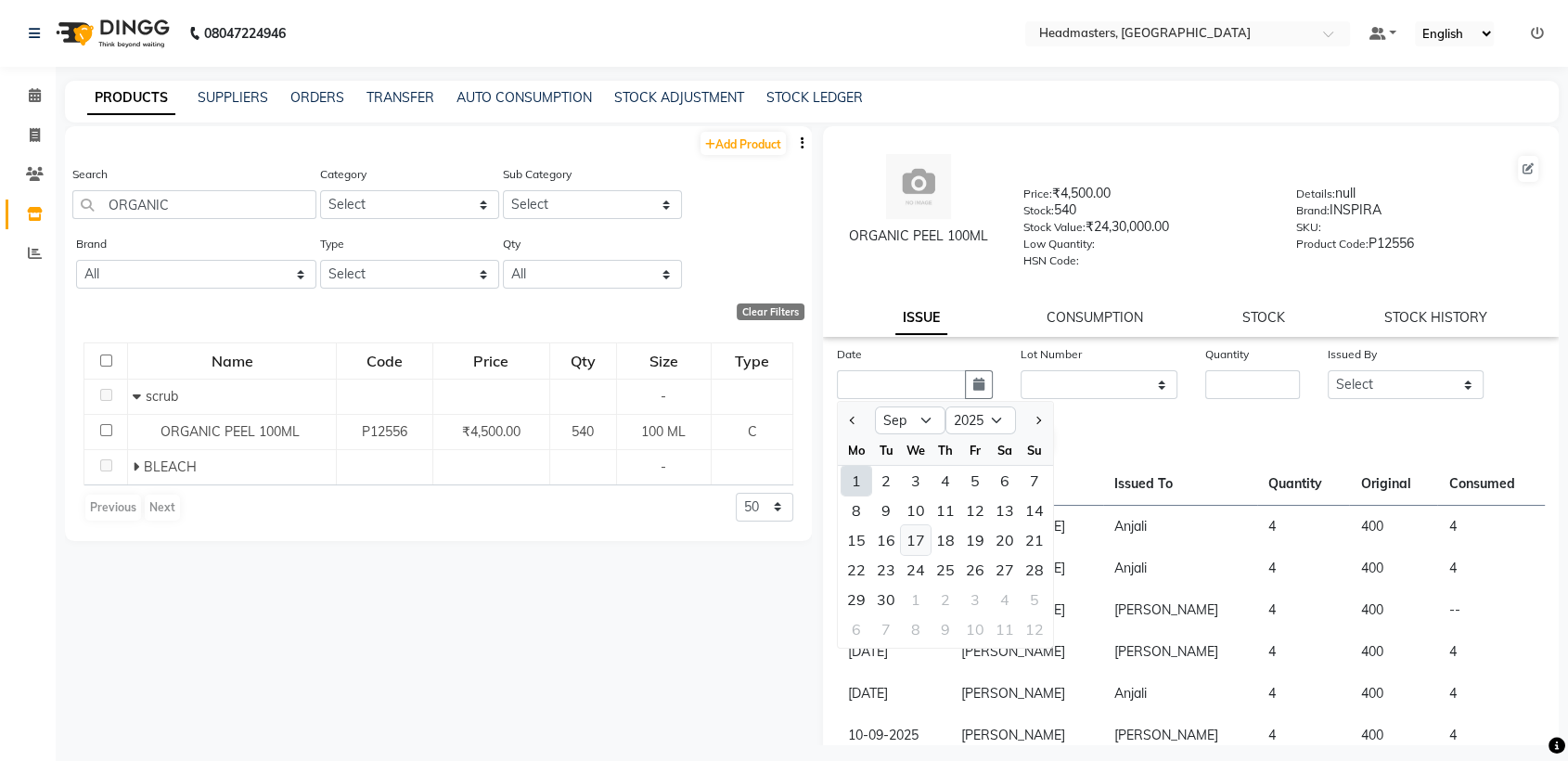
click at [917, 535] on div "17" at bounding box center [916, 540] width 29 height 29
type input "17-09-2025"
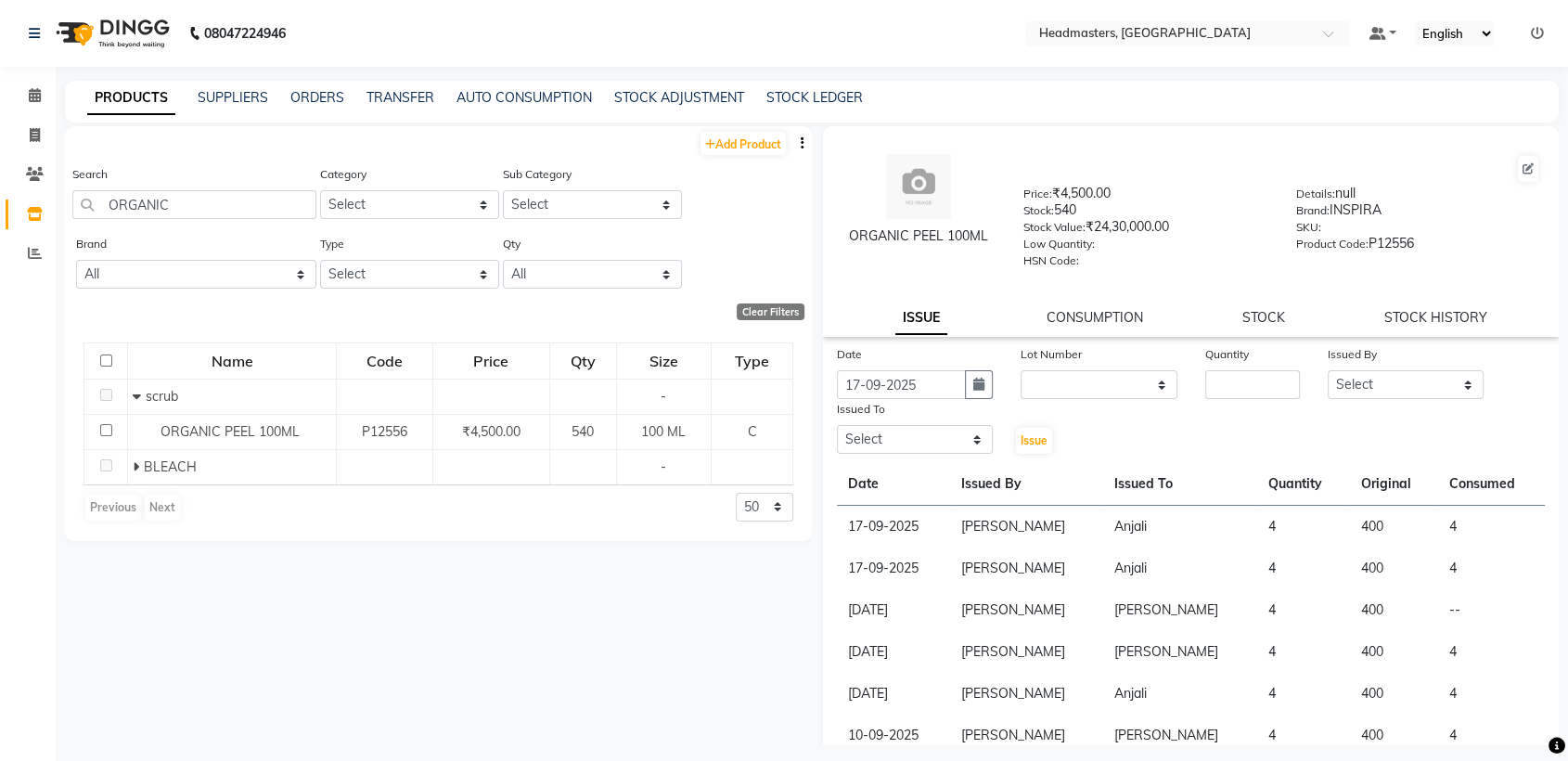
click at [1242, 365] on div "Quantity" at bounding box center [1253, 357] width 95 height 26
click at [1244, 386] on input "number" at bounding box center [1253, 384] width 95 height 28
type input "3"
click at [1338, 396] on select "Select AFIA Anjali [PERSON_NAME] [PERSON_NAME] [PERSON_NAME] HEAD [PERSON_NAME]…" at bounding box center [1405, 384] width 156 height 28
select select "60658"
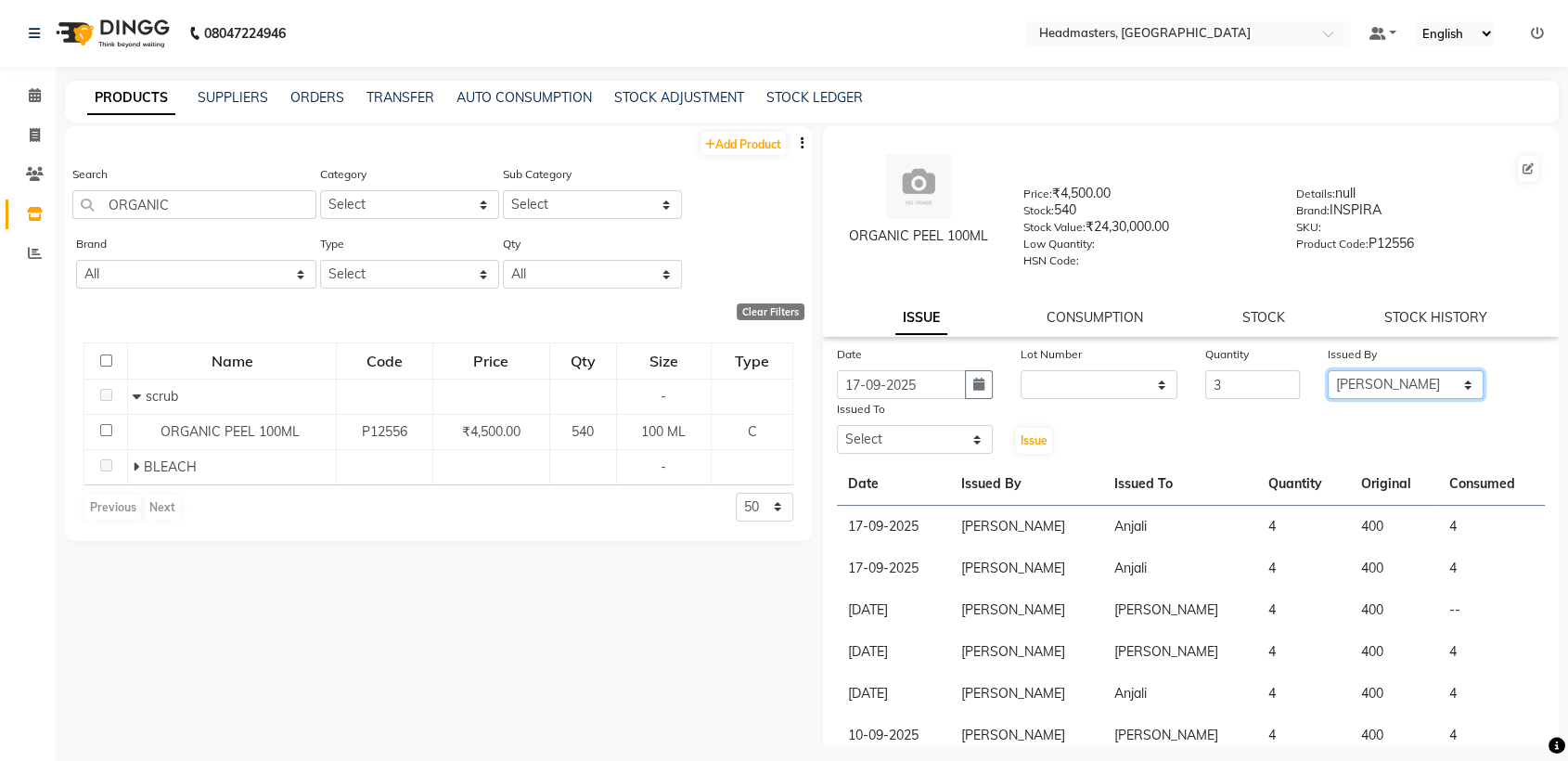
click at [1328, 370] on select "Select AFIA Anjali [PERSON_NAME] [PERSON_NAME] [PERSON_NAME] HEAD [PERSON_NAME]…" at bounding box center [1405, 384] width 156 height 28
click at [921, 439] on select "Select AFIA Anjali [PERSON_NAME] [PERSON_NAME] [PERSON_NAME] HEAD [PERSON_NAME]…" at bounding box center [915, 439] width 156 height 28
select select "60668"
click at [1021, 444] on span "Issue" at bounding box center [1033, 440] width 26 height 14
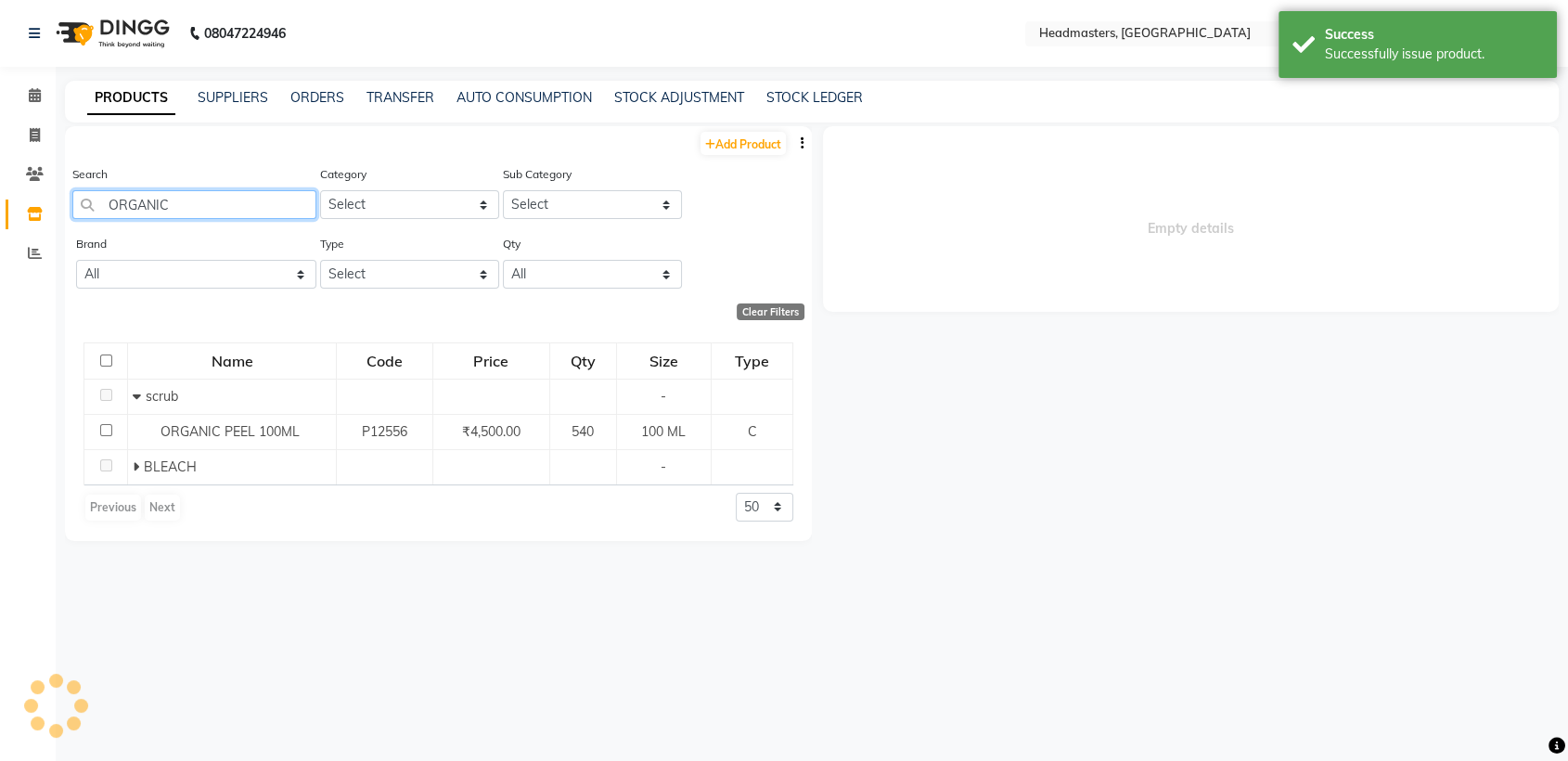
select select
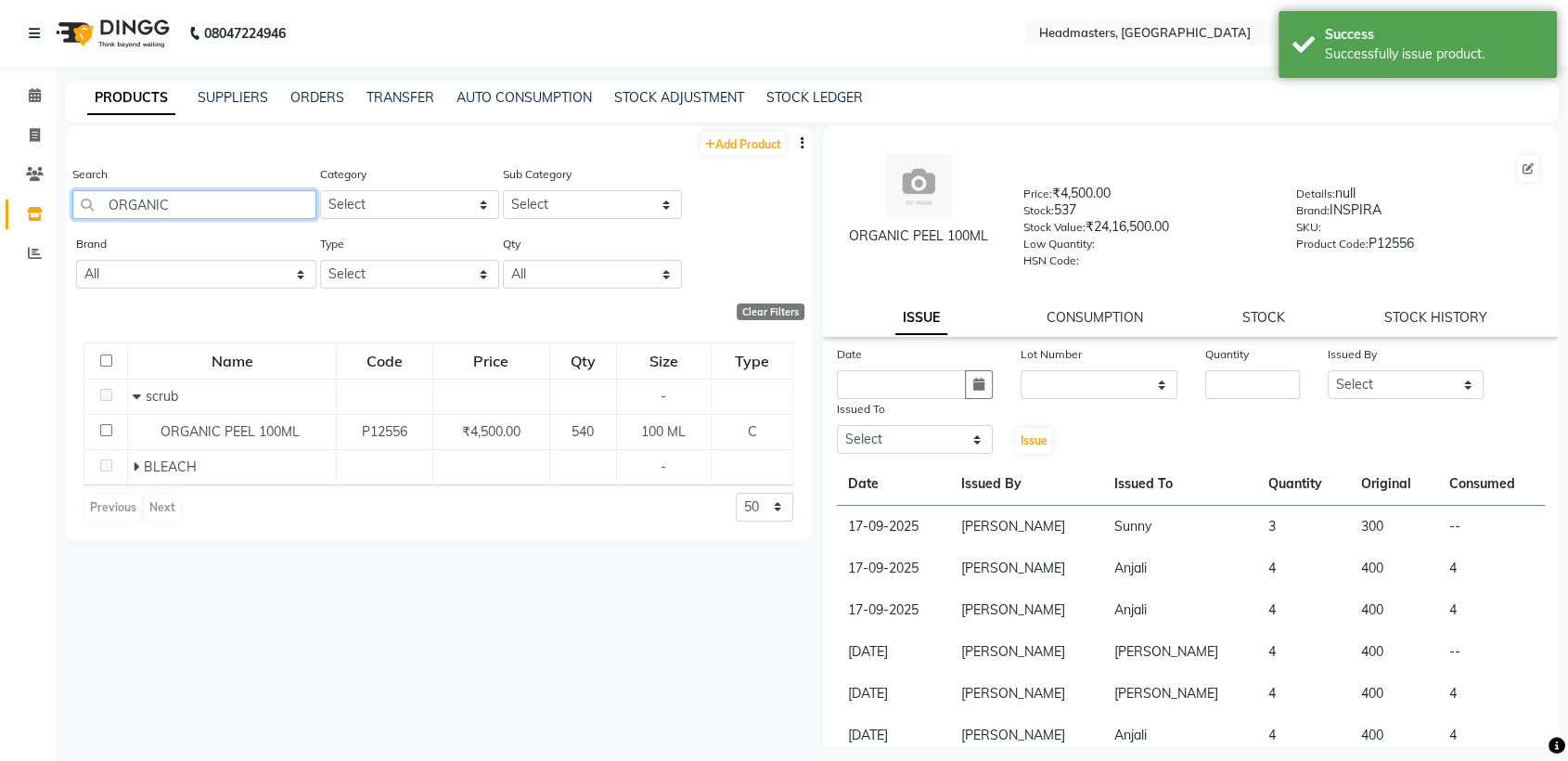
click at [240, 199] on input "ORGANIC" at bounding box center [194, 204] width 244 height 28
type input "O"
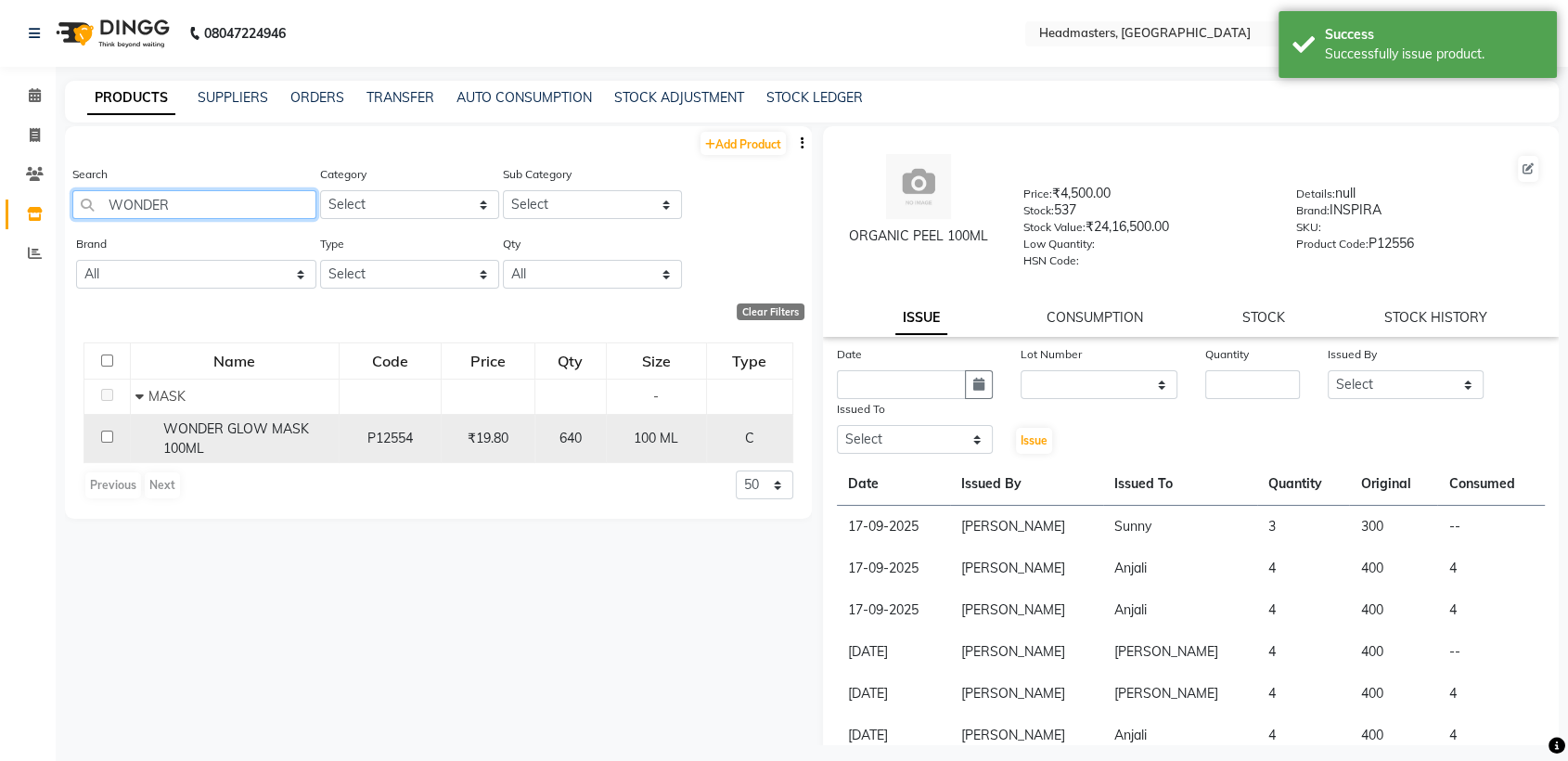
type input "WONDER"
click at [264, 434] on span "WONDER GLOW MASK 100ML" at bounding box center [236, 438] width 146 height 36
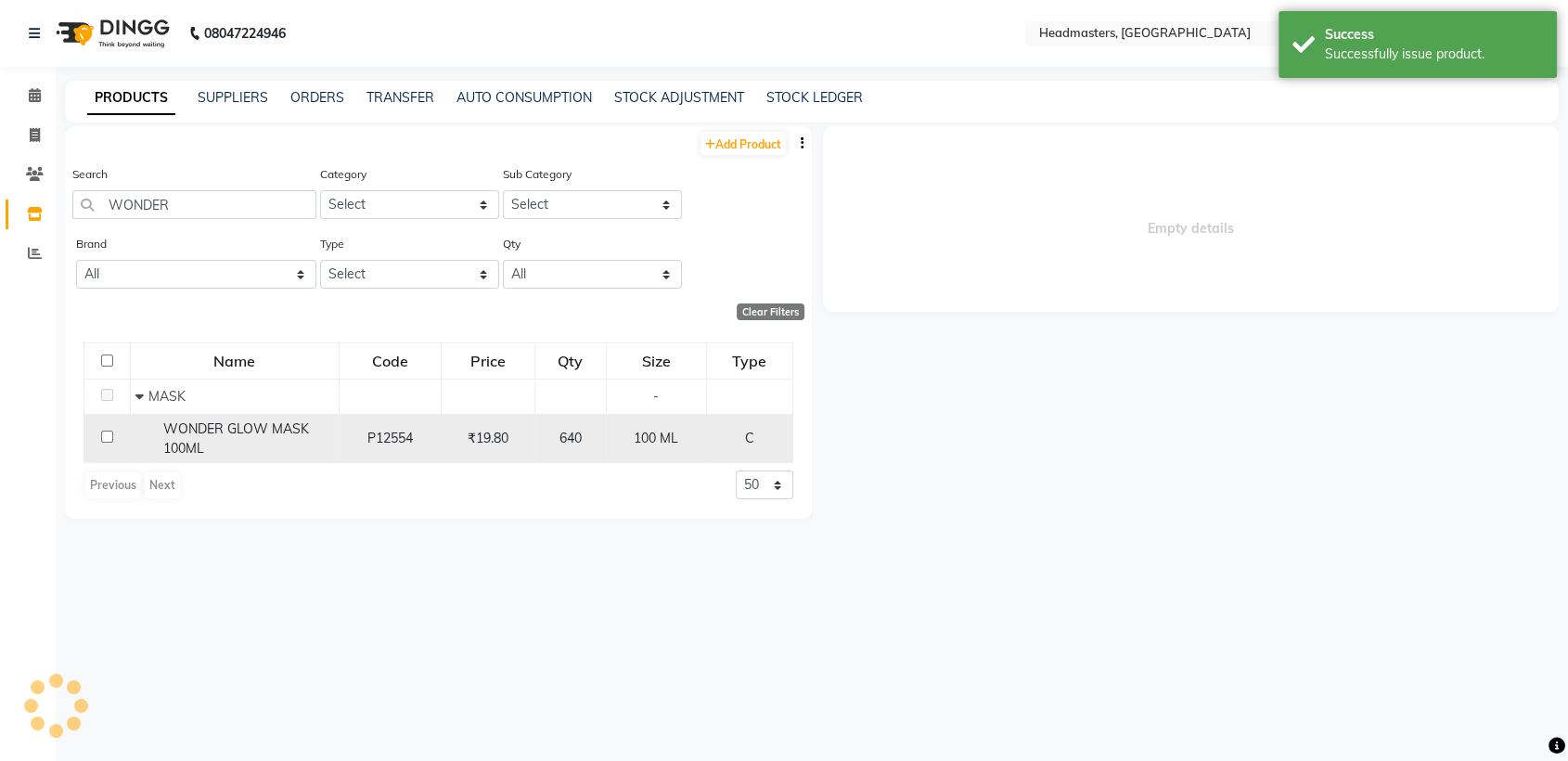
select select
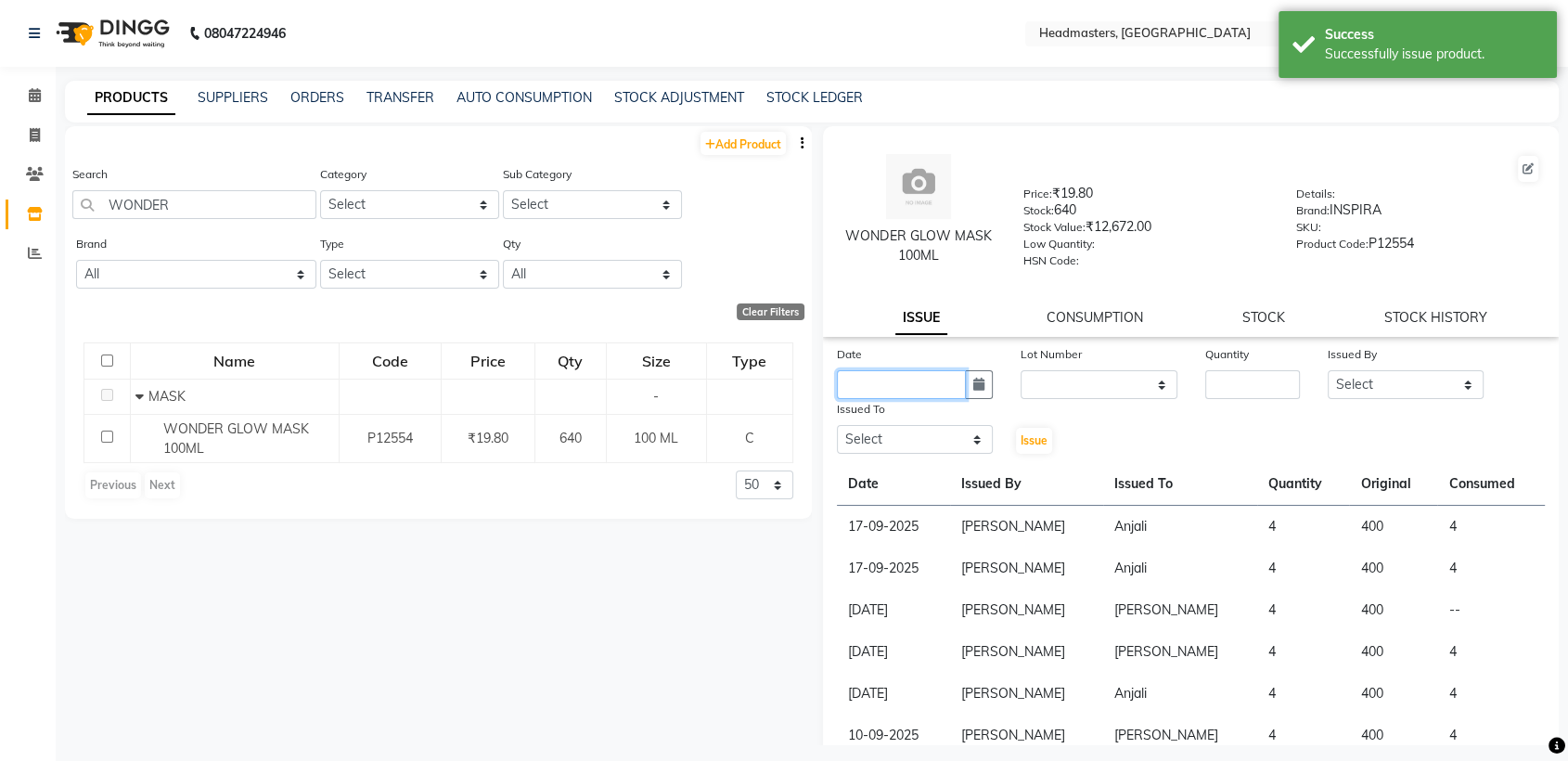
click at [878, 385] on input "text" at bounding box center [902, 384] width 129 height 28
select select "10"
select select "2025"
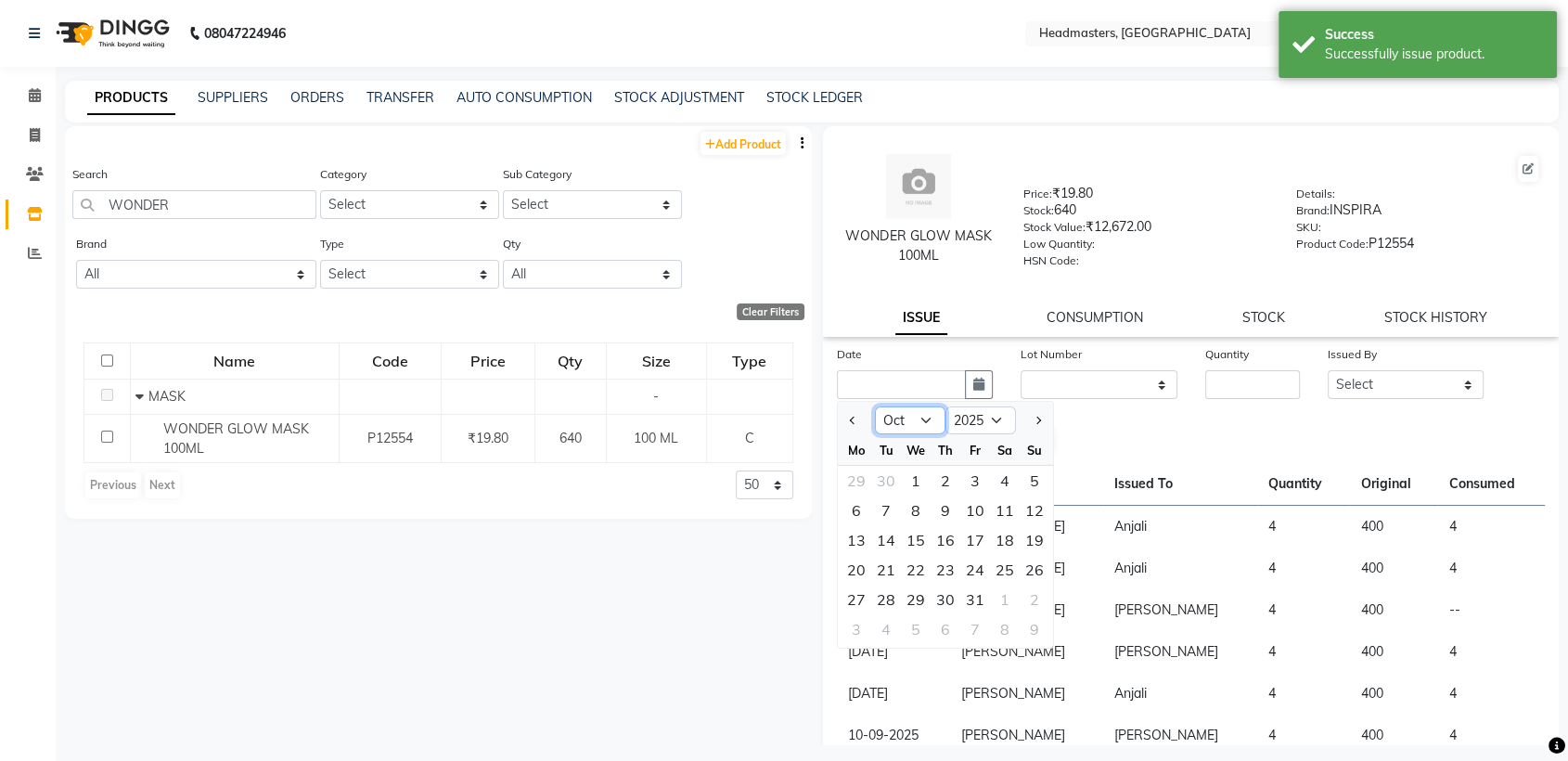
click at [913, 424] on select "Jan Feb Mar Apr May Jun [DATE] Aug Sep Oct Nov Dec" at bounding box center [910, 420] width 71 height 27
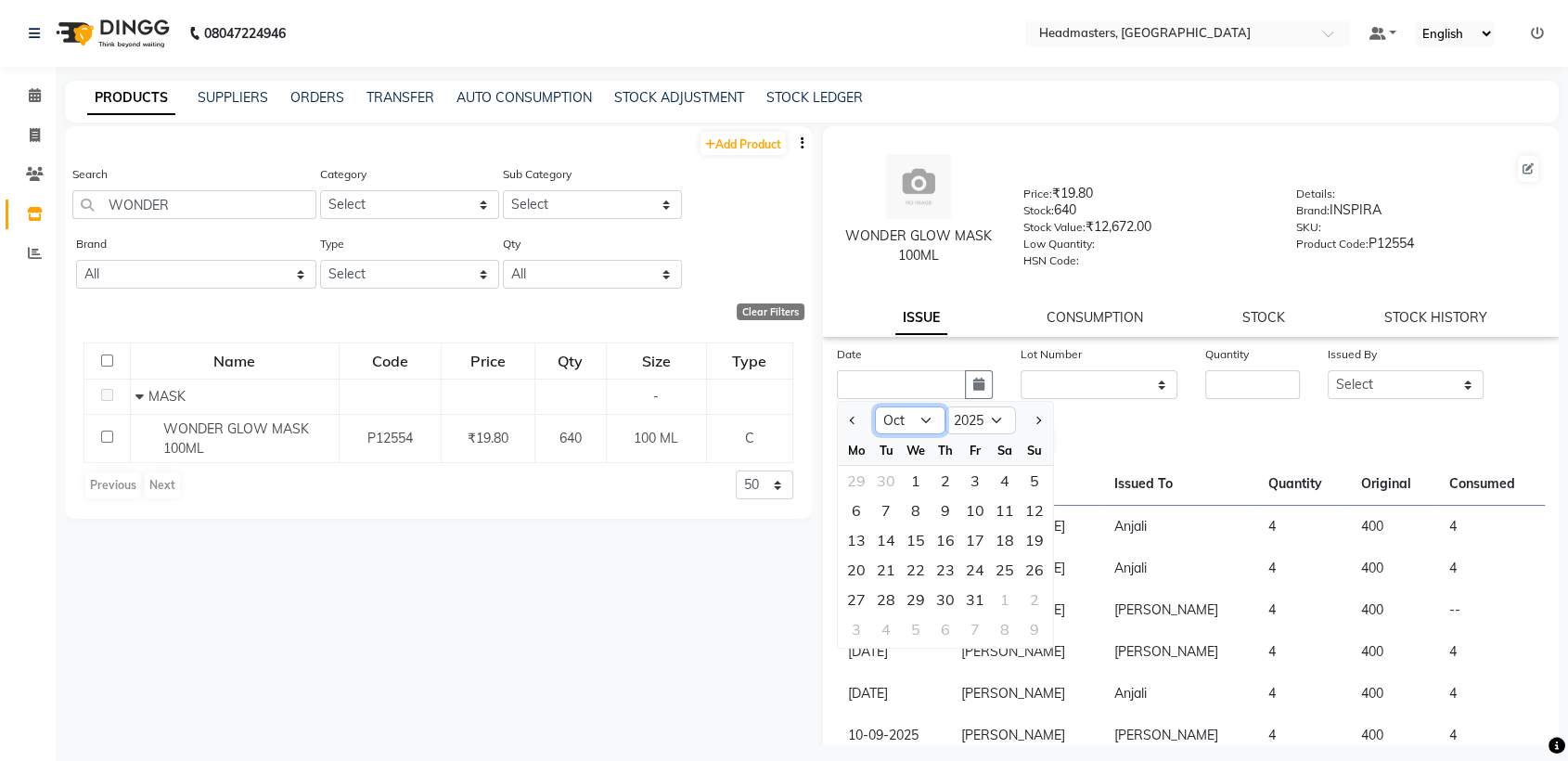
select select "9"
click at [875, 406] on select "Jan Feb Mar Apr May Jun [DATE] Aug Sep Oct Nov Dec" at bounding box center [910, 420] width 71 height 27
click at [921, 535] on div "17" at bounding box center [916, 540] width 29 height 29
type input "17-09-2025"
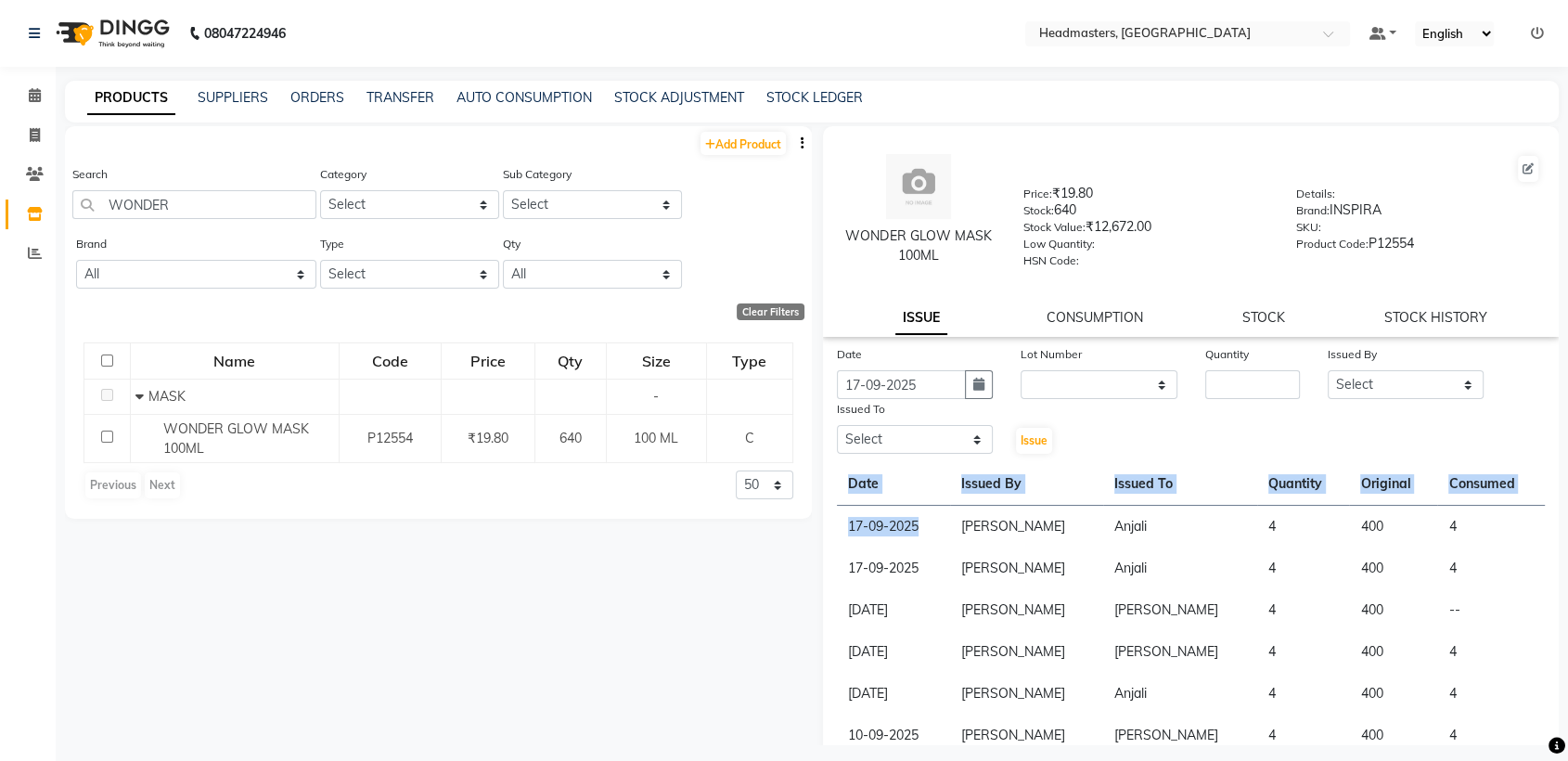
drag, startPoint x: 921, startPoint y: 535, endPoint x: 1019, endPoint y: 456, distance: 125.9
click at [1019, 456] on div "Date [DATE] Lot Number None Quantity Issued By Select AFIA Anjali [PERSON_NAME]…" at bounding box center [1190, 653] width 736 height 619
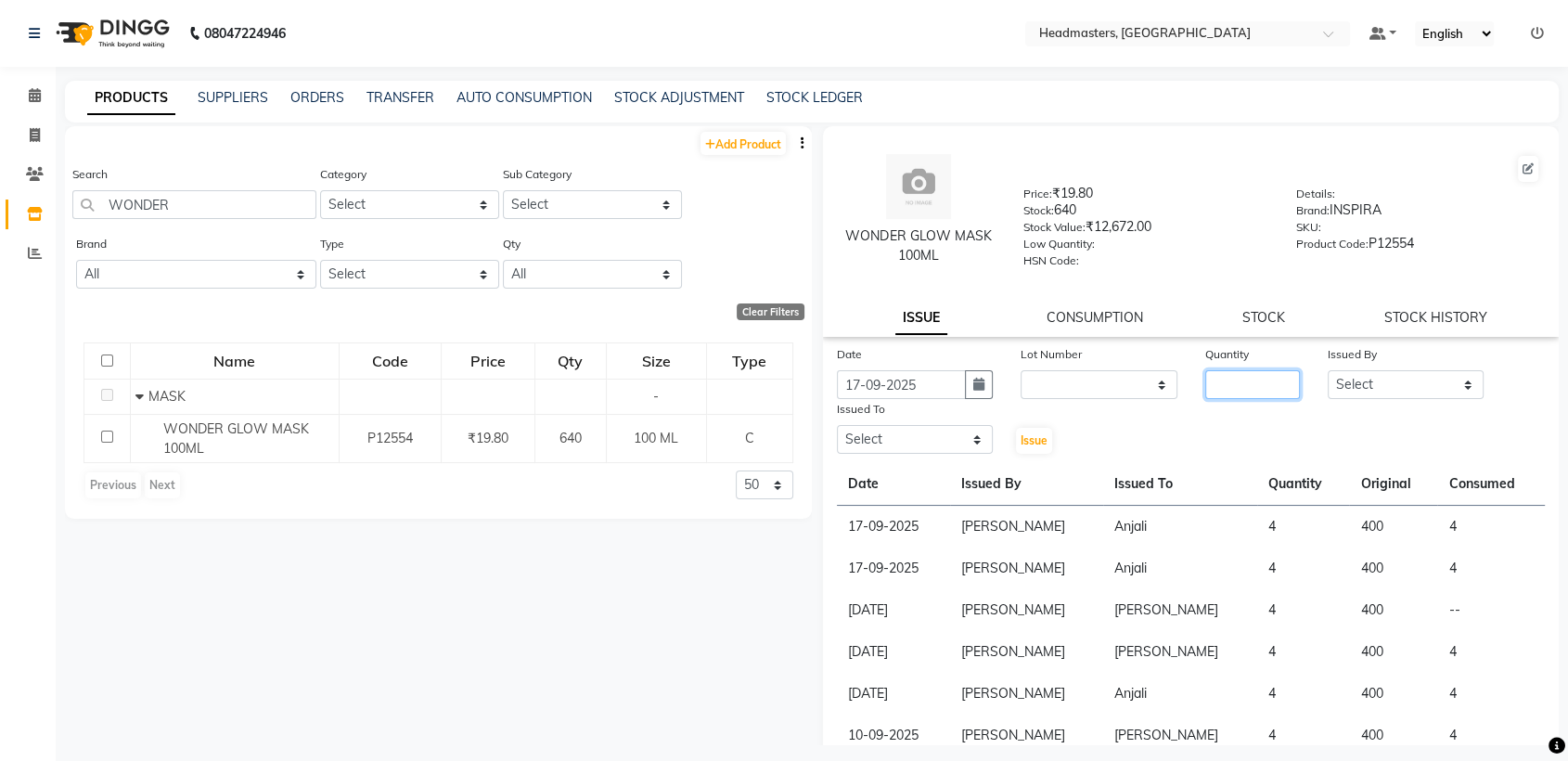
click at [1241, 378] on input "number" at bounding box center [1253, 384] width 95 height 28
type input "3"
click at [1365, 376] on select "Select AFIA Anjali [PERSON_NAME] [PERSON_NAME] [PERSON_NAME] HEAD [PERSON_NAME]…" at bounding box center [1405, 384] width 156 height 28
select select "60658"
click at [1328, 370] on select "Select AFIA Anjali [PERSON_NAME] [PERSON_NAME] [PERSON_NAME] HEAD [PERSON_NAME]…" at bounding box center [1405, 384] width 156 height 28
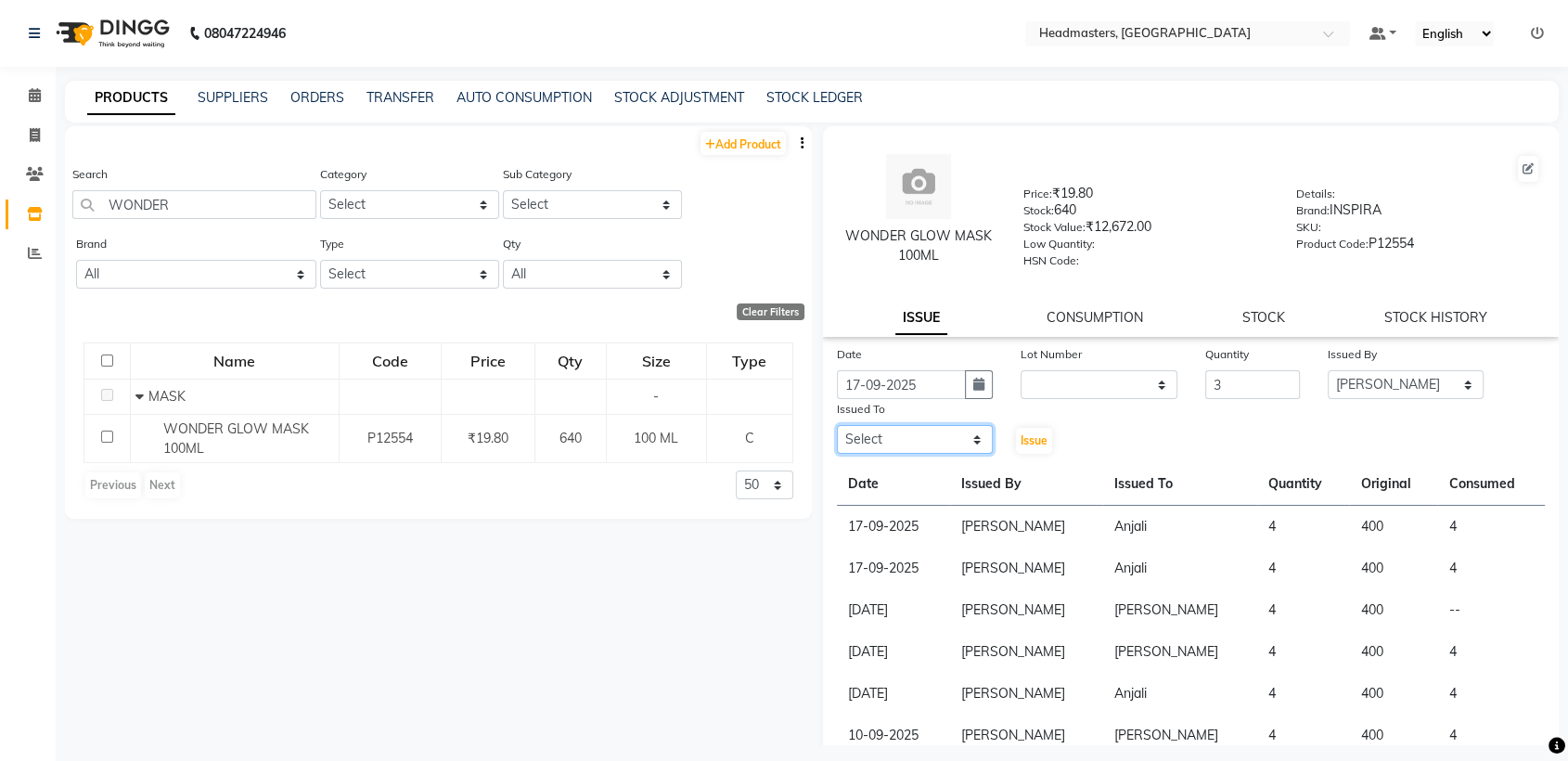
click at [926, 425] on select "Select AFIA Anjali [PERSON_NAME] [PERSON_NAME] [PERSON_NAME] HEAD [PERSON_NAME]…" at bounding box center [915, 439] width 156 height 28
click at [935, 445] on select "Select AFIA Anjali [PERSON_NAME] [PERSON_NAME] [PERSON_NAME] HEAD [PERSON_NAME]…" at bounding box center [915, 439] width 156 height 28
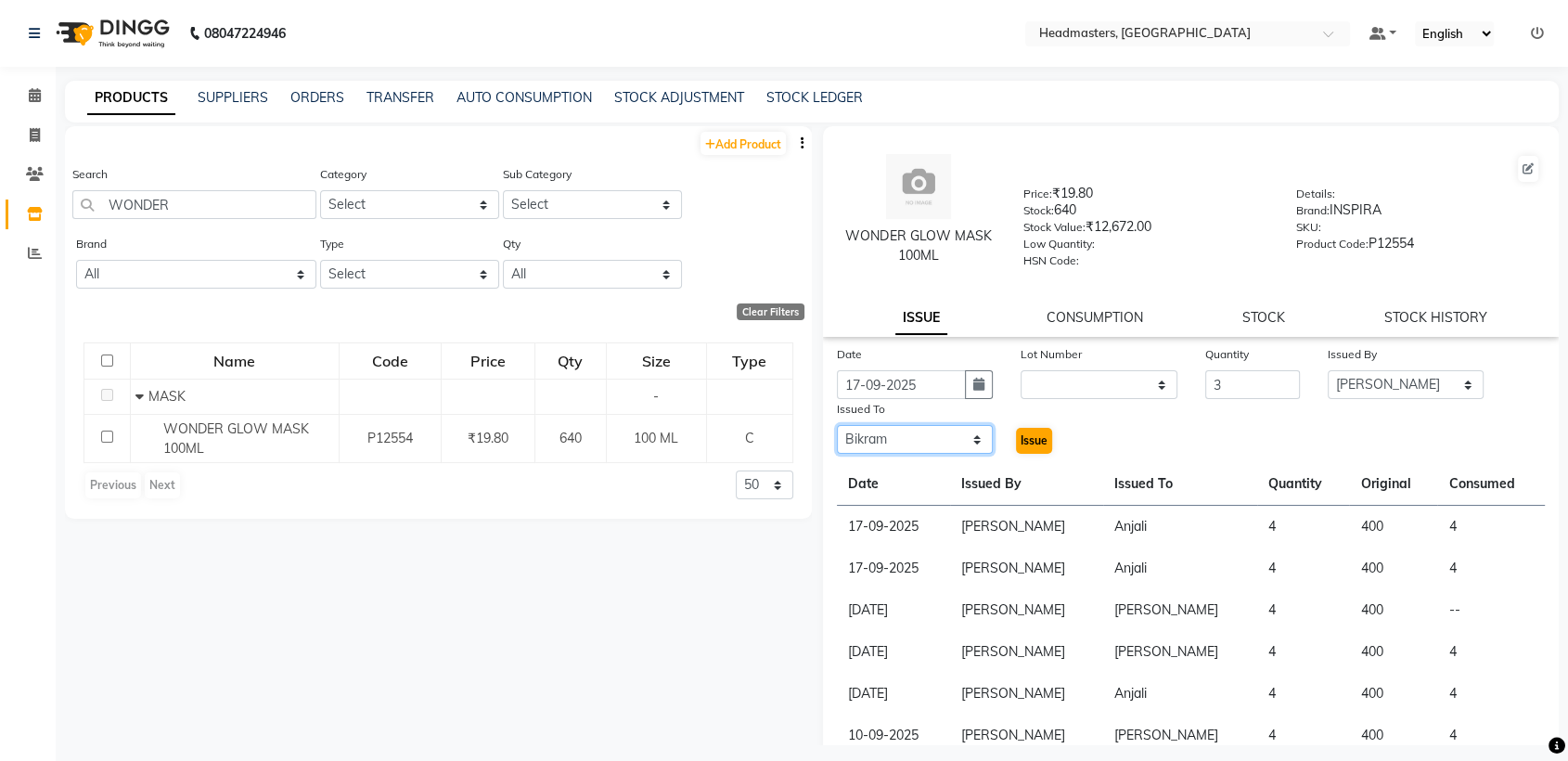
select select "60668"
click at [1035, 437] on span "Issue" at bounding box center [1033, 440] width 26 height 14
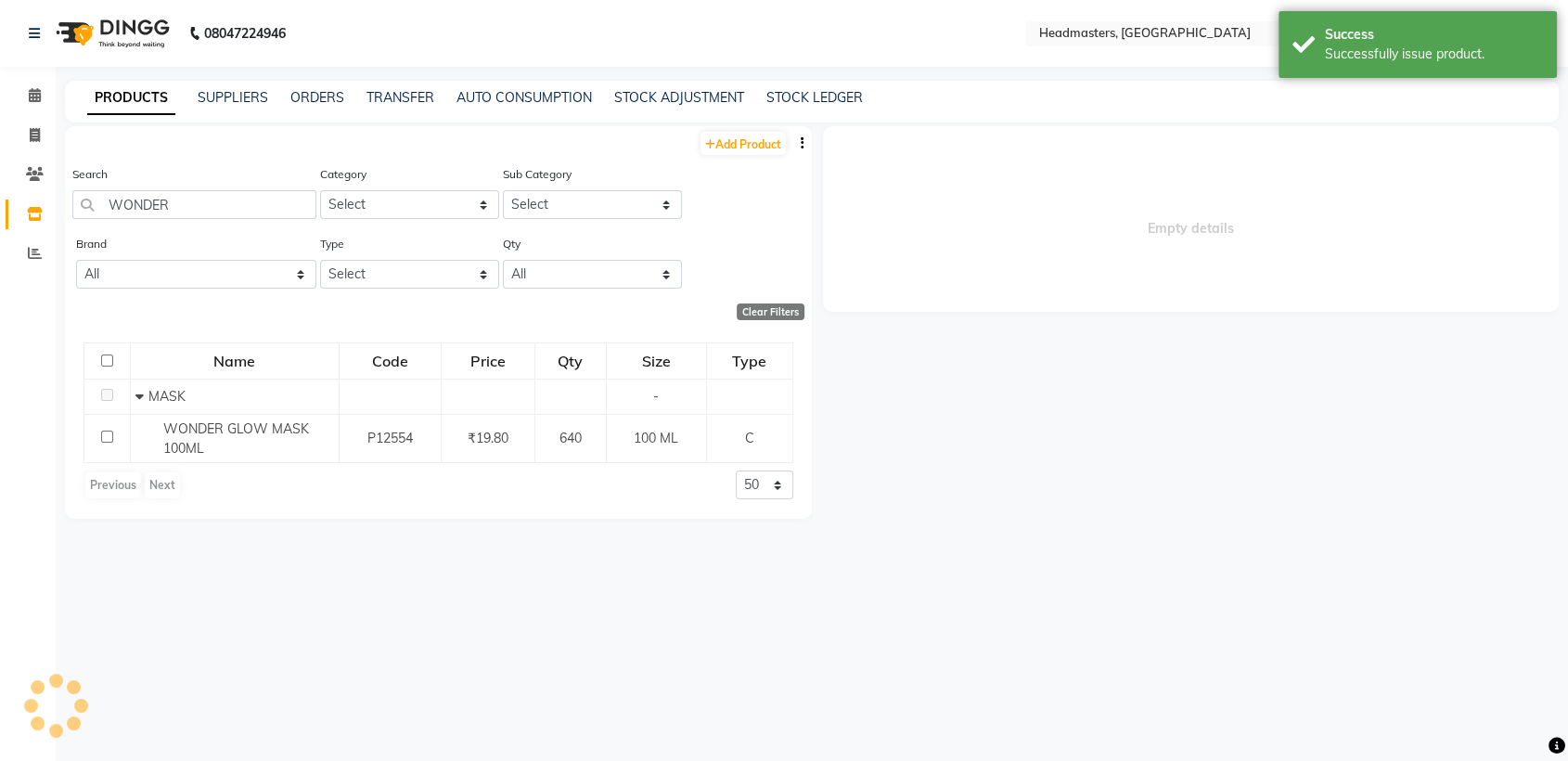
select select
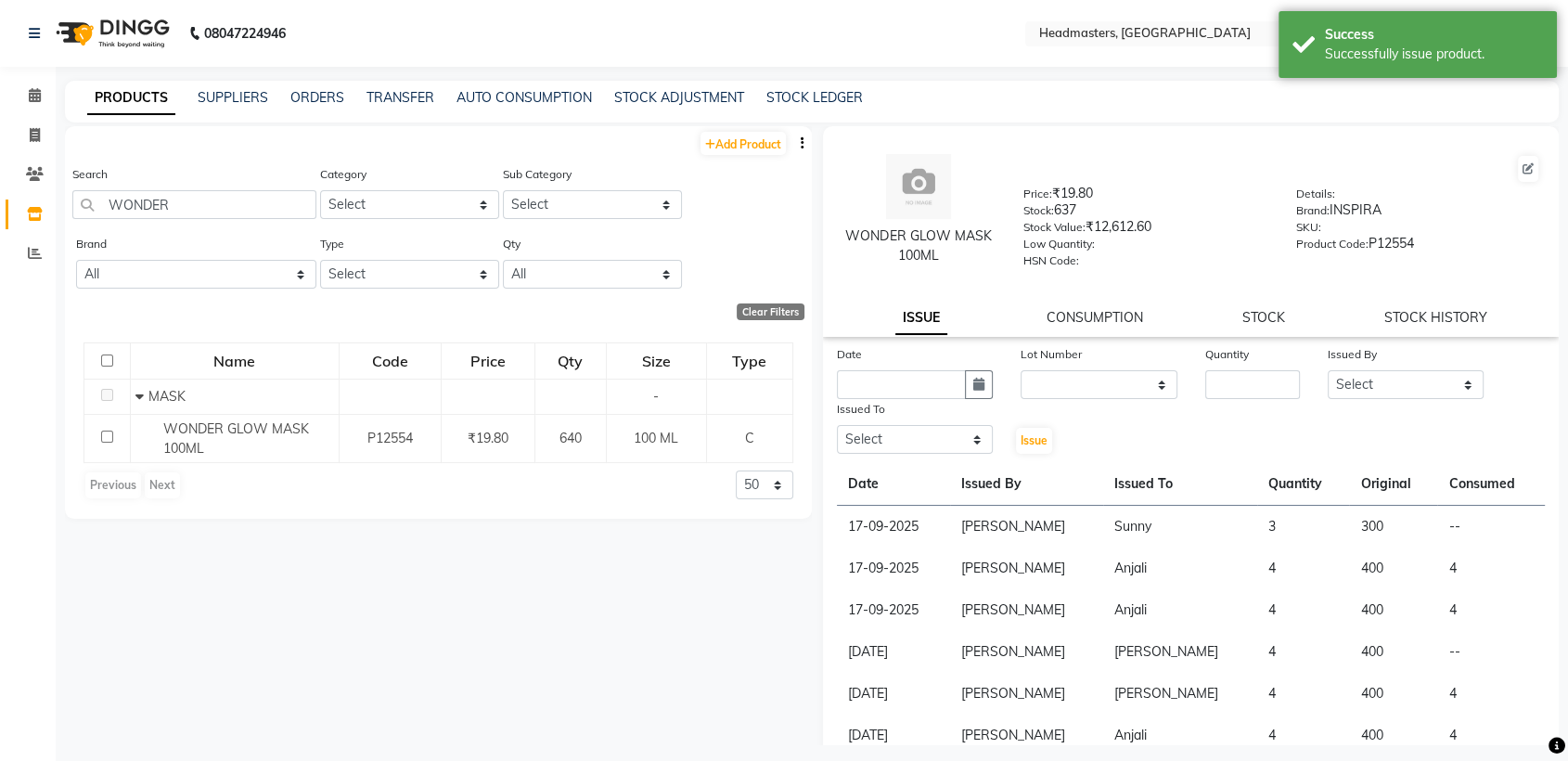
scroll to position [231, 0]
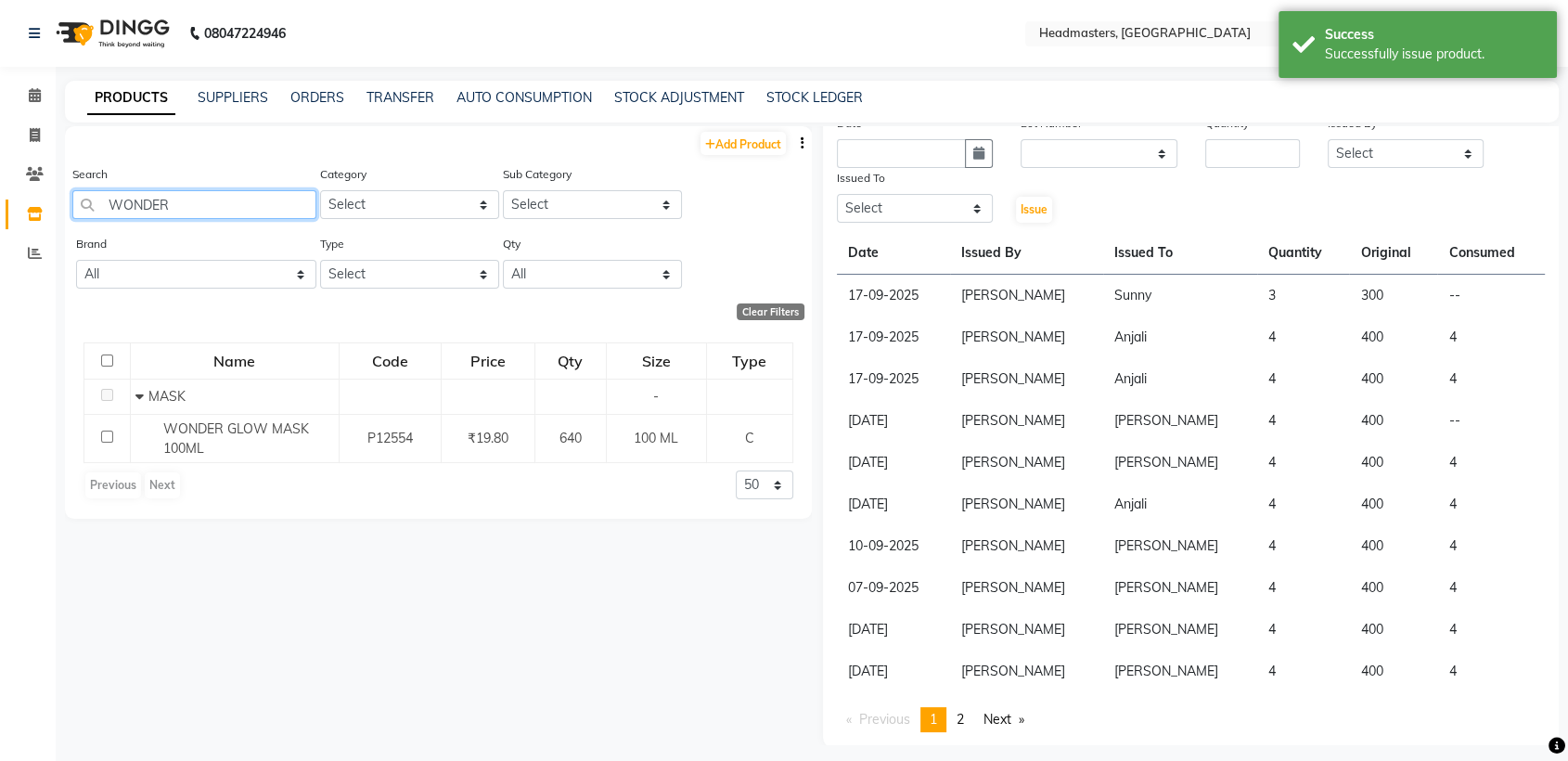
click at [277, 214] on input "WONDER" at bounding box center [194, 204] width 244 height 28
type input "W"
type input "D-TAN"
click at [291, 419] on td "SKINLUXE D-TAN" at bounding box center [235, 432] width 209 height 35
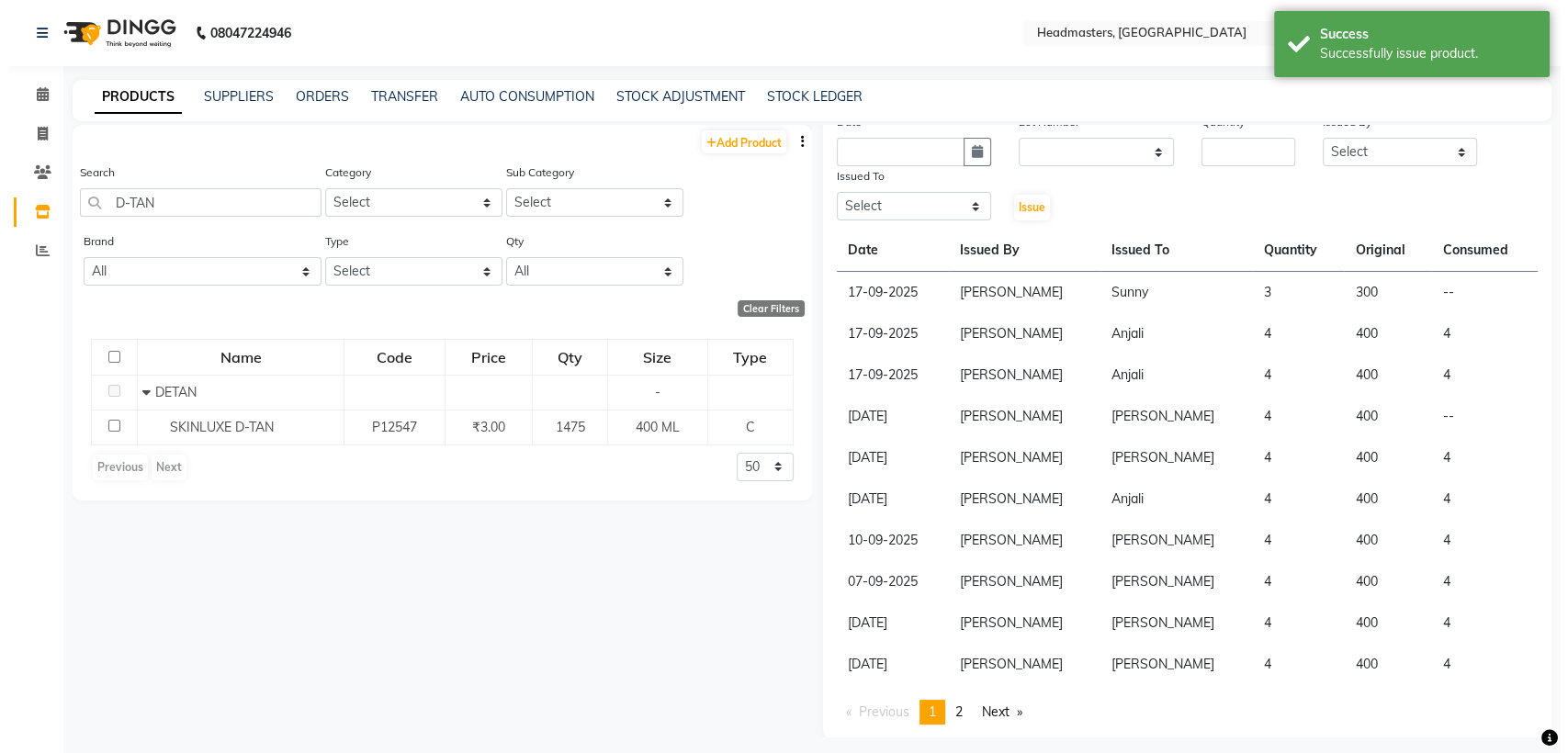
scroll to position [0, 0]
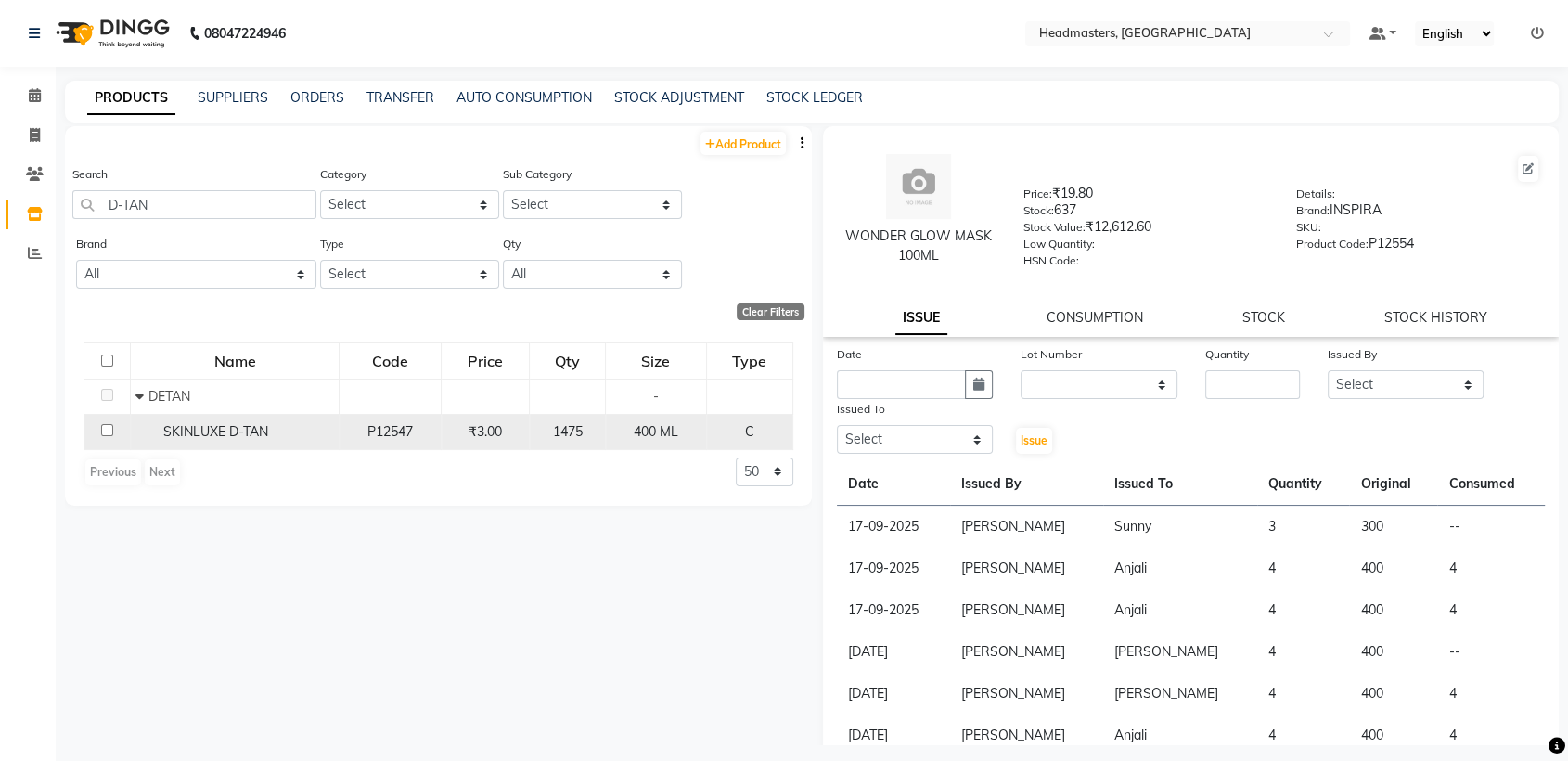
click at [568, 442] on td "1475" at bounding box center [568, 432] width 76 height 35
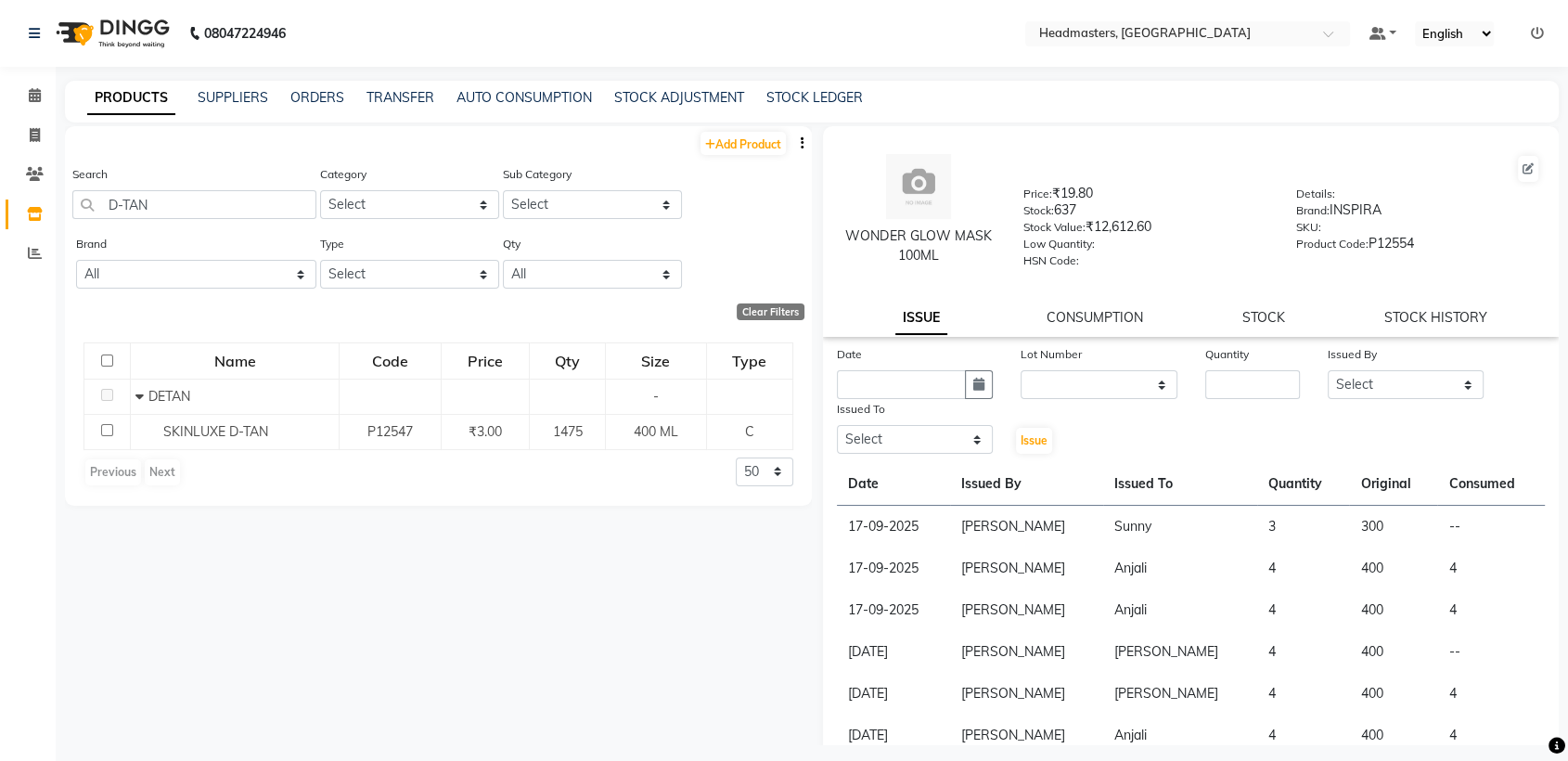
click at [431, 451] on div "Name Code Price Qty Size Type DETAN - SKINLUXE D-TAN P12547 ₹3.00 1475 400 ML C…" at bounding box center [438, 415] width 747 height 182
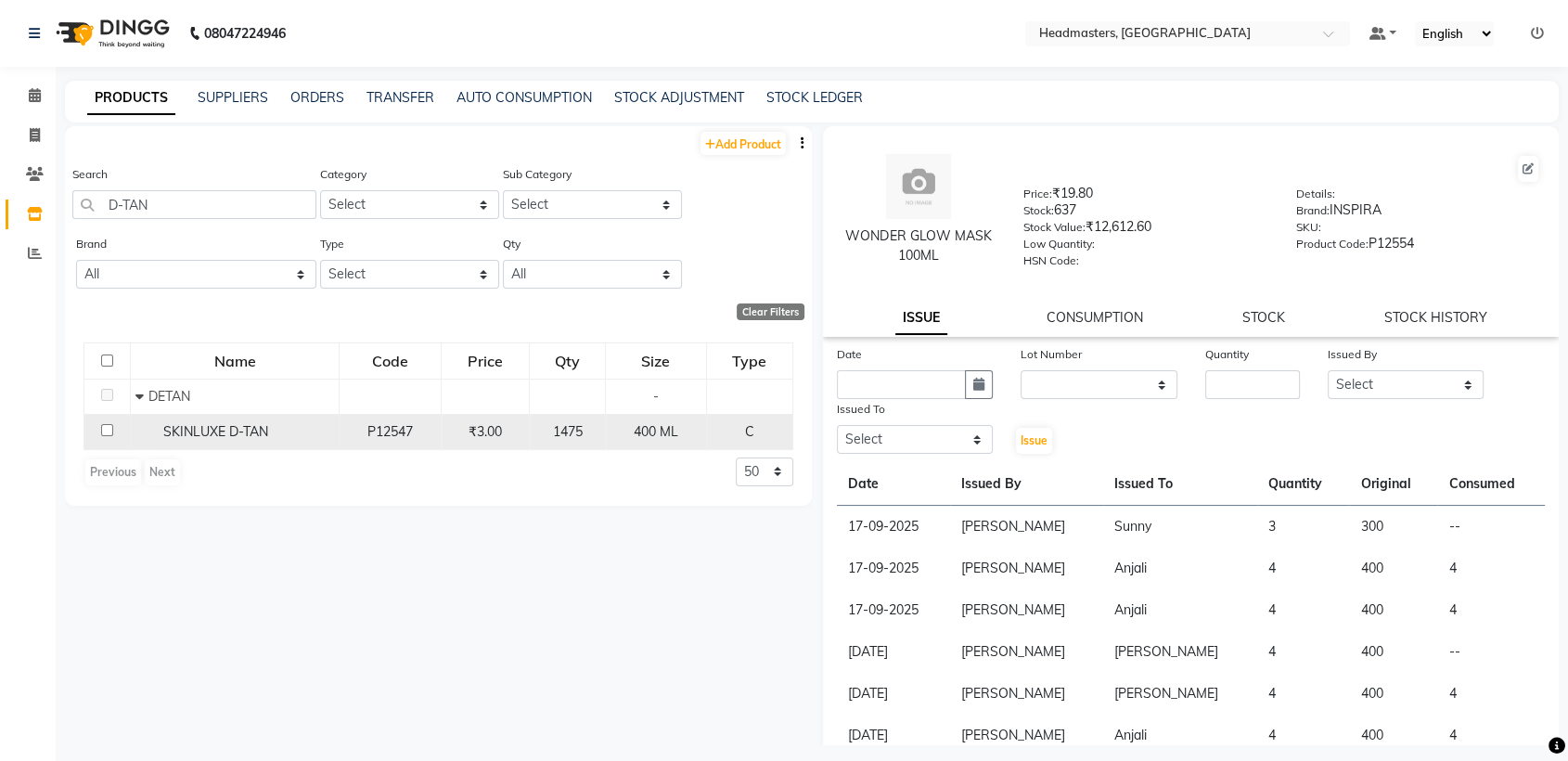
click at [430, 438] on div "P12547" at bounding box center [390, 432] width 86 height 20
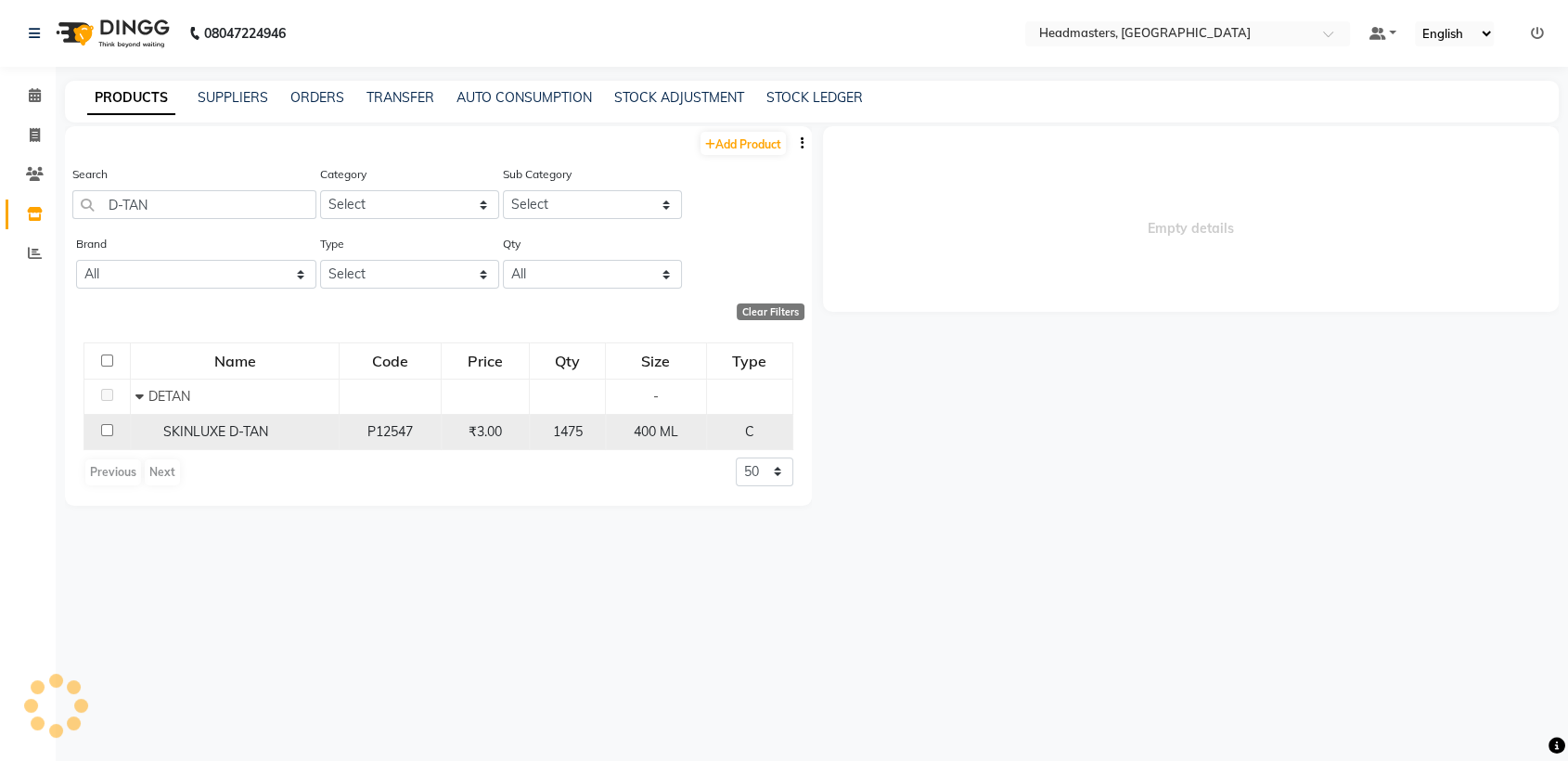
select select
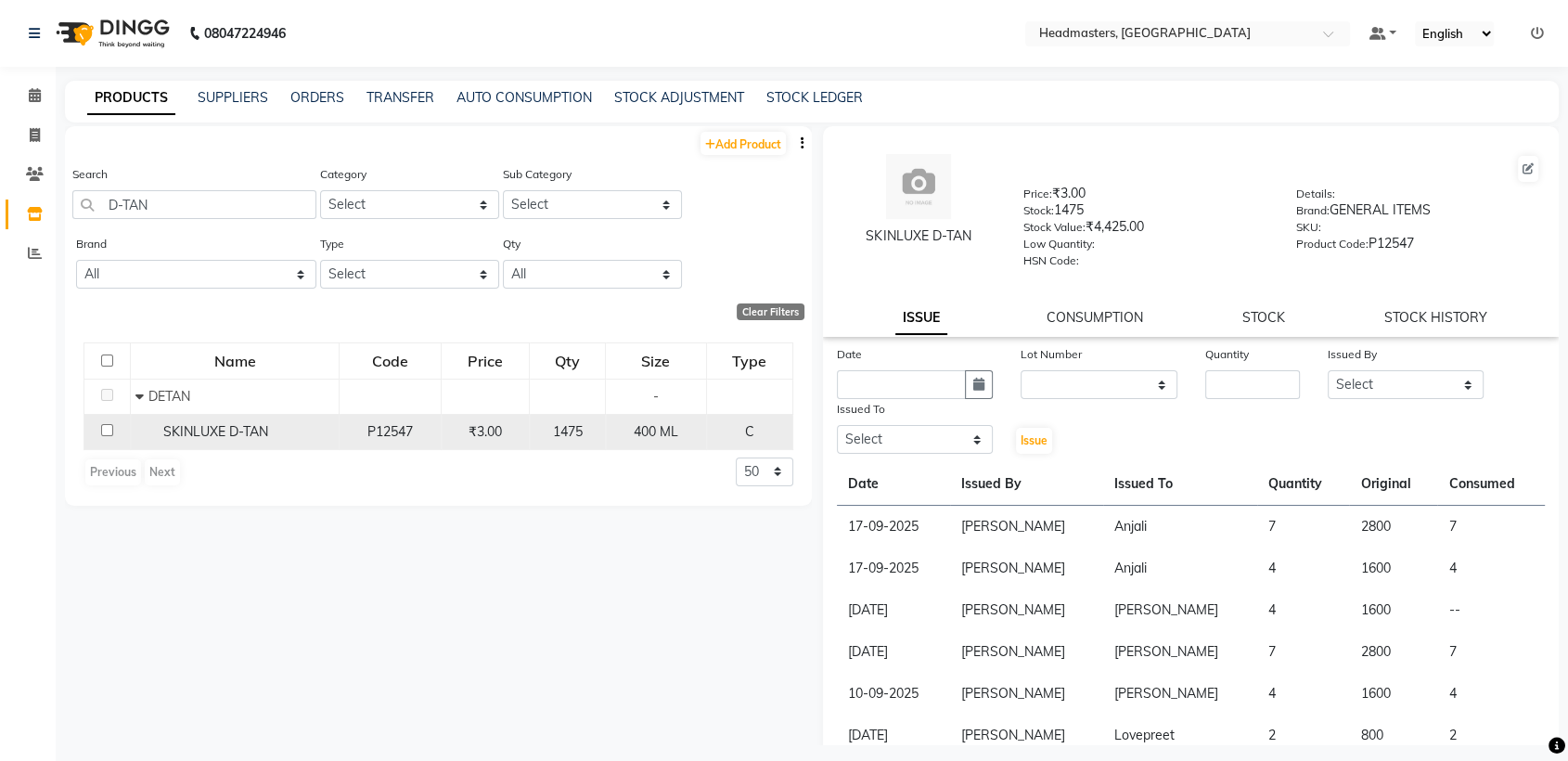
click at [666, 432] on span "400 ML" at bounding box center [655, 431] width 44 height 17
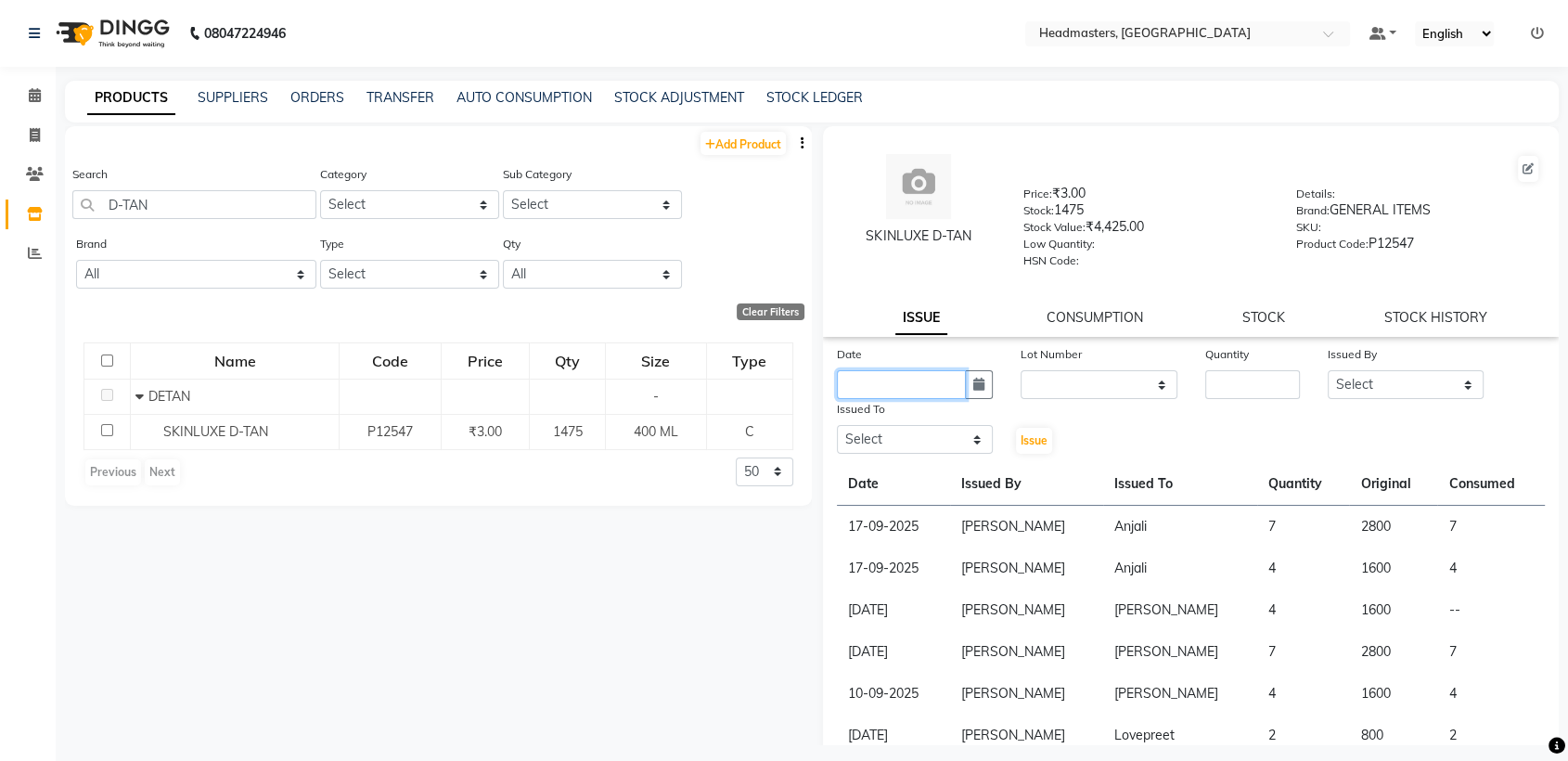
click at [892, 381] on input "text" at bounding box center [902, 384] width 129 height 28
select select "10"
select select "2025"
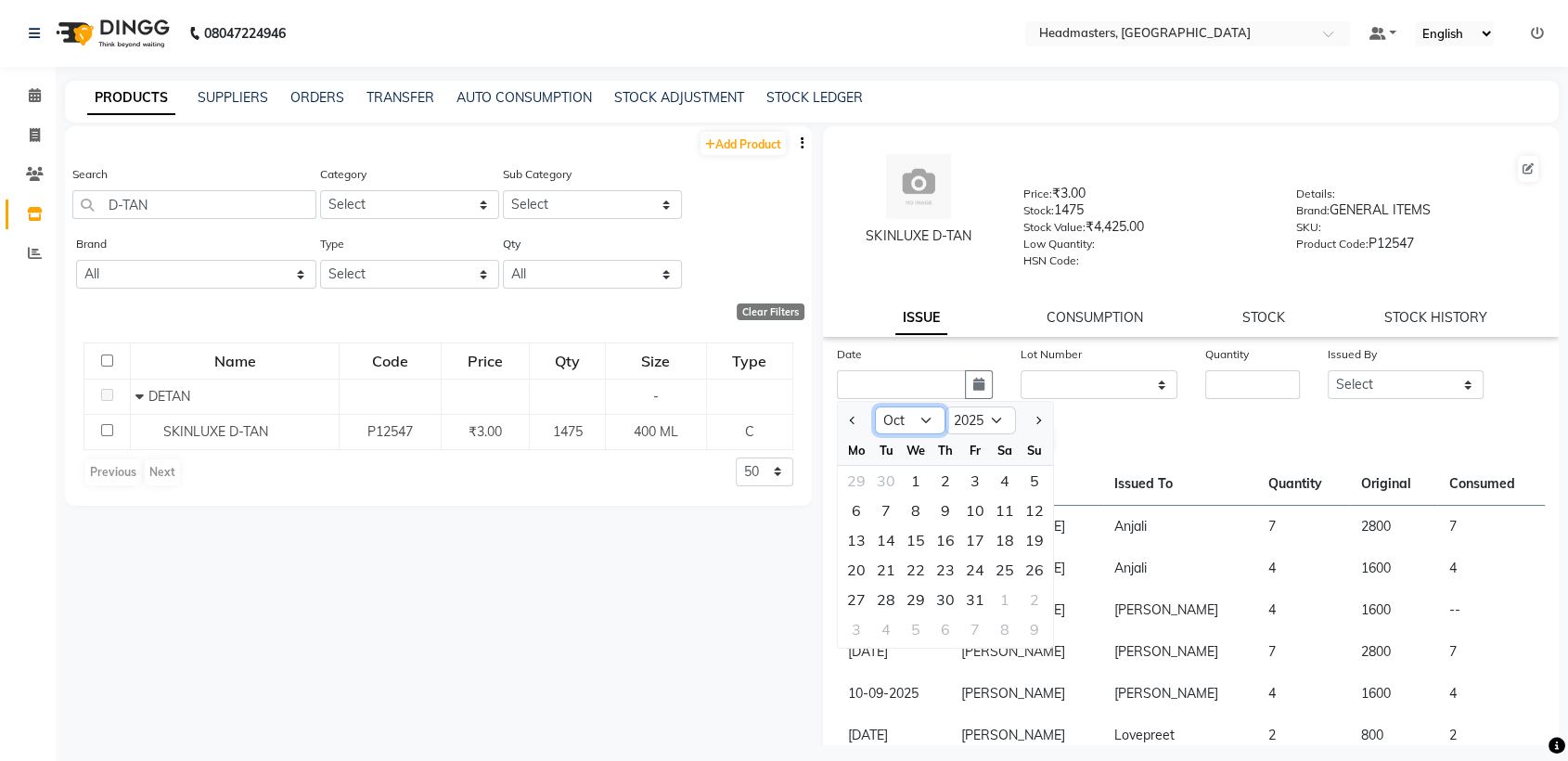
drag, startPoint x: 892, startPoint y: 419, endPoint x: 912, endPoint y: 652, distance: 233.9
click at [912, 652] on div "Date Jan Feb Mar Apr May Jun [DATE] Aug Sep Oct Nov [DATE] 2016 2017 2018 2019 …" at bounding box center [1190, 653] width 736 height 619
select select "9"
click at [875, 406] on select "Jan Feb Mar Apr May Jun [DATE] Aug Sep Oct Nov Dec" at bounding box center [910, 420] width 71 height 27
click at [913, 546] on div "17" at bounding box center [916, 540] width 29 height 29
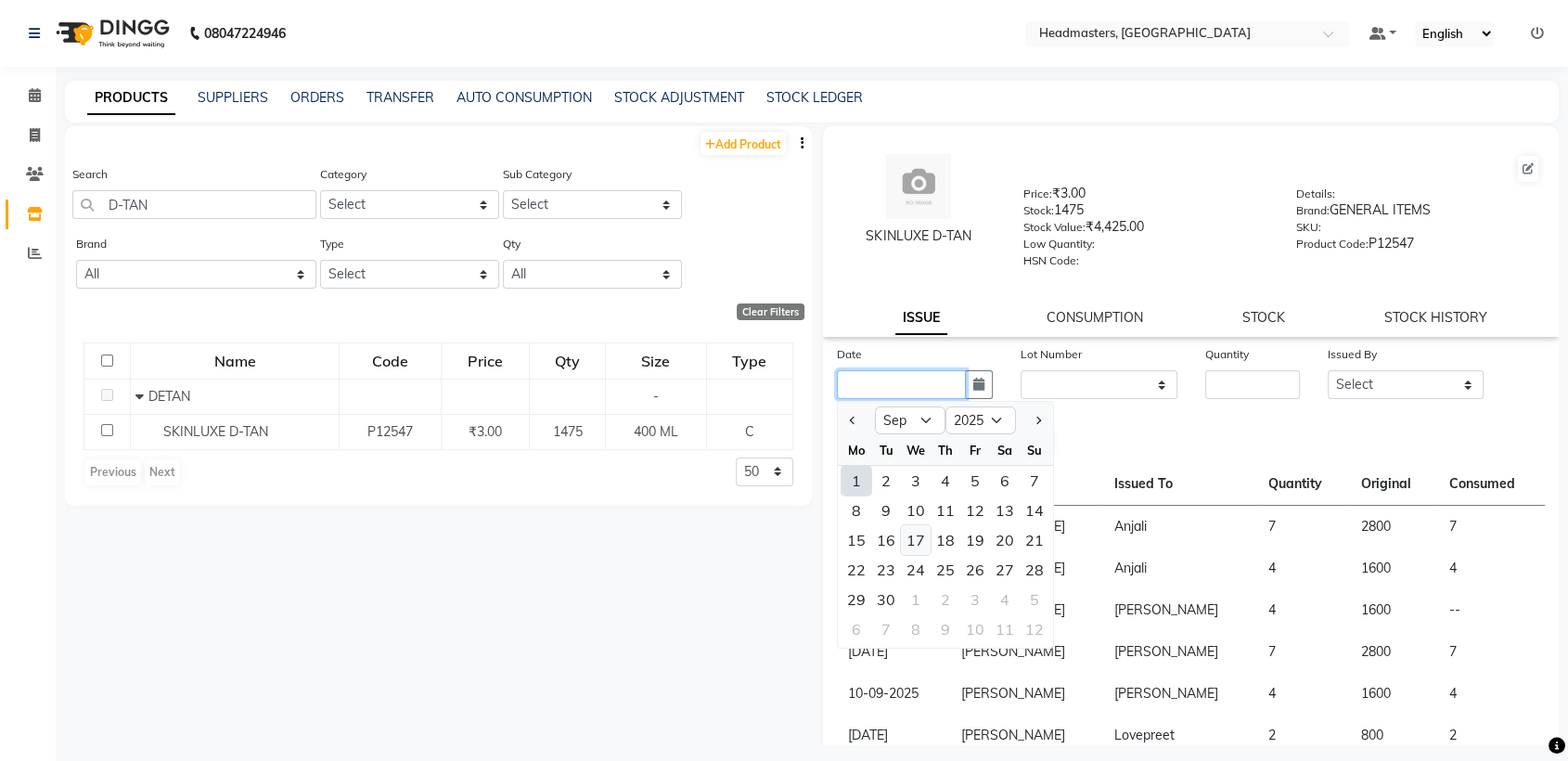
type input "17-09-2025"
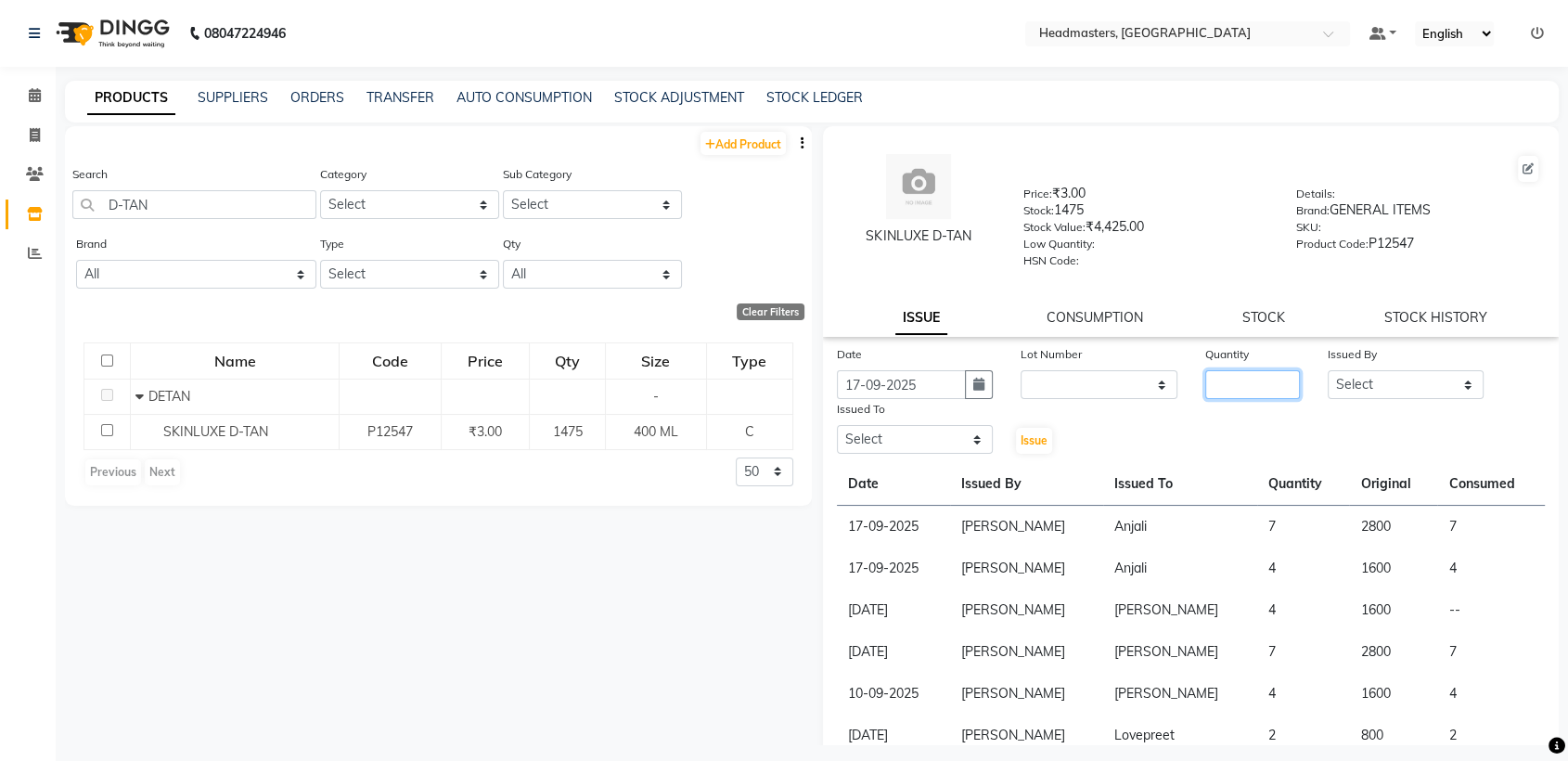
click at [1267, 379] on input "number" at bounding box center [1253, 384] width 95 height 28
type input "4"
click at [1344, 390] on select "Select AFIA Anjali [PERSON_NAME] [PERSON_NAME] [PERSON_NAME] HEAD [PERSON_NAME]…" at bounding box center [1405, 384] width 156 height 28
select select "60658"
click at [1328, 370] on select "Select AFIA Anjali [PERSON_NAME] [PERSON_NAME] [PERSON_NAME] HEAD [PERSON_NAME]…" at bounding box center [1405, 384] width 156 height 28
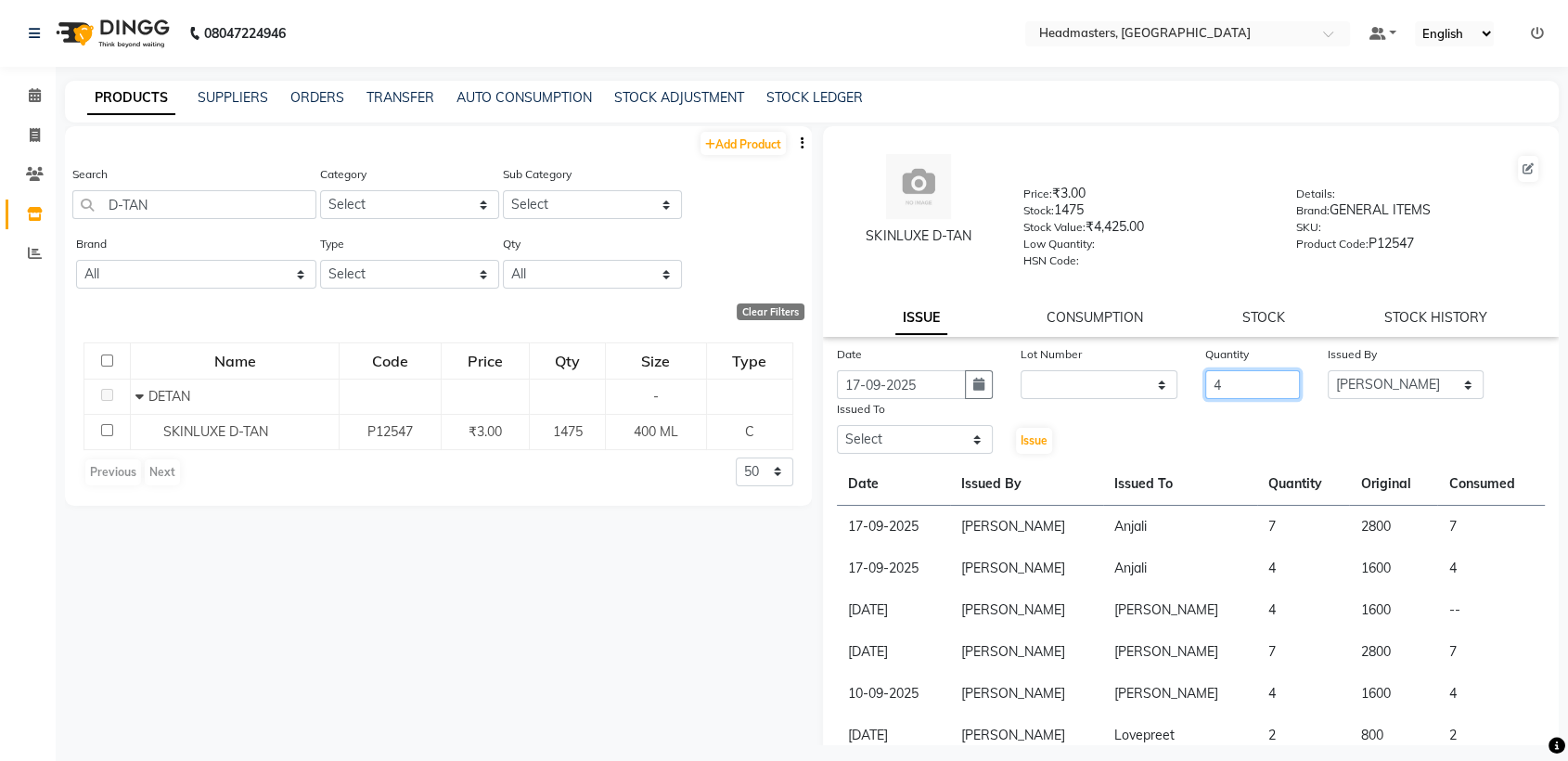
click at [1232, 383] on input "4" at bounding box center [1253, 384] width 95 height 28
click at [1232, 383] on input "43" at bounding box center [1253, 384] width 95 height 28
type input "4"
type input "3"
click at [942, 446] on select "Select AFIA Anjali [PERSON_NAME] [PERSON_NAME] [PERSON_NAME] HEAD [PERSON_NAME]…" at bounding box center [915, 439] width 156 height 28
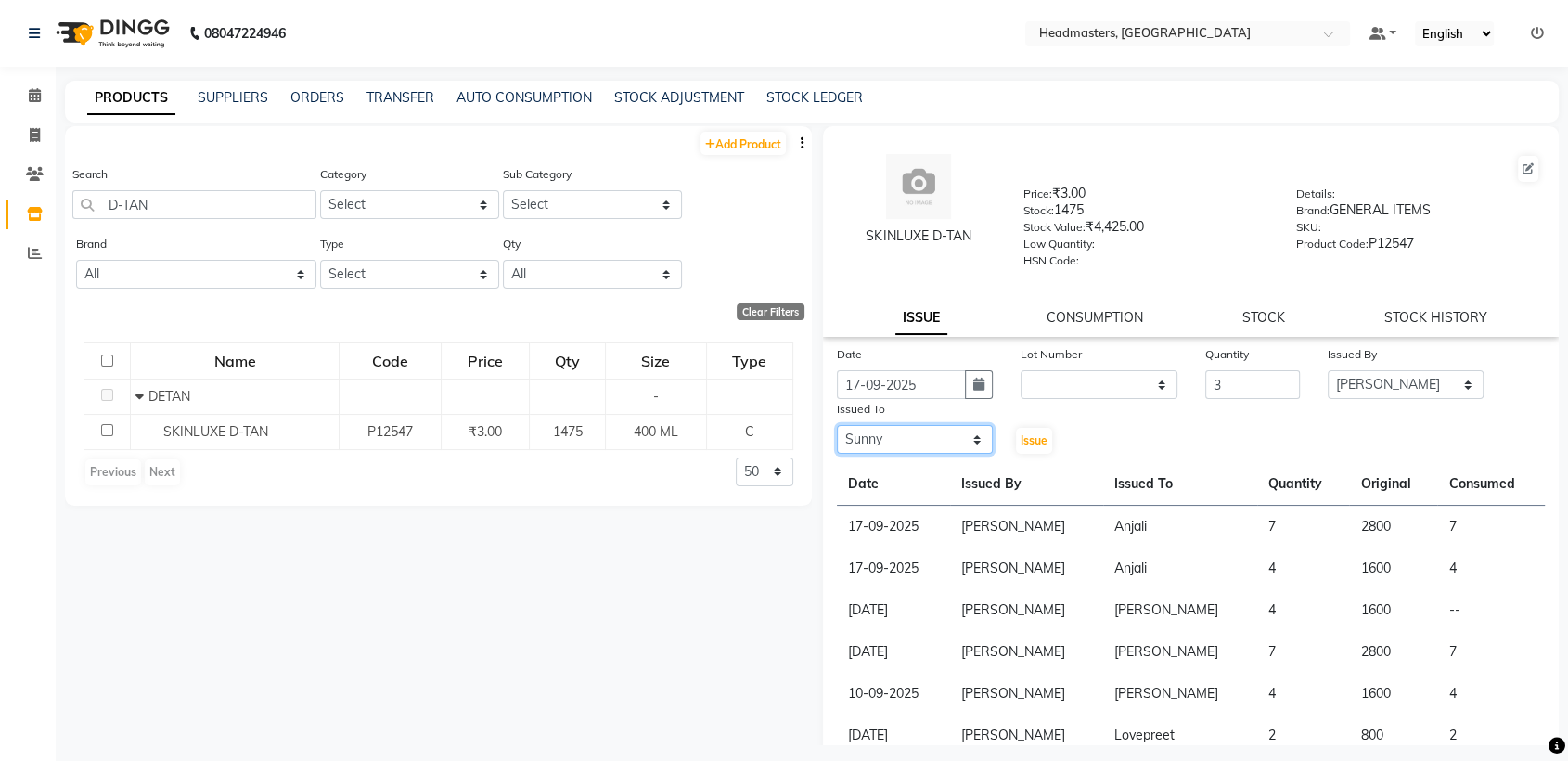
click at [837, 425] on select "Select AFIA Anjali [PERSON_NAME] [PERSON_NAME] [PERSON_NAME] HEAD [PERSON_NAME]…" at bounding box center [915, 439] width 156 height 28
click at [1031, 435] on span "Issue" at bounding box center [1033, 440] width 26 height 14
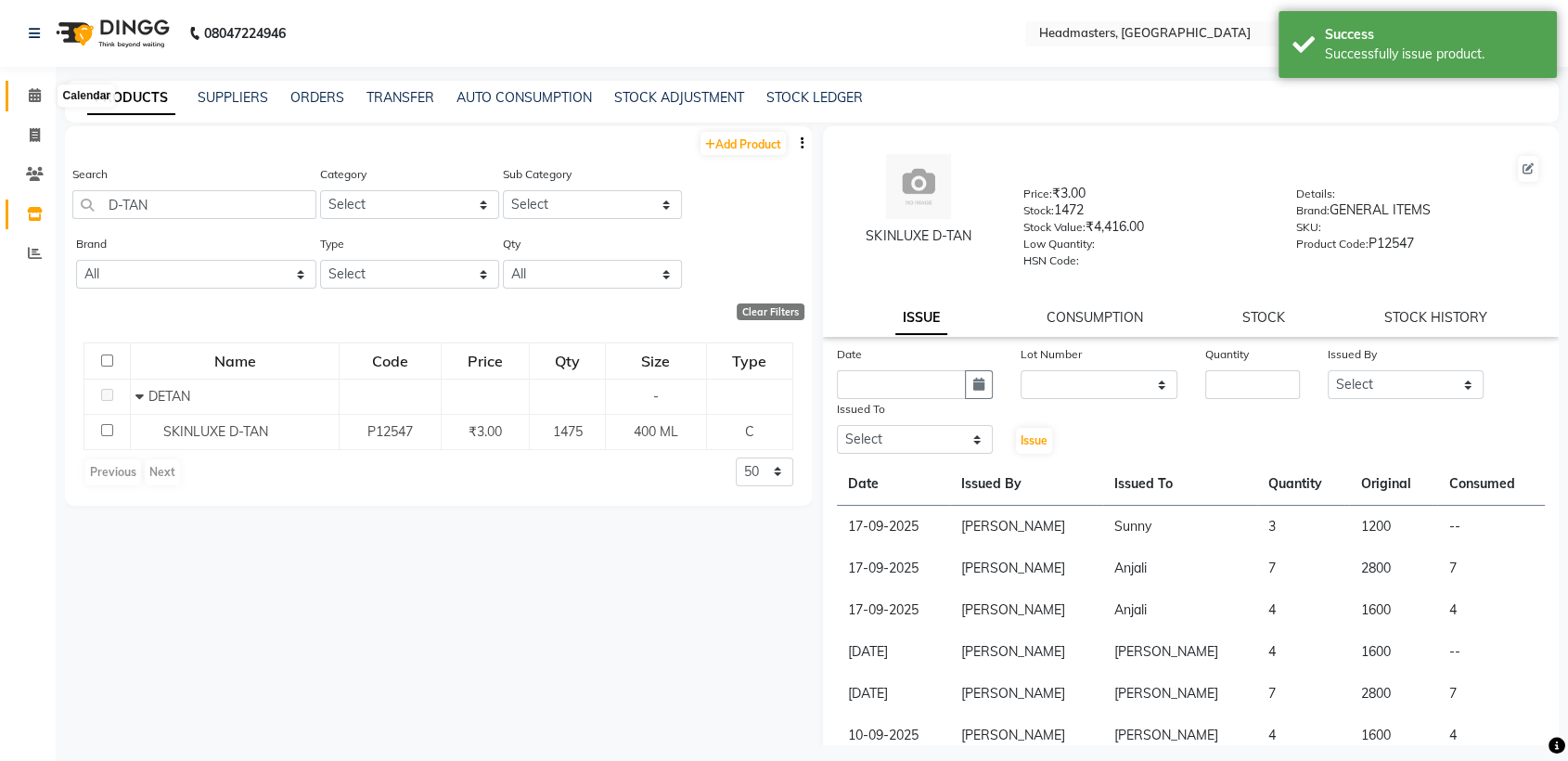
click at [35, 95] on icon at bounding box center [34, 95] width 12 height 14
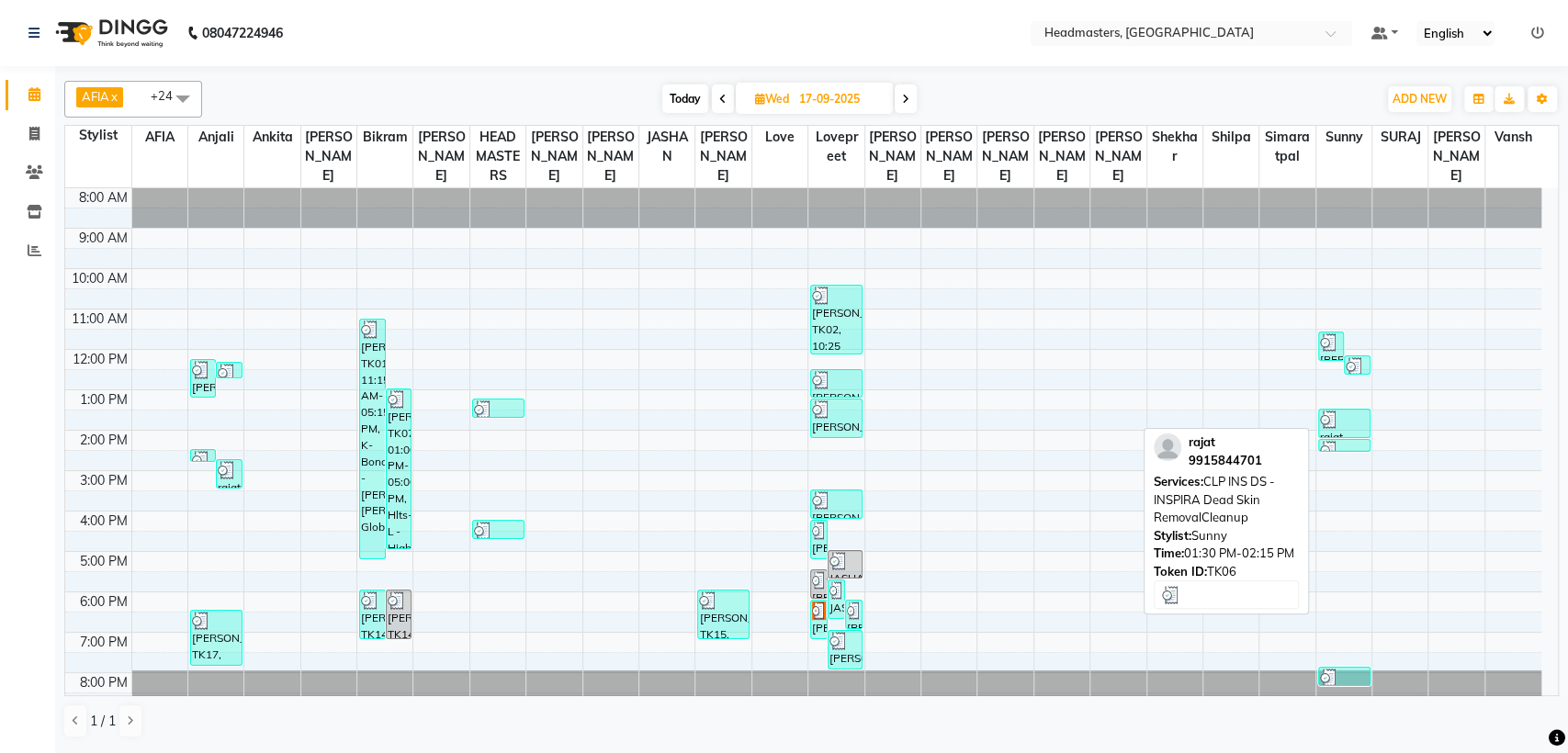
click at [1338, 427] on div at bounding box center [1344, 419] width 48 height 18
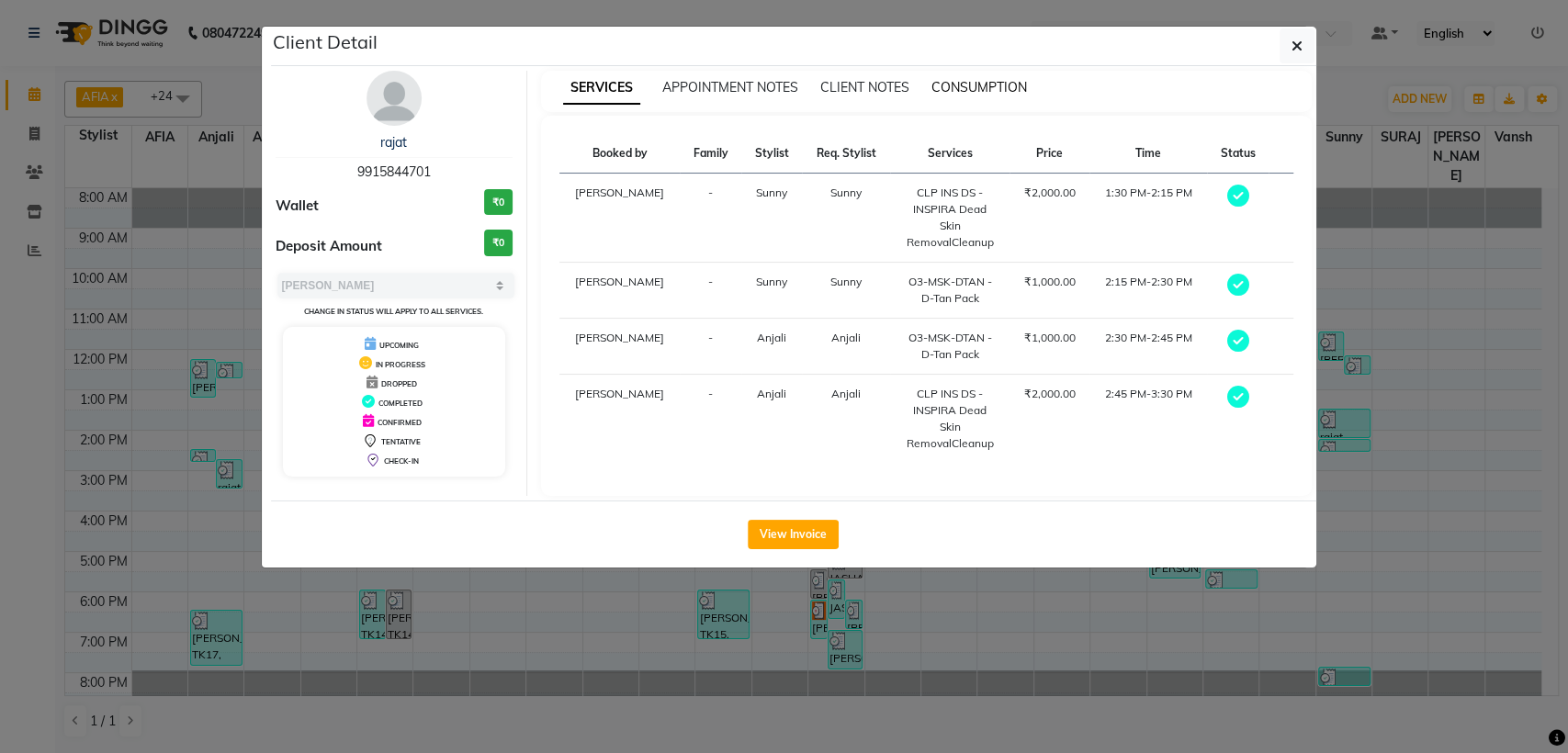
click at [987, 84] on span "CONSUMPTION" at bounding box center [979, 86] width 96 height 16
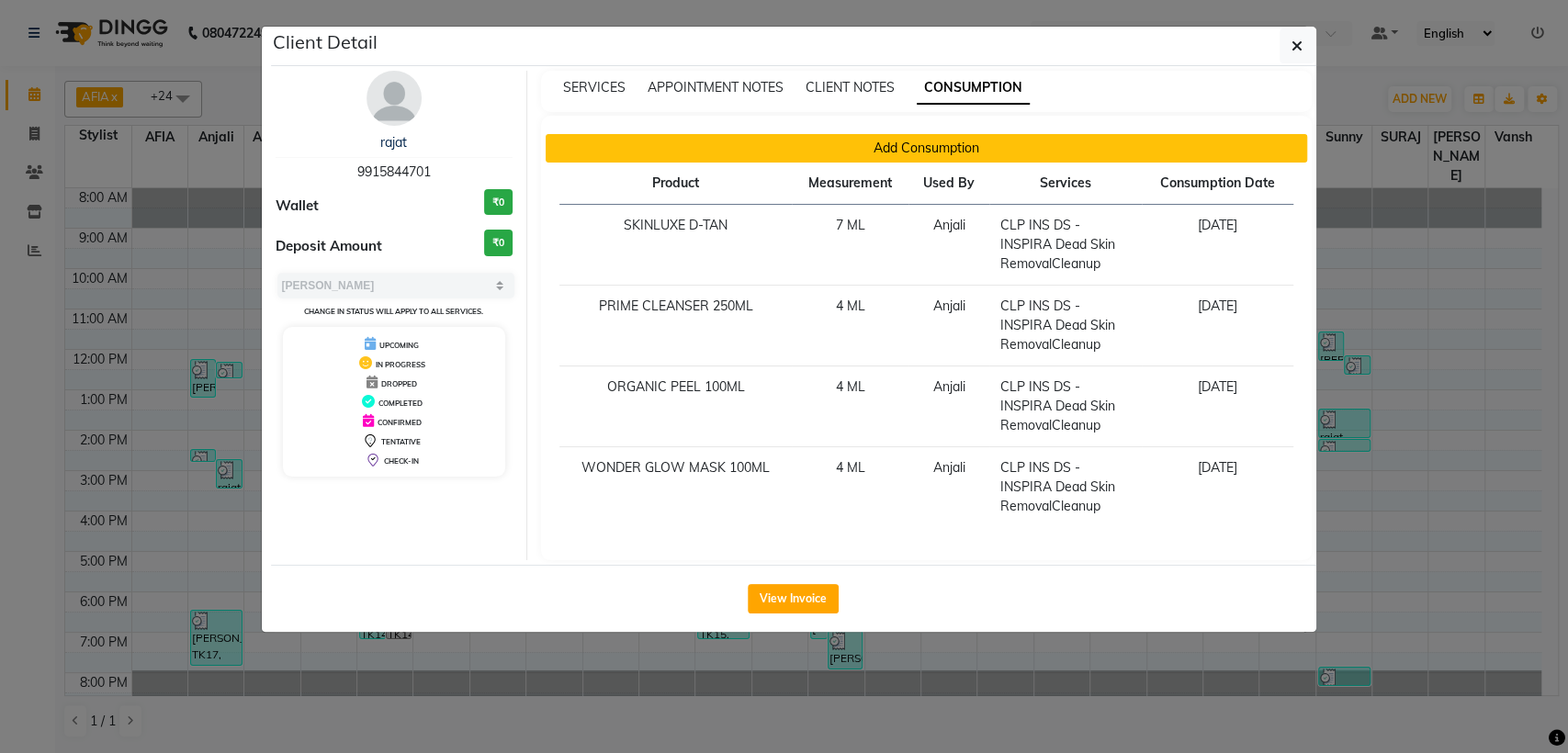
click at [723, 156] on button "Add Consumption" at bounding box center [926, 147] width 761 height 28
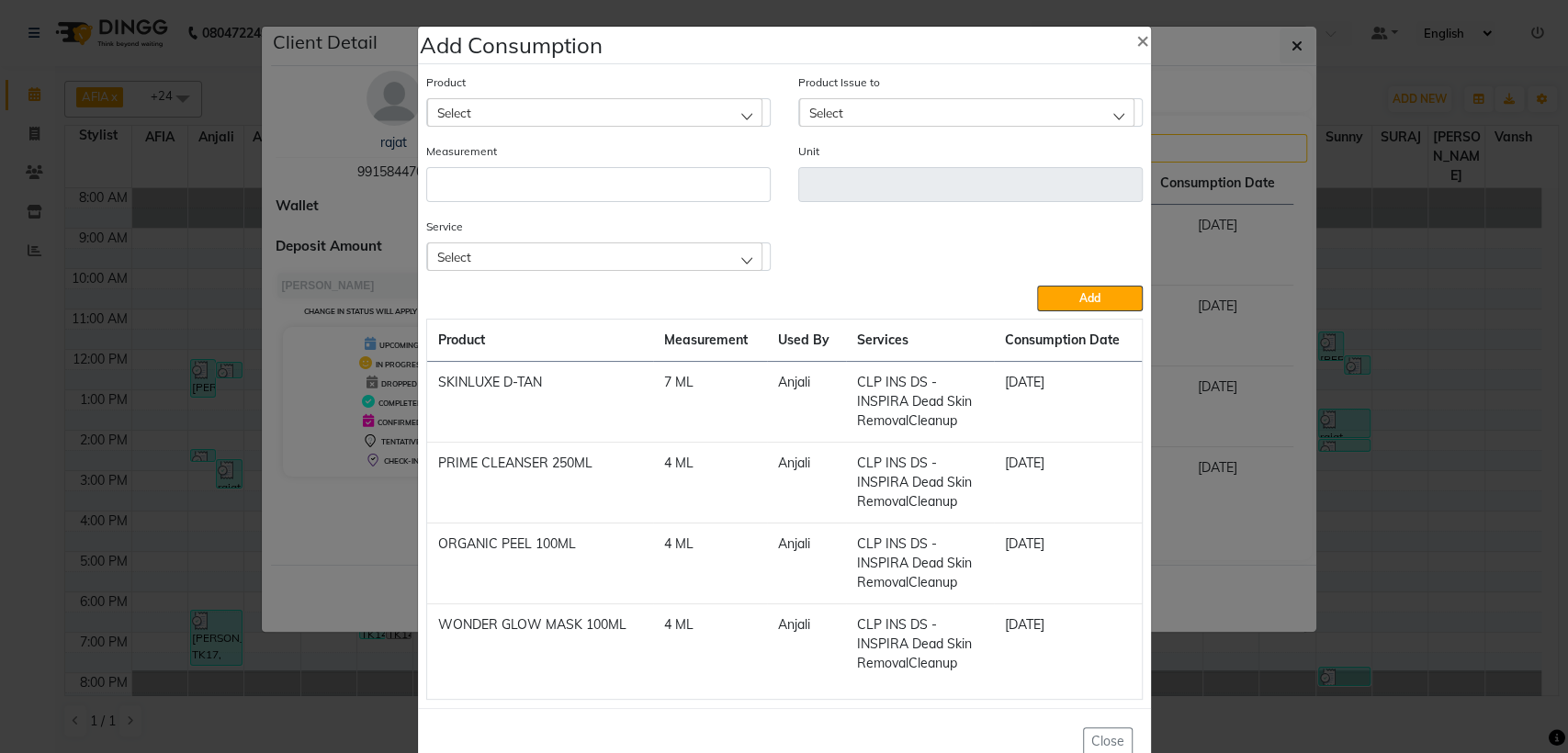
click at [572, 120] on div "Select" at bounding box center [595, 111] width 336 height 27
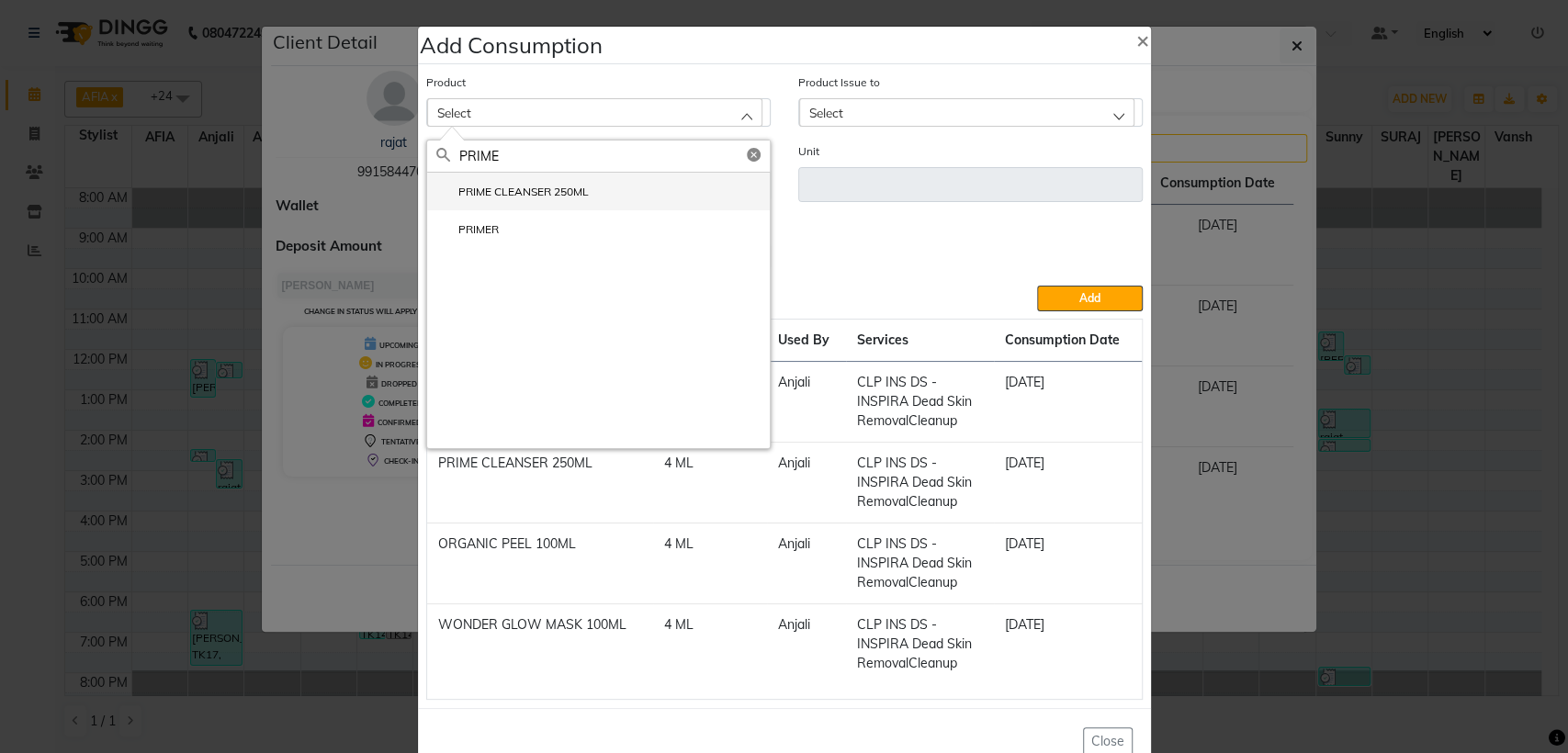
click at [565, 194] on label "PRIME CLEANSER 250ML" at bounding box center [512, 191] width 152 height 16
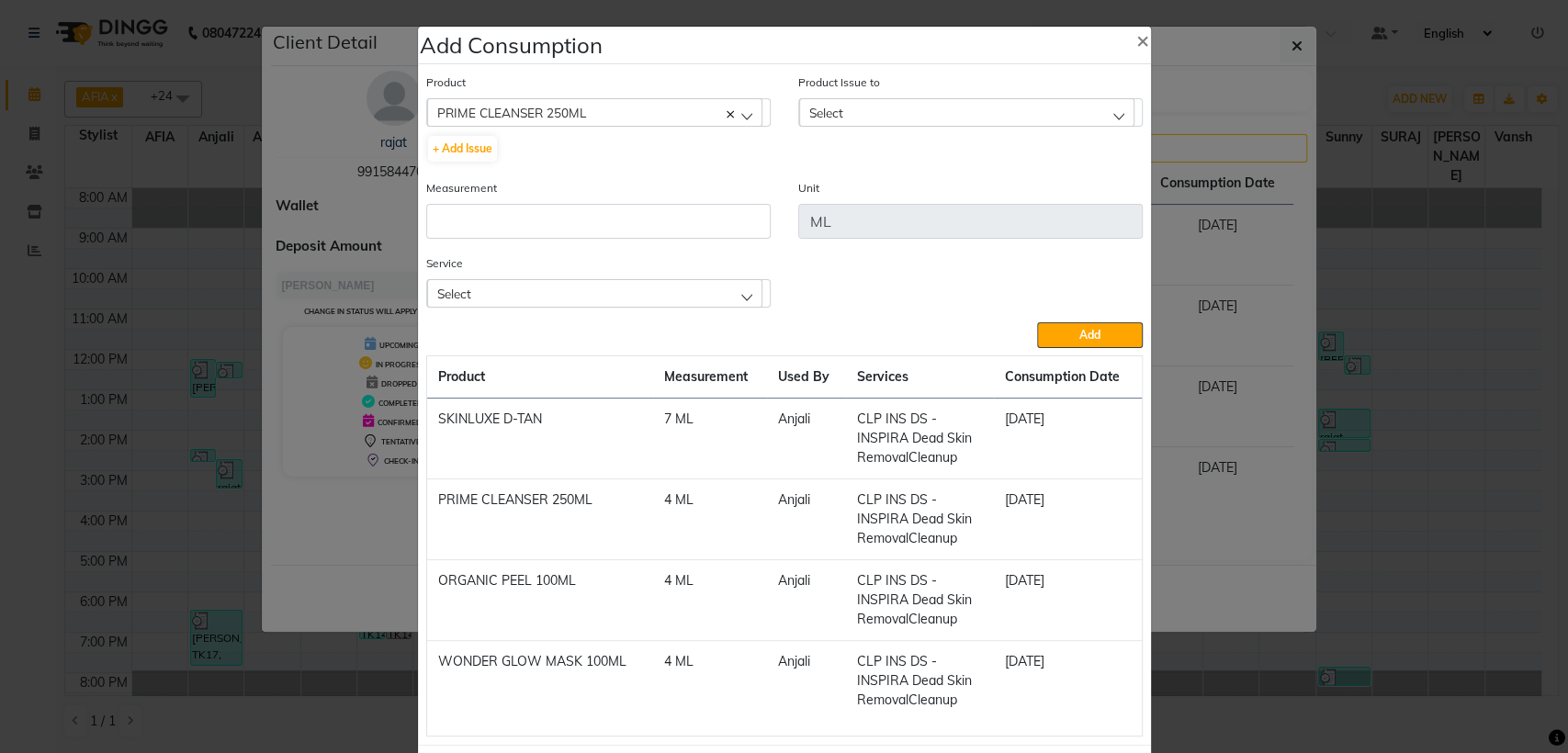
click at [816, 110] on span "Select" at bounding box center [826, 112] width 34 height 16
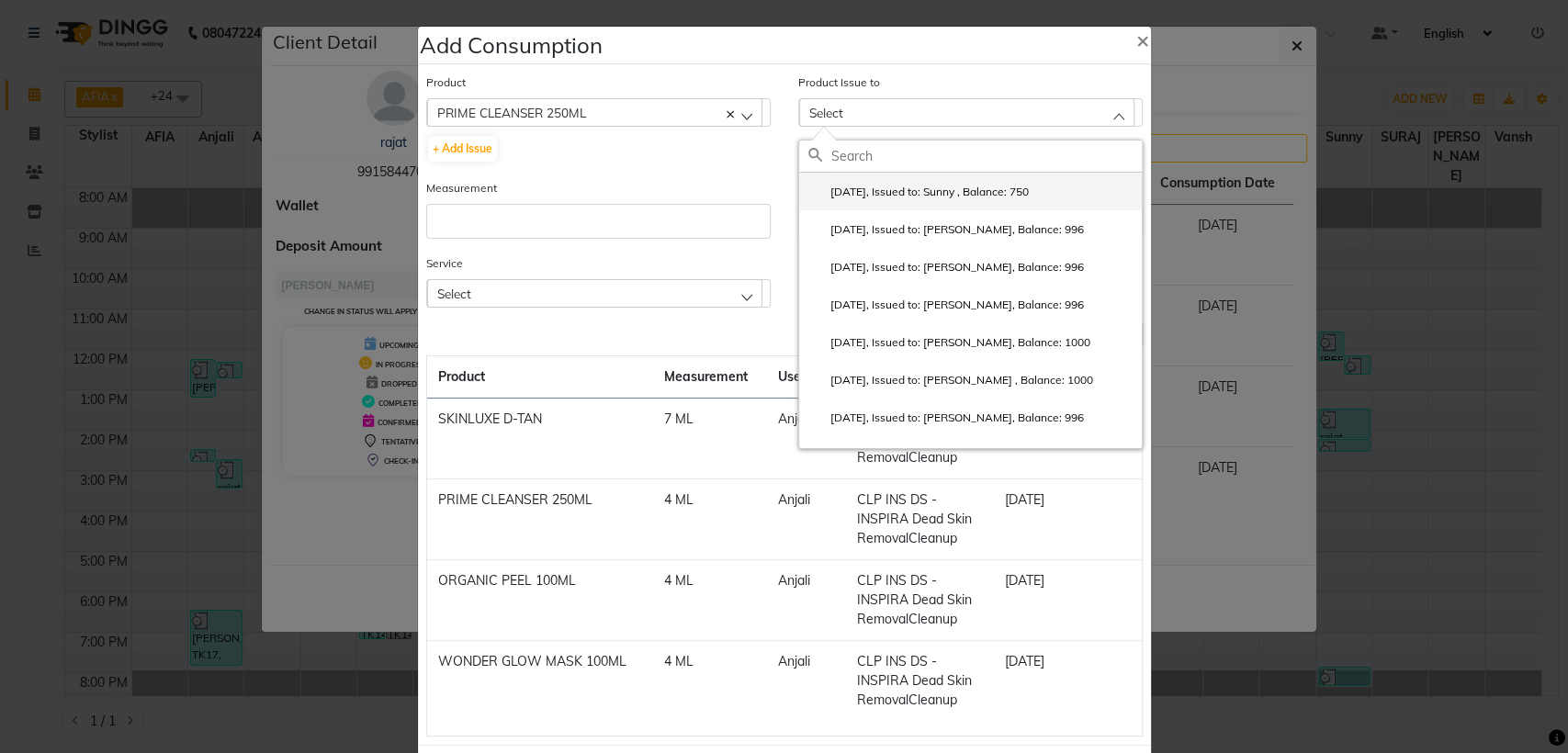
click at [837, 195] on label "[DATE], Issued to: Sunny , Balance: 750" at bounding box center [918, 191] width 220 height 16
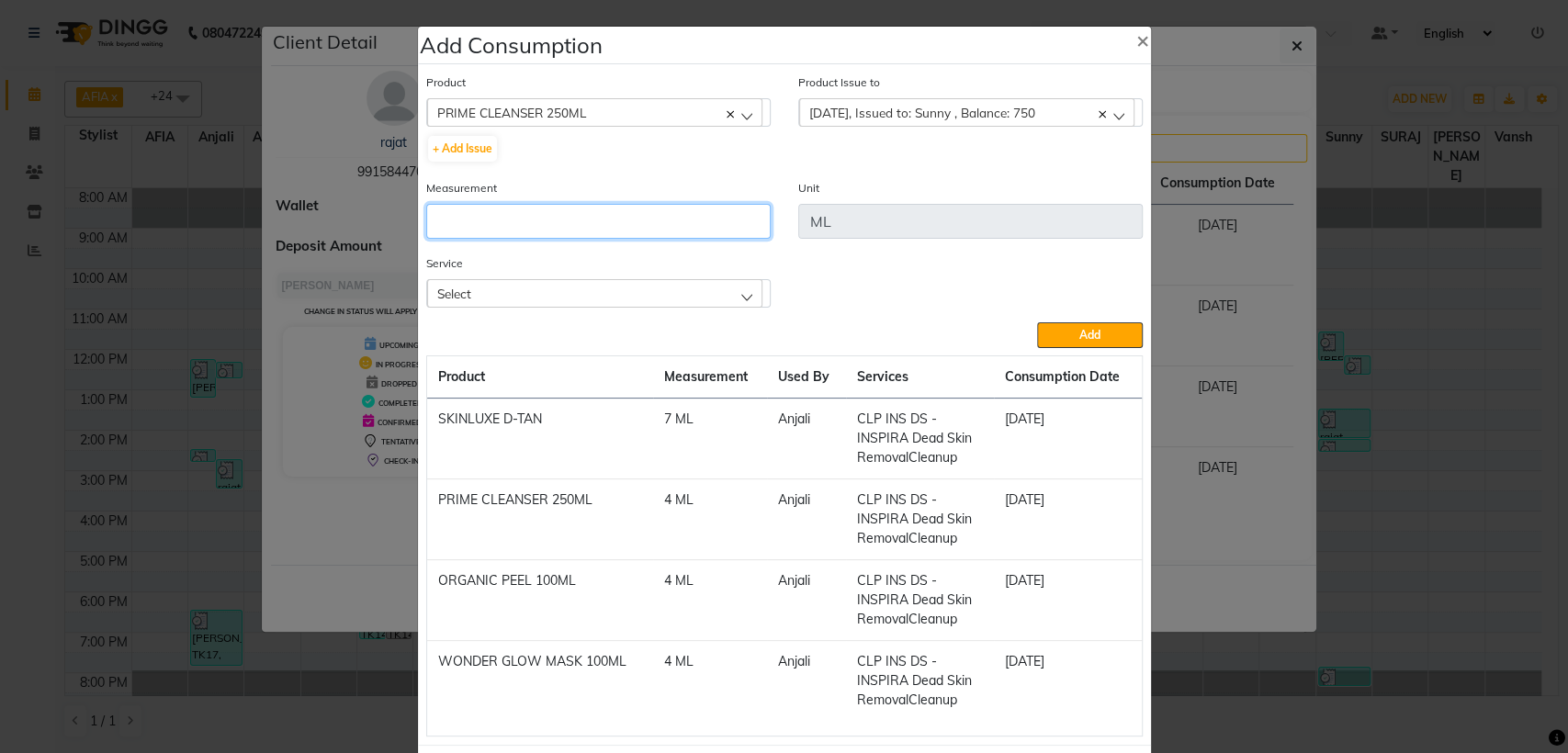
click at [749, 213] on input "number" at bounding box center [598, 221] width 344 height 35
click at [735, 282] on div "Select" at bounding box center [595, 293] width 336 height 27
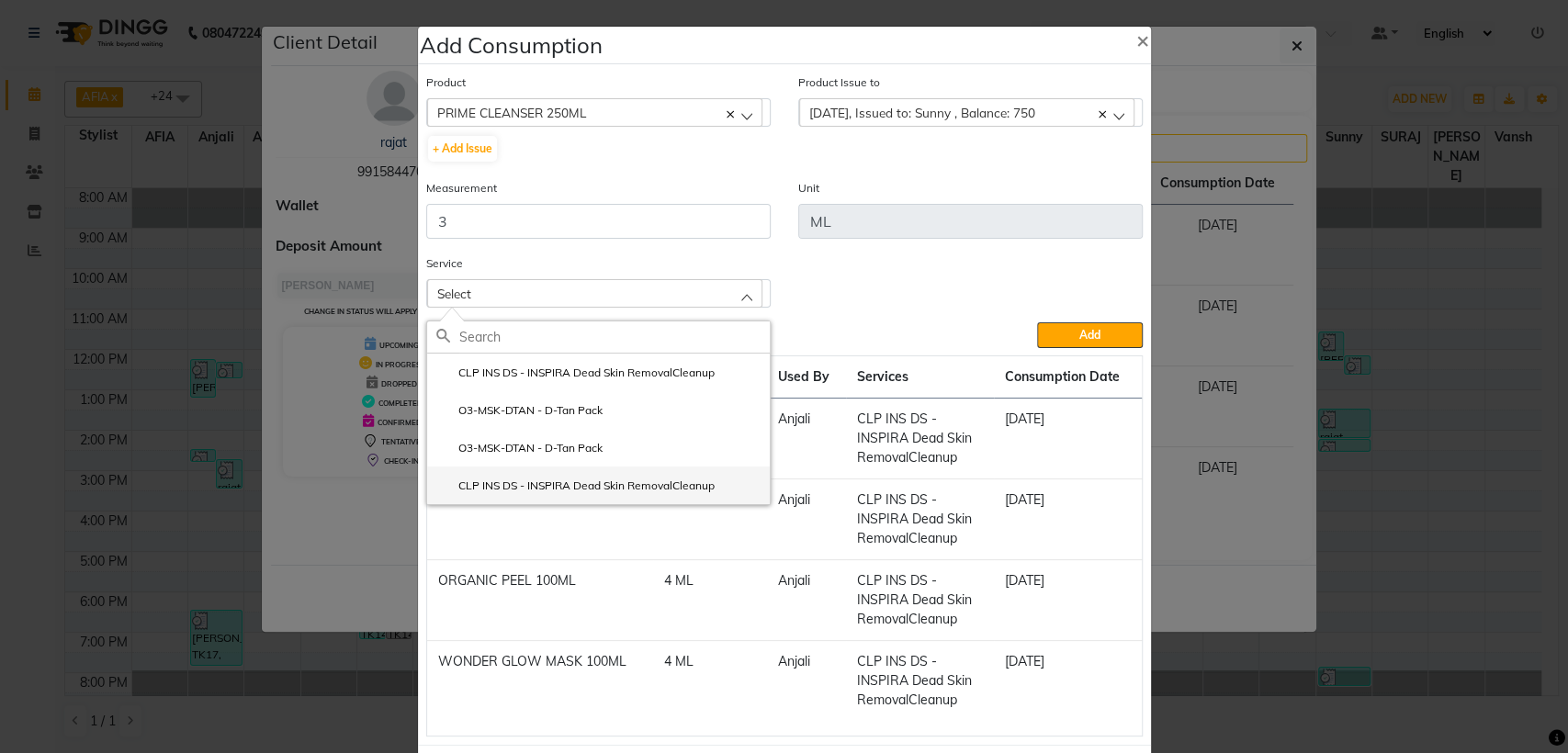
click at [663, 468] on li "CLP INS DS - INSPIRA Dead Skin RemovalCleanup" at bounding box center [598, 485] width 342 height 38
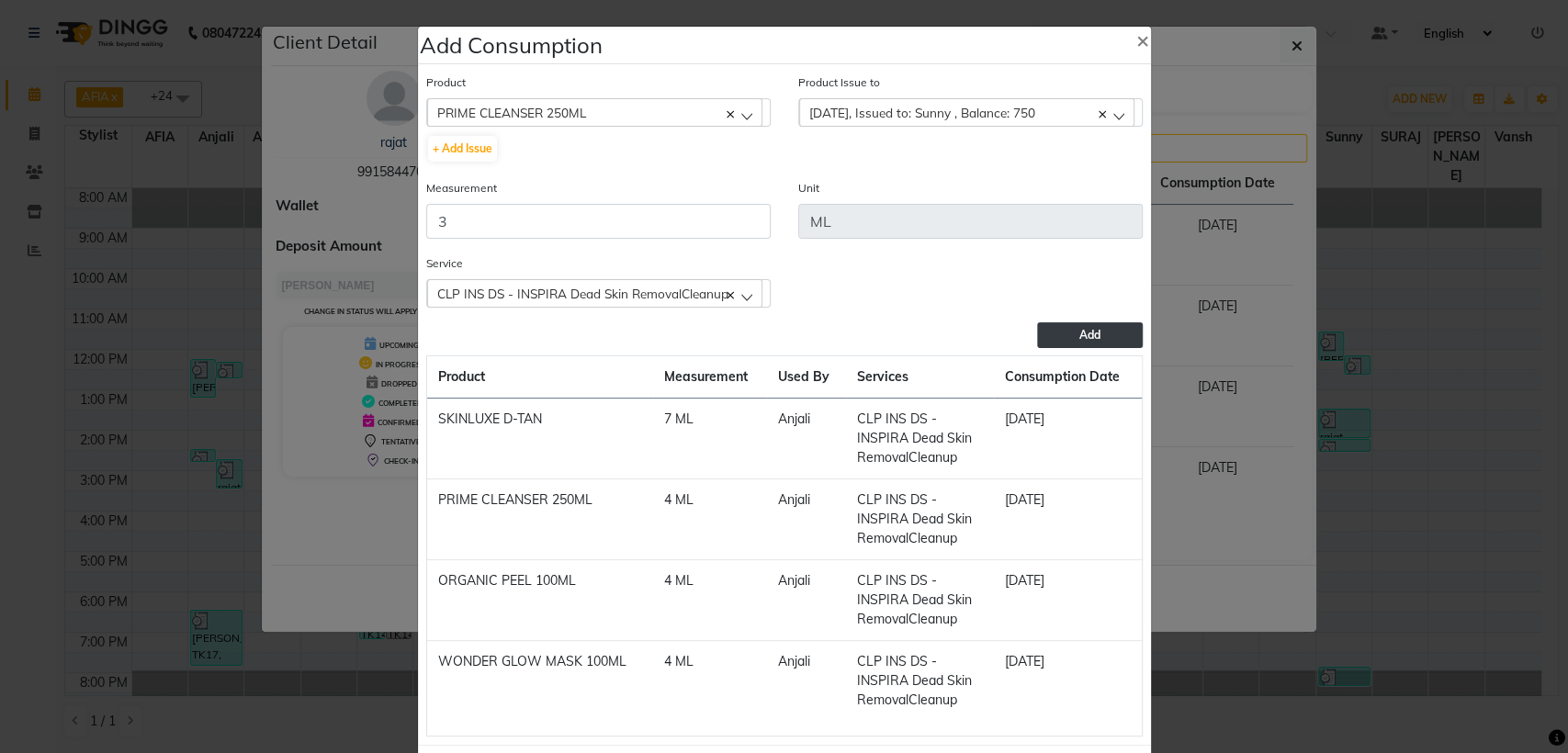
click at [1058, 344] on button "Add" at bounding box center [1090, 335] width 105 height 26
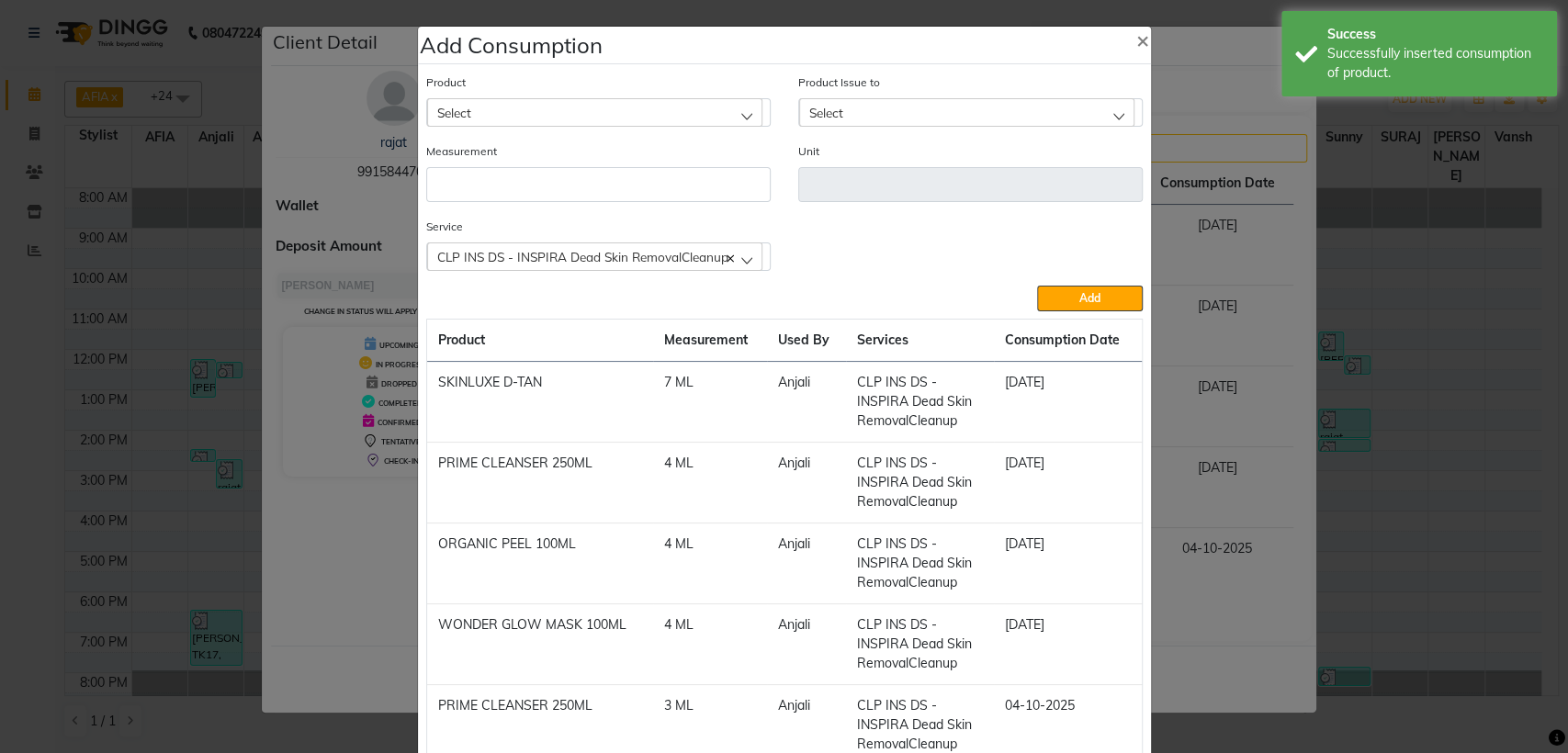
click at [661, 110] on div "Select" at bounding box center [595, 111] width 336 height 27
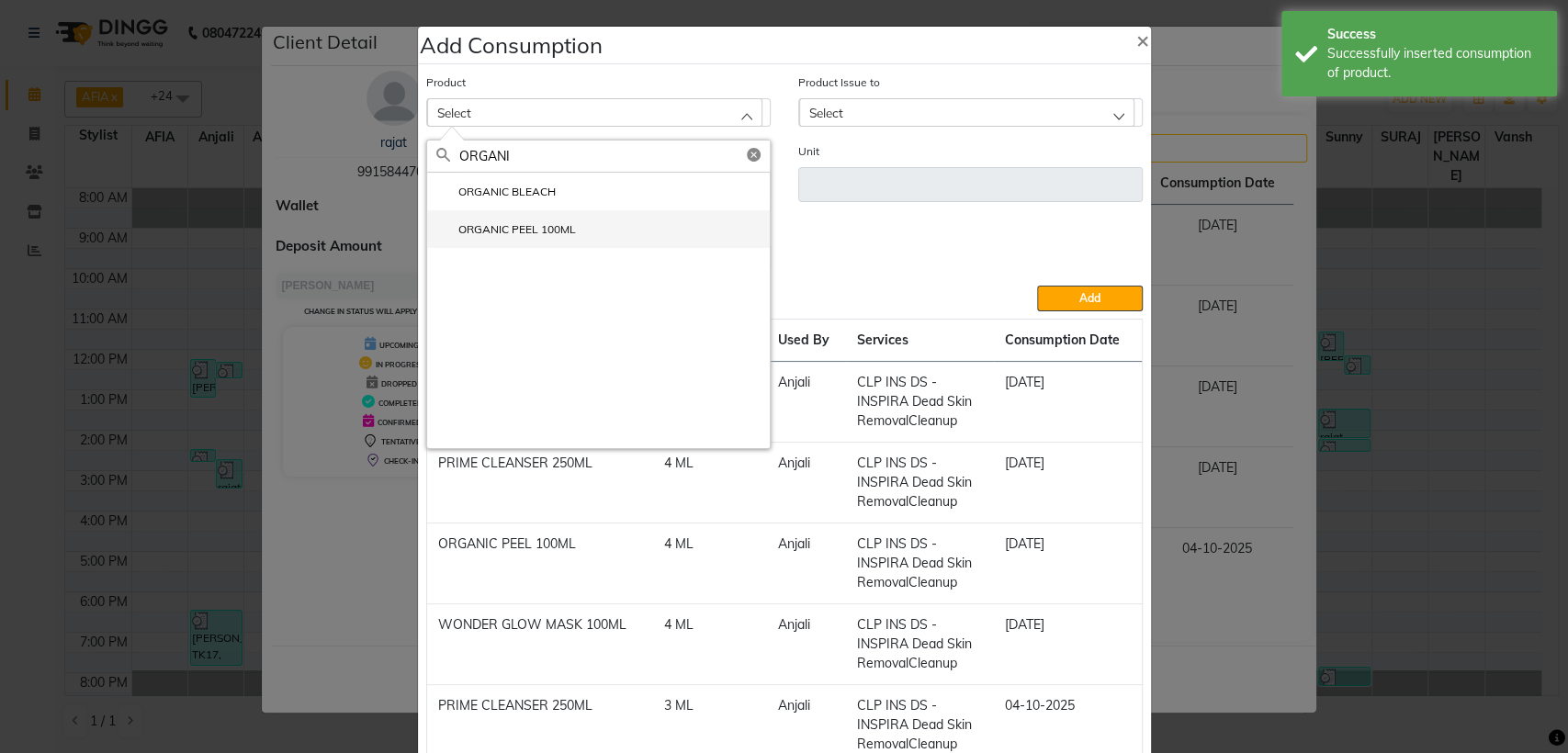
click at [569, 236] on li "ORGANIC PEEL 100ML" at bounding box center [598, 229] width 342 height 38
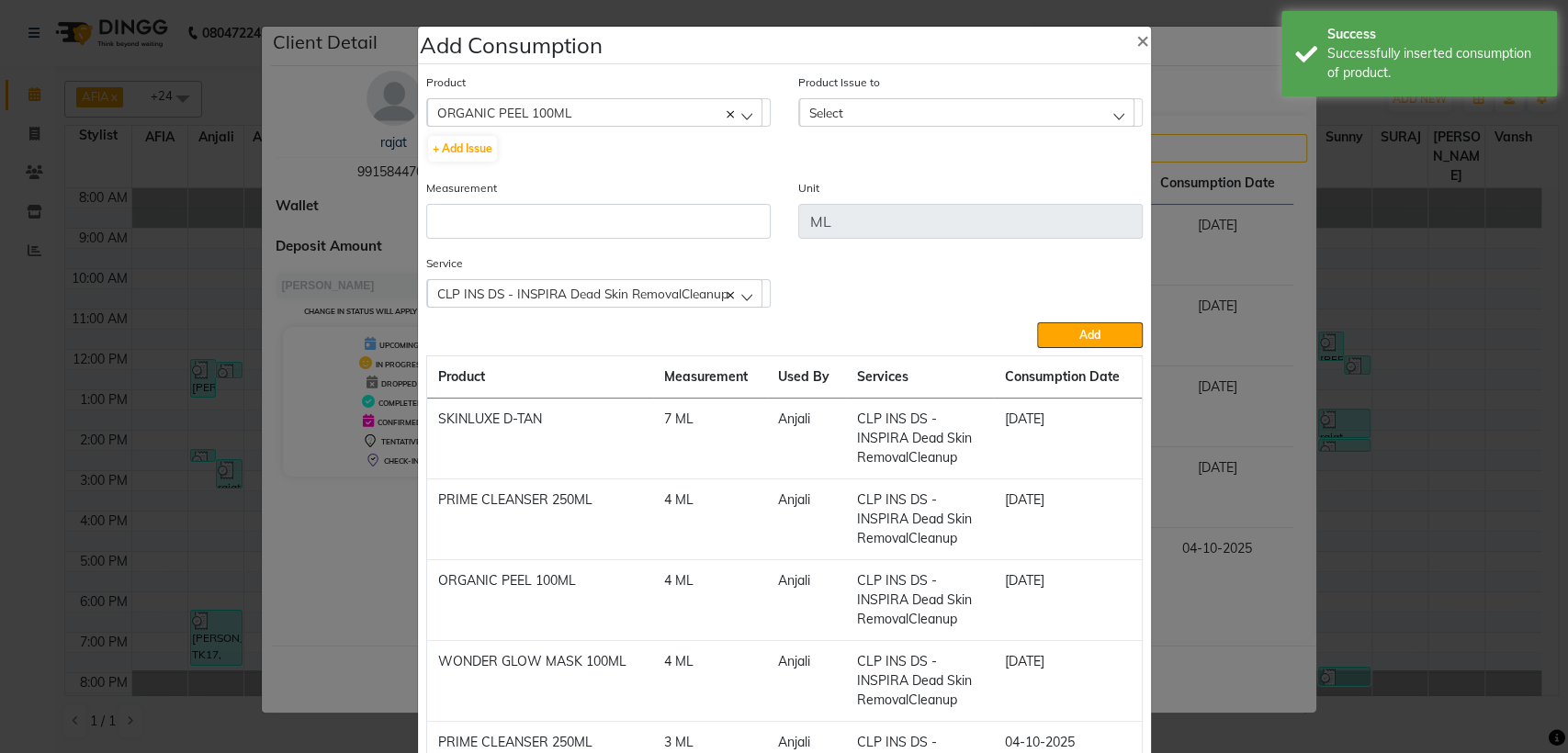
click at [835, 112] on span "Select" at bounding box center [826, 112] width 34 height 16
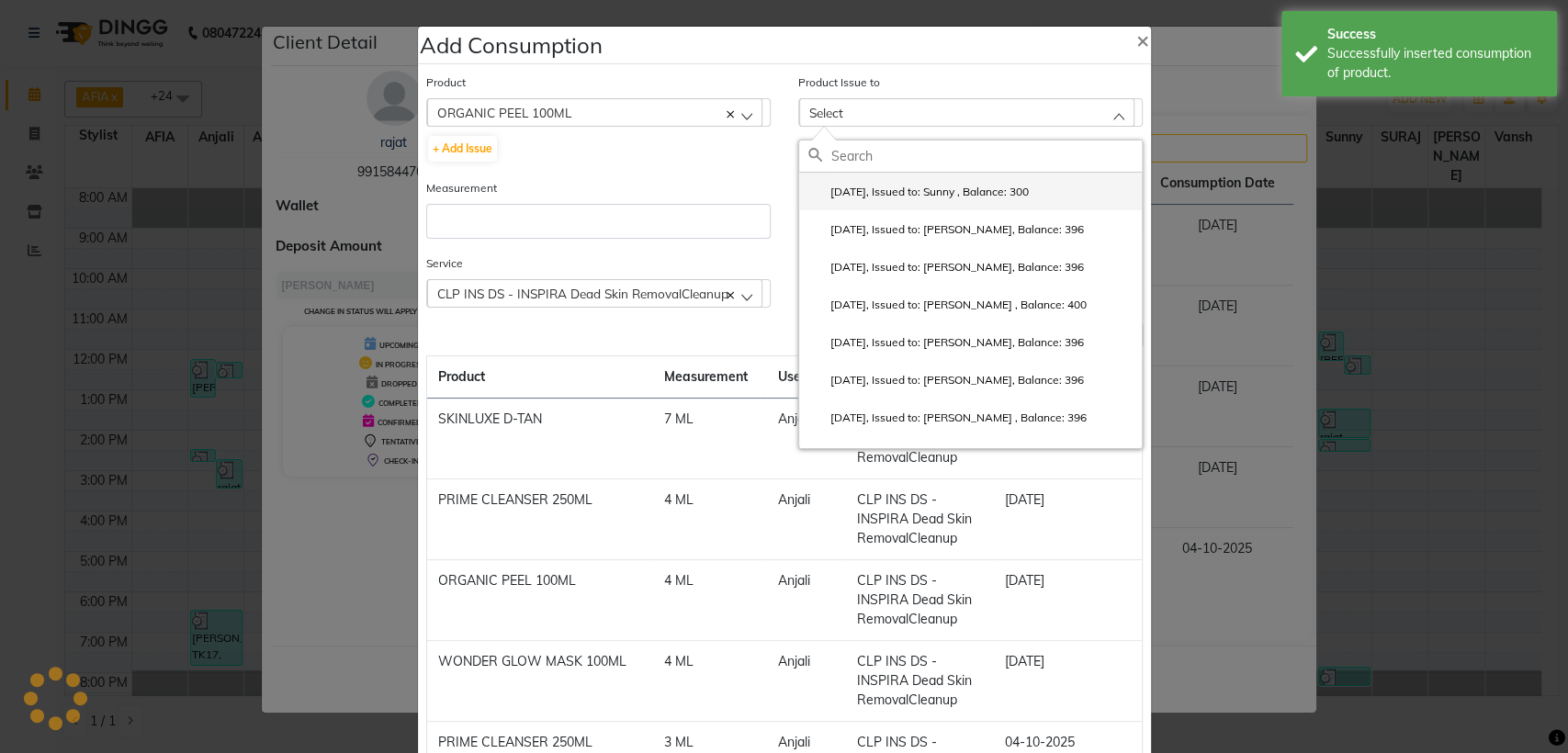
click at [849, 178] on li "[DATE], Issued to: Sunny , Balance: 300" at bounding box center [970, 191] width 342 height 38
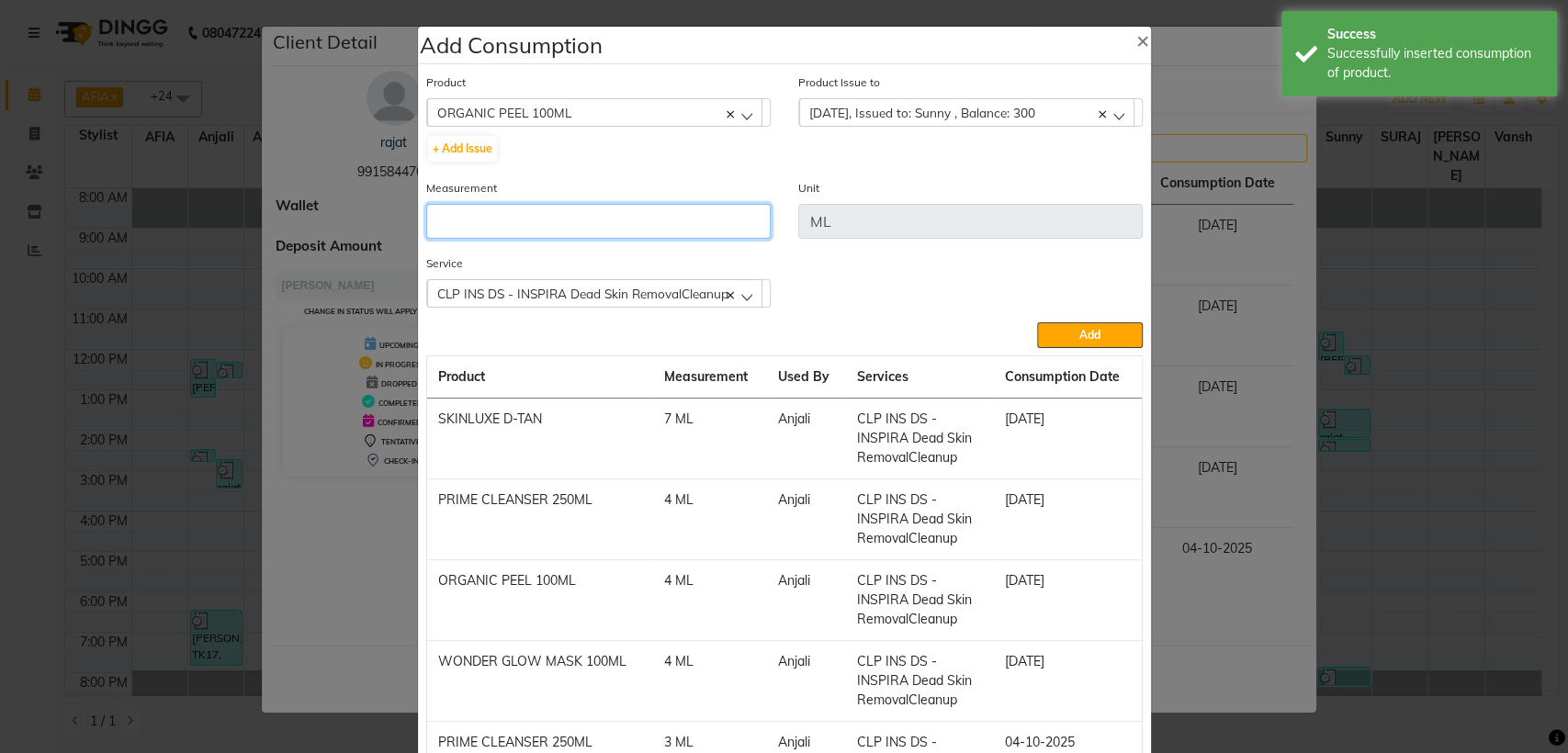
click at [755, 204] on input "number" at bounding box center [598, 221] width 344 height 35
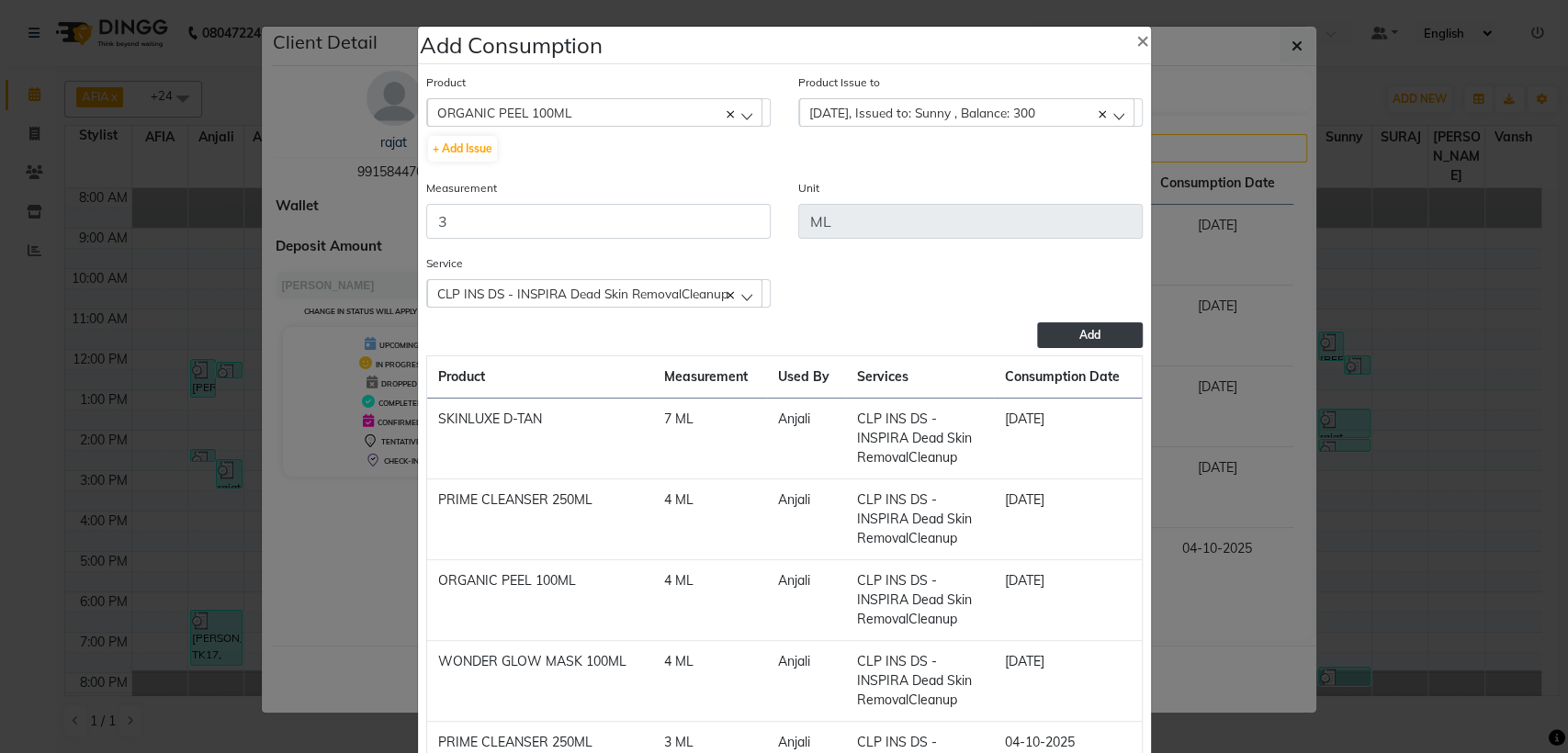
click at [1063, 326] on button "Add" at bounding box center [1090, 335] width 105 height 26
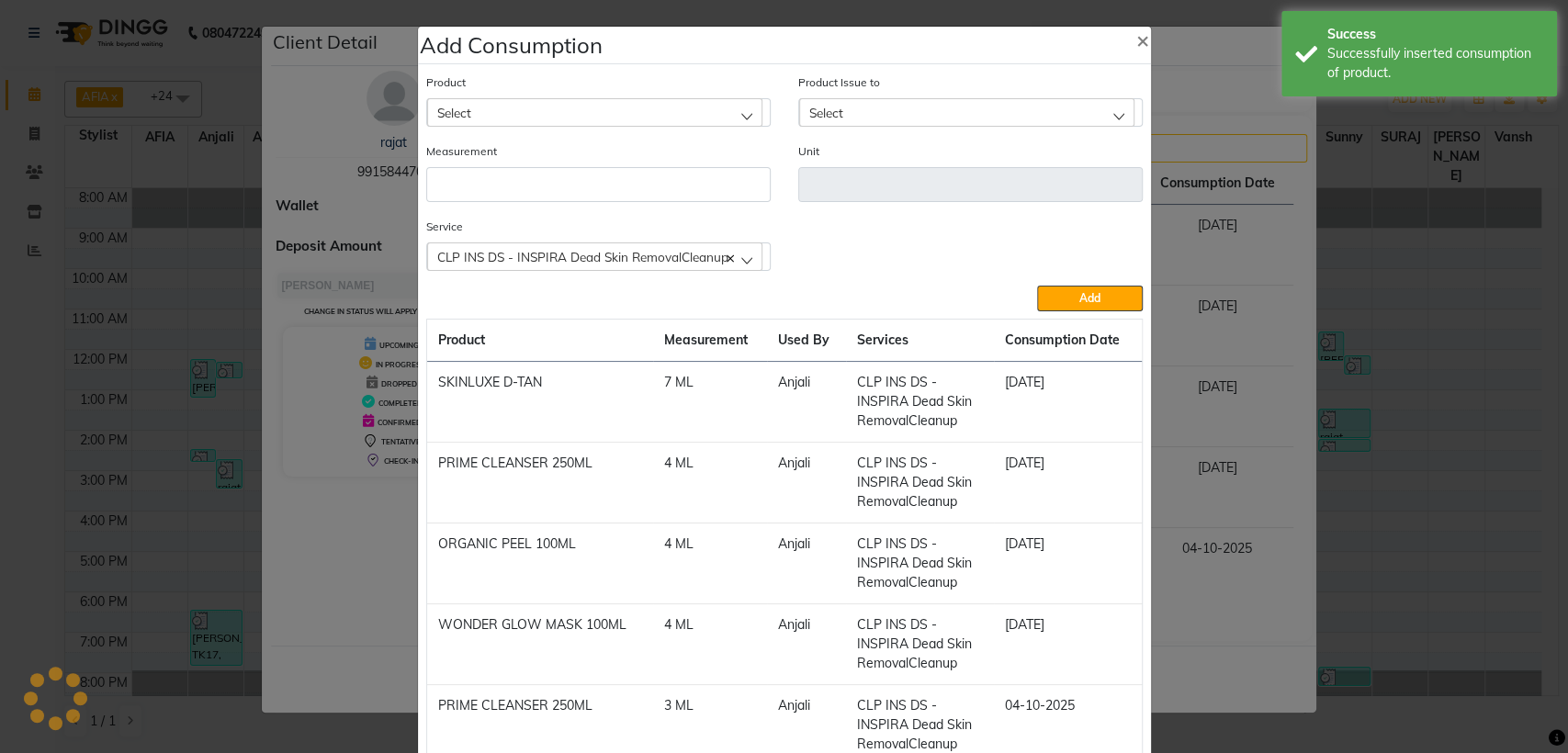
click at [726, 110] on div "Select" at bounding box center [595, 111] width 336 height 27
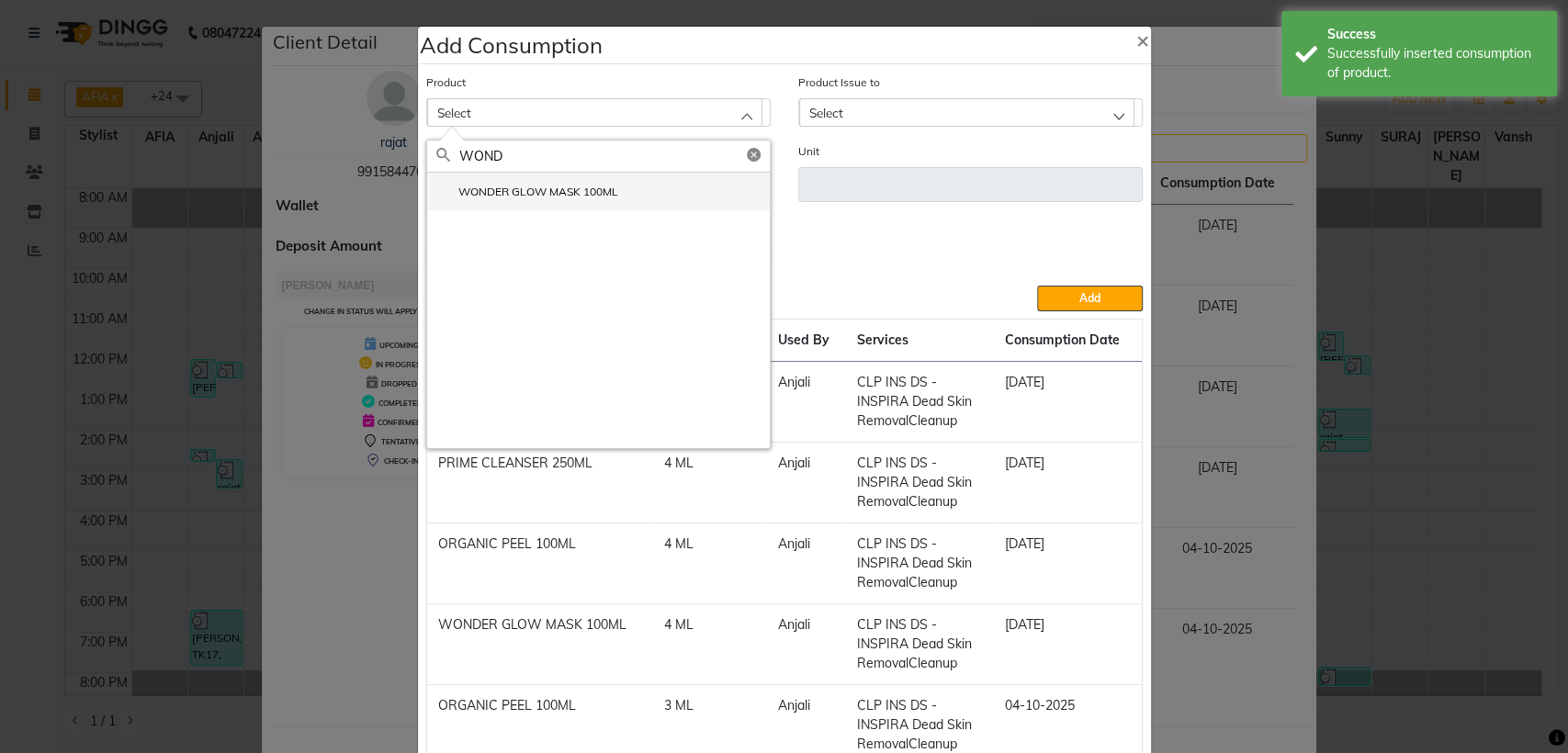
click at [578, 193] on label "WONDER GLOW MASK 100ML" at bounding box center [528, 191] width 182 height 16
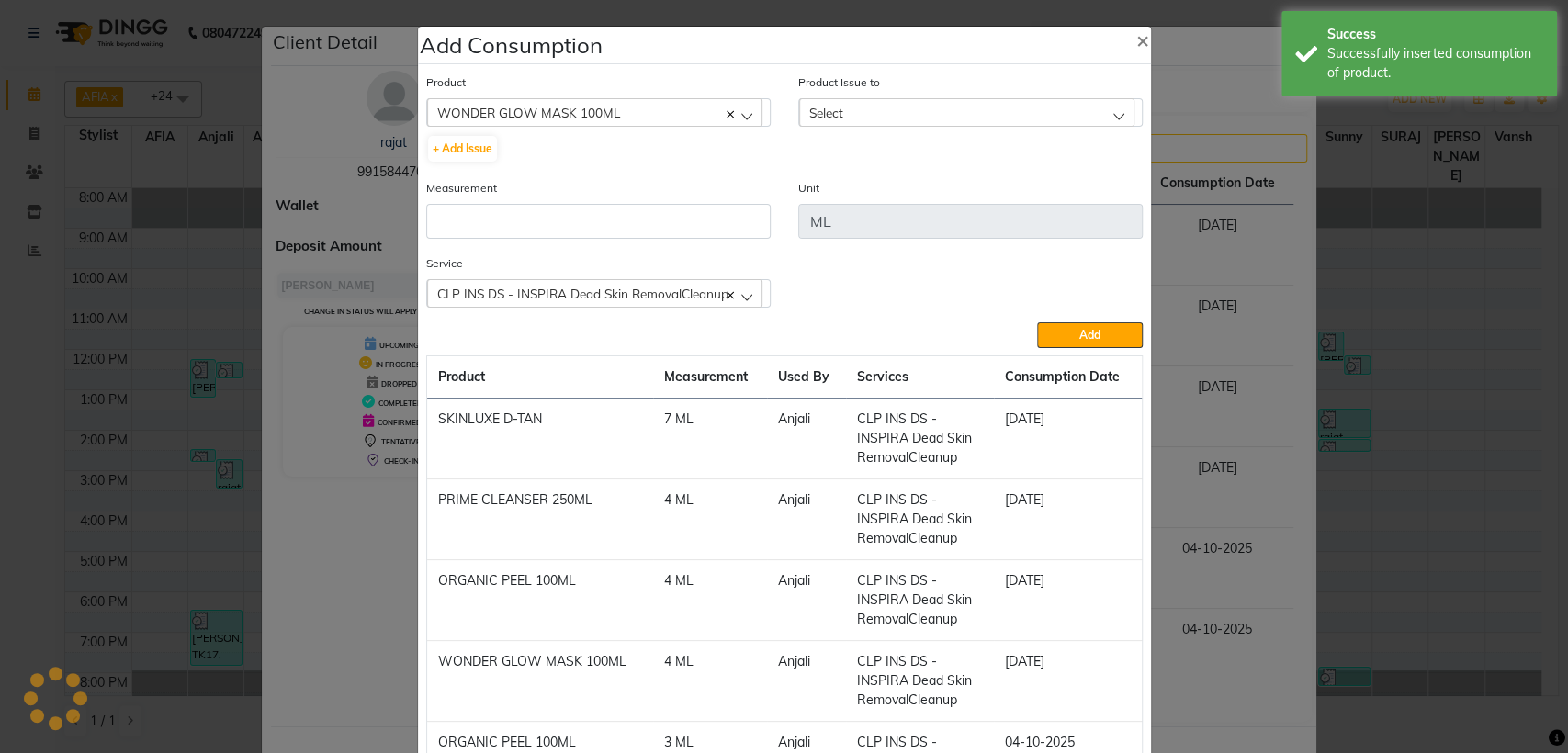
click at [838, 110] on div "Select" at bounding box center [967, 111] width 336 height 27
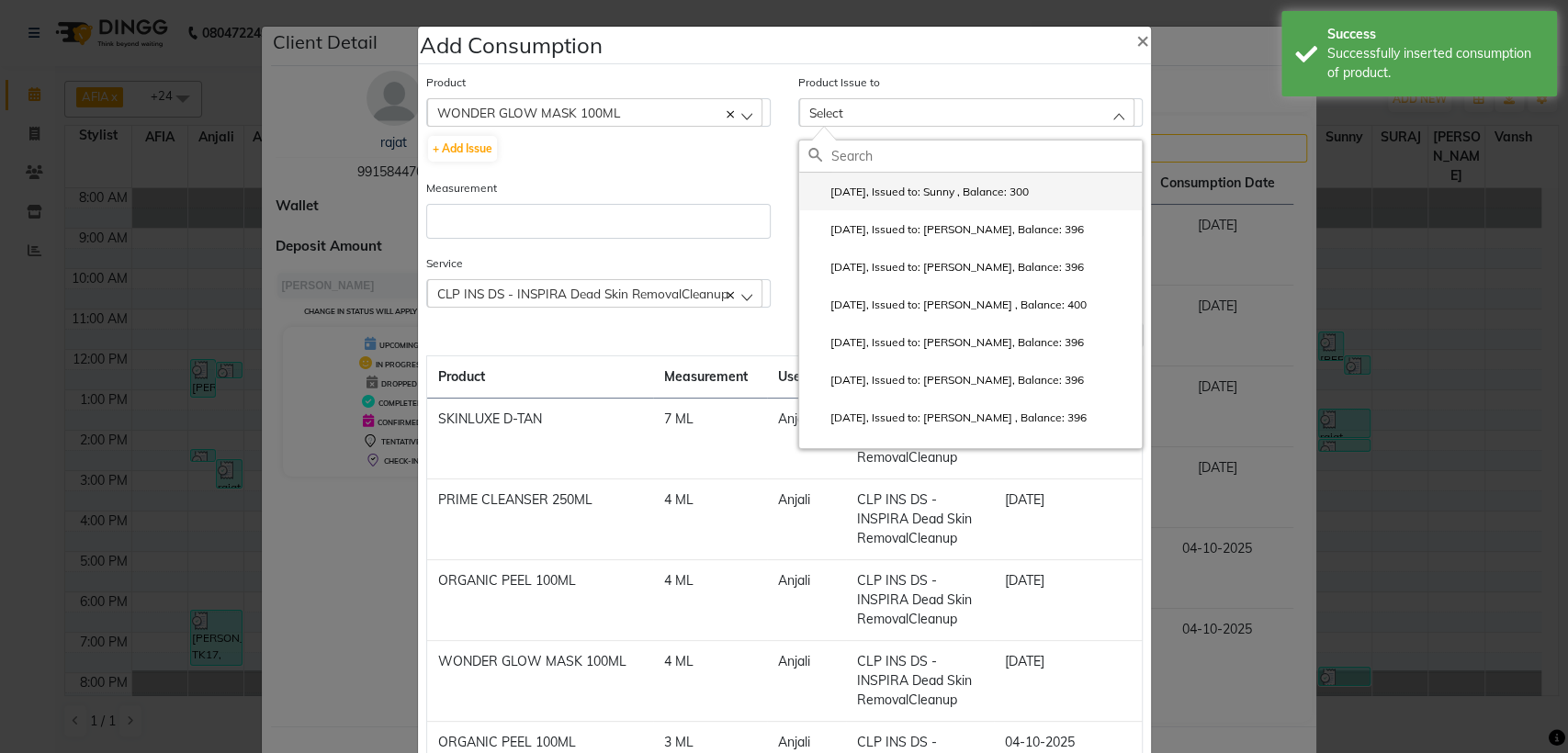
click at [864, 193] on label "[DATE], Issued to: Sunny , Balance: 300" at bounding box center [918, 191] width 220 height 16
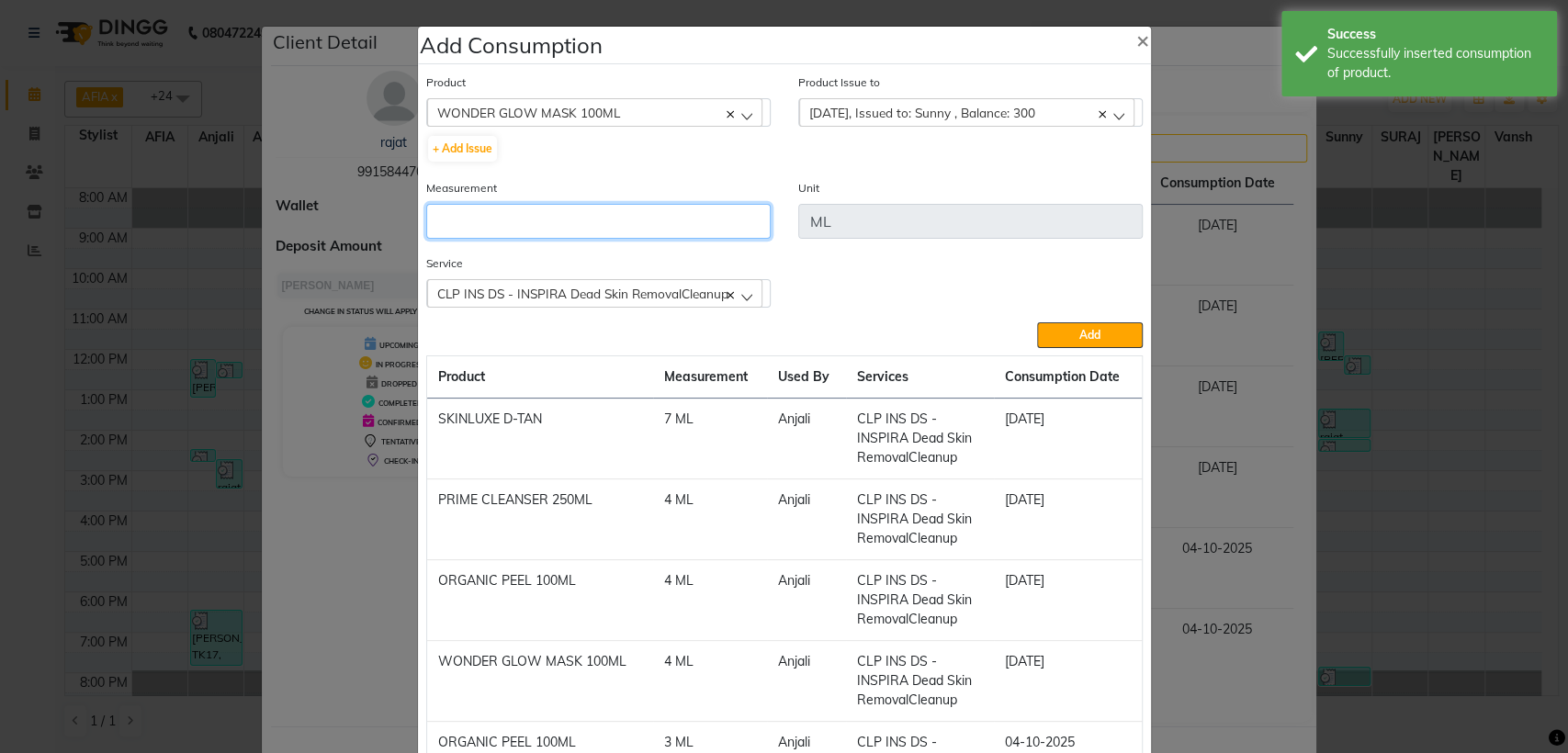
click at [711, 207] on input "number" at bounding box center [598, 221] width 344 height 35
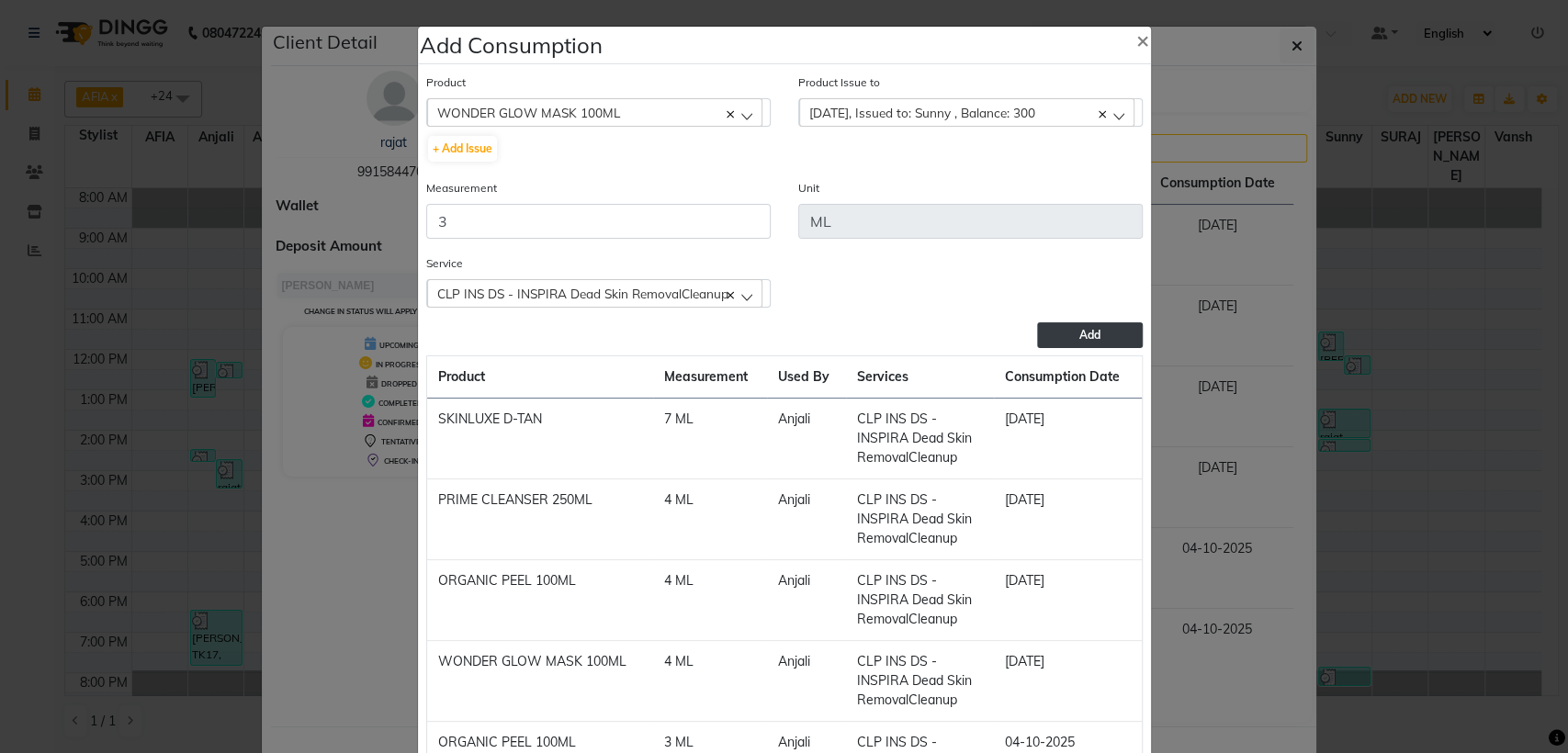
click at [1113, 329] on button "Add" at bounding box center [1090, 335] width 105 height 26
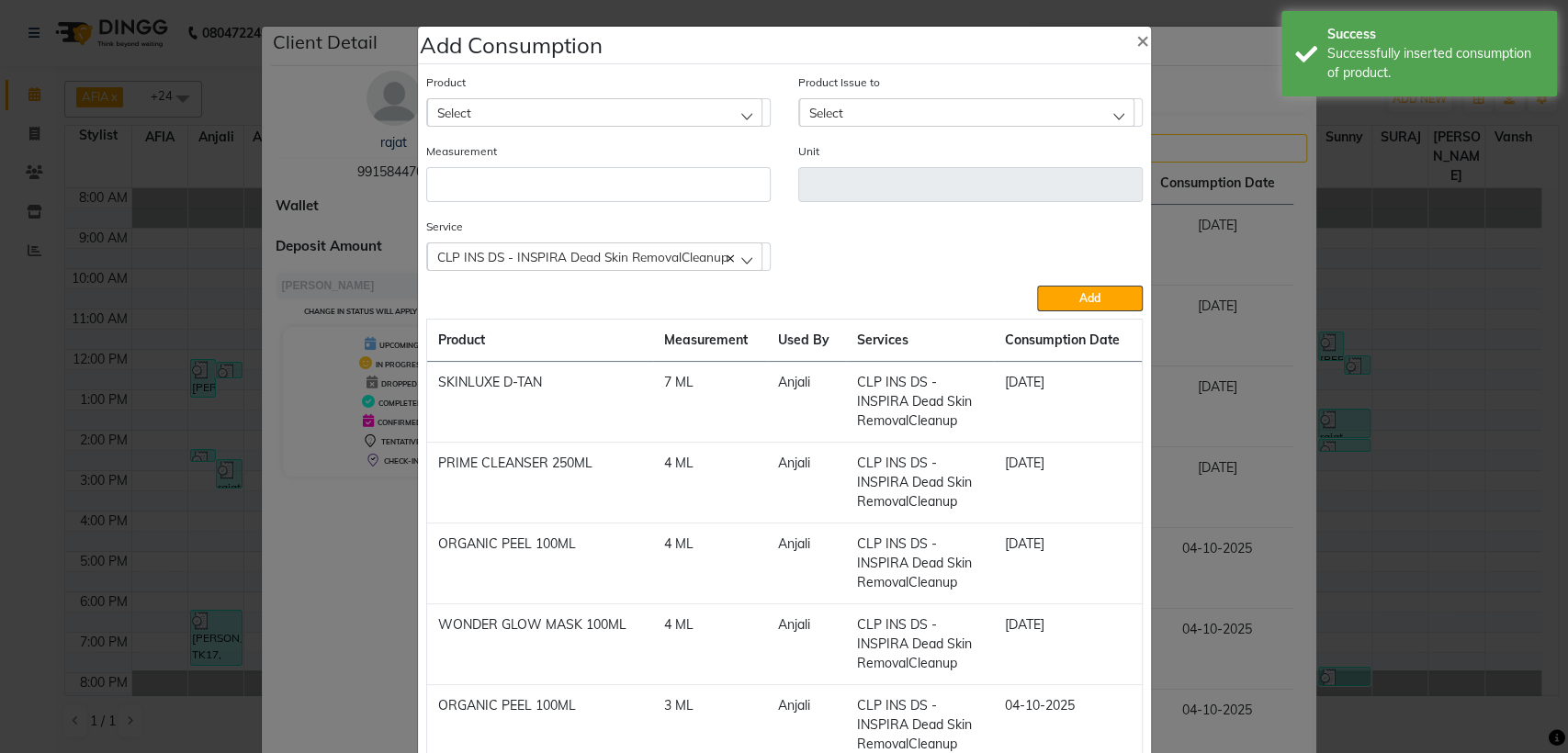
click at [516, 112] on div "Select" at bounding box center [595, 111] width 336 height 27
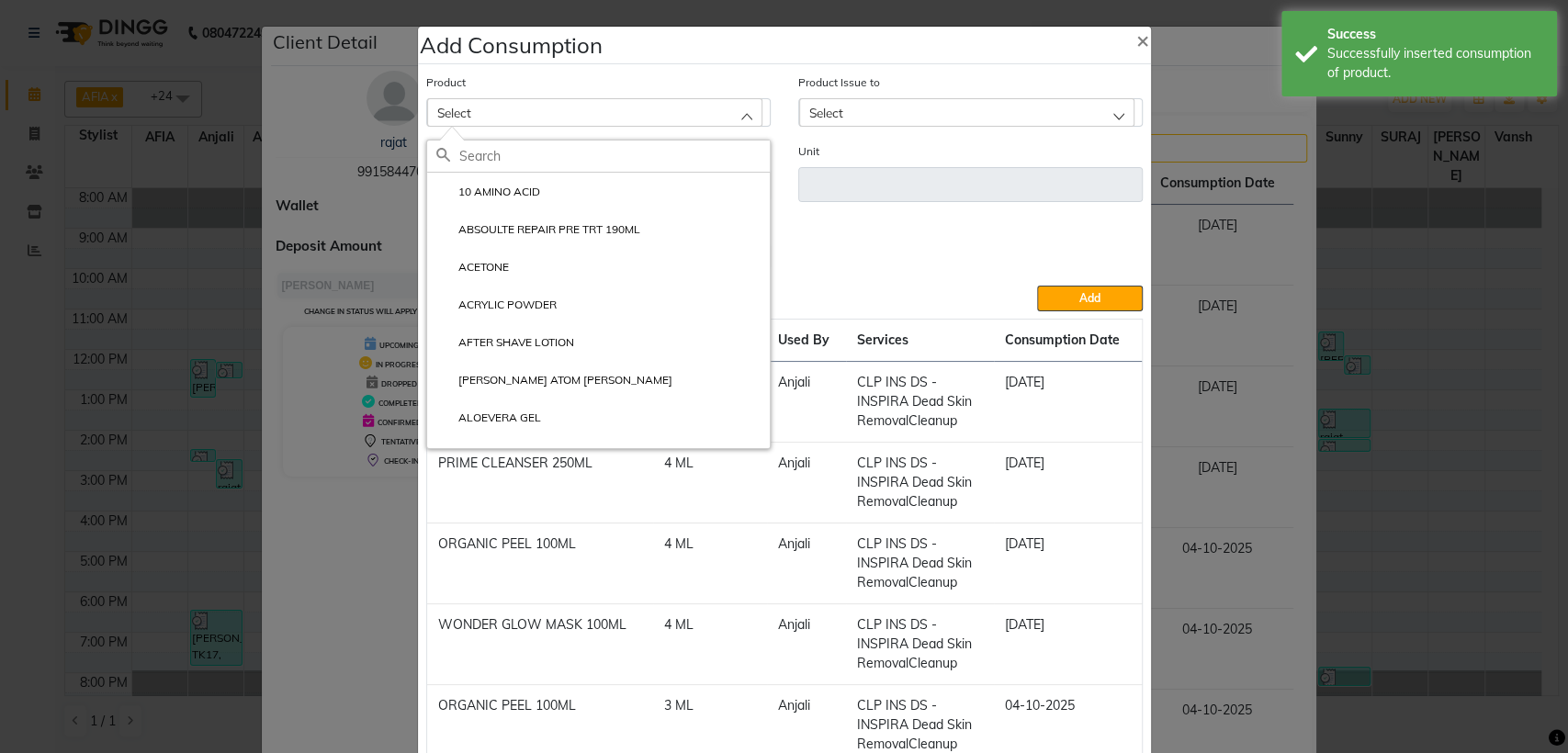
click at [946, 212] on div "Unit" at bounding box center [971, 179] width 372 height 76
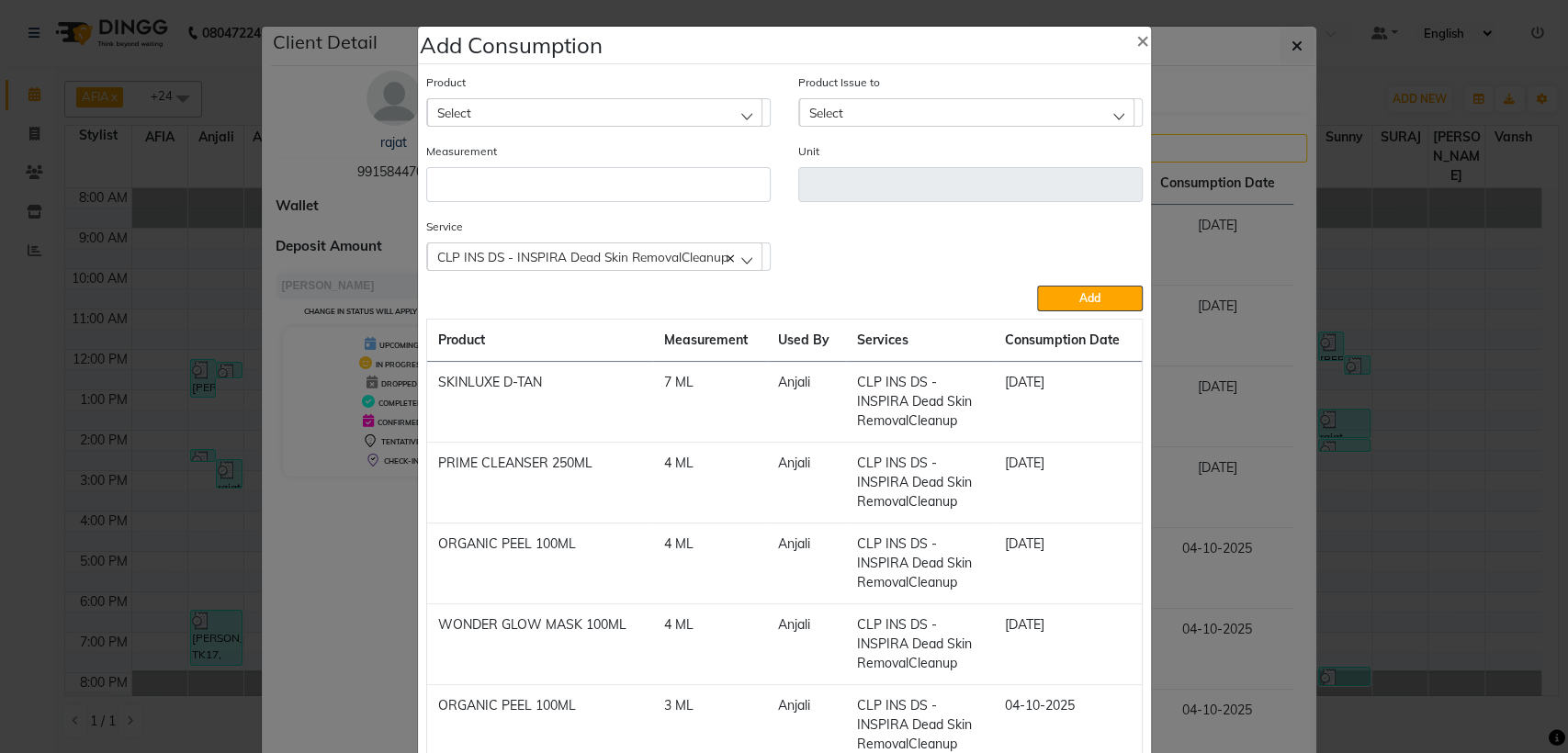
click at [1252, 444] on ngb-modal-window "Add Consumption × Product Select 10 AMINO ACID ABSOULTE REPAIR PRE TRT 190ML AC…" at bounding box center [784, 376] width 1568 height 753
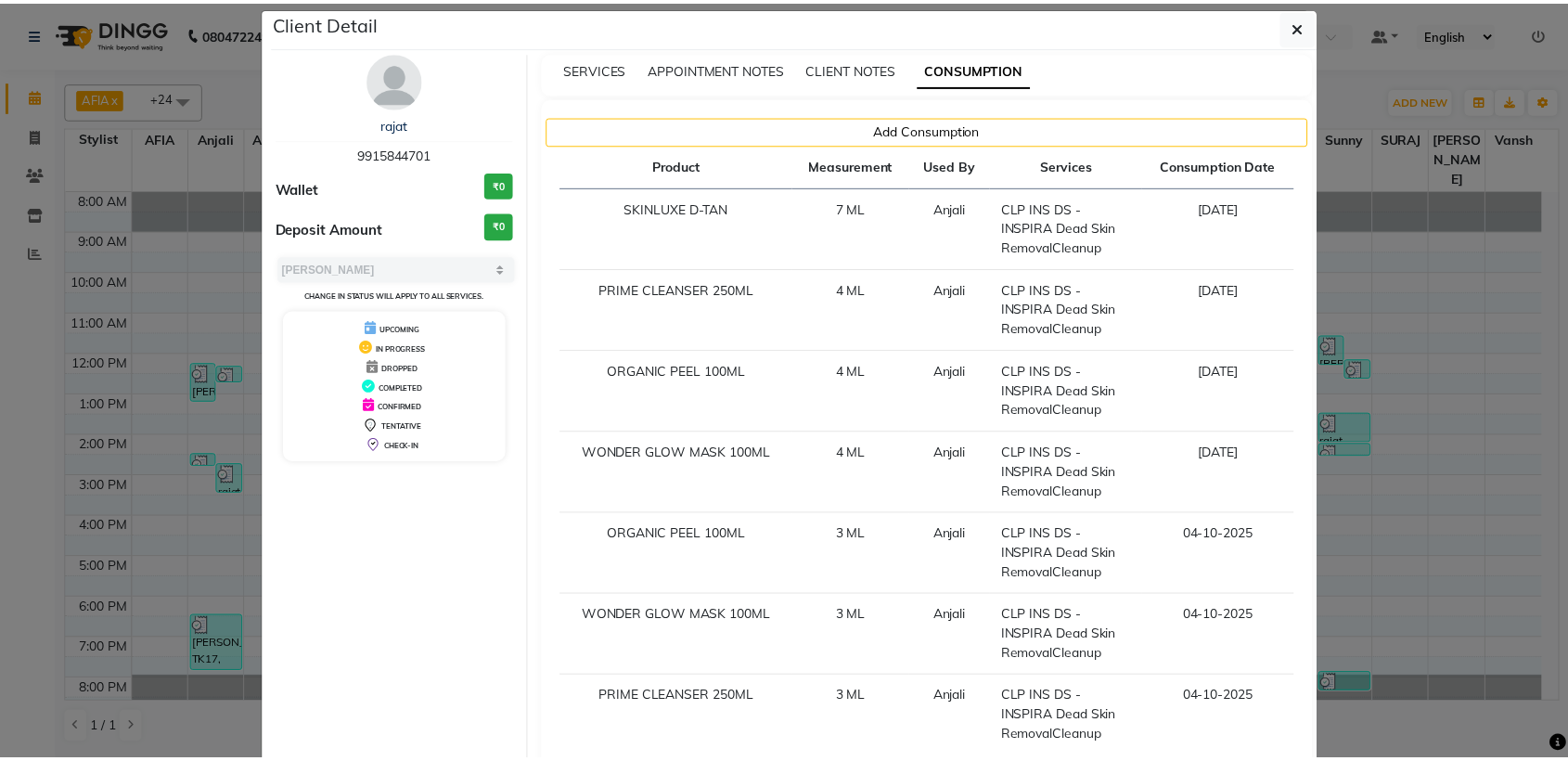
scroll to position [149, 0]
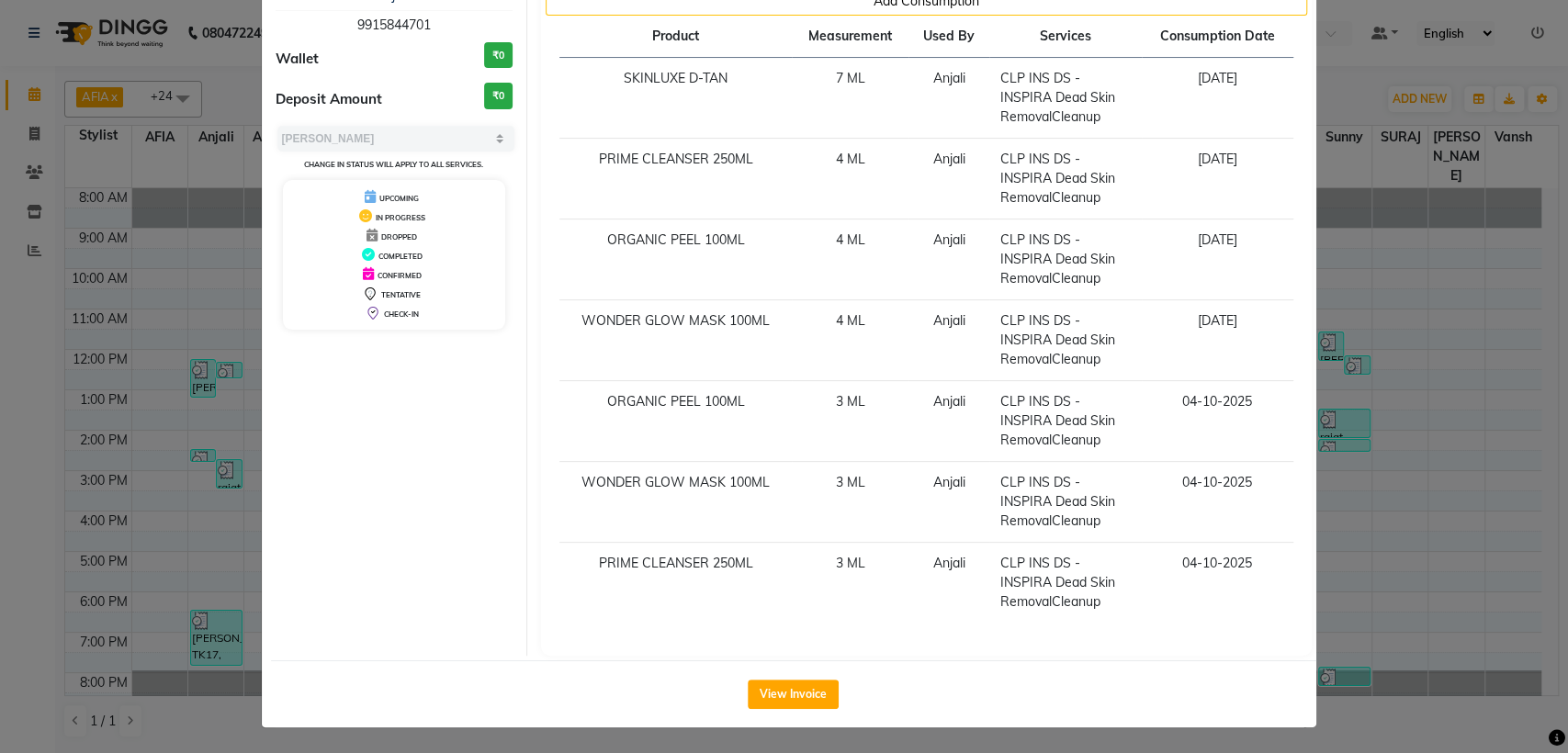
click at [1377, 368] on ngb-modal-window "Client Detail rajat 9915844701 Wallet ₹0 Deposit Amount ₹0 Select MARK DONE UPC…" at bounding box center [784, 376] width 1568 height 753
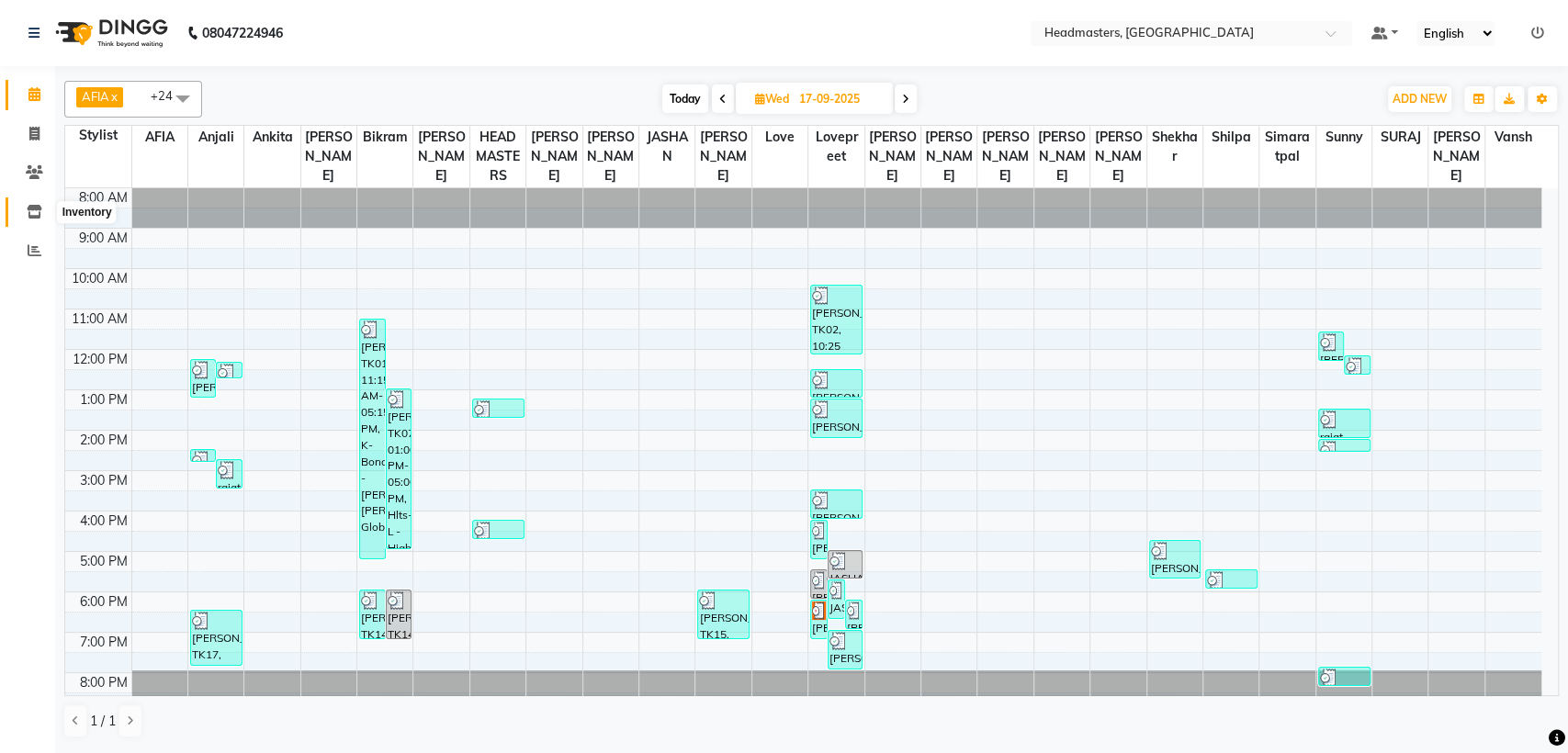
click at [29, 215] on icon at bounding box center [34, 211] width 16 height 14
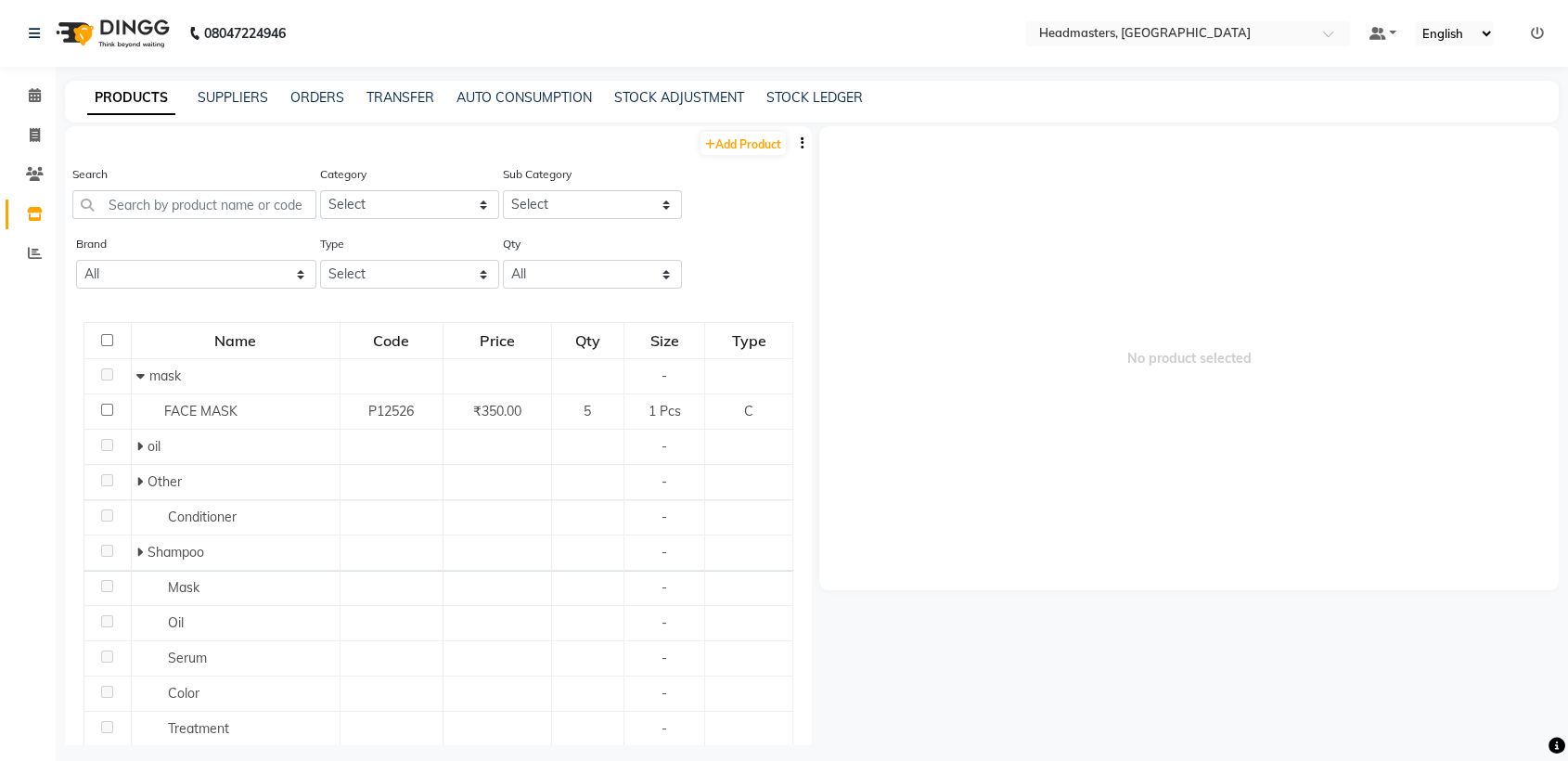
scroll to position [12, 0]
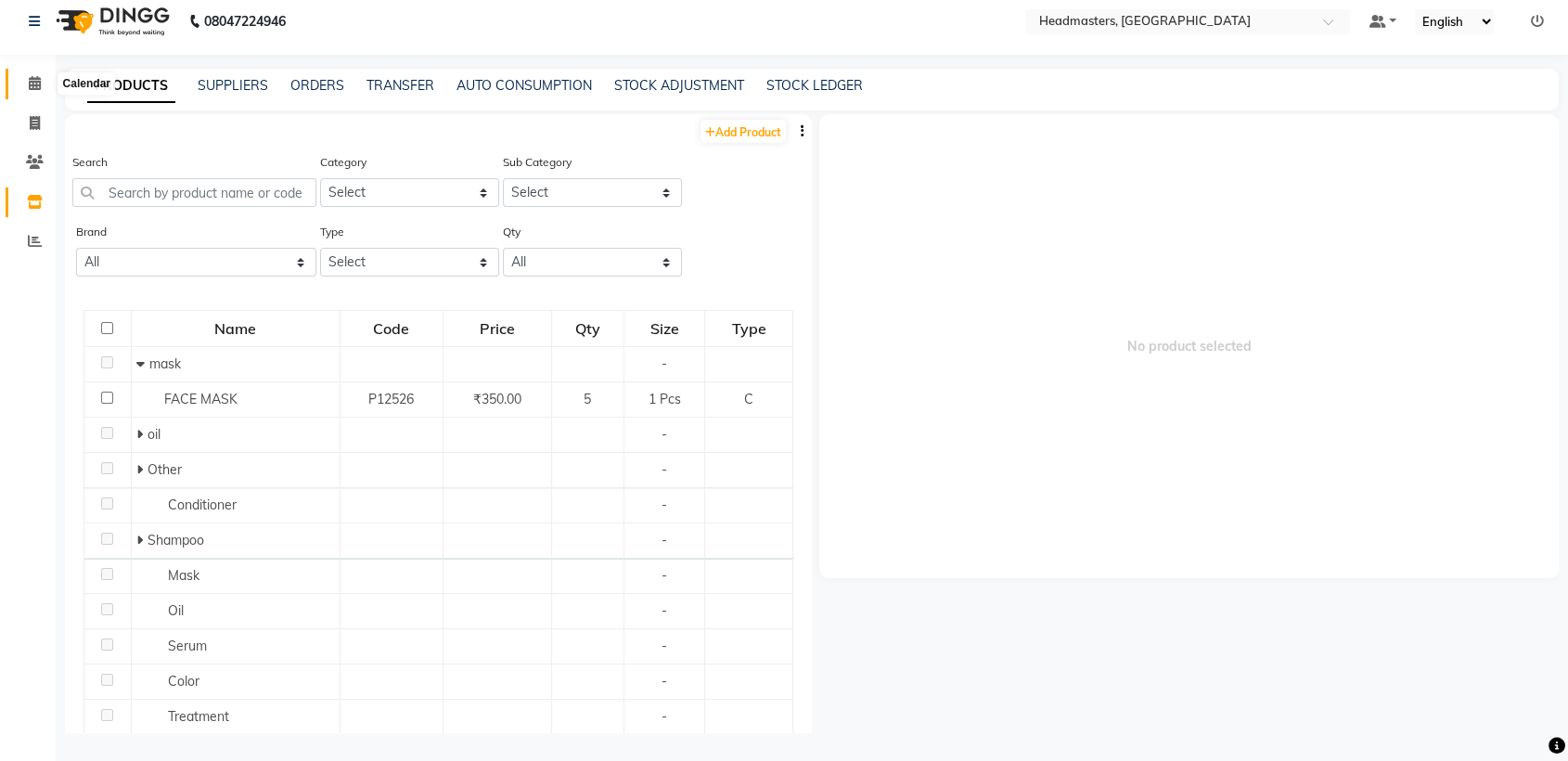
click at [34, 79] on icon at bounding box center [34, 83] width 12 height 14
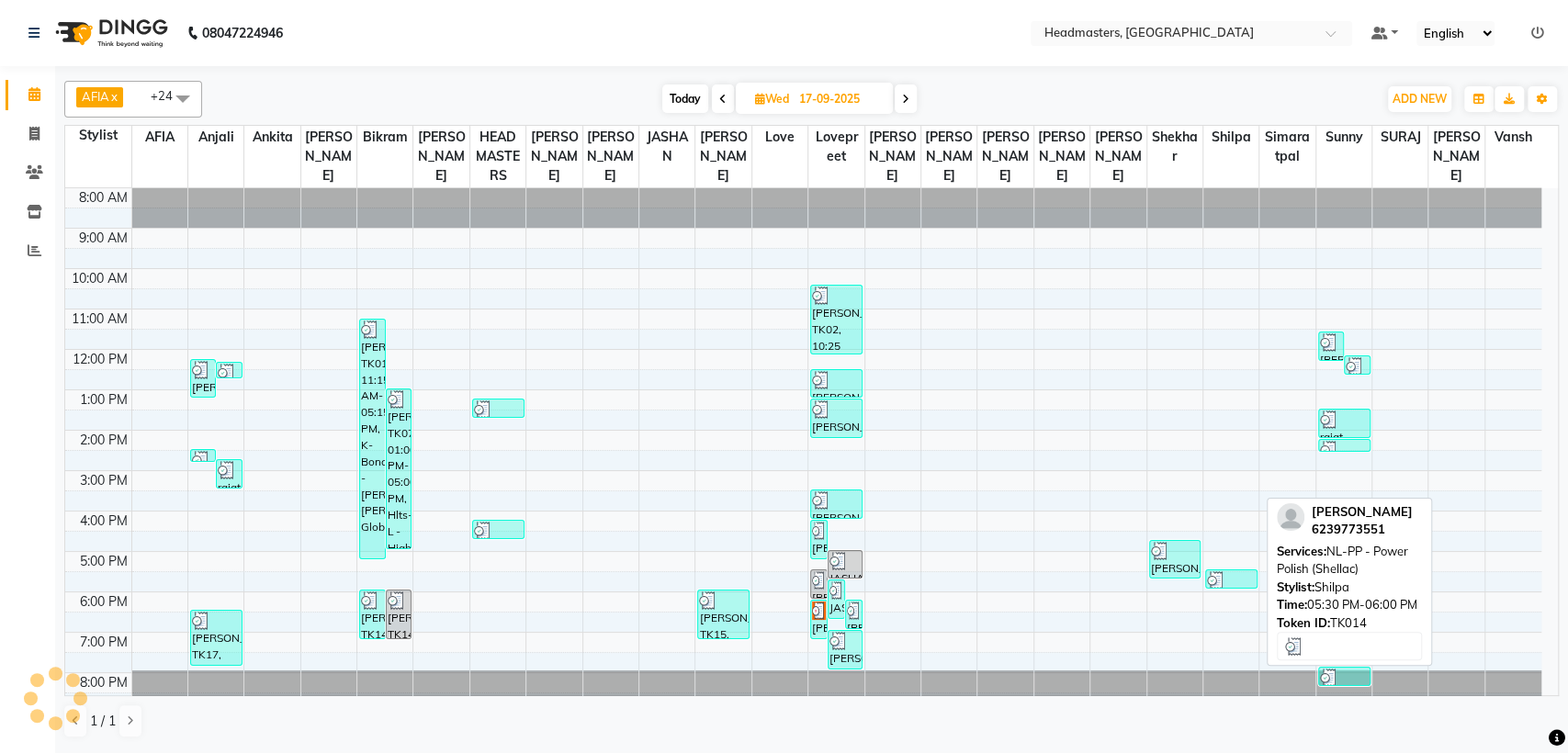
click at [1228, 584] on div at bounding box center [1232, 580] width 48 height 18
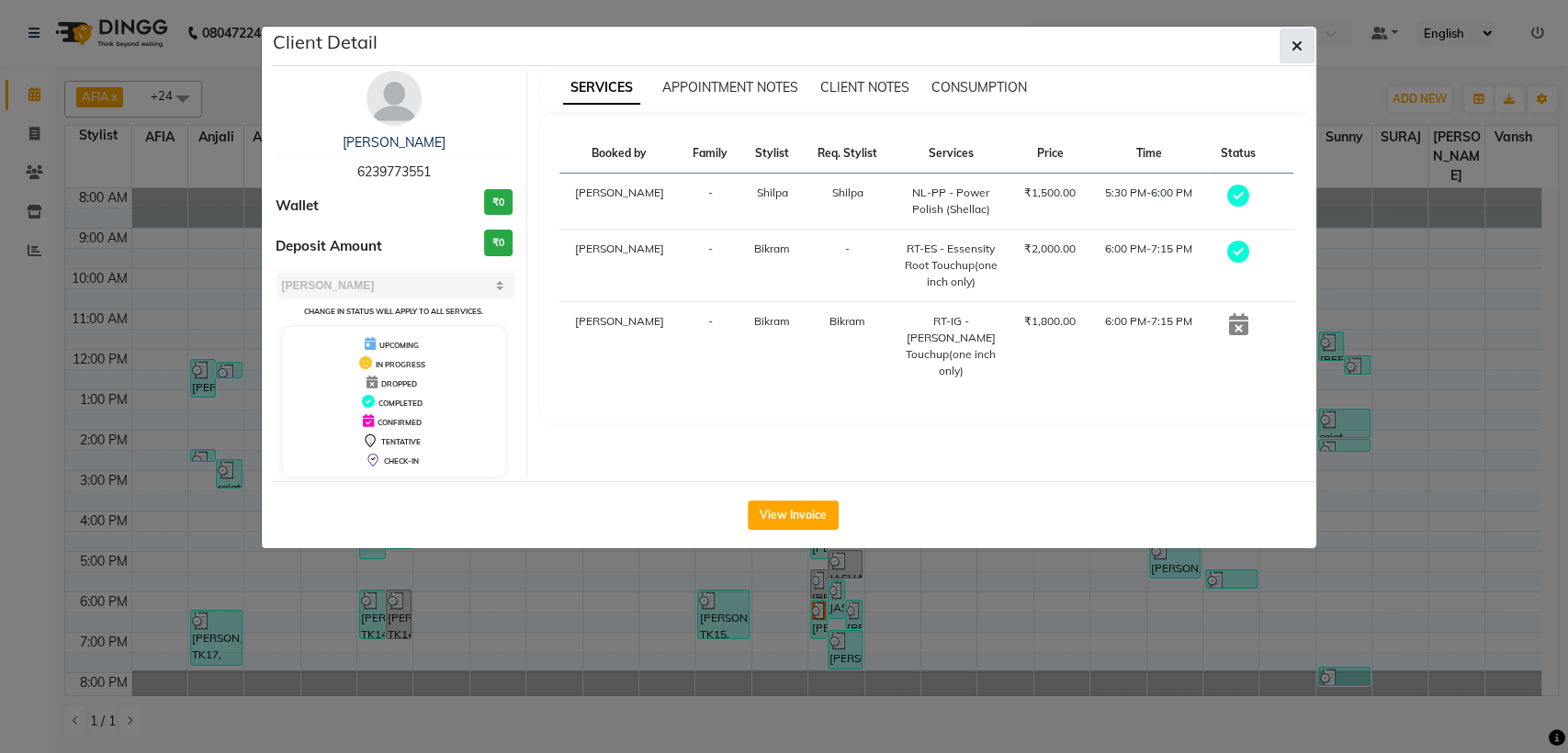
click at [1302, 46] on button "button" at bounding box center [1297, 46] width 35 height 35
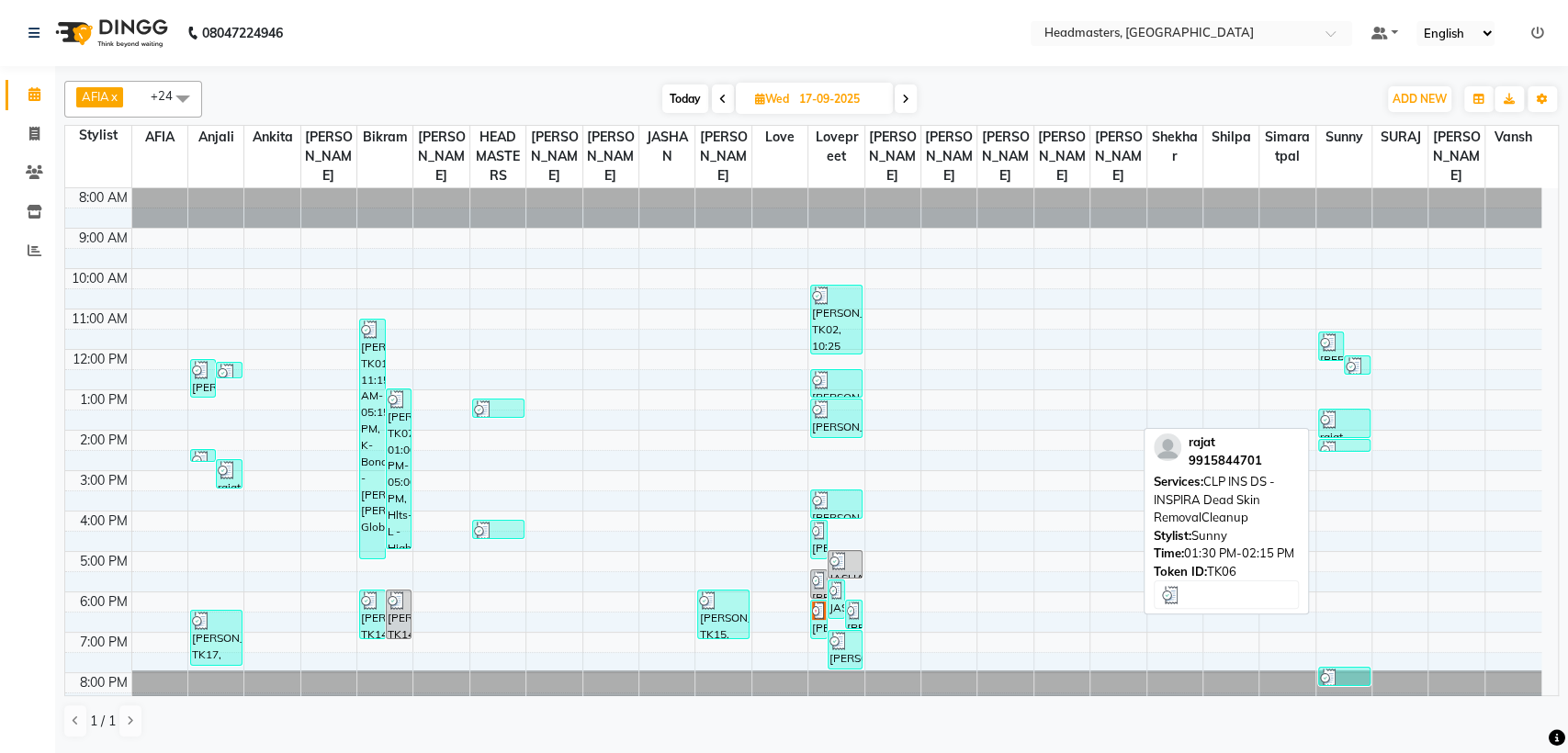
click at [1337, 418] on img at bounding box center [1328, 419] width 18 height 18
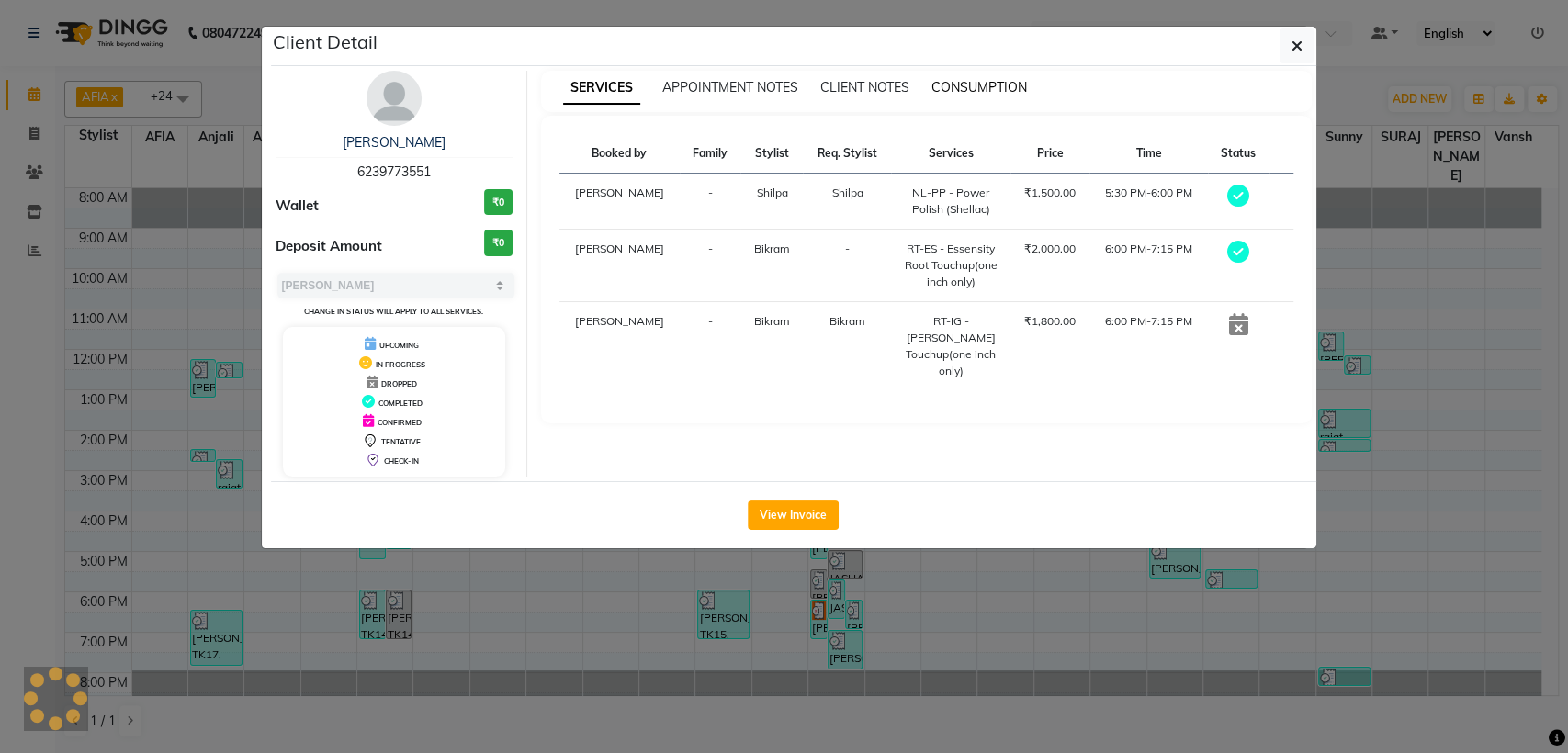
click at [970, 81] on span "CONSUMPTION" at bounding box center [979, 86] width 96 height 16
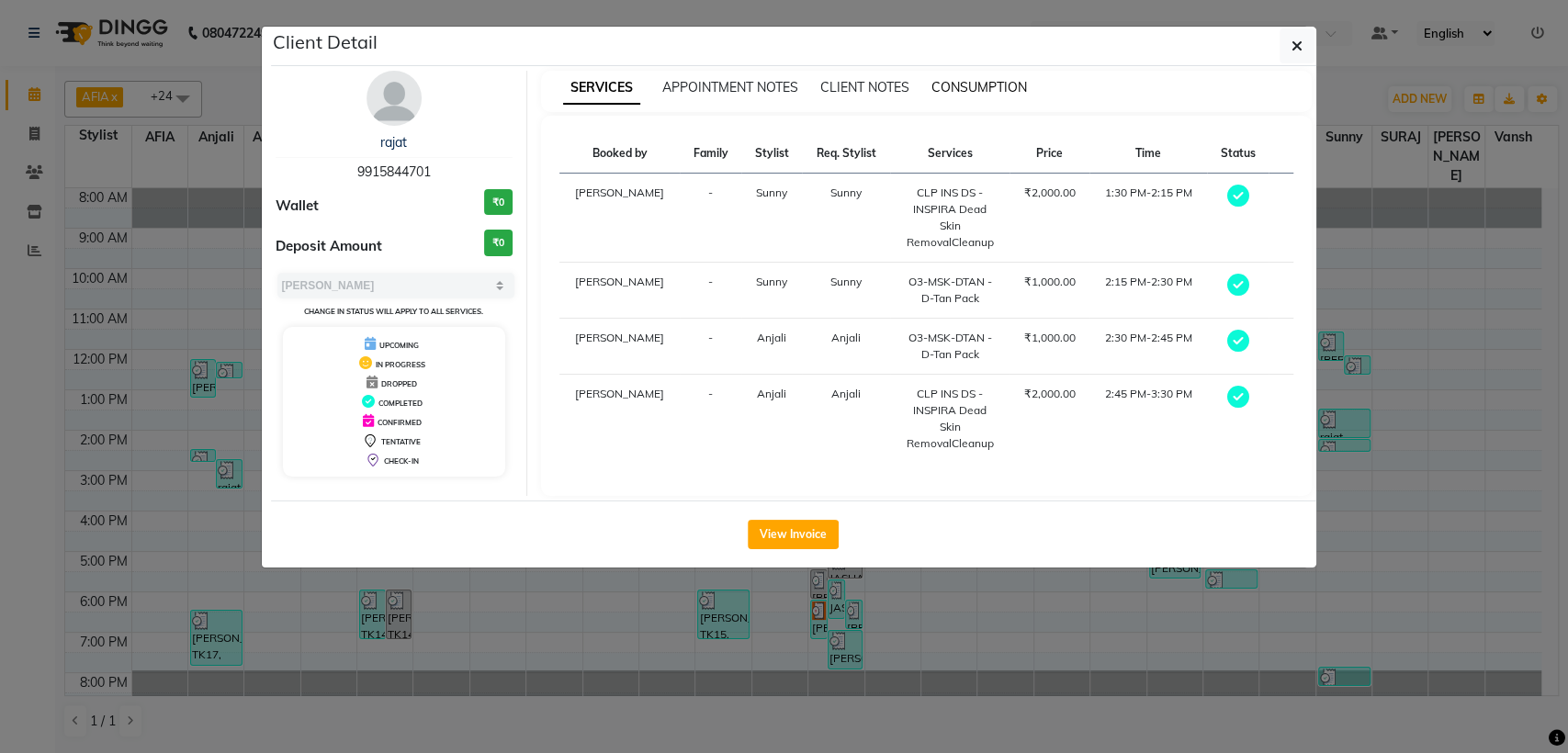
click at [964, 85] on span "CONSUMPTION" at bounding box center [979, 86] width 96 height 16
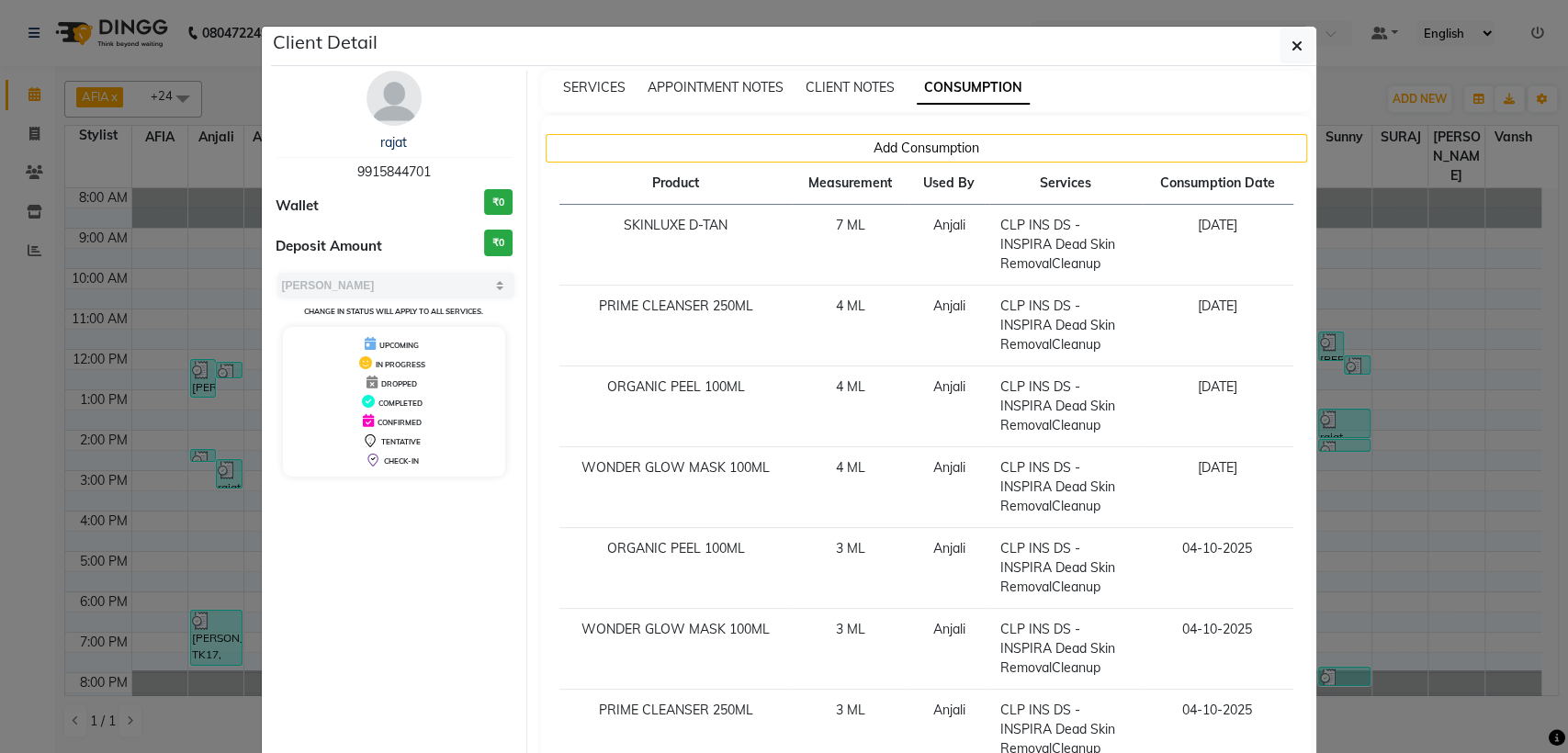
scroll to position [147, 0]
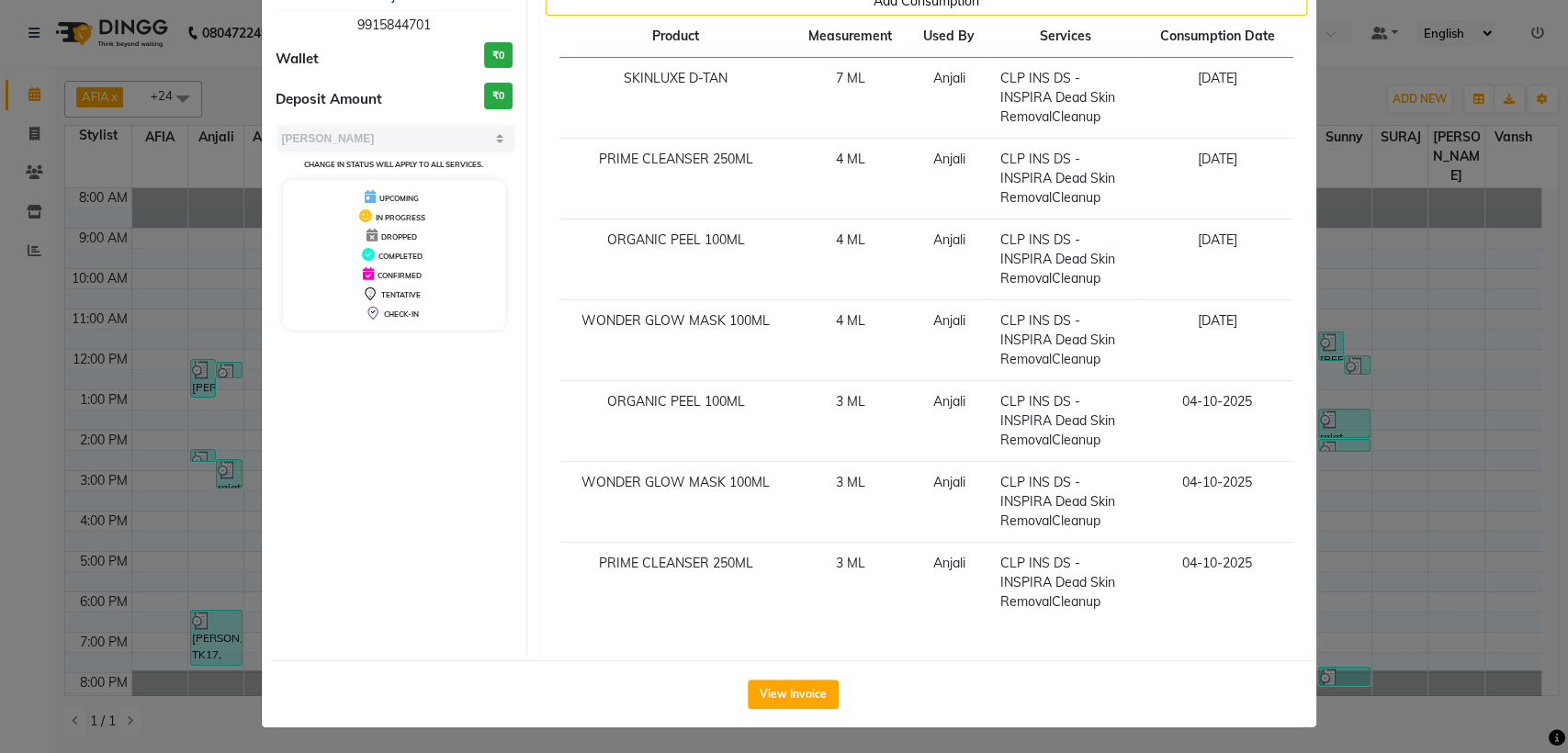
click at [1507, 263] on ngb-modal-window "Client Detail rajat 9915844701 Wallet ₹0 Deposit Amount ₹0 Select MARK DONE UPC…" at bounding box center [784, 376] width 1568 height 753
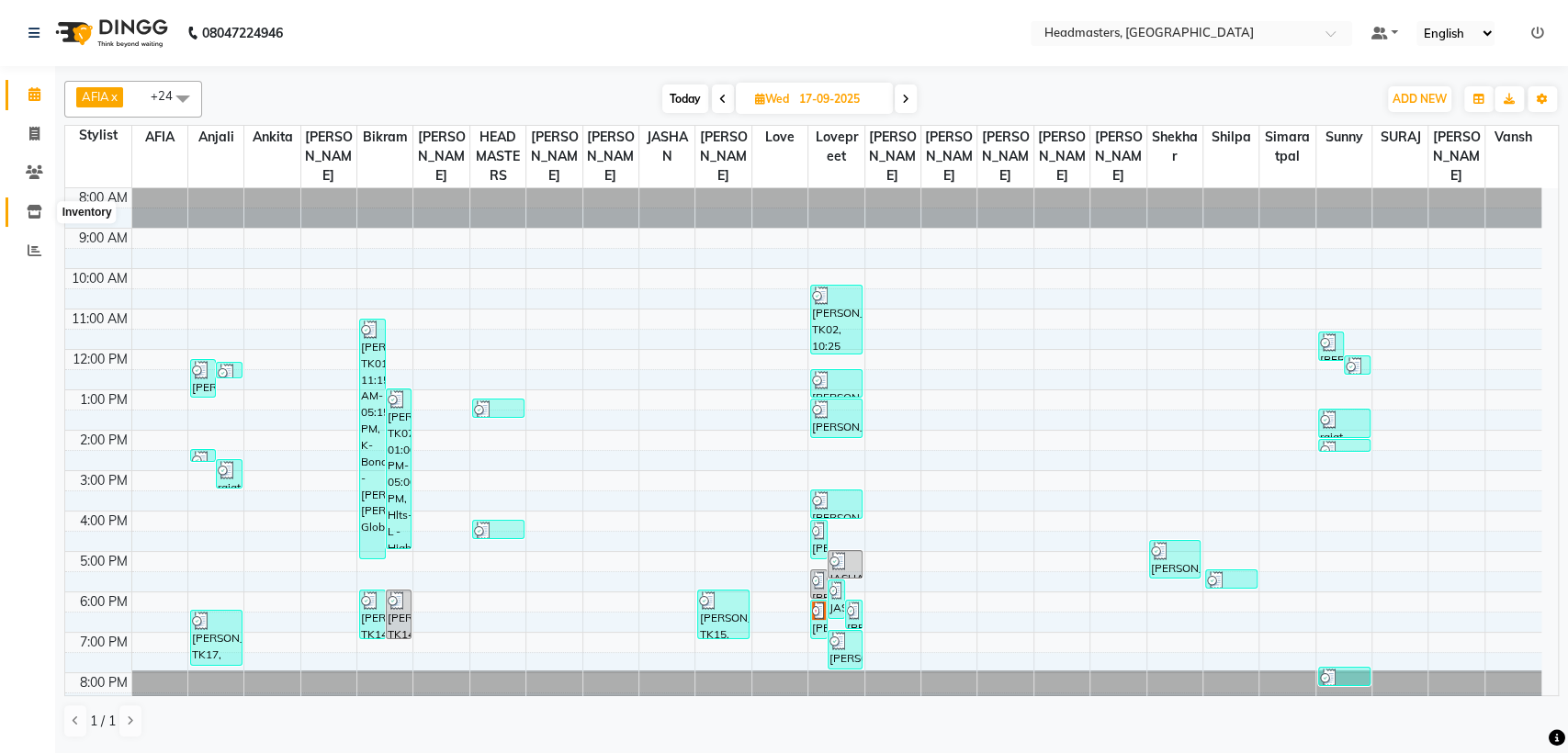
click at [28, 212] on icon at bounding box center [34, 211] width 16 height 14
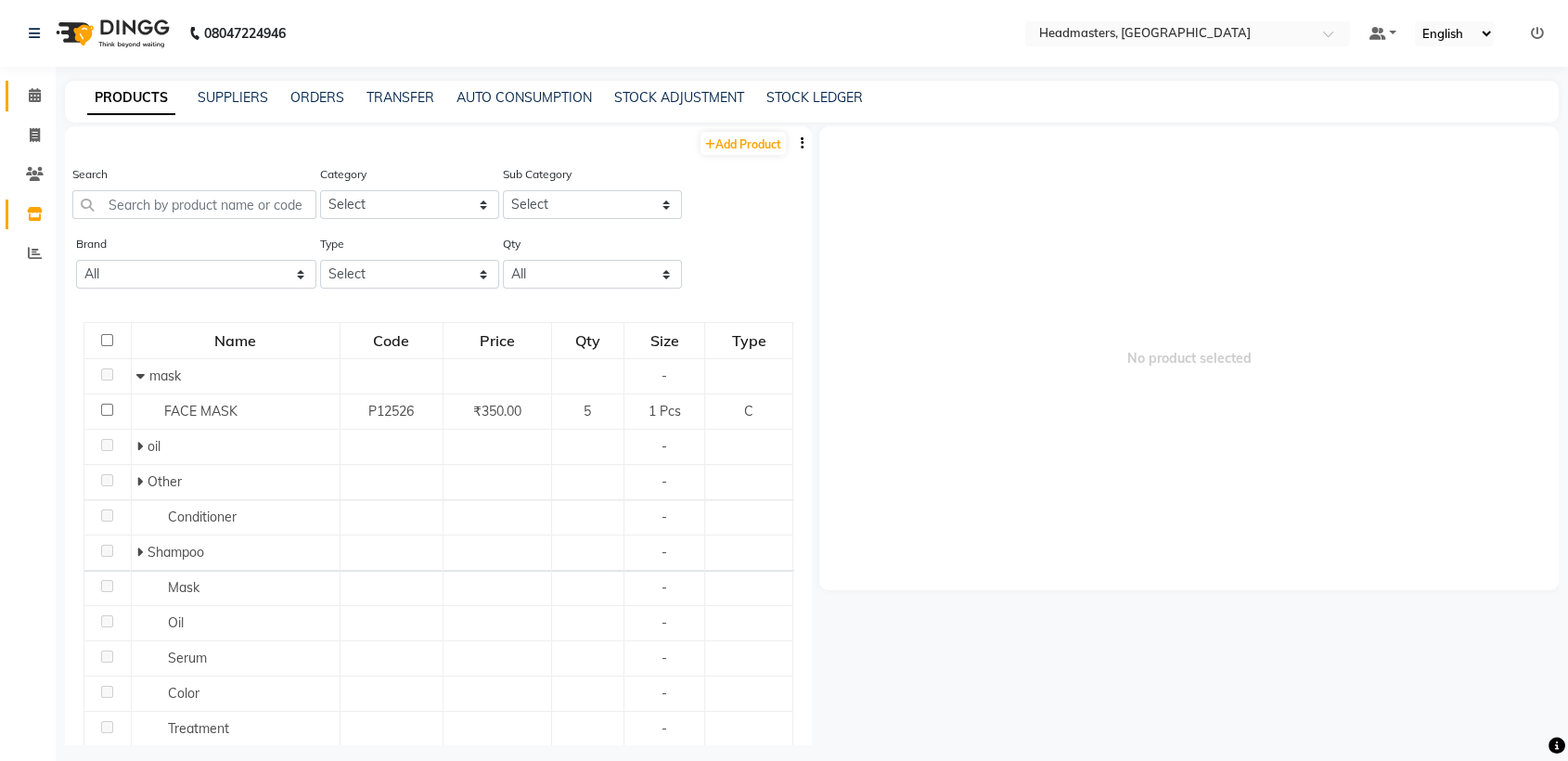
click at [37, 83] on link "Calendar" at bounding box center [27, 95] width 44 height 30
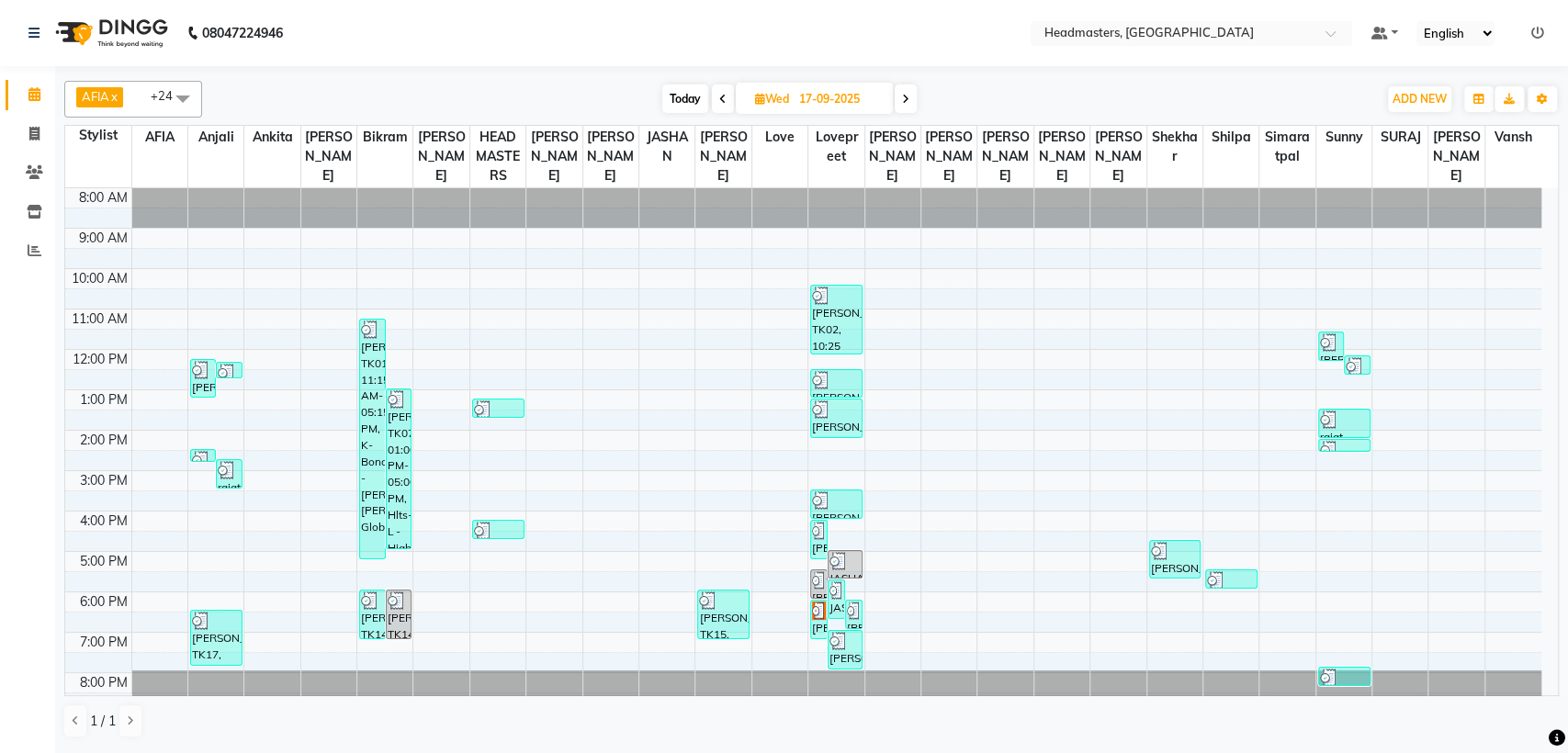
click at [911, 95] on span at bounding box center [906, 98] width 22 height 28
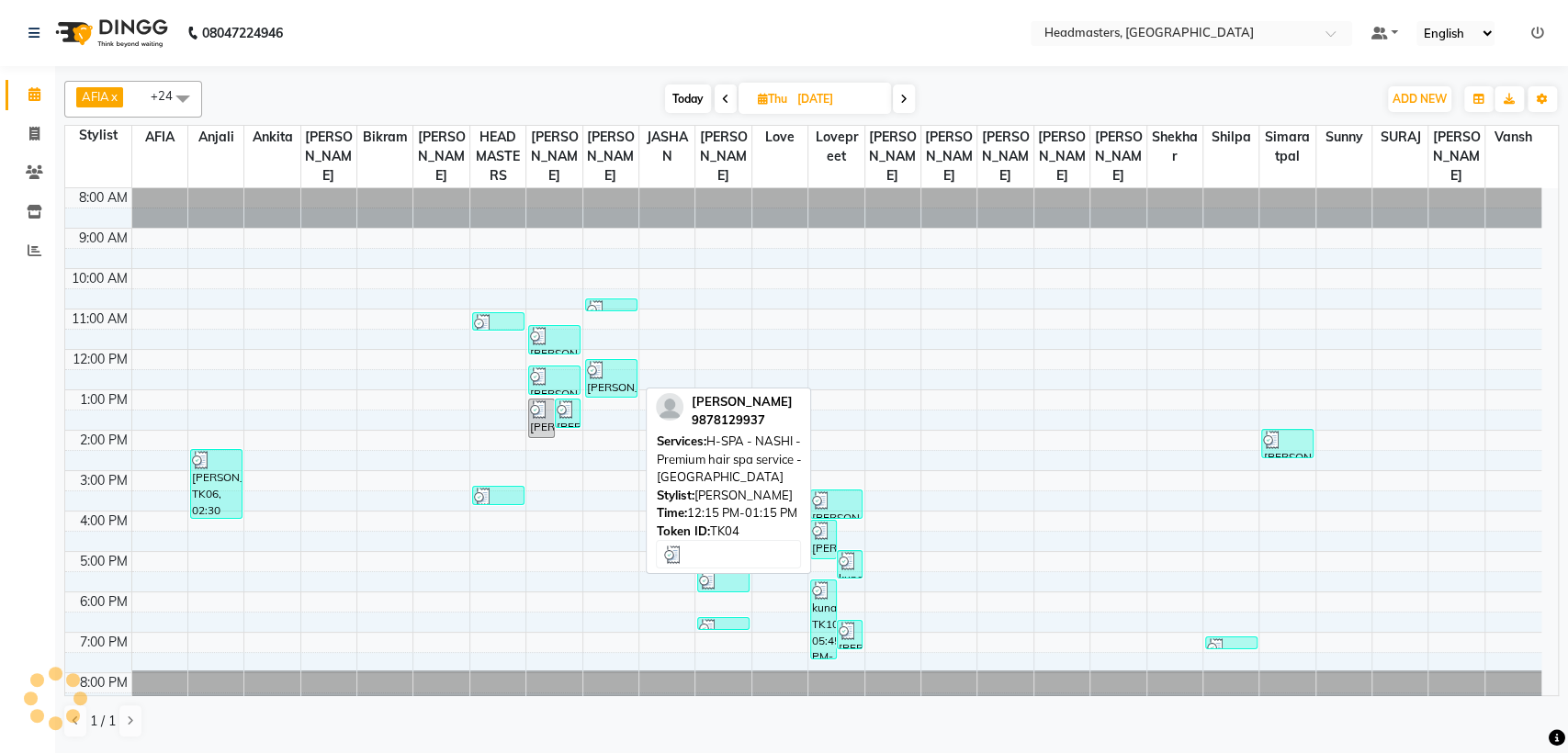
click at [609, 368] on div at bounding box center [611, 369] width 48 height 18
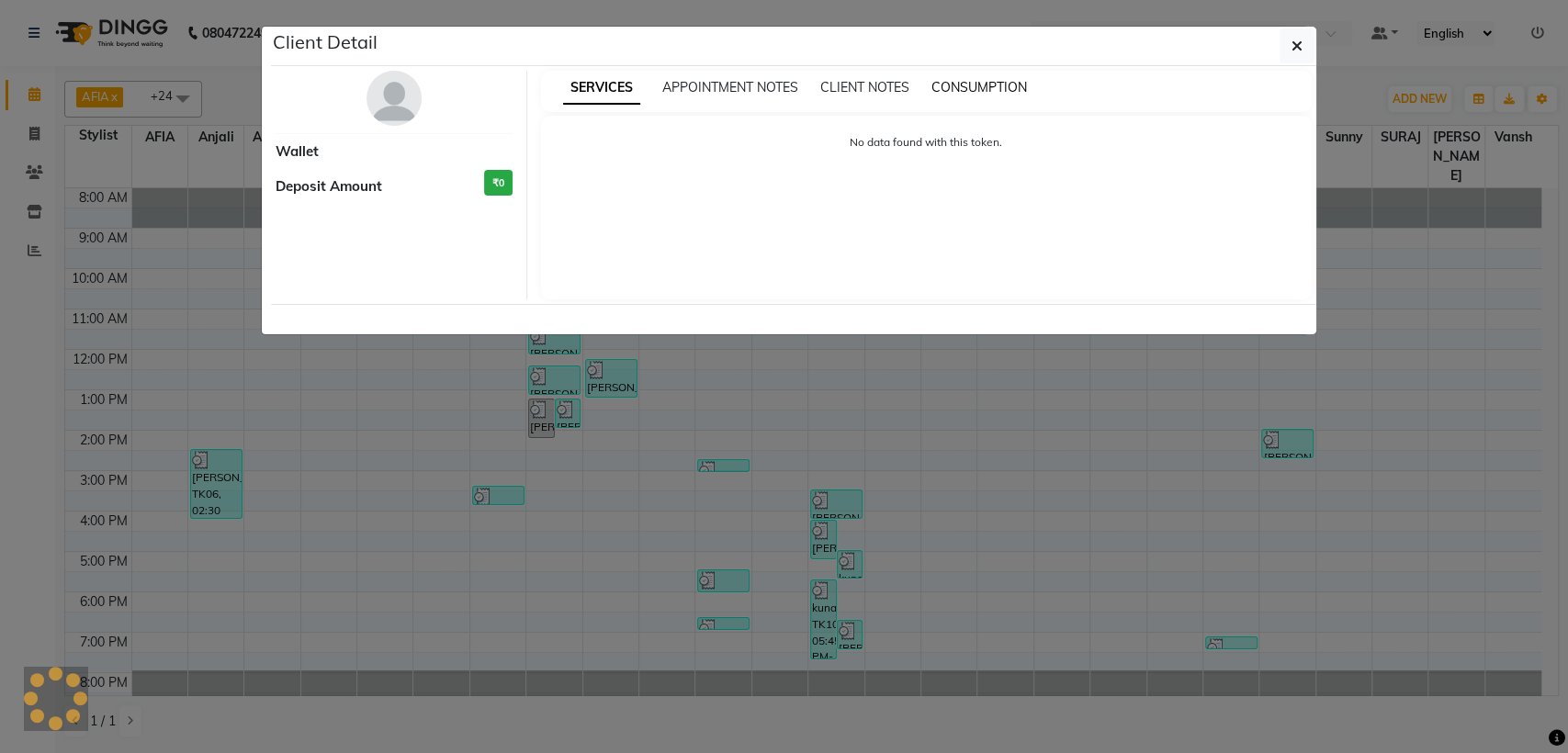
click at [965, 79] on span "CONSUMPTION" at bounding box center [979, 86] width 96 height 16
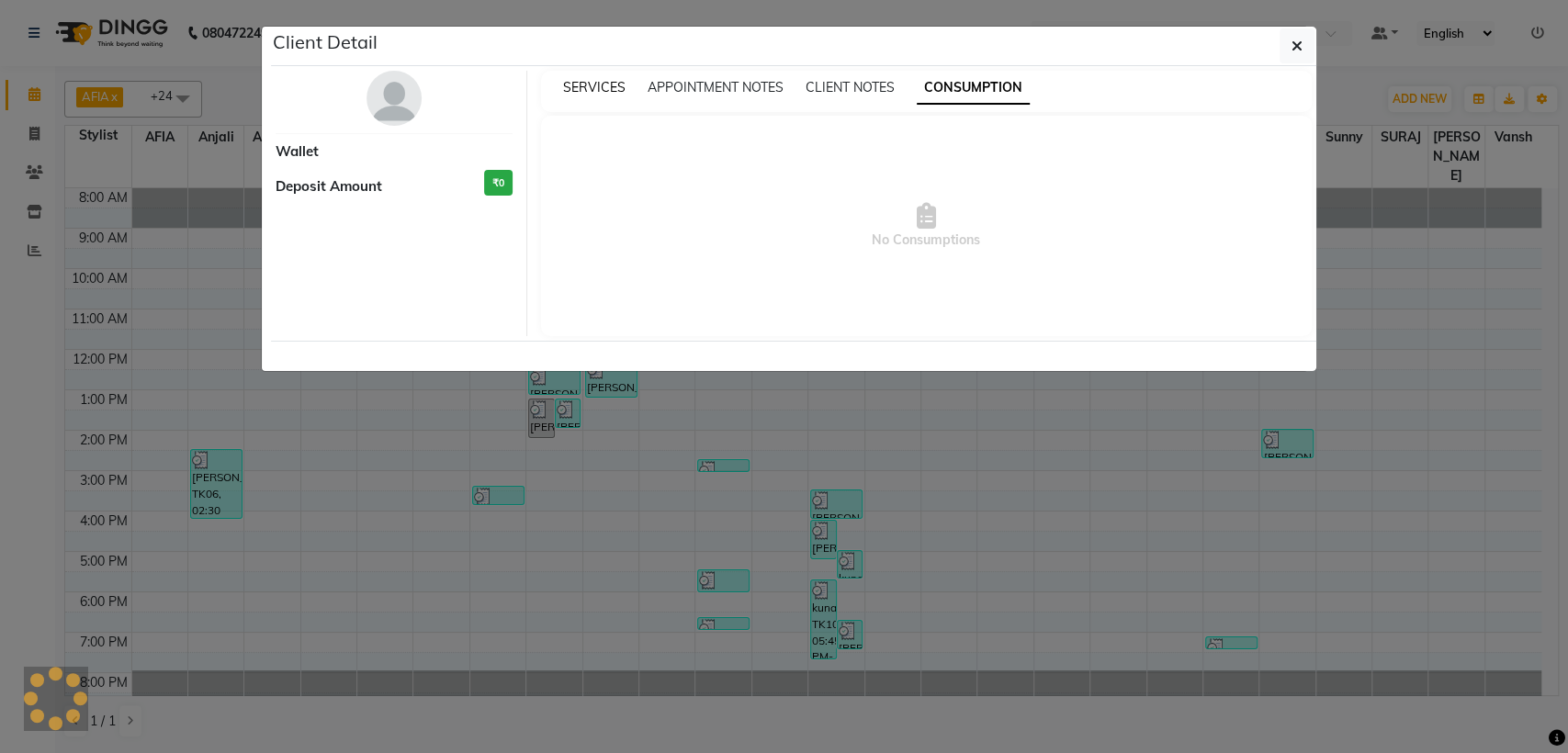
click at [602, 93] on span "SERVICES" at bounding box center [594, 86] width 62 height 16
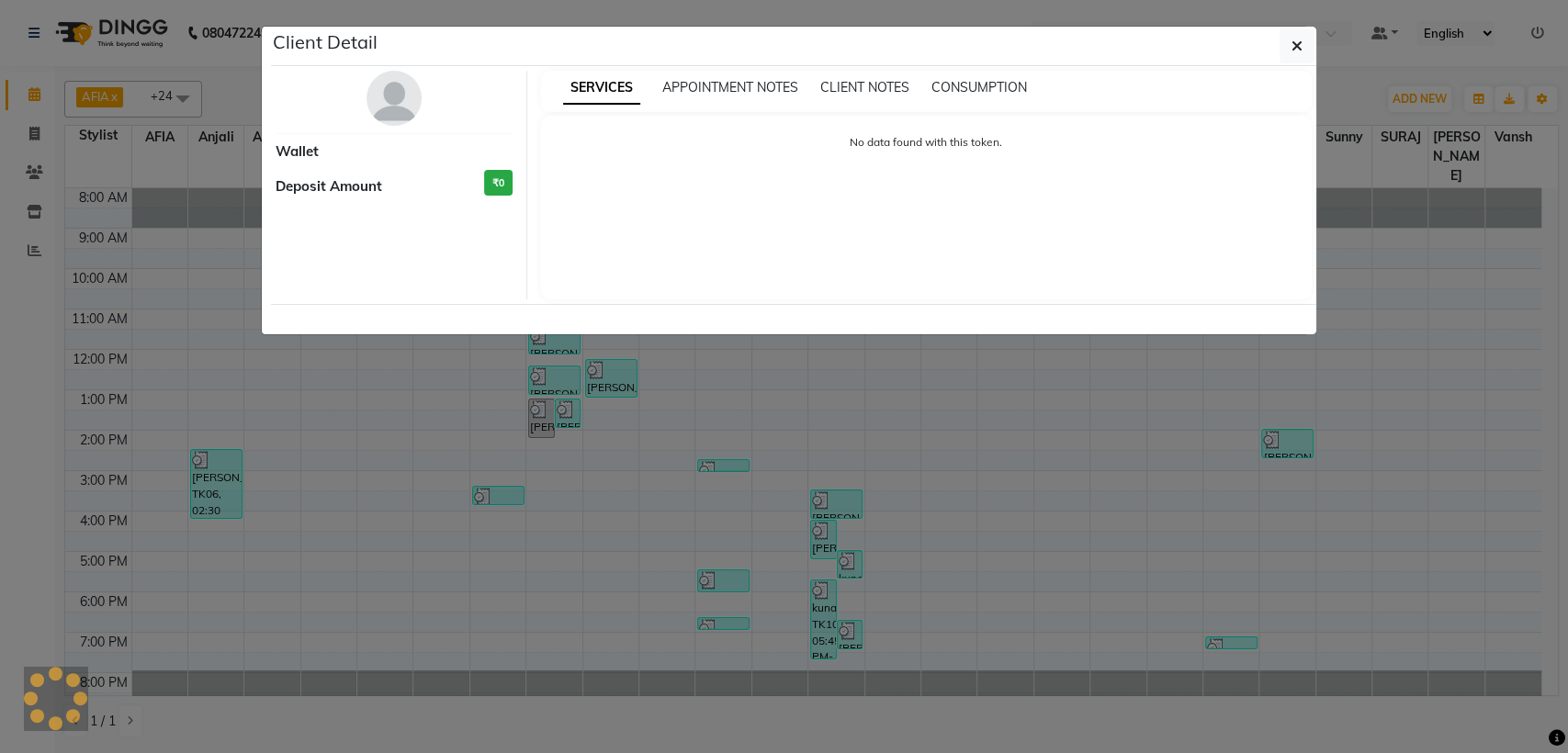
click at [428, 464] on ngb-modal-window "Client Detail Wallet Deposit Amount ₹0 SERVICES APPOINTMENT NOTES CLIENT NOTES …" at bounding box center [784, 376] width 1568 height 753
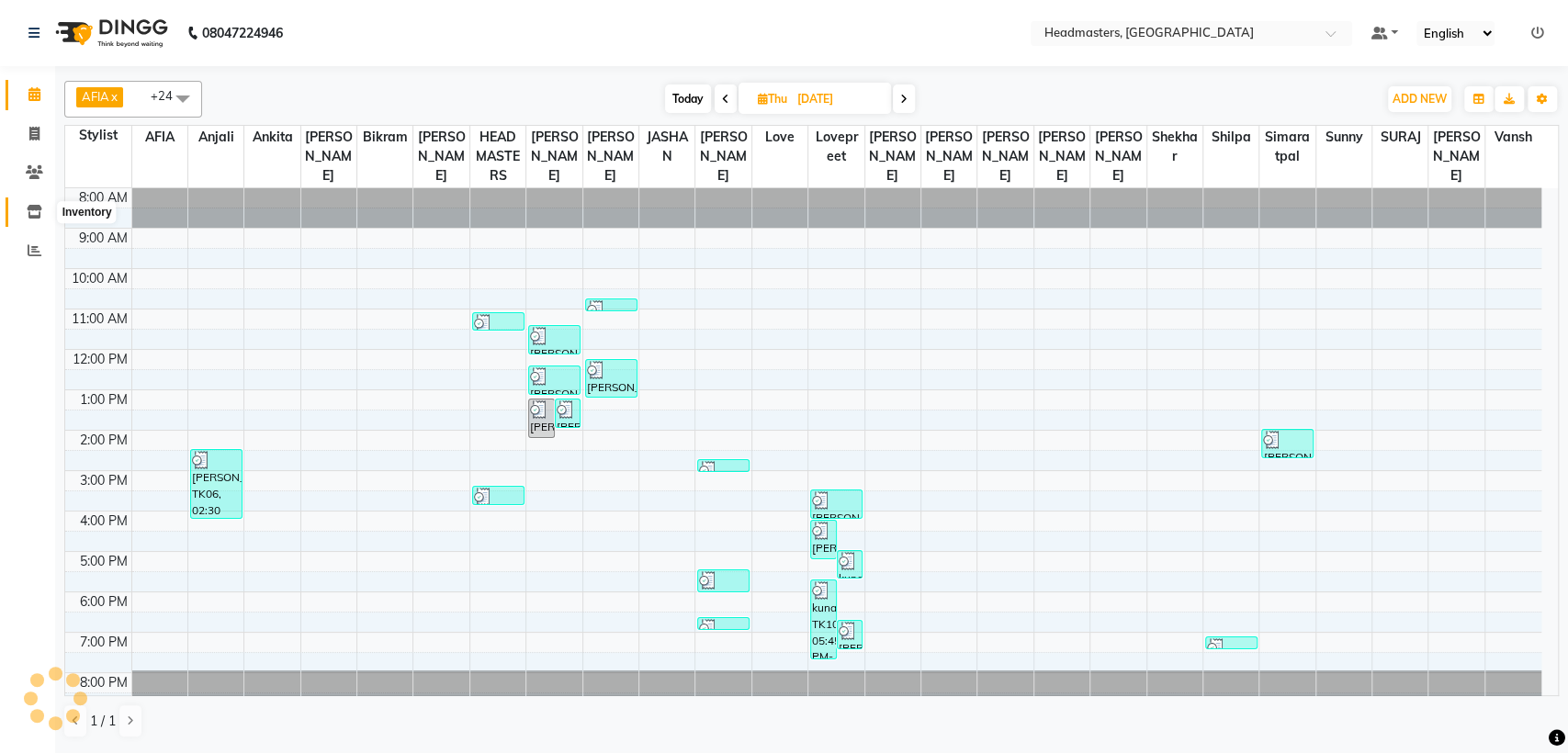
click at [29, 209] on icon at bounding box center [34, 211] width 16 height 14
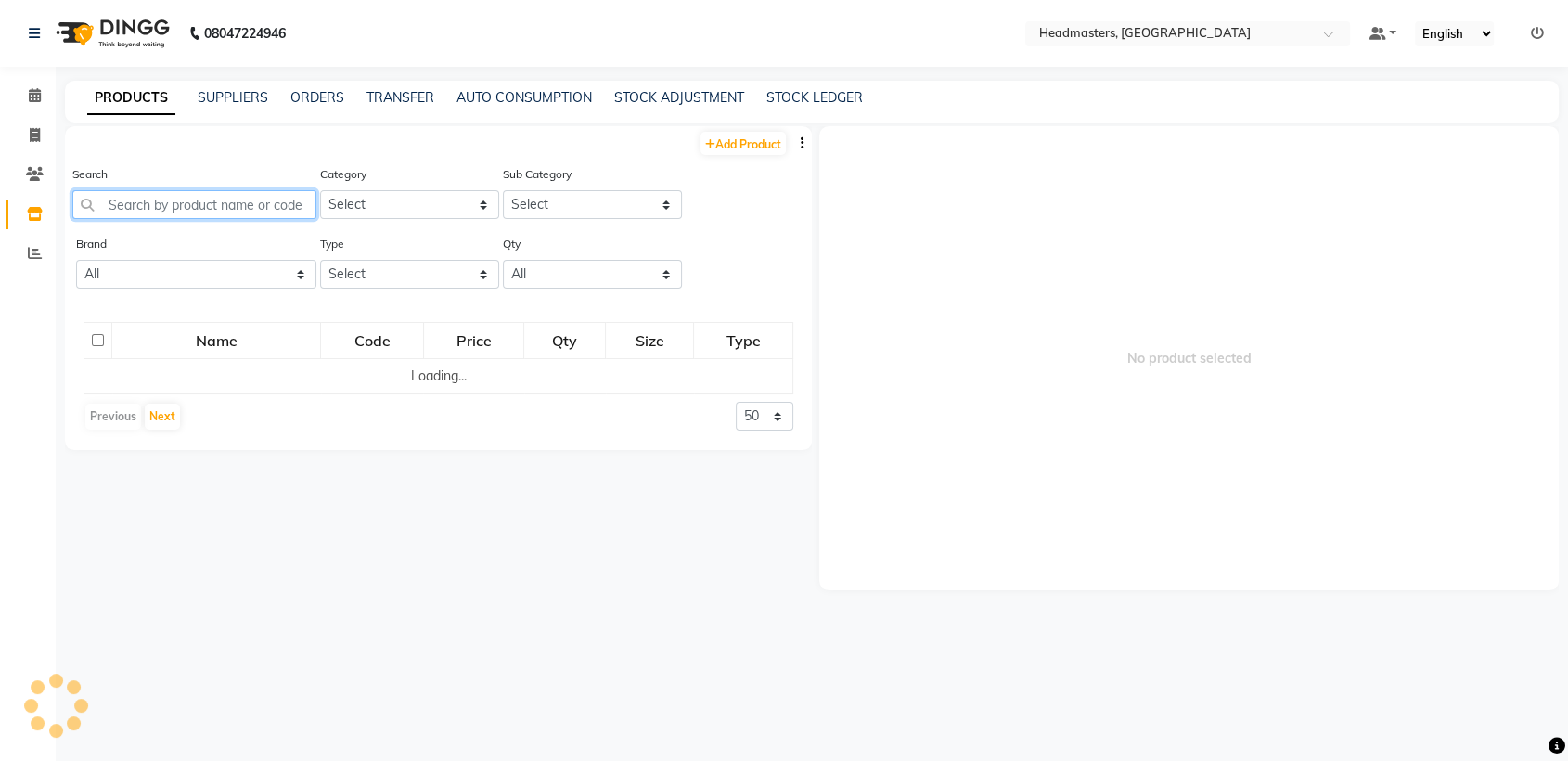
click at [203, 202] on input "text" at bounding box center [194, 204] width 244 height 28
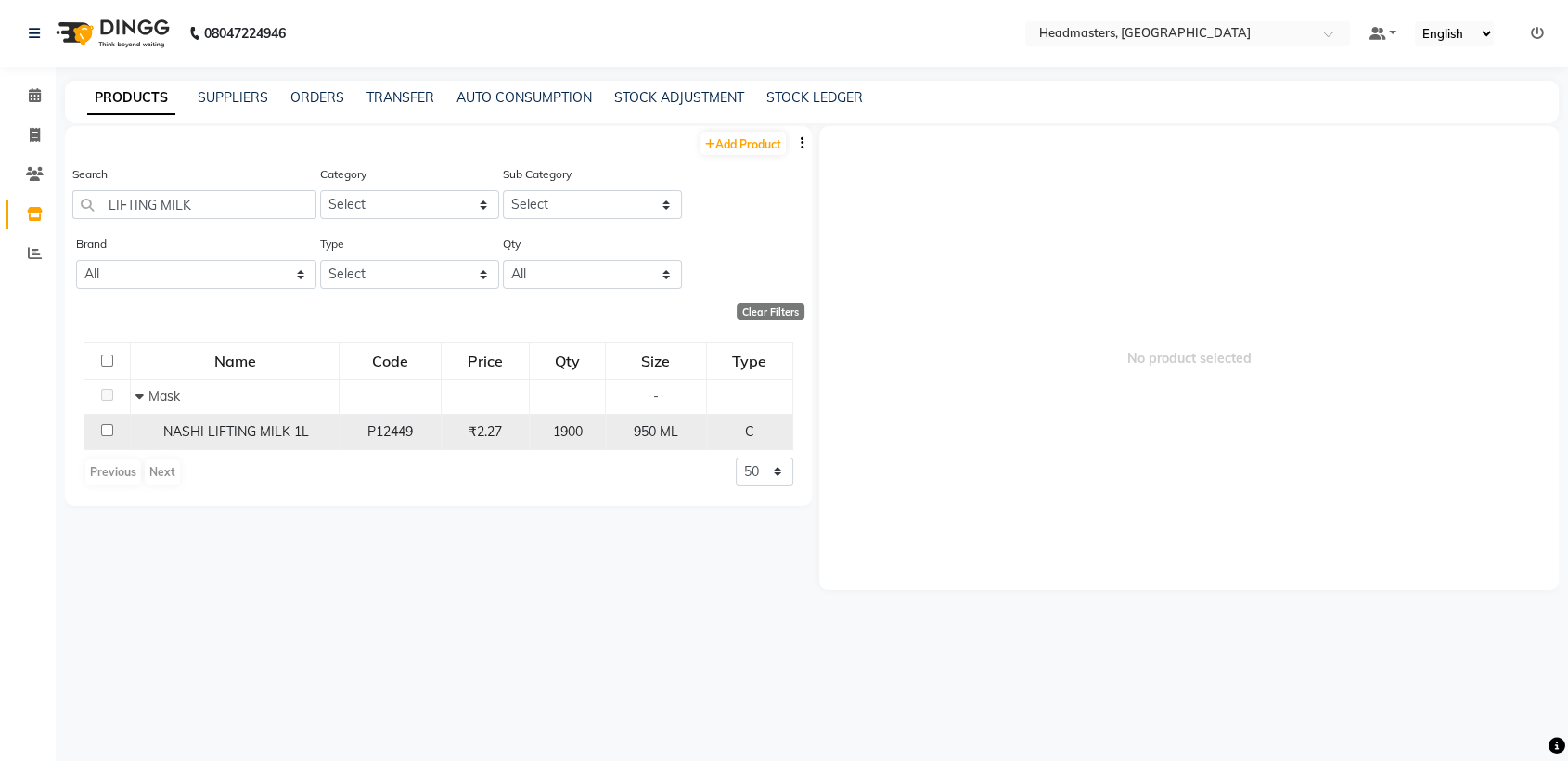
click at [194, 437] on span "NASHI LIFTING MILK 1L" at bounding box center [236, 431] width 146 height 17
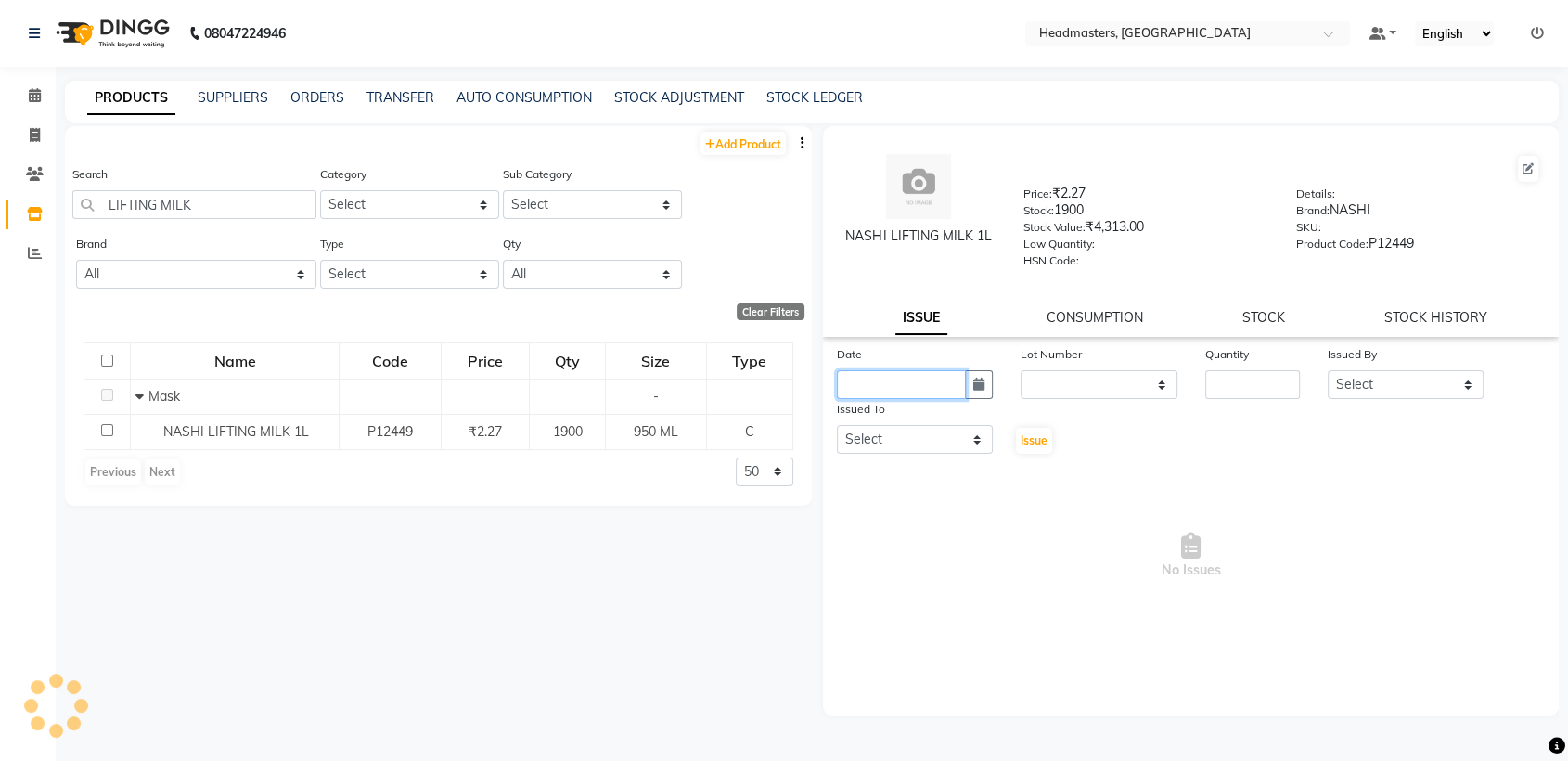
click at [932, 371] on input "text" at bounding box center [902, 384] width 129 height 28
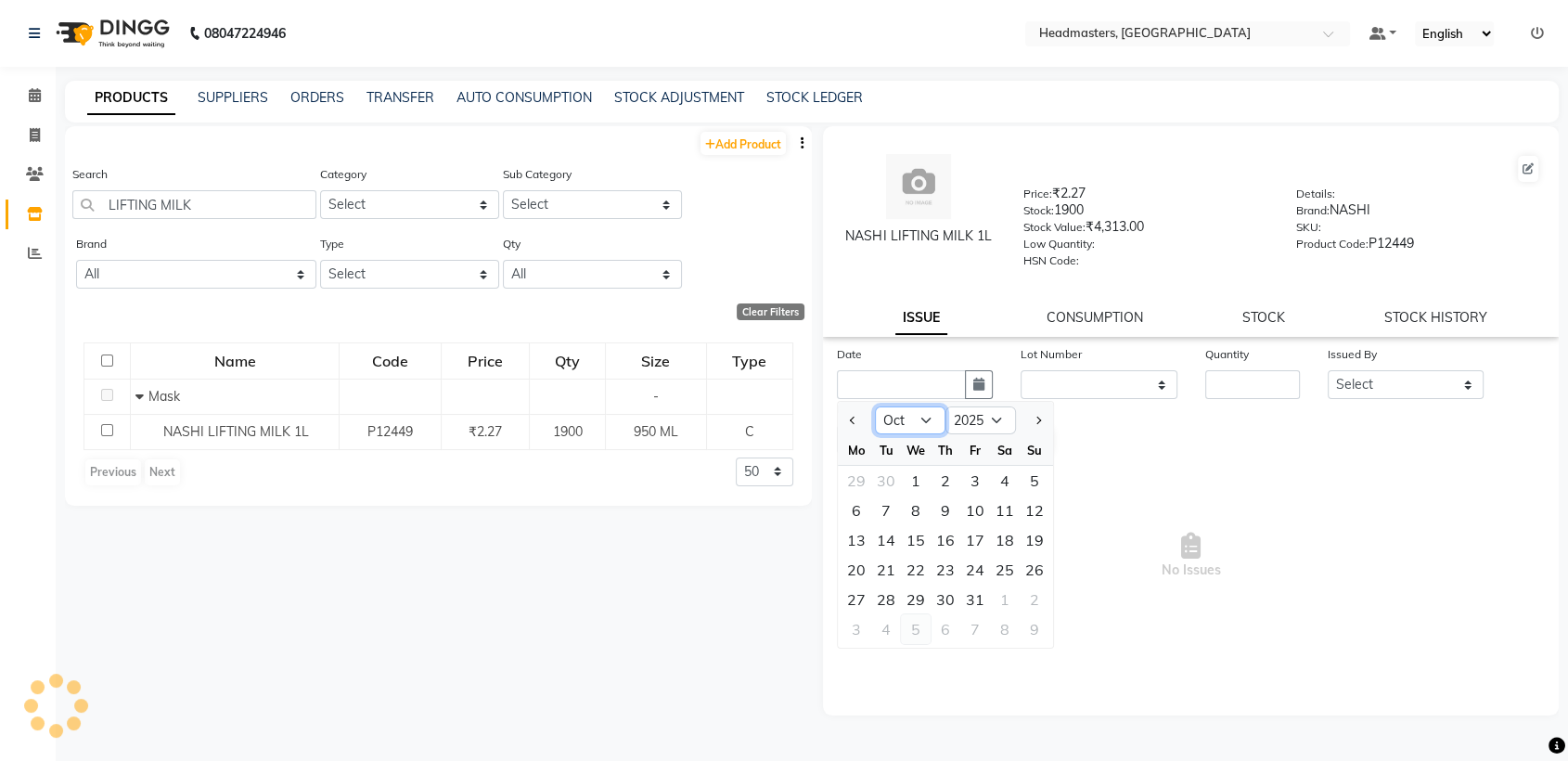
drag, startPoint x: 921, startPoint y: 423, endPoint x: 914, endPoint y: 635, distance: 212.1
click at [914, 635] on ngb-datepicker "Jan Feb Mar Apr May Jun [DATE] Aug Sep Oct Nov [DATE] 2016 2017 2018 2019 2020 …" at bounding box center [946, 524] width 217 height 248
click at [875, 406] on select "Jan Feb Mar Apr May Jun [DATE] Aug Sep Oct Nov Dec" at bounding box center [910, 420] width 71 height 27
click at [946, 529] on div "18" at bounding box center [945, 540] width 29 height 29
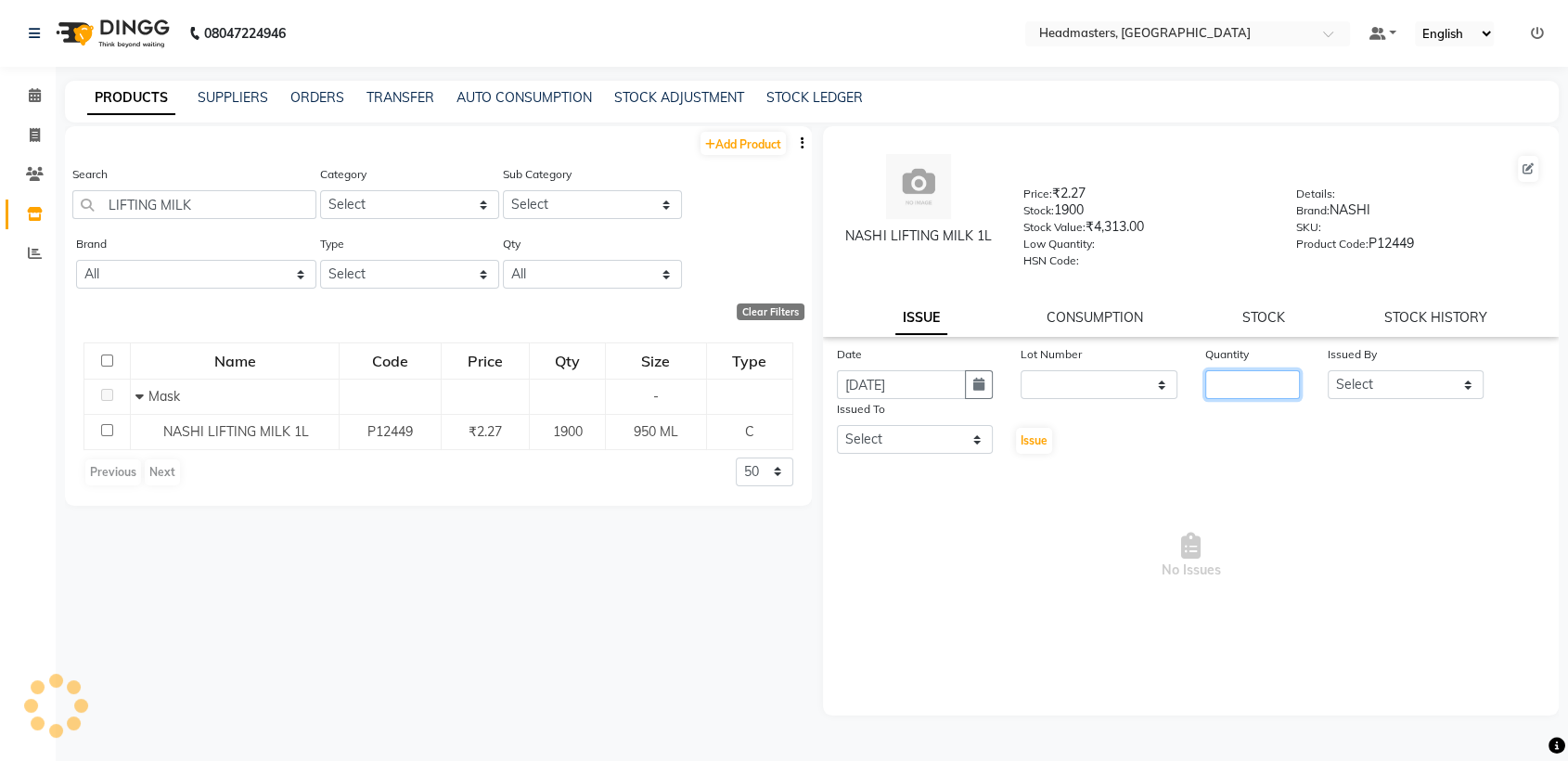
click at [1233, 386] on input "number" at bounding box center [1253, 384] width 95 height 28
click at [1402, 374] on select "Select" at bounding box center [1405, 384] width 156 height 28
click at [1367, 382] on select "Select" at bounding box center [1405, 384] width 156 height 28
click at [1041, 569] on span "No Issues" at bounding box center [1191, 555] width 708 height 185
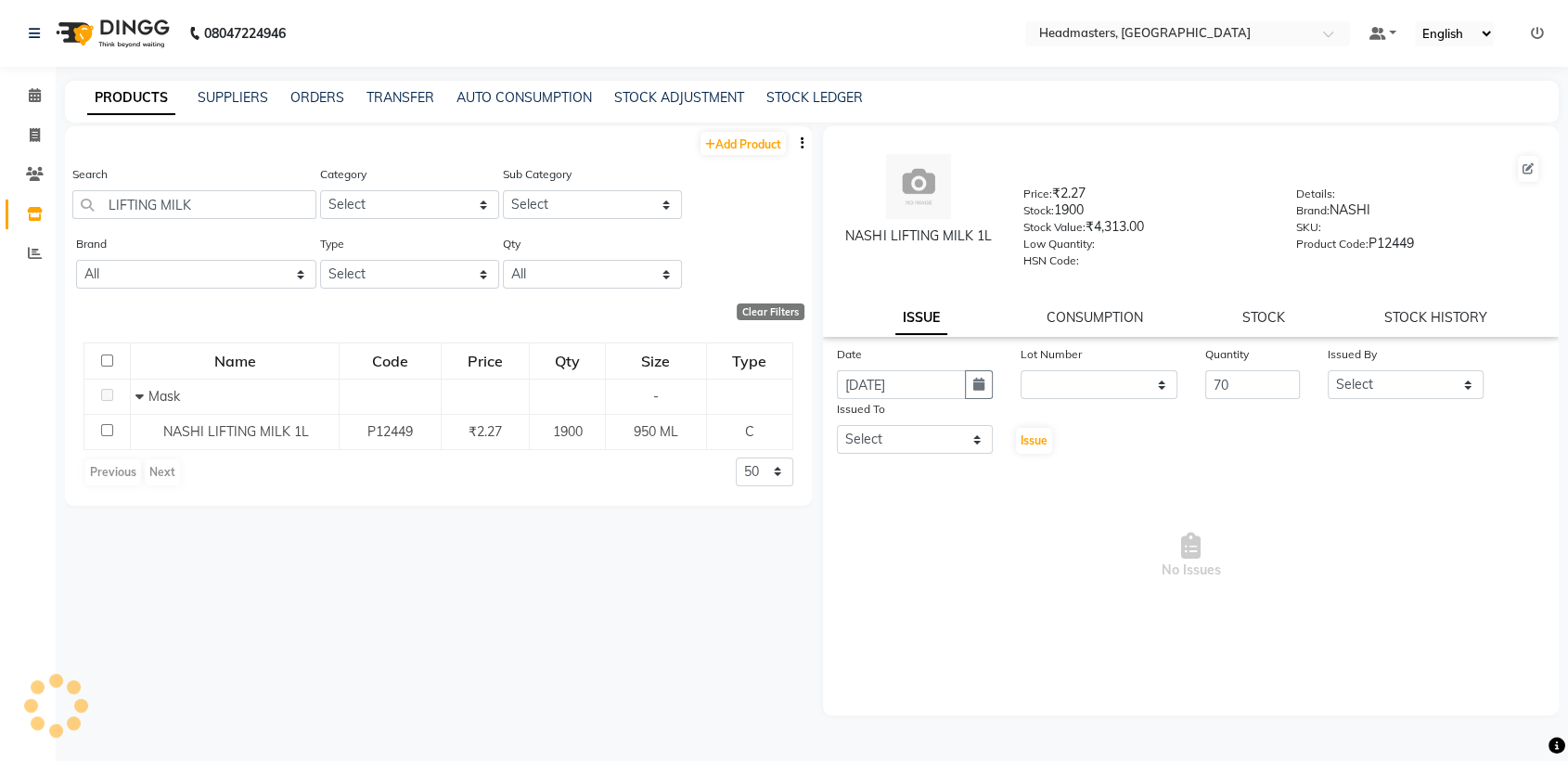
click at [973, 541] on span "No Issues" at bounding box center [1191, 555] width 708 height 185
click at [1351, 389] on select "Select" at bounding box center [1405, 384] width 156 height 28
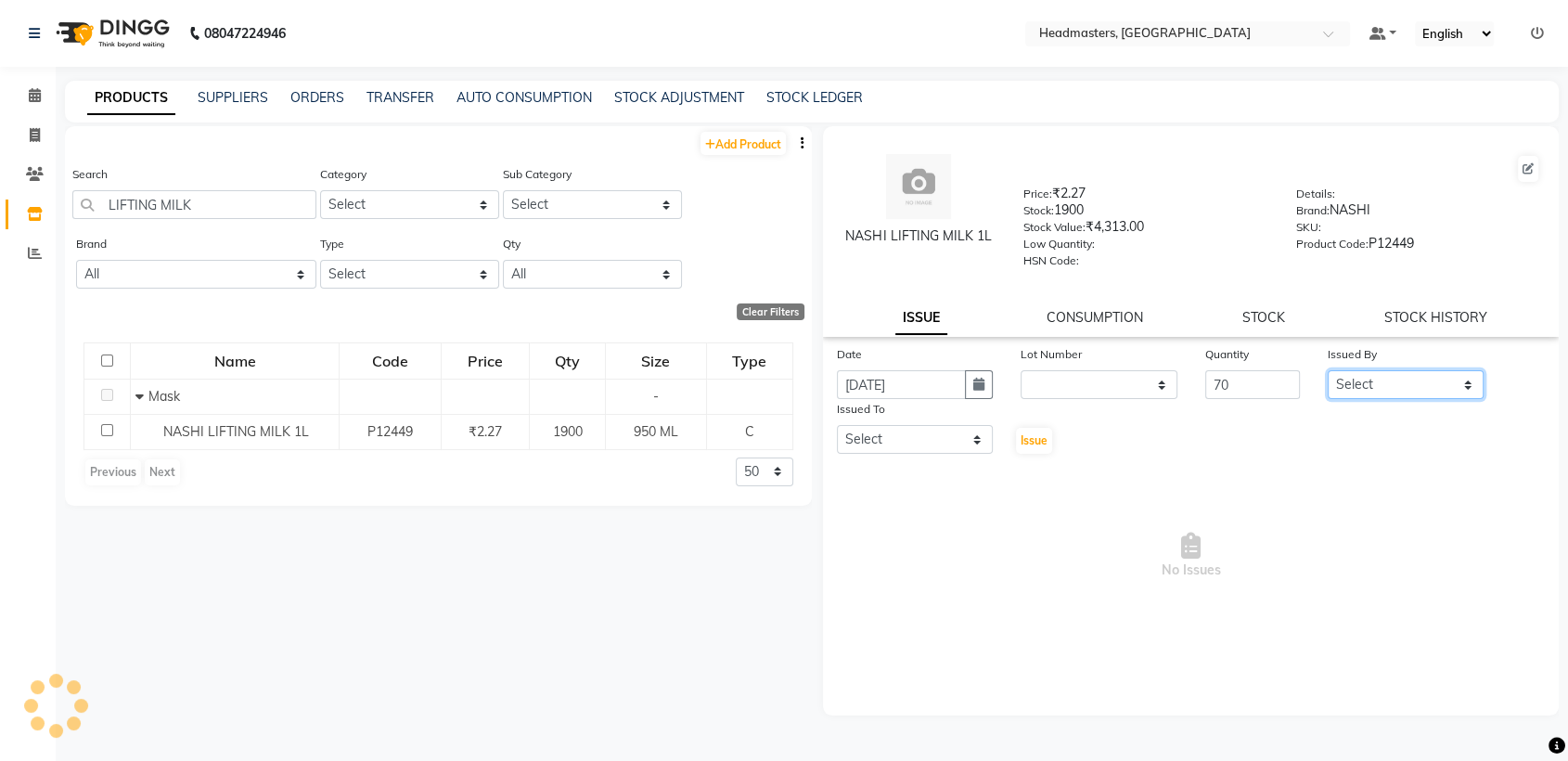
click at [1351, 389] on select "Select" at bounding box center [1405, 384] width 156 height 28
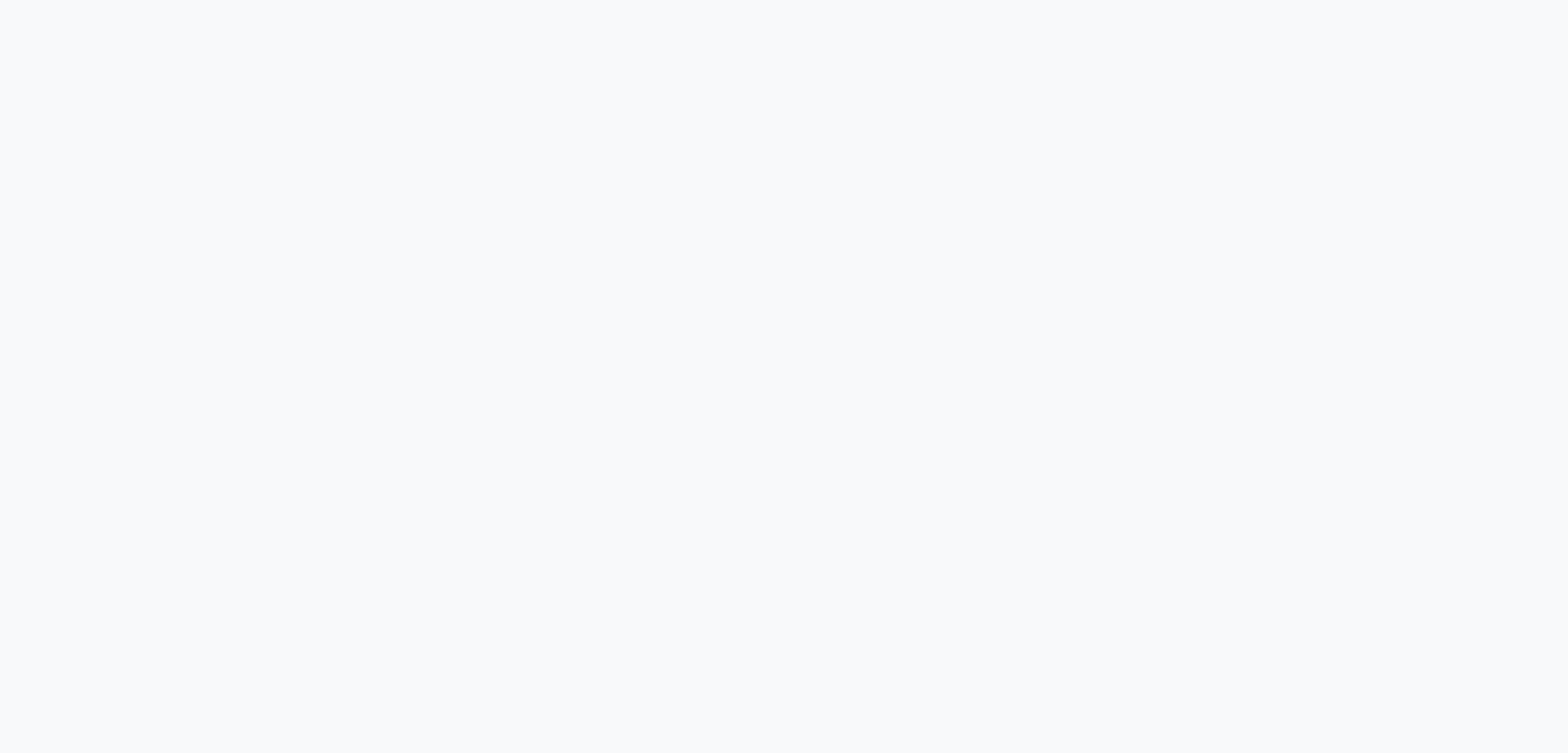
click at [308, 9] on div at bounding box center [784, 376] width 1568 height 753
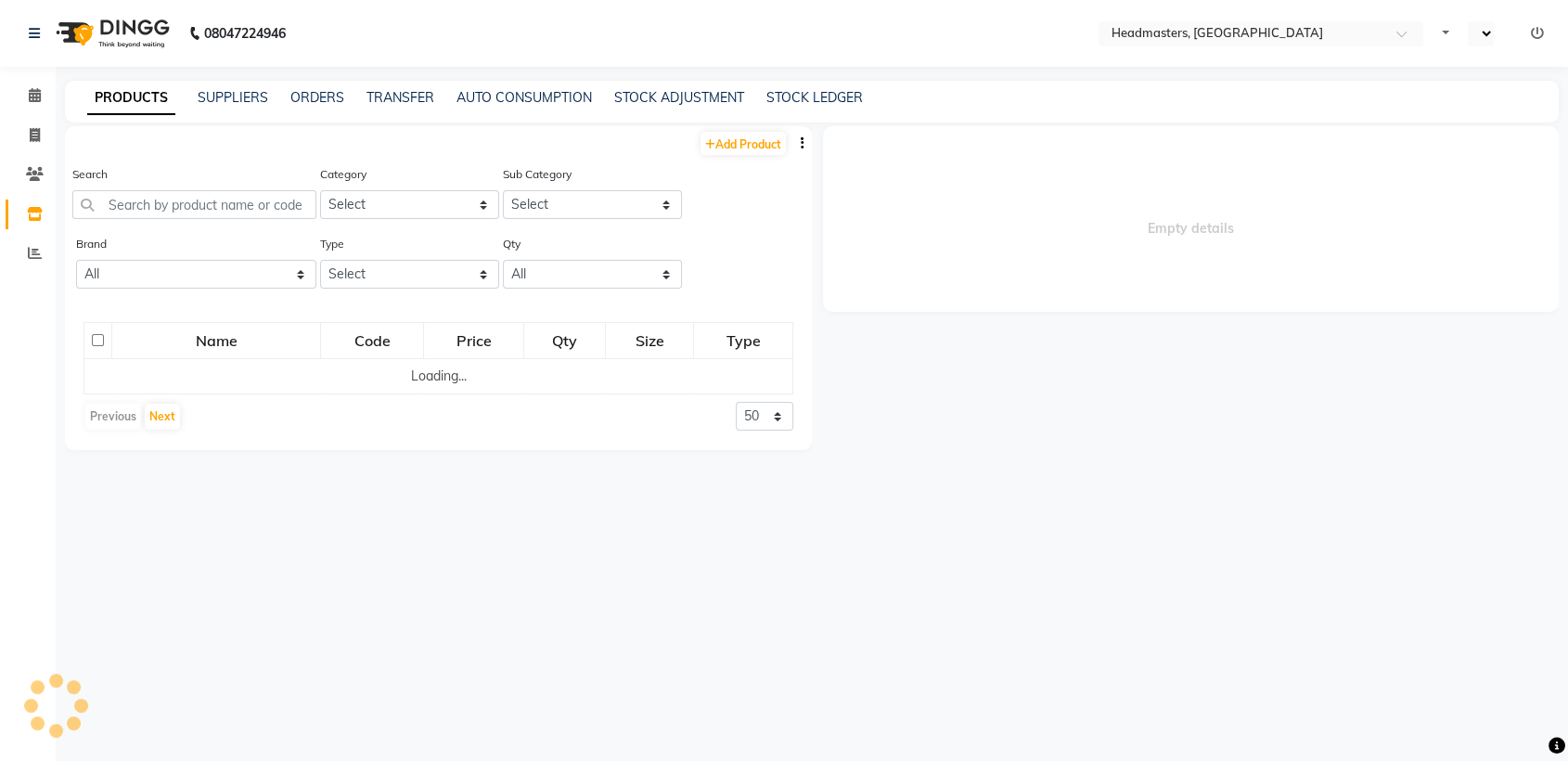
select select "en"
select select
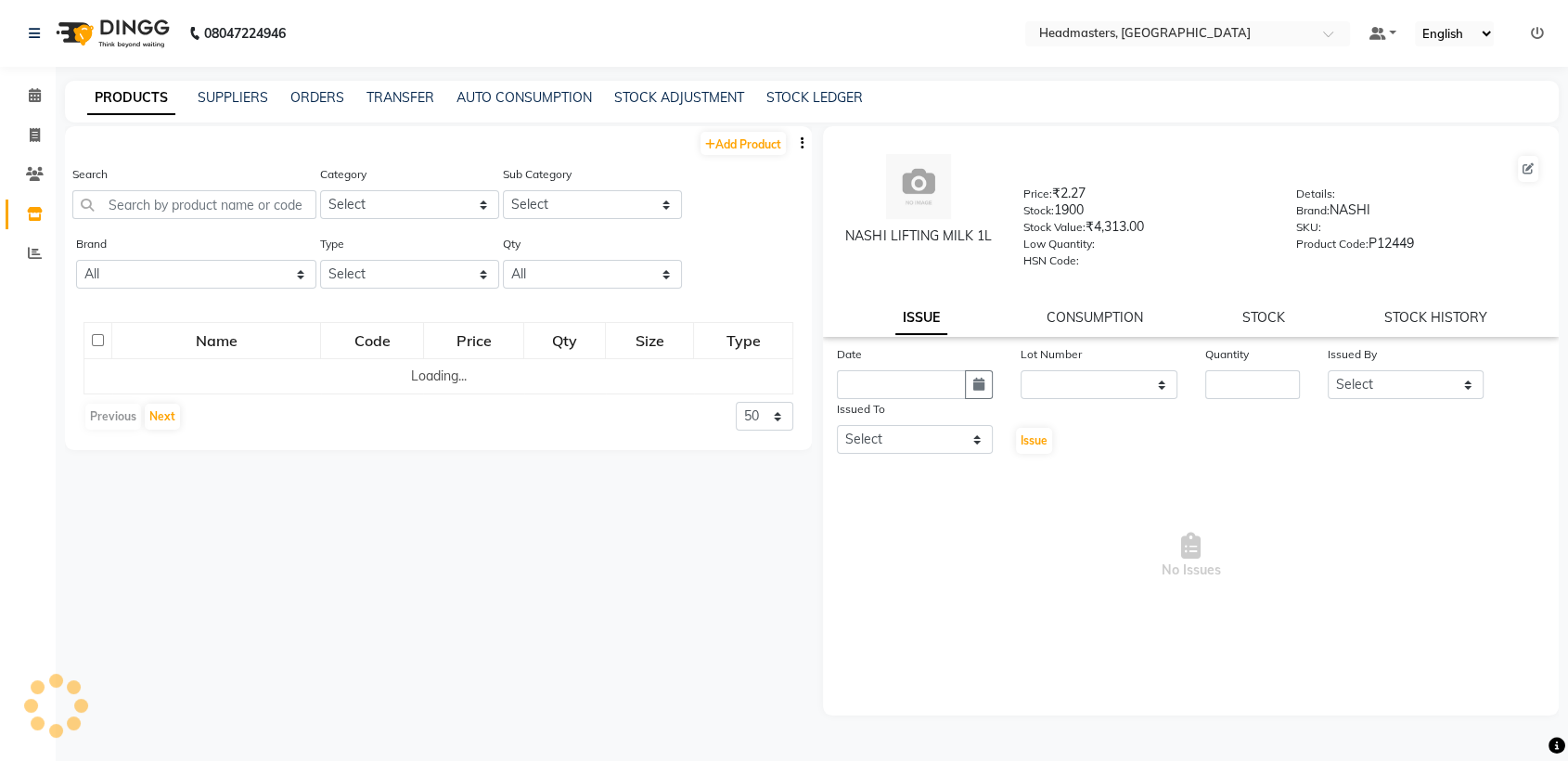
click at [331, 258] on div "Type Select Both Retail Consumable" at bounding box center [409, 262] width 179 height 55
click at [874, 397] on input "text" at bounding box center [902, 384] width 129 height 28
select select "10"
select select "2025"
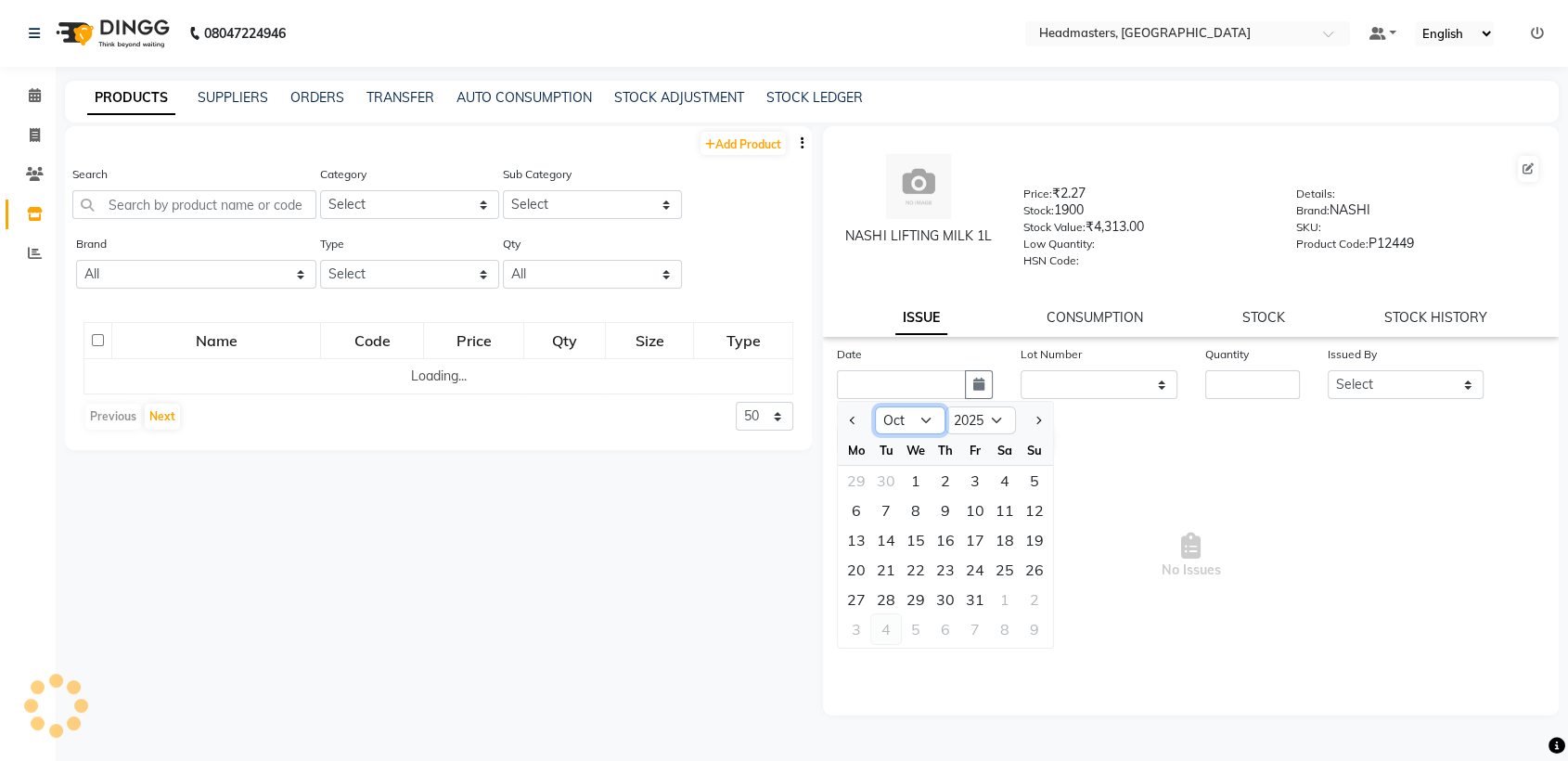
drag, startPoint x: 921, startPoint y: 426, endPoint x: 898, endPoint y: 642, distance: 217.2
click at [898, 642] on ngb-datepicker "Jan Feb Mar Apr May Jun [DATE] Aug Sep Oct Nov [DATE] 2016 2017 2018 2019 2020 …" at bounding box center [946, 524] width 217 height 248
select select "9"
click at [875, 406] on select "Jan Feb Mar Apr May Jun [DATE] Aug Sep Oct Nov Dec" at bounding box center [910, 420] width 71 height 27
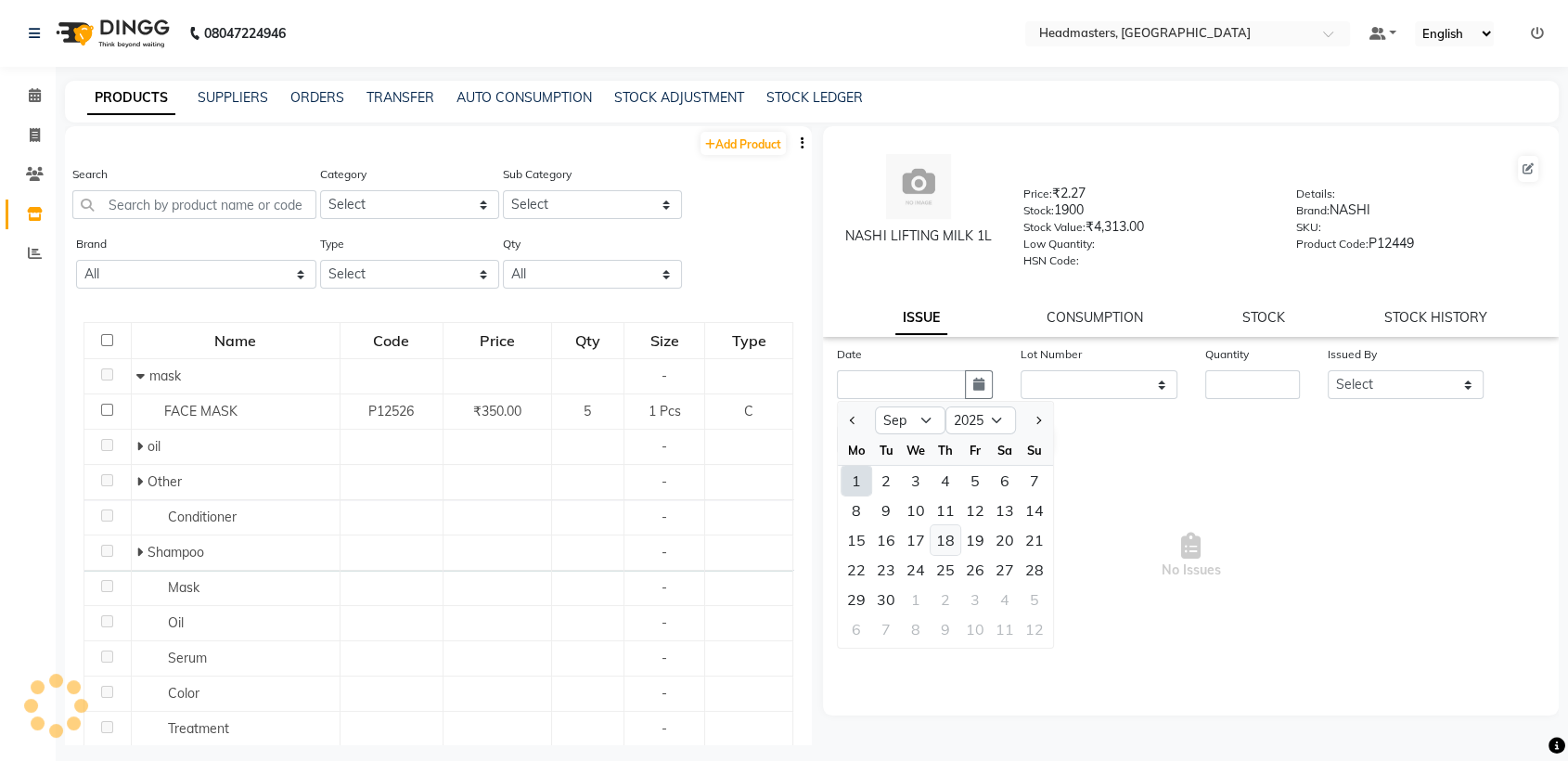
click at [953, 534] on div "18" at bounding box center [945, 540] width 29 height 29
type input "[DATE]"
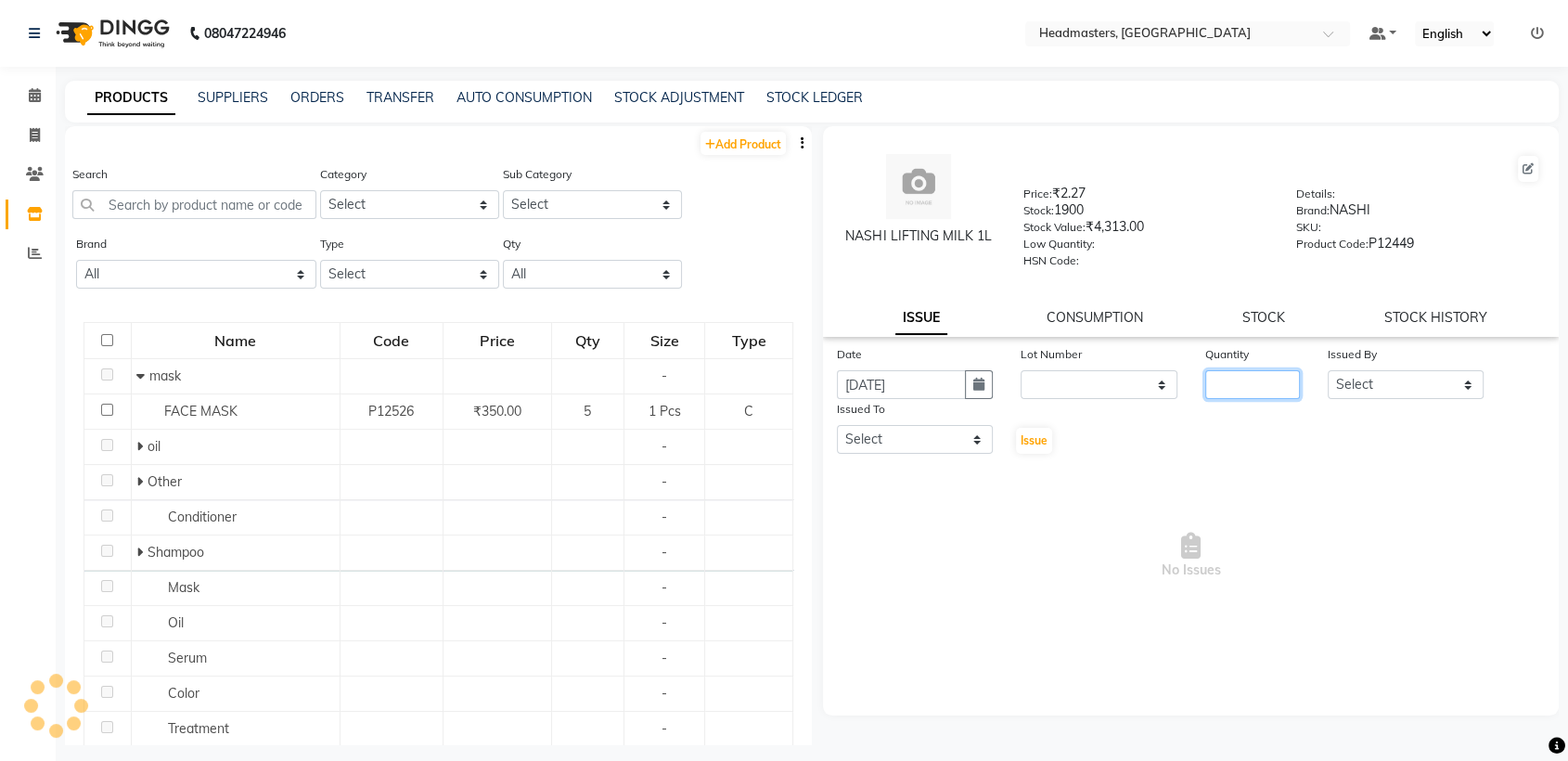
click at [1240, 390] on input "number" at bounding box center [1253, 384] width 95 height 28
type input "70"
click at [1350, 384] on select "Select" at bounding box center [1405, 384] width 156 height 28
click at [1328, 370] on select "Select" at bounding box center [1405, 384] width 156 height 28
click at [1357, 381] on select "Select" at bounding box center [1405, 384] width 156 height 28
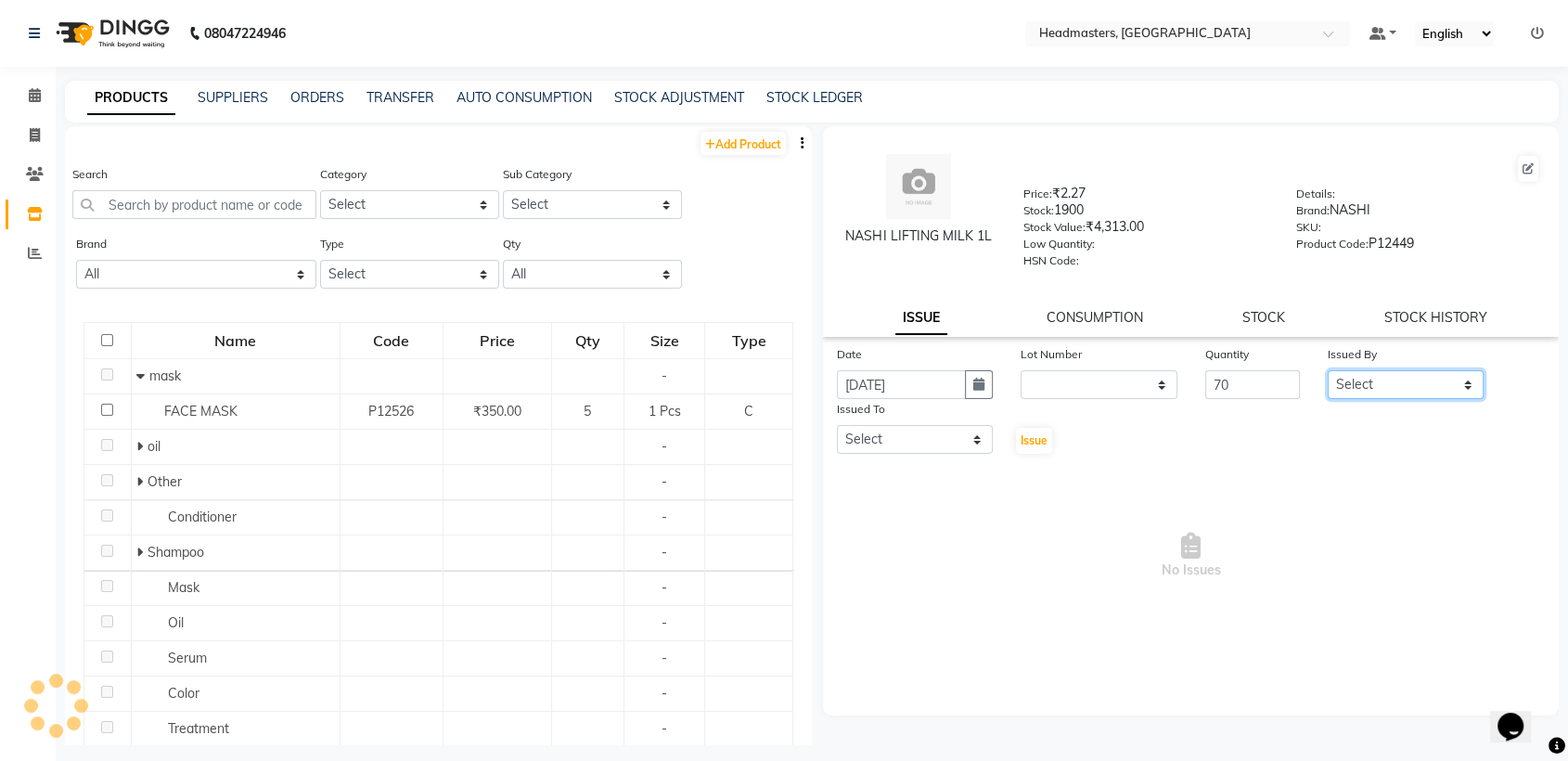
click at [1328, 370] on select "Select" at bounding box center [1405, 384] width 156 height 28
click at [1466, 380] on select "Select" at bounding box center [1405, 384] width 156 height 28
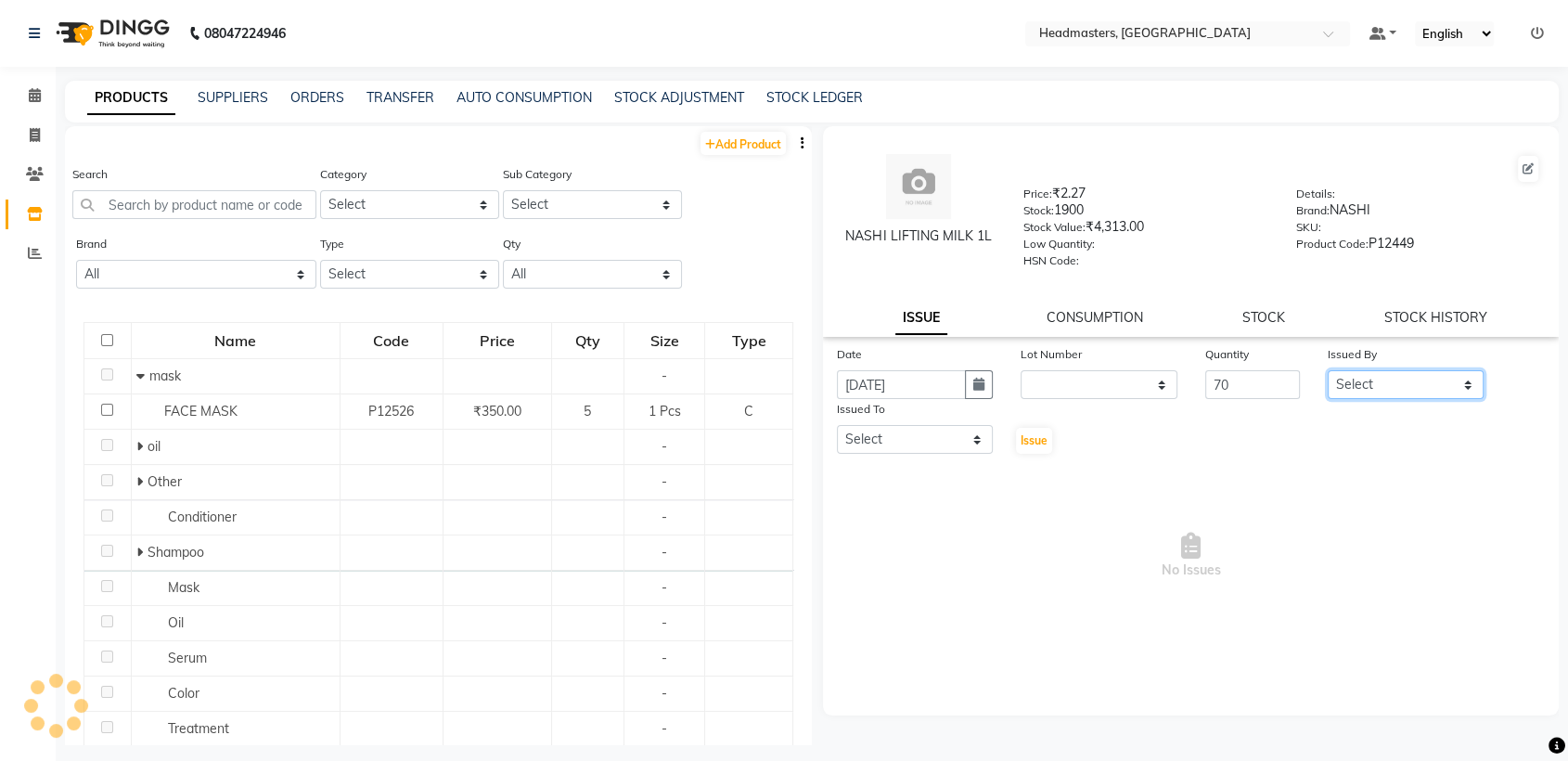
click at [1466, 380] on select "Select" at bounding box center [1405, 384] width 156 height 28
